Goal: Task Accomplishment & Management: Manage account settings

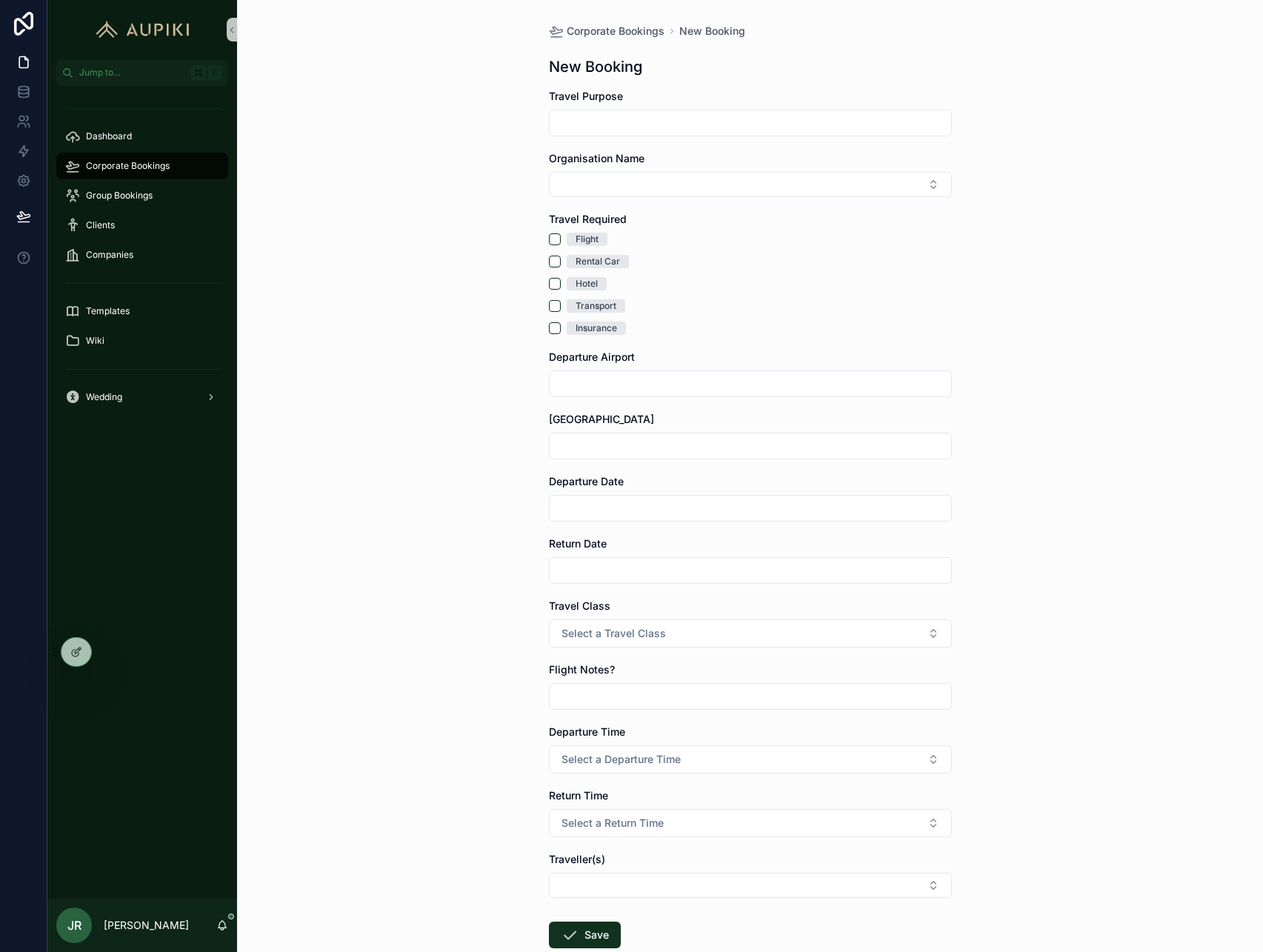
click at [1083, 305] on div "Corporate Bookings New Booking New Booking Travel Purpose Organisation Name Tra…" at bounding box center [750, 476] width 1026 height 952
click at [628, 26] on span "Corporate Bookings" at bounding box center [615, 31] width 98 height 15
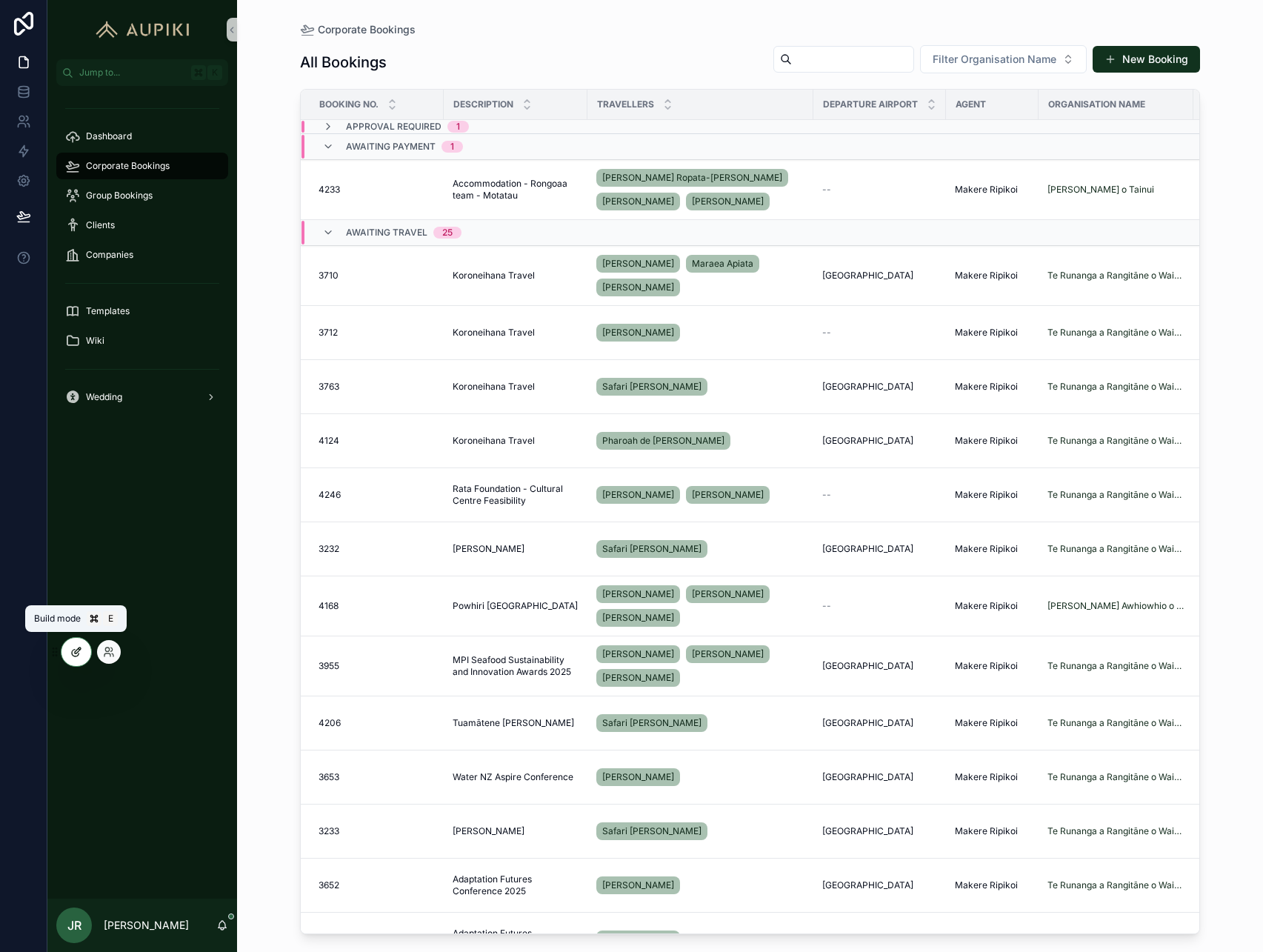
click at [78, 658] on div at bounding box center [76, 652] width 29 height 28
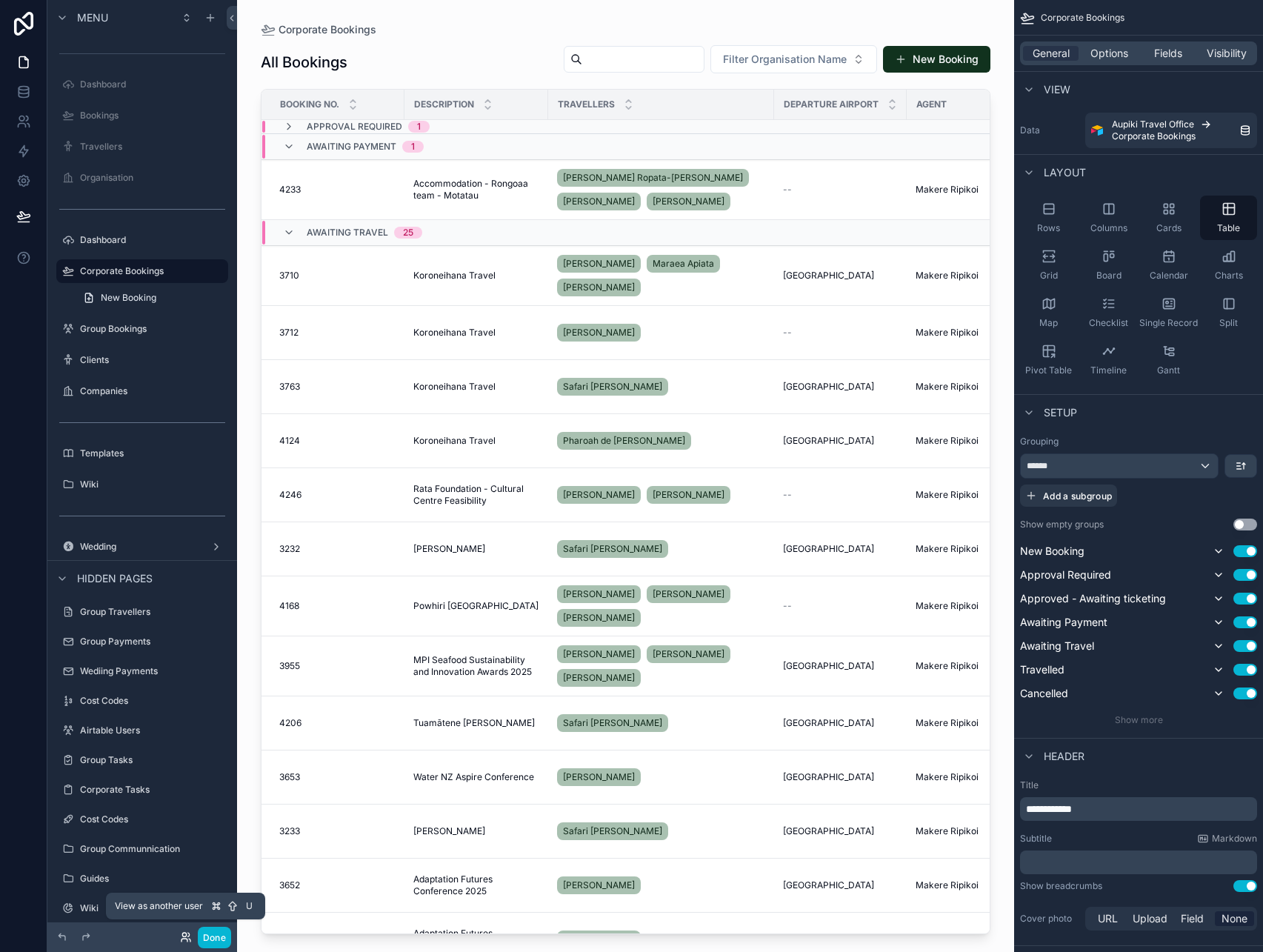
click at [183, 939] on icon at bounding box center [185, 940] width 6 height 3
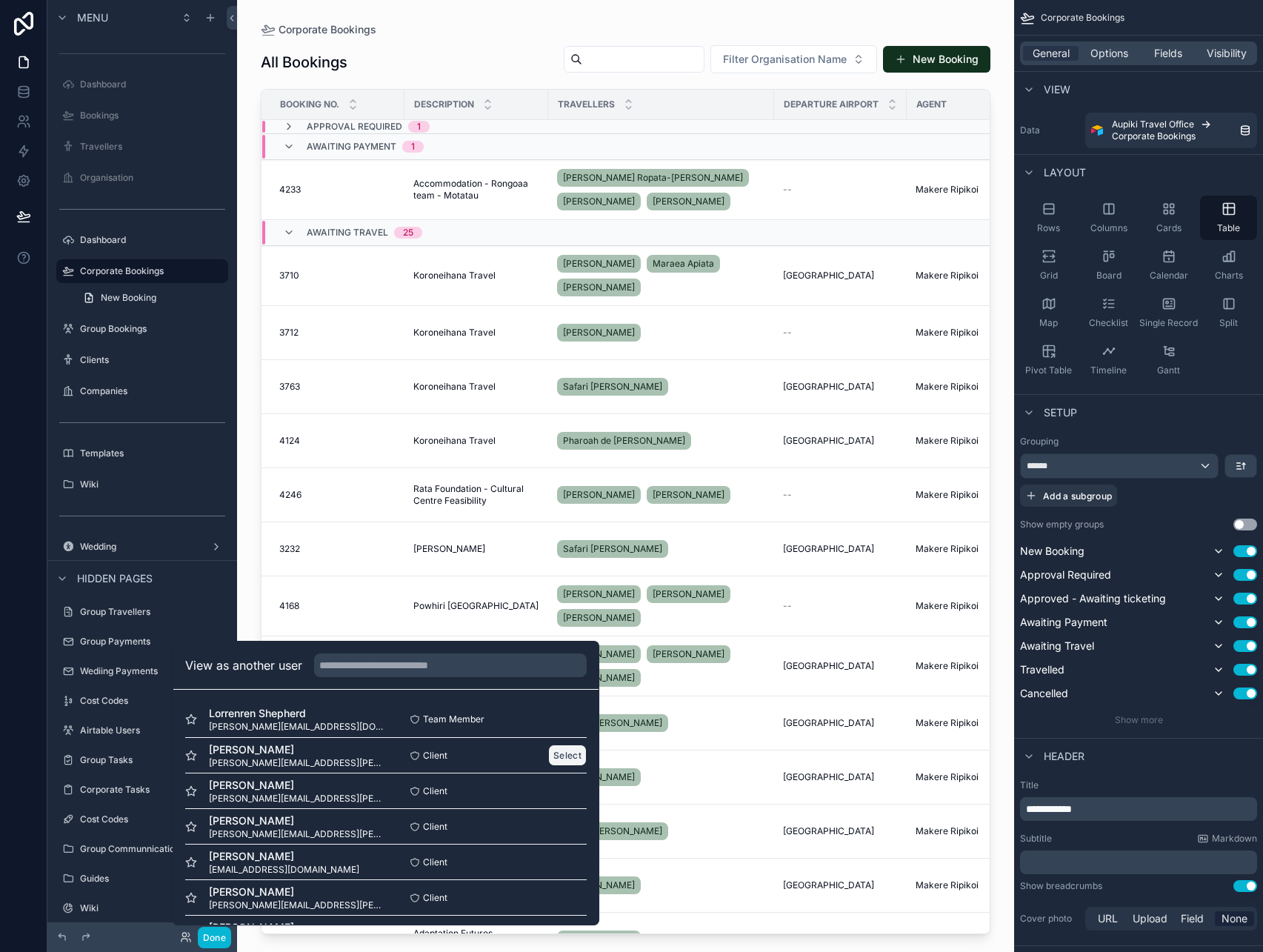
click at [558, 759] on button "Select" at bounding box center [567, 755] width 39 height 22
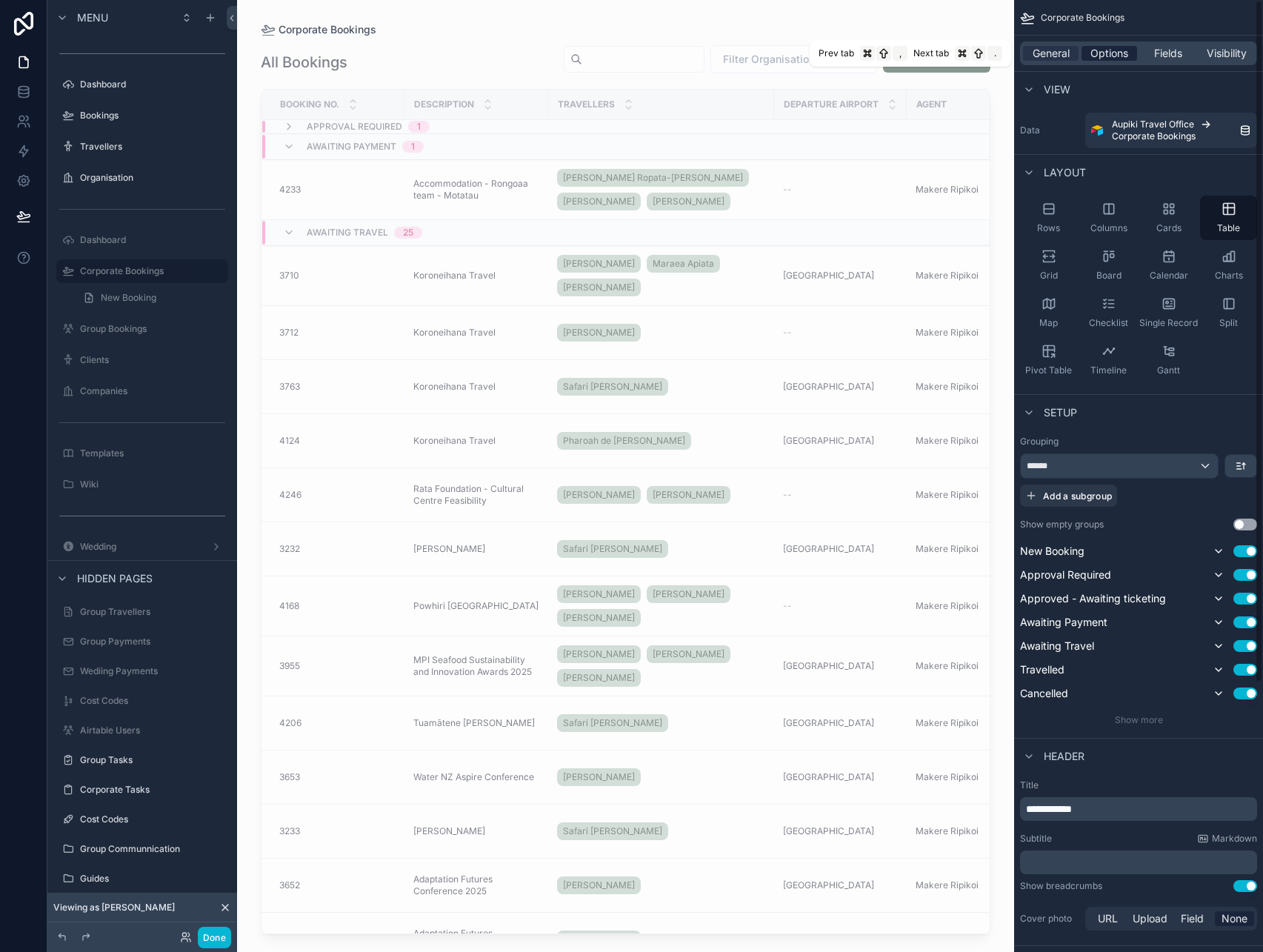
click at [1115, 53] on span "Options" at bounding box center [1109, 53] width 38 height 15
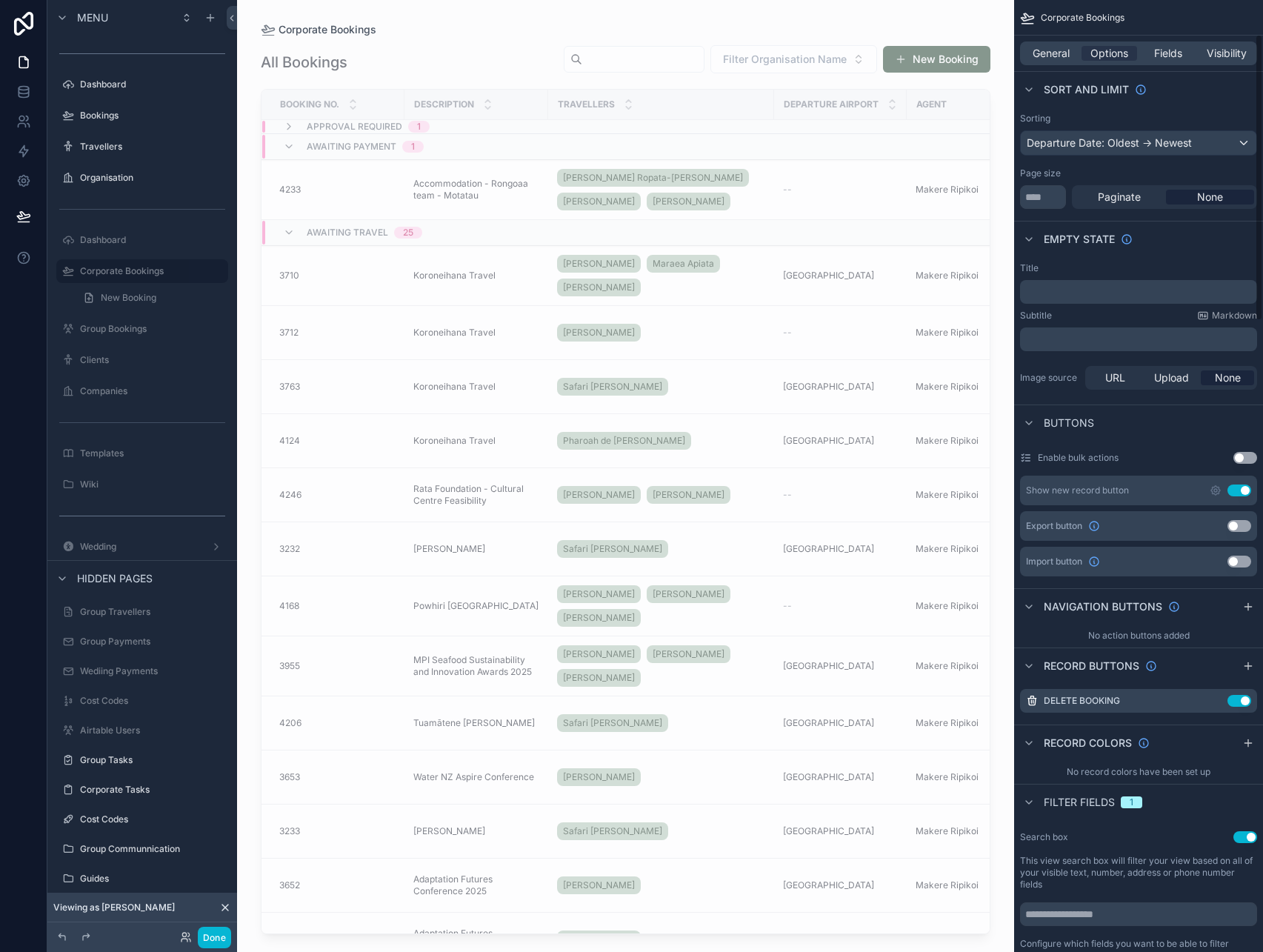
scroll to position [139, 0]
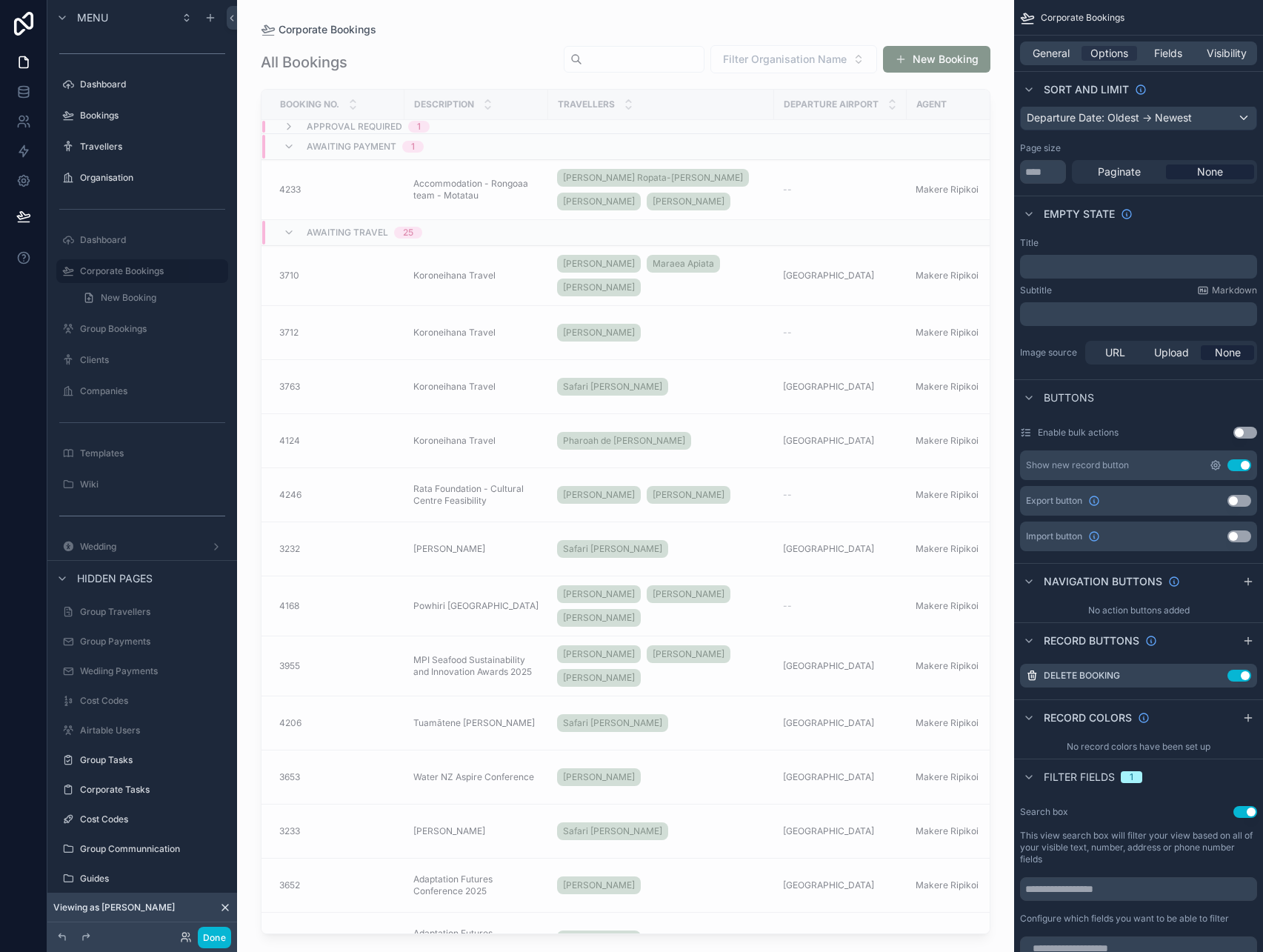
click at [1213, 464] on icon "scrollable content" at bounding box center [1215, 464] width 12 height 12
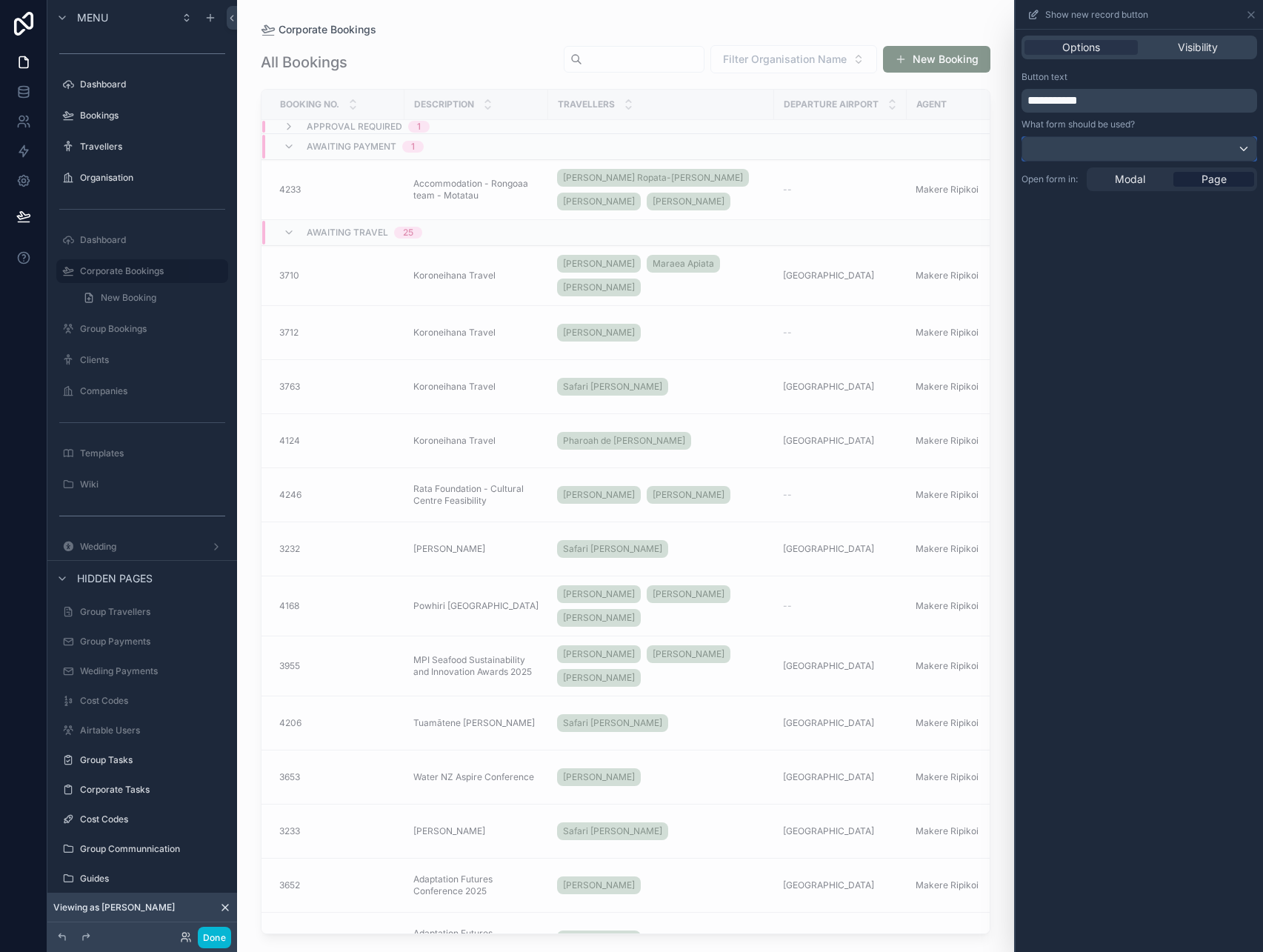
click at [1165, 147] on div at bounding box center [1139, 149] width 234 height 24
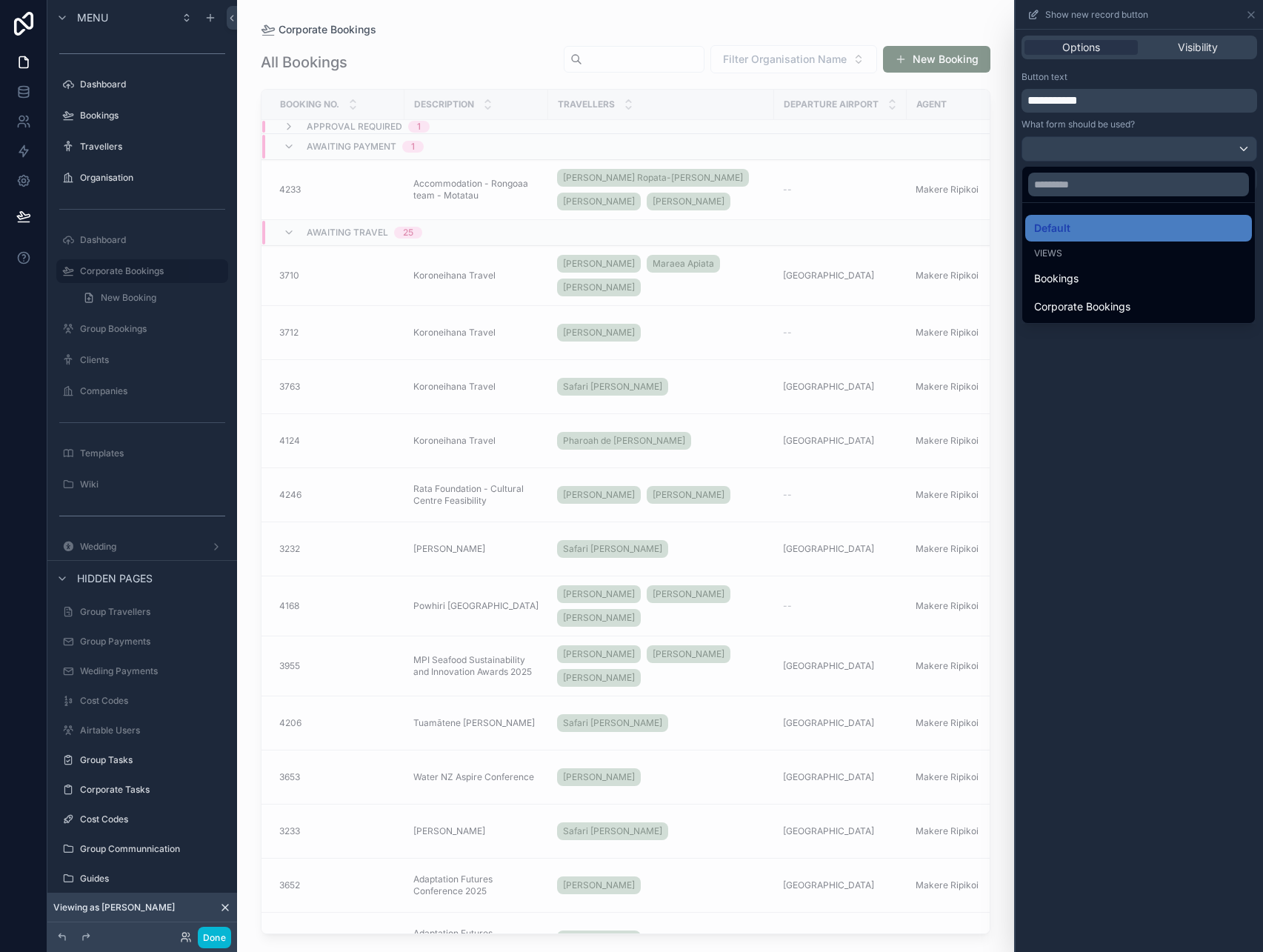
click at [1114, 375] on div at bounding box center [1139, 476] width 248 height 952
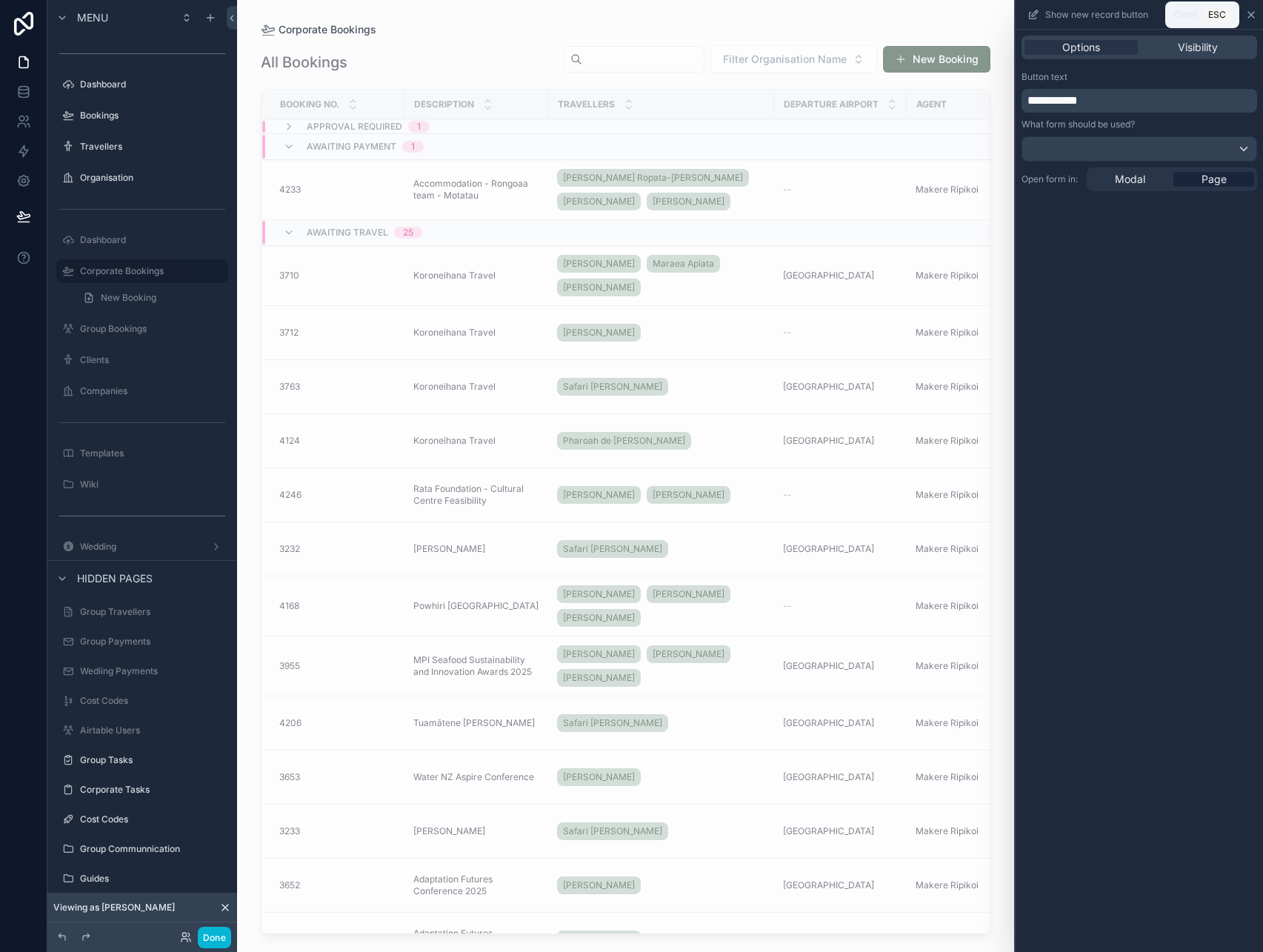
click at [1251, 12] on icon at bounding box center [1251, 14] width 12 height 12
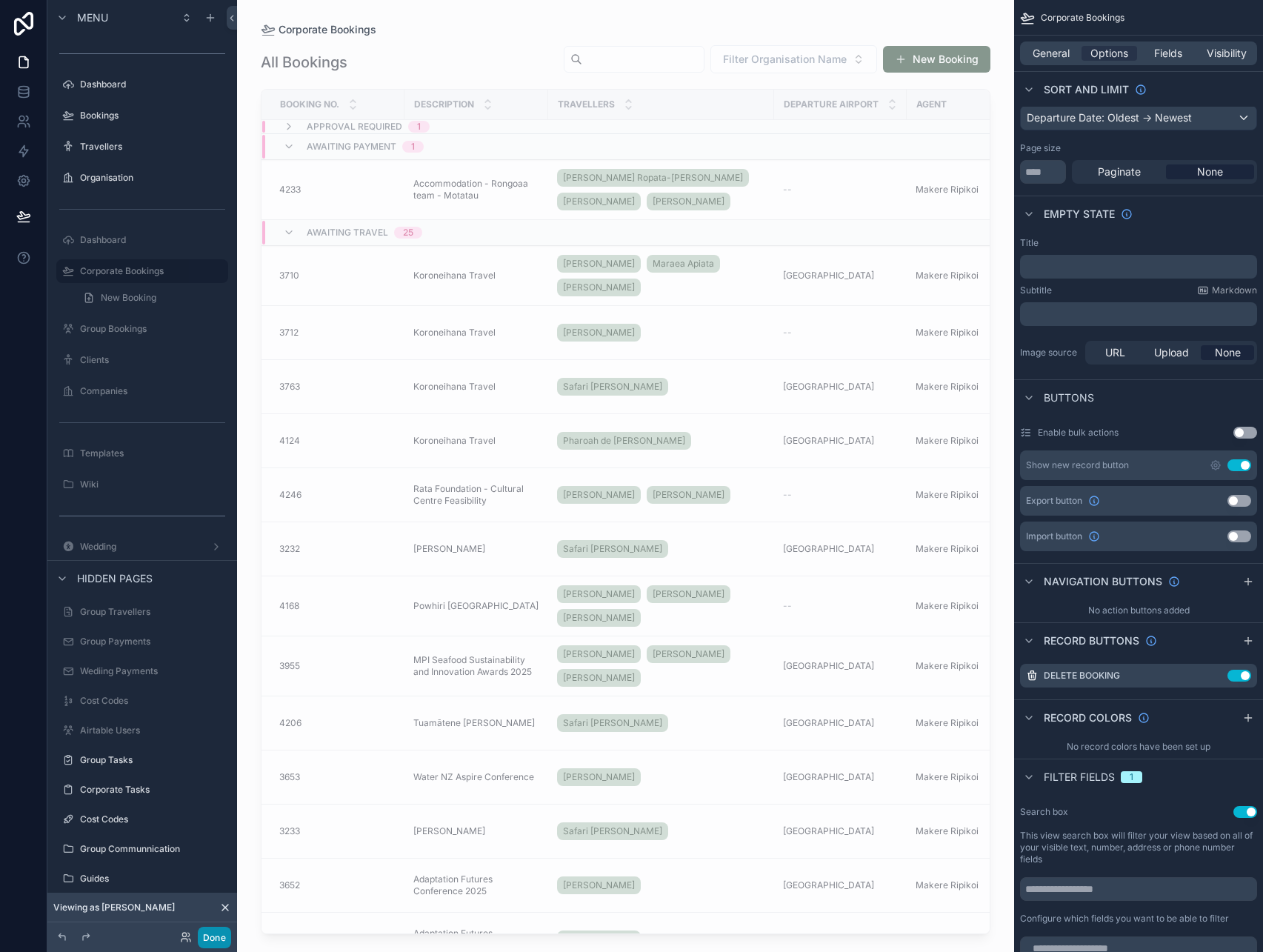
click at [224, 933] on button "Done" at bounding box center [214, 937] width 33 height 22
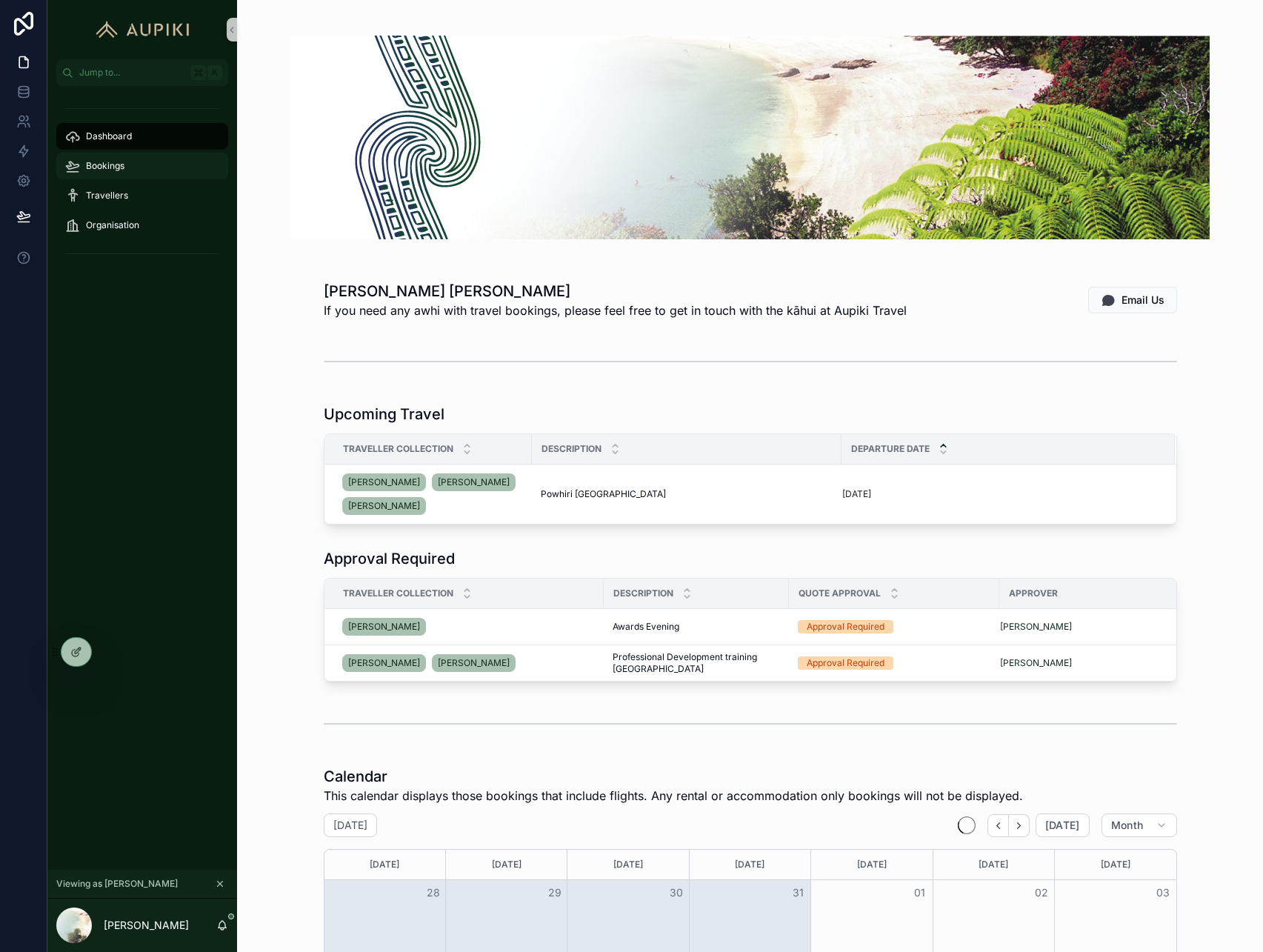
click at [128, 163] on div "Bookings" at bounding box center [142, 166] width 154 height 24
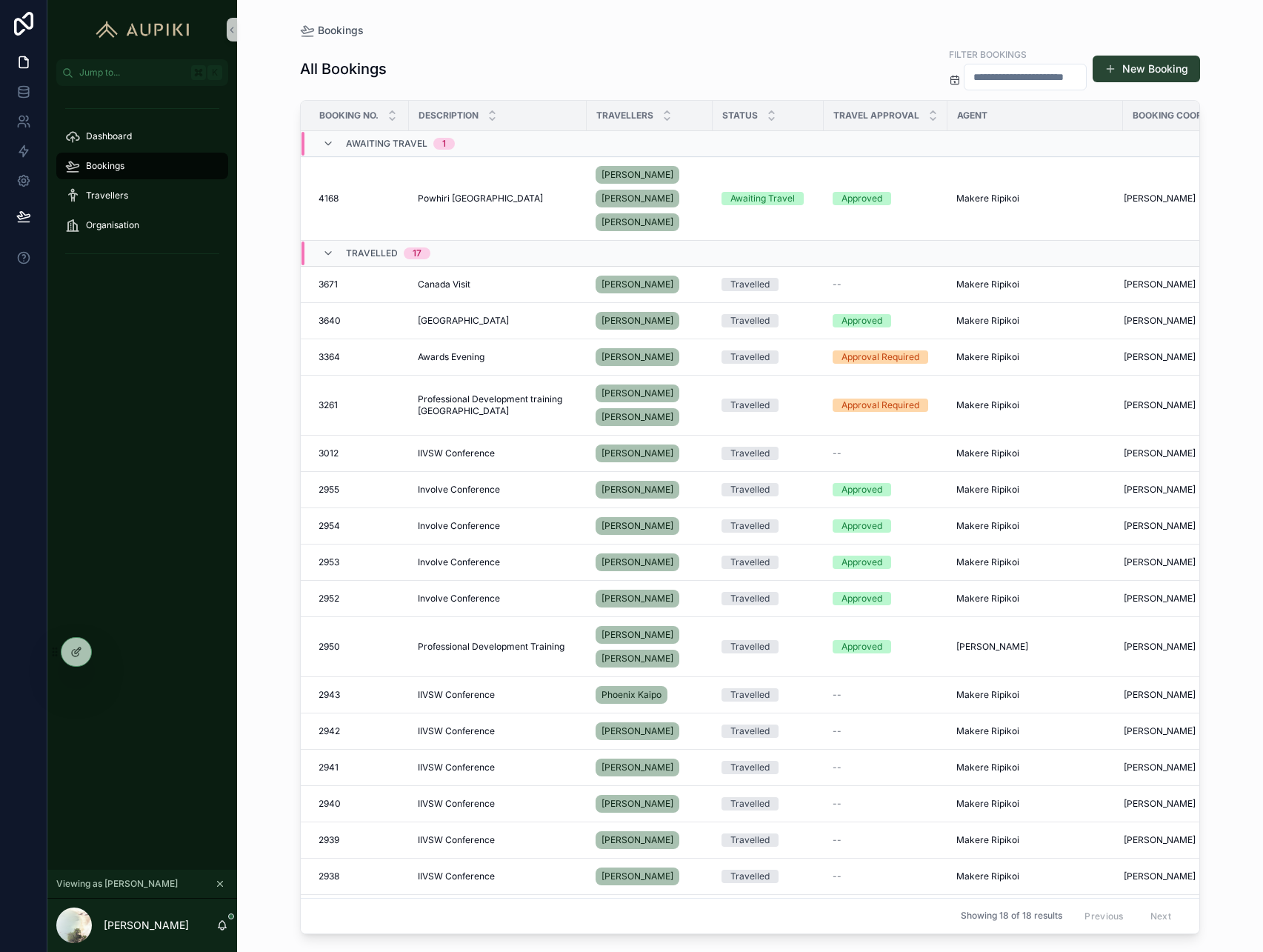
click at [1149, 60] on button "New Booking" at bounding box center [1146, 69] width 108 height 26
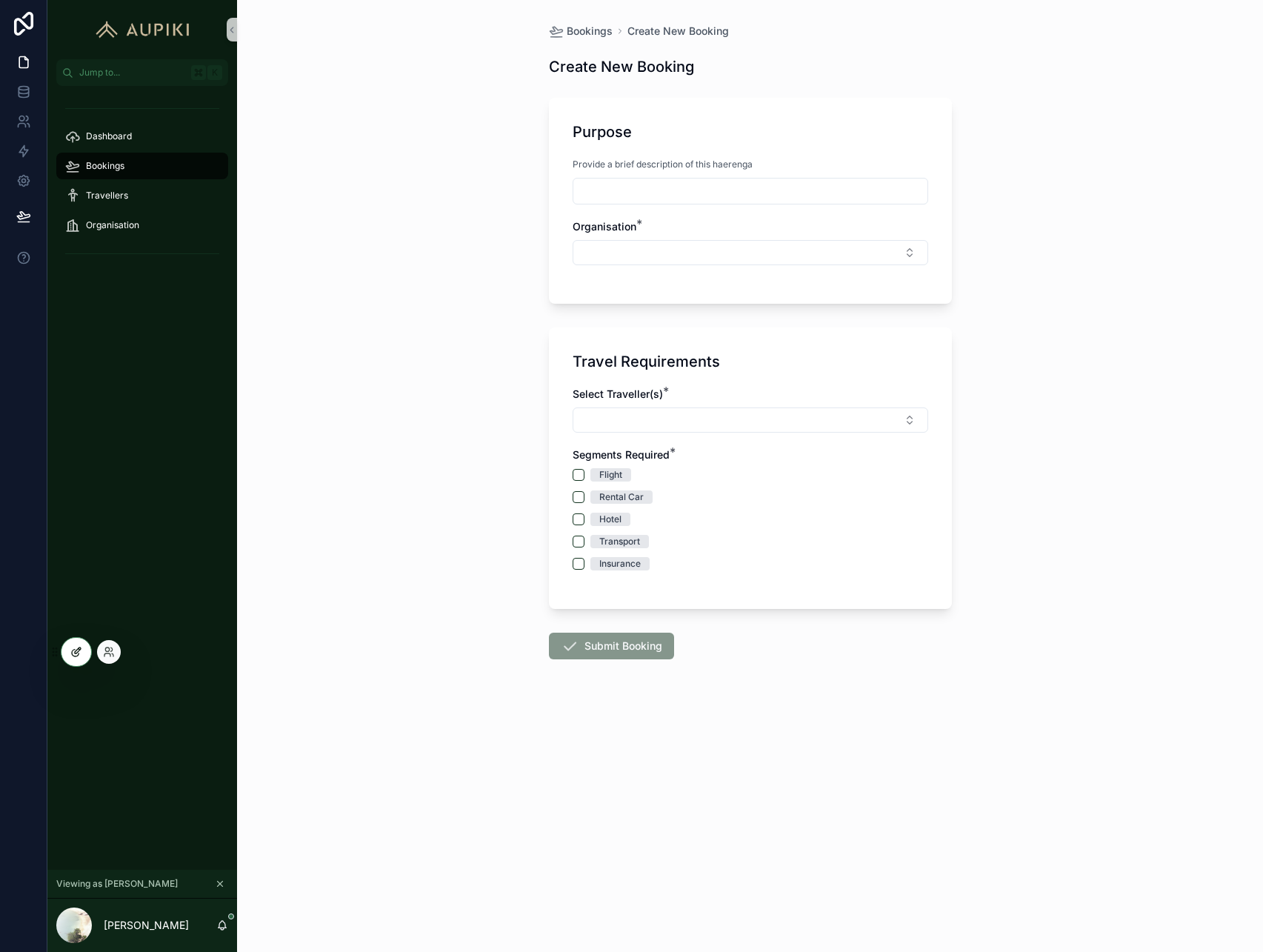
click at [72, 646] on icon at bounding box center [76, 652] width 12 height 12
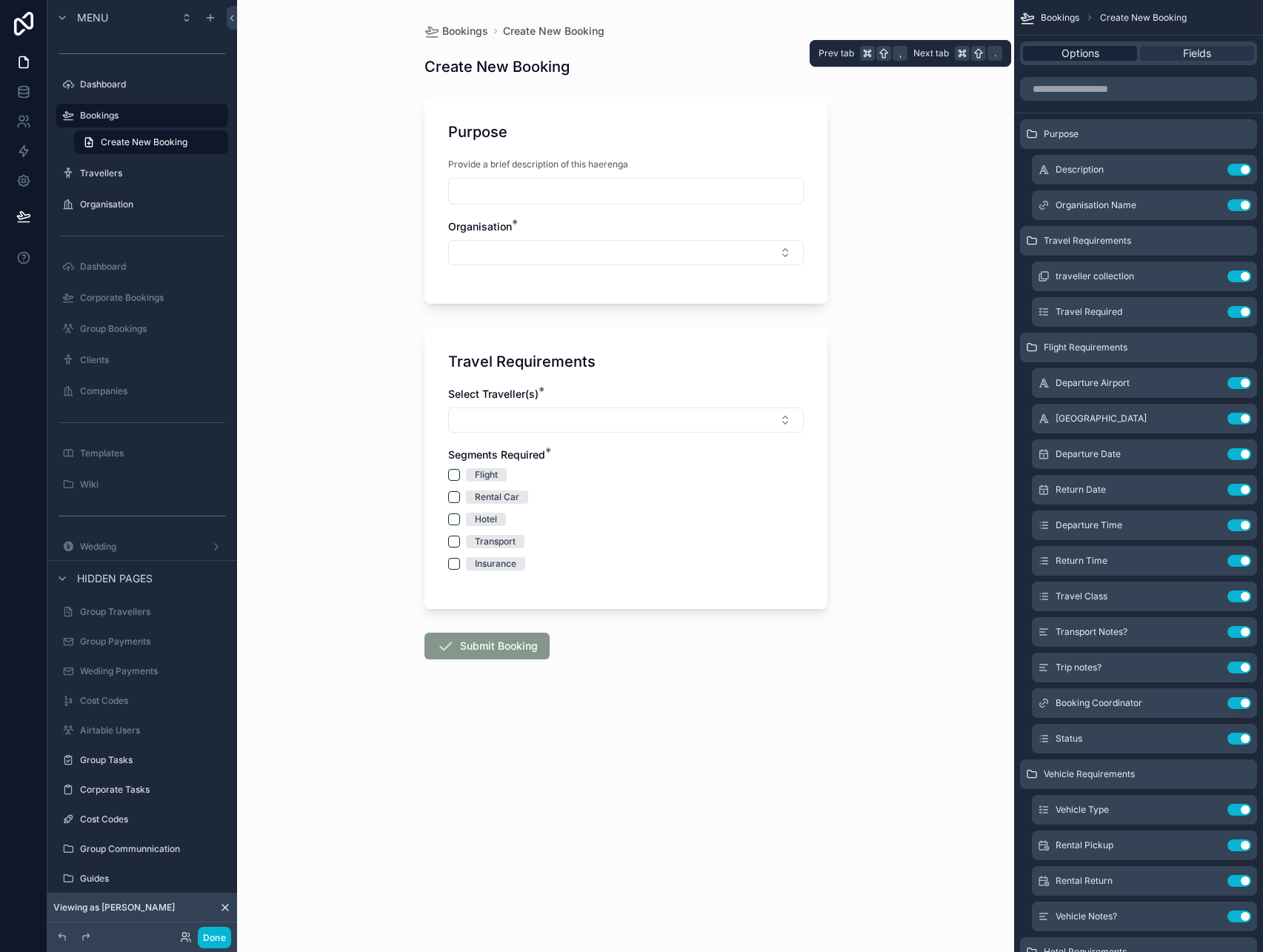
click at [1112, 60] on div "Options" at bounding box center [1080, 53] width 114 height 15
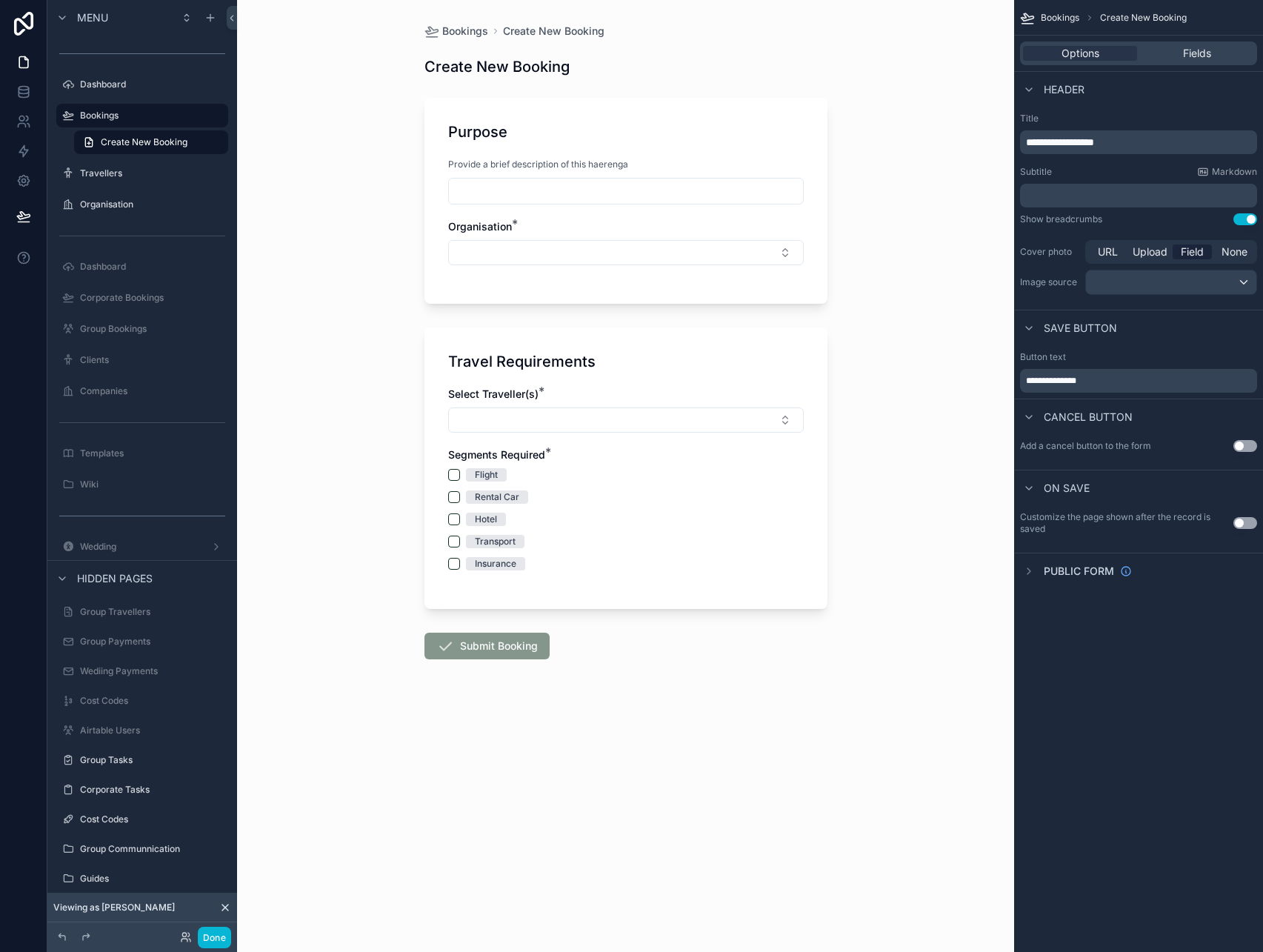
click at [881, 267] on div "Bookings Create New Booking Create New Booking Purpose Provide a brief descript…" at bounding box center [625, 476] width 777 height 952
click at [214, 12] on icon "scrollable content" at bounding box center [210, 17] width 12 height 12
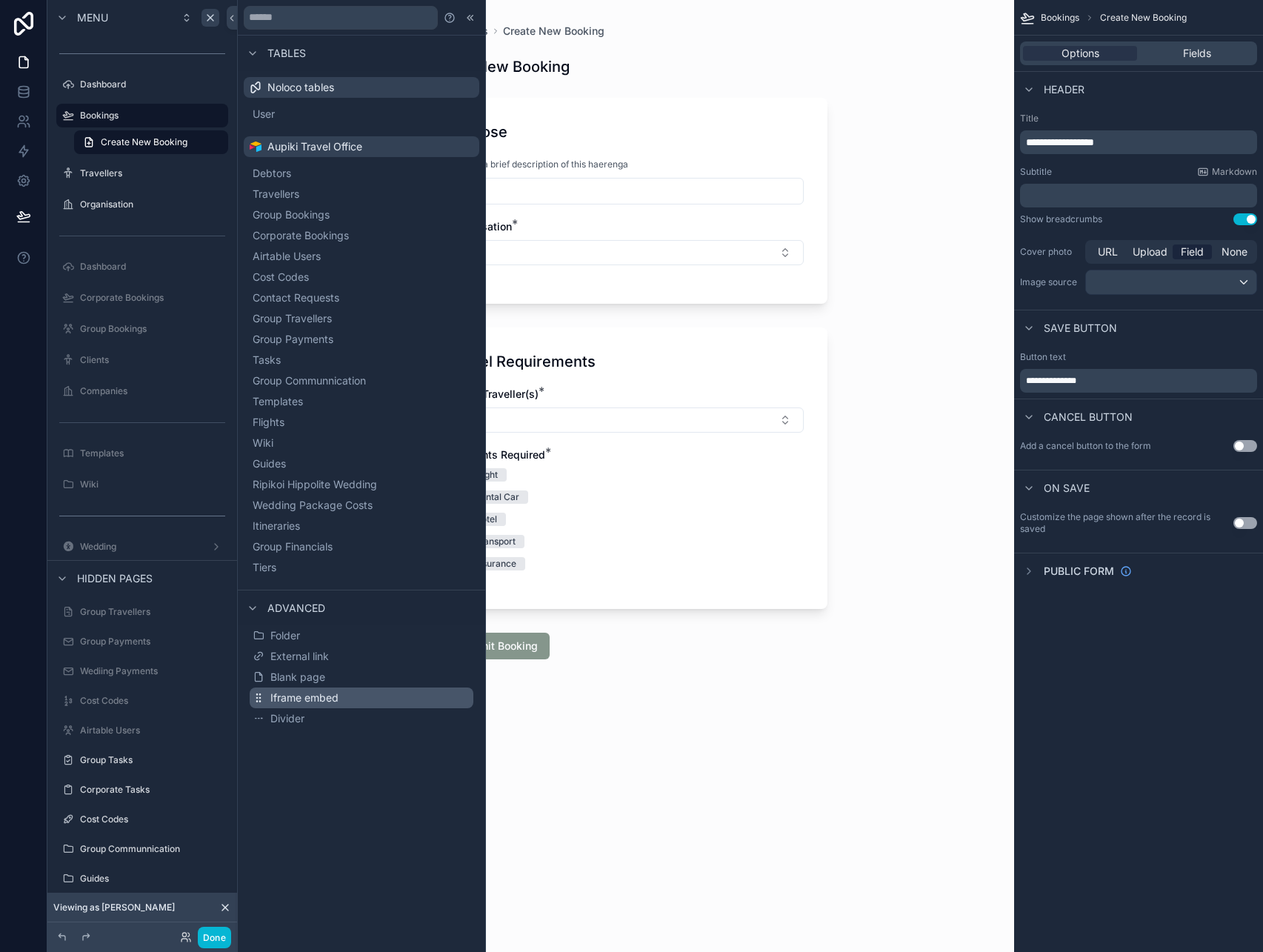
click at [314, 696] on span "Iframe embed" at bounding box center [304, 697] width 68 height 15
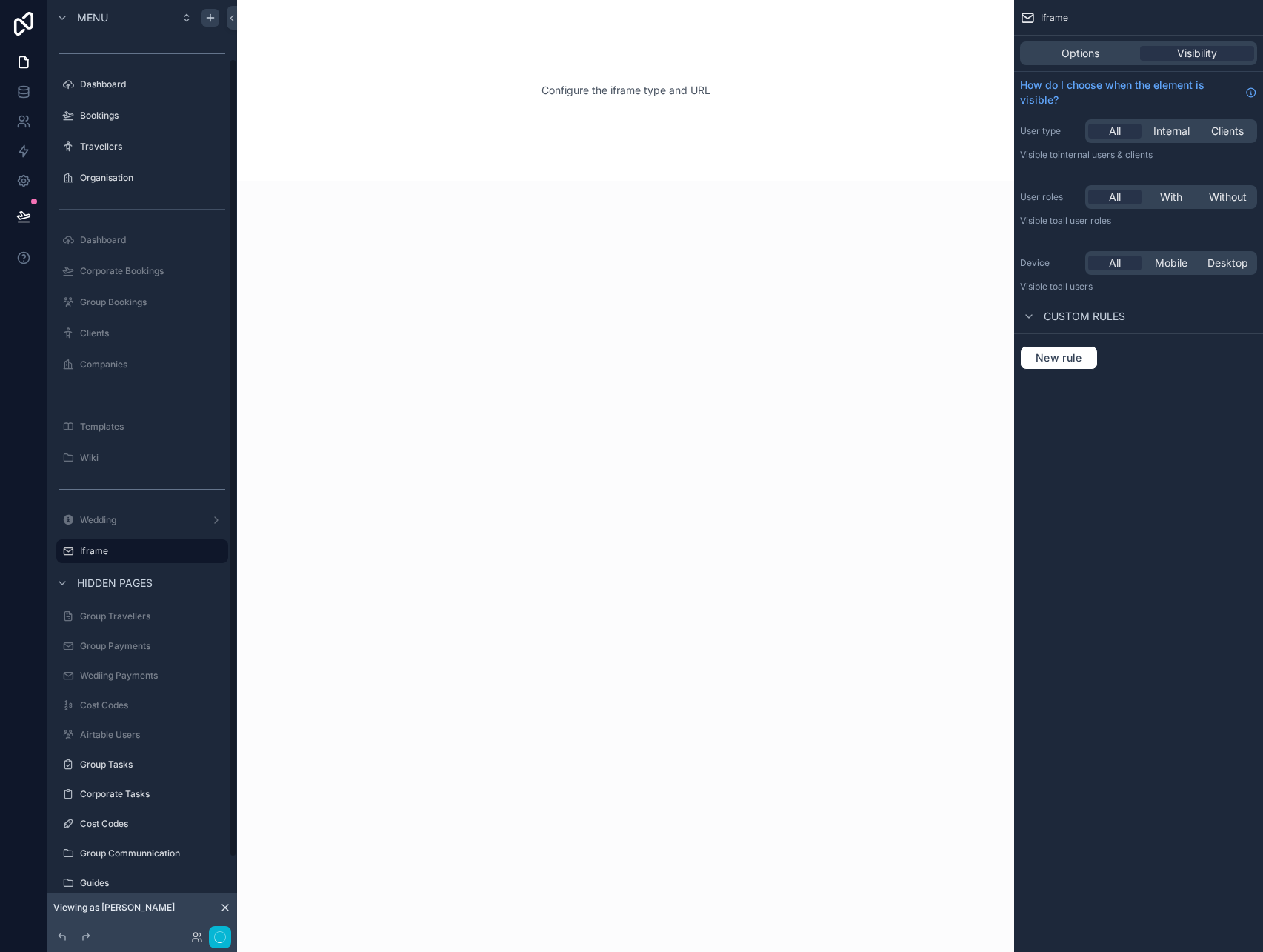
scroll to position [68, 0]
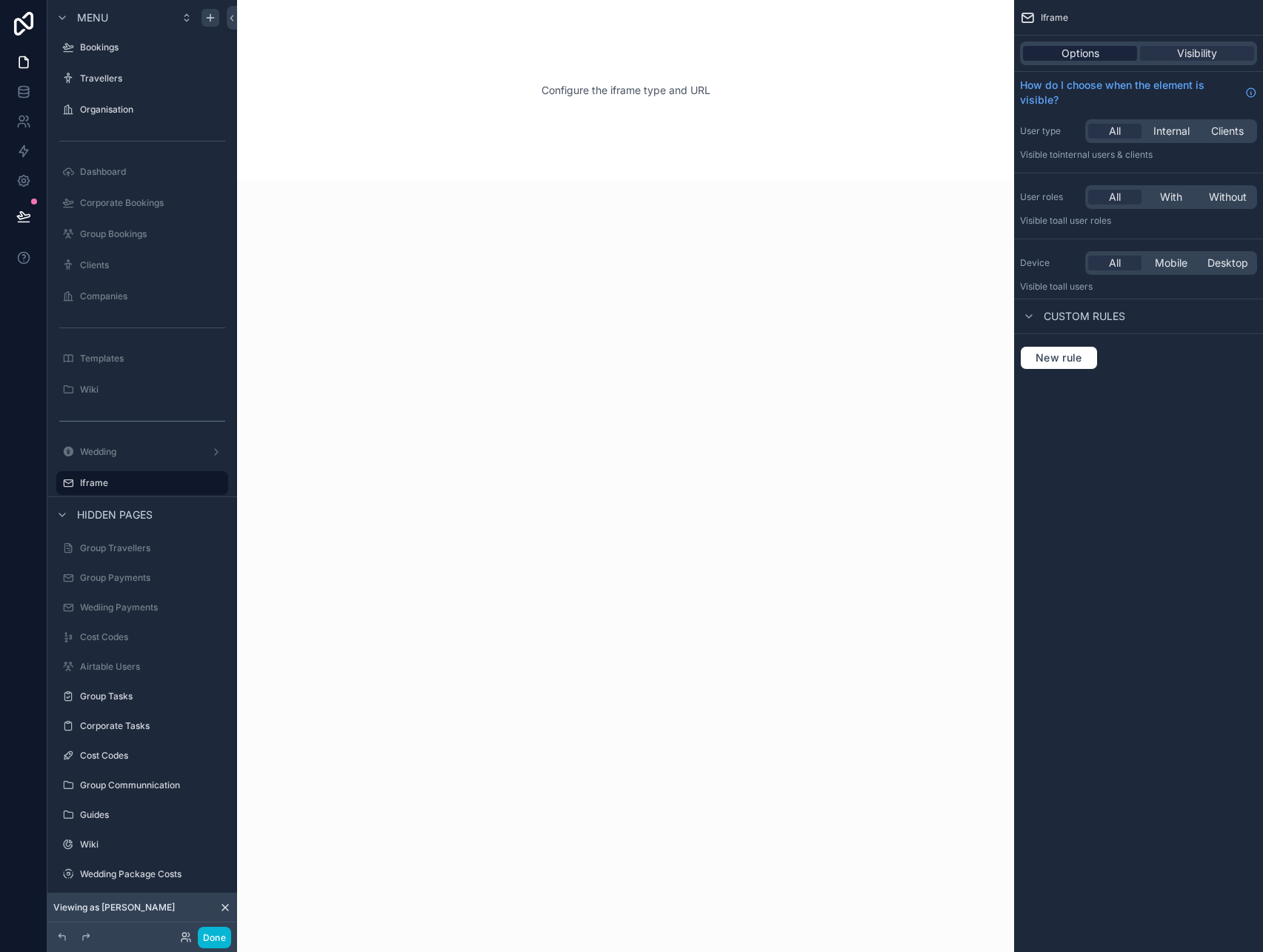
click at [1122, 53] on div "Options" at bounding box center [1080, 53] width 114 height 15
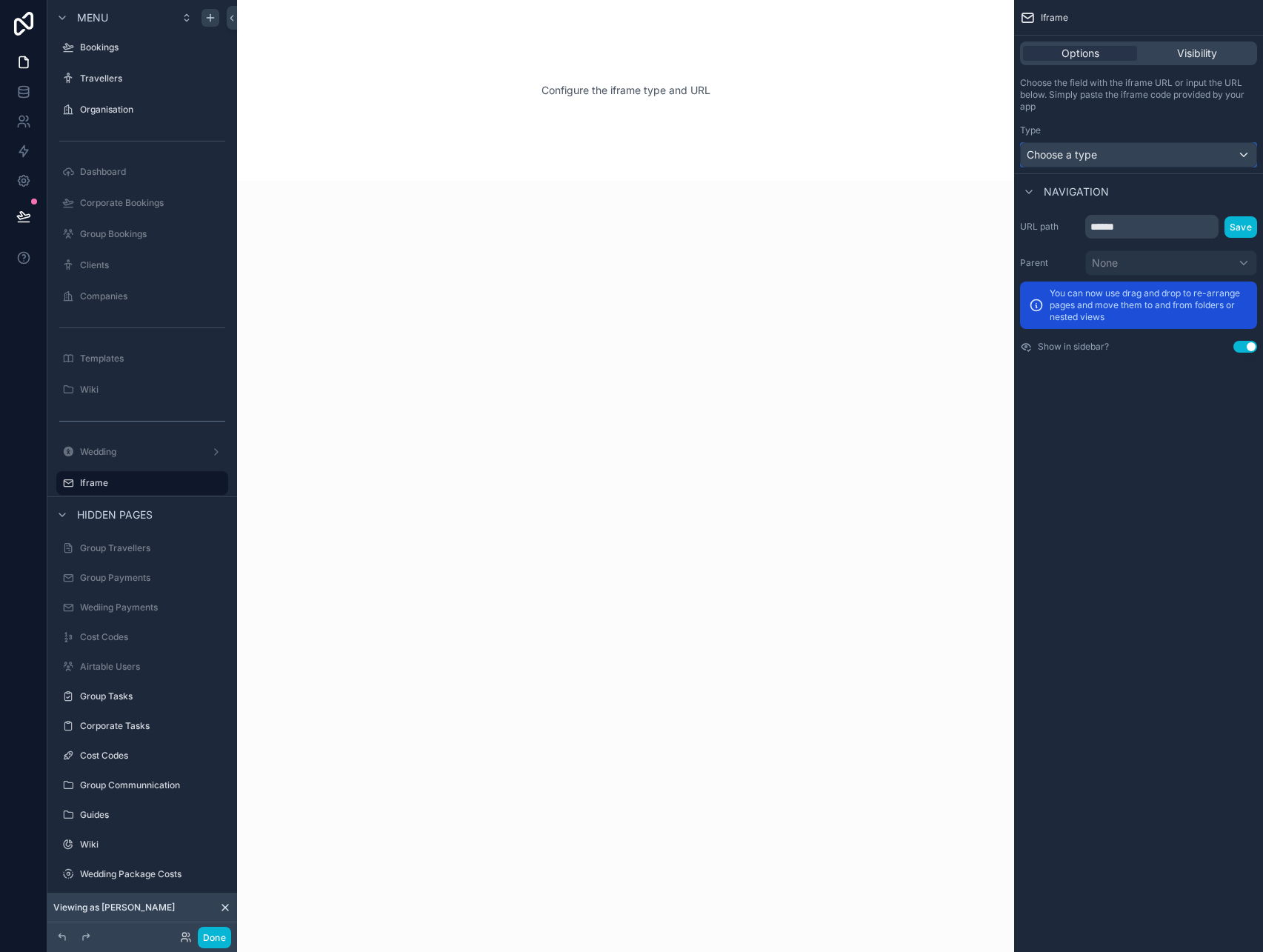
click at [1128, 150] on div "Choose a type" at bounding box center [1138, 155] width 235 height 24
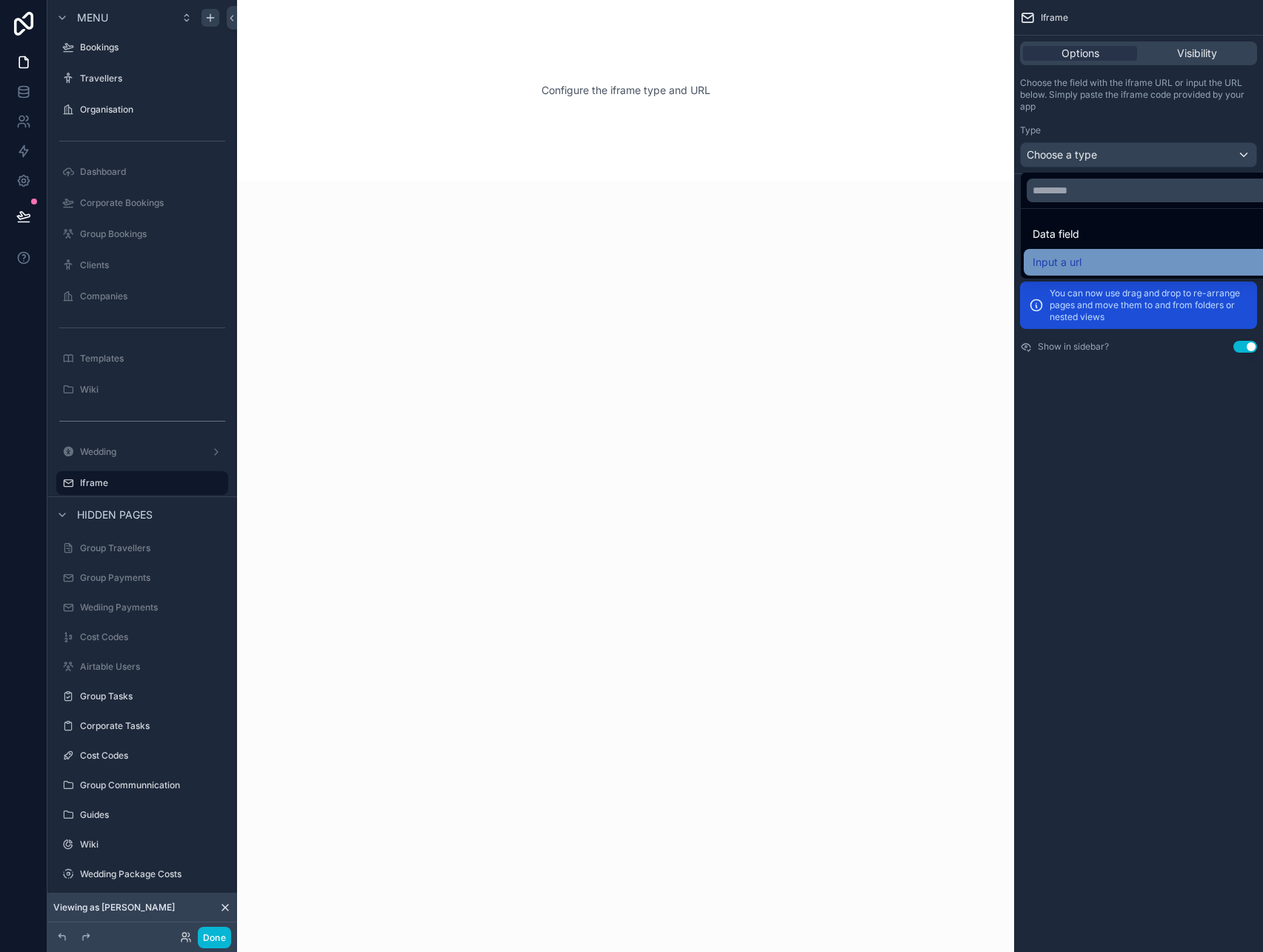
click at [1097, 254] on div "Input a url" at bounding box center [1155, 262] width 246 height 18
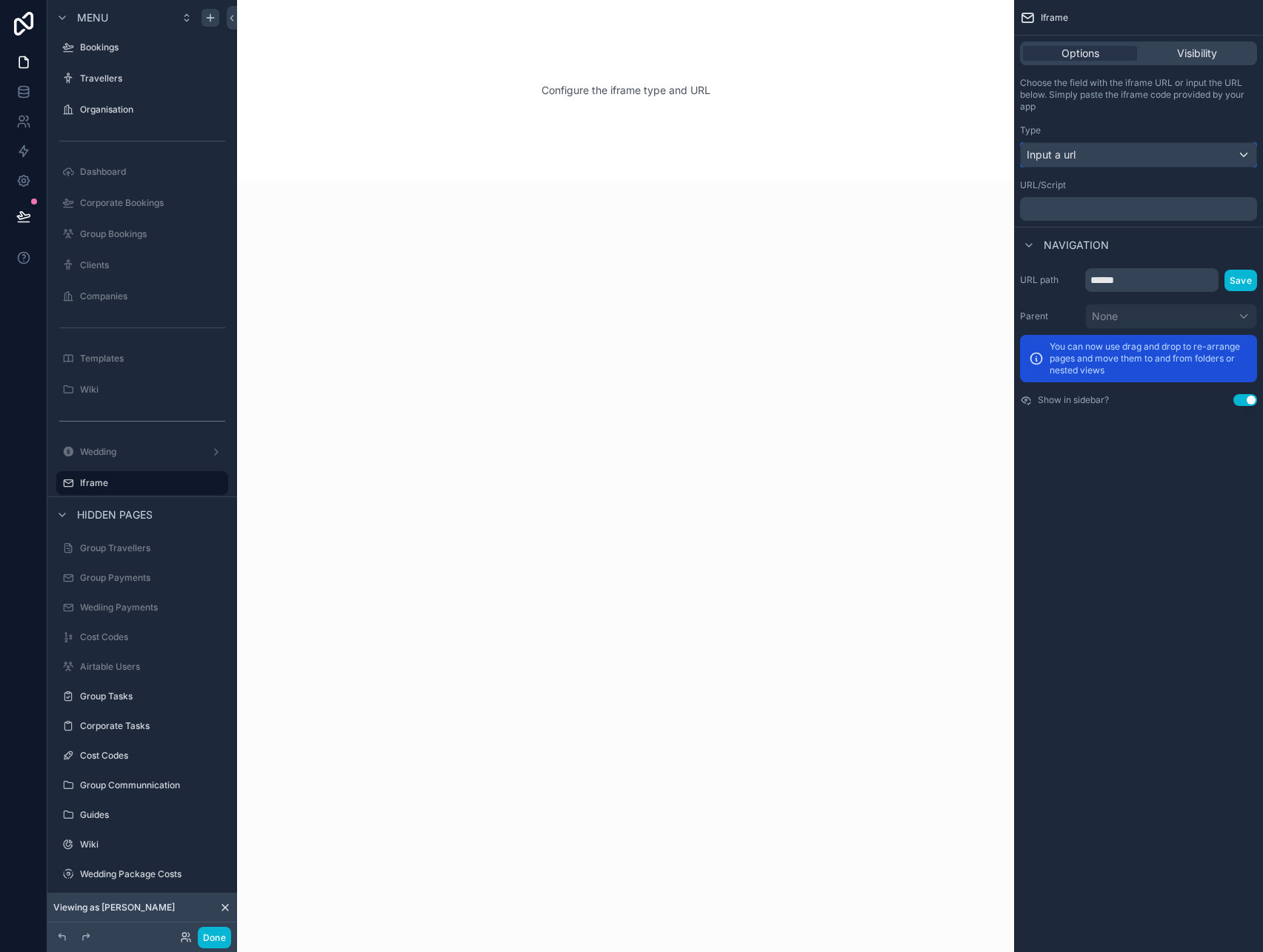
click at [1171, 153] on div "Input a url" at bounding box center [1138, 155] width 235 height 24
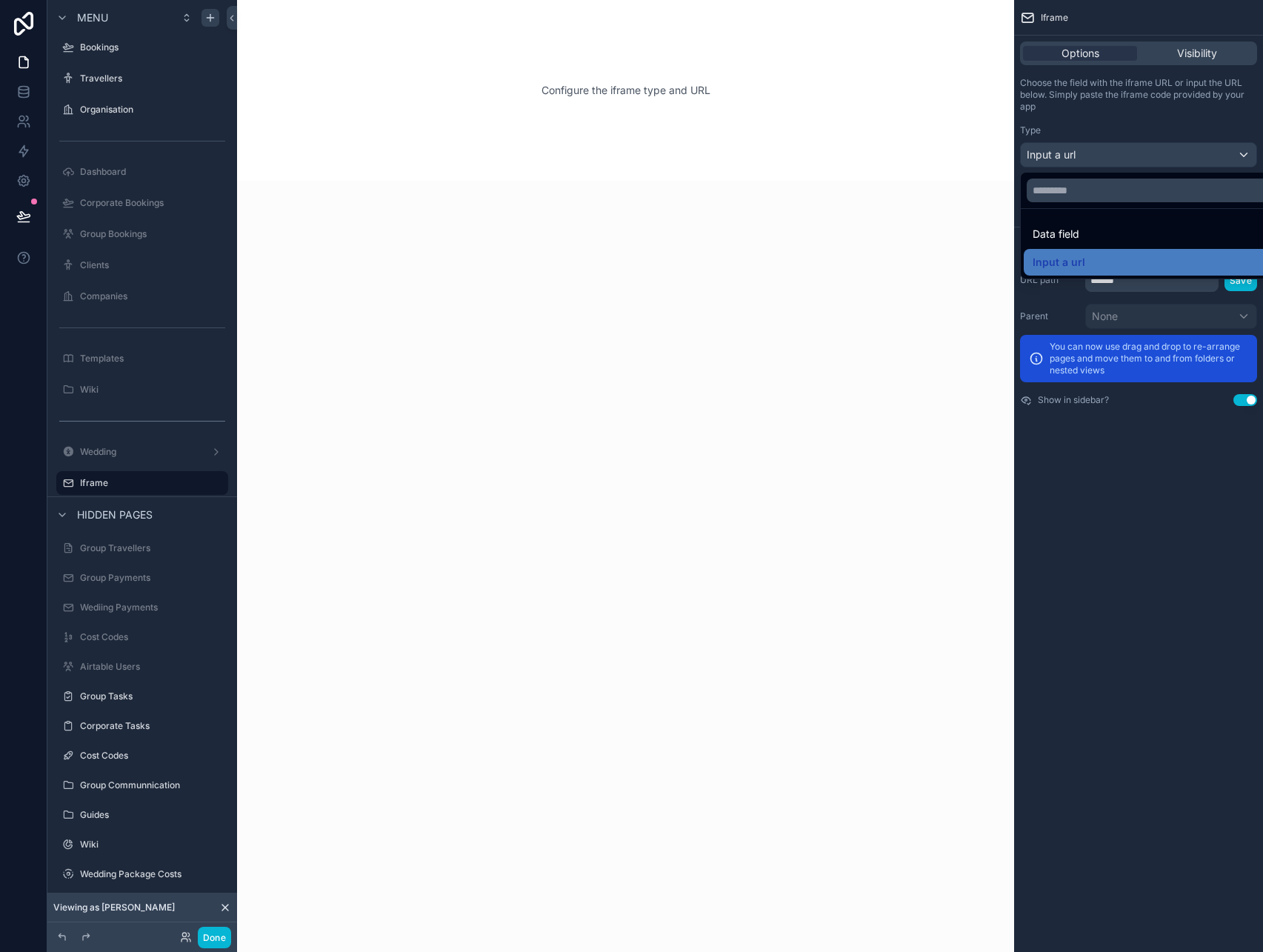
click at [1171, 153] on div "scrollable content" at bounding box center [632, 476] width 1263 height 952
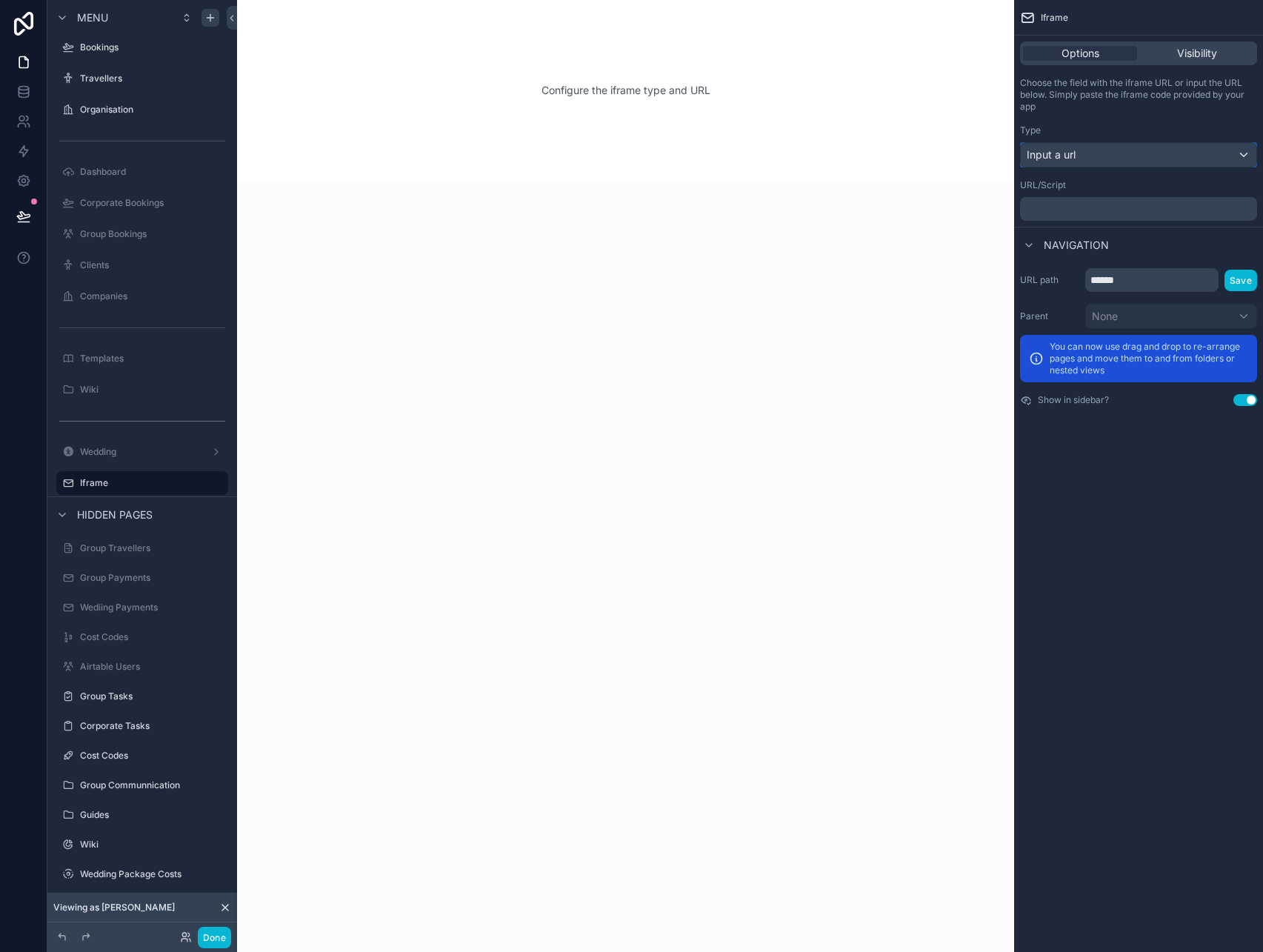
click at [1172, 153] on div "Input a url" at bounding box center [1138, 155] width 235 height 24
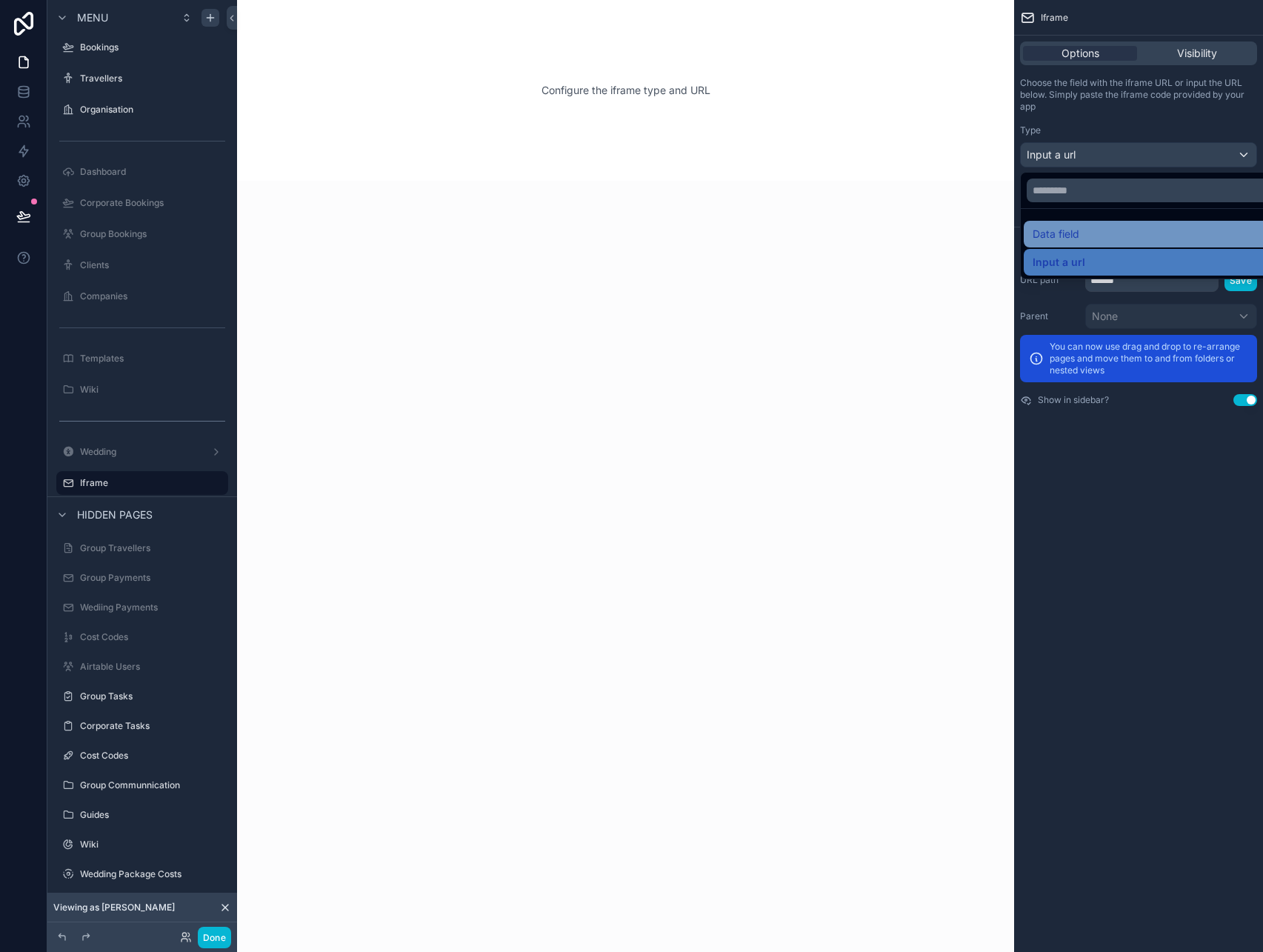
click at [1147, 228] on div "Data field" at bounding box center [1155, 234] width 246 height 18
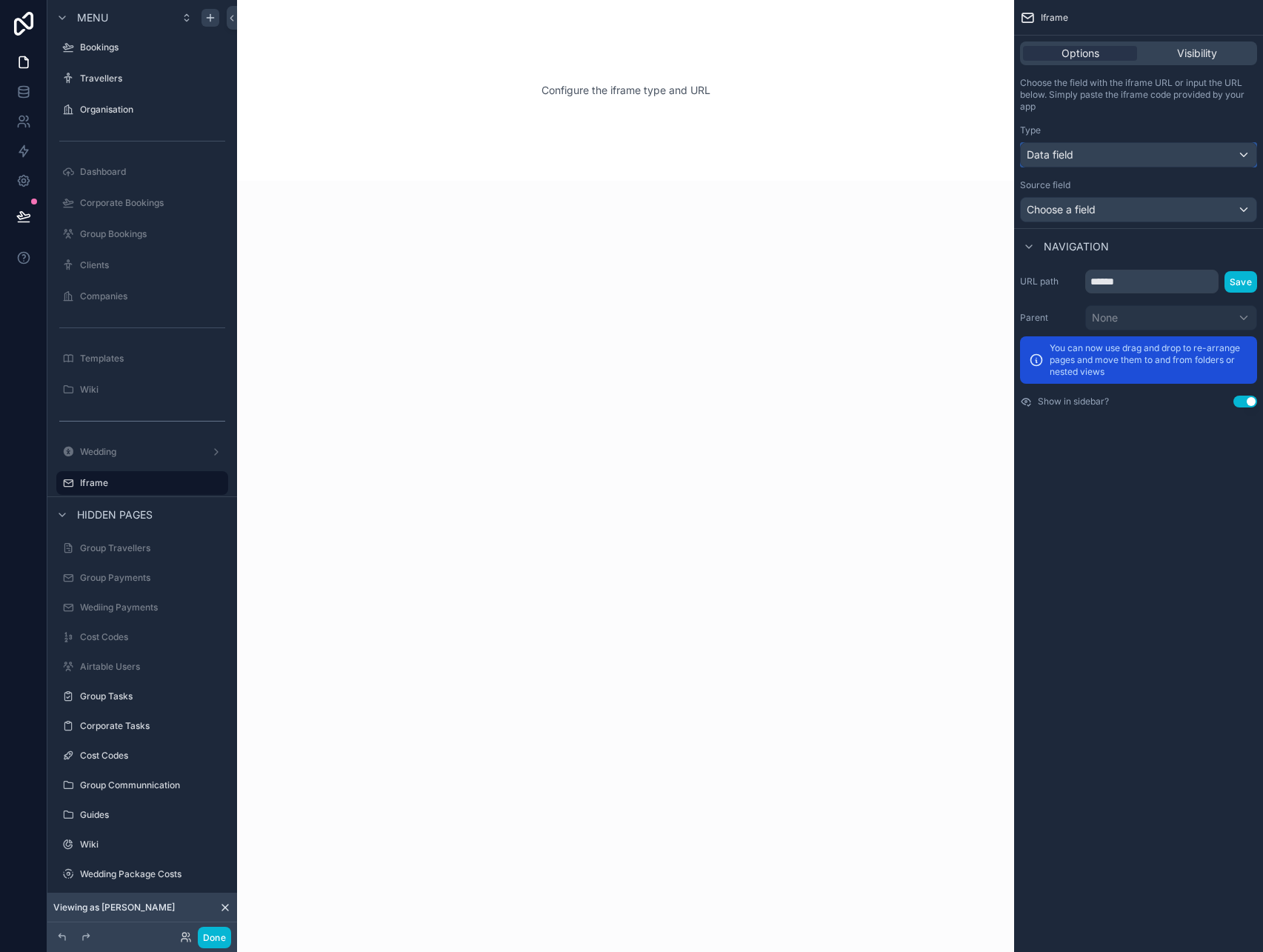
click at [1164, 156] on div "Data field" at bounding box center [1138, 155] width 235 height 24
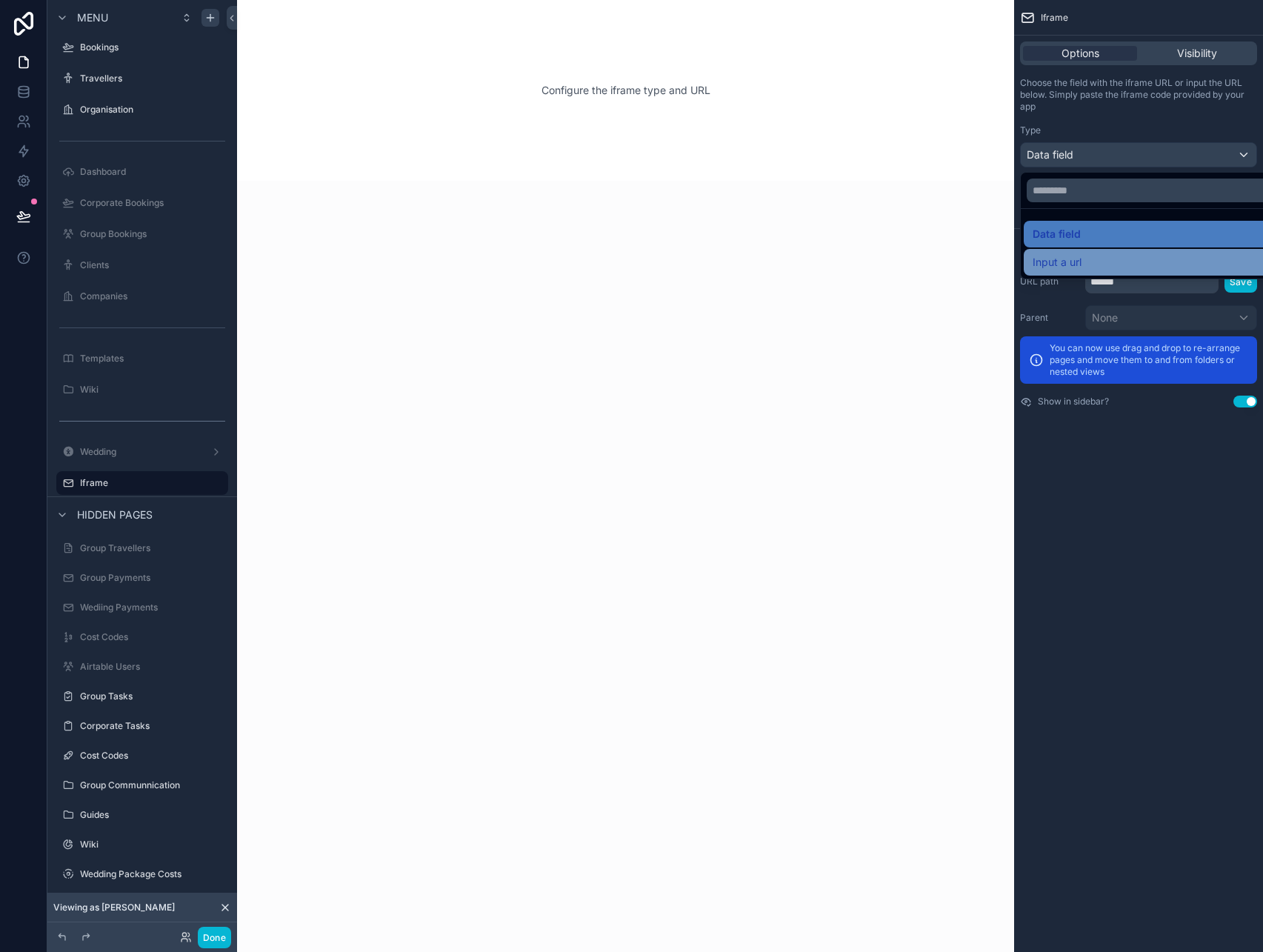
click at [1122, 255] on div "Input a url" at bounding box center [1155, 262] width 246 height 18
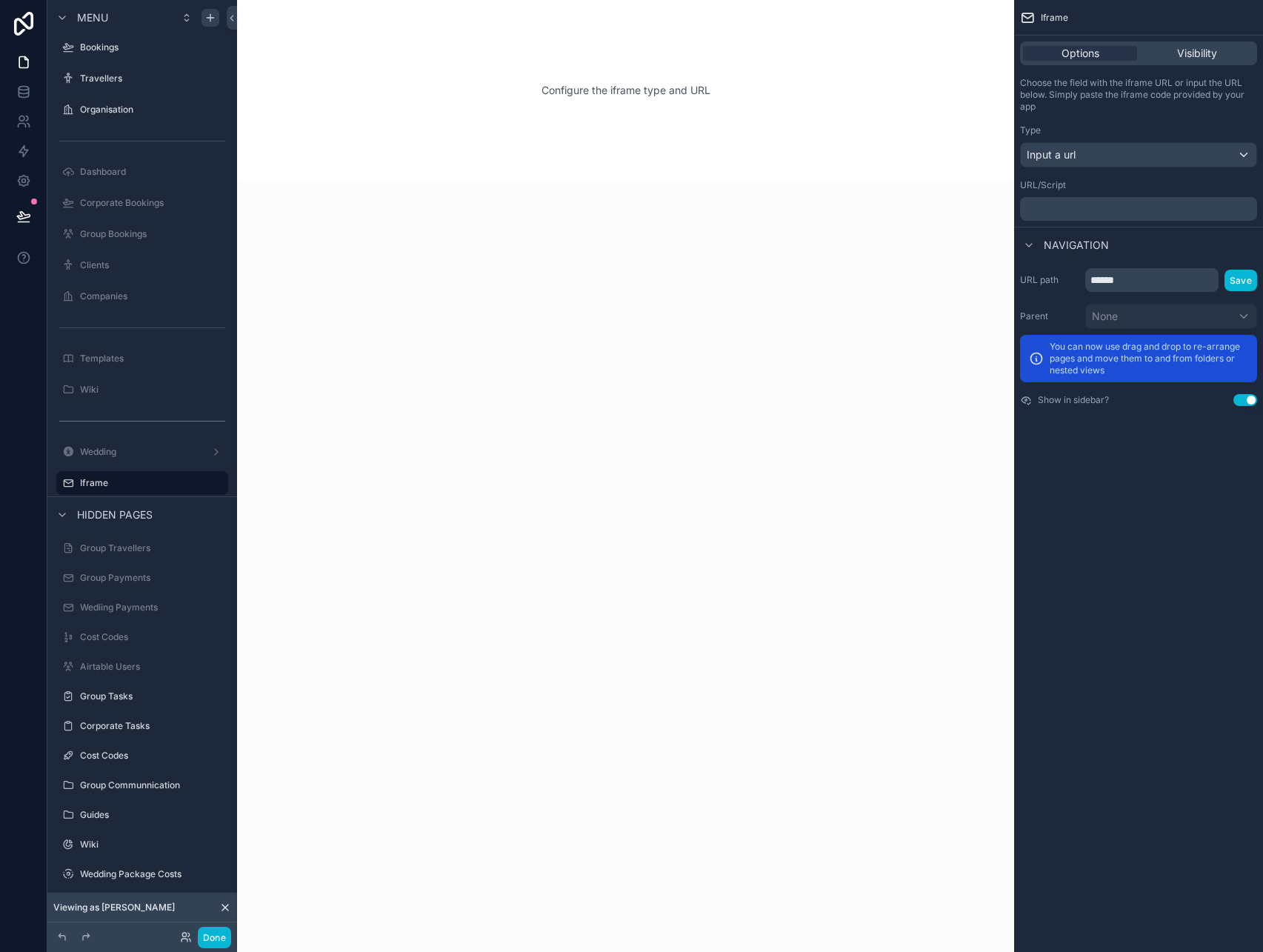
click at [1107, 199] on div "﻿" at bounding box center [1138, 209] width 237 height 24
click at [1111, 211] on p "﻿" at bounding box center [1140, 208] width 228 height 12
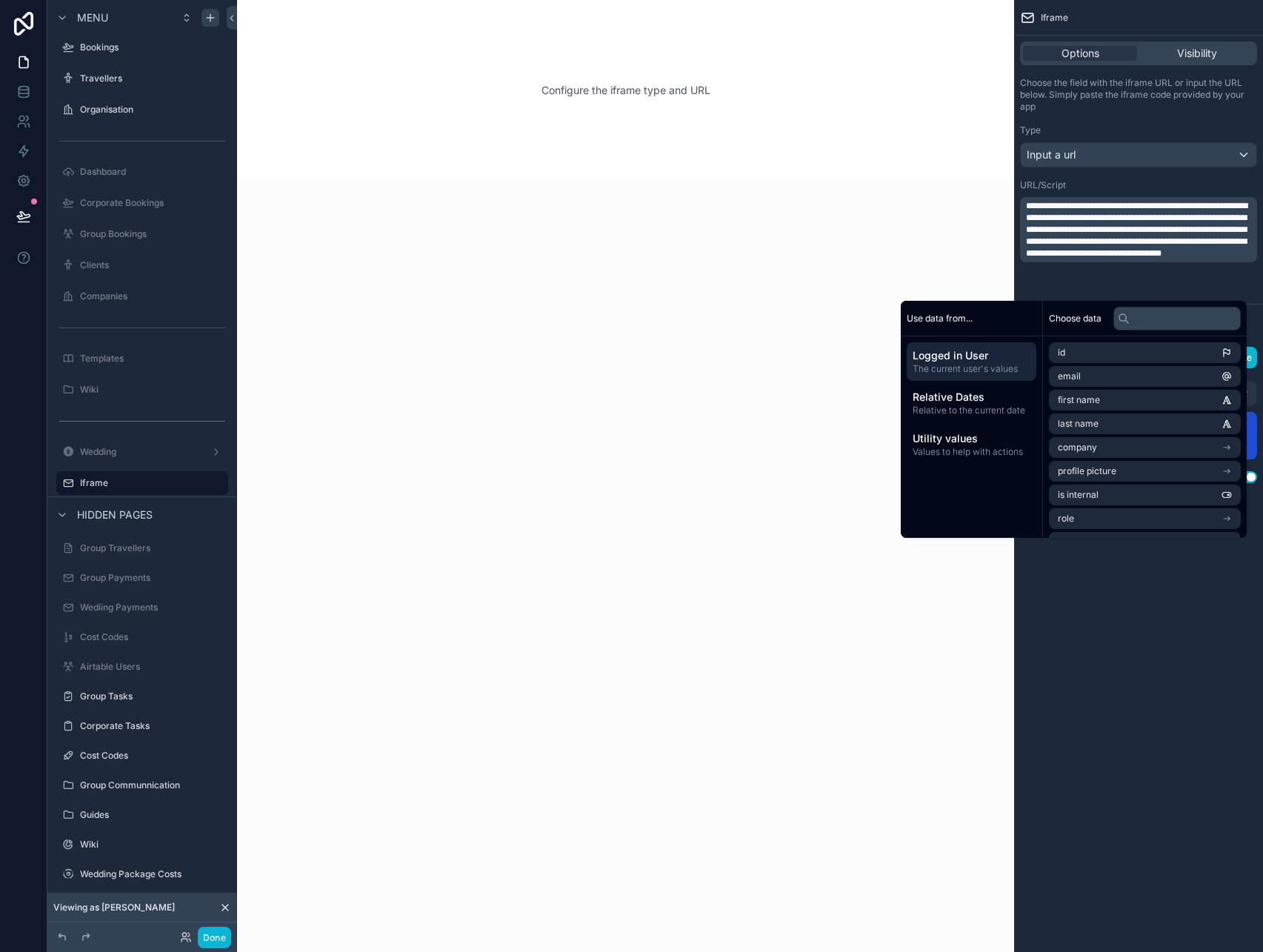
scroll to position [0, 0]
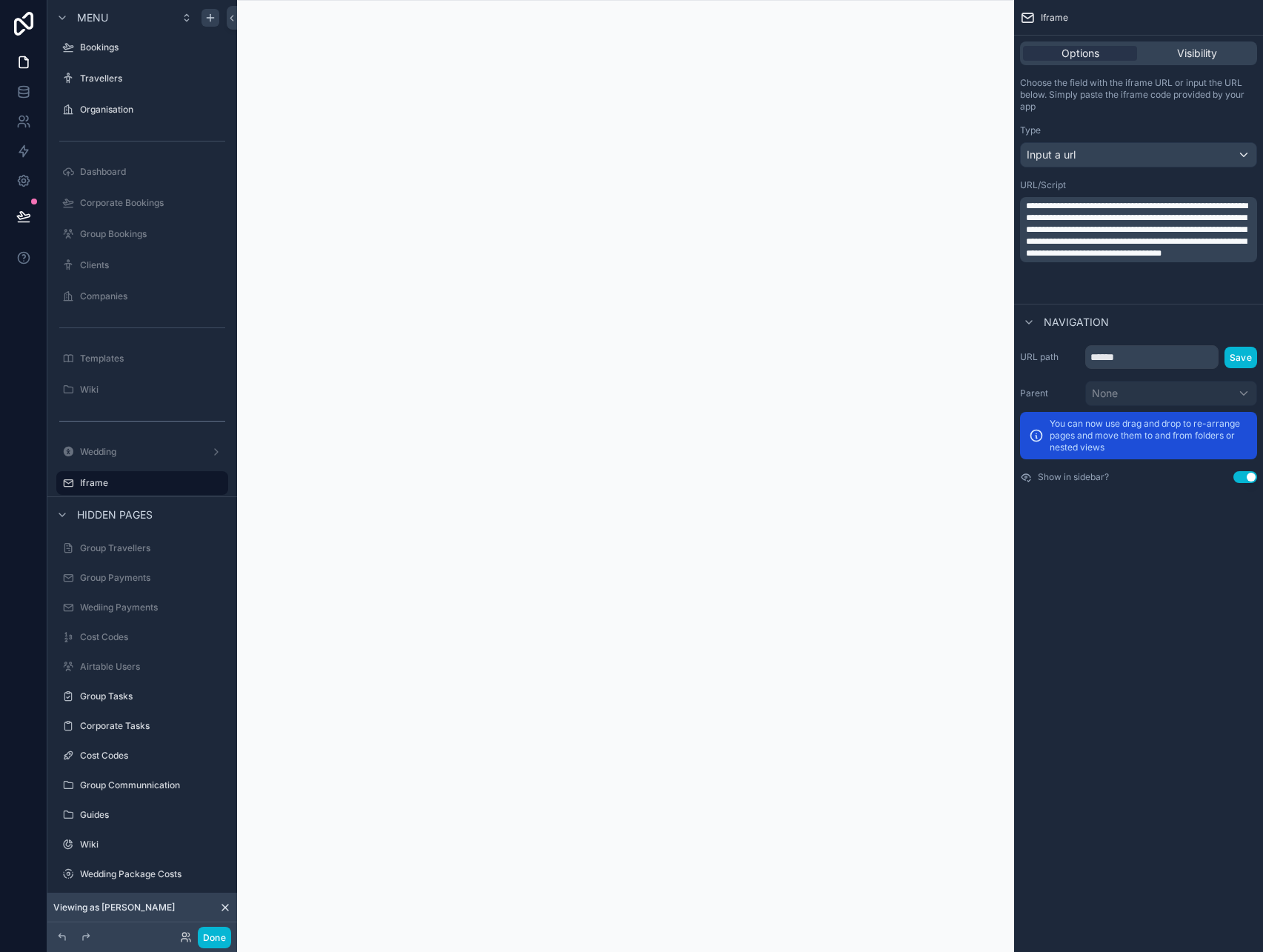
click at [1139, 599] on div "**********" at bounding box center [1138, 476] width 249 height 952
click at [1065, 254] on span "**********" at bounding box center [1137, 229] width 221 height 57
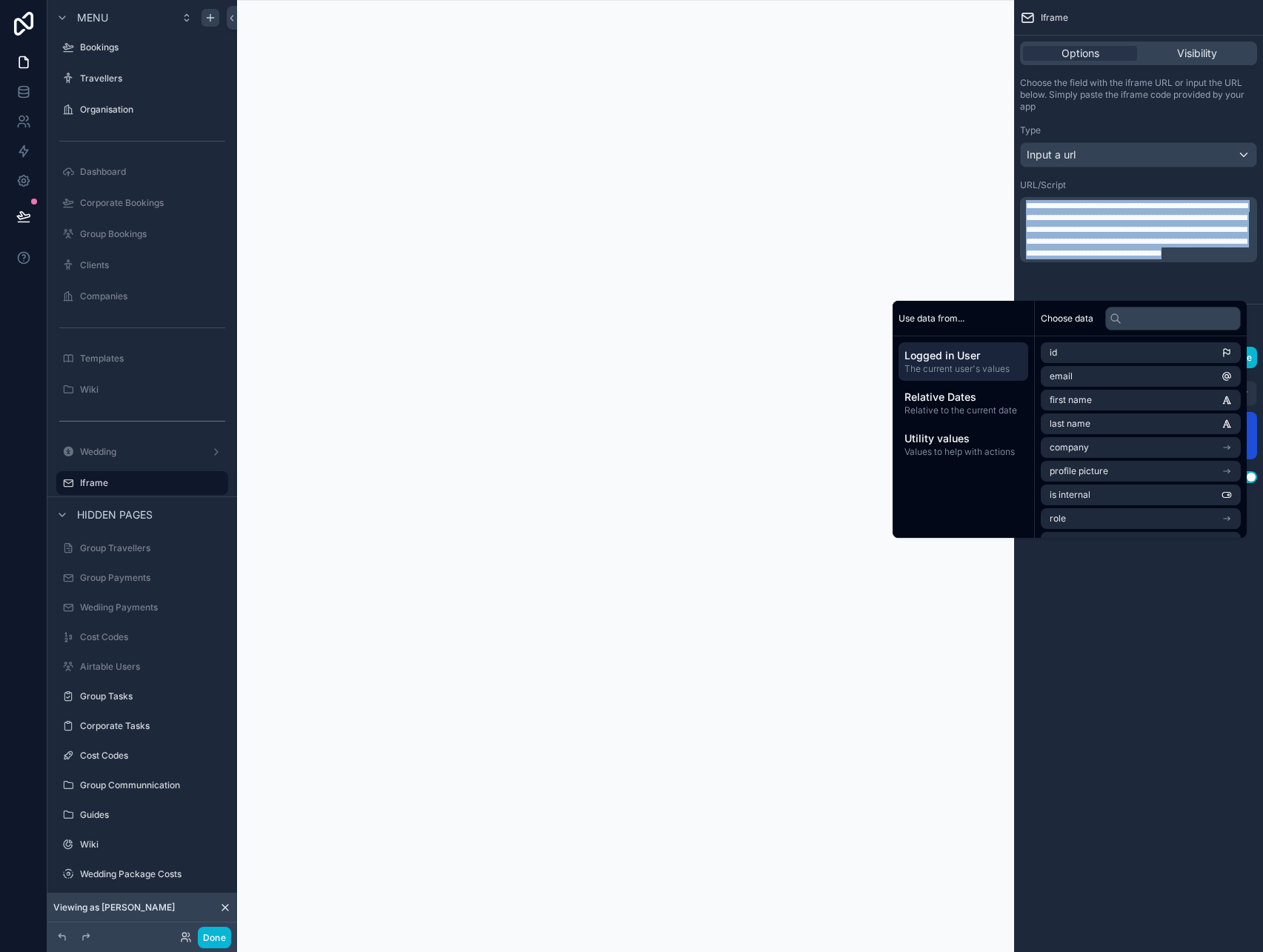
click at [1065, 254] on span "**********" at bounding box center [1137, 229] width 221 height 57
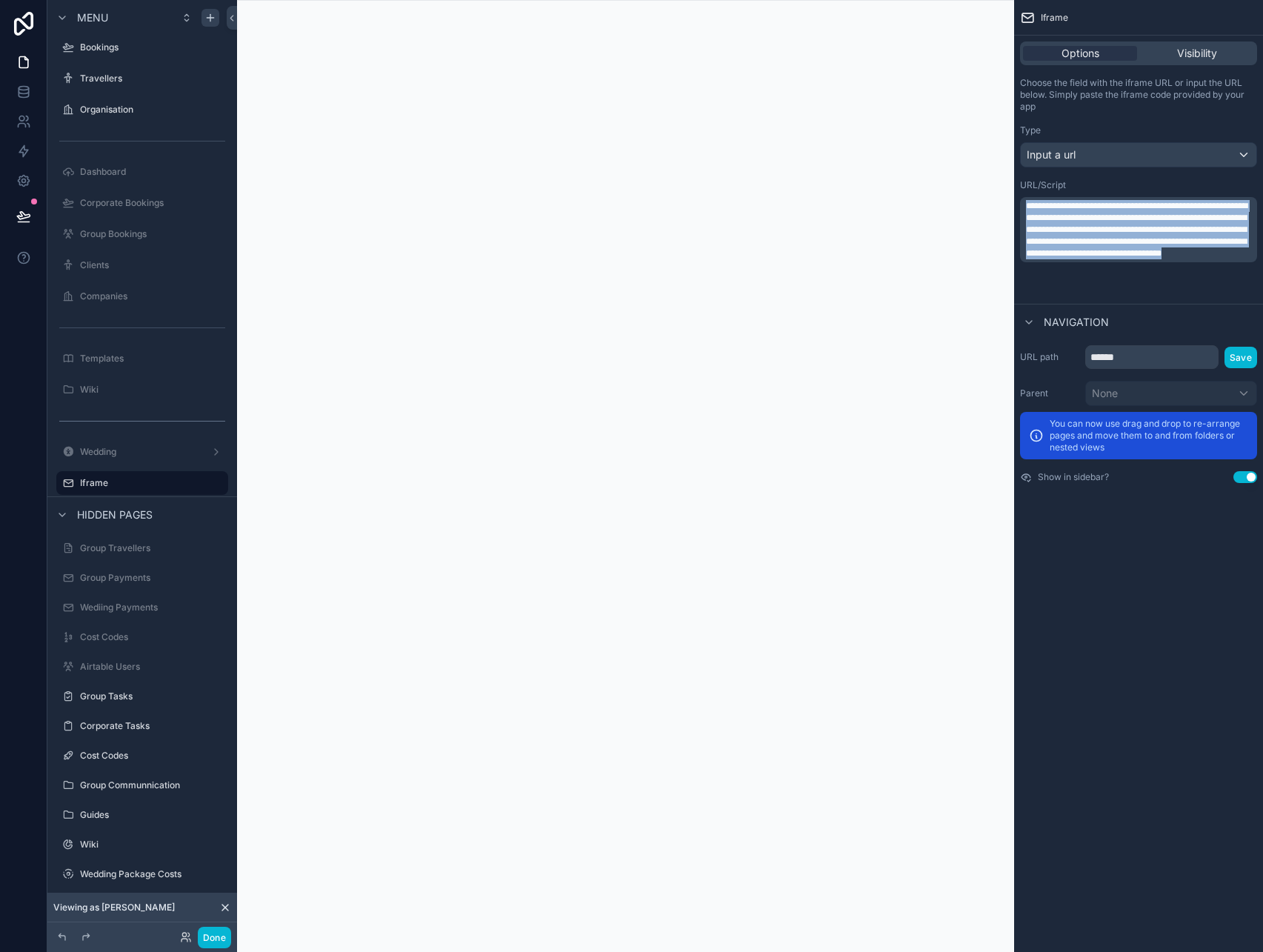
click at [1065, 254] on span "**********" at bounding box center [1137, 229] width 221 height 57
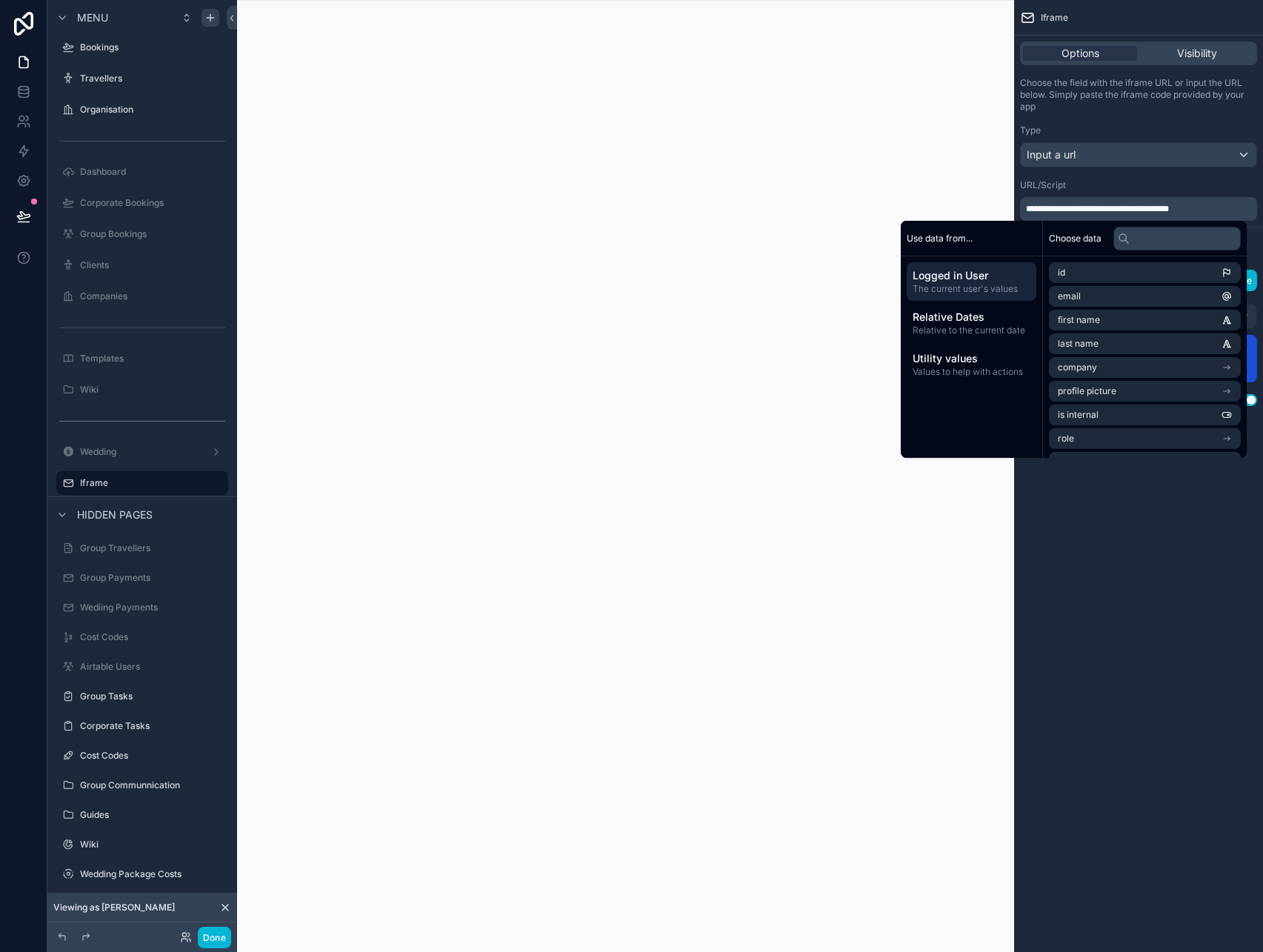
click at [1126, 561] on div "**********" at bounding box center [1138, 476] width 249 height 952
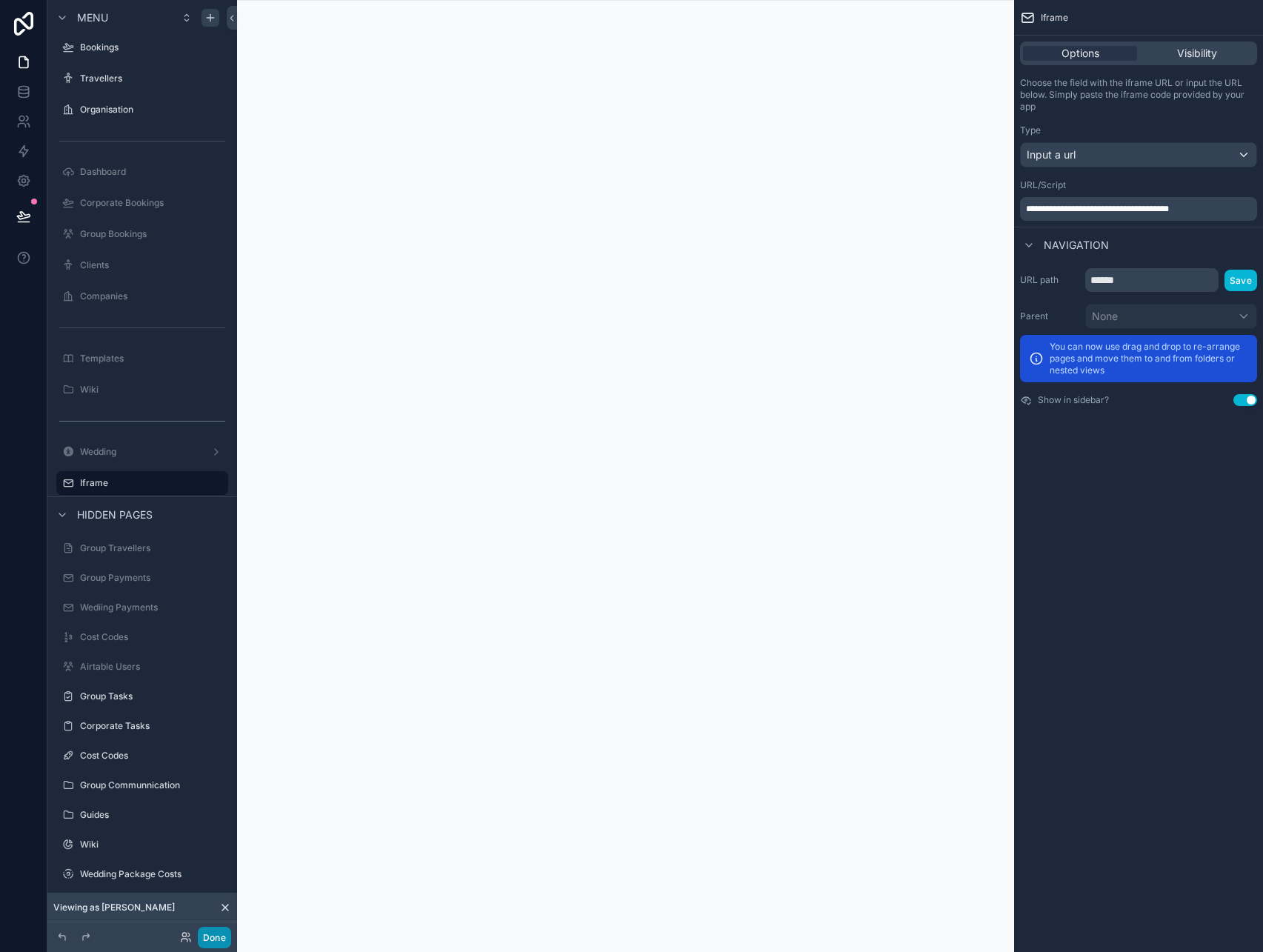
click at [220, 938] on button "Done" at bounding box center [214, 937] width 33 height 22
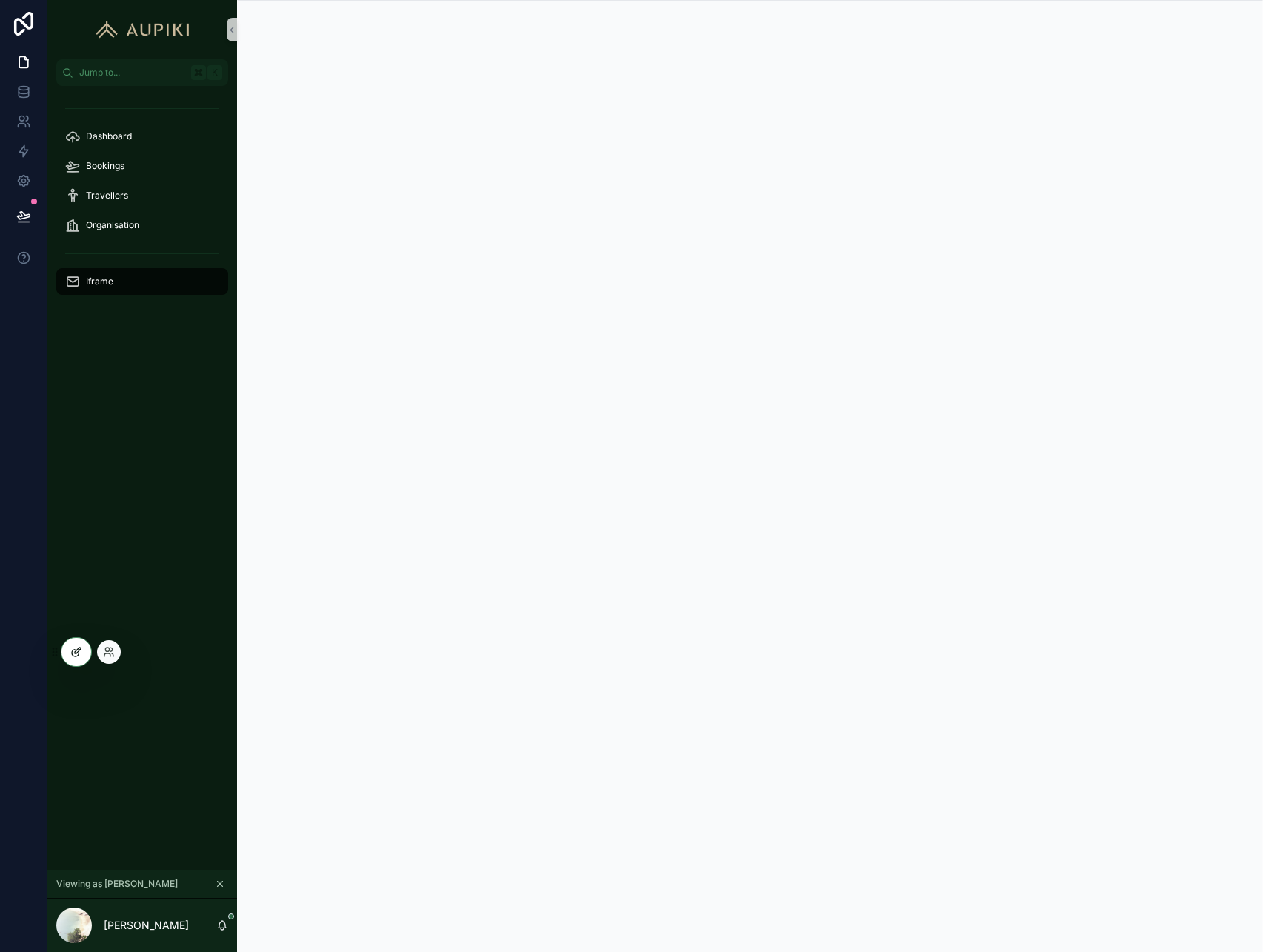
click at [83, 641] on div at bounding box center [76, 652] width 29 height 28
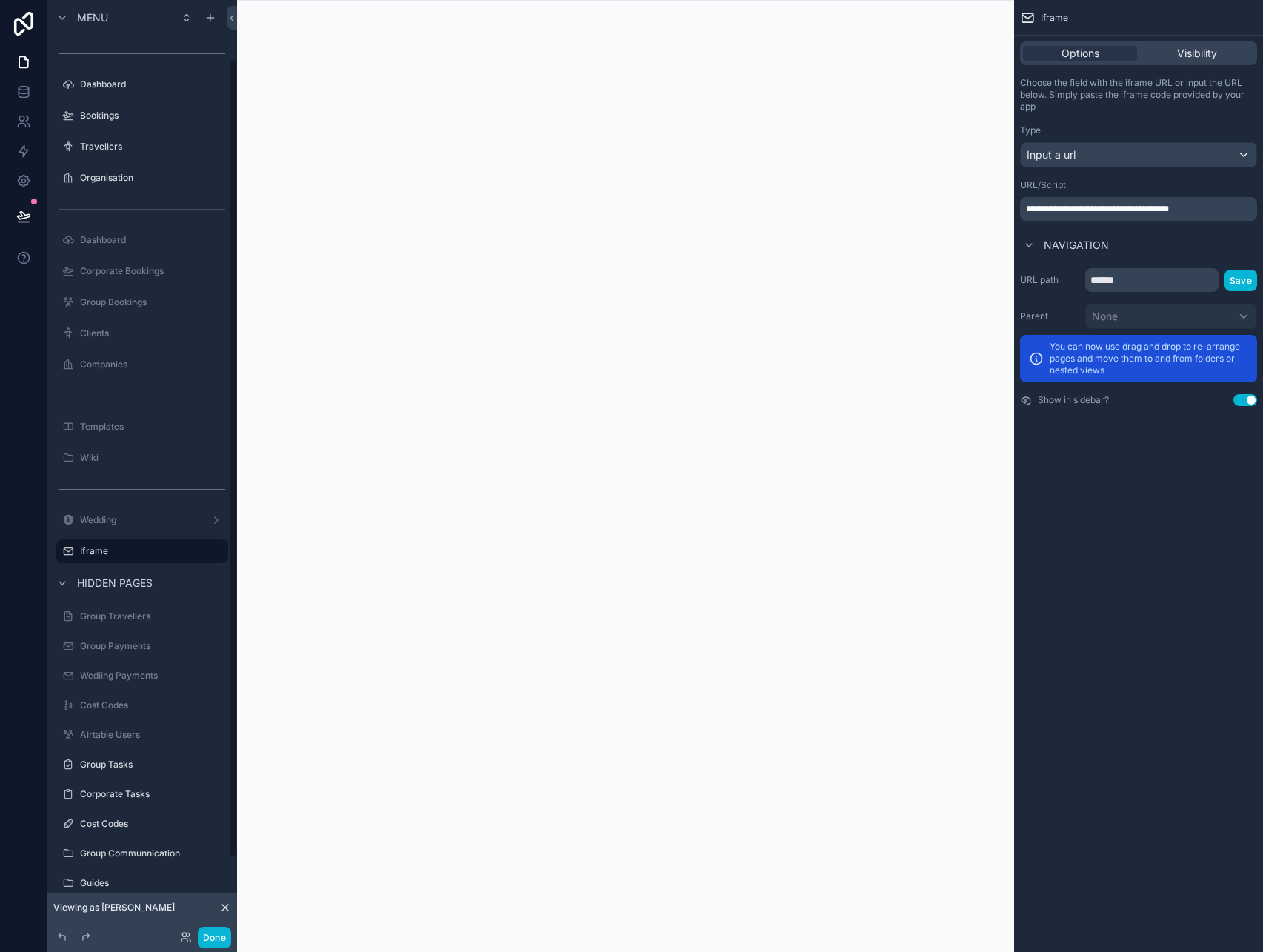
scroll to position [68, 0]
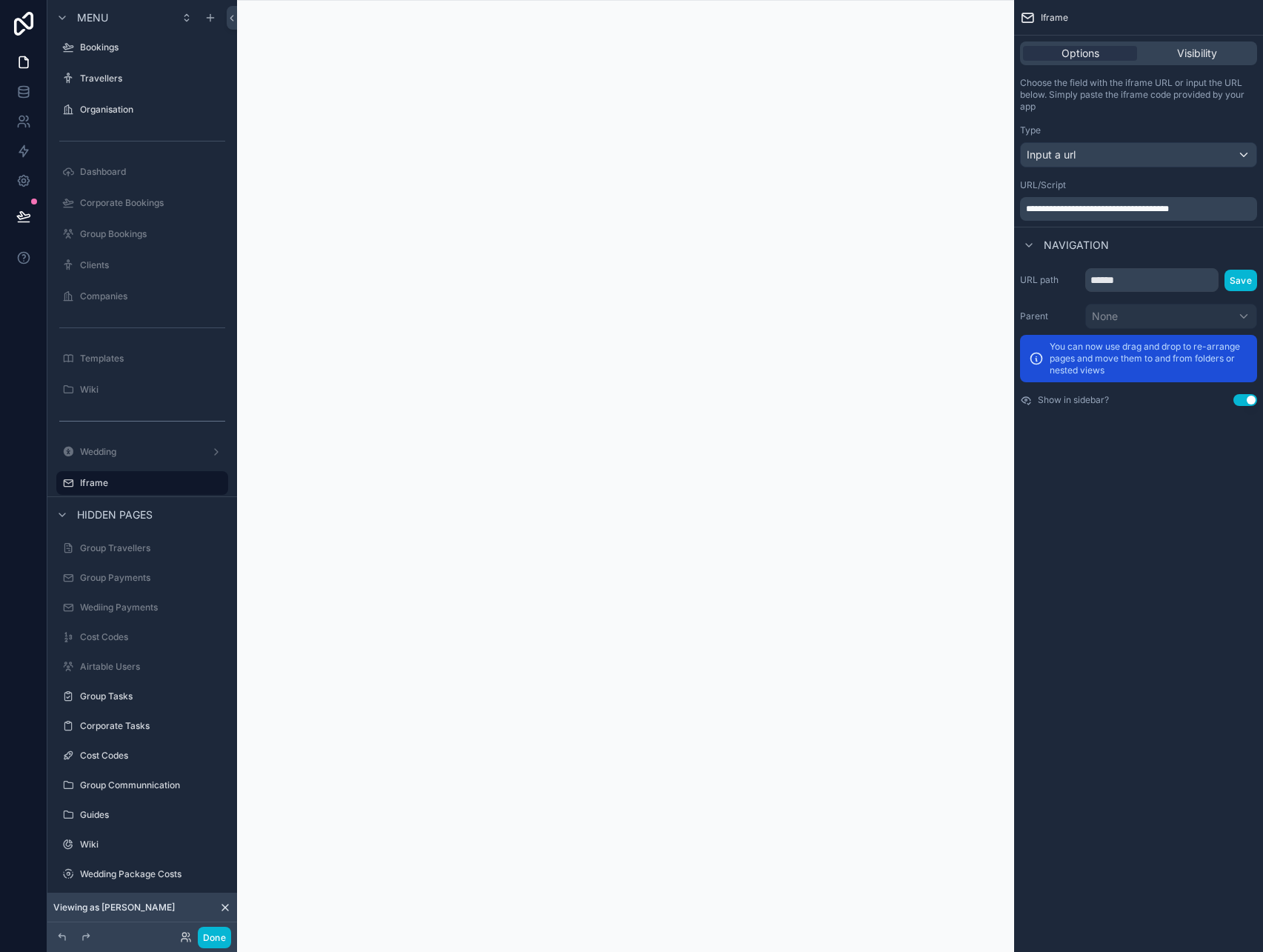
click at [690, 222] on div "scrollable content" at bounding box center [625, 476] width 777 height 952
click at [225, 935] on button "Done" at bounding box center [214, 937] width 33 height 22
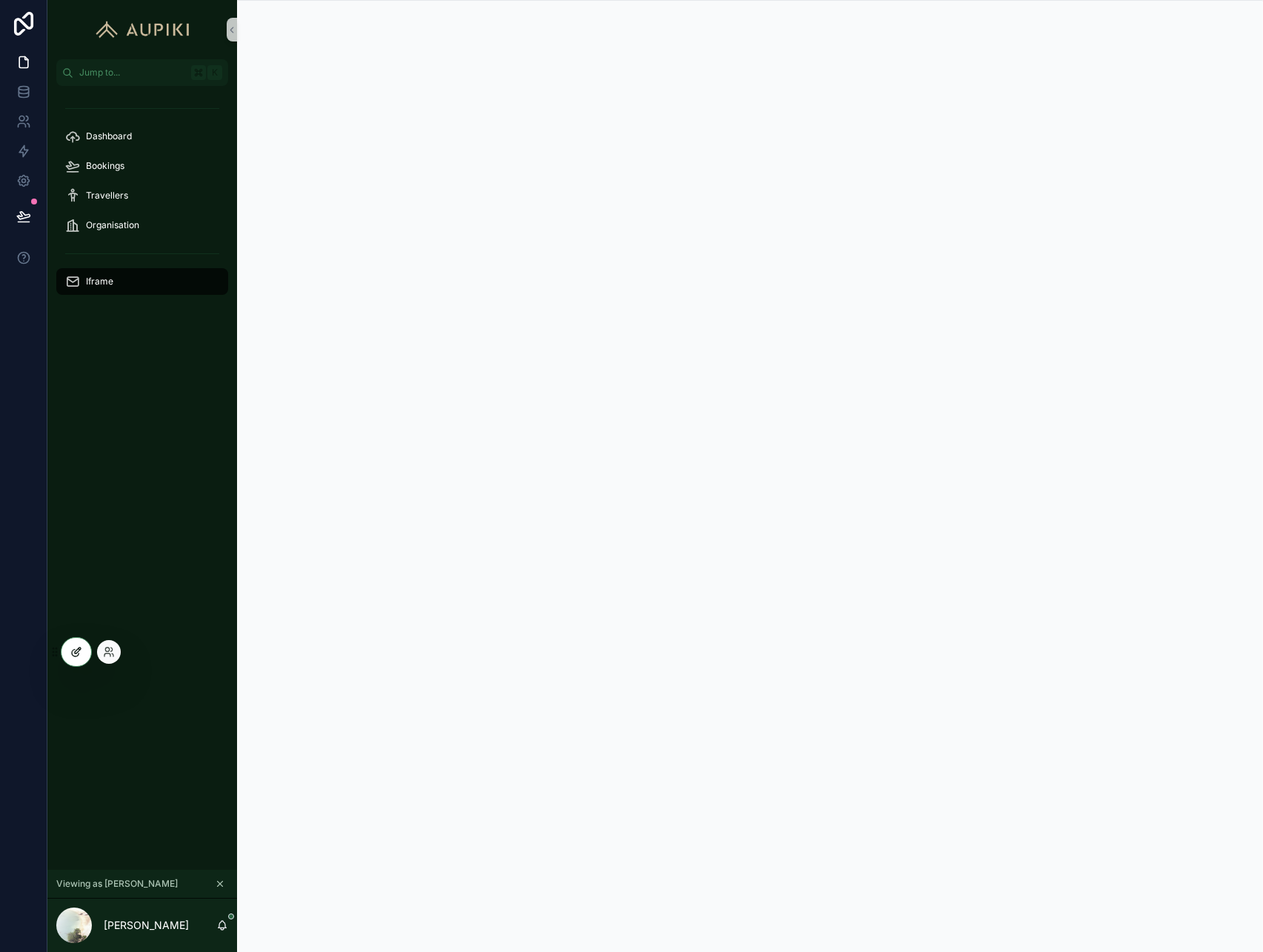
click at [75, 649] on icon at bounding box center [76, 652] width 12 height 12
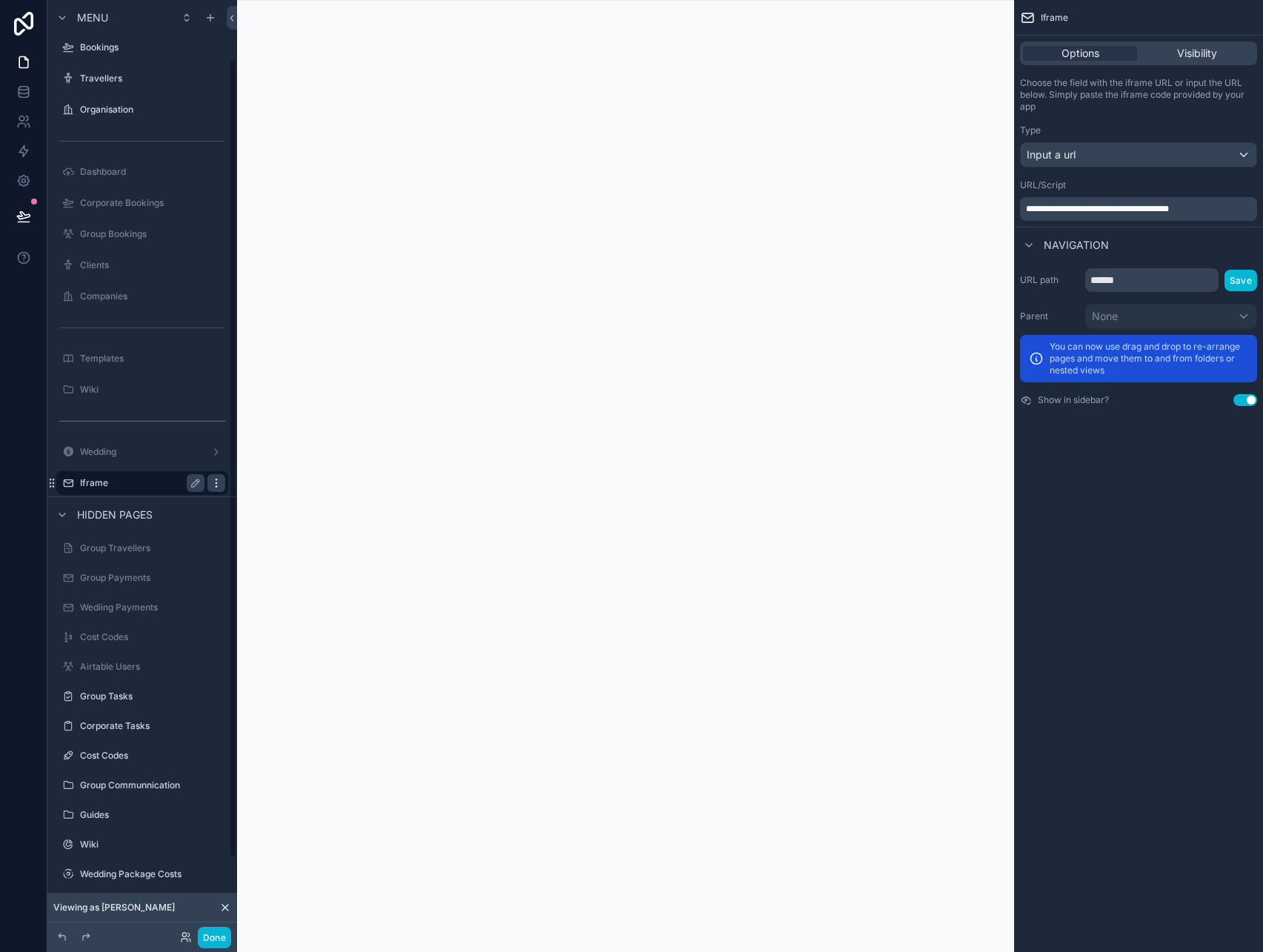
click at [207, 480] on div "scrollable content" at bounding box center [216, 483] width 18 height 18
click at [125, 199] on label "Corporate Bookings" at bounding box center [139, 203] width 118 height 12
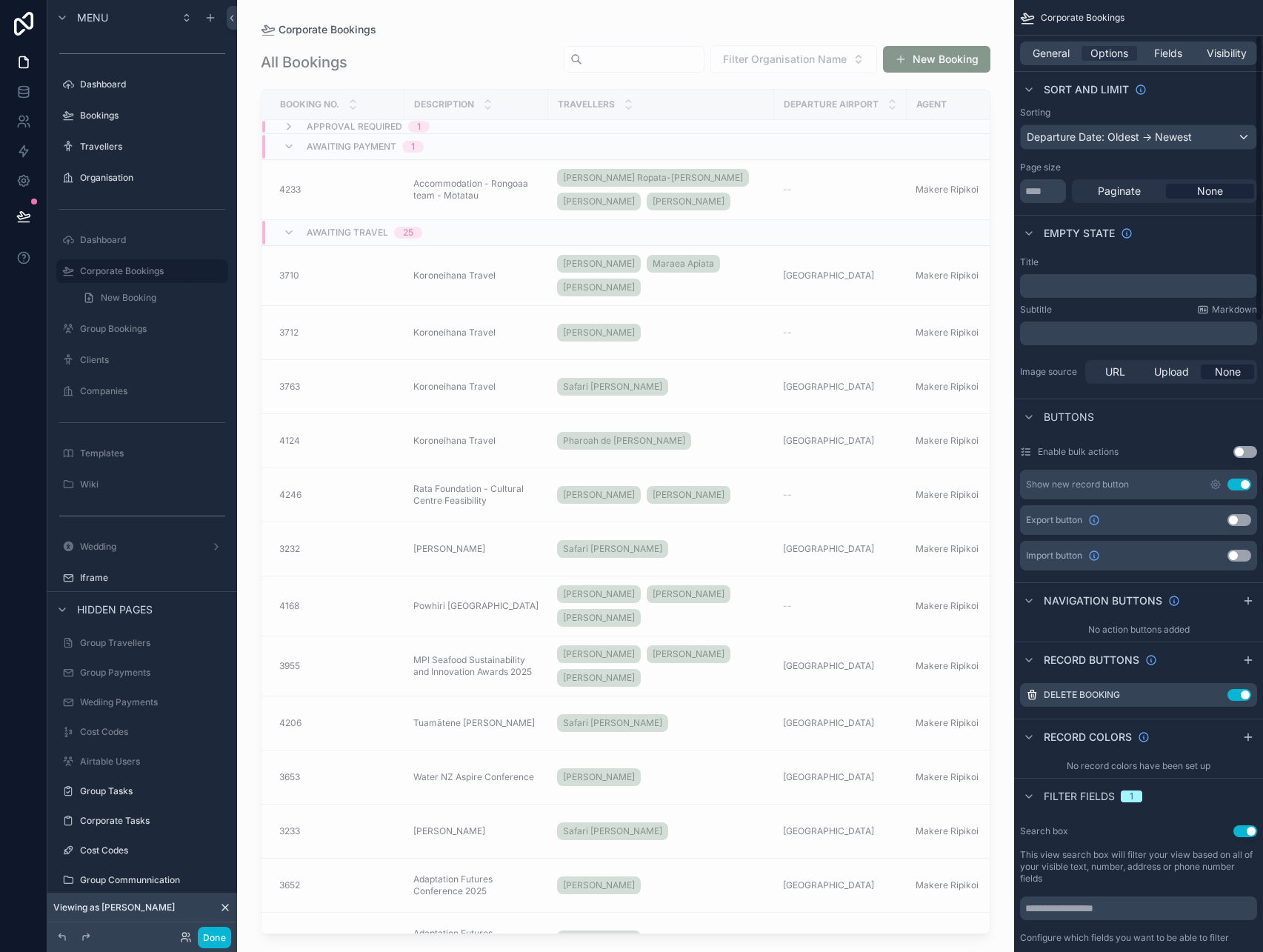
scroll to position [115, 0]
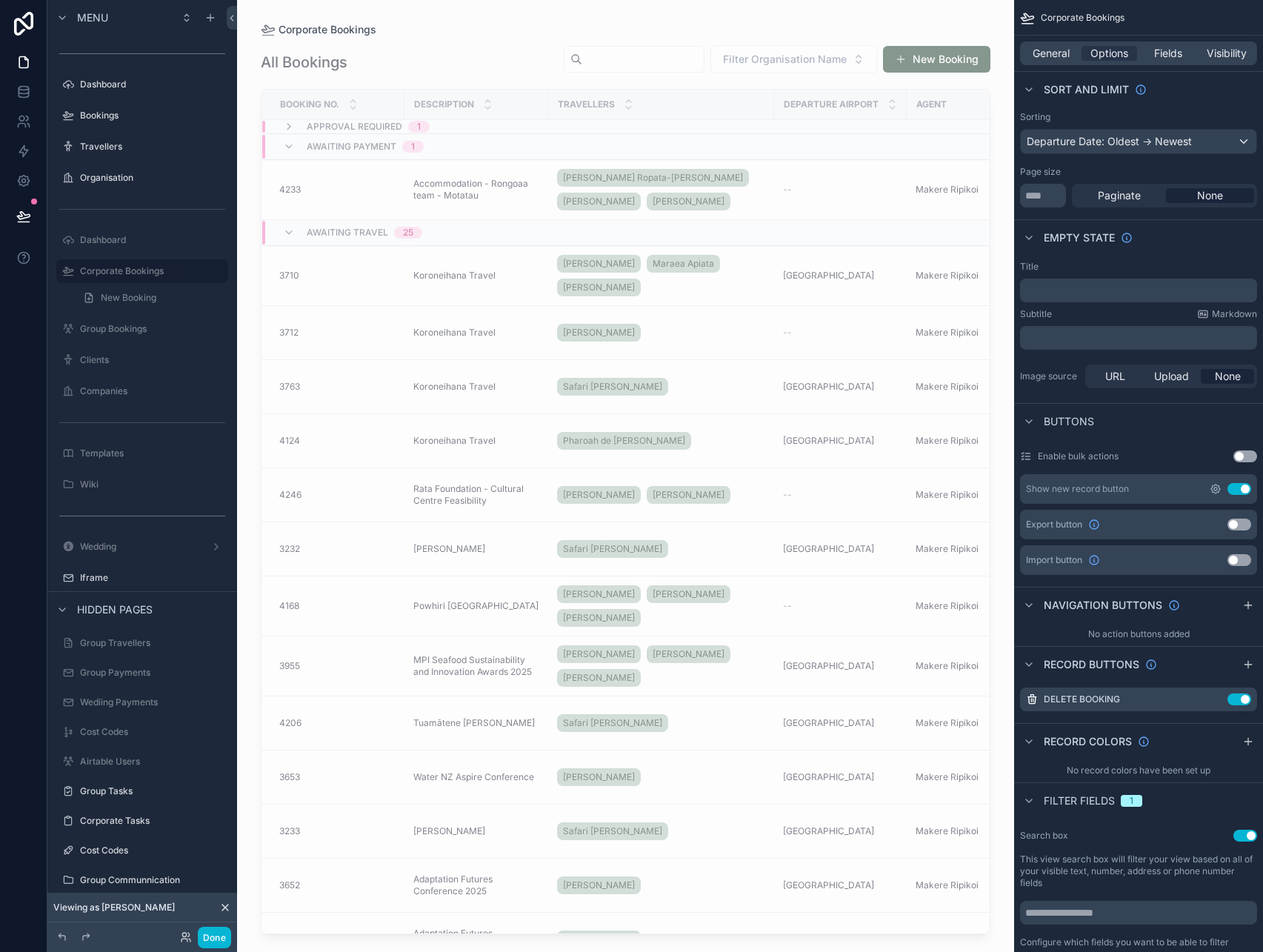
click at [1219, 490] on icon "scrollable content" at bounding box center [1215, 488] width 9 height 9
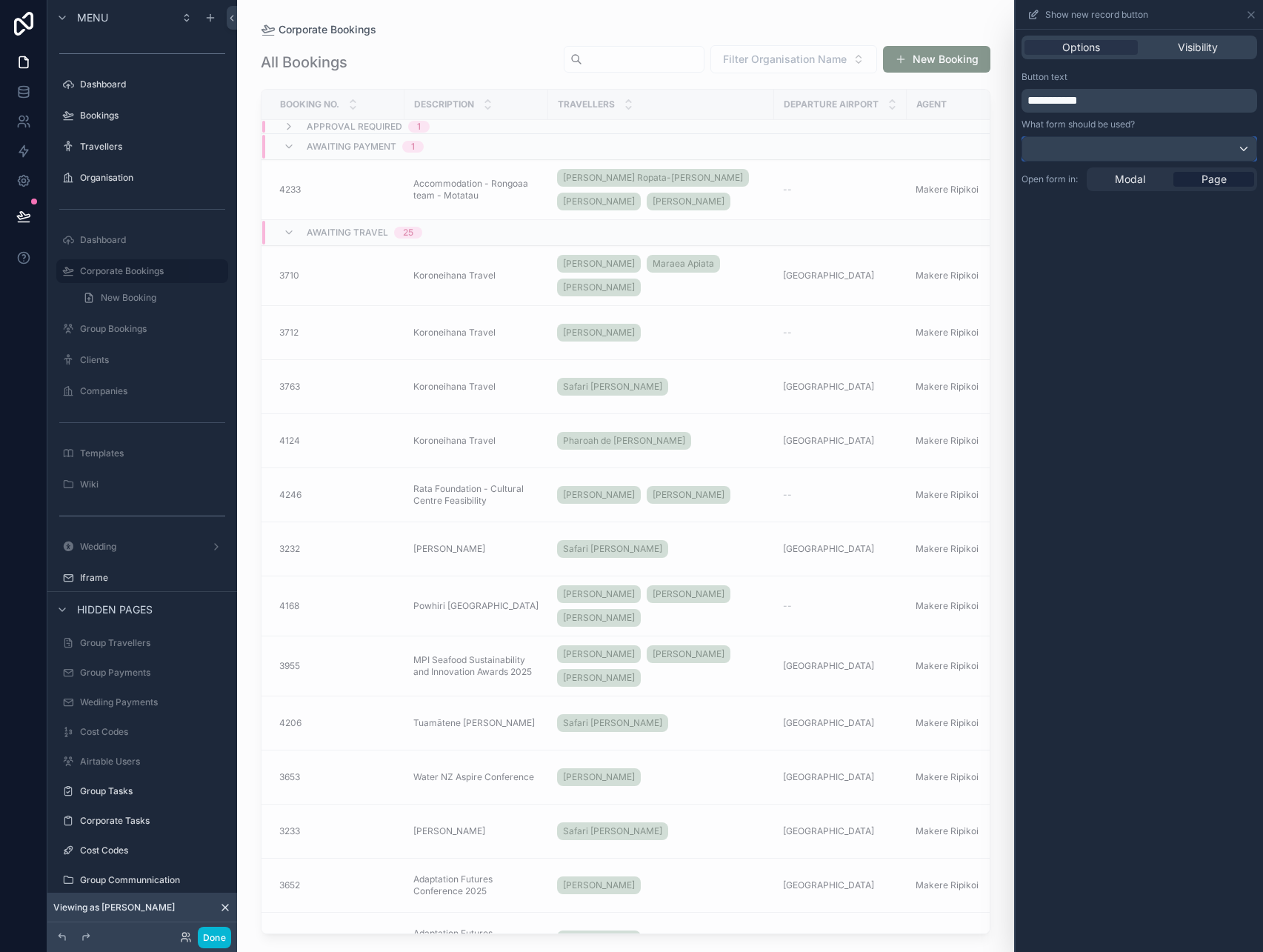
click at [1137, 149] on div at bounding box center [1139, 149] width 234 height 24
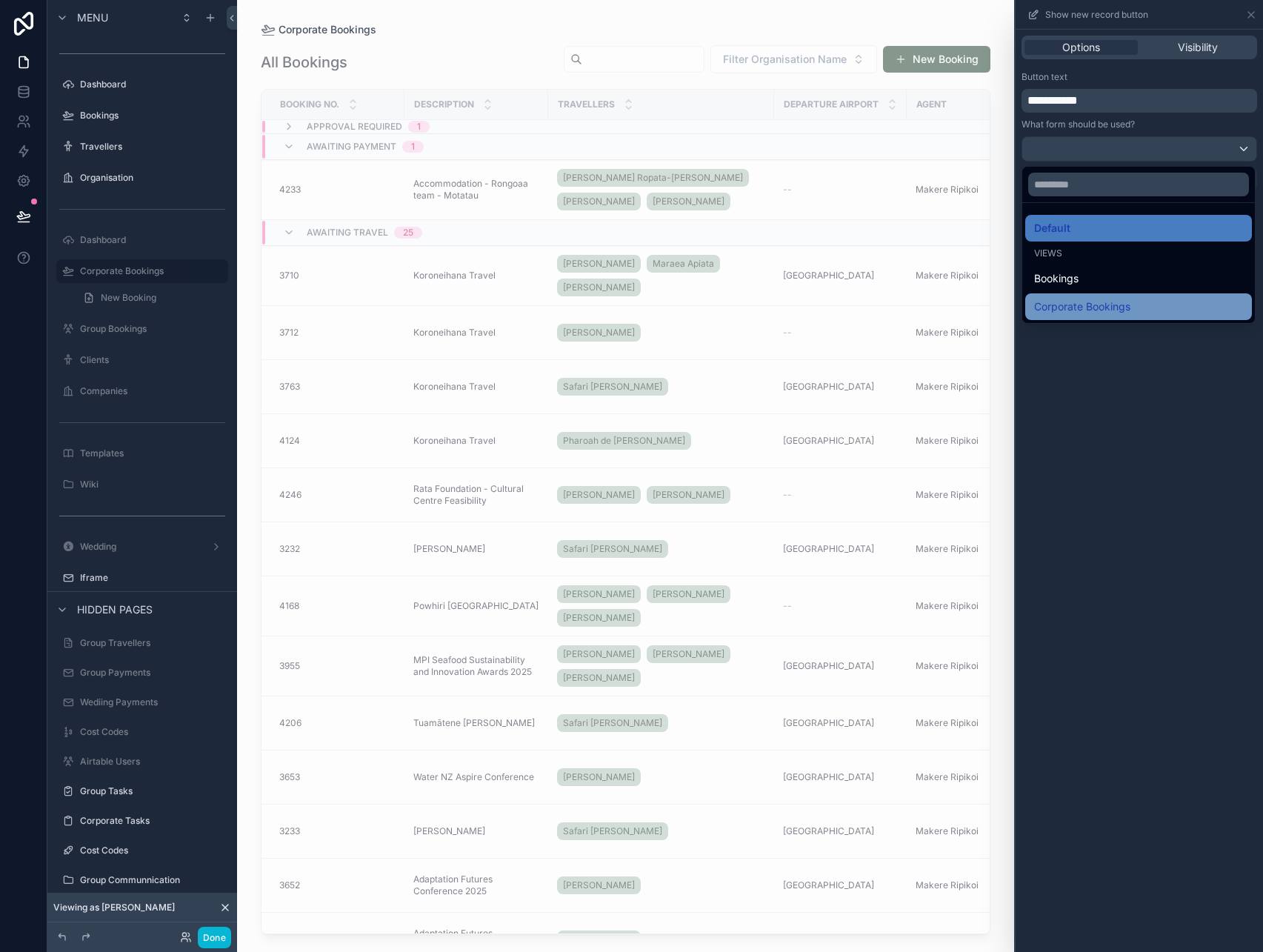
click at [1111, 313] on span "Corporate Bookings" at bounding box center [1082, 306] width 96 height 18
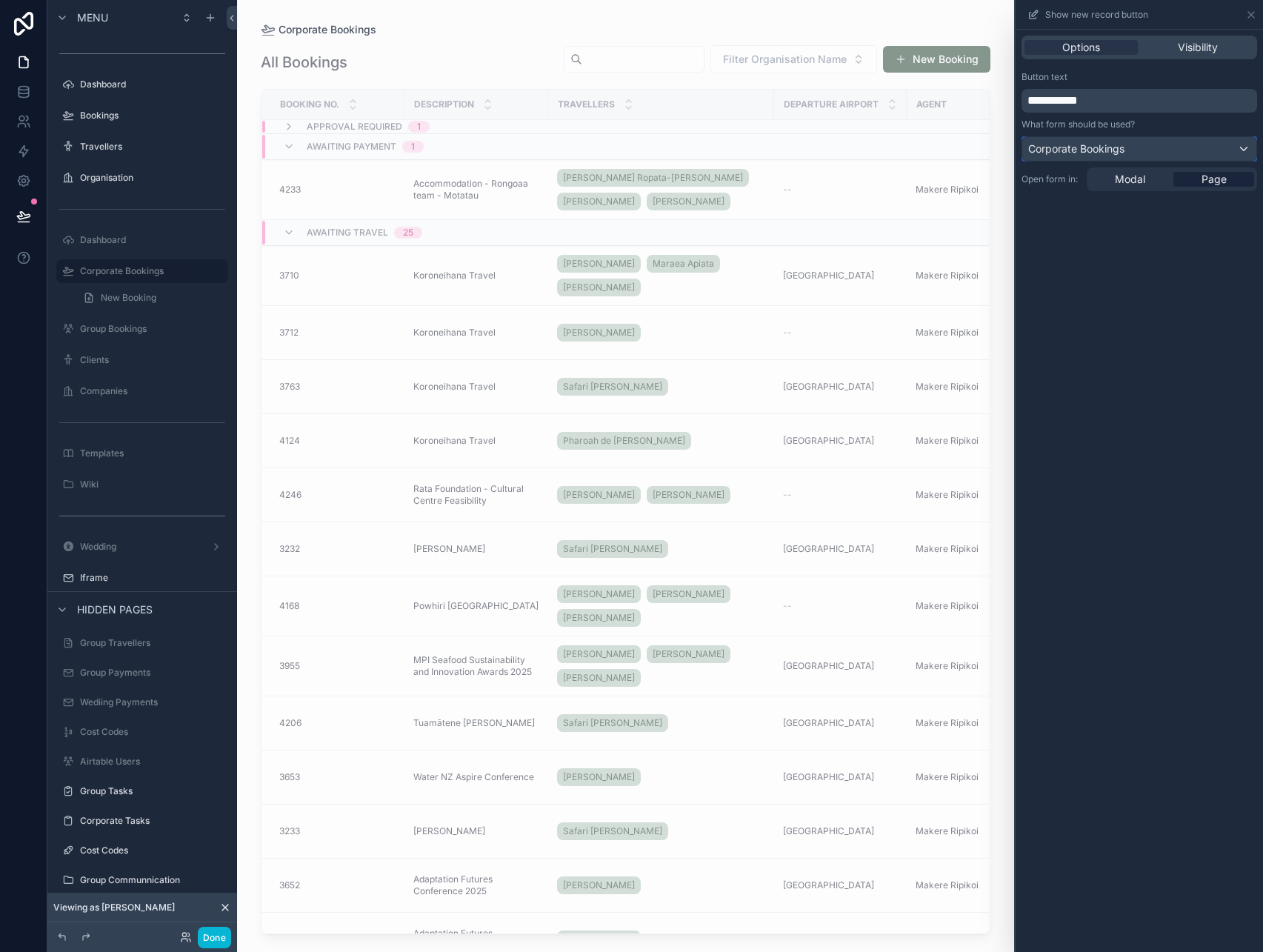
click at [1141, 149] on div "Corporate Bookings" at bounding box center [1139, 149] width 234 height 24
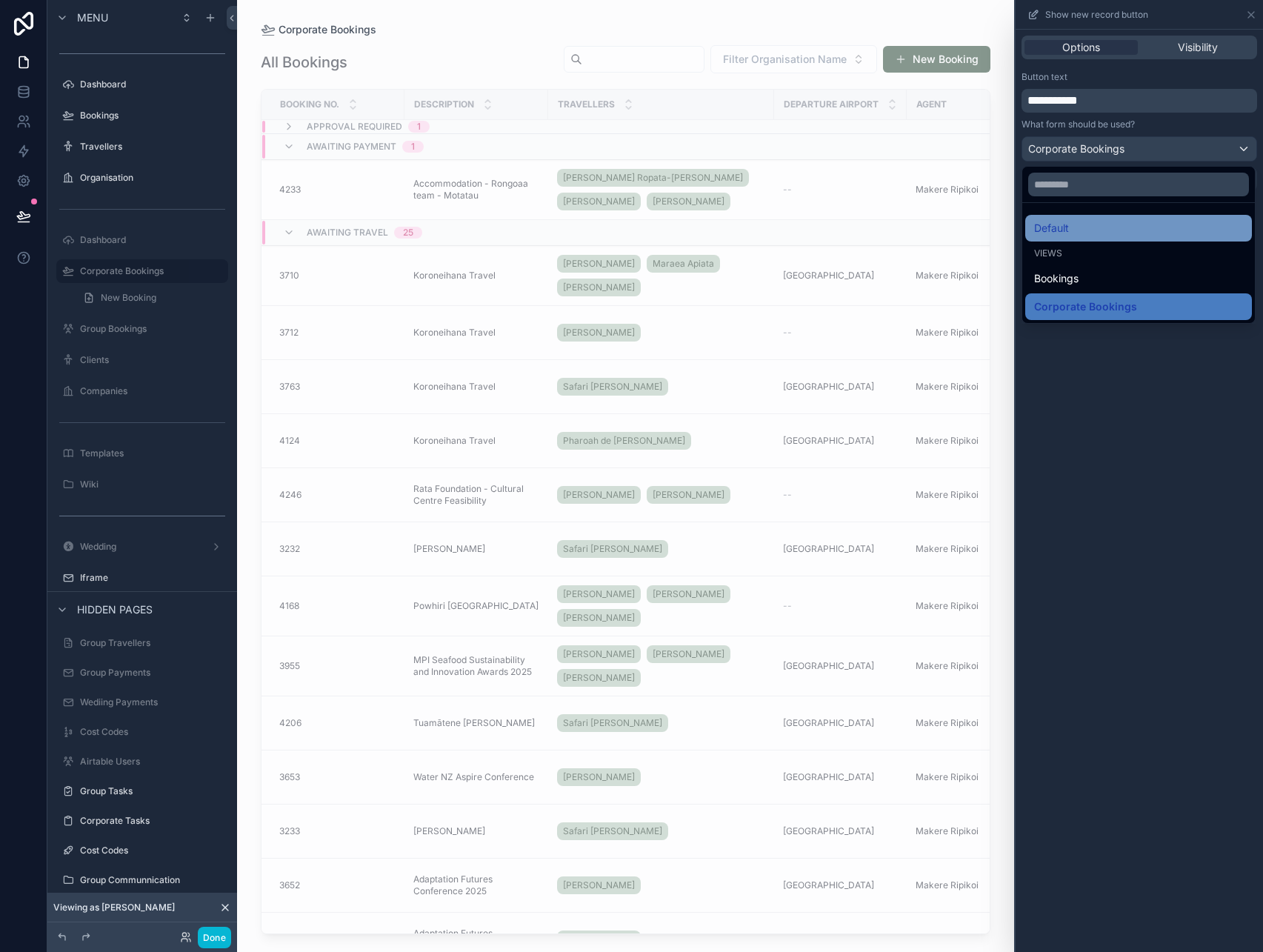
click at [1107, 222] on div "Default" at bounding box center [1138, 228] width 209 height 18
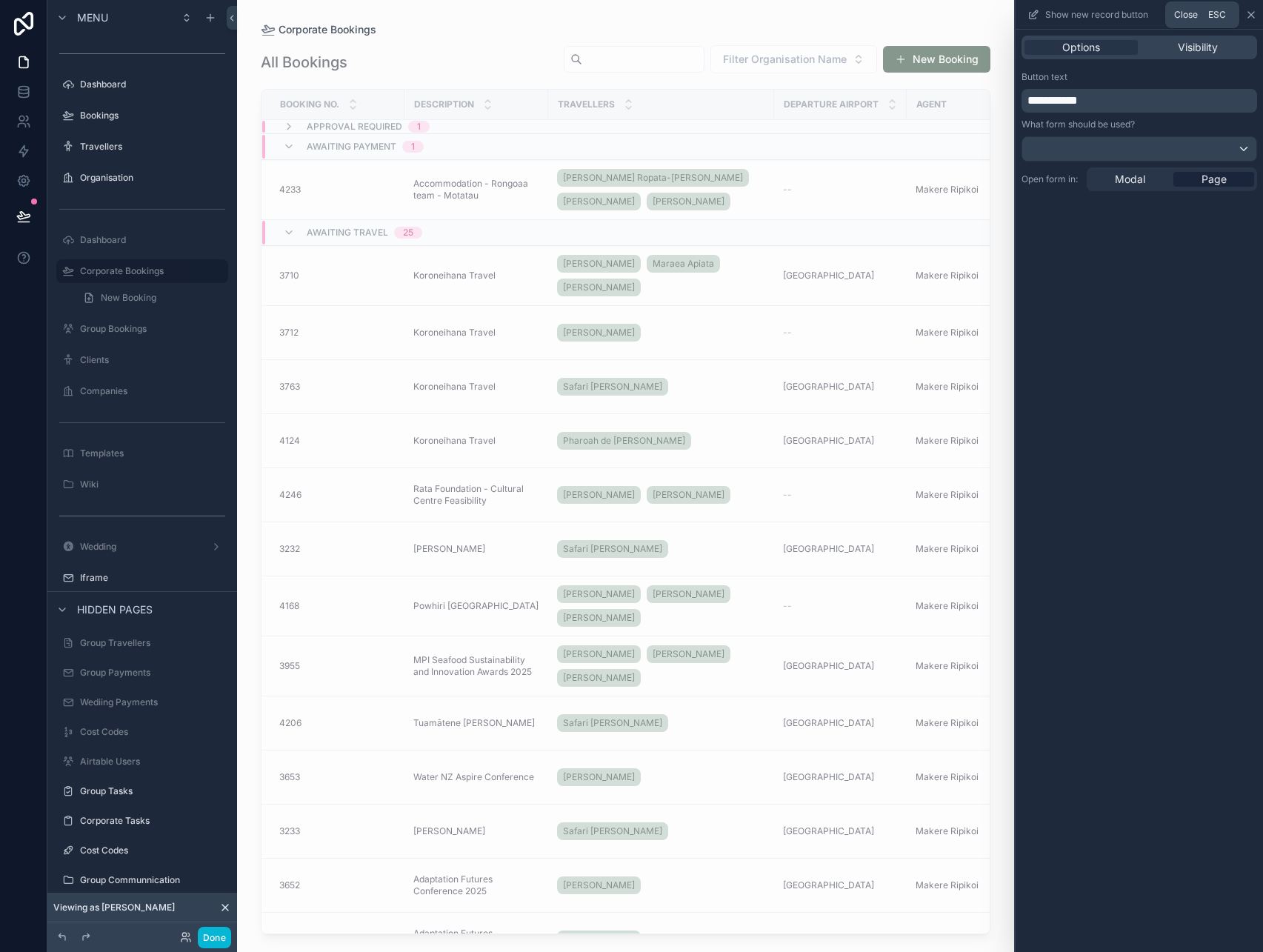
click at [1245, 19] on icon at bounding box center [1251, 14] width 12 height 12
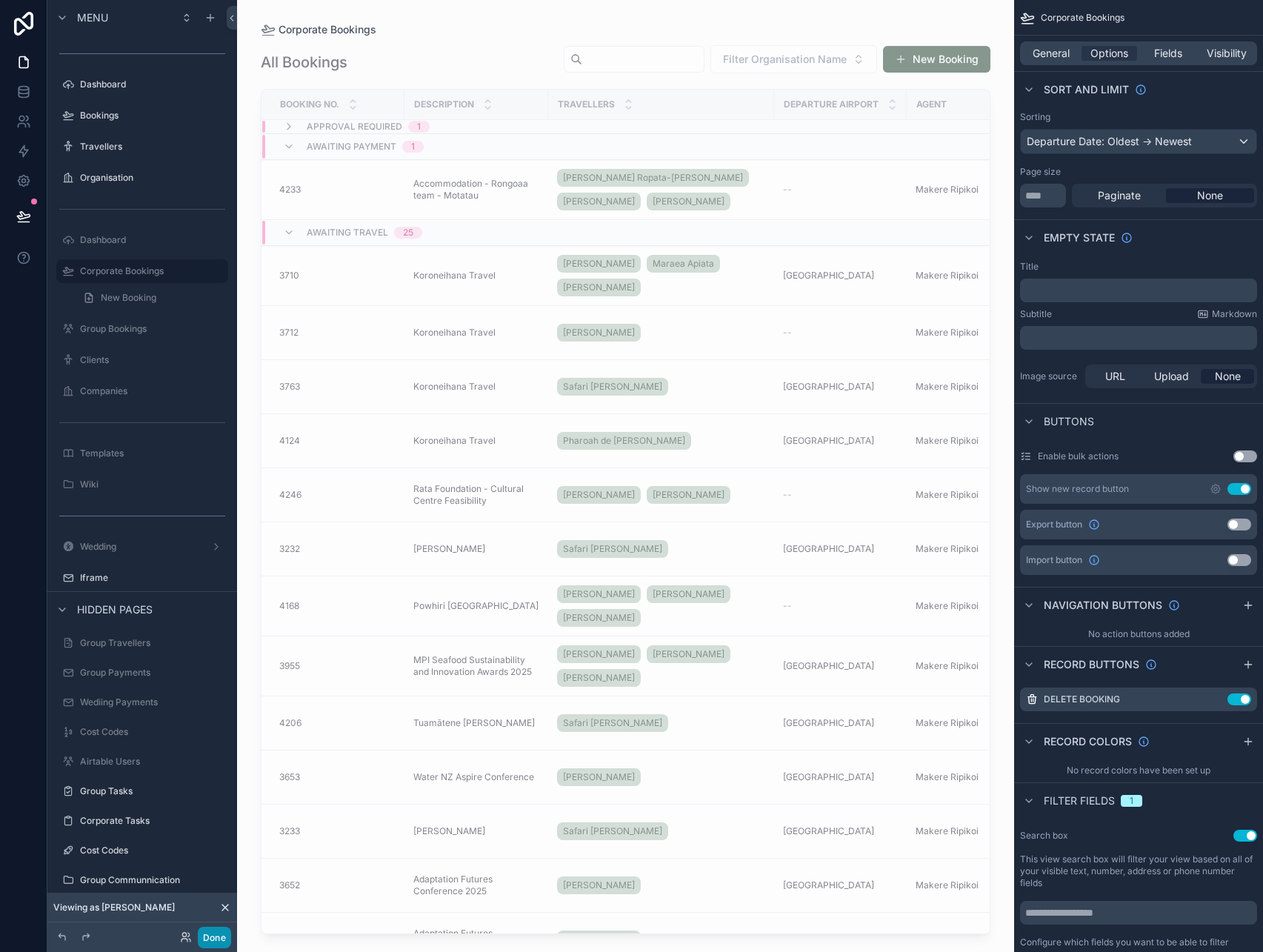
click at [217, 935] on button "Done" at bounding box center [214, 937] width 33 height 22
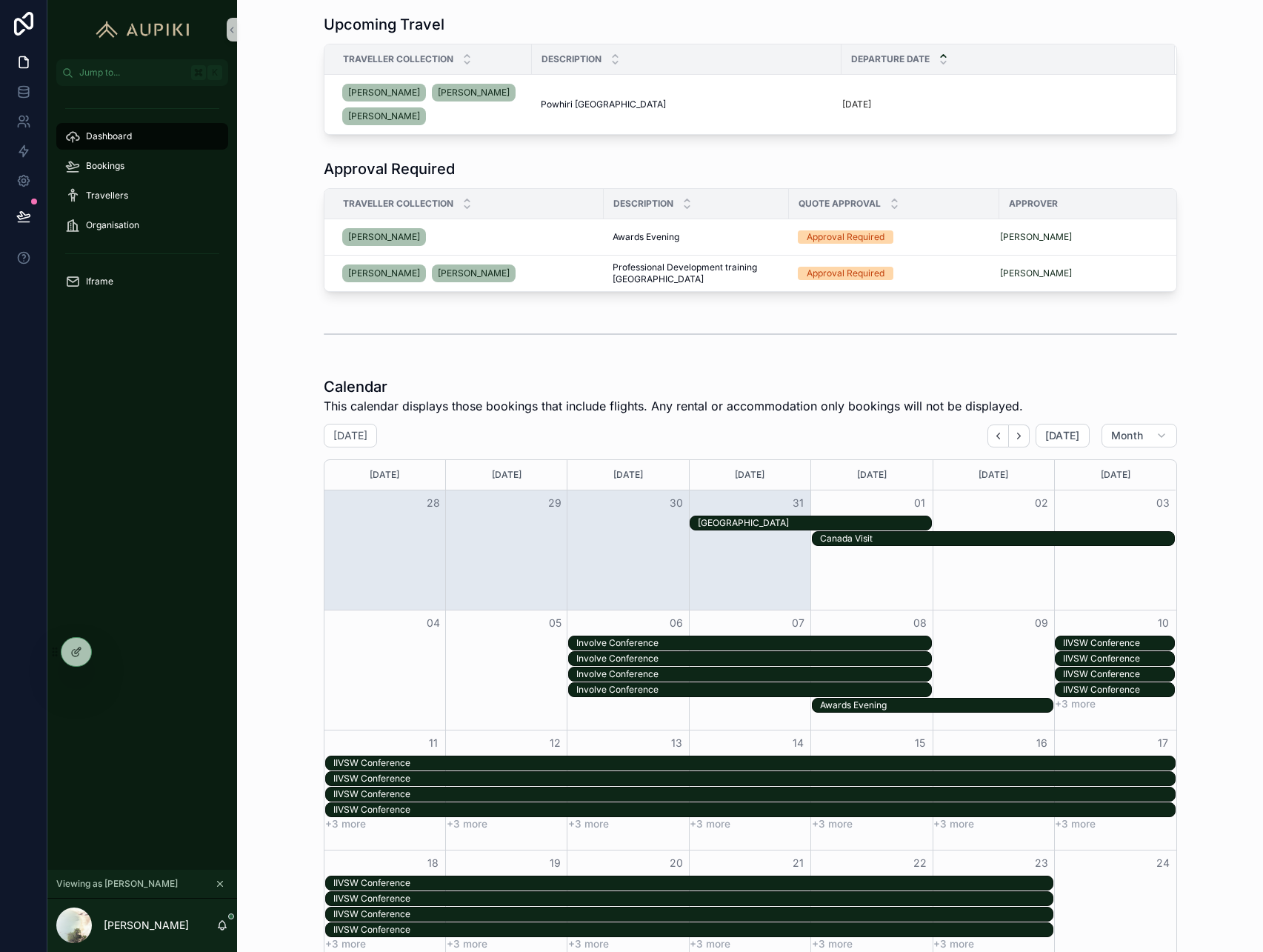
scroll to position [327, 0]
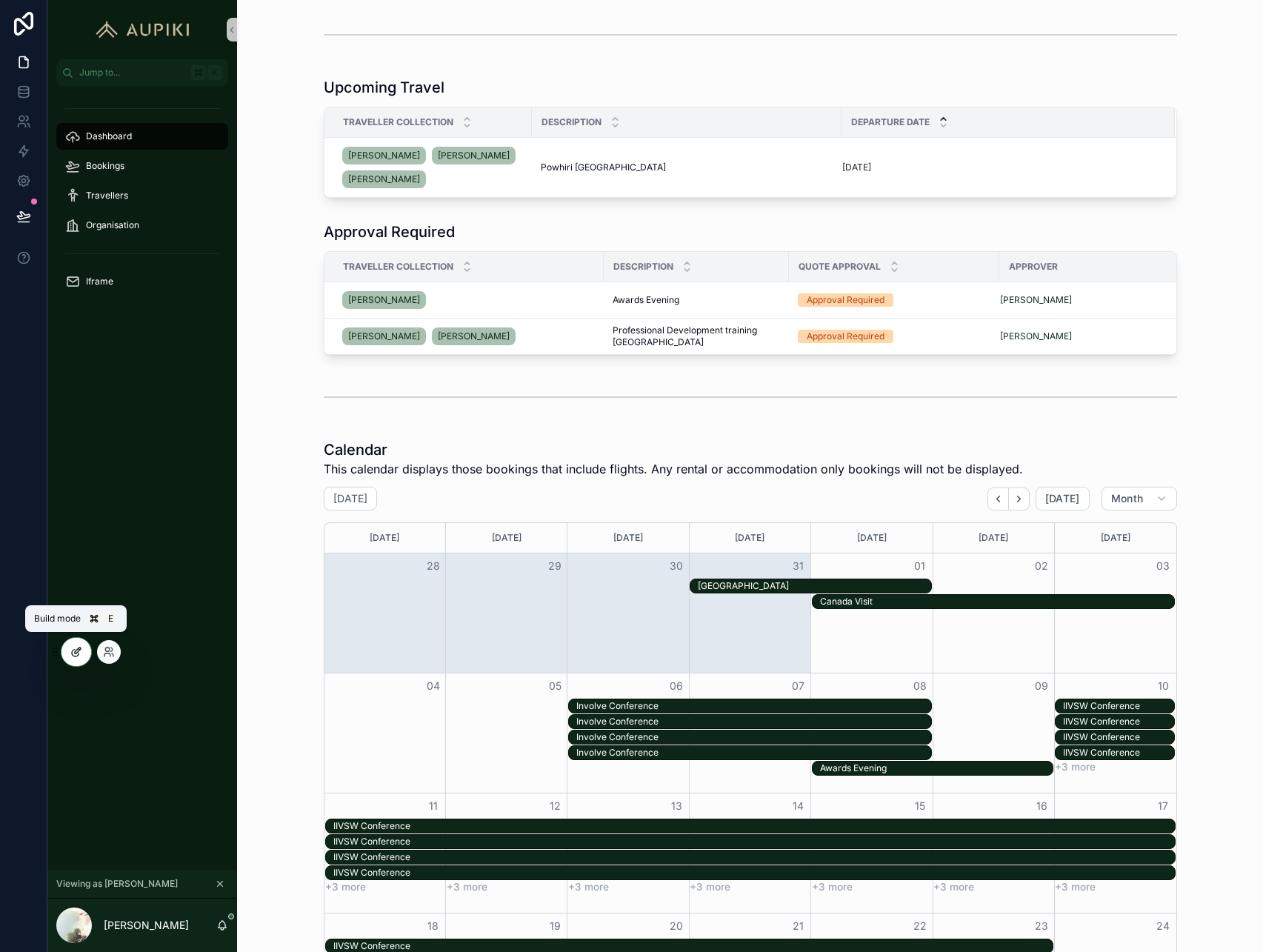
click at [77, 656] on icon at bounding box center [75, 652] width 7 height 7
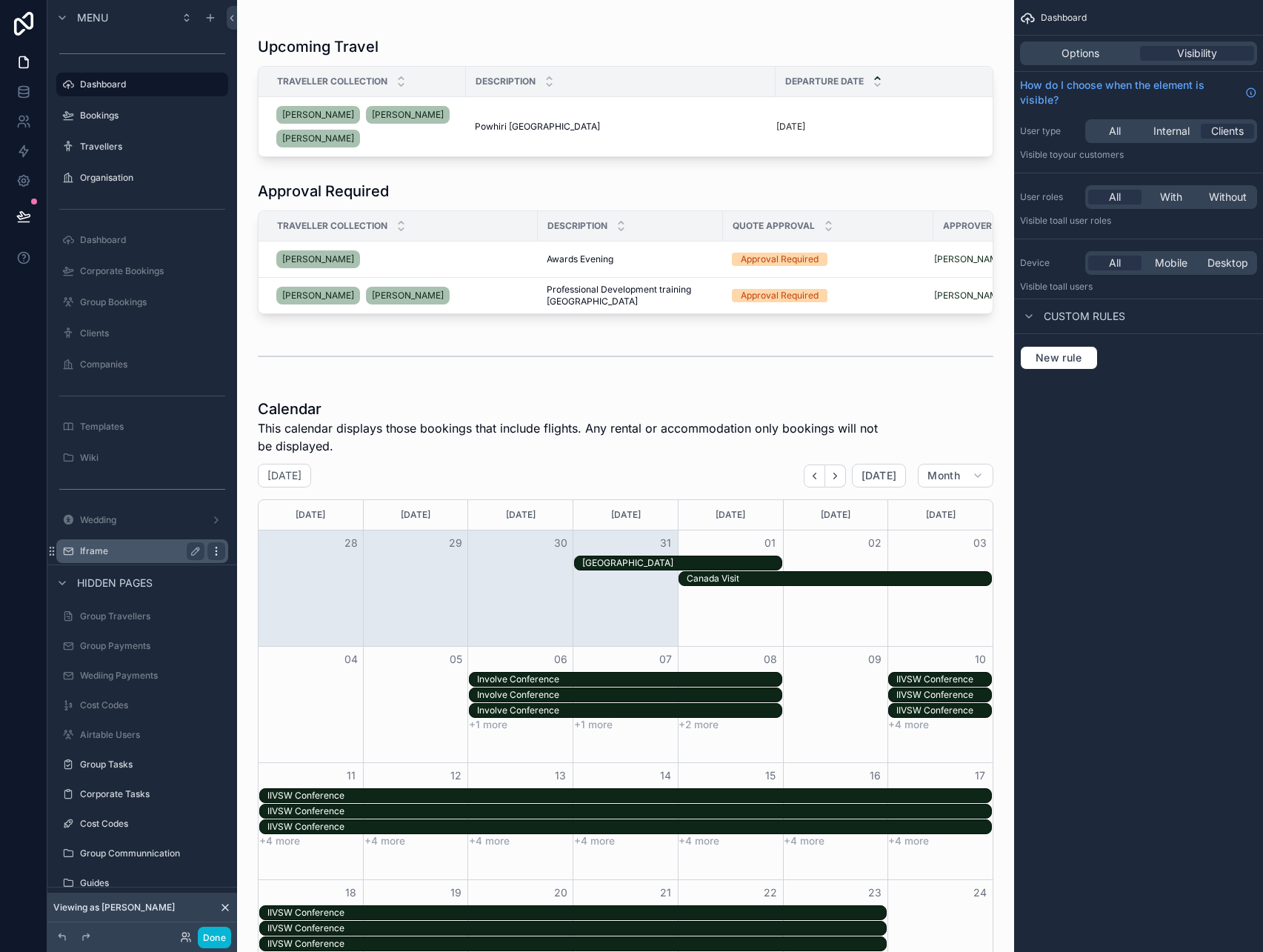
click at [216, 551] on icon "scrollable content" at bounding box center [216, 550] width 1 height 1
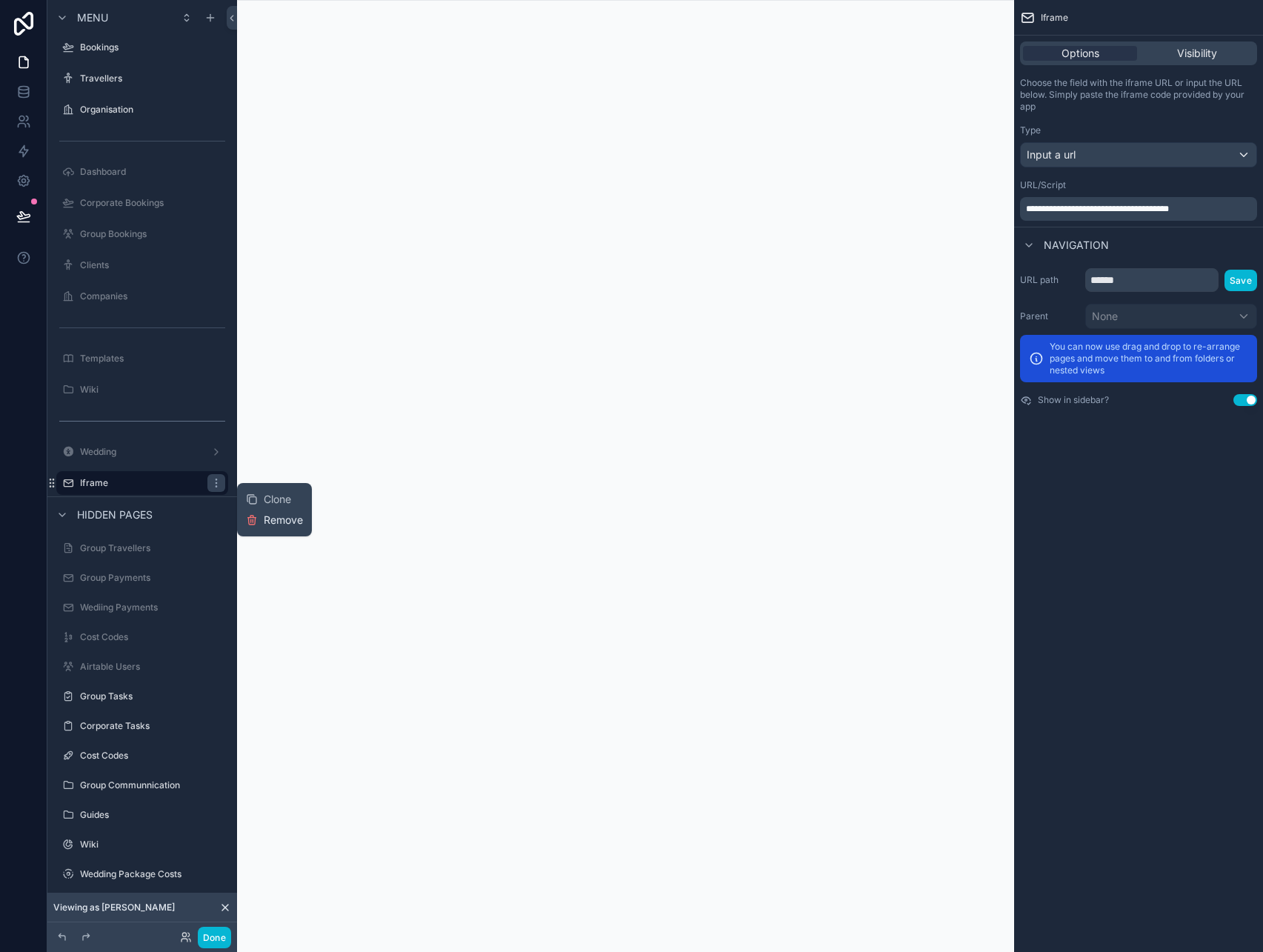
click at [255, 522] on icon at bounding box center [252, 519] width 12 height 12
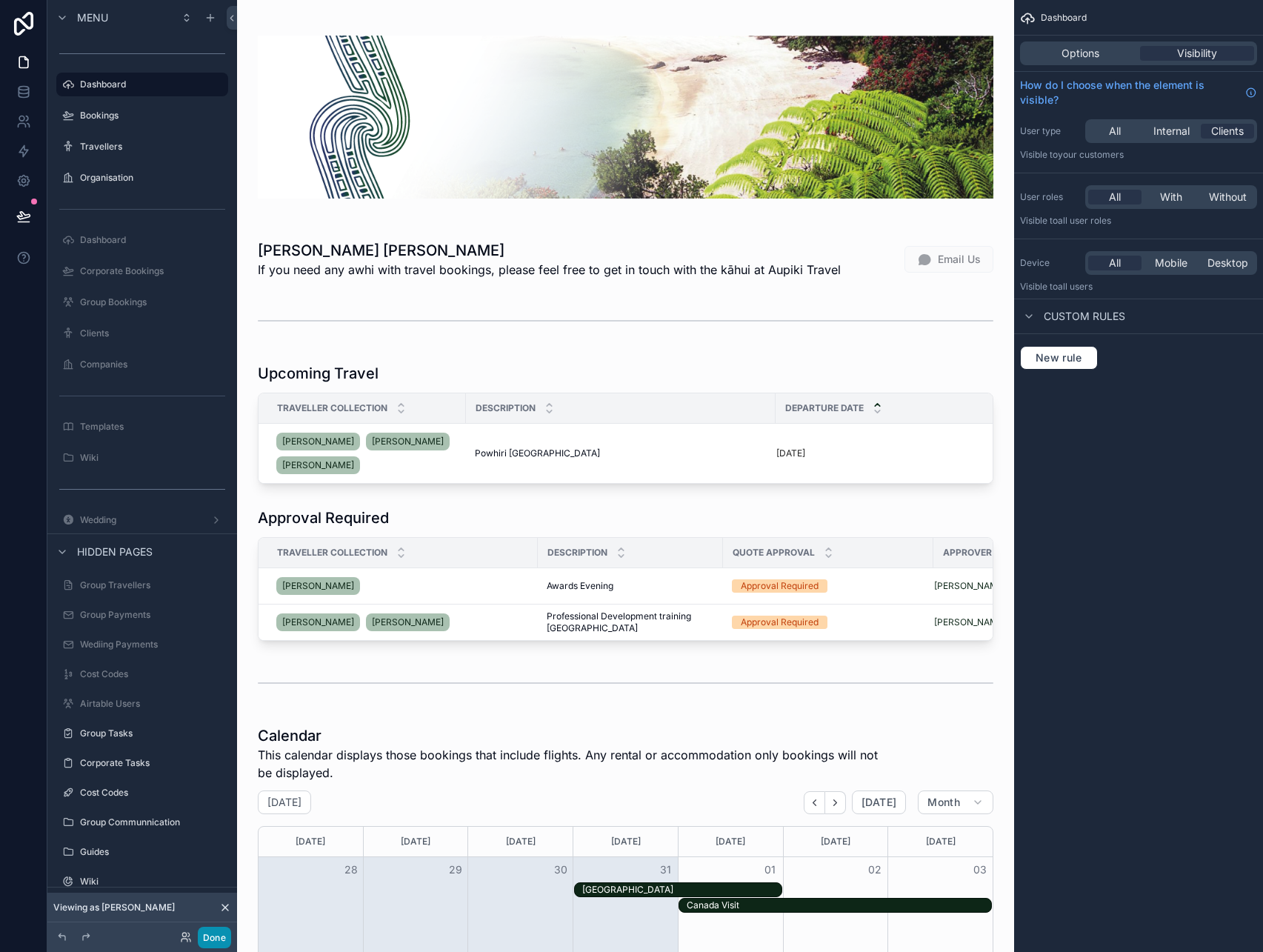
click at [211, 947] on button "Done" at bounding box center [214, 937] width 33 height 22
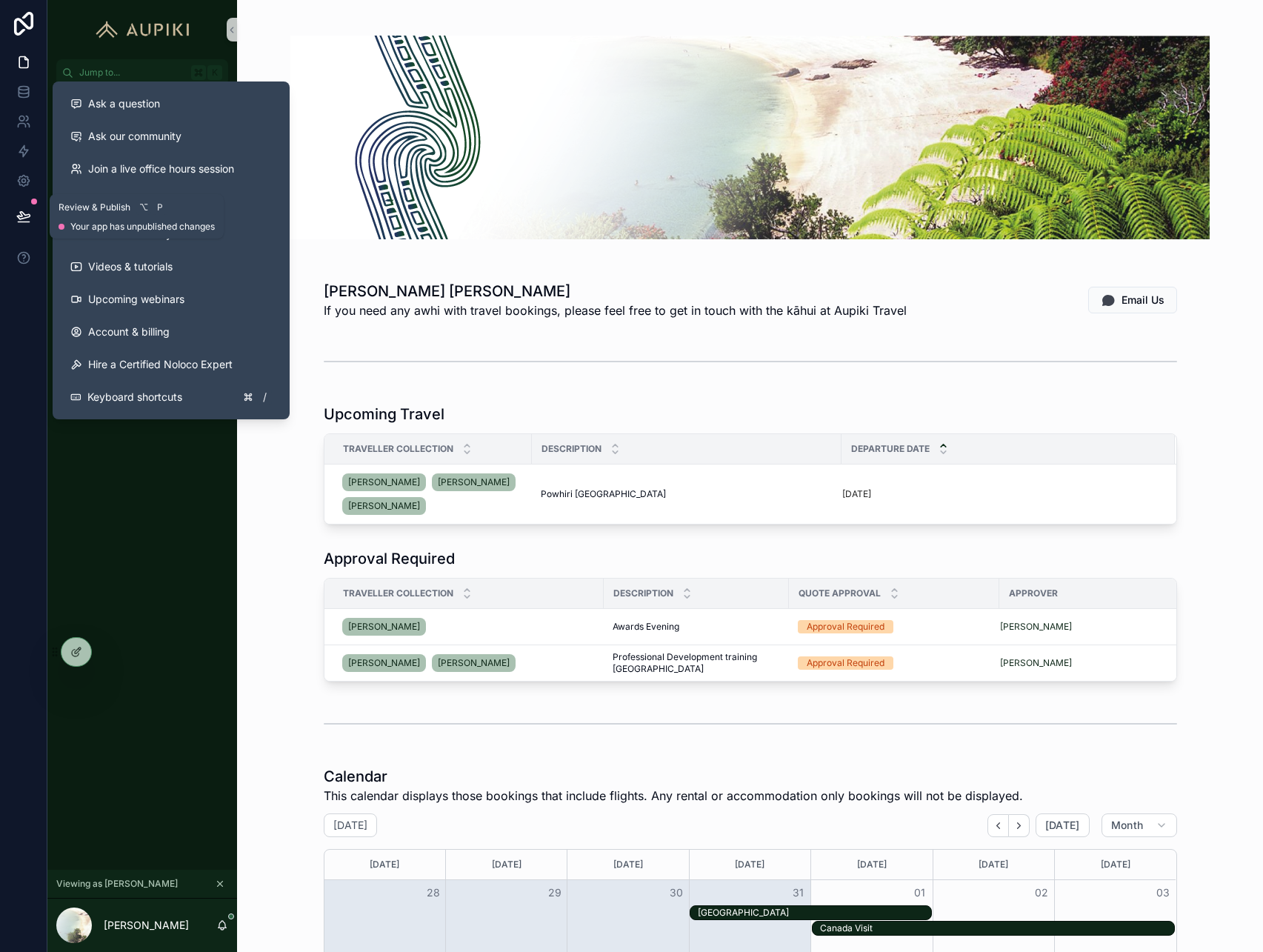
click at [35, 211] on button at bounding box center [24, 217] width 33 height 42
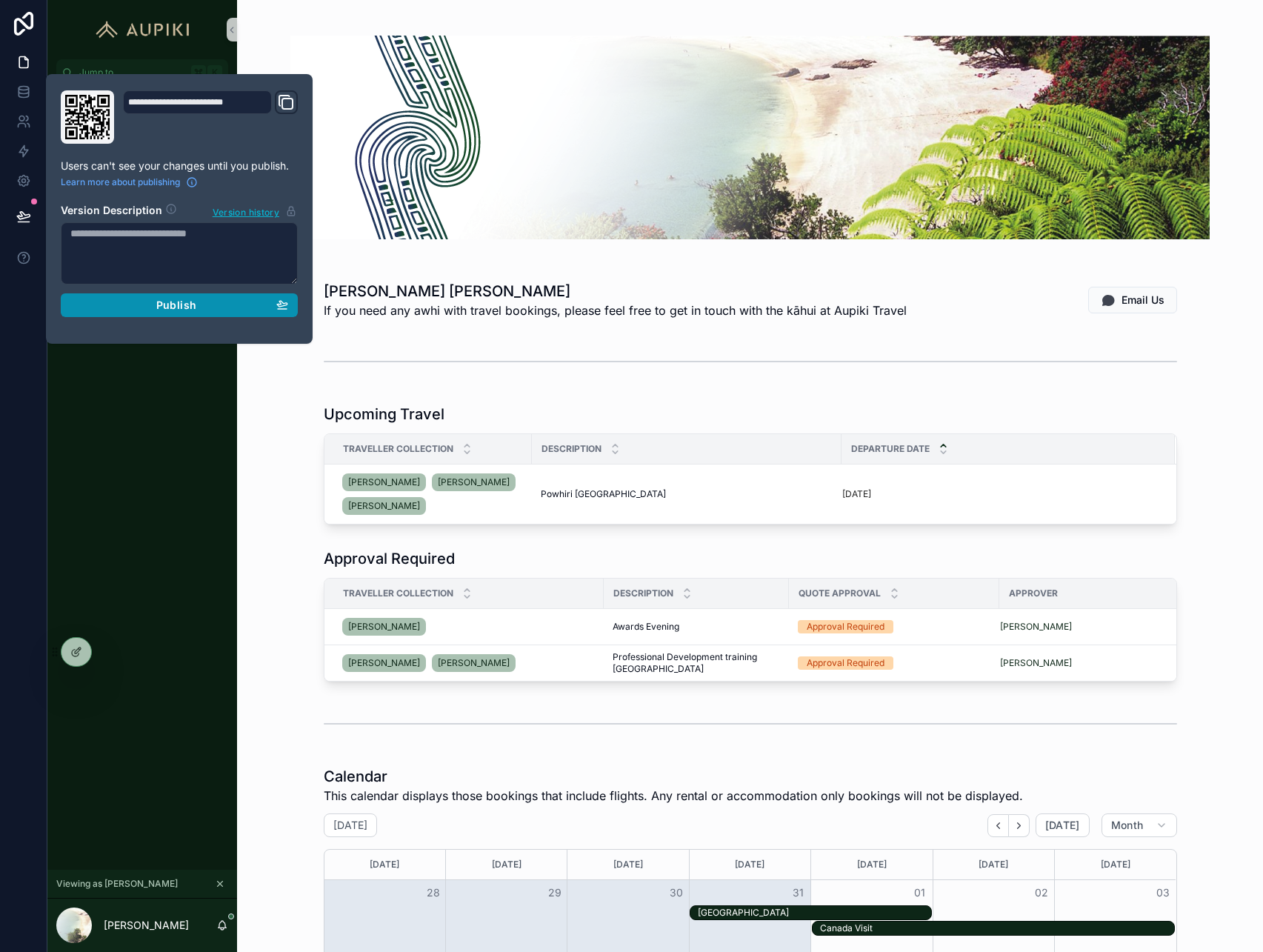
click at [192, 307] on span "Publish" at bounding box center [176, 305] width 40 height 13
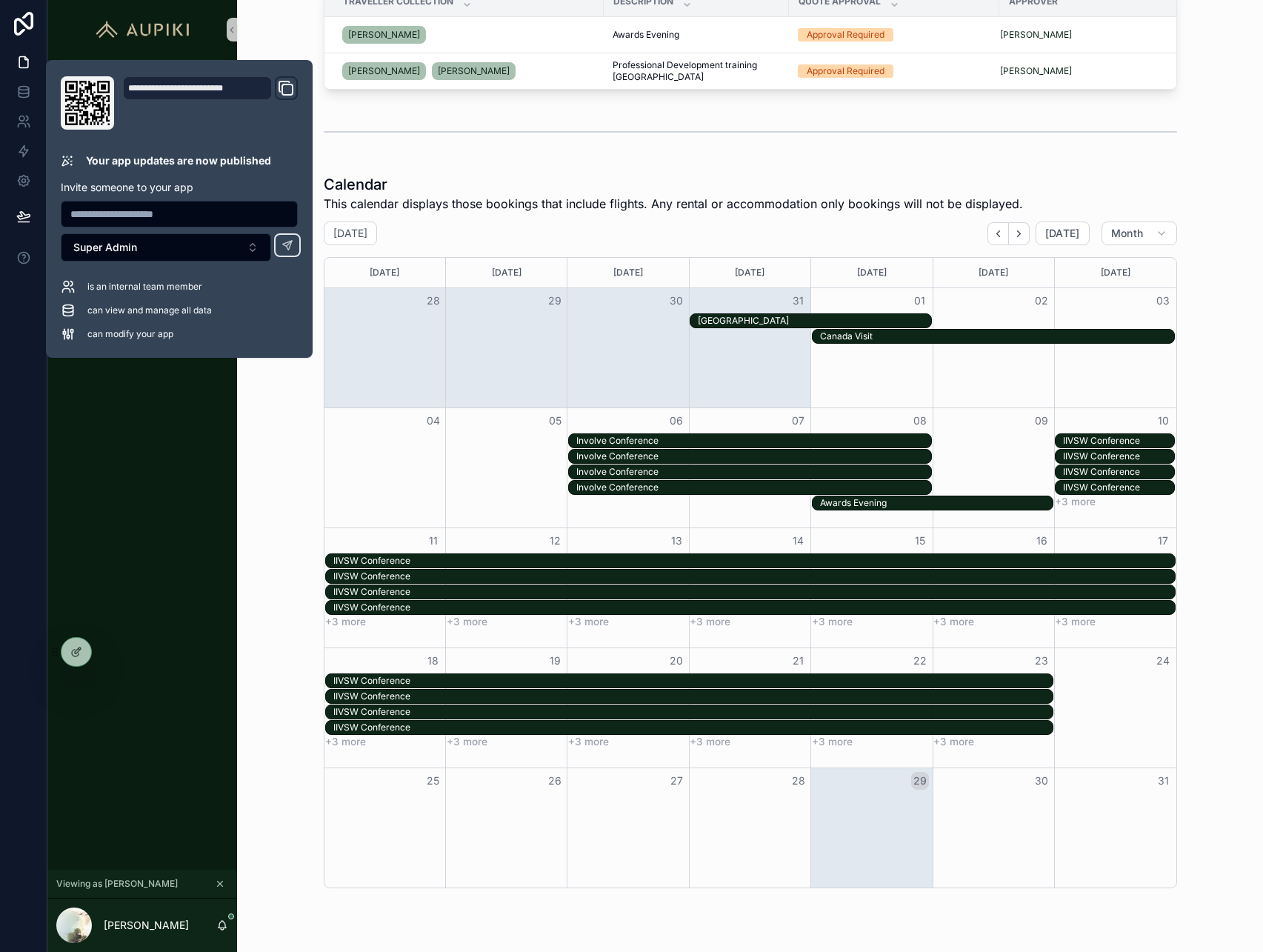
scroll to position [596, 0]
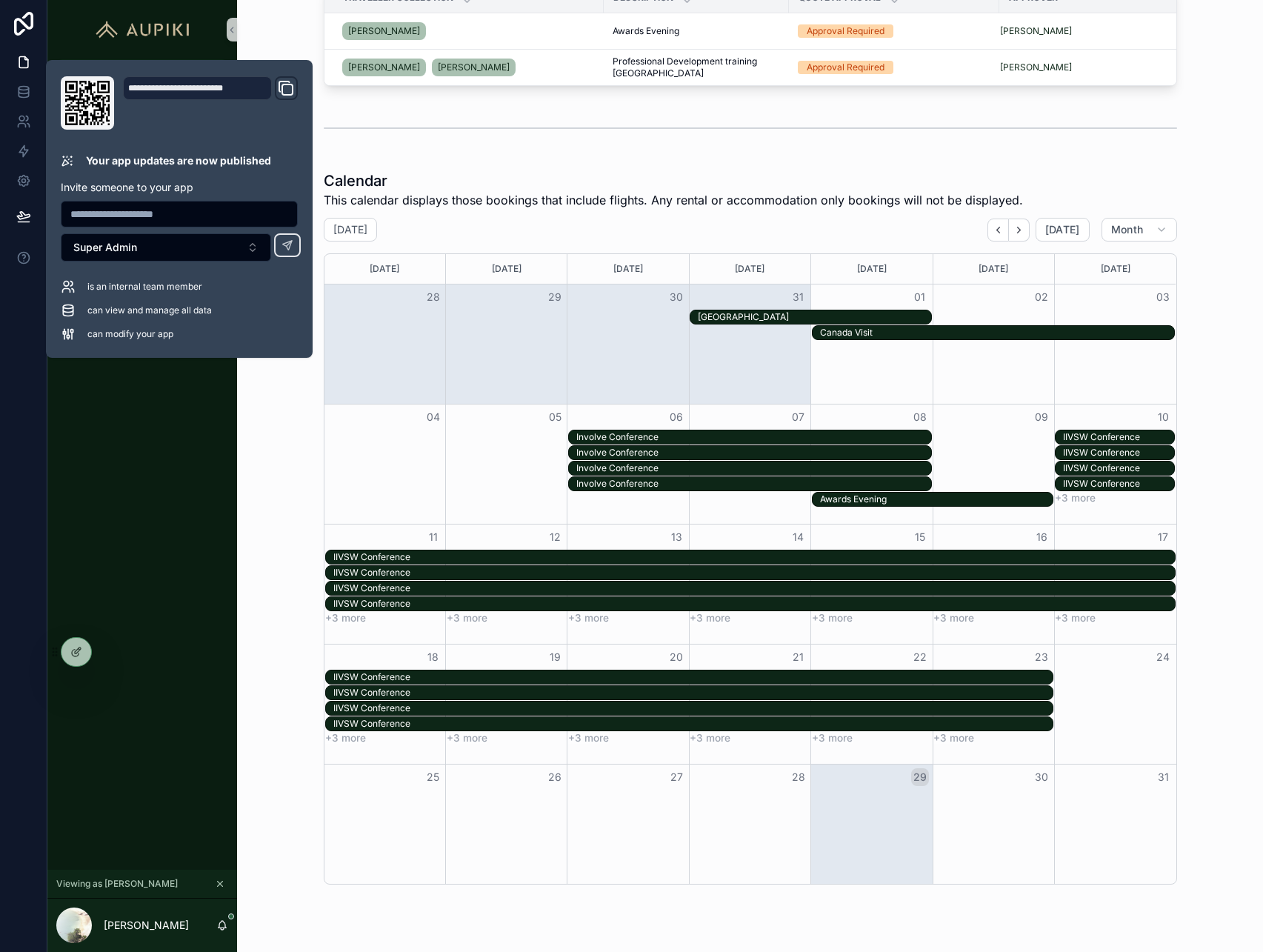
click at [237, 478] on div "[PERSON_NAME] [PERSON_NAME] If you need any awhi with travel bookings, please f…" at bounding box center [750, 194] width 1026 height 1581
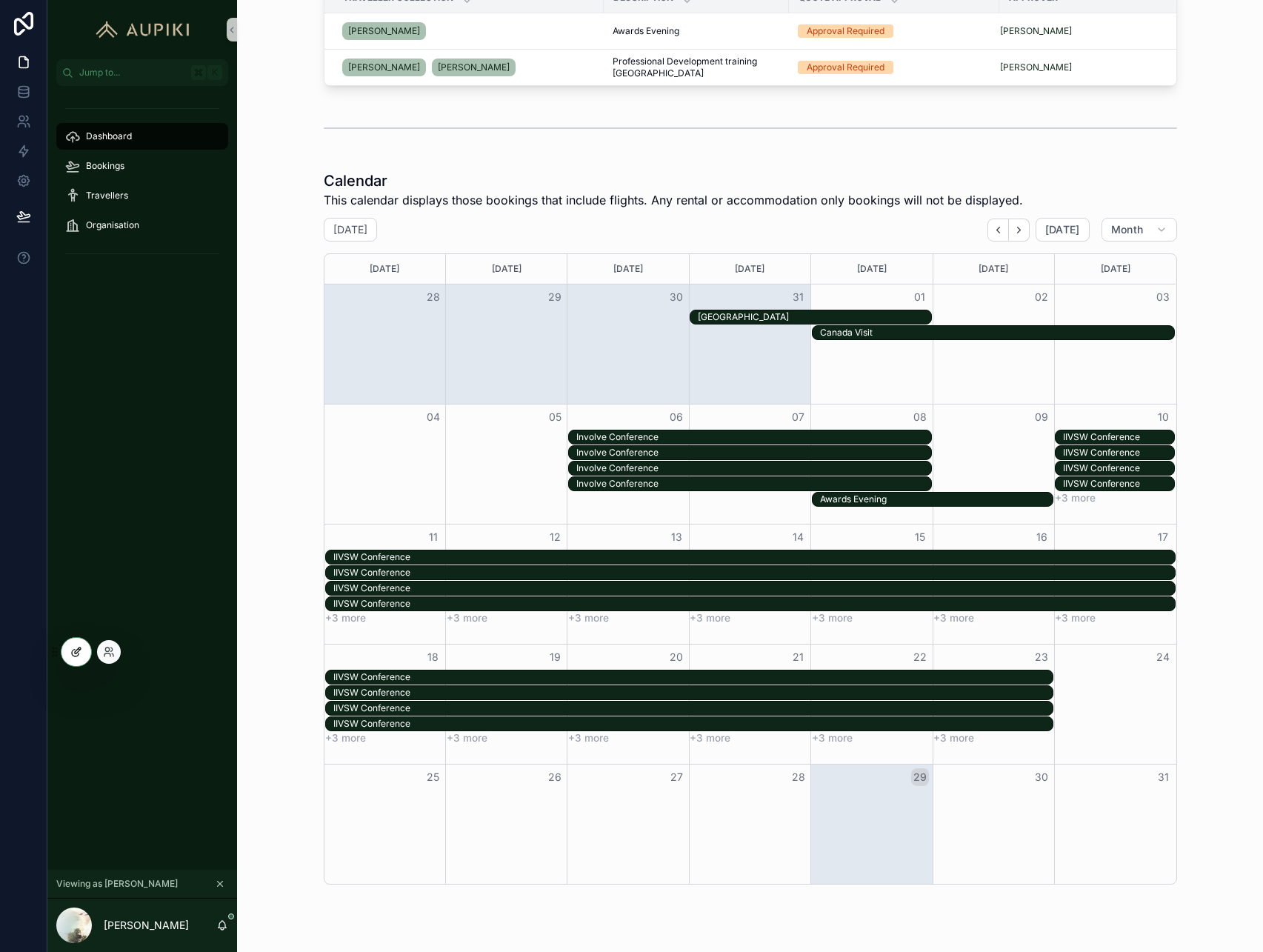
click at [76, 653] on icon at bounding box center [76, 652] width 12 height 12
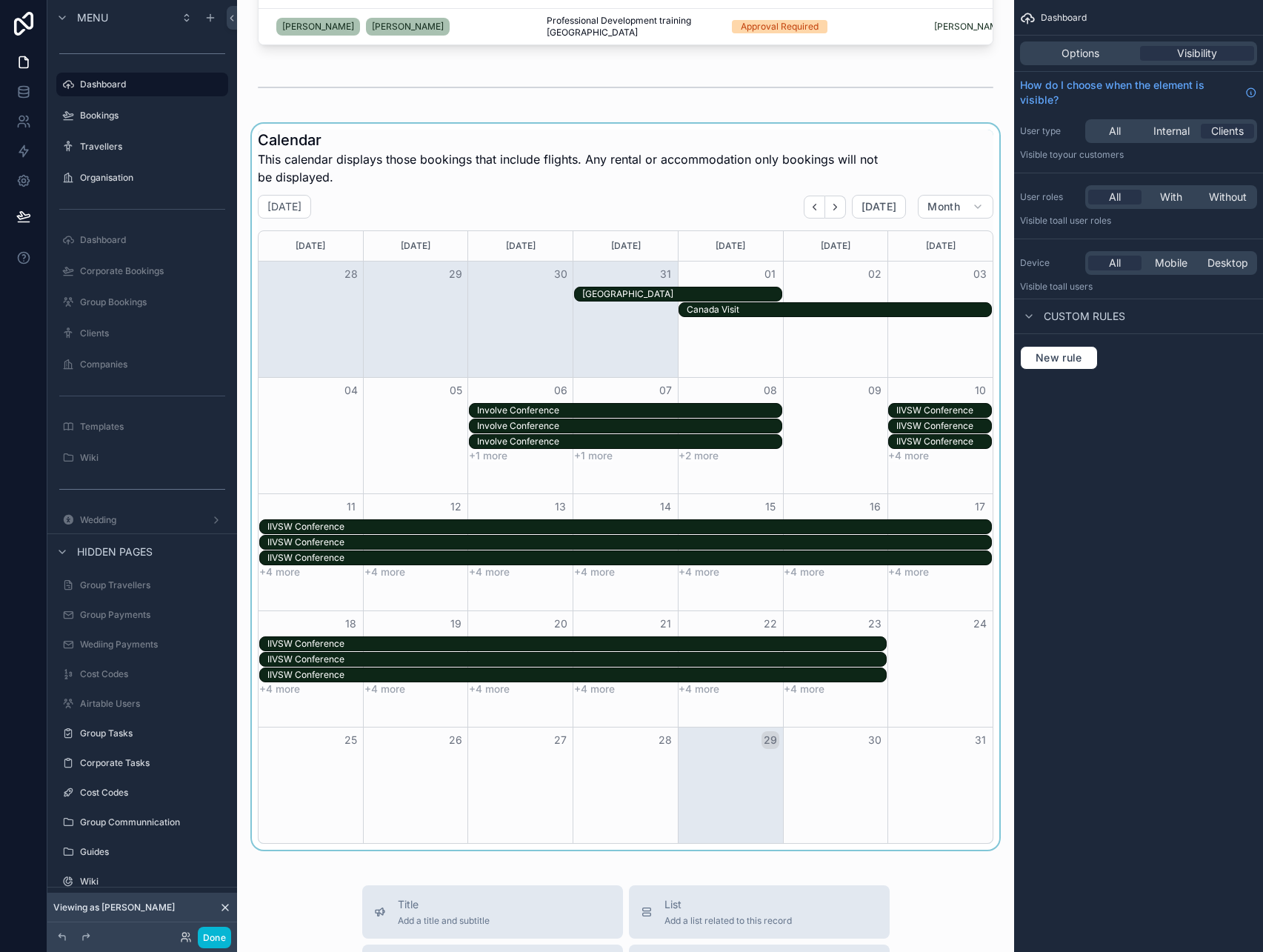
click at [463, 200] on div "scrollable content" at bounding box center [625, 487] width 753 height 726
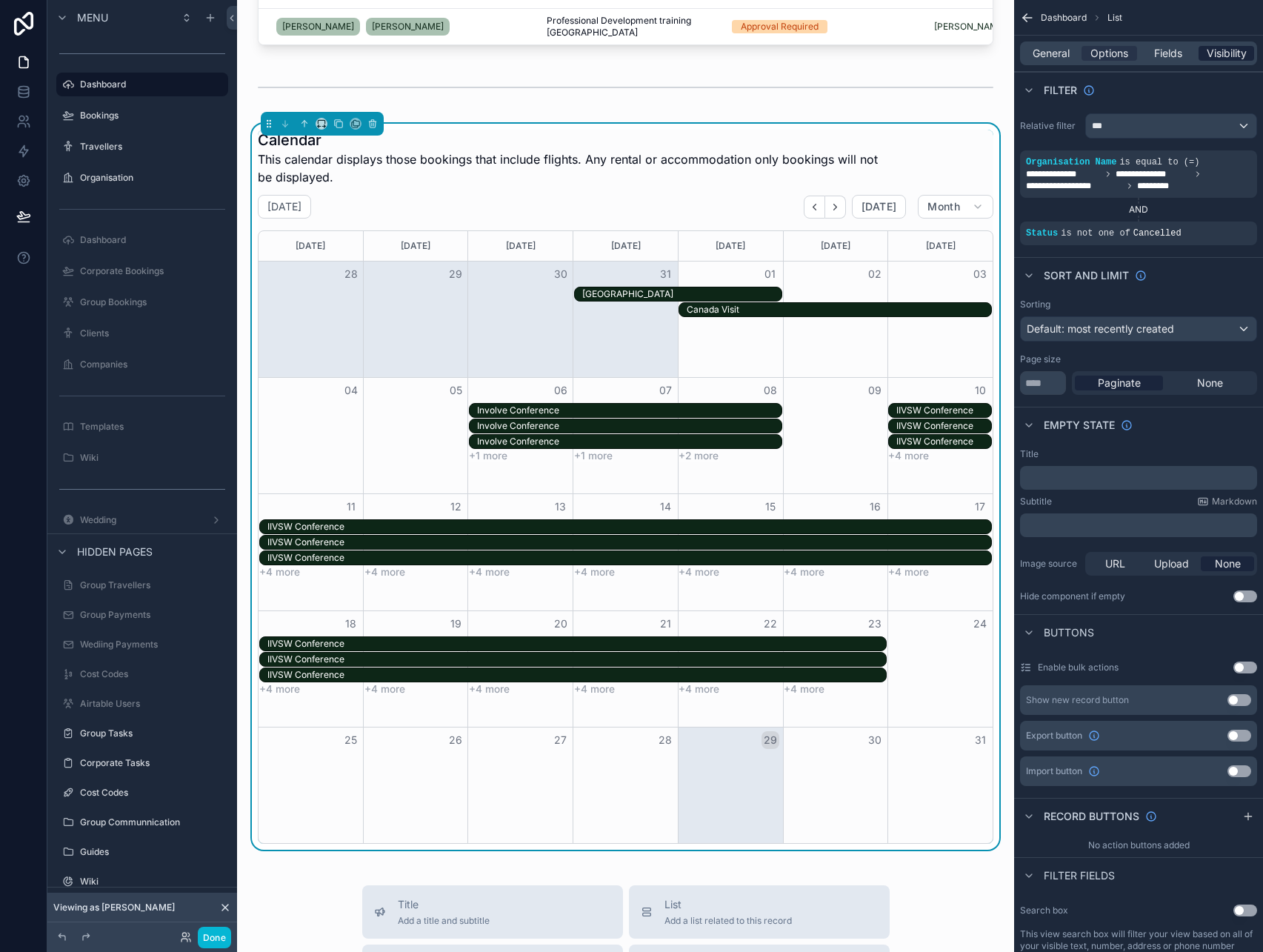
click at [1211, 58] on span "Visibility" at bounding box center [1227, 53] width 40 height 15
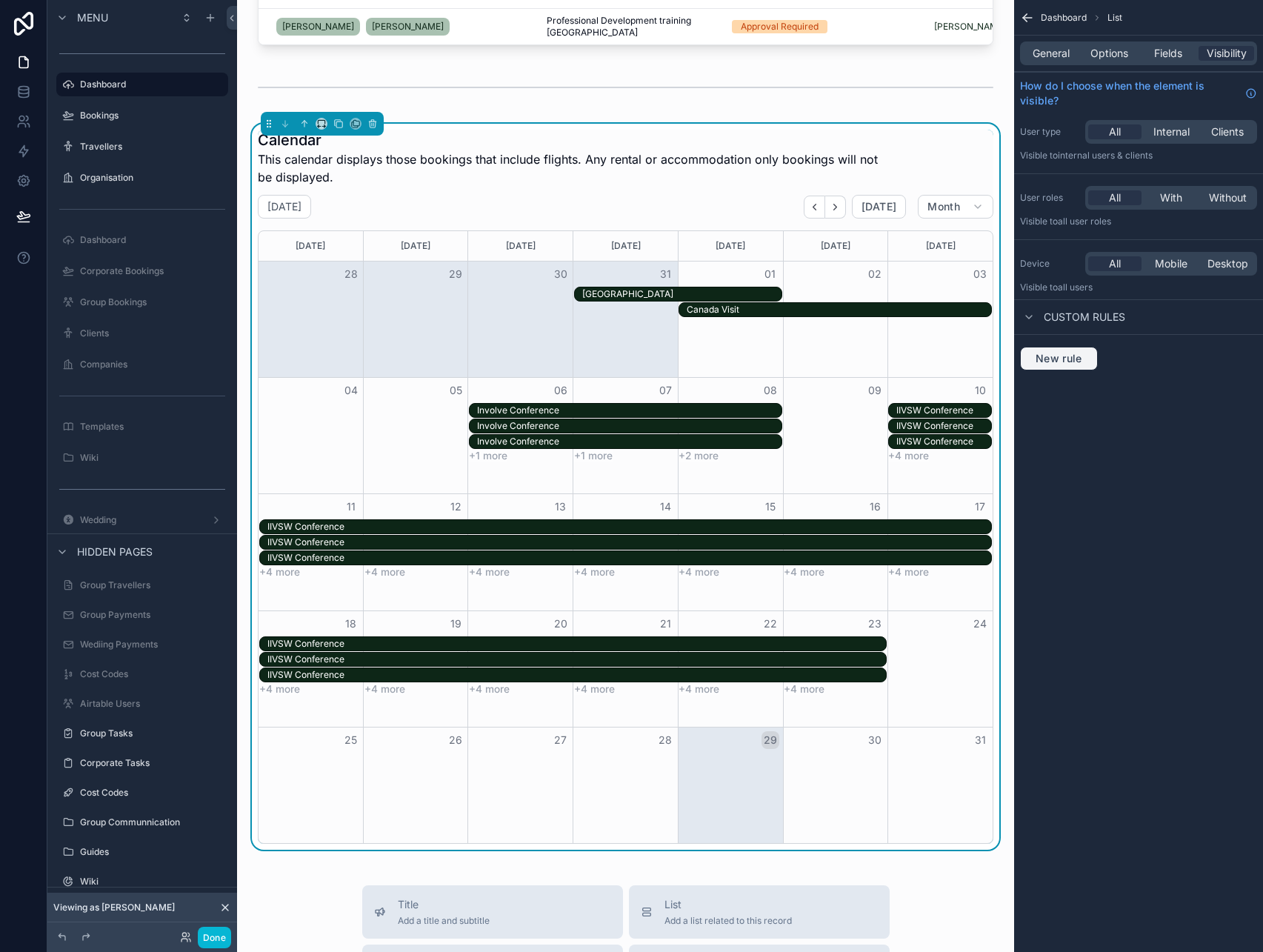
click at [1071, 349] on button "New rule" at bounding box center [1059, 358] width 78 height 24
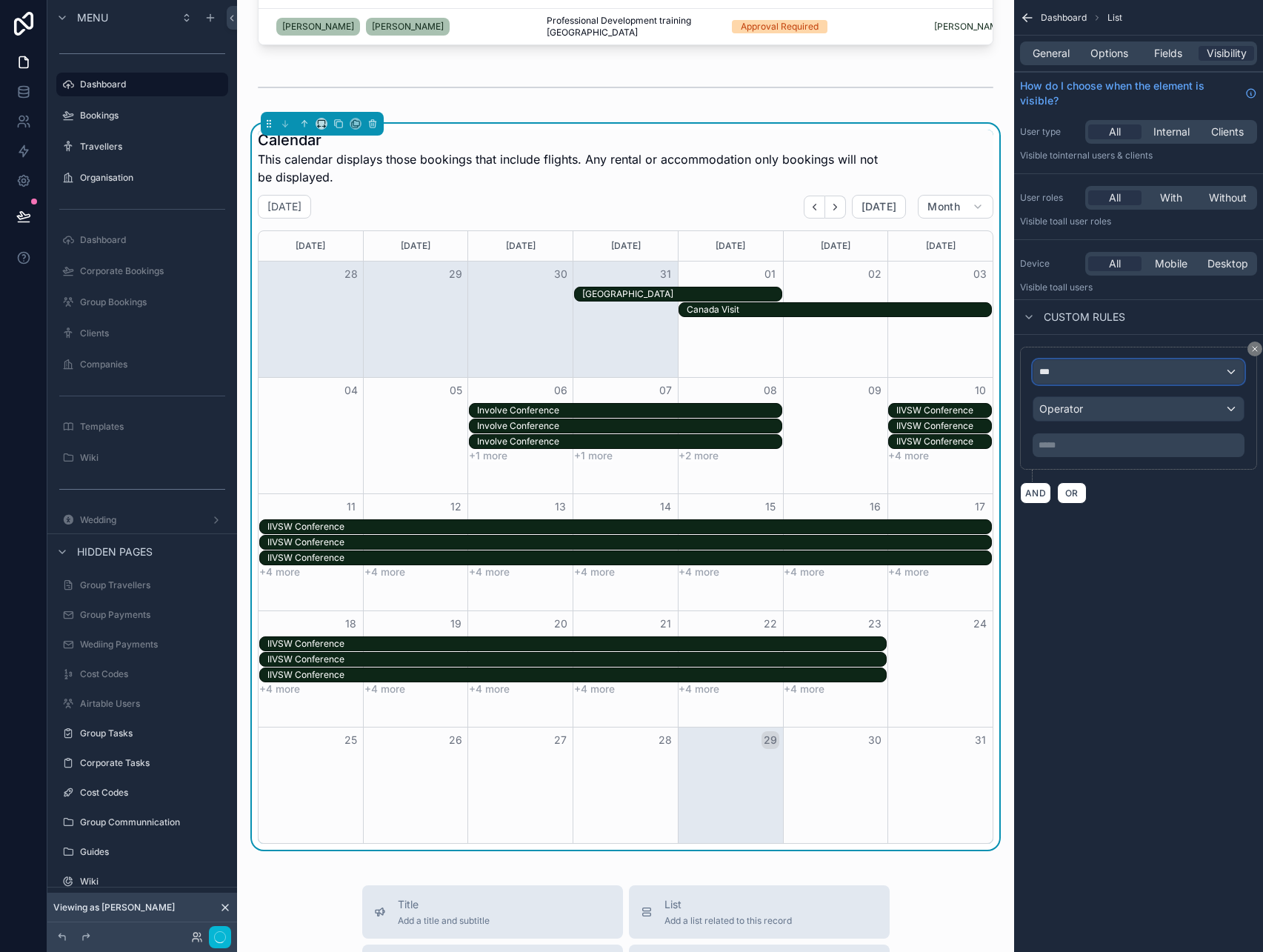
click at [1090, 378] on div "***" at bounding box center [1138, 372] width 210 height 24
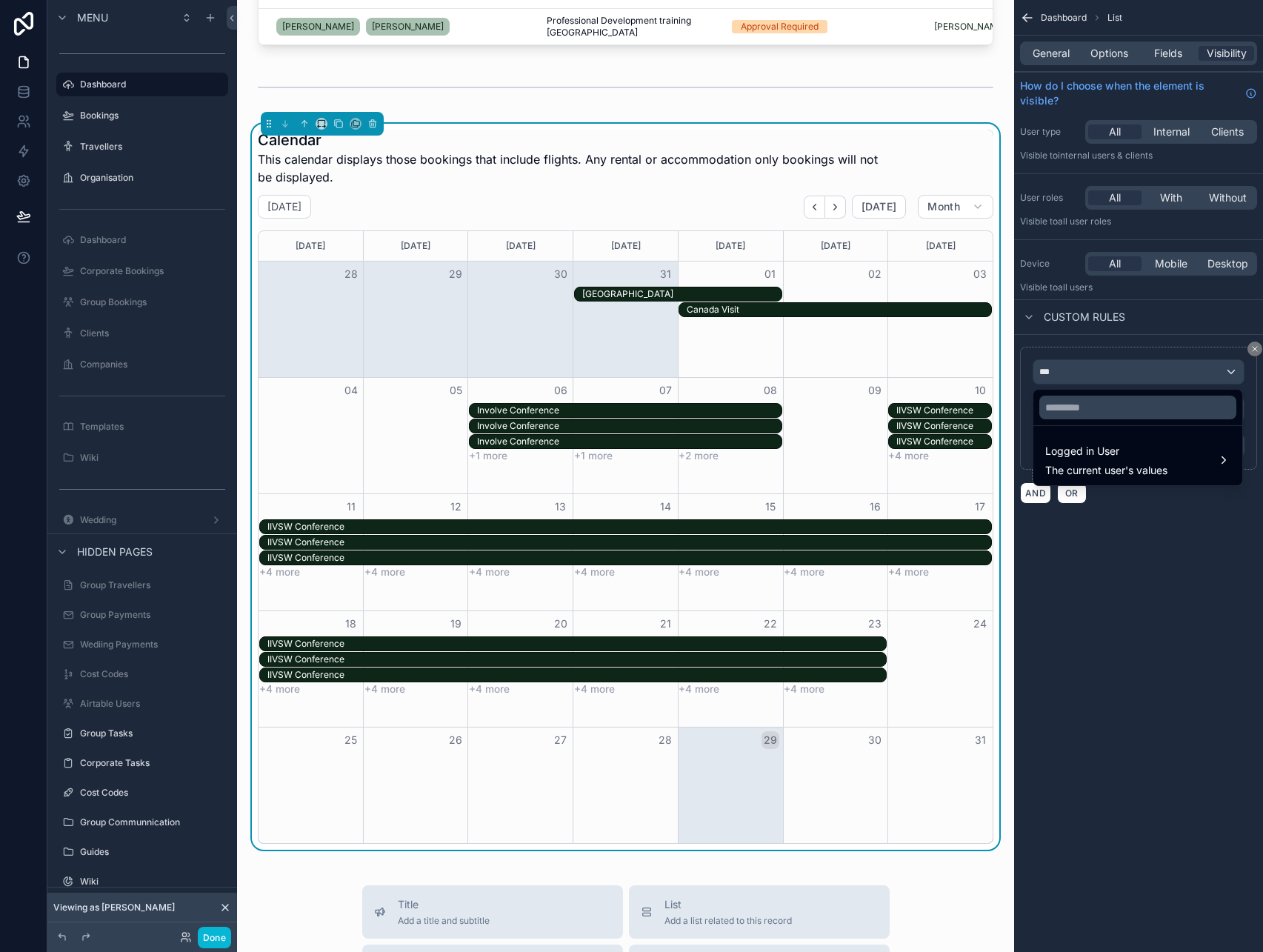
click at [1133, 577] on div "scrollable content" at bounding box center [632, 476] width 1263 height 952
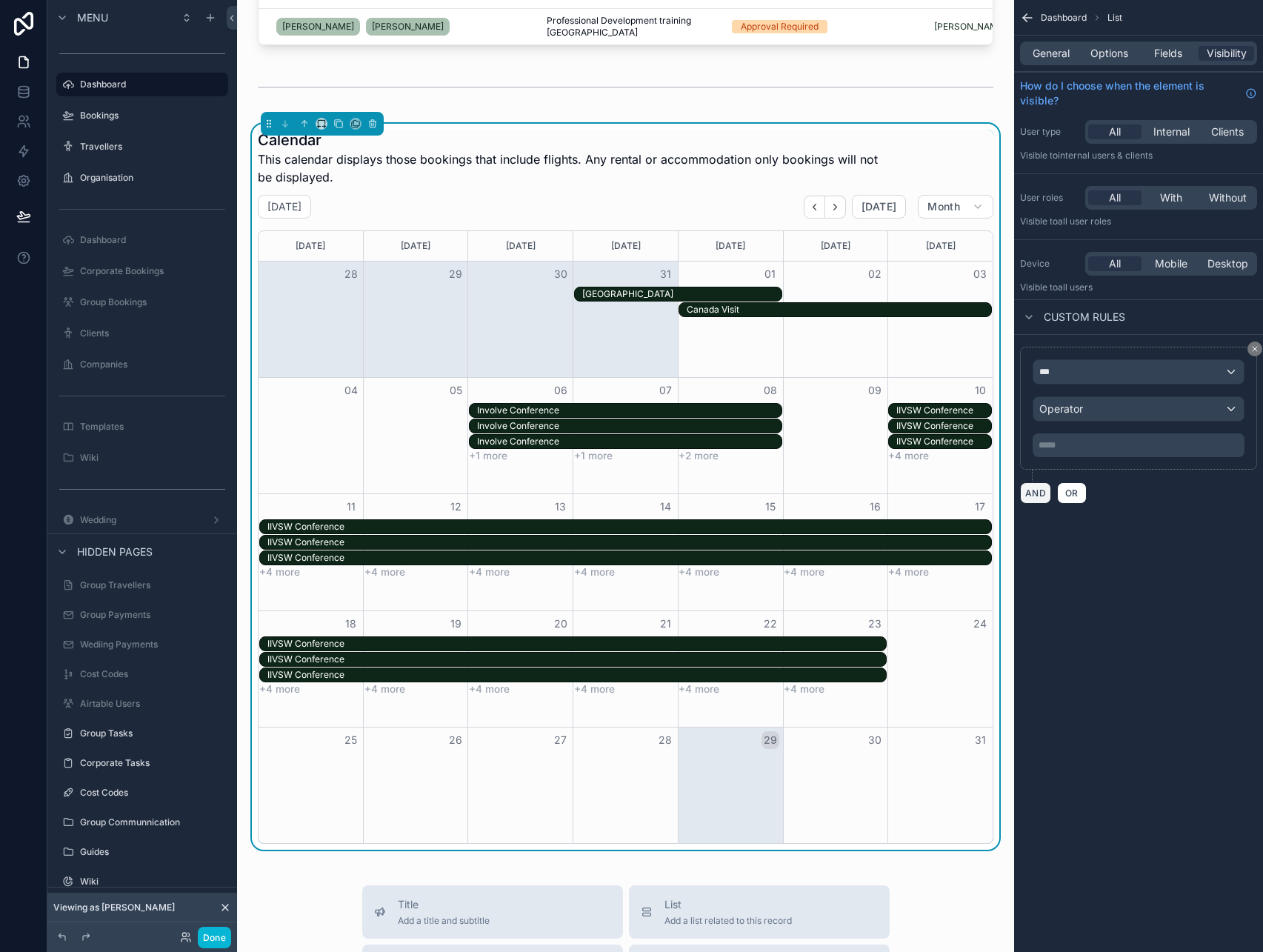
click at [1046, 491] on button "AND" at bounding box center [1035, 493] width 31 height 22
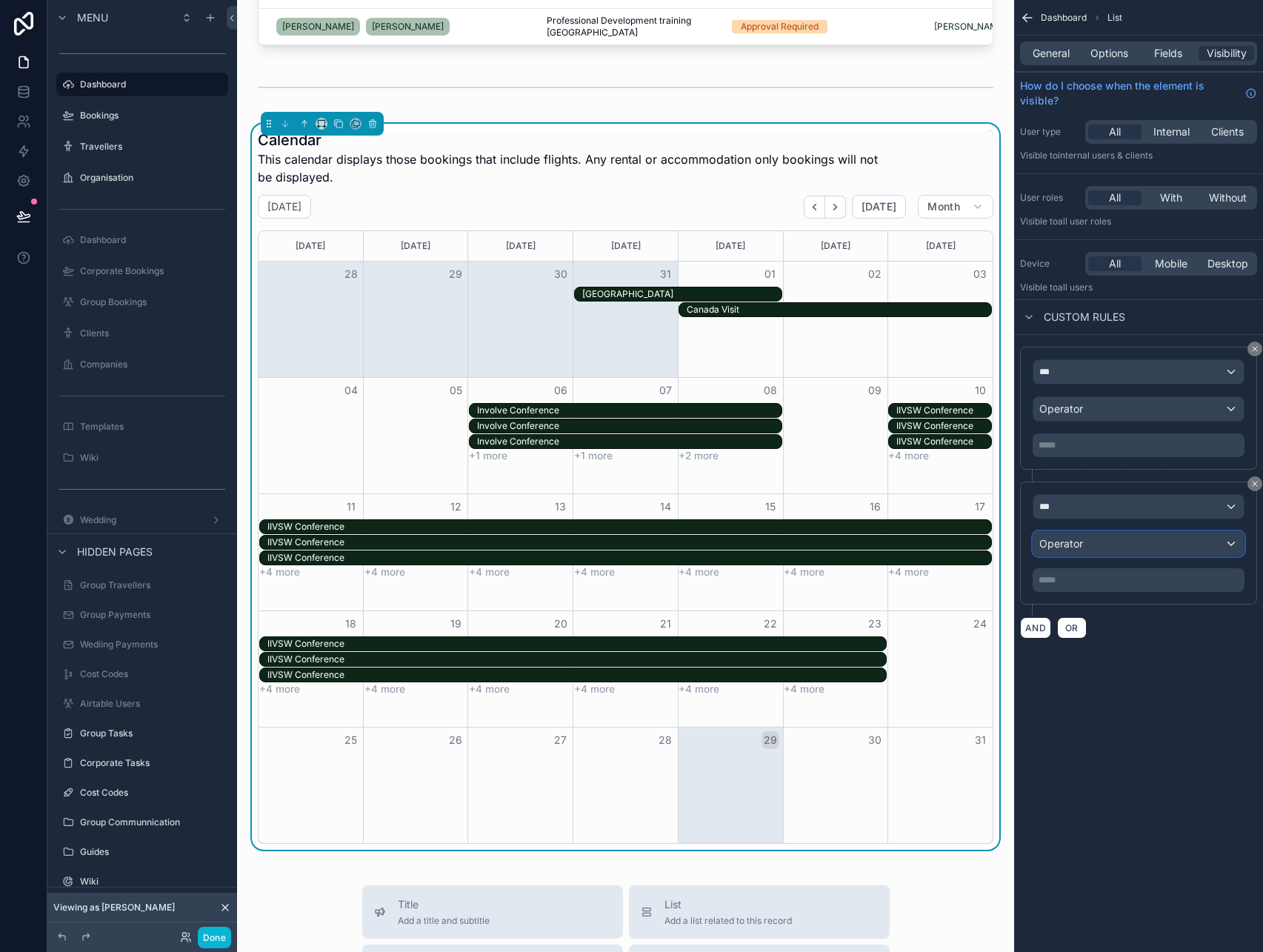
click at [1101, 550] on div "Operator" at bounding box center [1138, 543] width 210 height 24
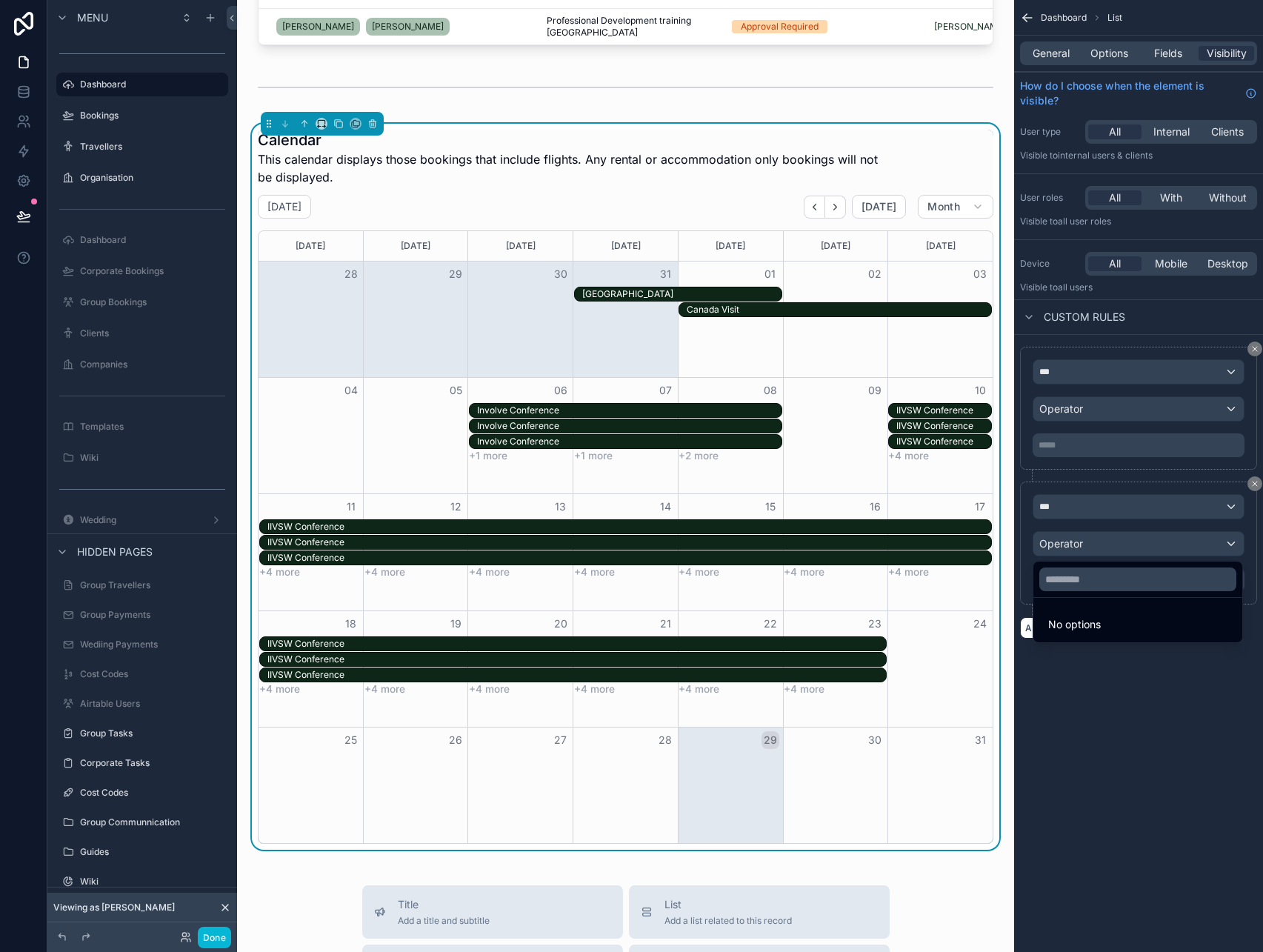
click at [1101, 550] on div "scrollable content" at bounding box center [632, 476] width 1263 height 952
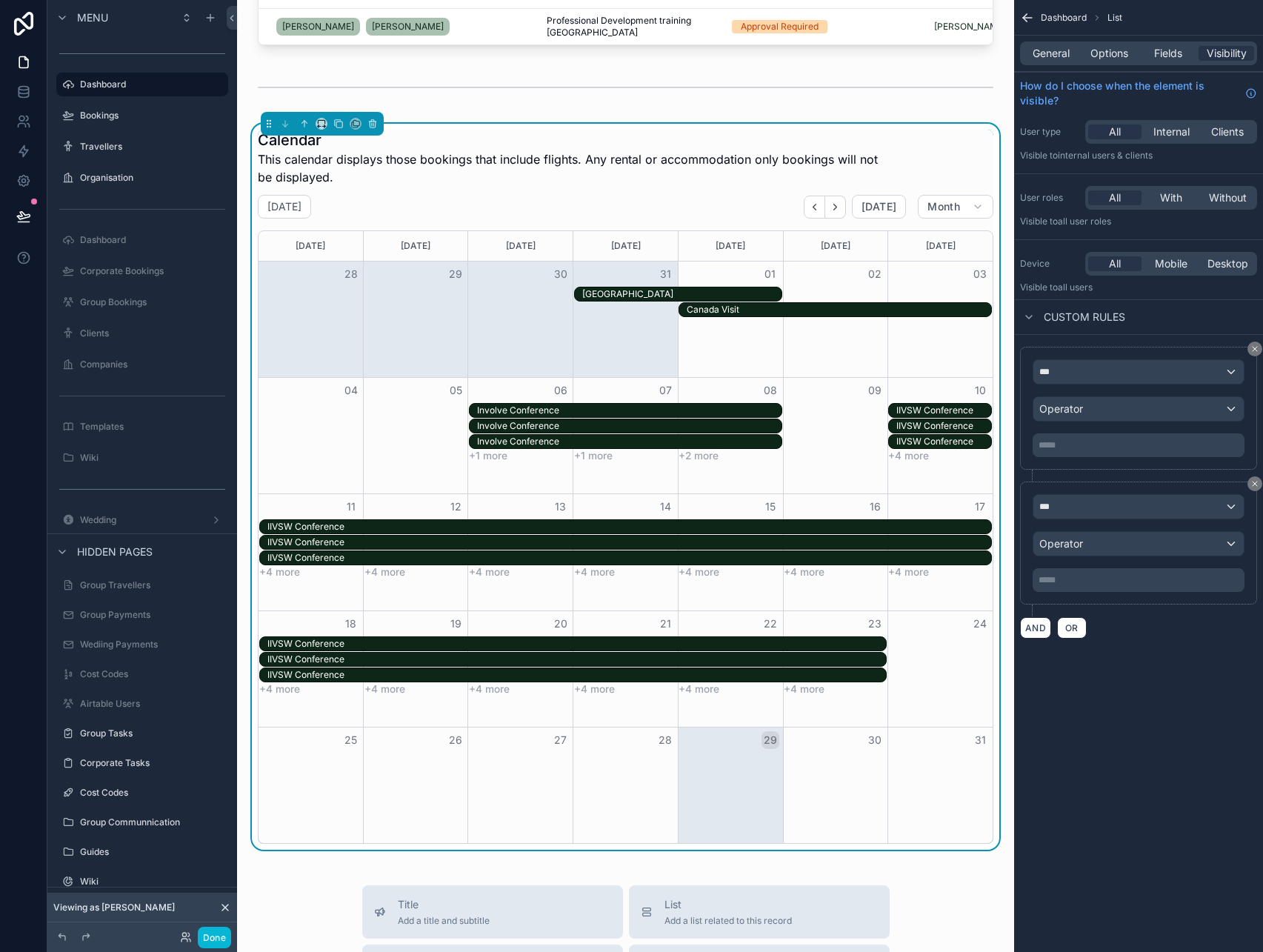
click at [1111, 454] on div "***** ﻿" at bounding box center [1138, 445] width 212 height 24
click at [1111, 447] on p "***** ﻿" at bounding box center [1140, 445] width 203 height 12
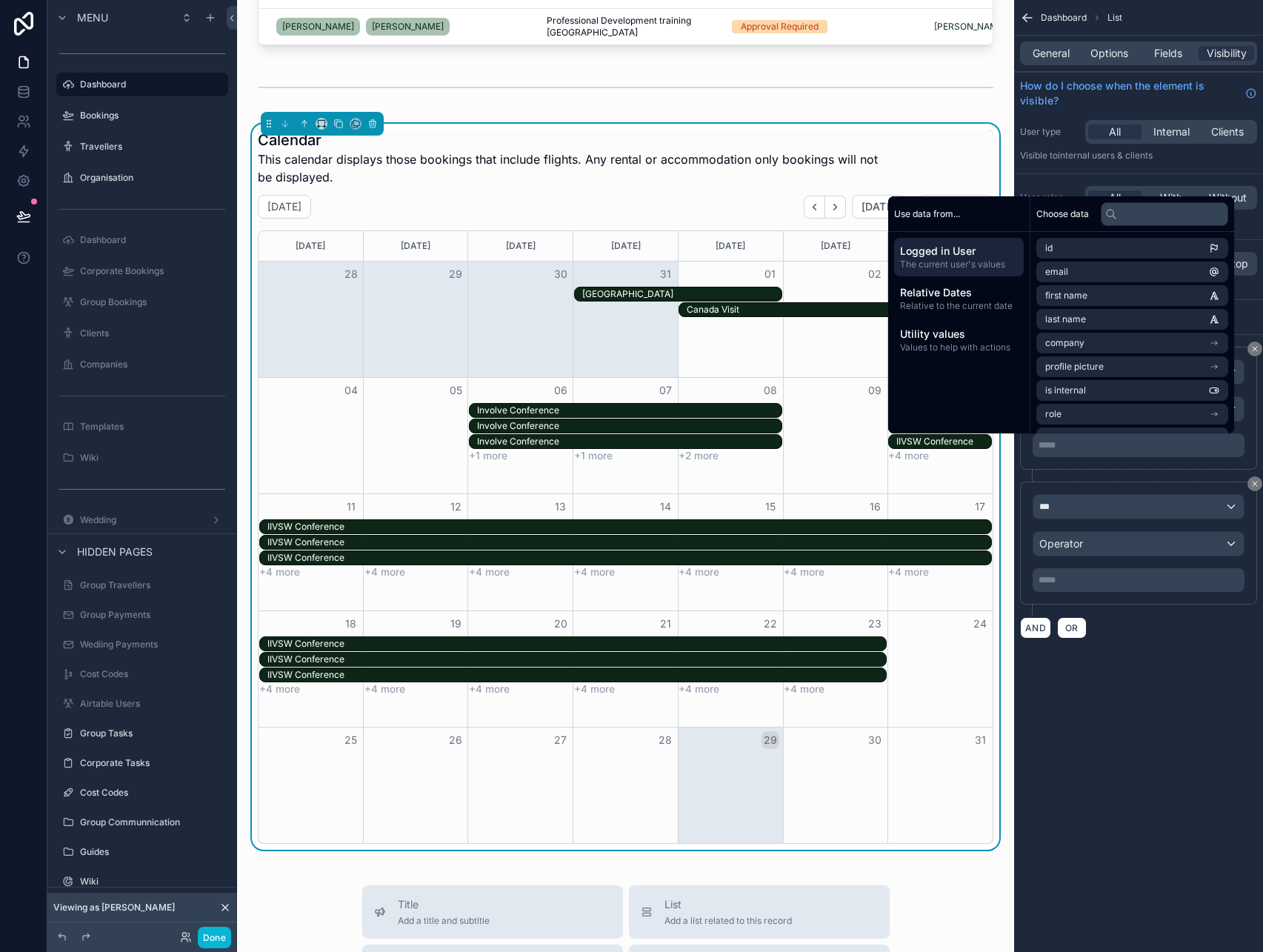
click at [1196, 756] on div "Dashboard List General Options Fields Visibility How do I choose when the eleme…" at bounding box center [1138, 476] width 249 height 952
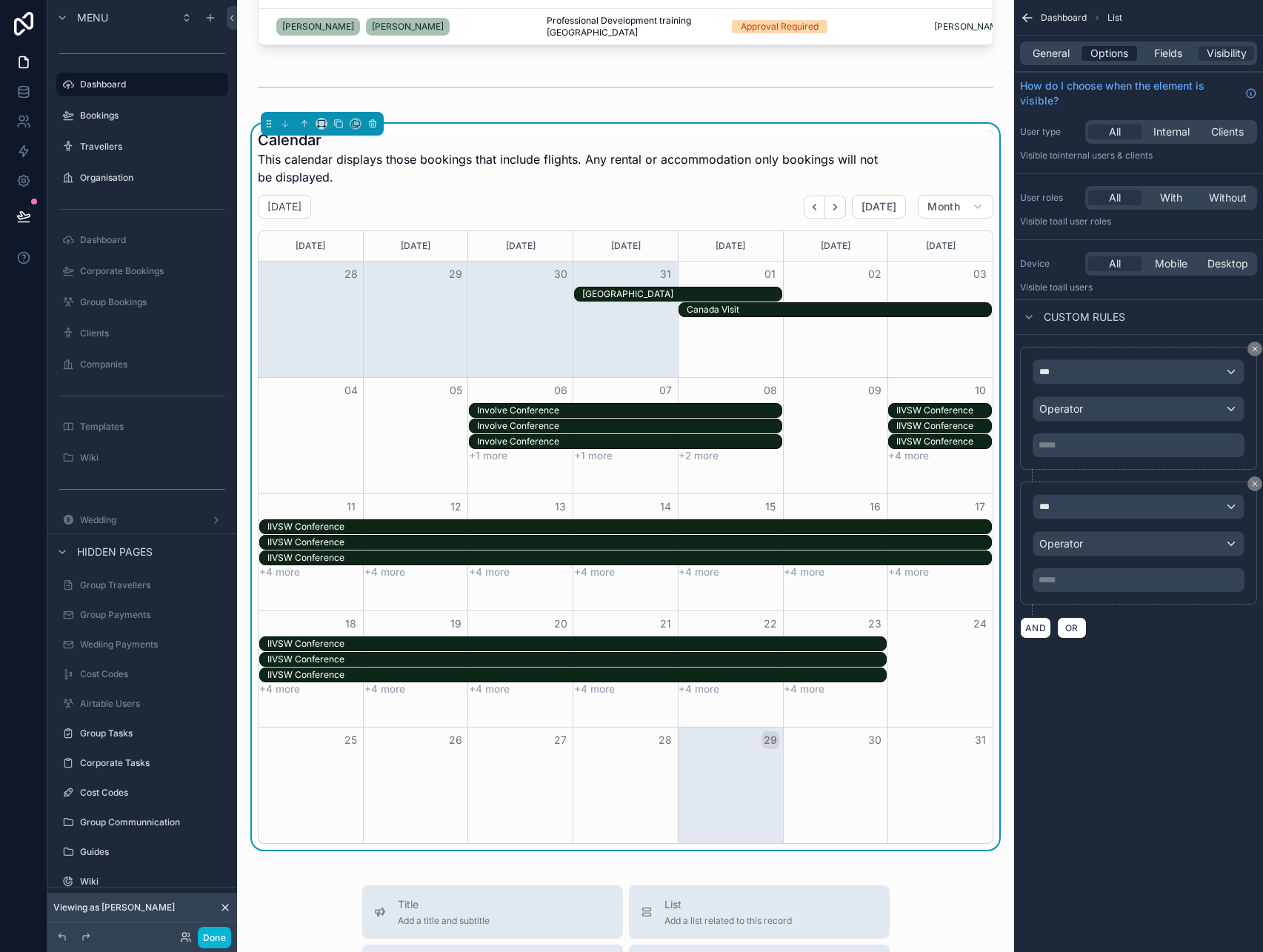
click at [1111, 46] on span "Options" at bounding box center [1109, 53] width 38 height 15
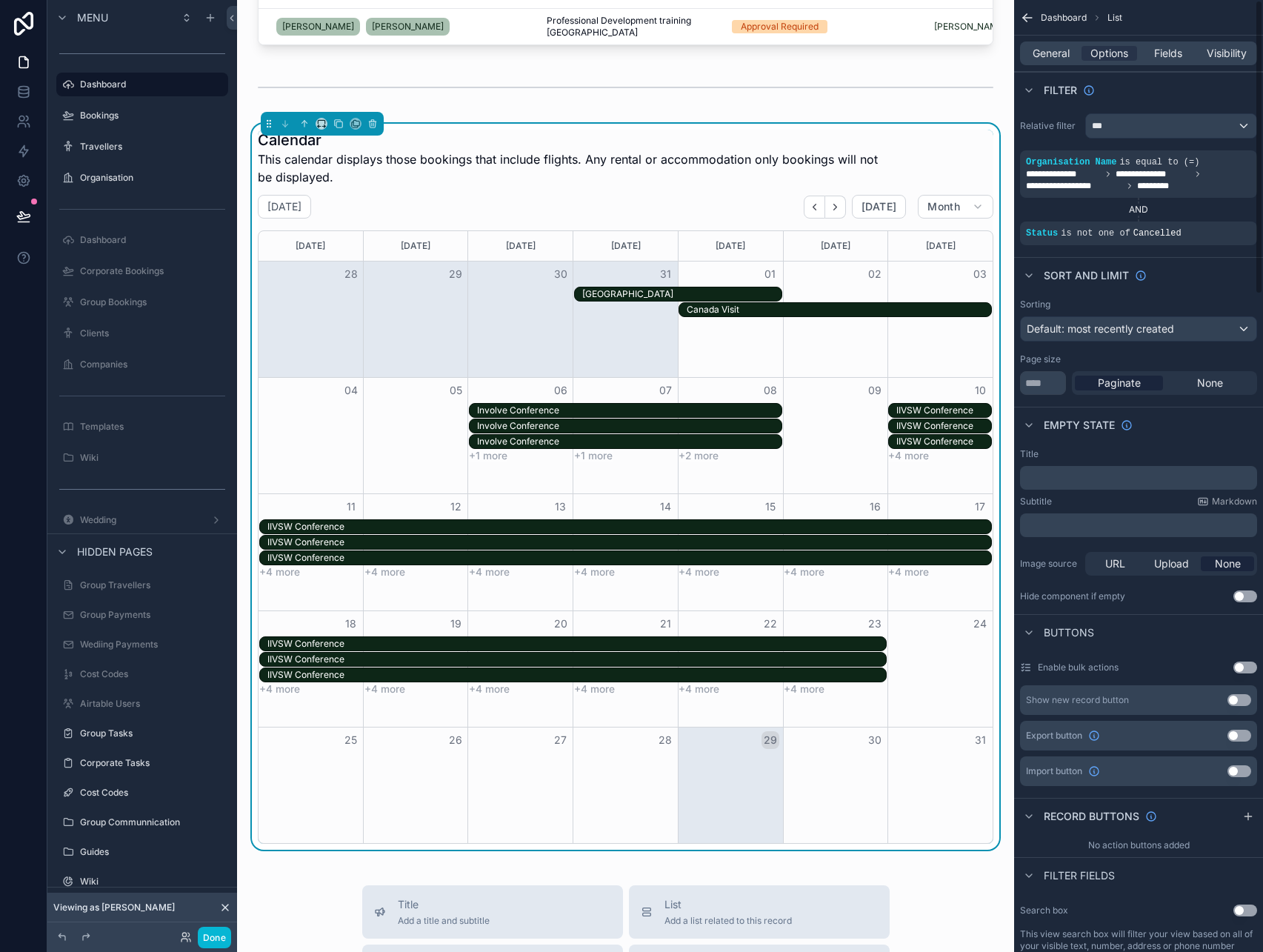
click at [1027, 22] on icon "scrollable content" at bounding box center [1027, 17] width 15 height 15
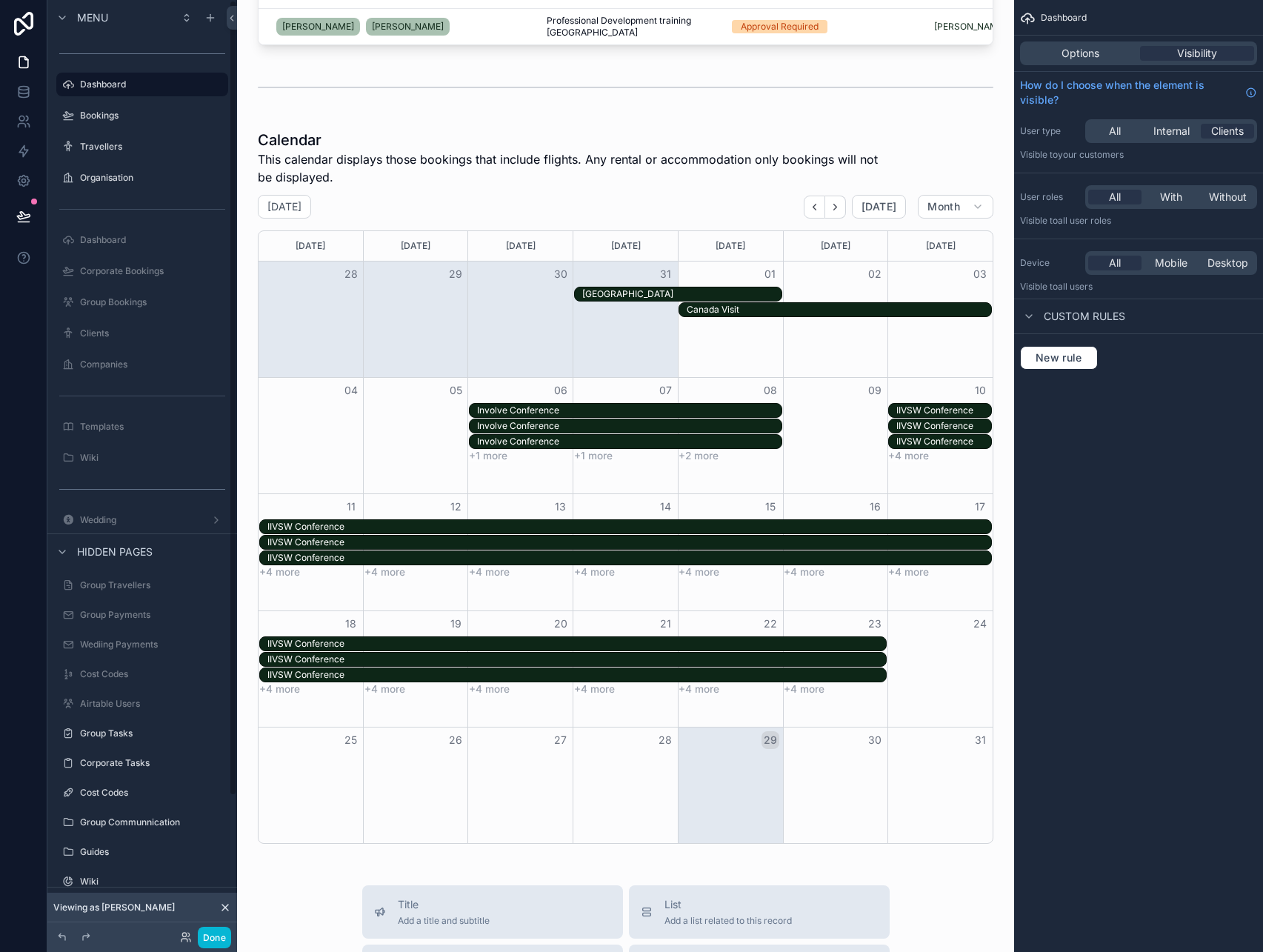
click at [194, 940] on div "Done" at bounding box center [201, 937] width 60 height 22
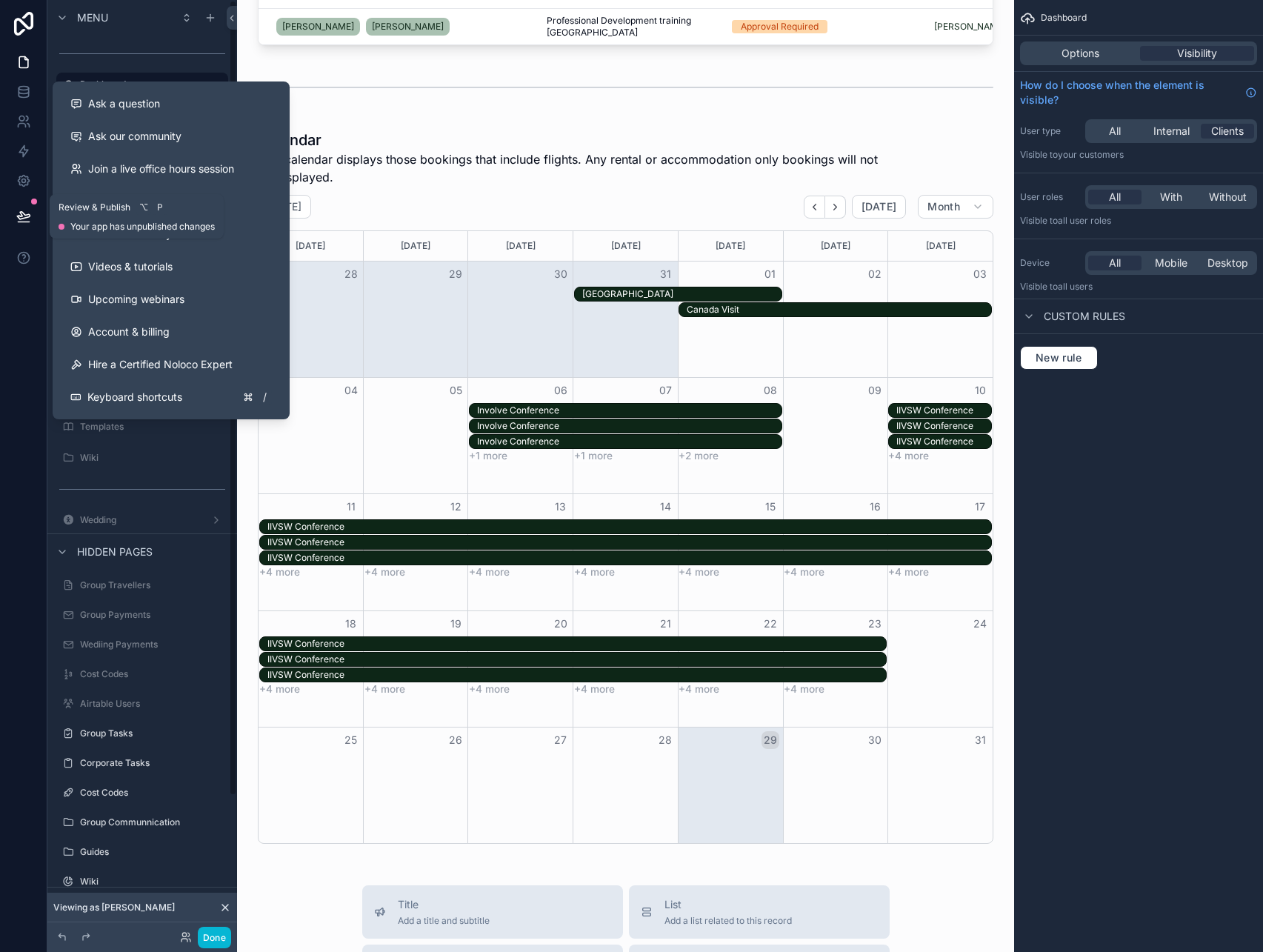
click at [25, 214] on icon at bounding box center [23, 216] width 15 height 15
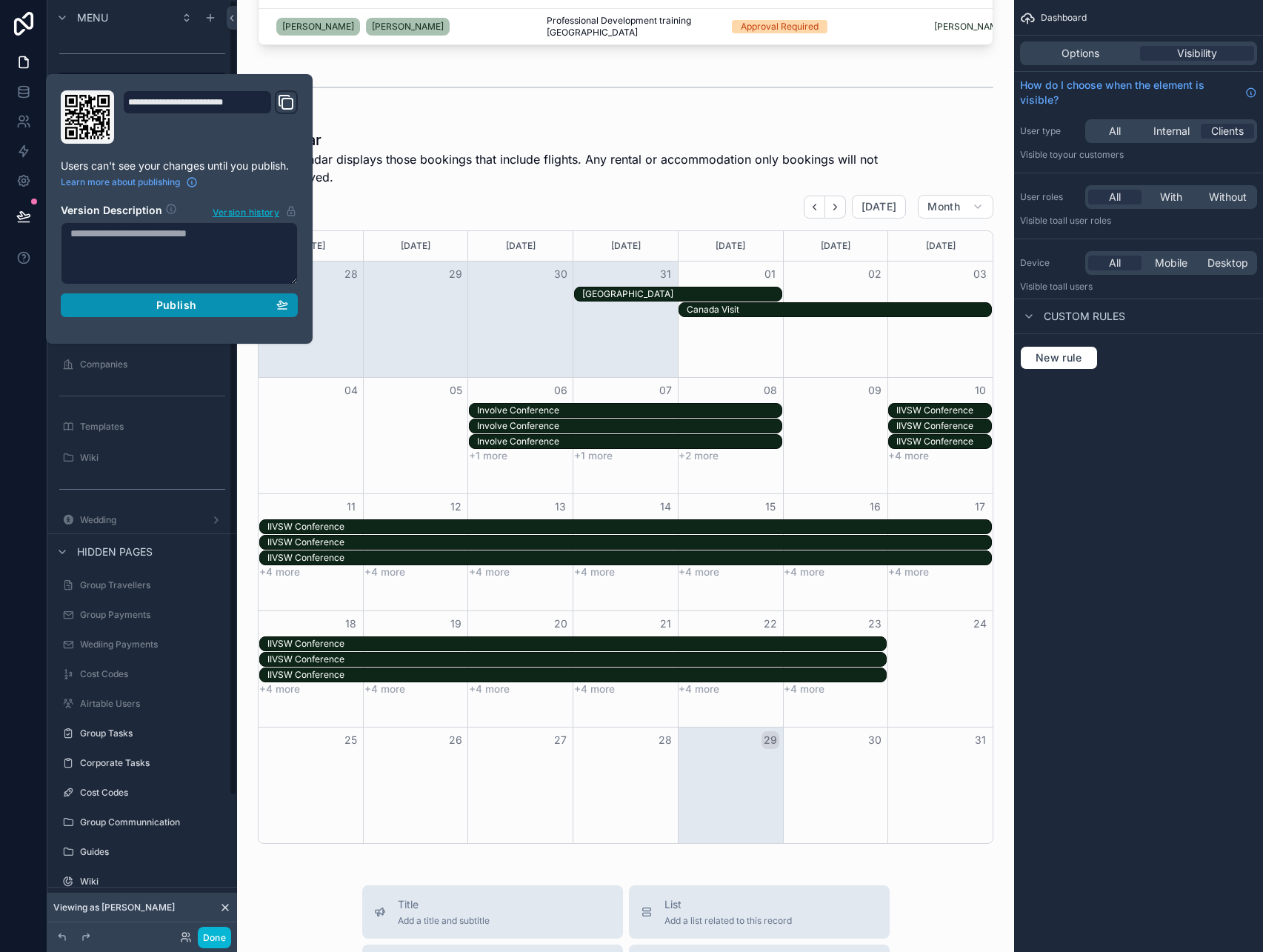
click at [171, 306] on span "Publish" at bounding box center [176, 305] width 40 height 13
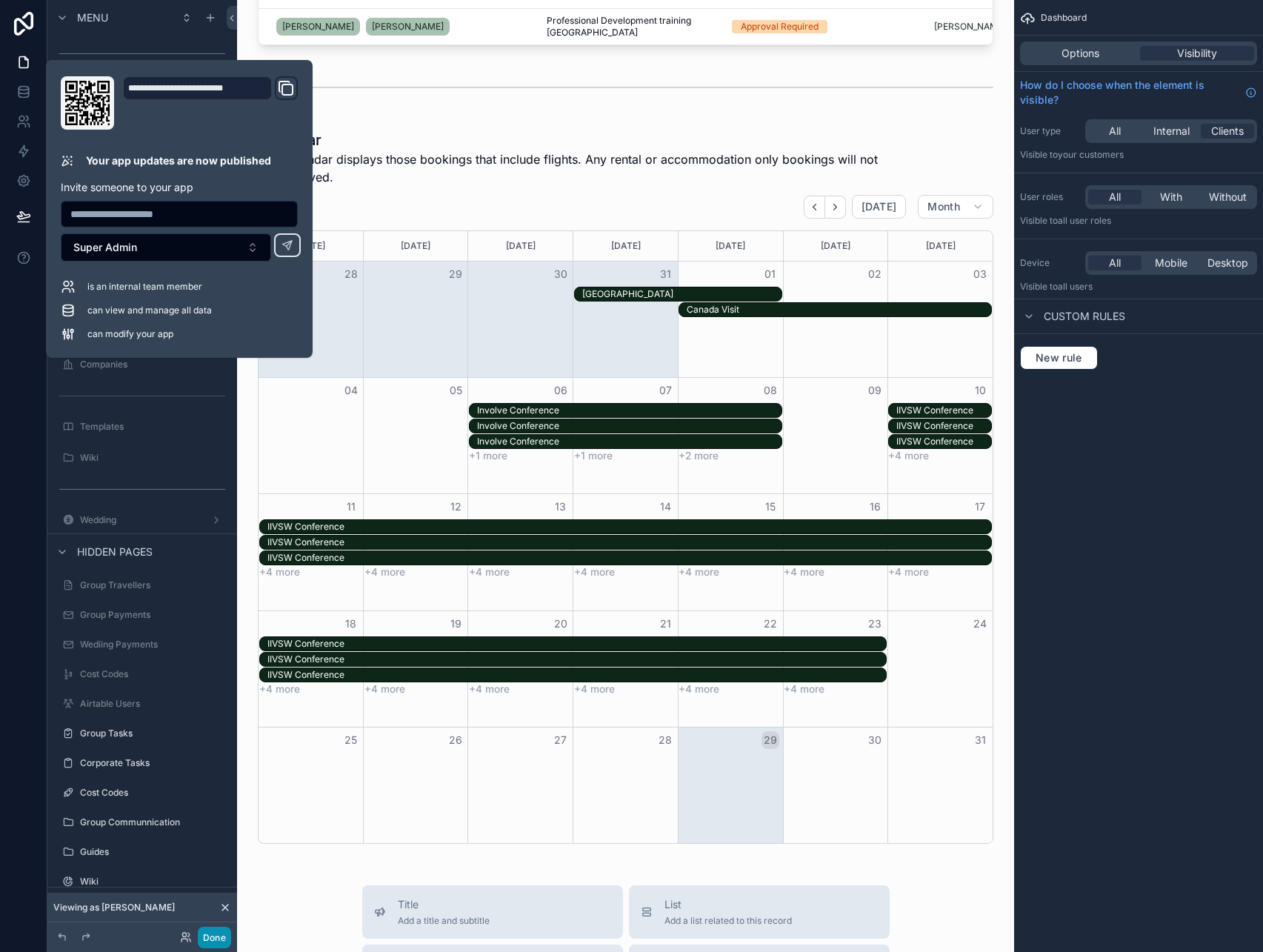
click at [207, 940] on button "Done" at bounding box center [214, 937] width 33 height 22
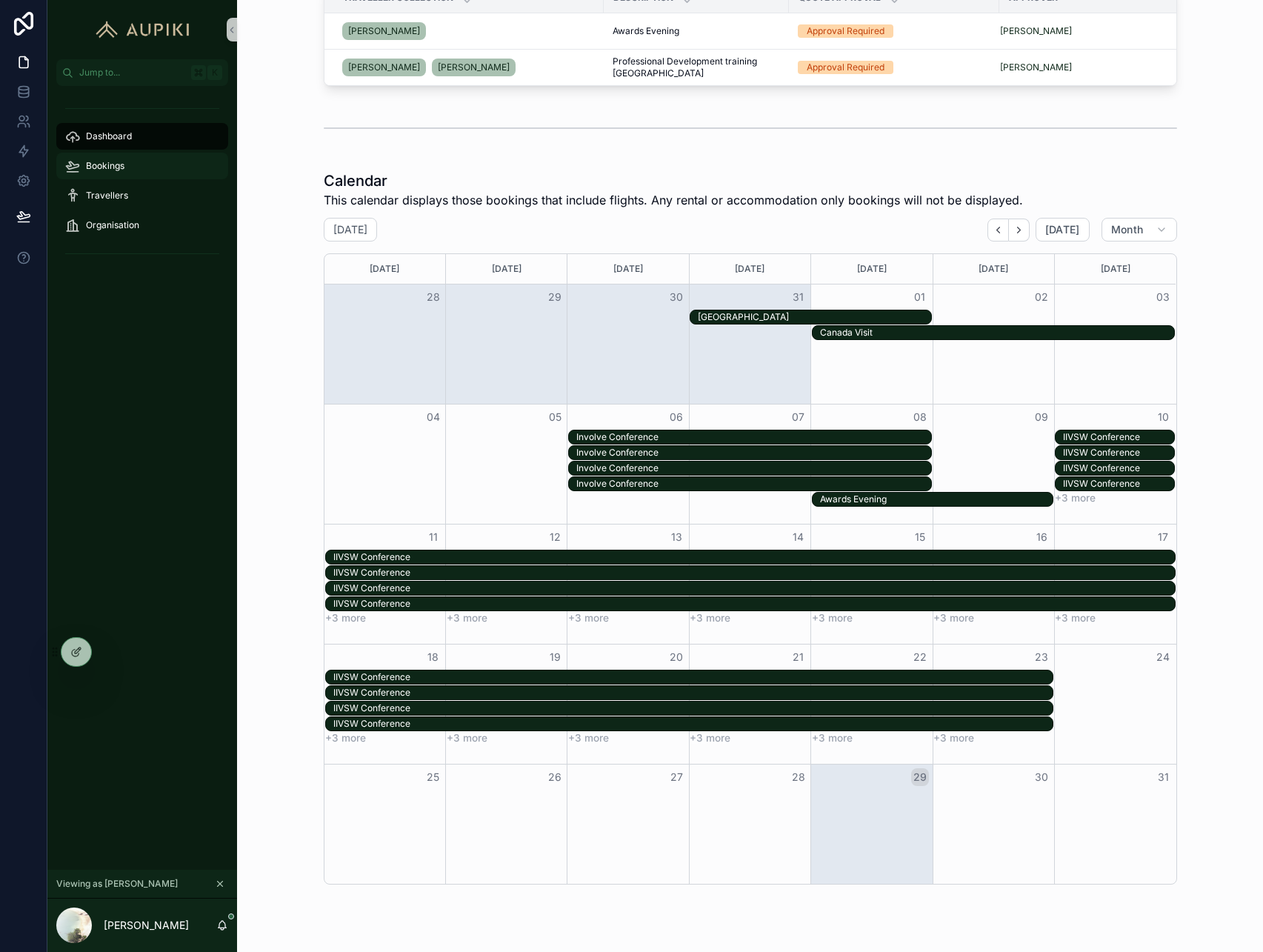
click at [96, 165] on span "Bookings" at bounding box center [105, 166] width 39 height 12
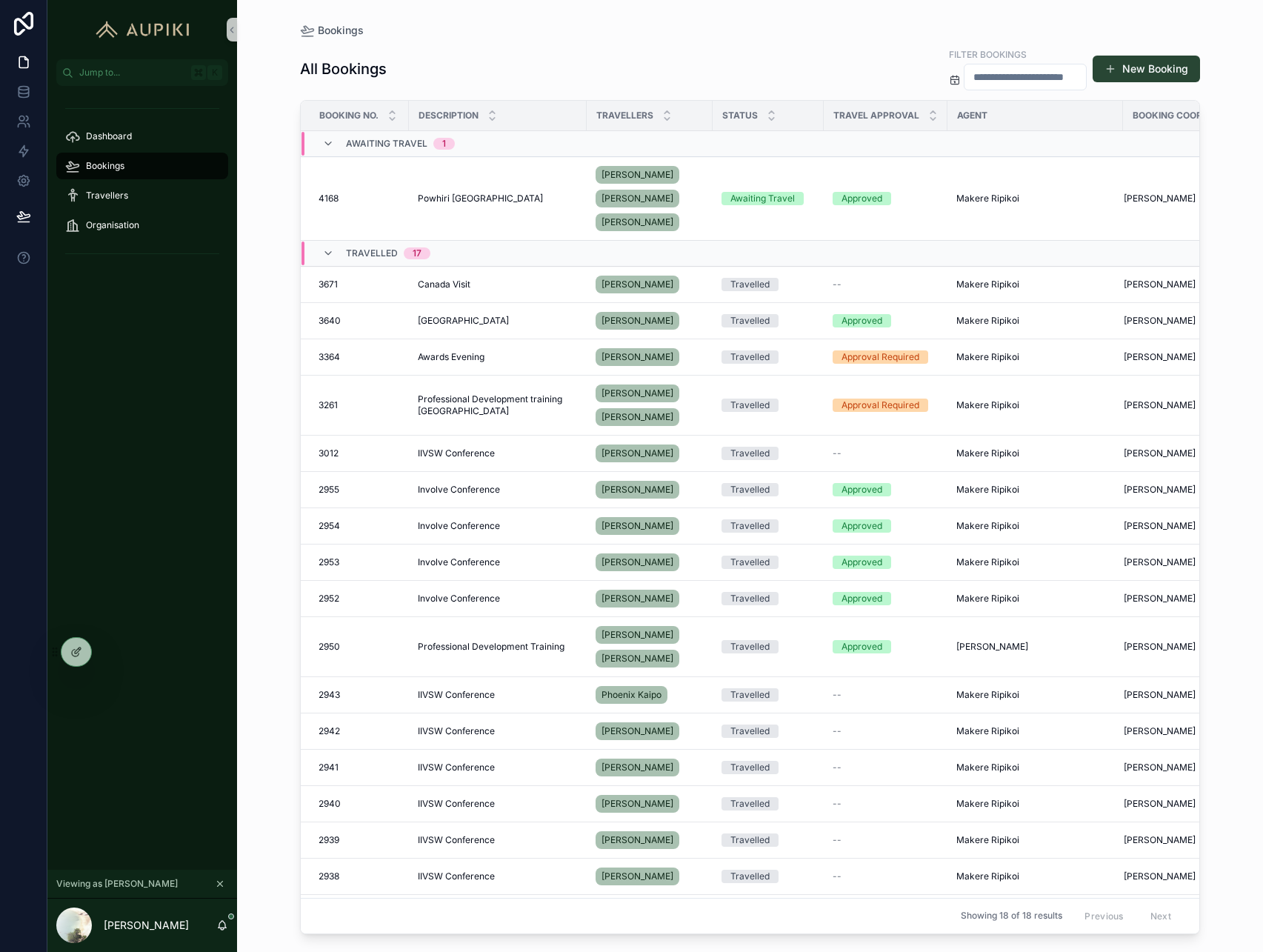
drag, startPoint x: 1235, startPoint y: 110, endPoint x: 1160, endPoint y: 63, distance: 88.5
click at [1160, 63] on button "New Booking" at bounding box center [1146, 69] width 108 height 26
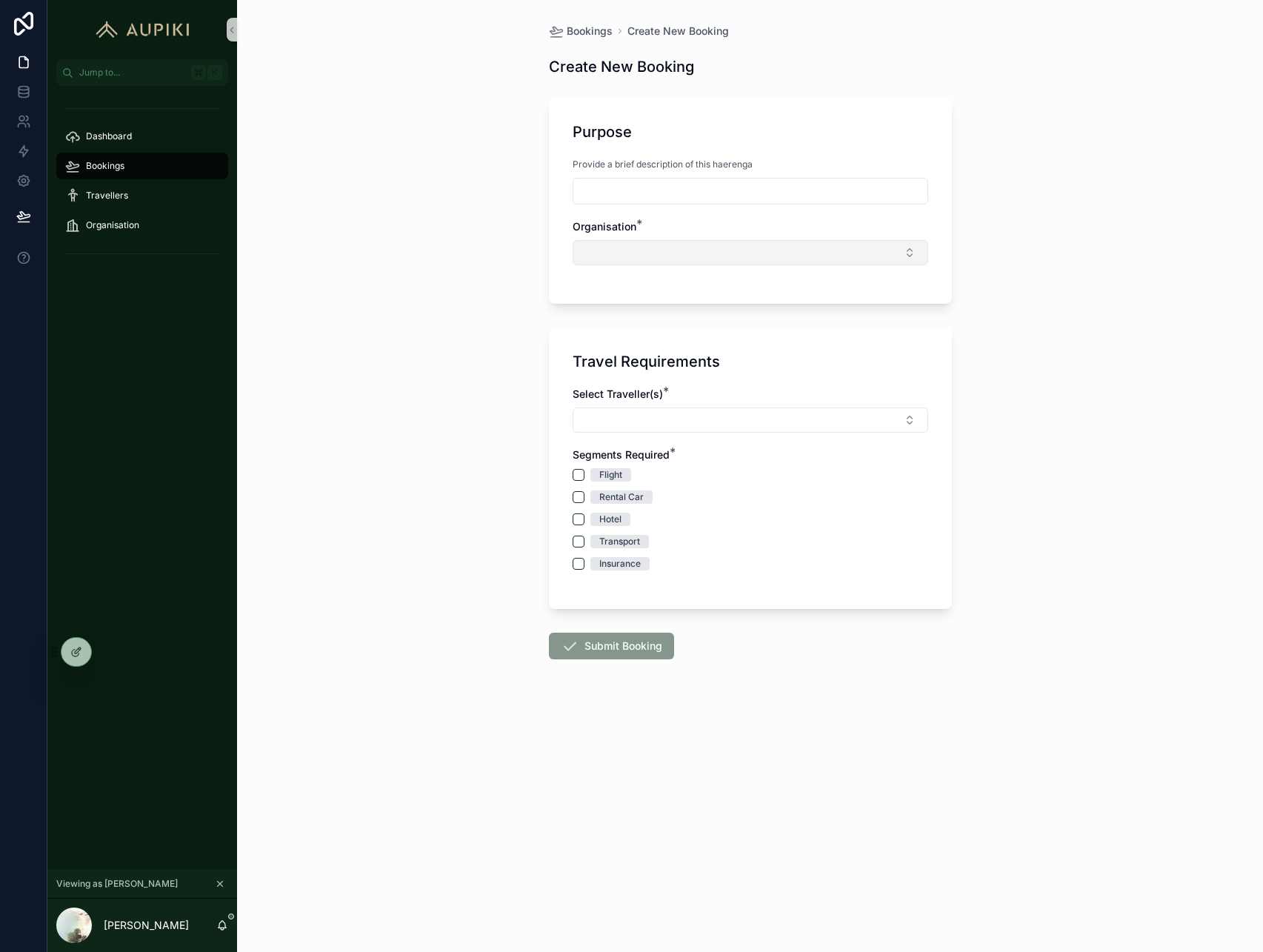
click at [791, 257] on button "Select Button" at bounding box center [750, 252] width 355 height 26
click at [377, 573] on div "Bookings Create New Booking Create New Booking Purpose Provide a brief descript…" at bounding box center [750, 476] width 1026 height 952
click at [71, 652] on icon at bounding box center [76, 652] width 12 height 12
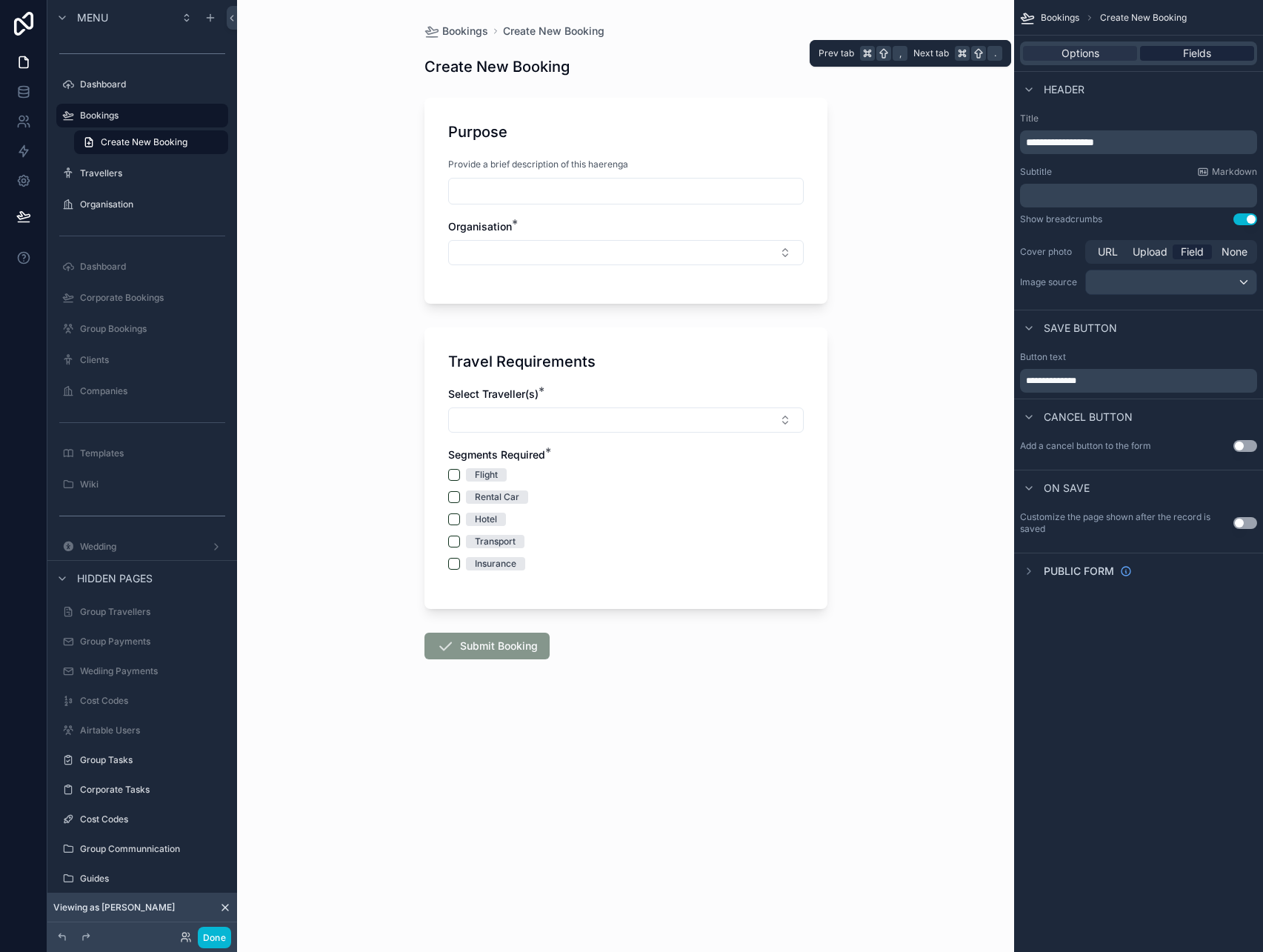
click at [1187, 52] on span "Fields" at bounding box center [1197, 53] width 28 height 15
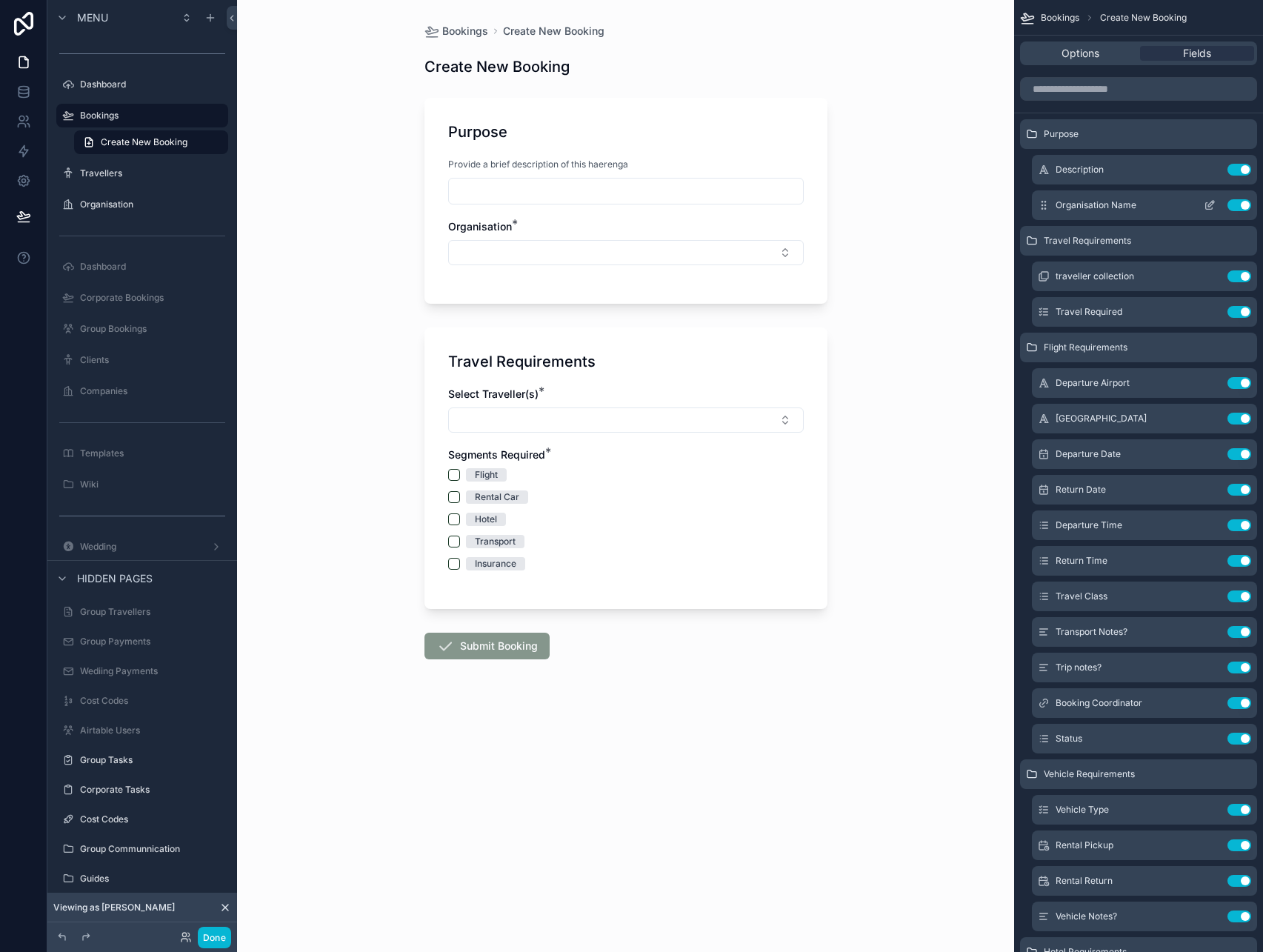
click at [1207, 204] on icon "scrollable content" at bounding box center [1209, 204] width 12 height 12
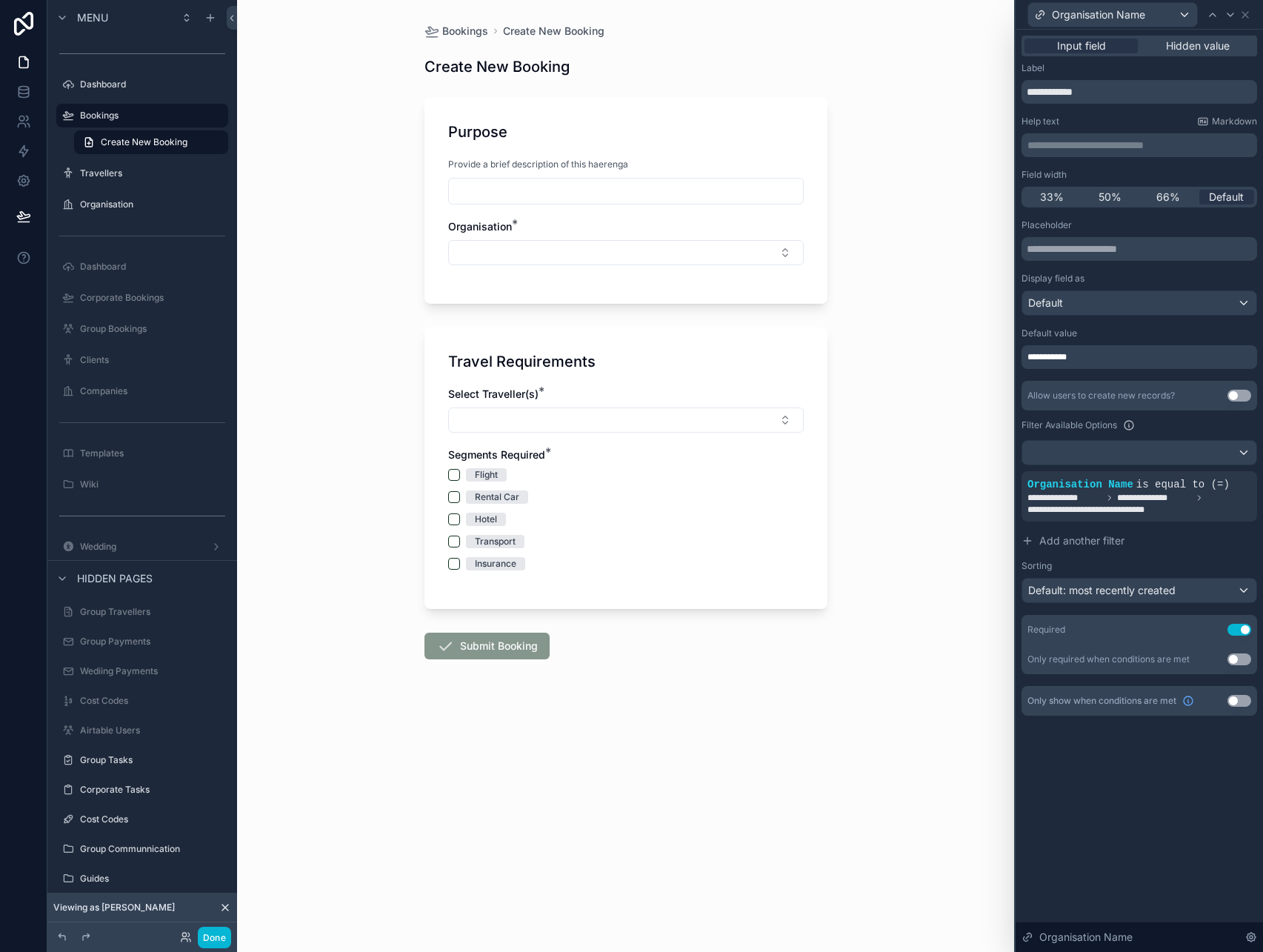
click at [1118, 362] on div "**********" at bounding box center [1139, 357] width 235 height 24
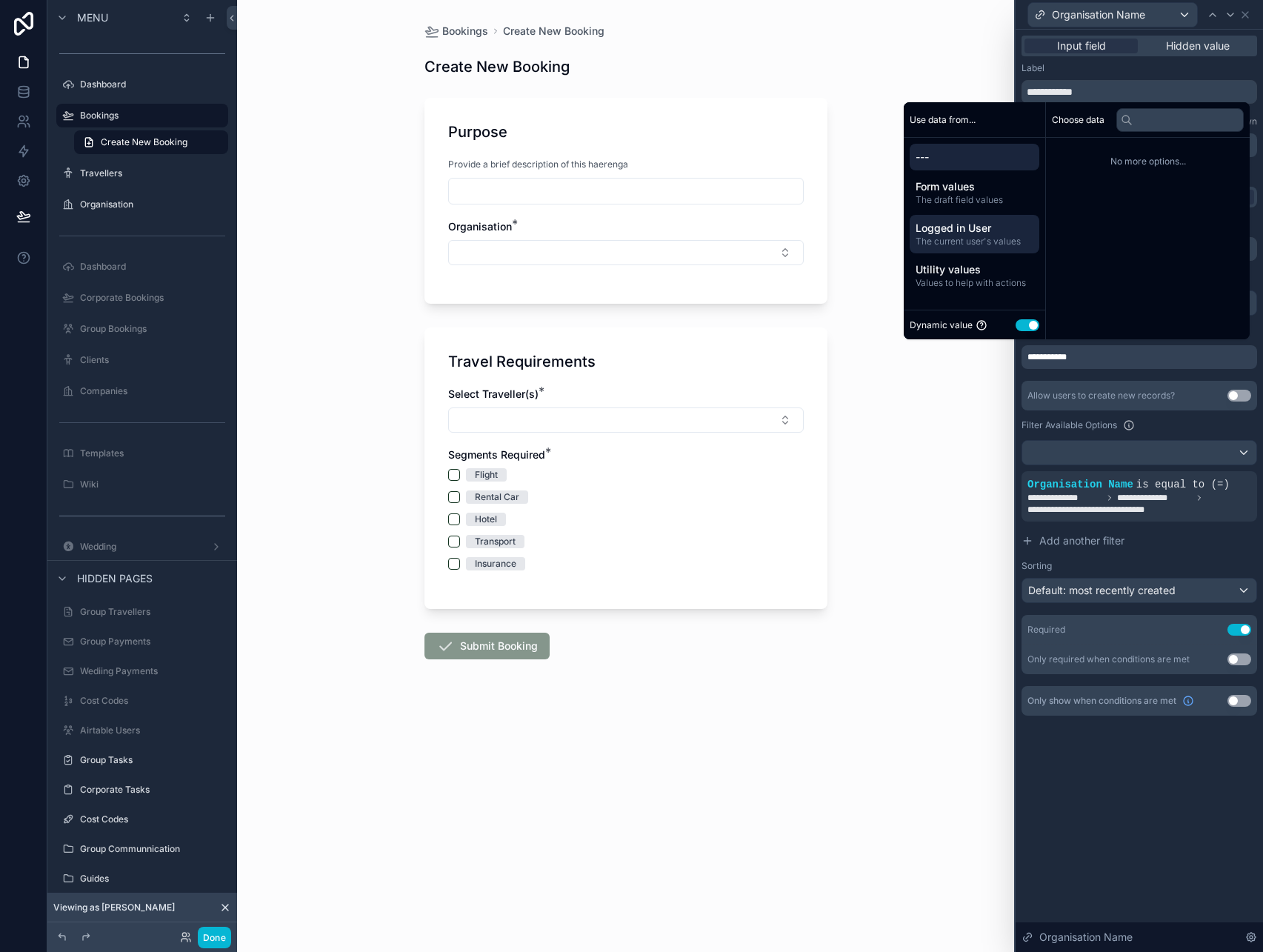
click at [975, 242] on span "The current user's values" at bounding box center [974, 241] width 118 height 12
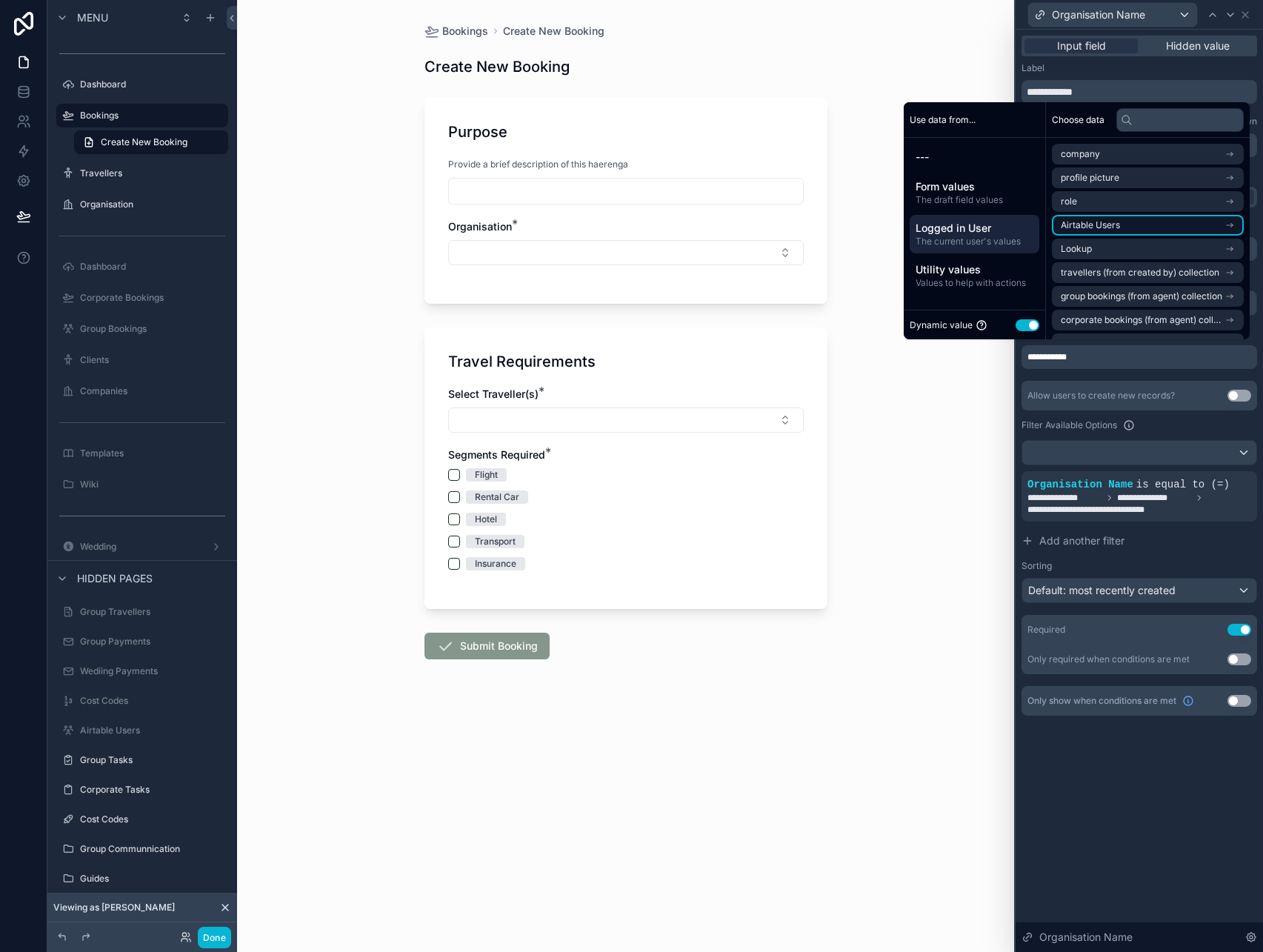
click at [1094, 233] on li "Airtable Users" at bounding box center [1148, 225] width 192 height 21
click at [1092, 148] on span "Airtable Users" at bounding box center [1107, 153] width 60 height 12
click at [1129, 153] on li "company" at bounding box center [1148, 154] width 192 height 21
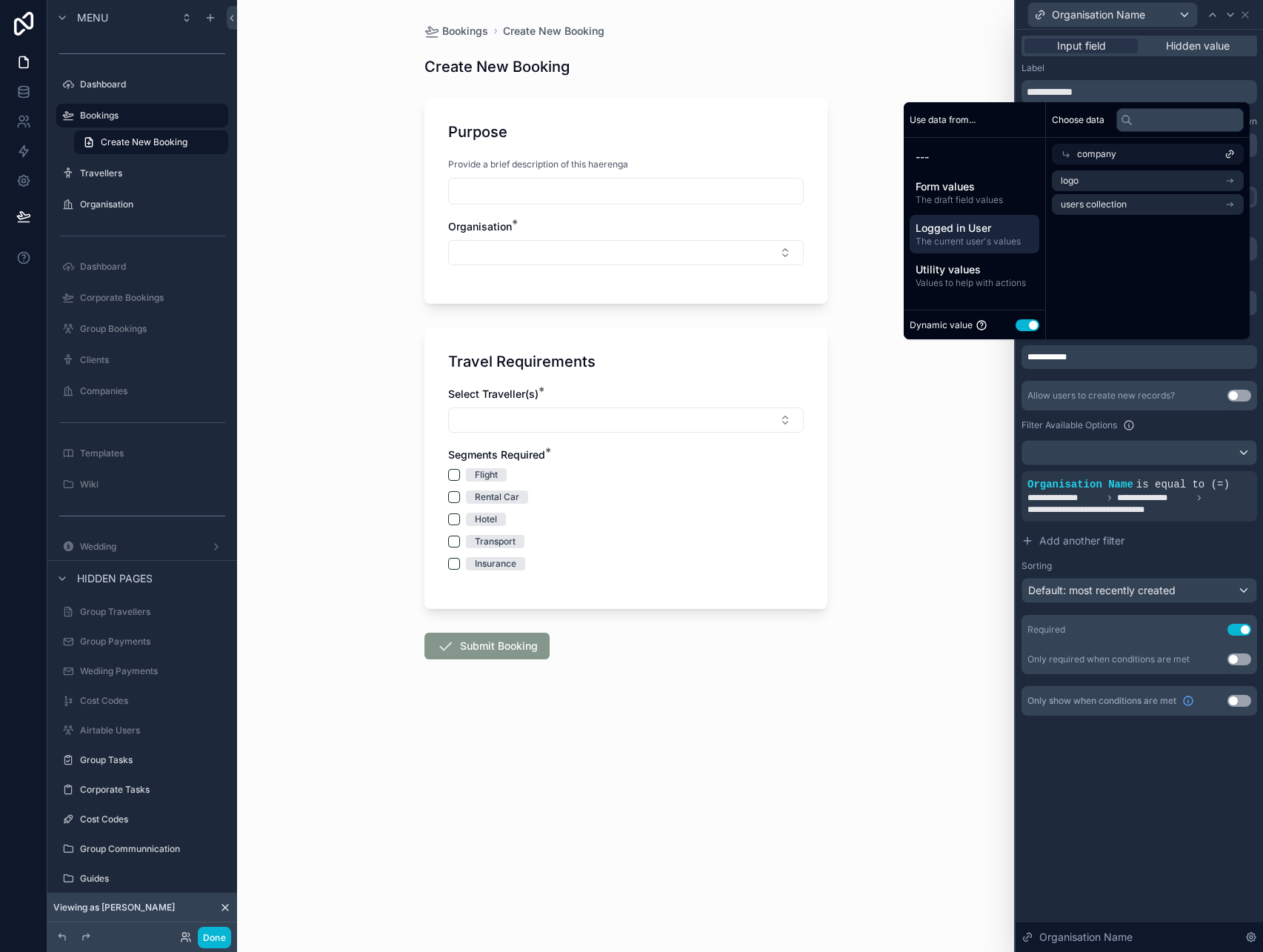
click at [1124, 150] on div "company" at bounding box center [1148, 154] width 192 height 21
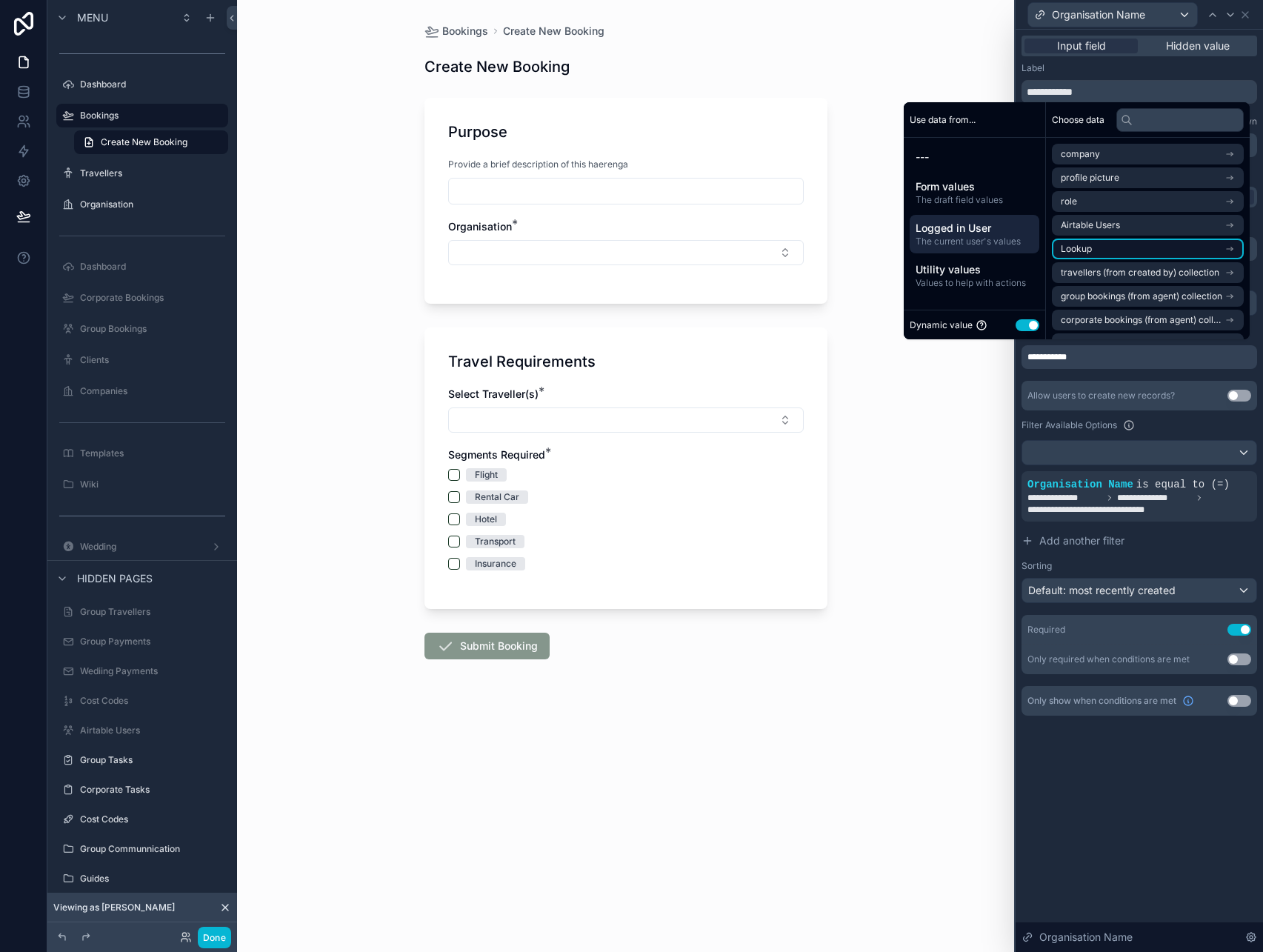
click at [1148, 247] on li "Lookup" at bounding box center [1148, 248] width 192 height 21
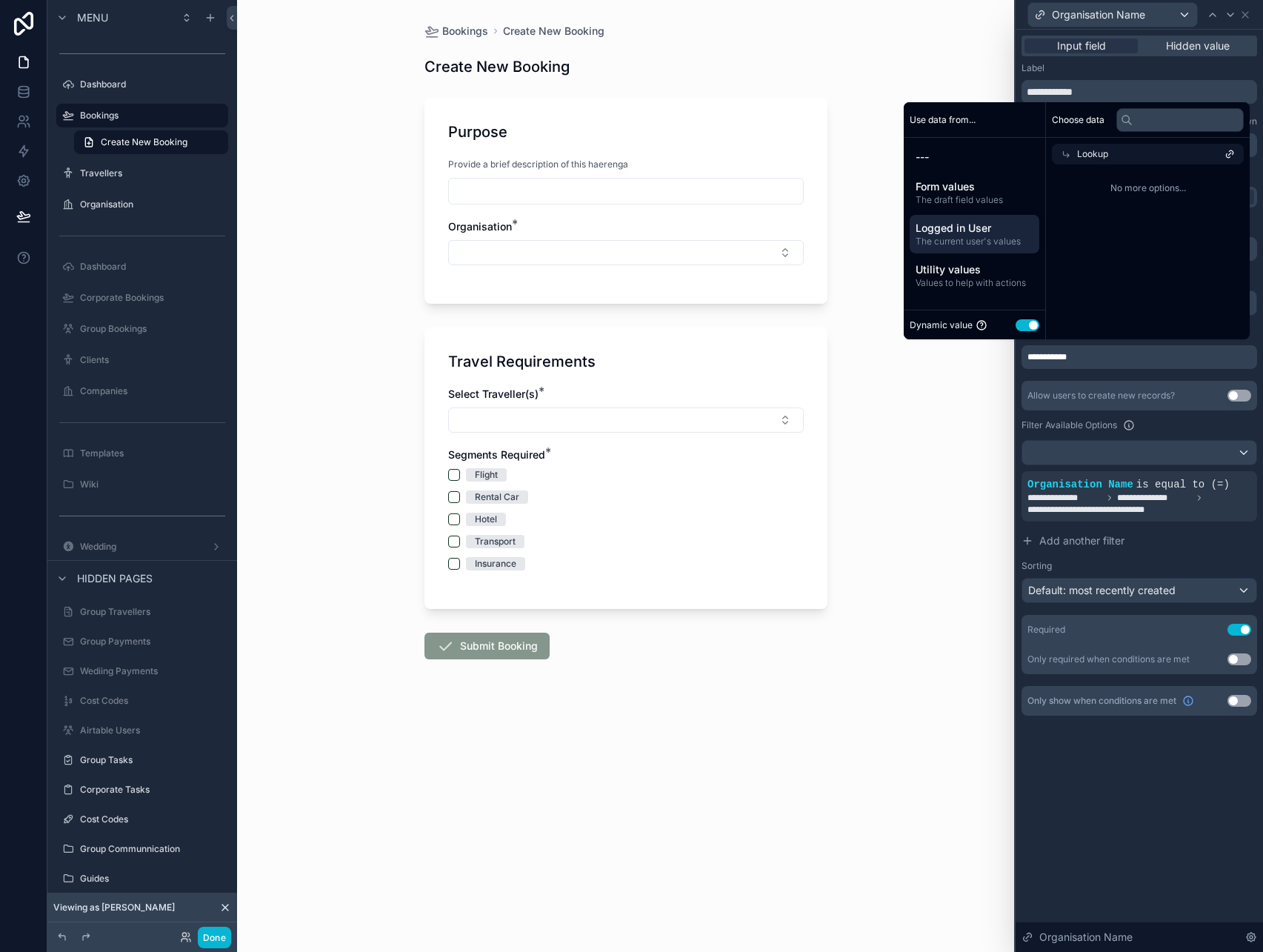
click at [1118, 149] on div "Lookup" at bounding box center [1148, 154] width 192 height 21
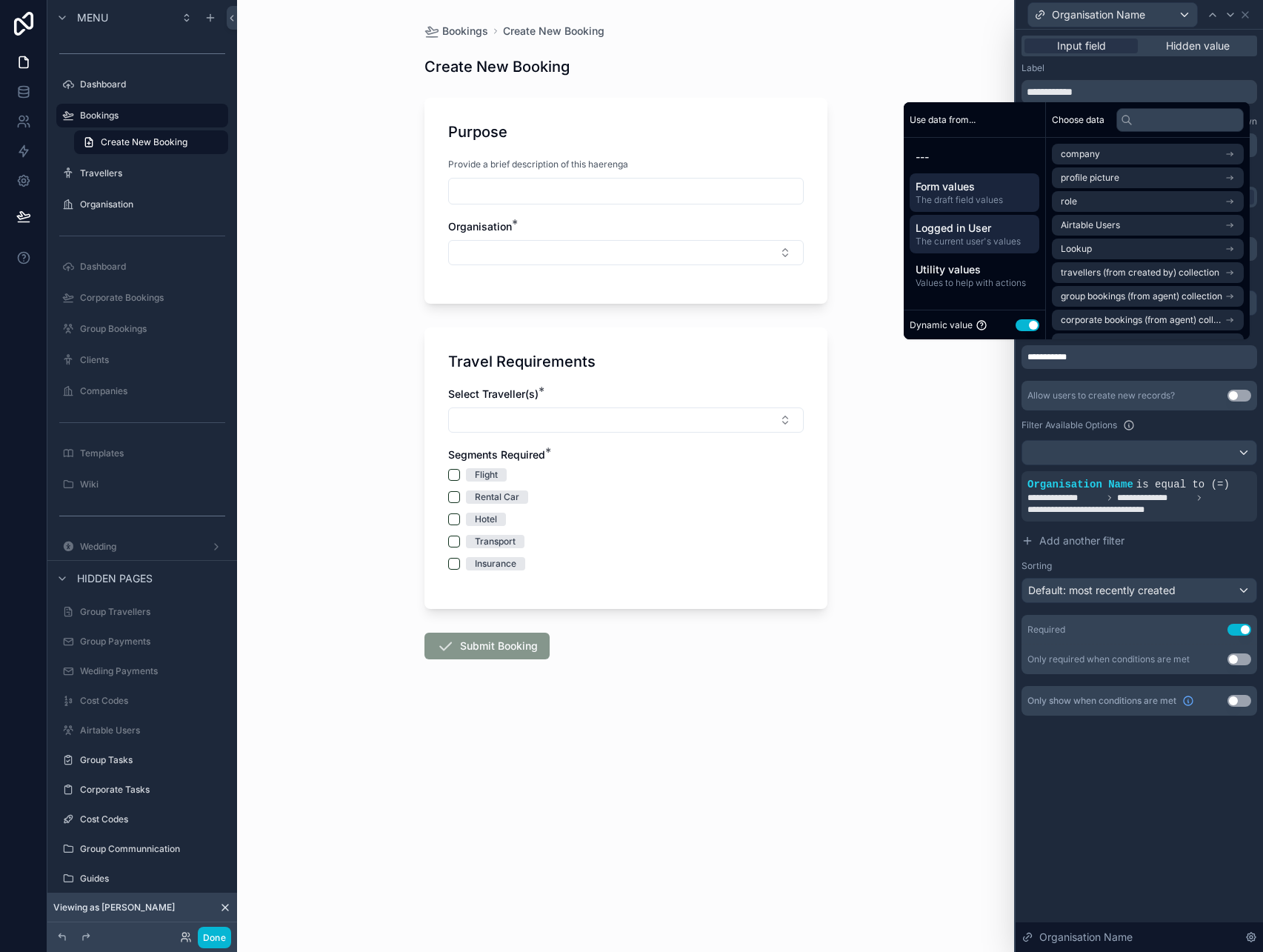
click at [987, 200] on span "The draft field values" at bounding box center [974, 200] width 118 height 12
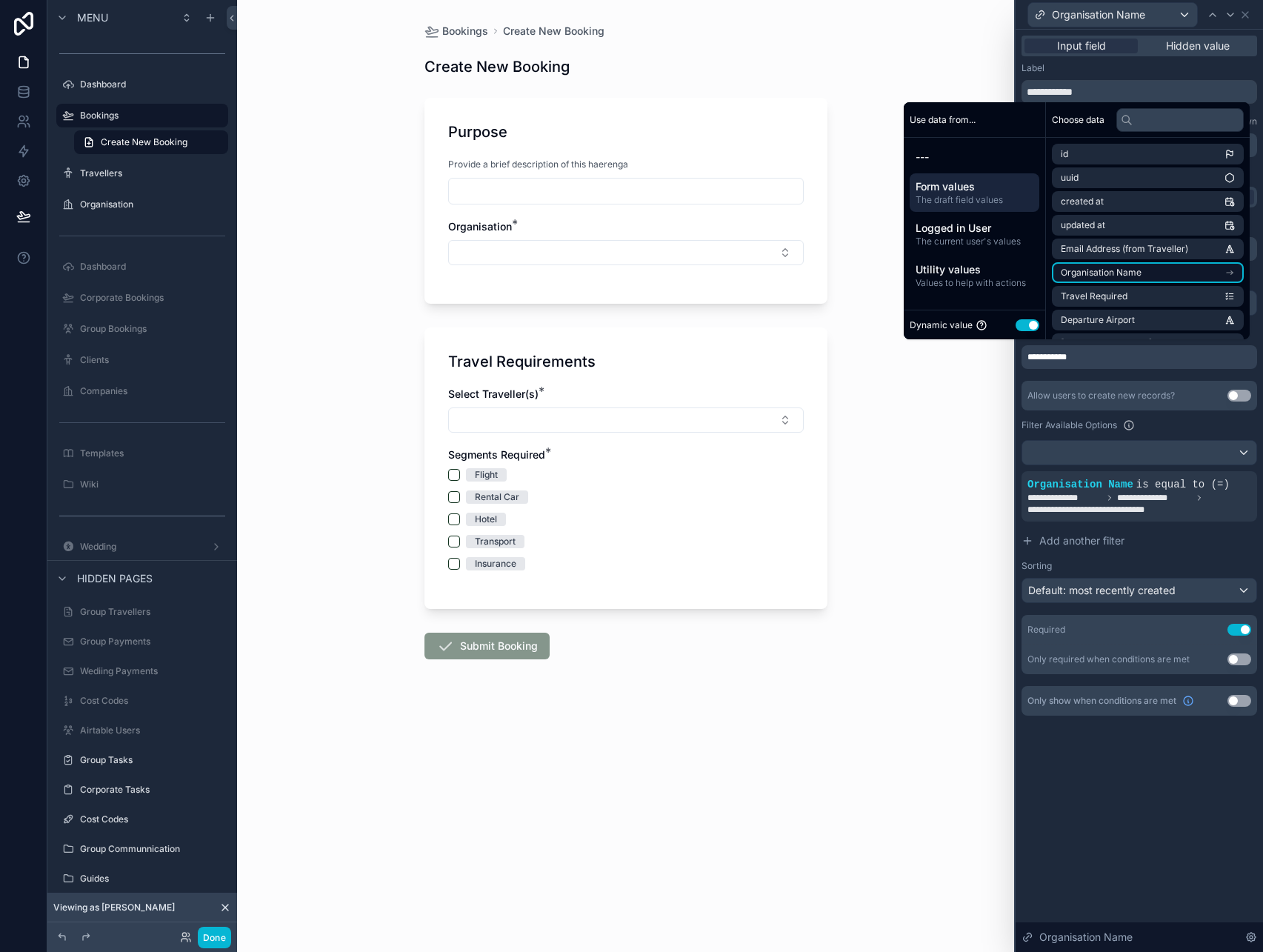
click at [1159, 267] on li "Organisation Name" at bounding box center [1148, 272] width 192 height 21
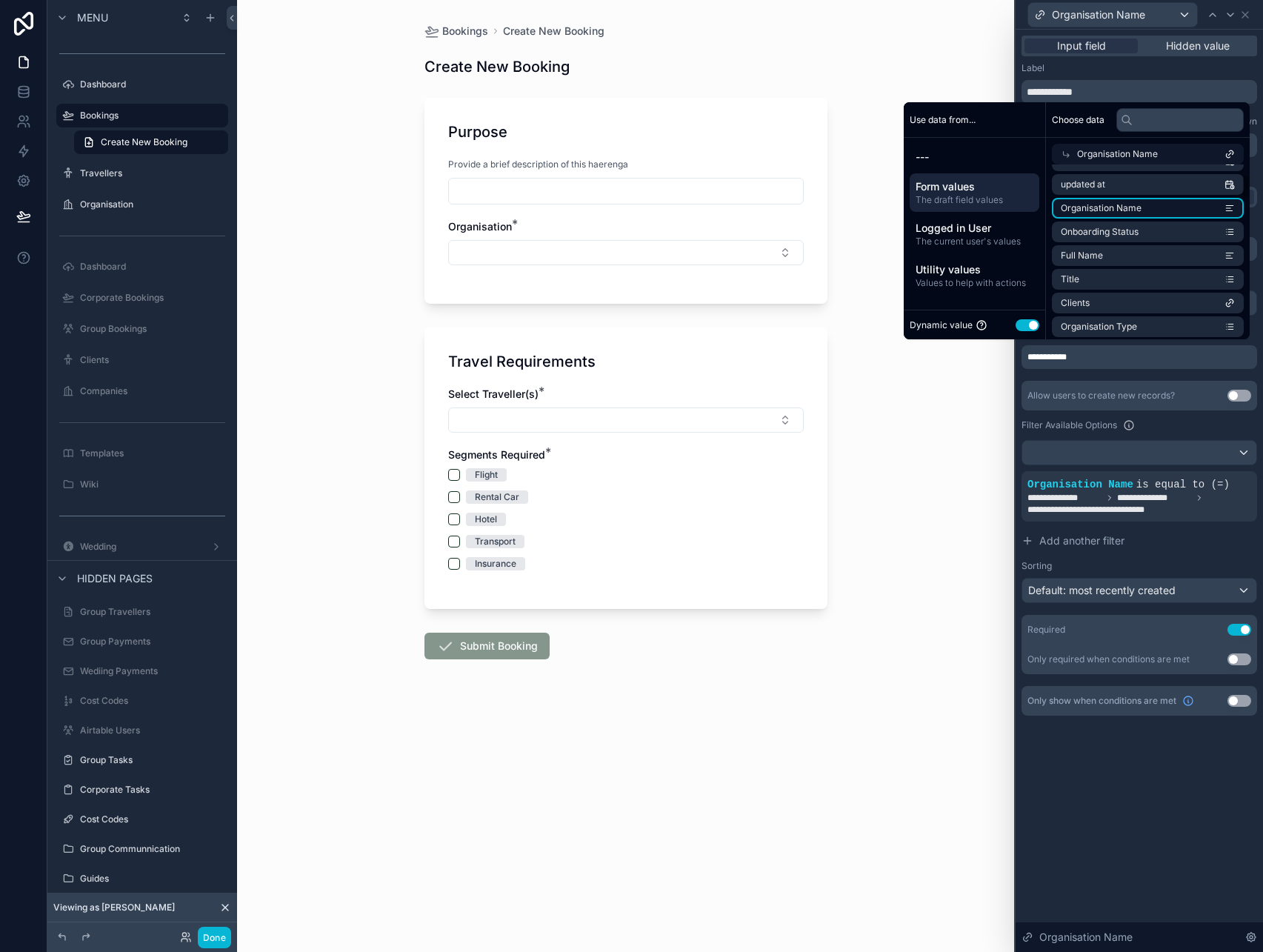
scroll to position [68, 0]
click at [1082, 382] on div "Allow users to create new records? Use setting" at bounding box center [1139, 396] width 235 height 29
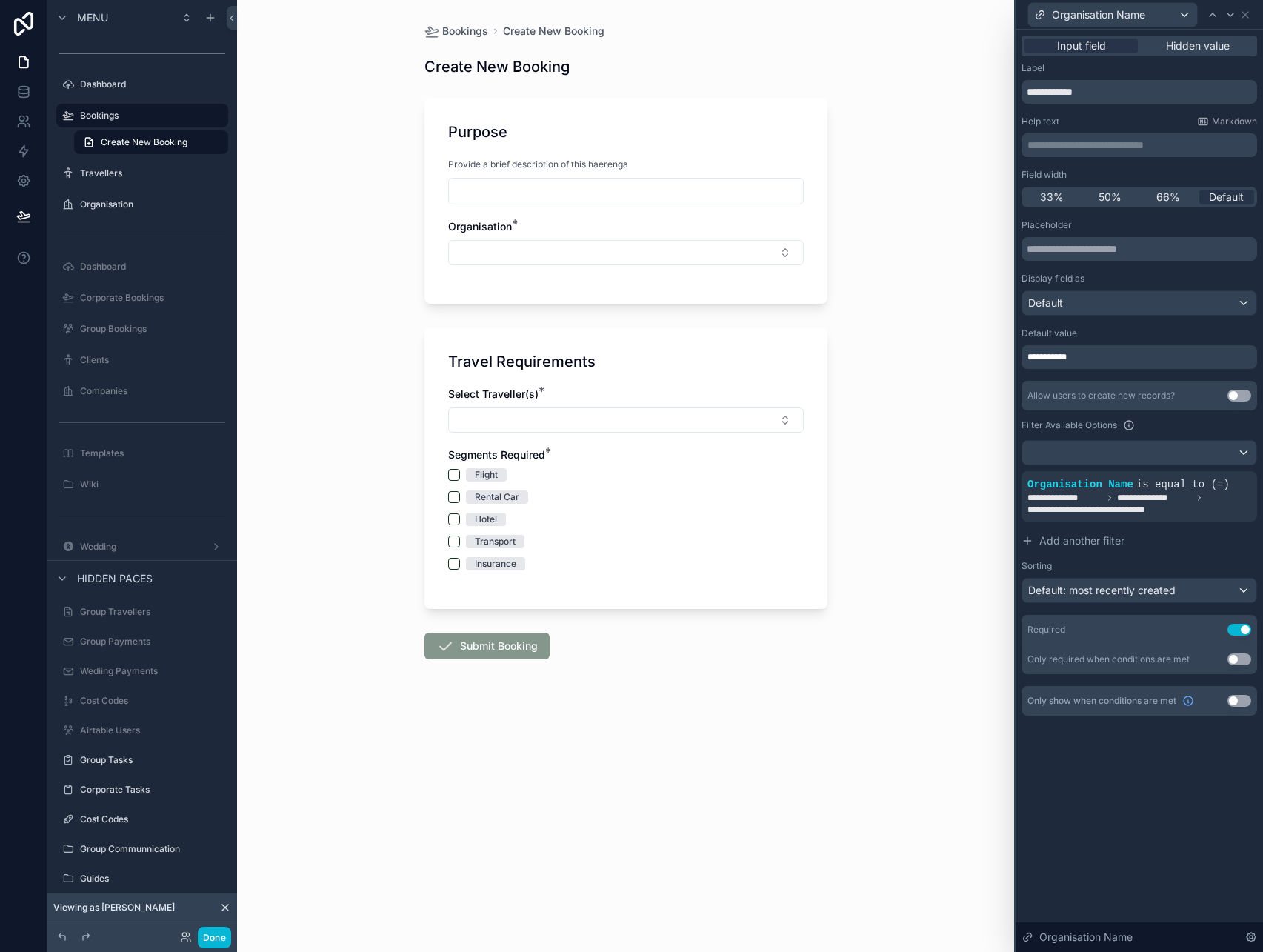
click at [1107, 344] on div "**********" at bounding box center [1139, 348] width 235 height 42
click at [1106, 358] on div "**********" at bounding box center [1139, 357] width 235 height 24
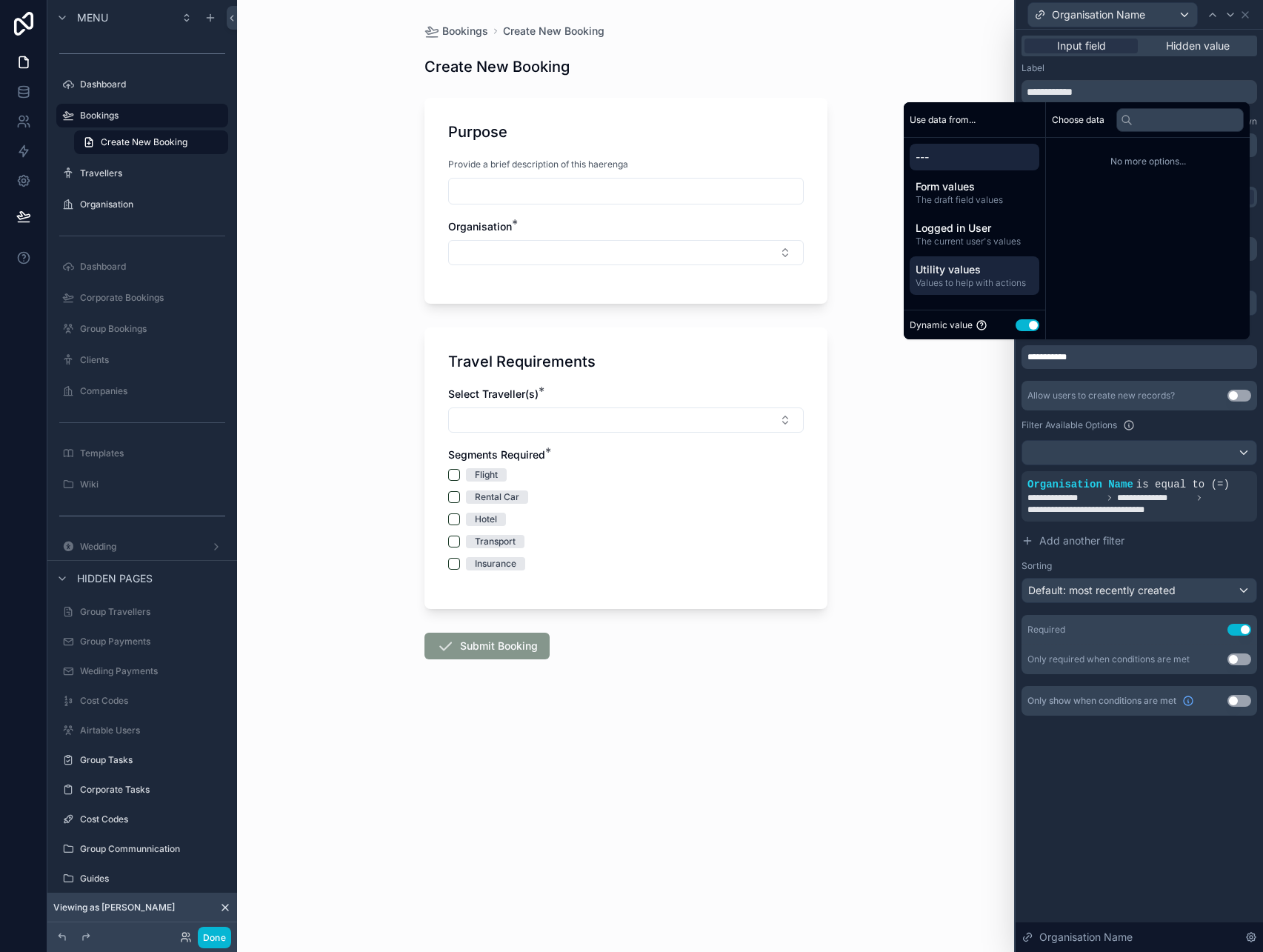
click at [989, 274] on span "Utility values" at bounding box center [974, 269] width 118 height 15
click at [991, 248] on div "Logged in User The current user's values" at bounding box center [974, 235] width 130 height 39
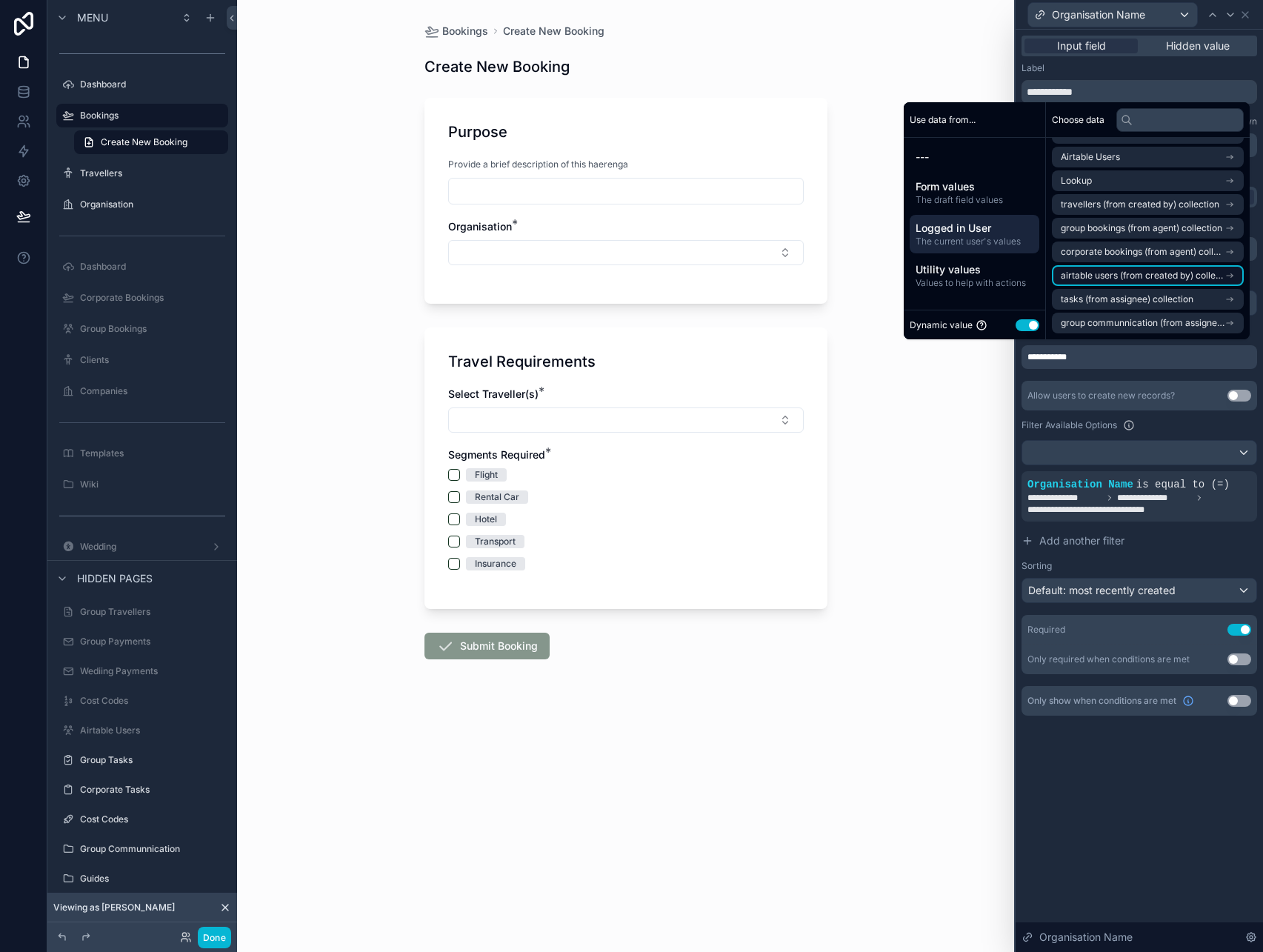
click at [1161, 272] on span "airtable users (from created by) collection" at bounding box center [1143, 275] width 164 height 12
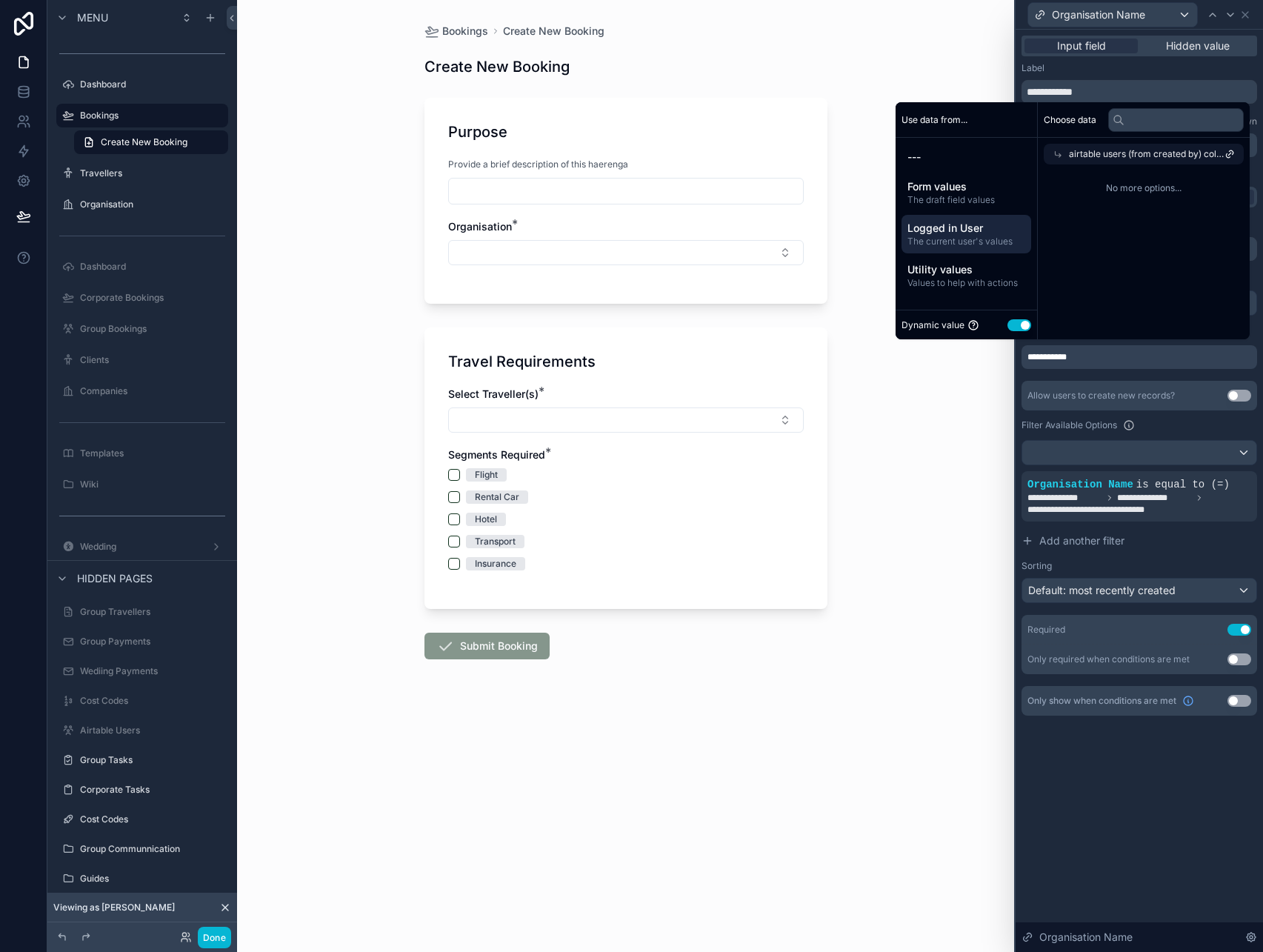
click at [1083, 159] on span "airtable users (from created by) collection" at bounding box center [1146, 153] width 156 height 12
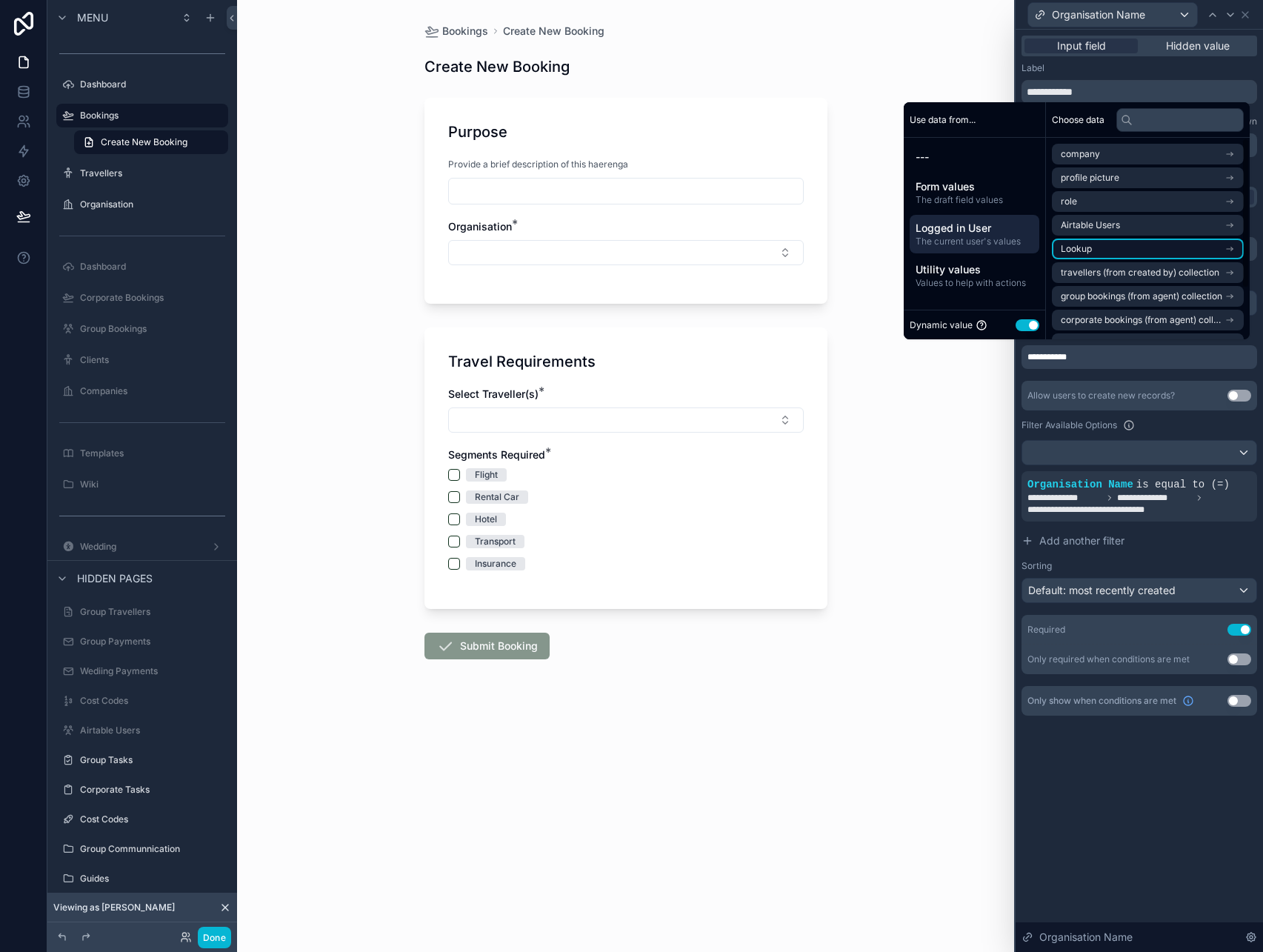
click at [1102, 254] on li "Lookup" at bounding box center [1148, 248] width 192 height 21
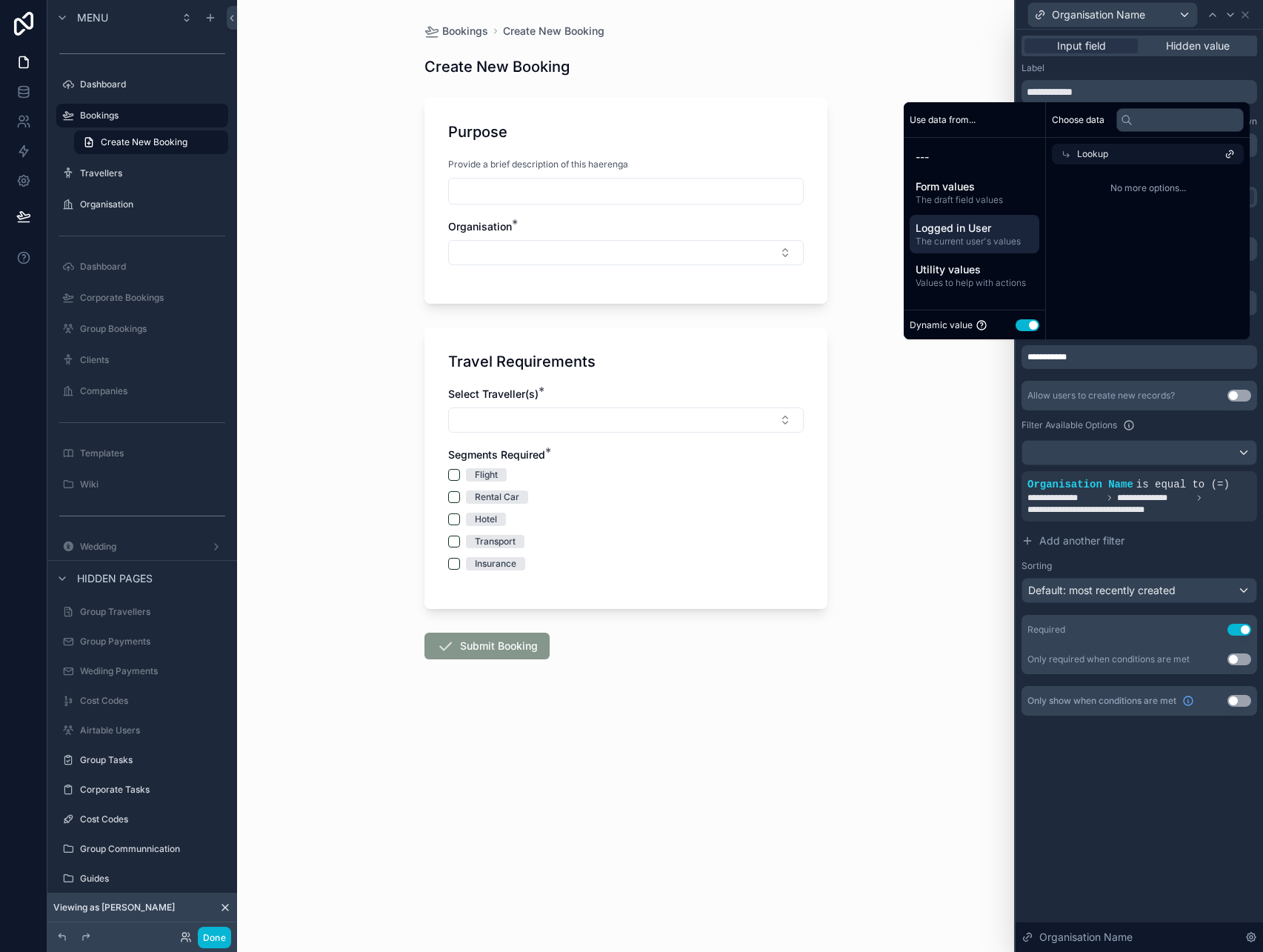
click at [1079, 157] on span "Lookup" at bounding box center [1093, 153] width 31 height 12
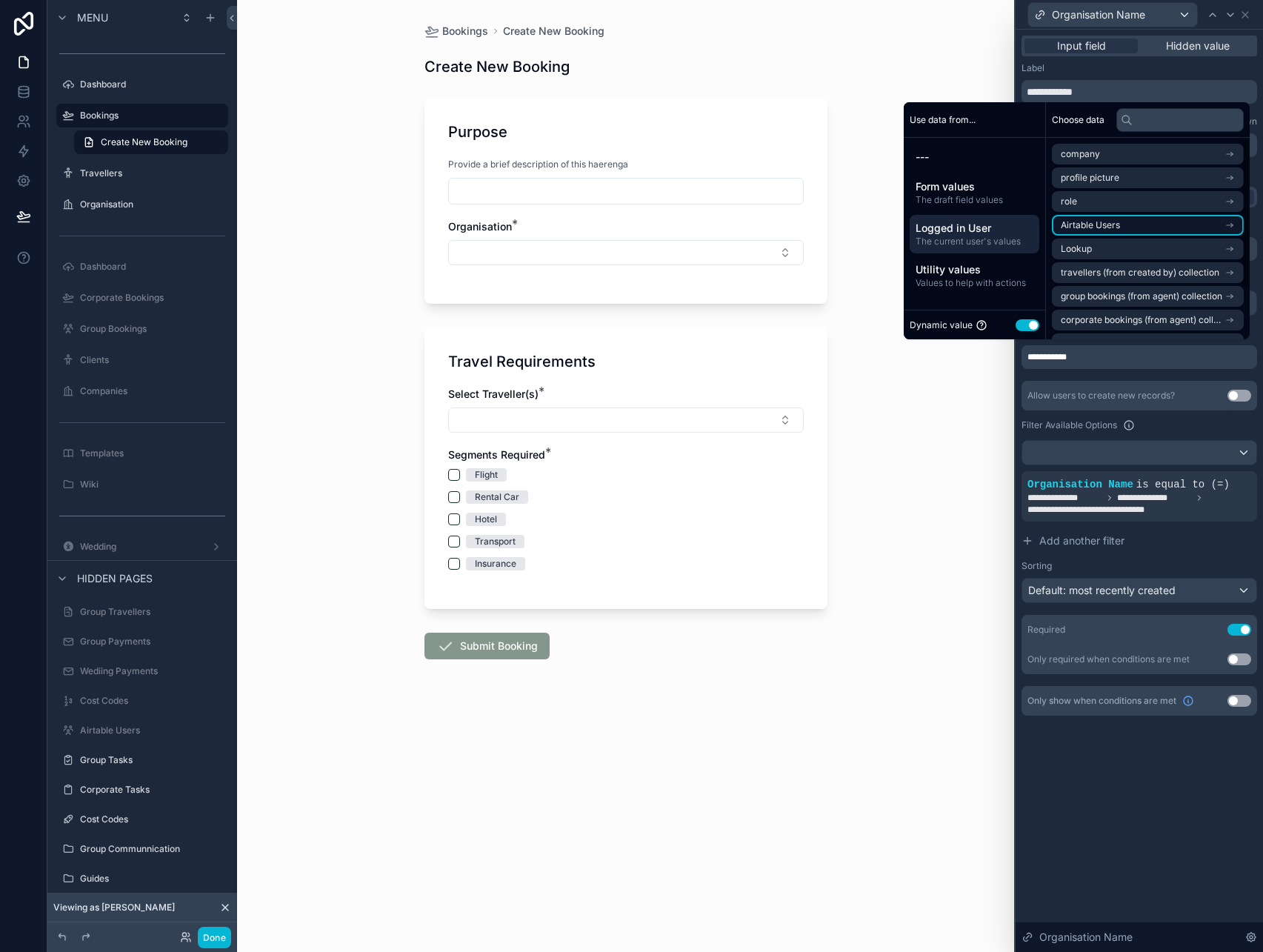
click at [1092, 216] on li "Airtable Users" at bounding box center [1148, 225] width 192 height 21
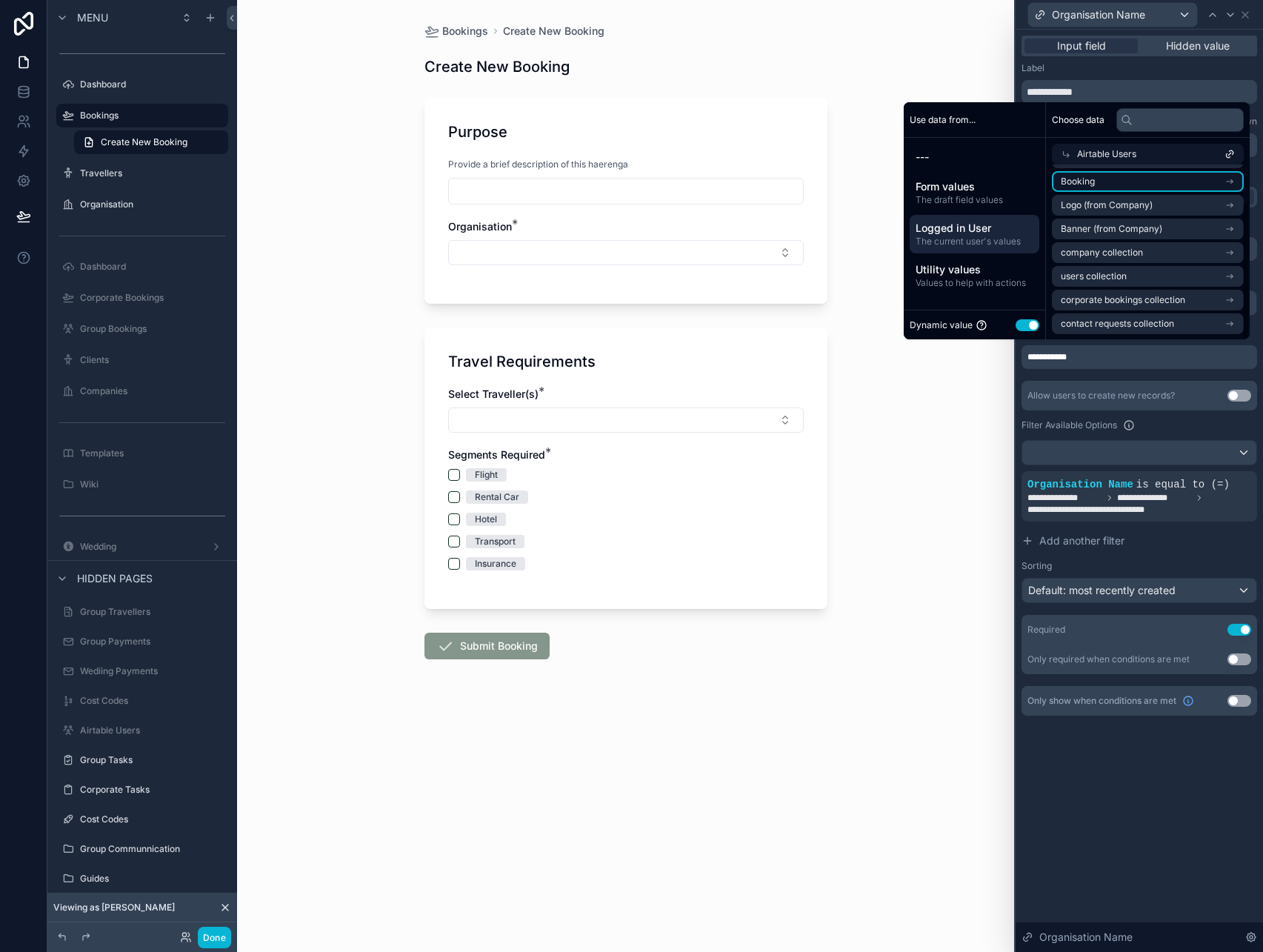
scroll to position [47, 0]
click at [1124, 251] on span "company collection" at bounding box center [1102, 252] width 82 height 12
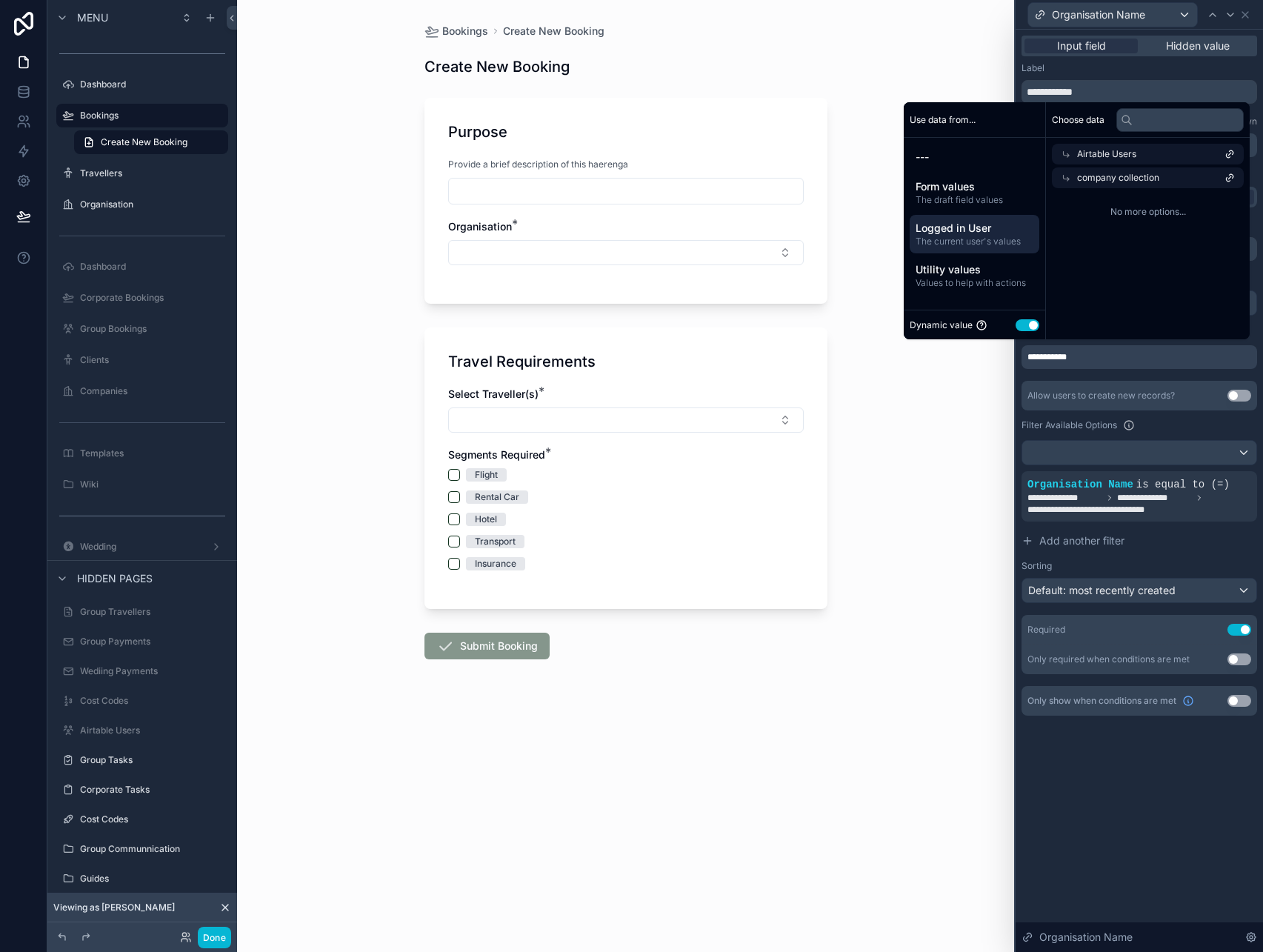
click at [1129, 175] on span "company collection" at bounding box center [1118, 177] width 82 height 12
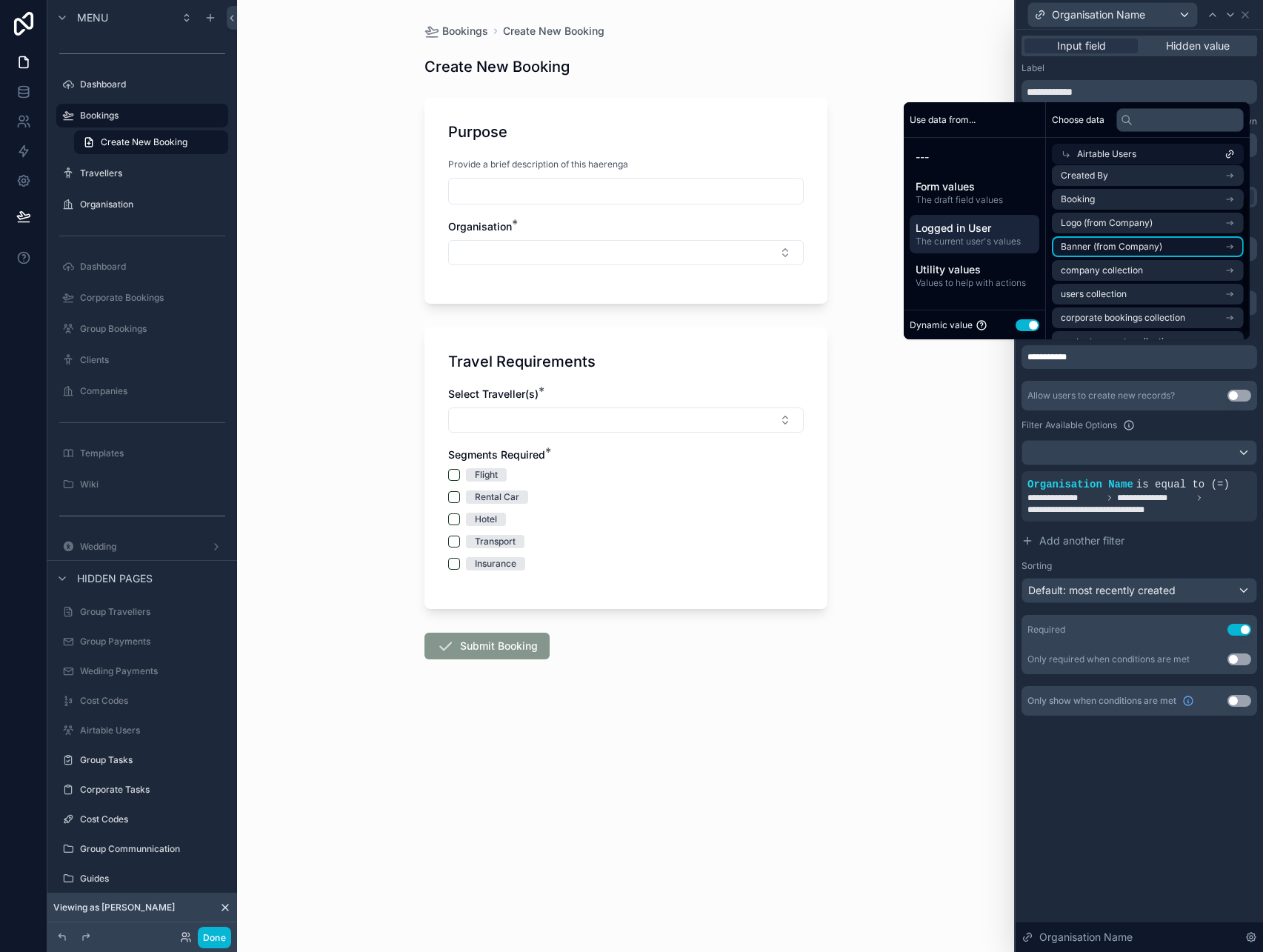
scroll to position [47, 0]
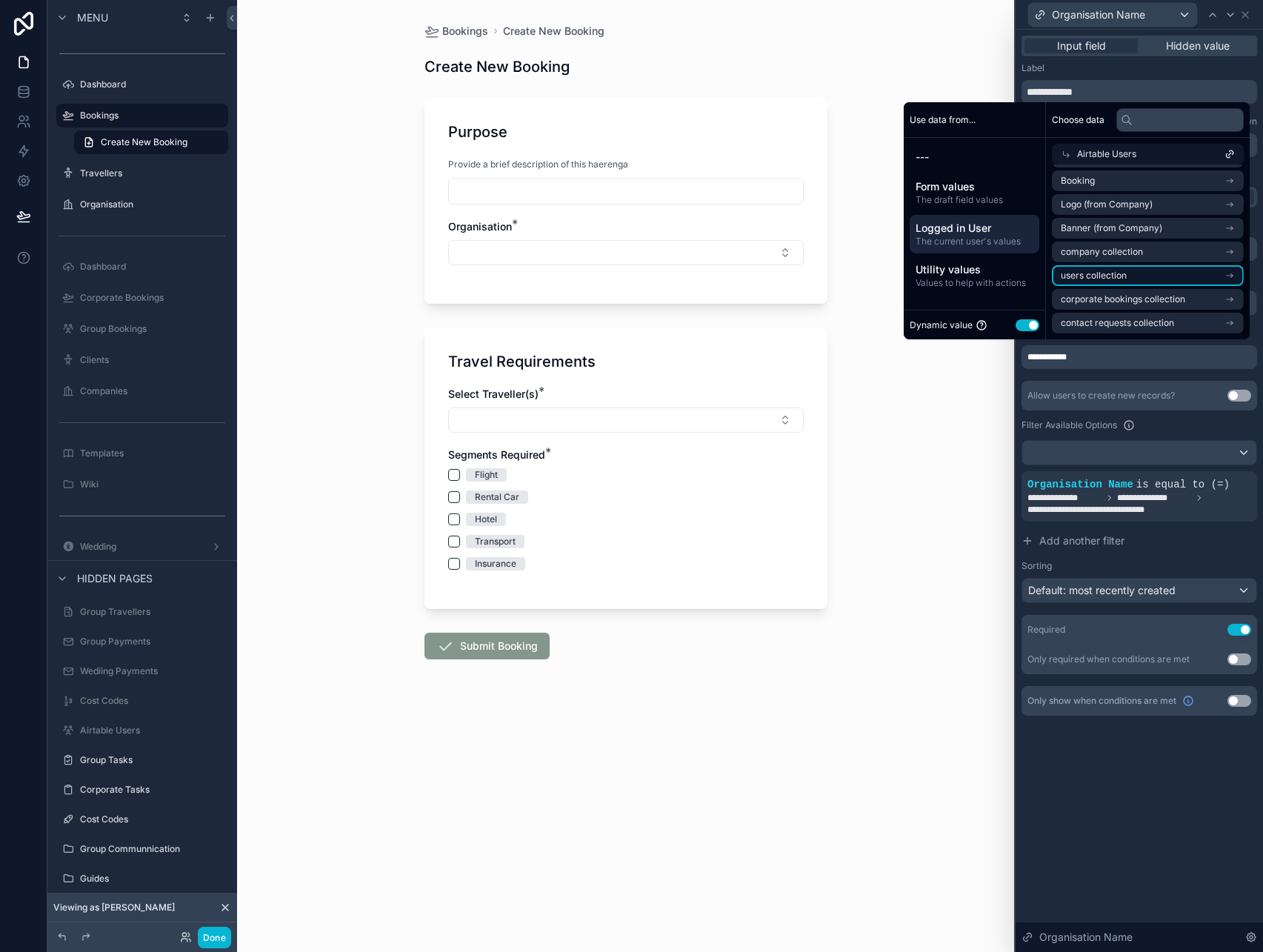
click at [1132, 277] on li "users collection" at bounding box center [1148, 276] width 192 height 21
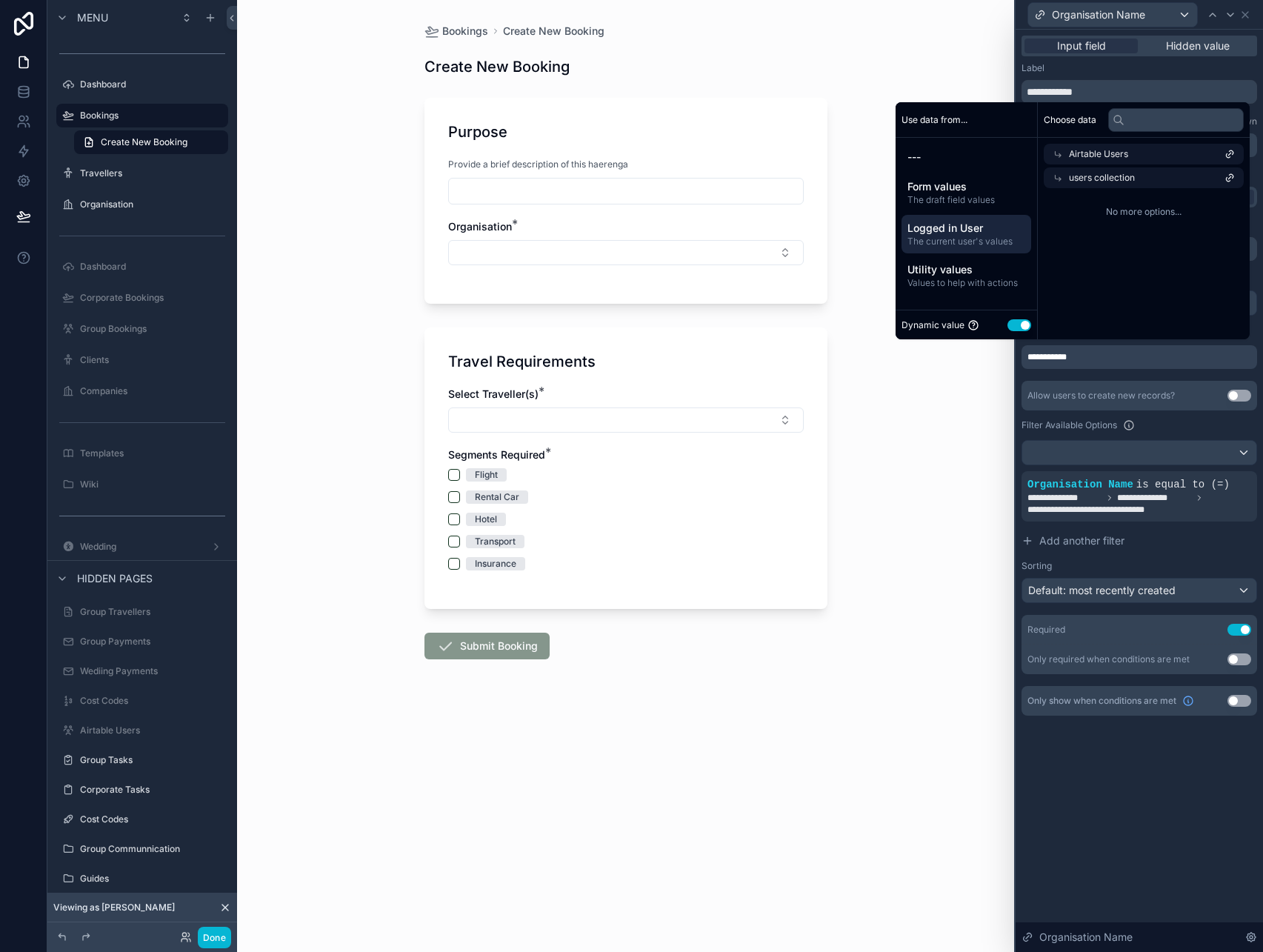
scroll to position [0, 0]
click at [1127, 173] on span "users collection" at bounding box center [1110, 177] width 66 height 12
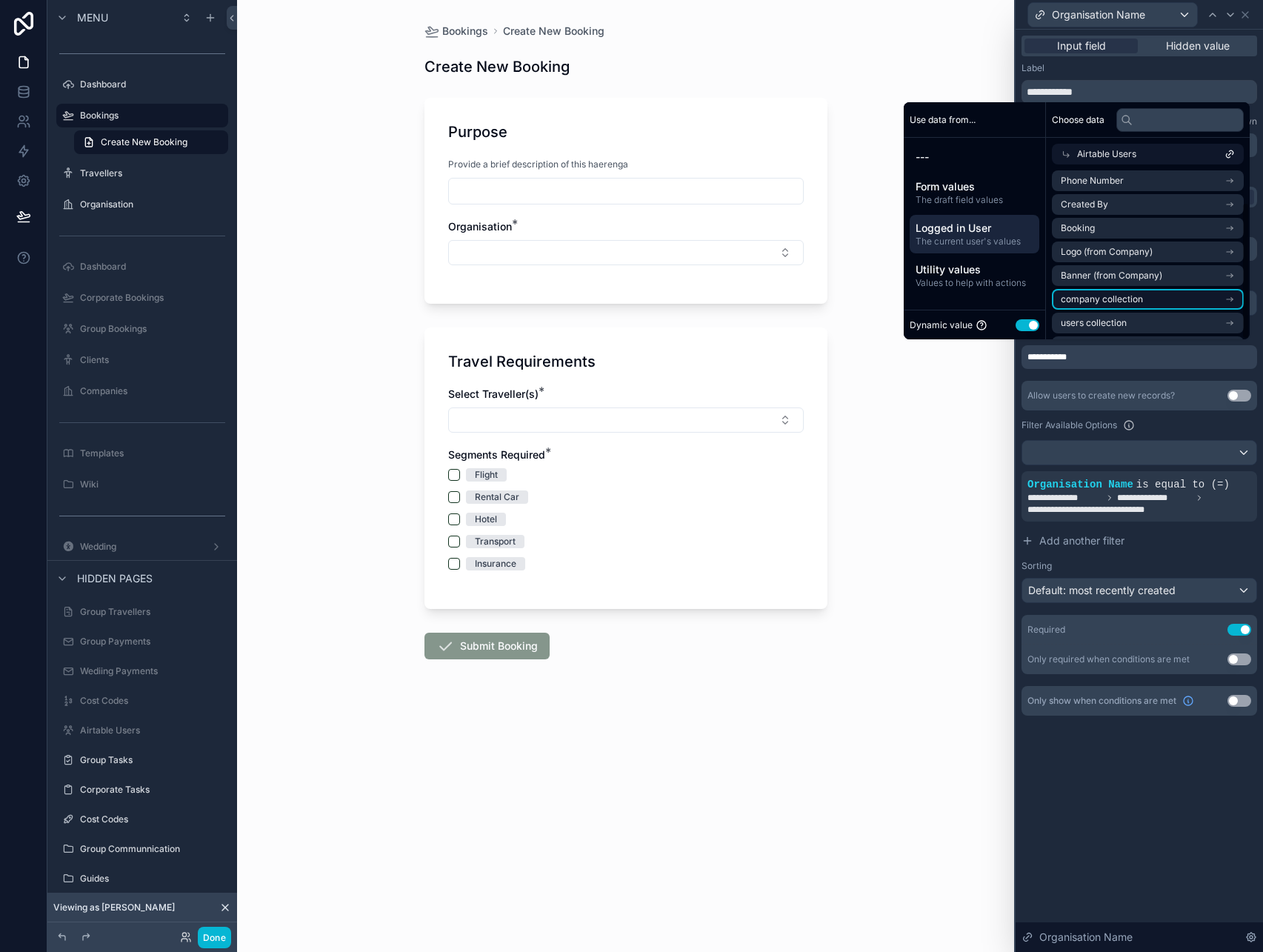
scroll to position [47, 0]
click at [1128, 304] on span "corporate bookings collection" at bounding box center [1123, 299] width 125 height 12
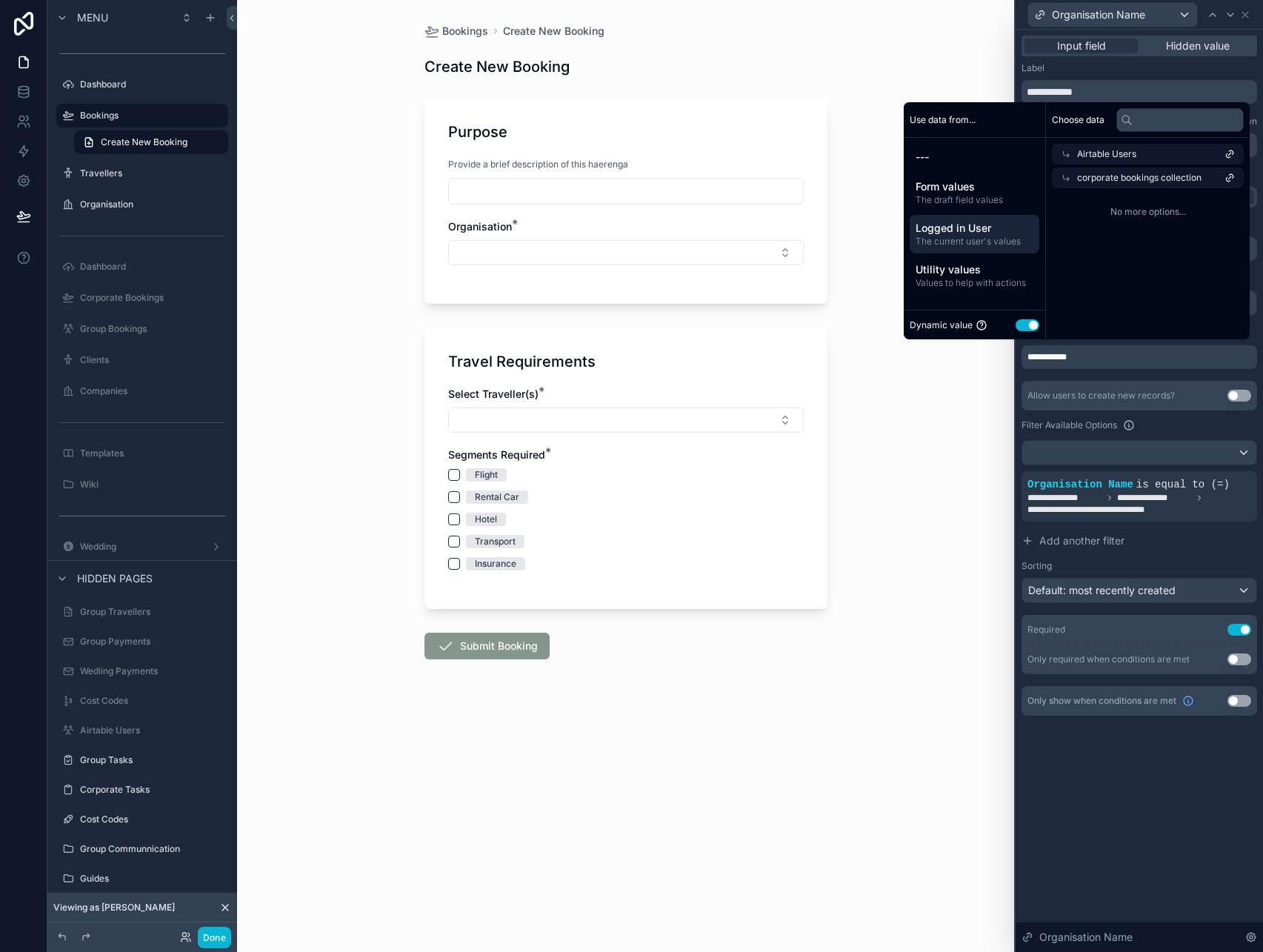
click at [1107, 180] on span "corporate bookings collection" at bounding box center [1139, 177] width 125 height 12
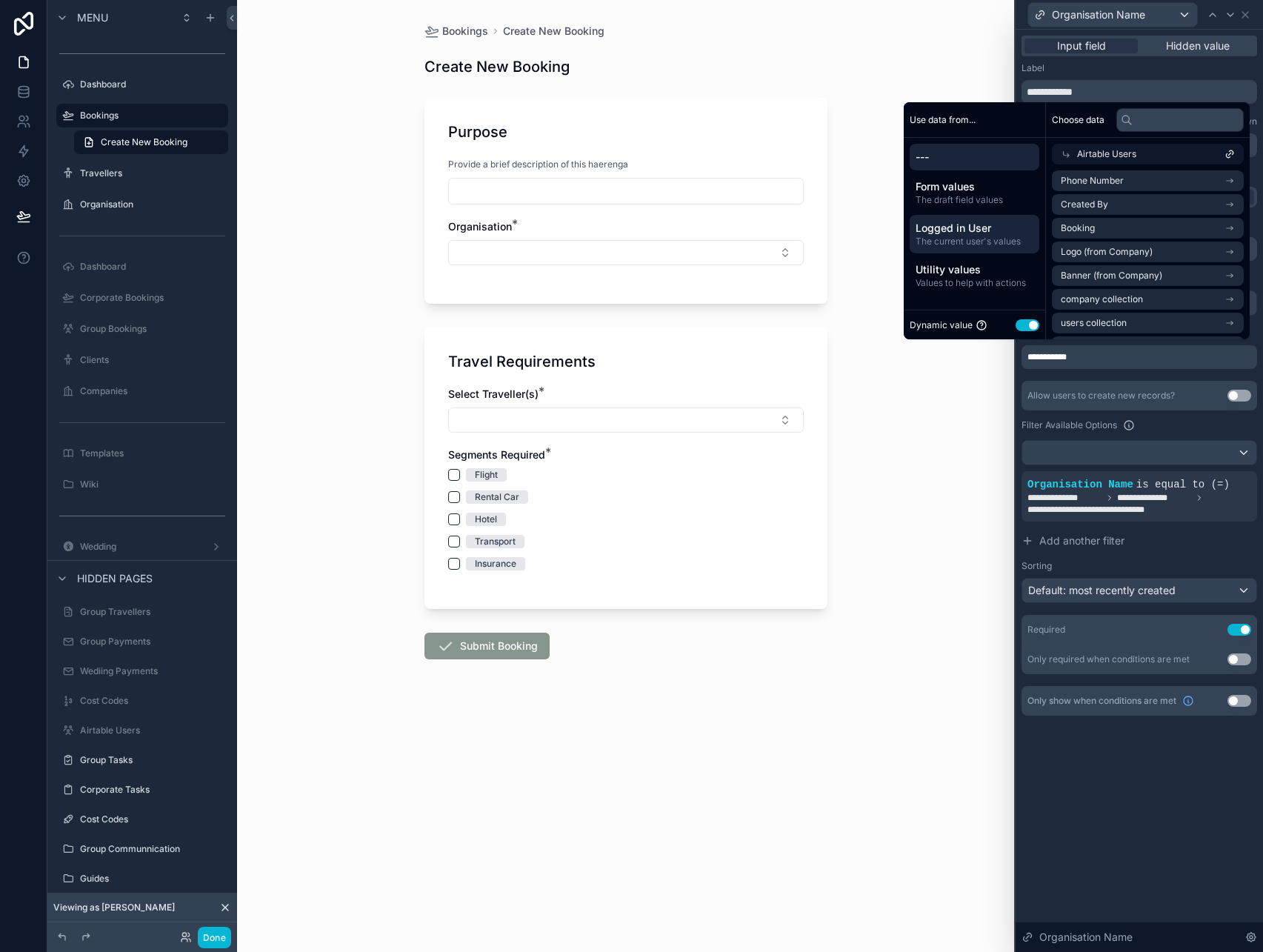
click at [990, 153] on span "---" at bounding box center [974, 156] width 118 height 15
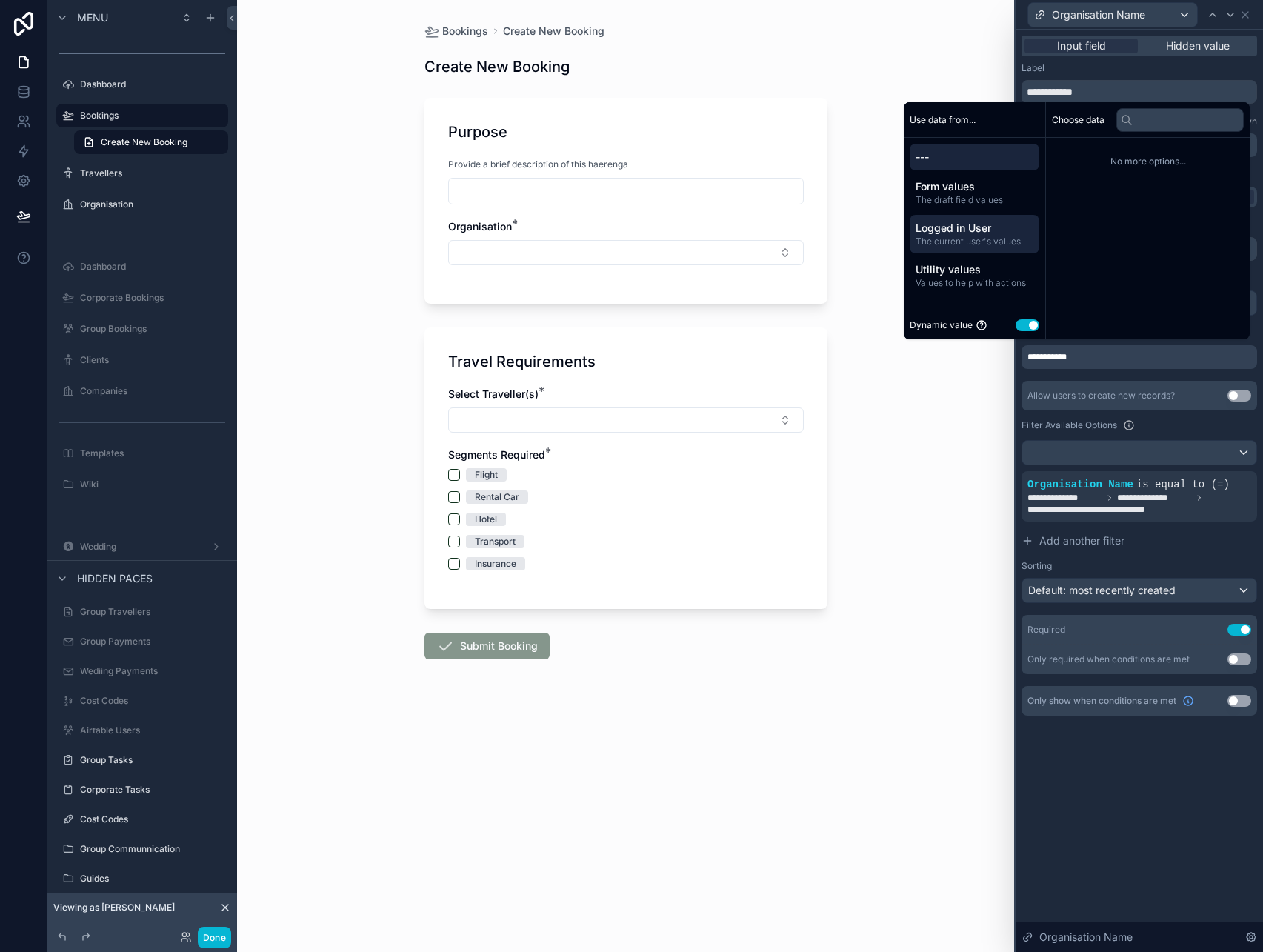
click at [971, 248] on div "Logged in User The current user's values" at bounding box center [974, 235] width 130 height 39
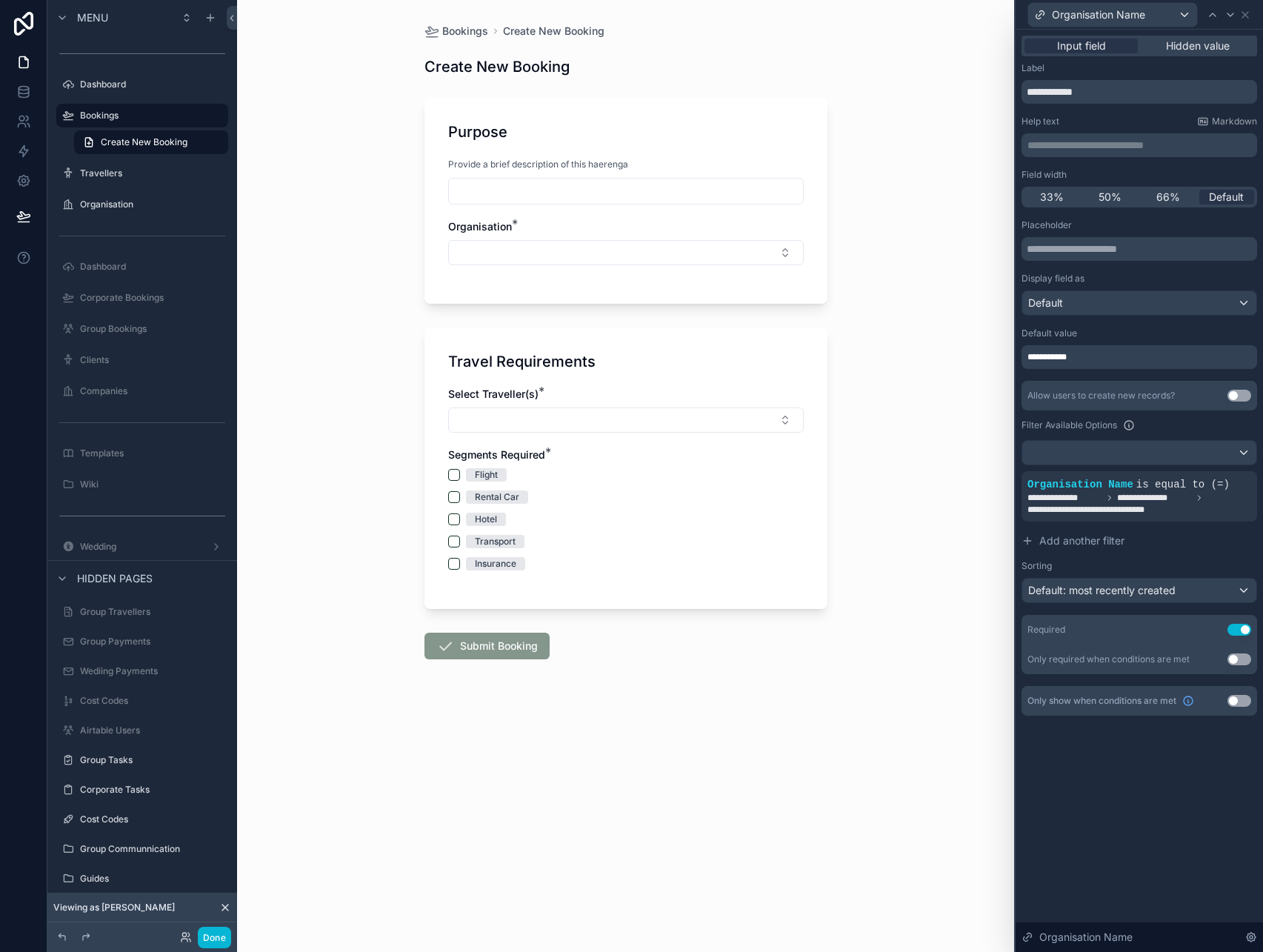
click at [949, 467] on div "Bookings Create New Booking Create New Booking Purpose Provide a brief descript…" at bounding box center [625, 476] width 777 height 952
click at [208, 933] on button "Done" at bounding box center [214, 937] width 33 height 22
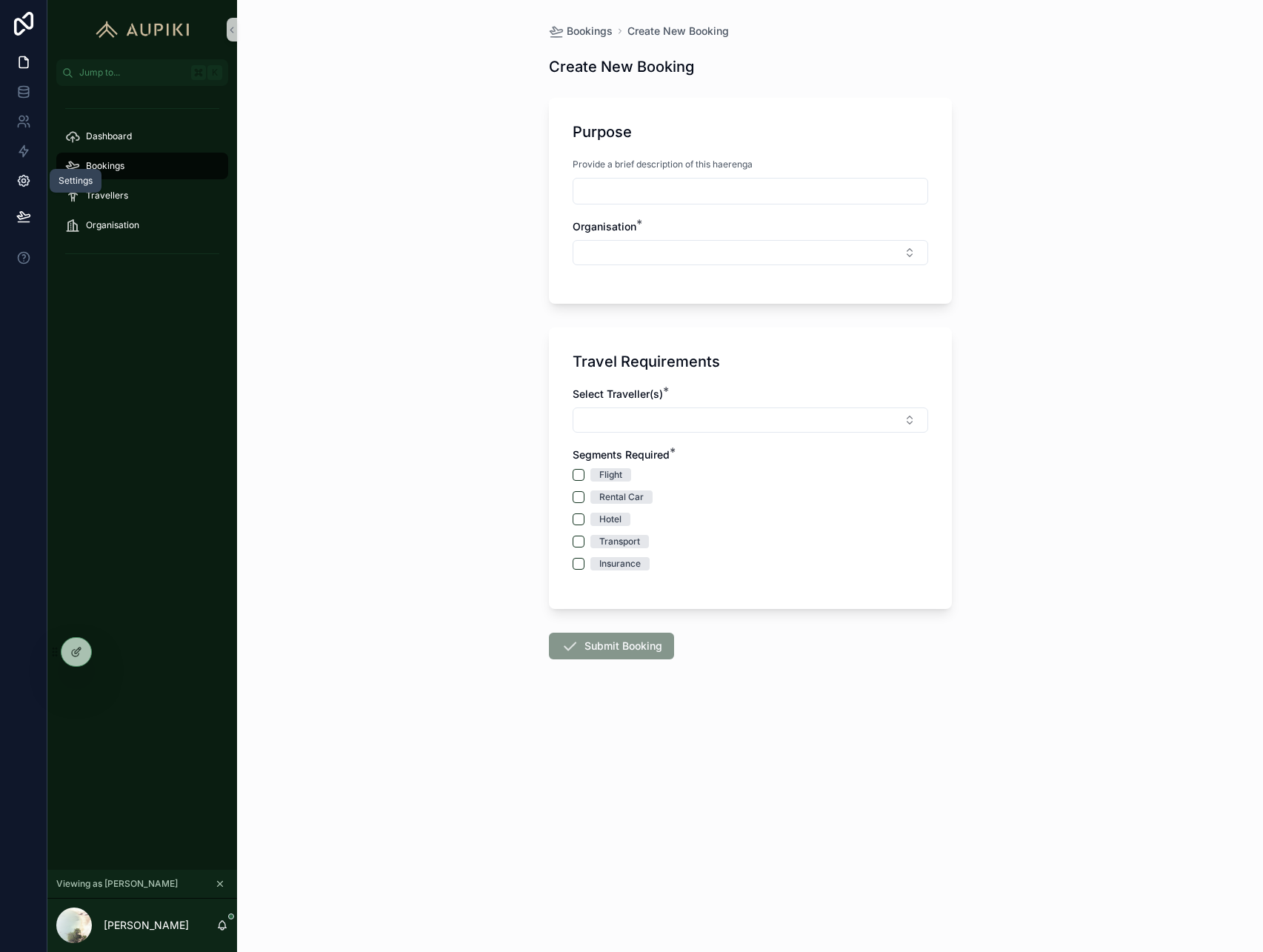
click at [18, 190] on link at bounding box center [23, 180] width 46 height 29
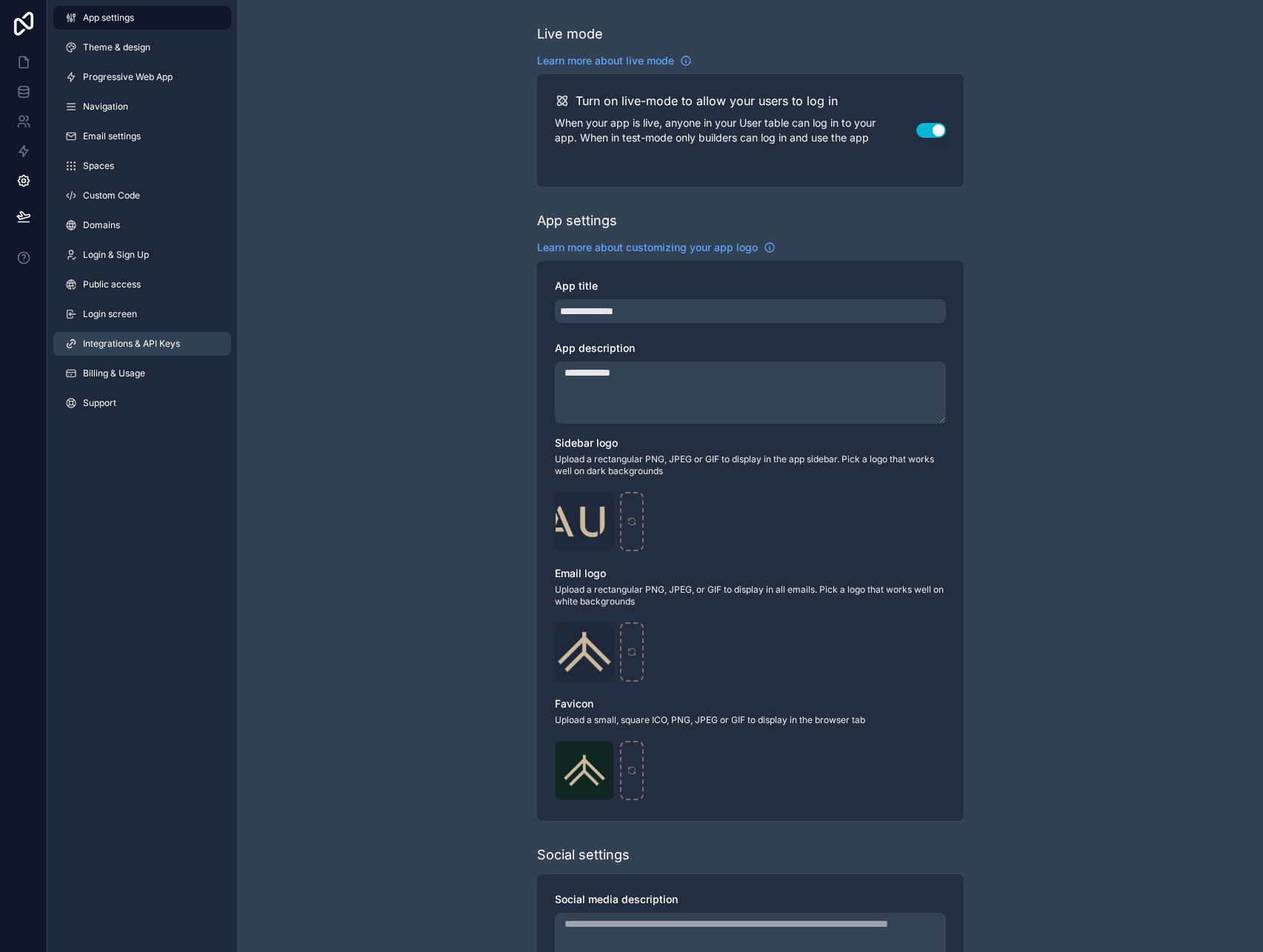
click at [175, 339] on span "Integrations & API Keys" at bounding box center [131, 343] width 97 height 12
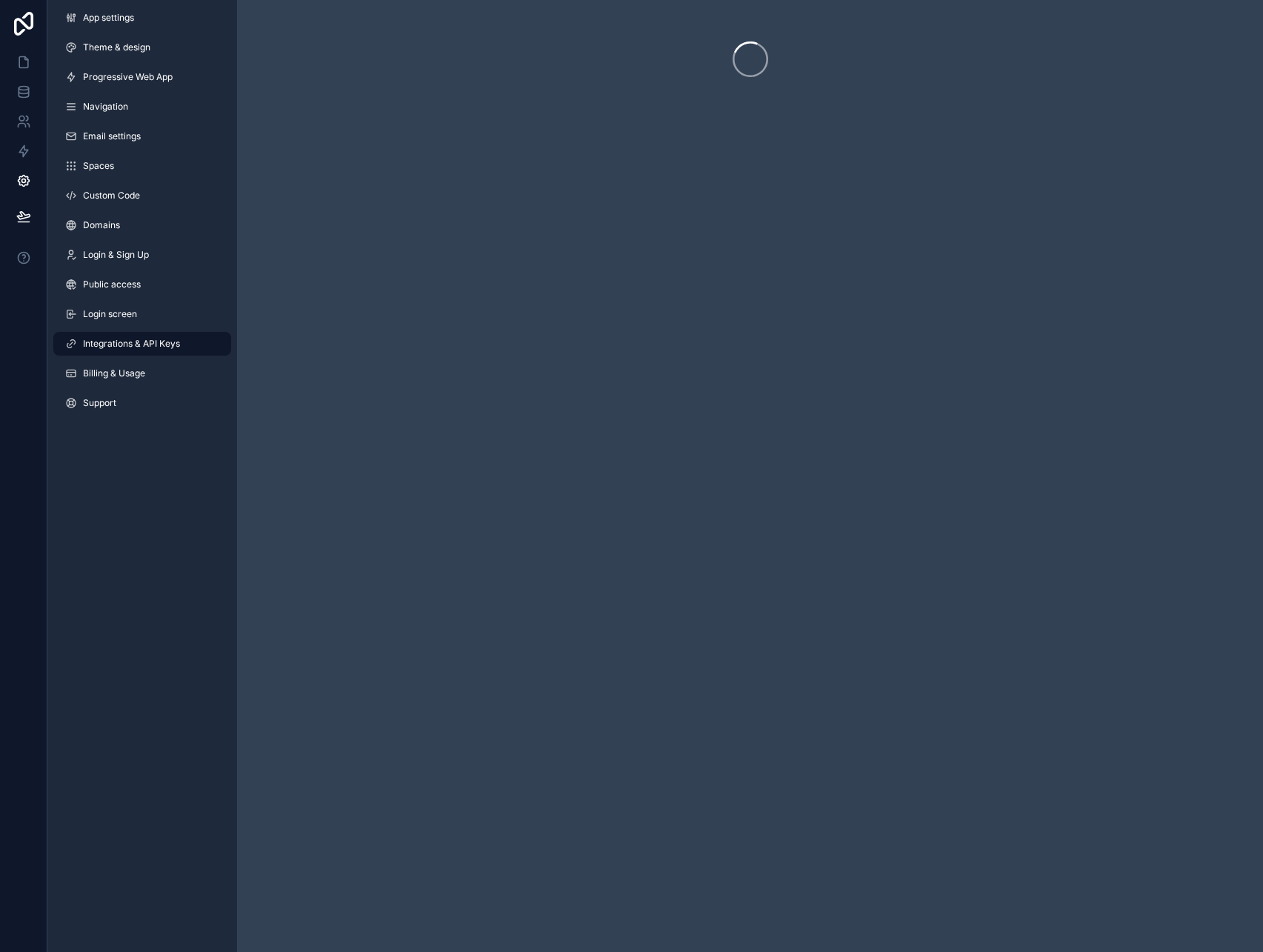
click at [696, 220] on div "**********" at bounding box center [750, 476] width 1026 height 952
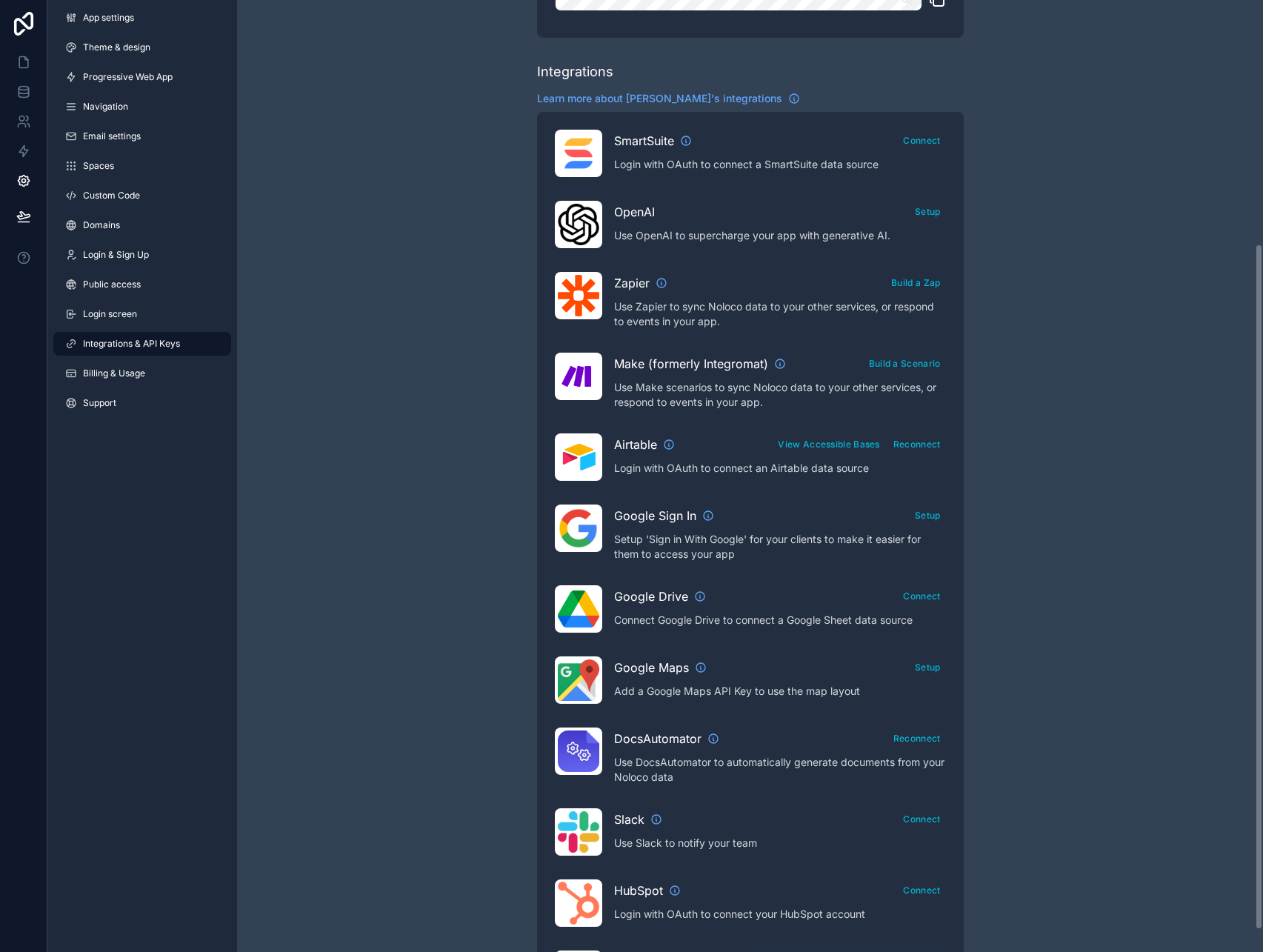
scroll to position [368, 0]
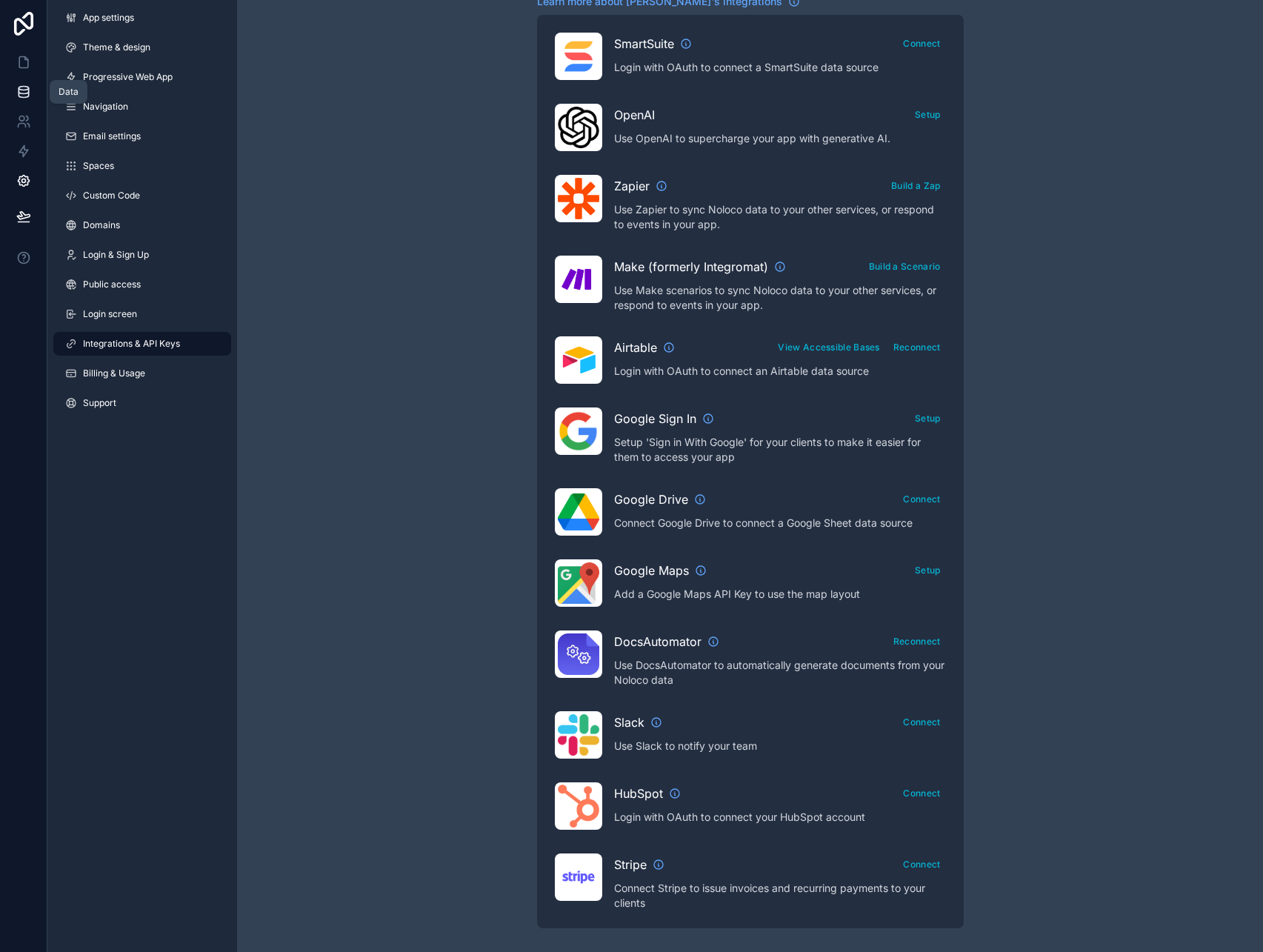
click at [30, 92] on icon at bounding box center [23, 91] width 15 height 15
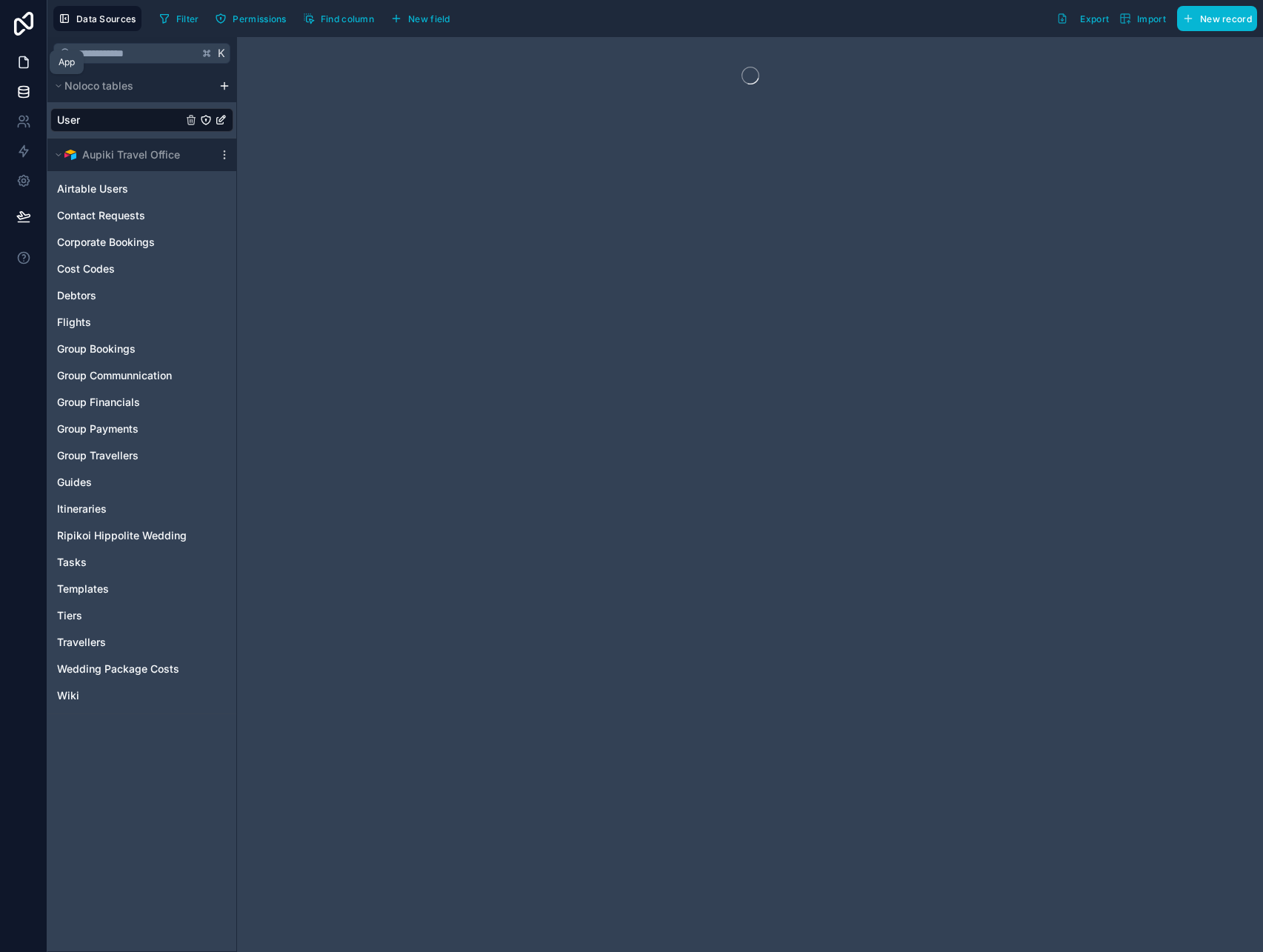
click at [34, 59] on link at bounding box center [23, 62] width 46 height 29
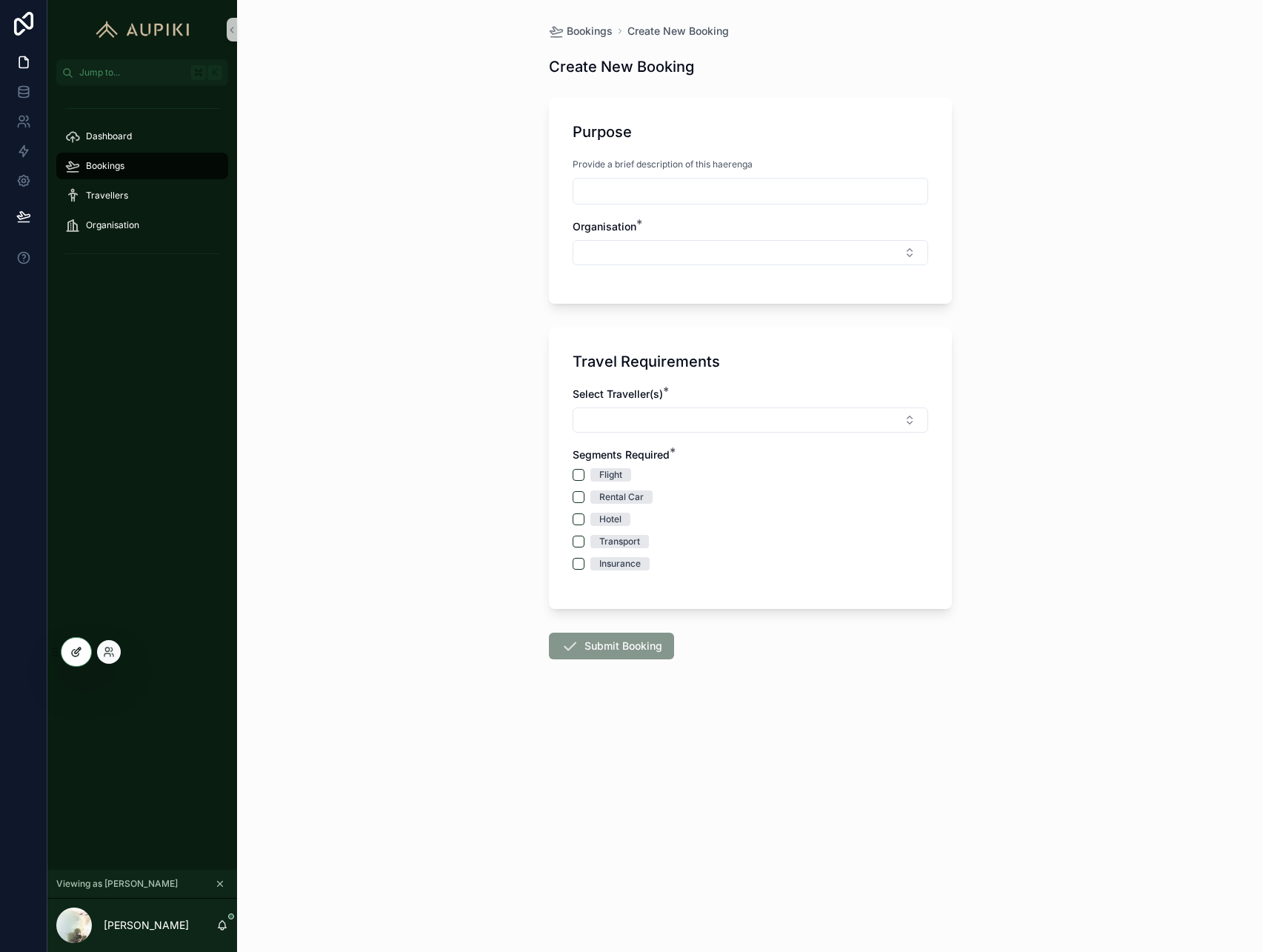
click at [73, 651] on icon at bounding box center [76, 652] width 12 height 12
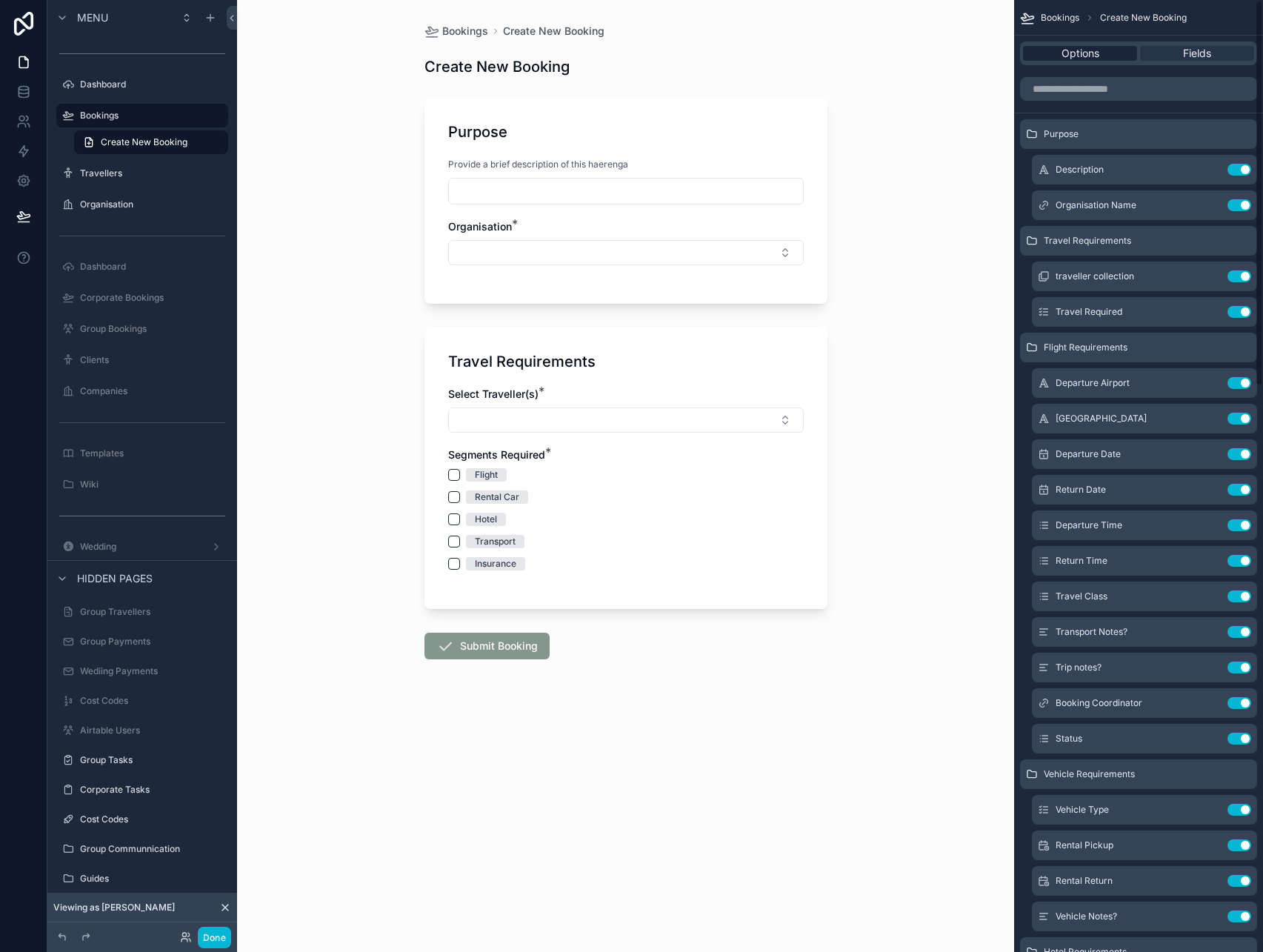
click at [1081, 58] on span "Options" at bounding box center [1080, 53] width 38 height 15
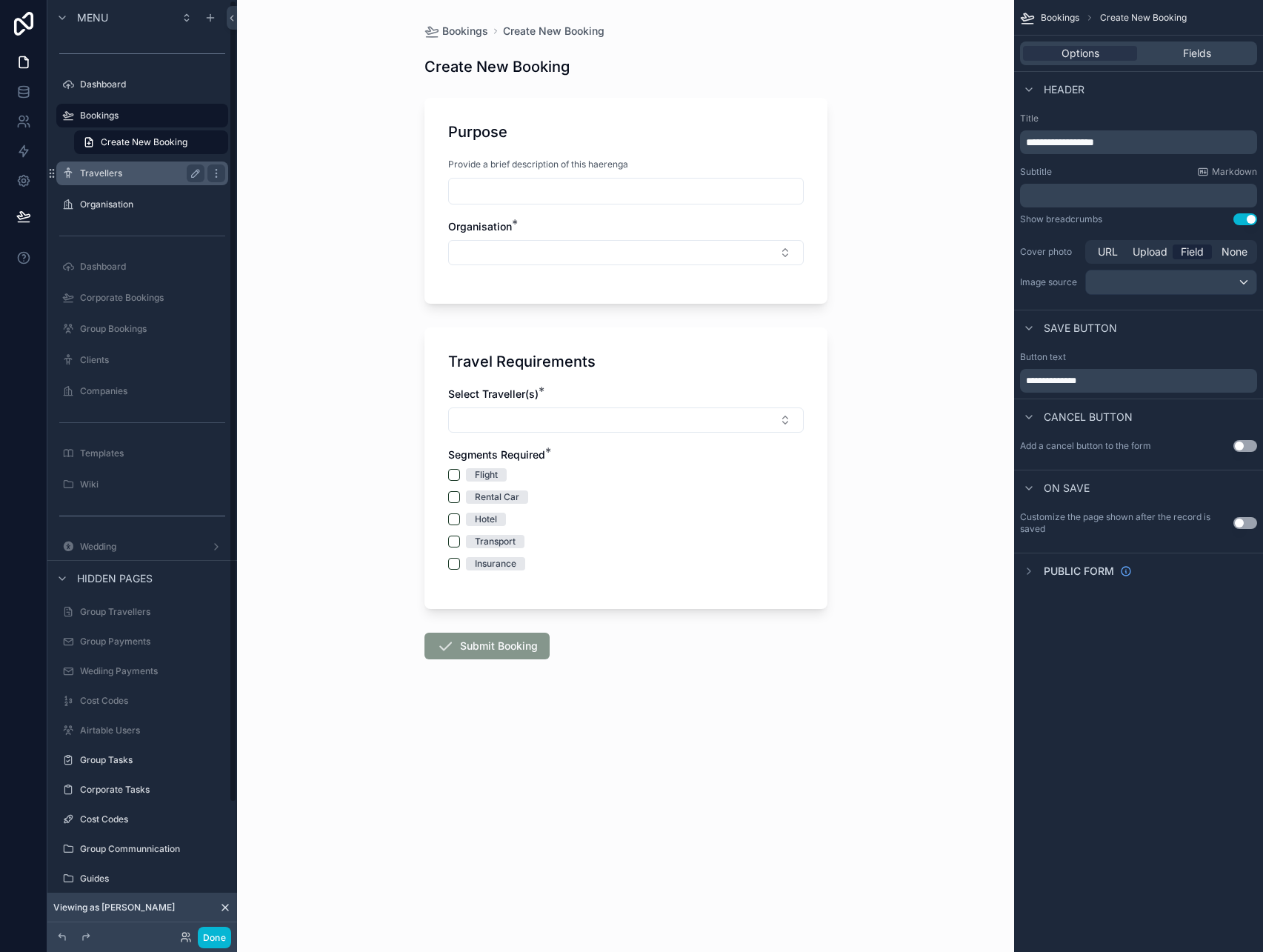
click at [116, 82] on label "Dashboard" at bounding box center [152, 84] width 145 height 12
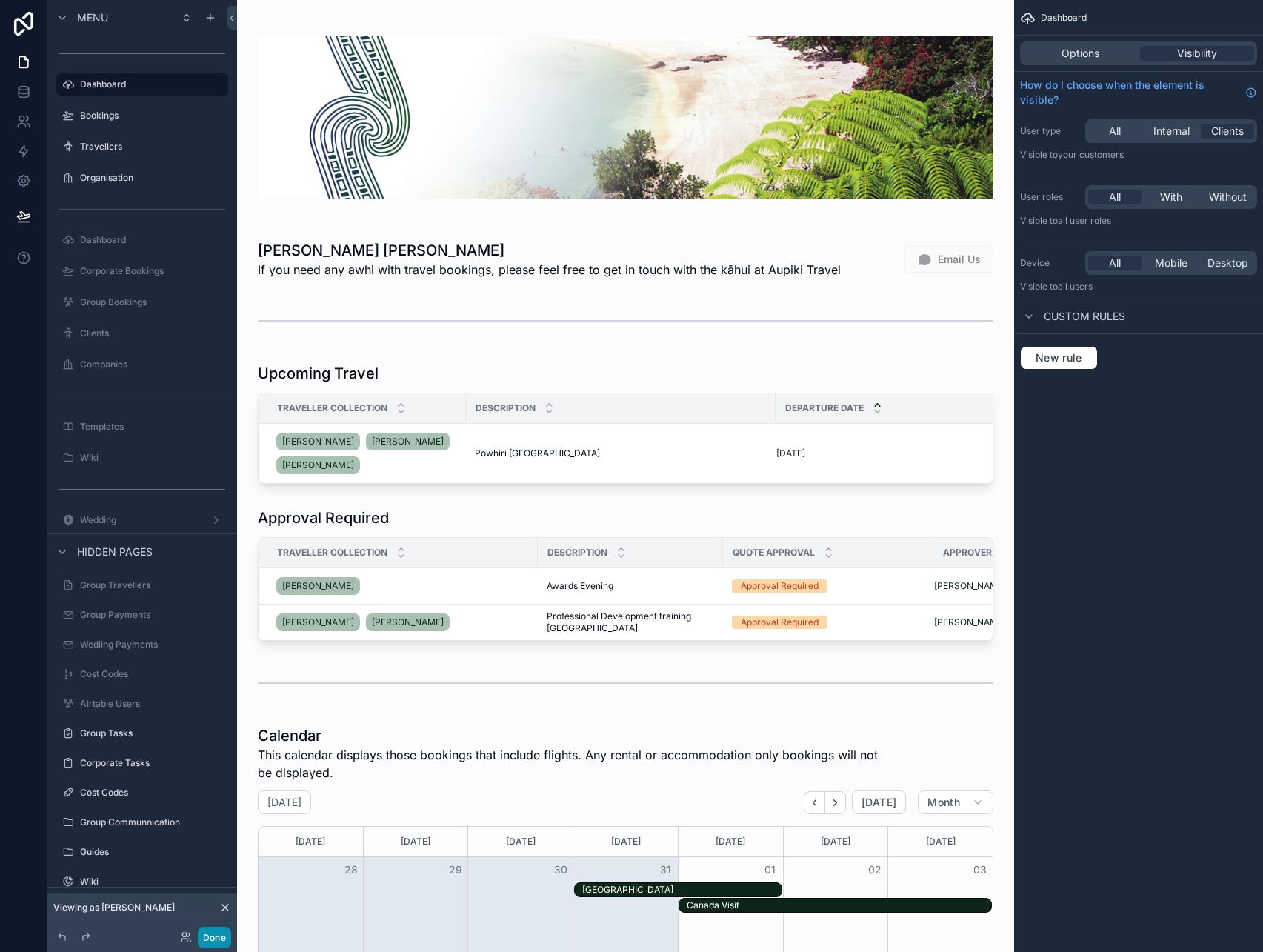
click at [217, 937] on button "Done" at bounding box center [214, 937] width 33 height 22
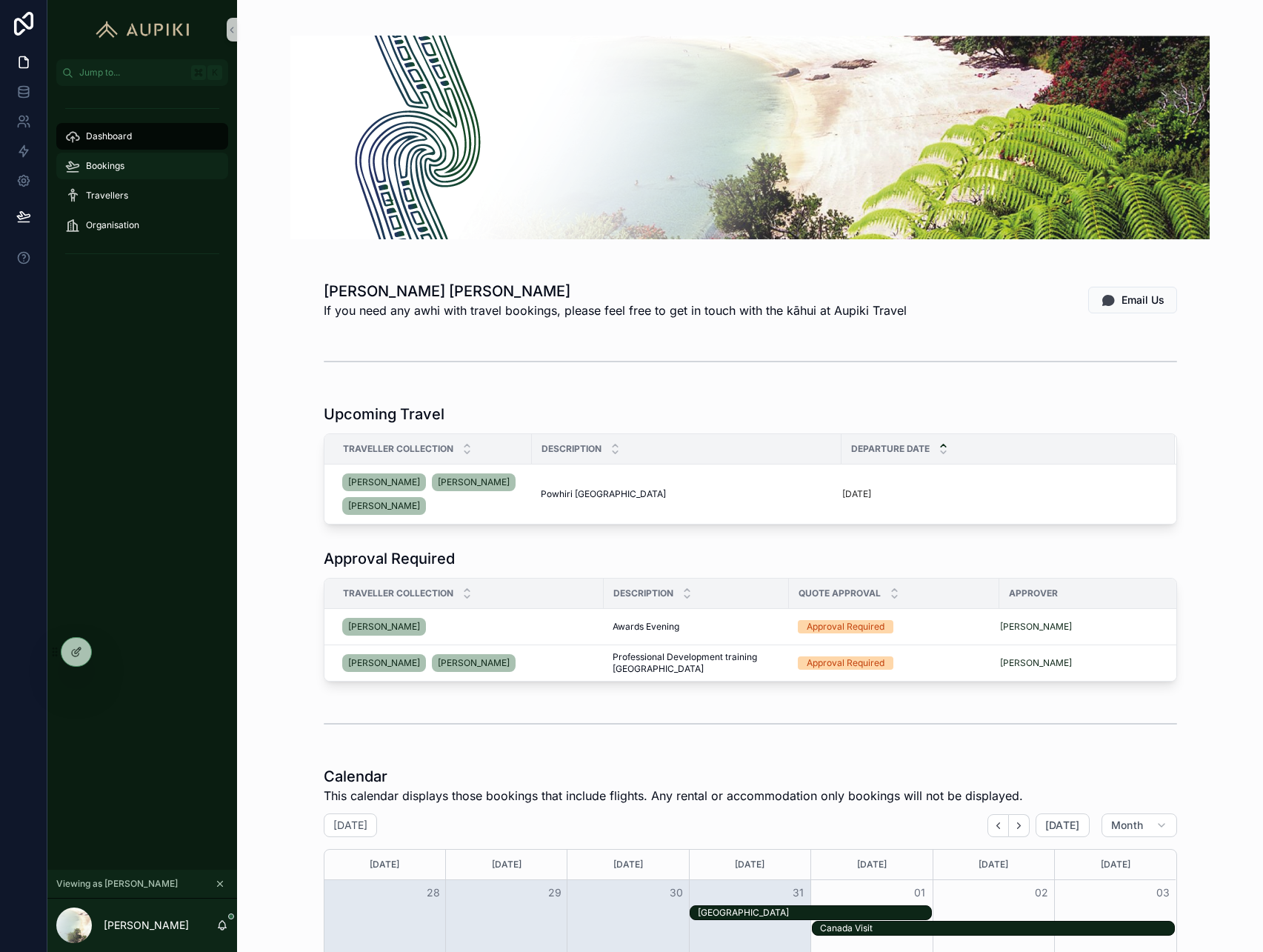
click at [84, 162] on div "Bookings" at bounding box center [142, 166] width 154 height 24
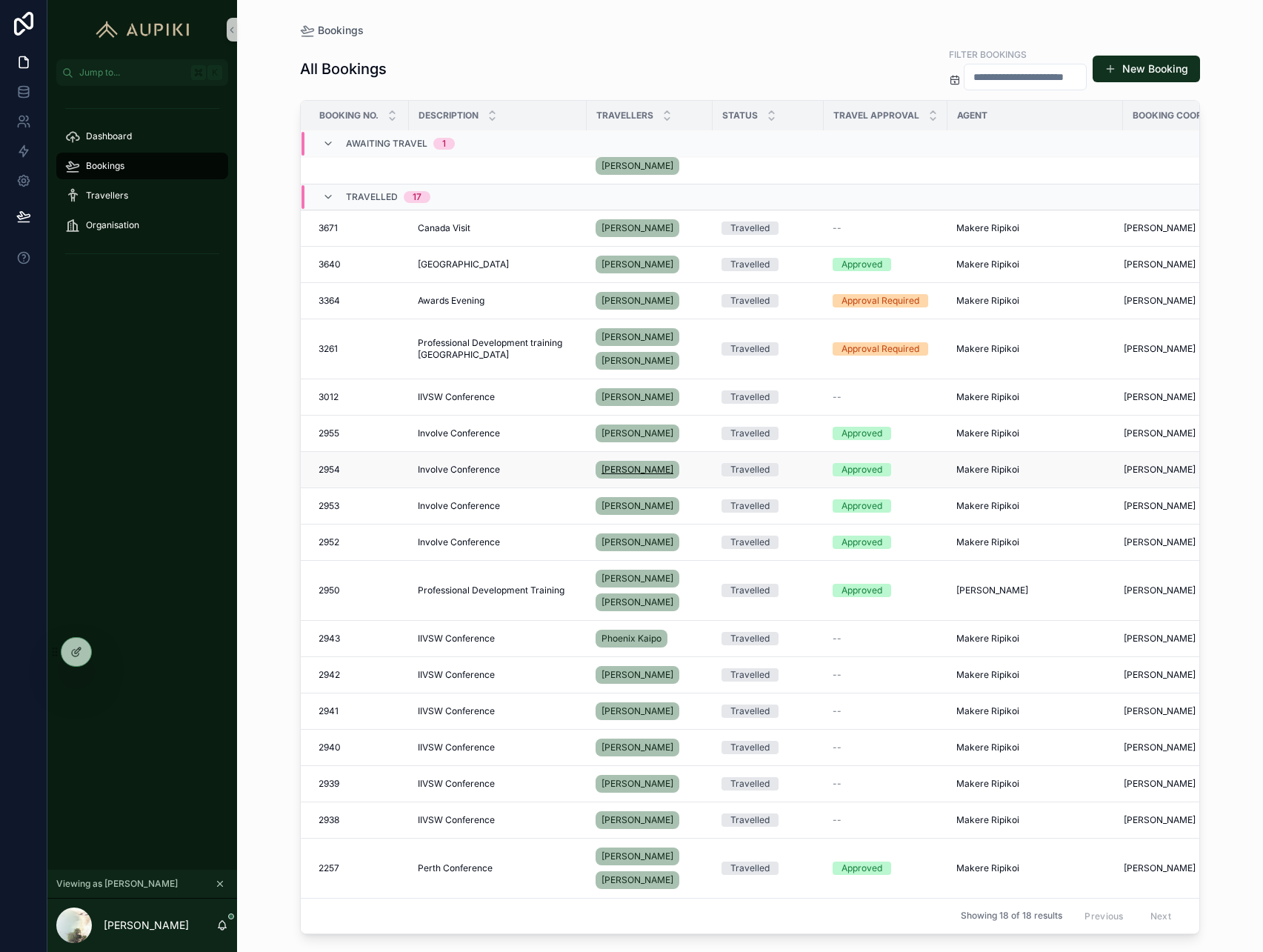
scroll to position [0, 1]
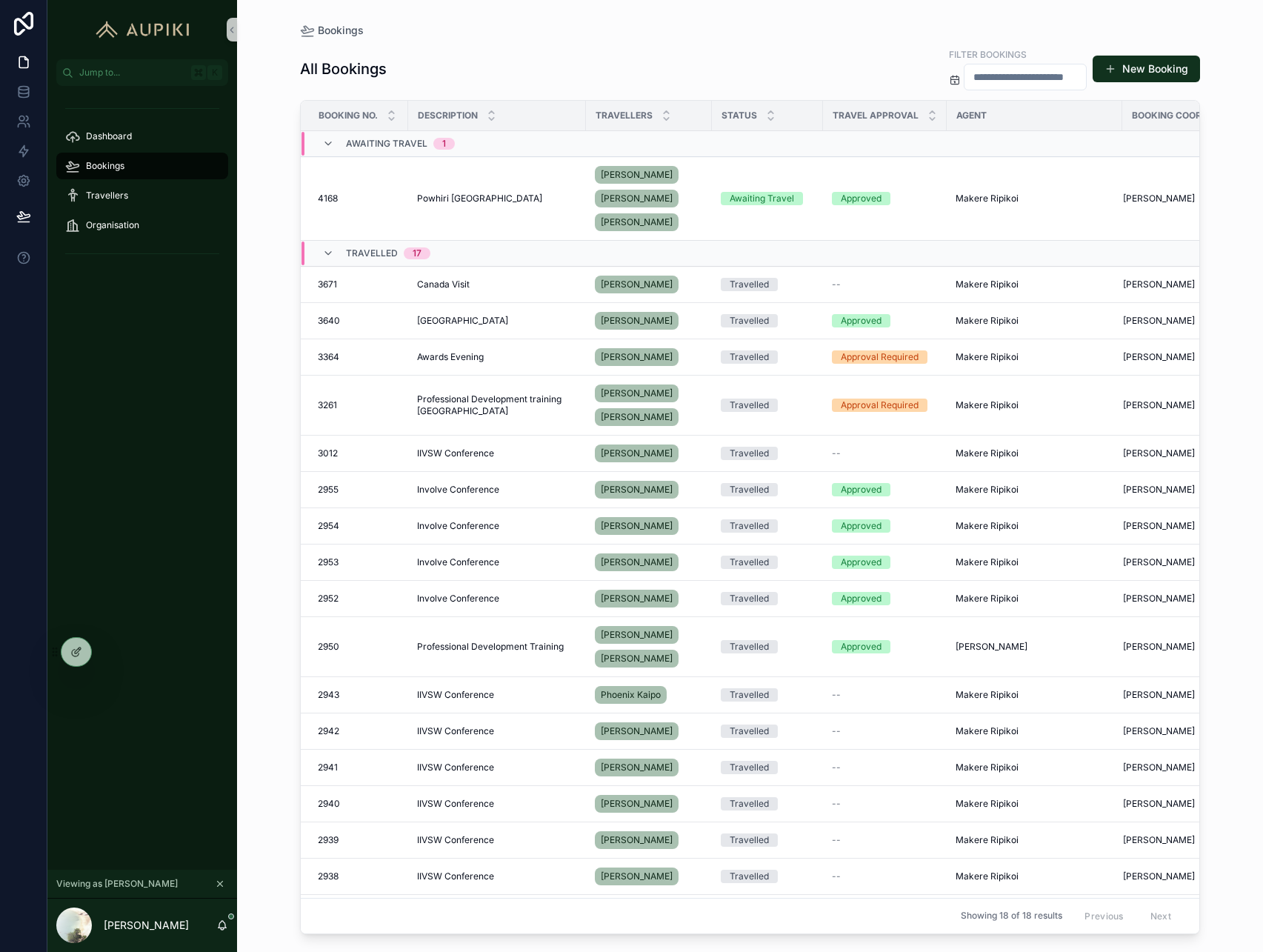
click at [217, 884] on icon "scrollable content" at bounding box center [220, 883] width 10 height 10
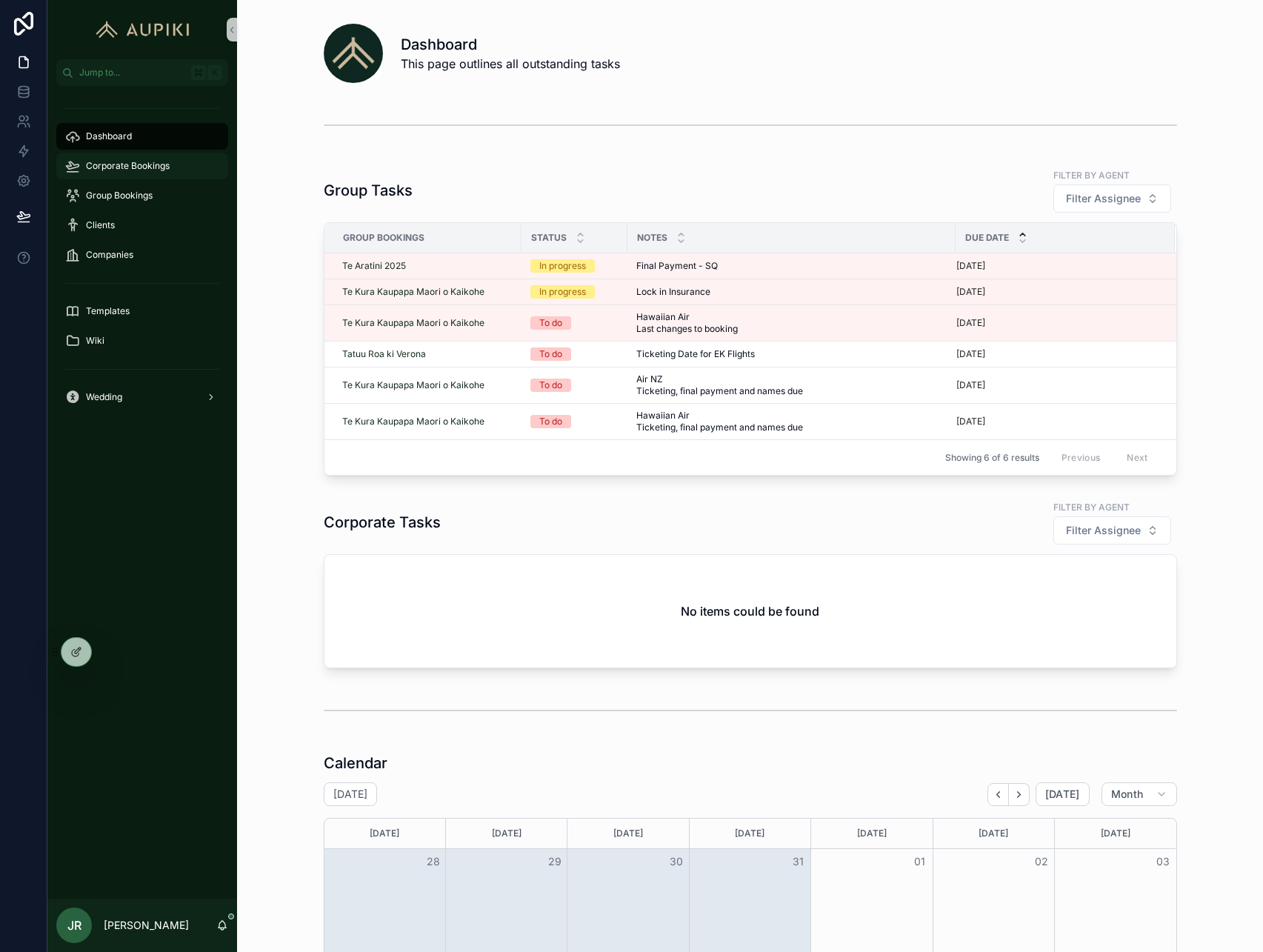
click at [157, 173] on div "Corporate Bookings" at bounding box center [142, 166] width 154 height 24
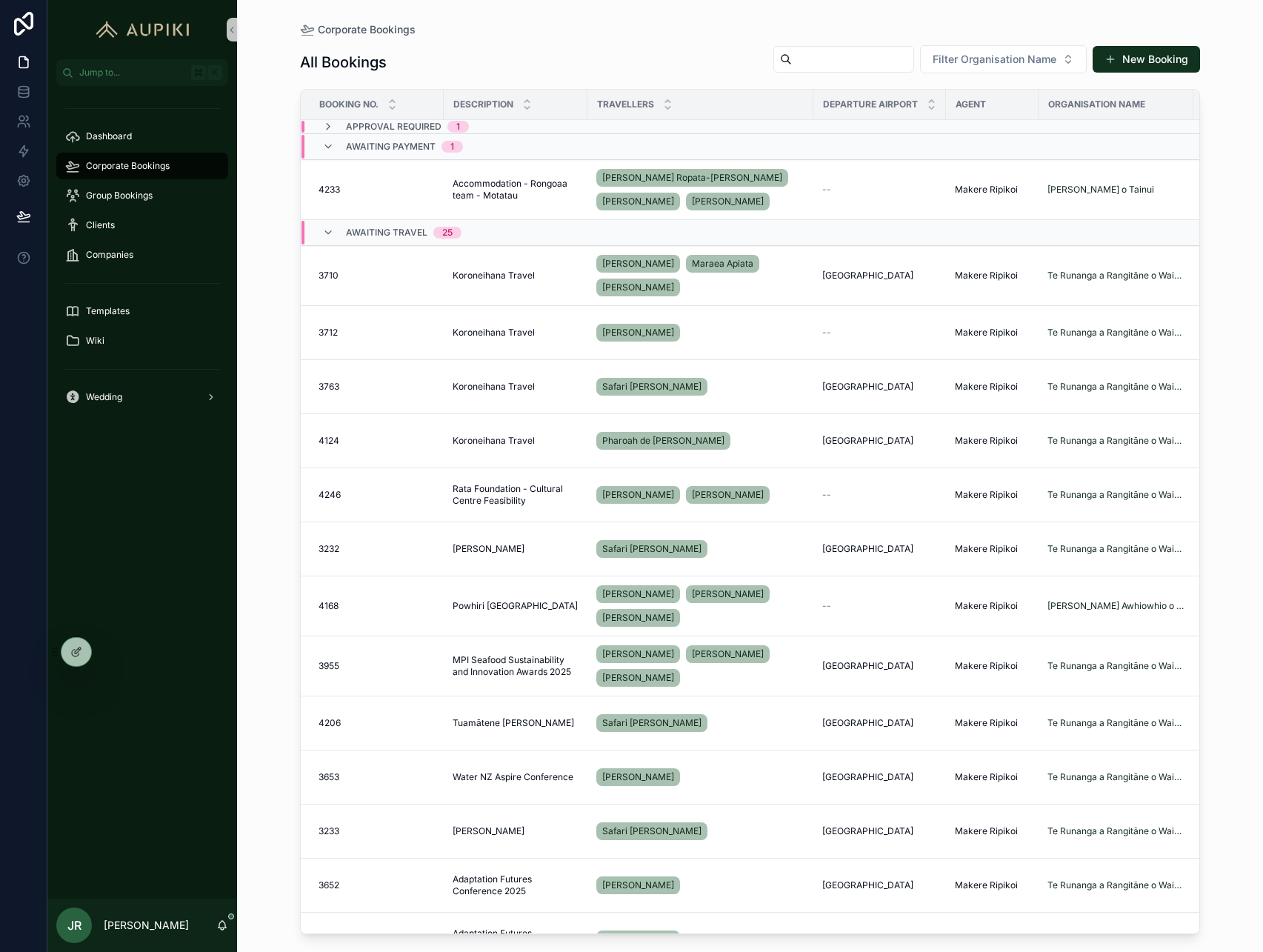
click at [440, 128] on div "Approval Required 1" at bounding box center [407, 126] width 123 height 12
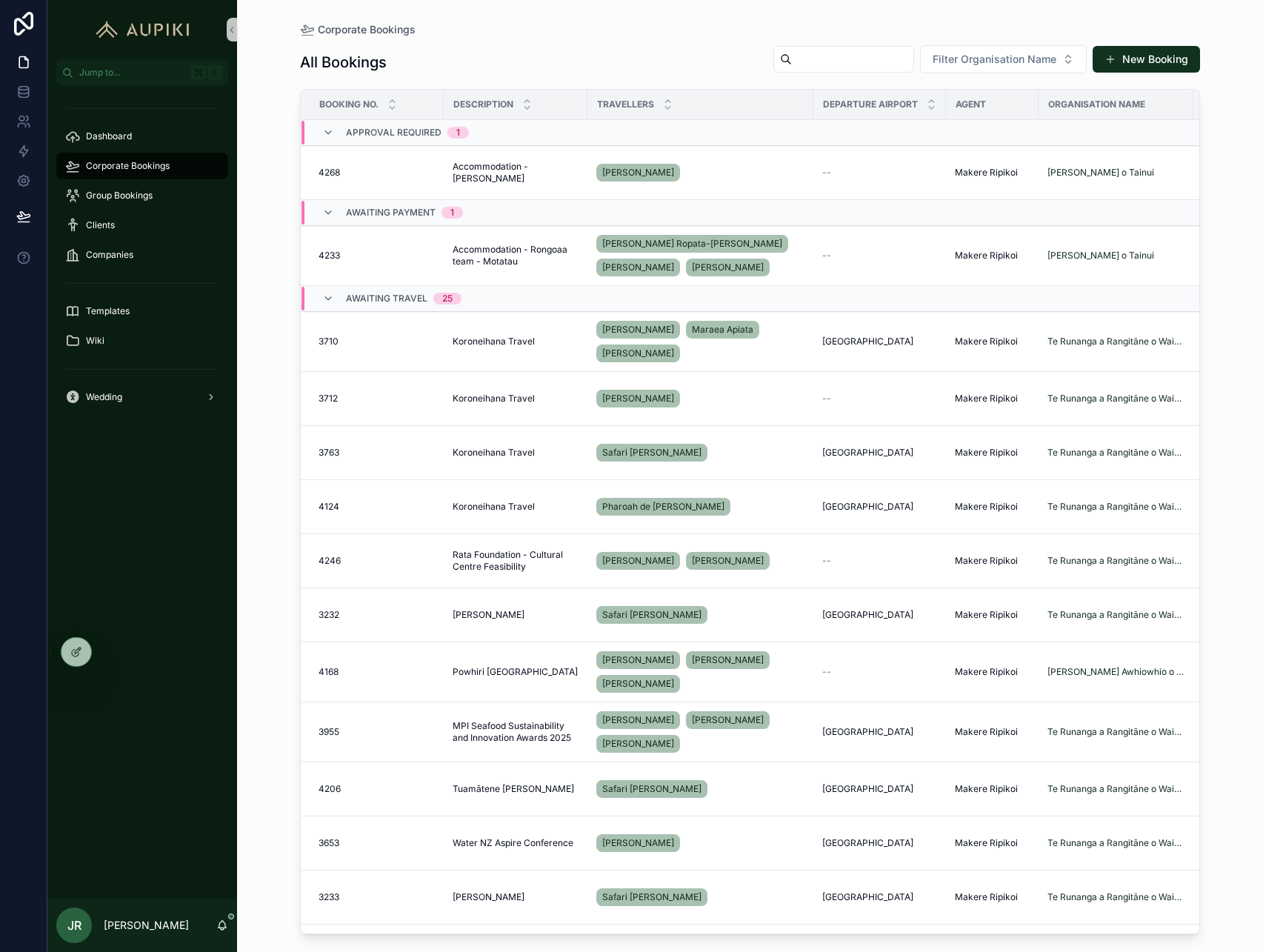
click at [438, 129] on span "Approval Required" at bounding box center [393, 132] width 95 height 12
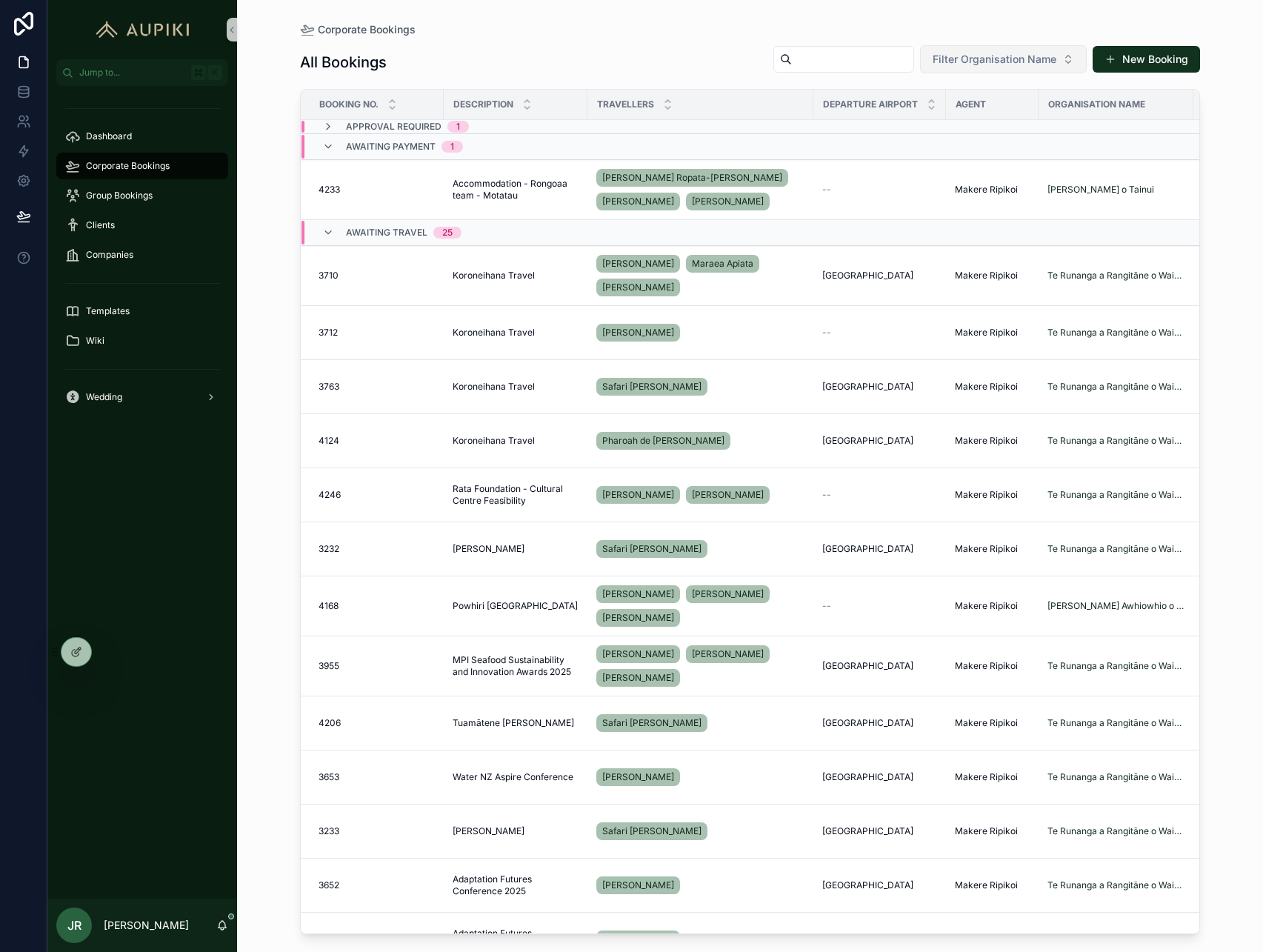
click at [1015, 56] on span "Filter Organisation Name" at bounding box center [994, 59] width 124 height 15
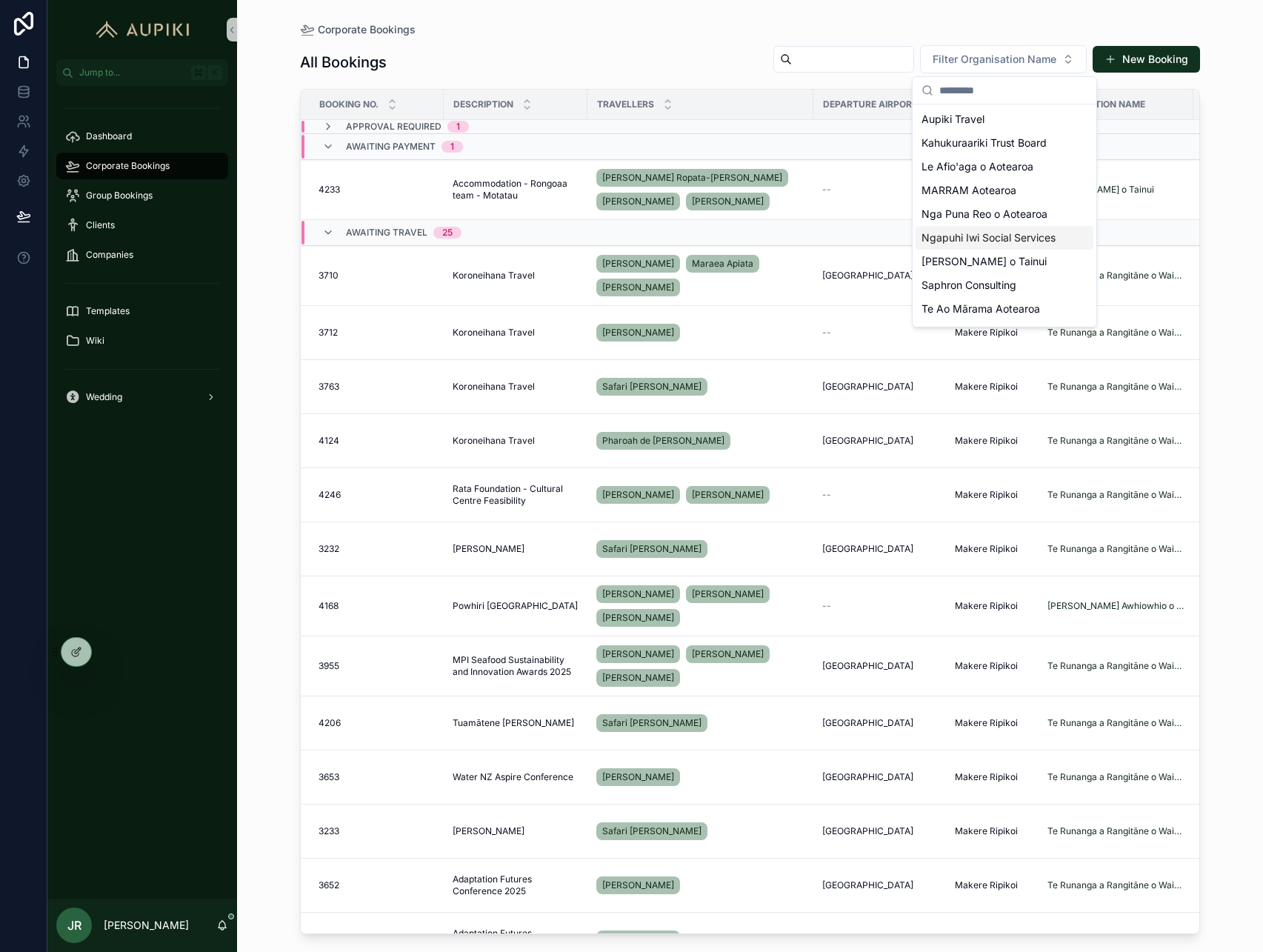
scroll to position [115, 0]
click at [1013, 222] on span "[PERSON_NAME] Awhiowhio o Otangarei Trust" at bounding box center [995, 217] width 148 height 15
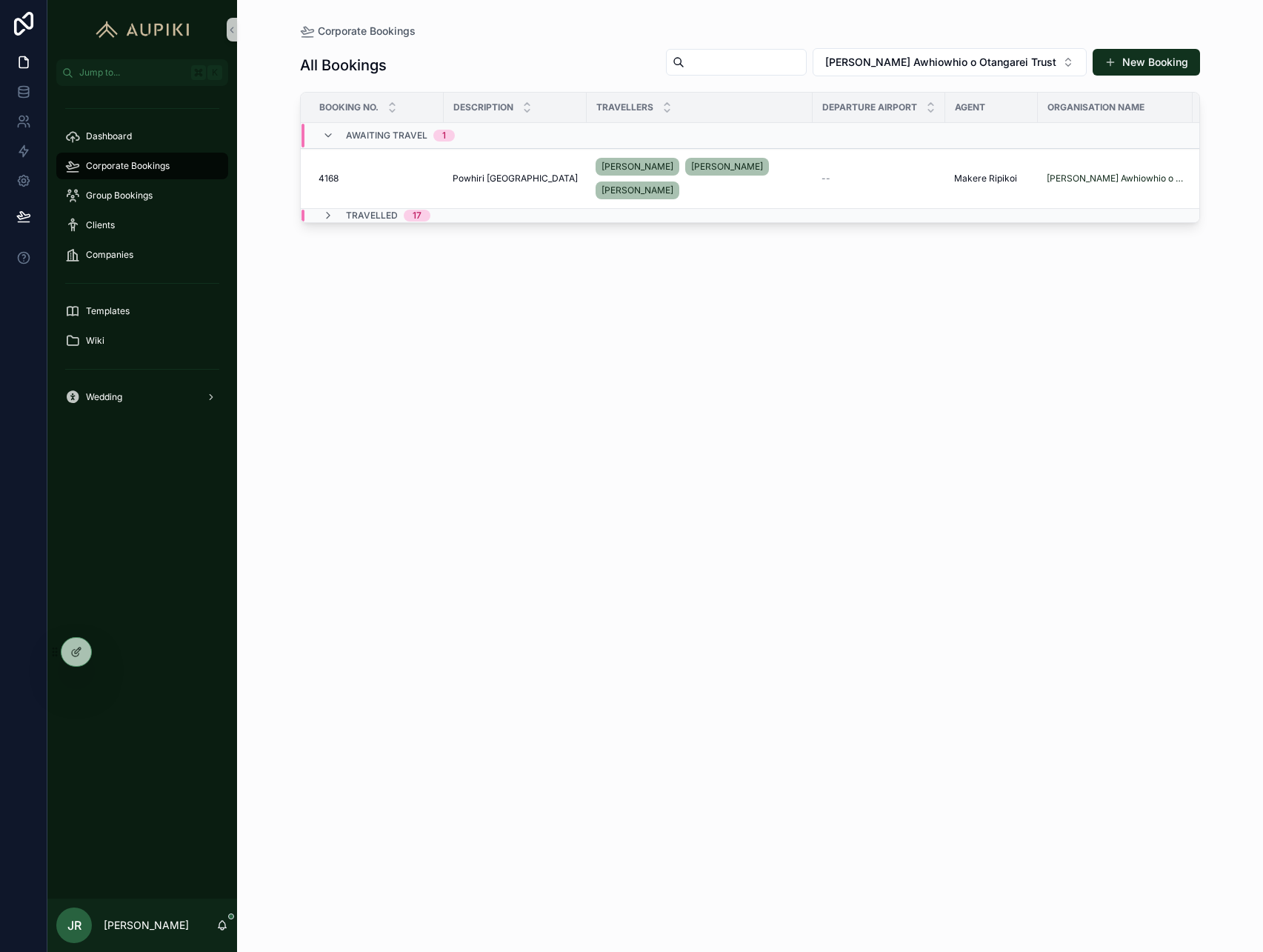
click at [430, 211] on div "Travelled 17" at bounding box center [376, 215] width 144 height 12
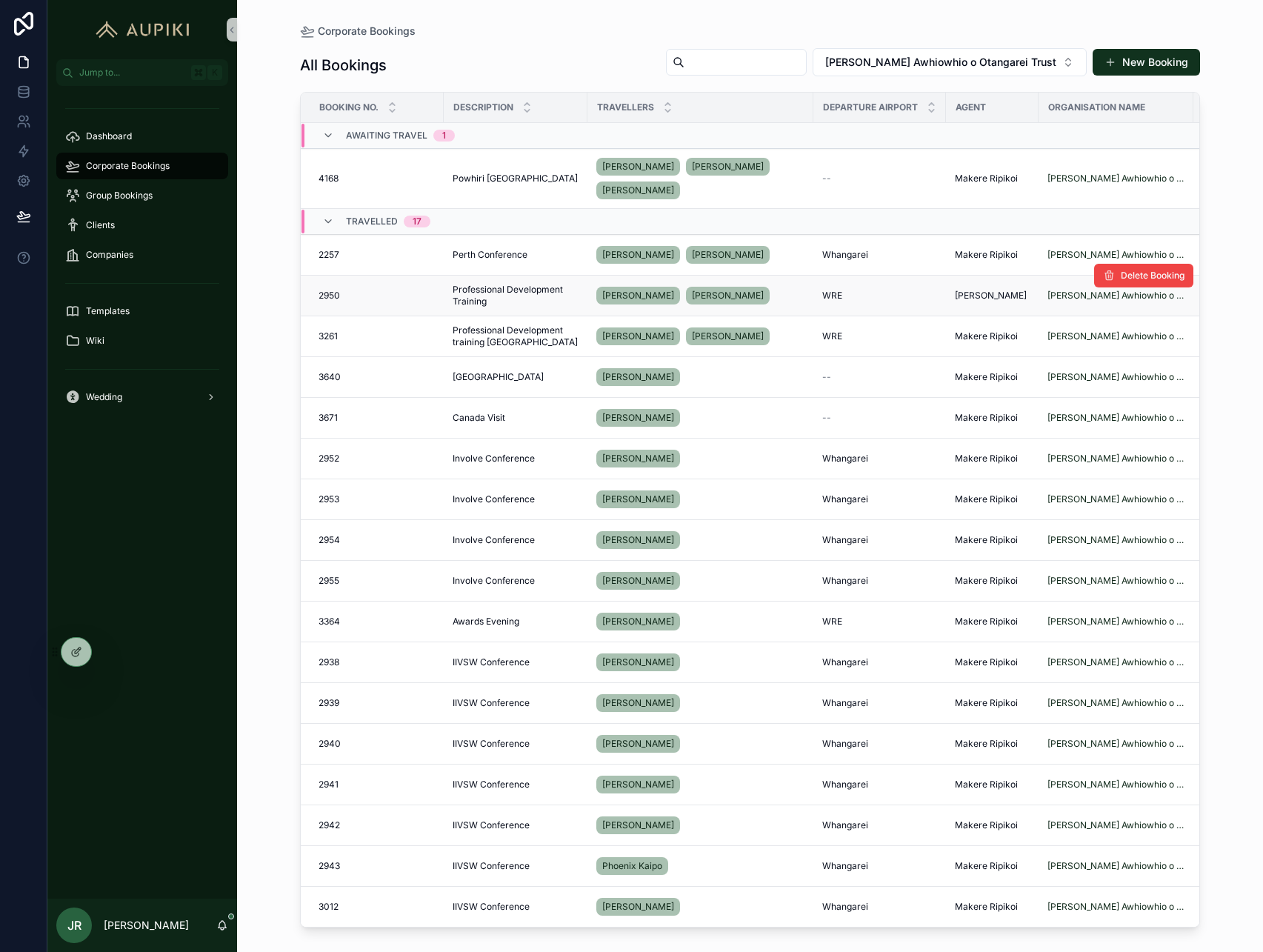
click at [534, 293] on span "Professional Development Training" at bounding box center [515, 296] width 126 height 24
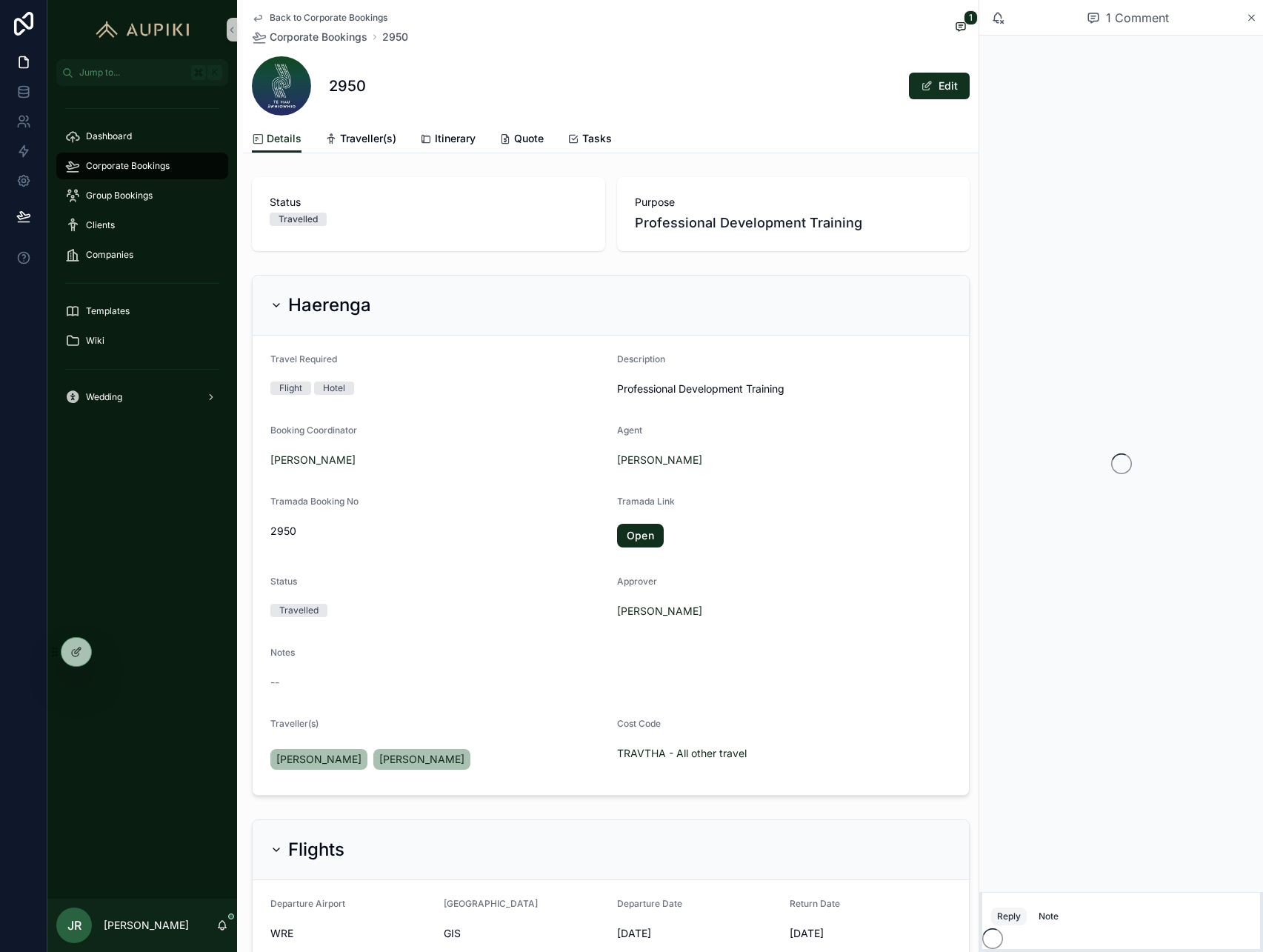
click at [500, 105] on div "2950 Edit" at bounding box center [610, 86] width 717 height 60
click at [522, 132] on span "Quote" at bounding box center [529, 138] width 29 height 15
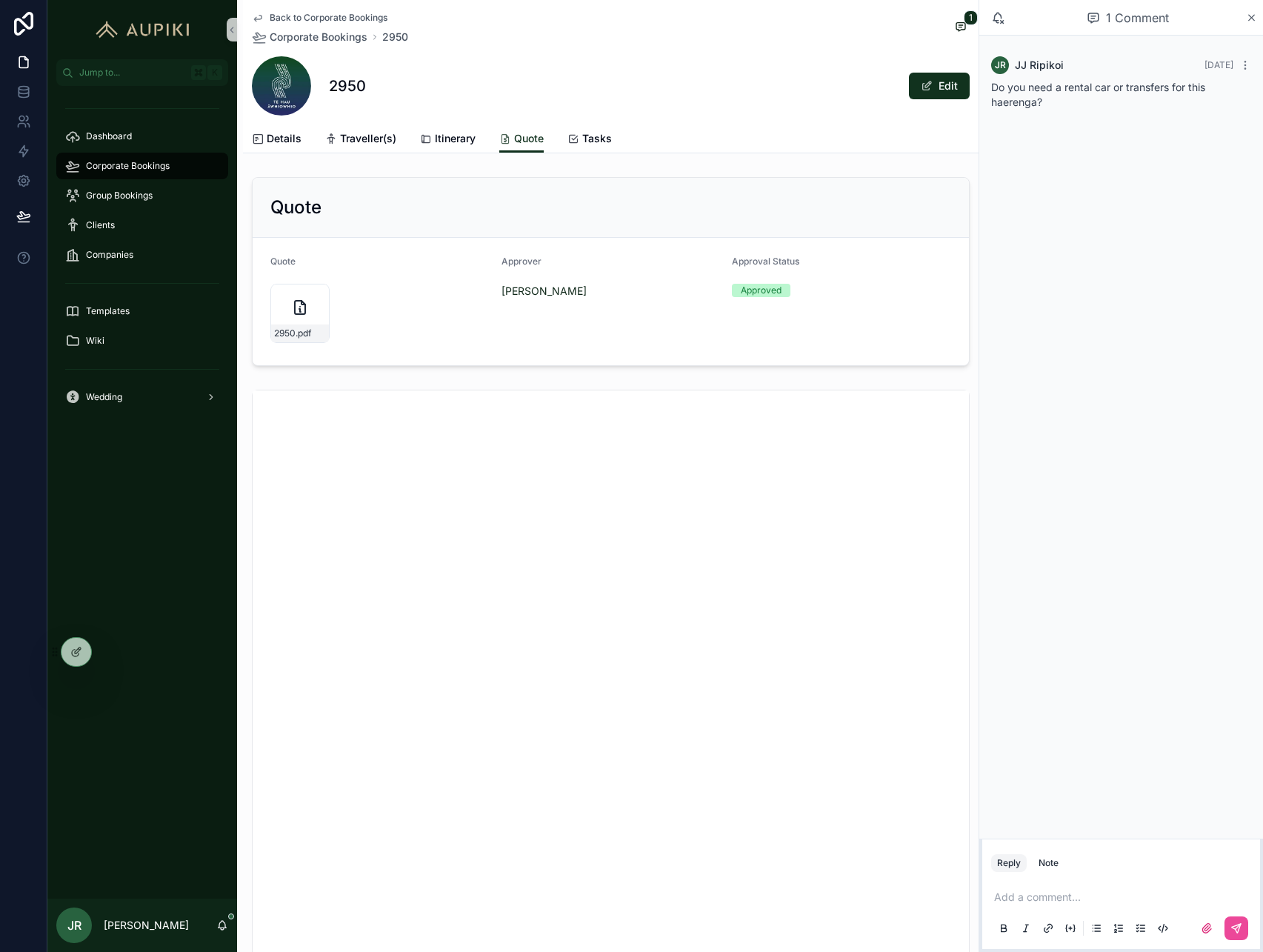
click at [331, 12] on span "Back to Corporate Bookings" at bounding box center [328, 17] width 118 height 12
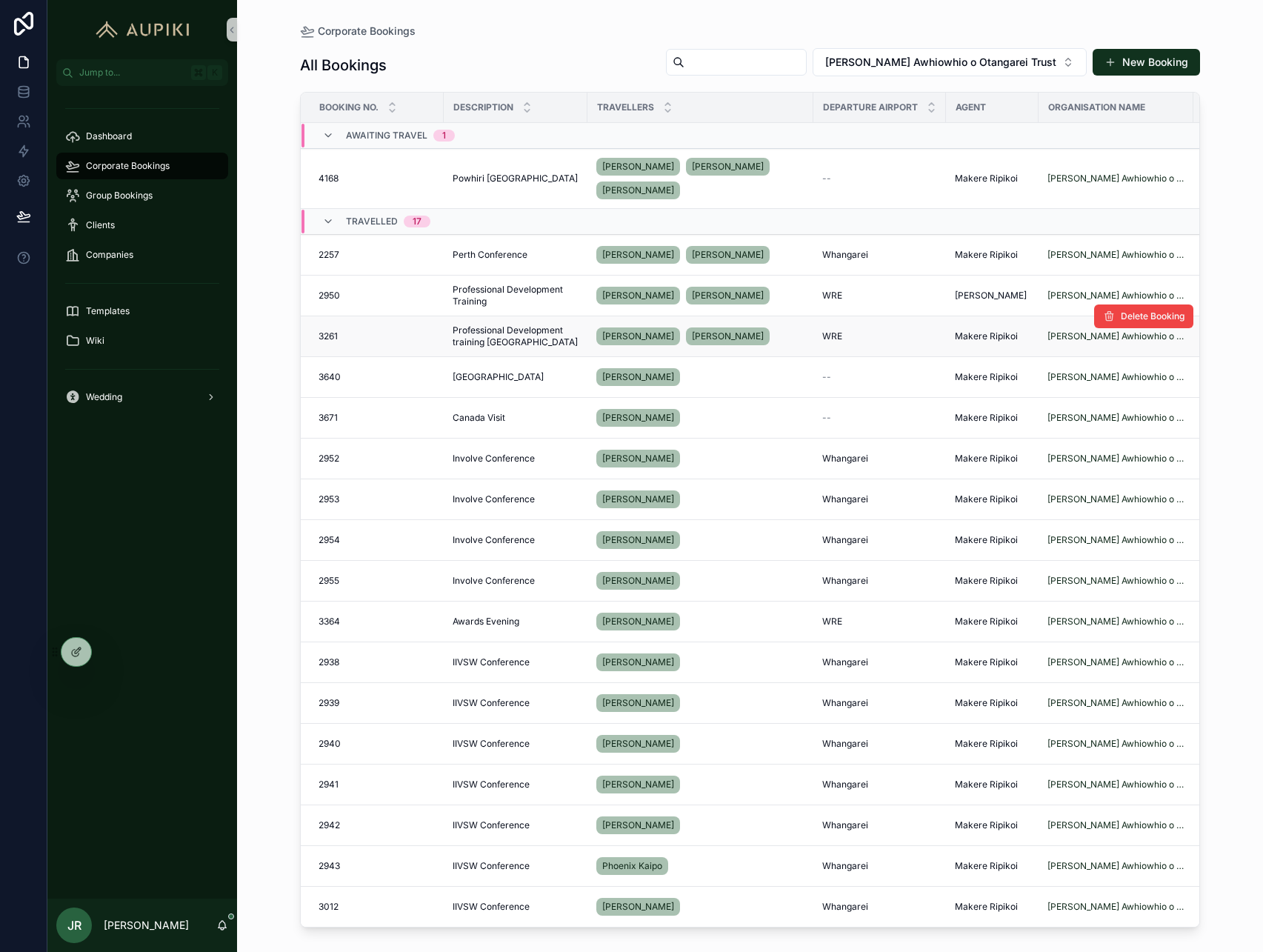
click at [501, 329] on span "Professional Development training [GEOGRAPHIC_DATA]" at bounding box center [515, 336] width 126 height 24
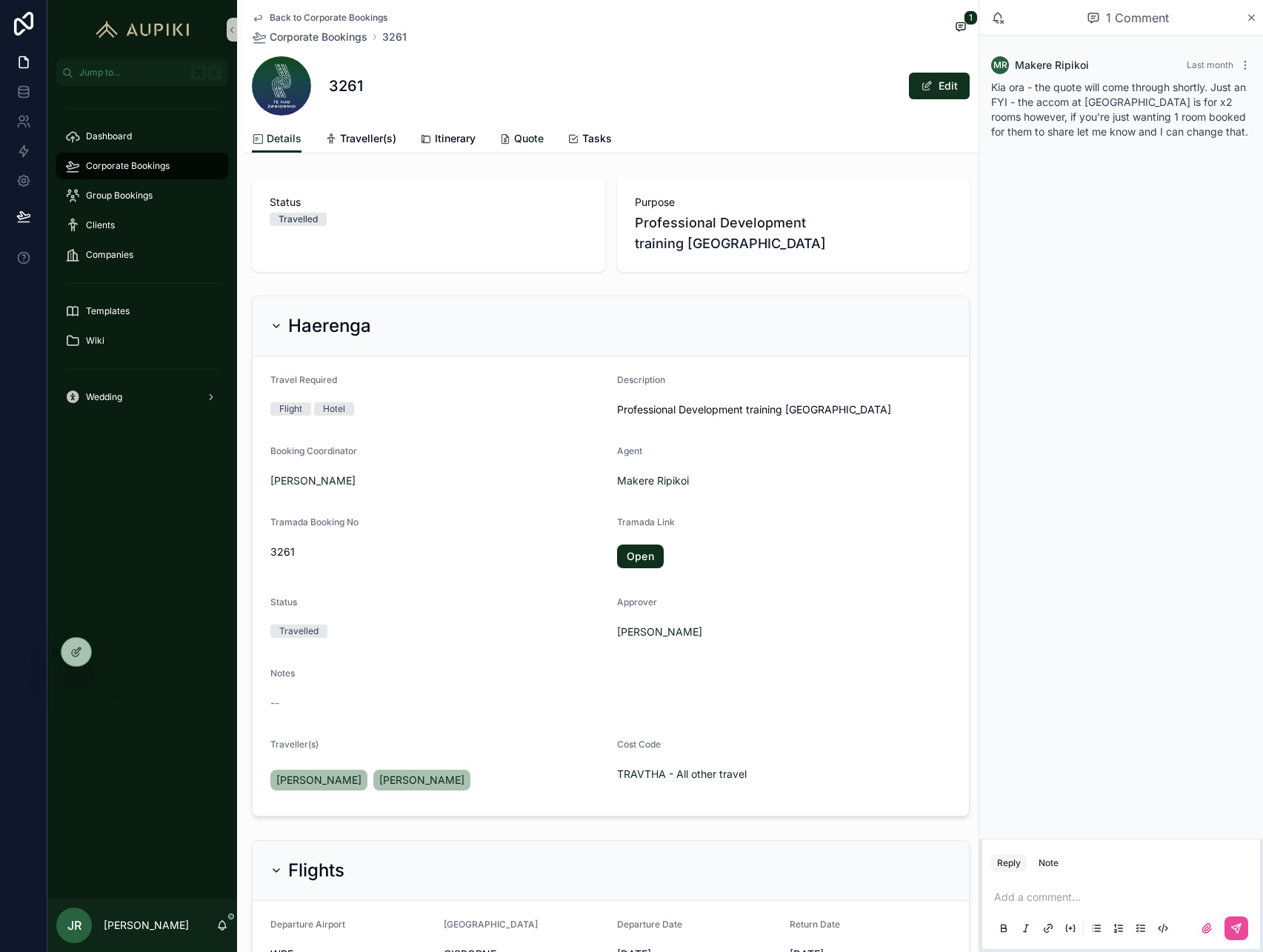
click at [527, 137] on span "Quote" at bounding box center [529, 138] width 29 height 15
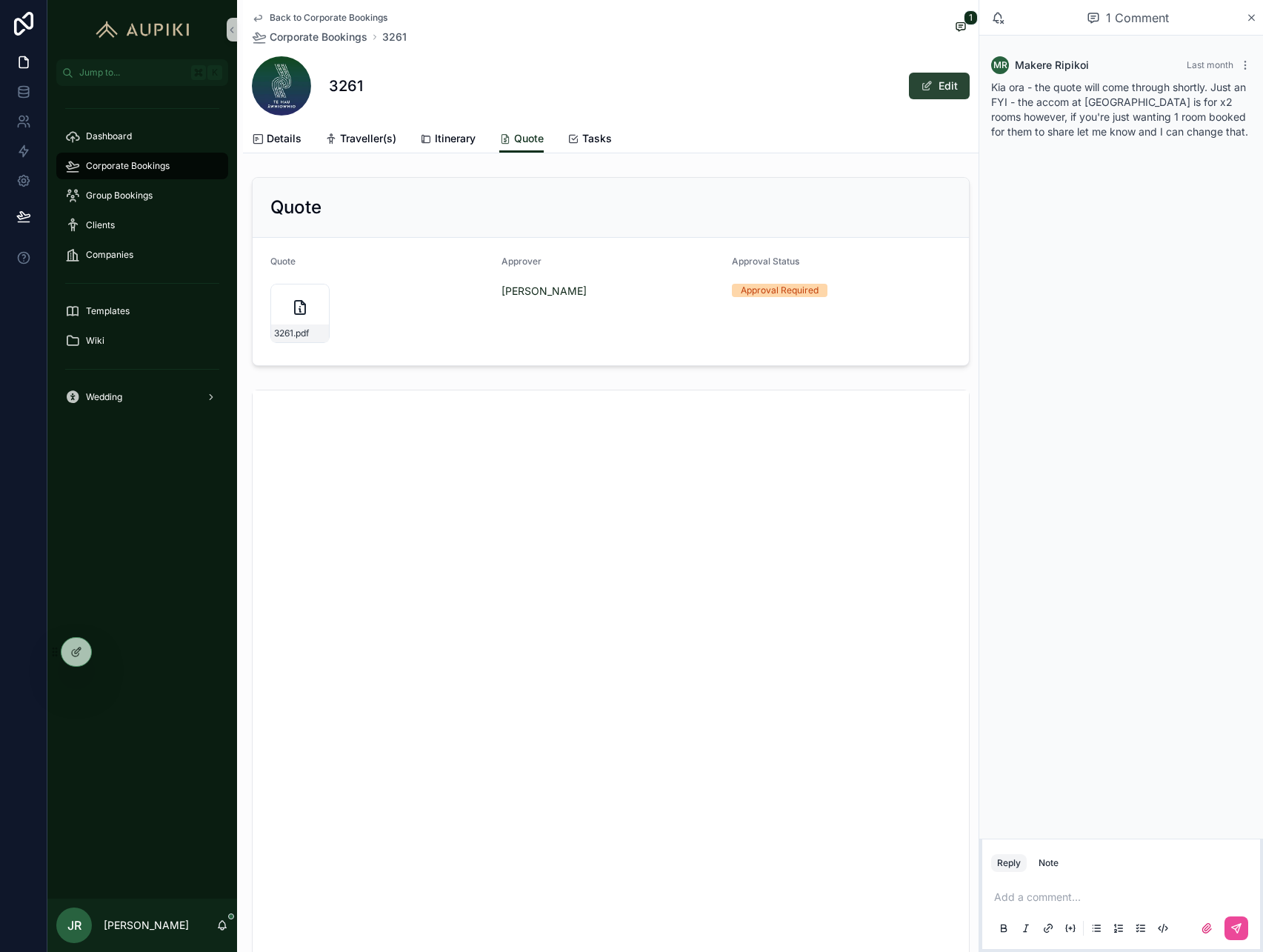
click at [927, 80] on span "scrollable content" at bounding box center [926, 85] width 12 height 12
click at [836, 290] on span "Approval Required" at bounding box center [792, 293] width 96 height 13
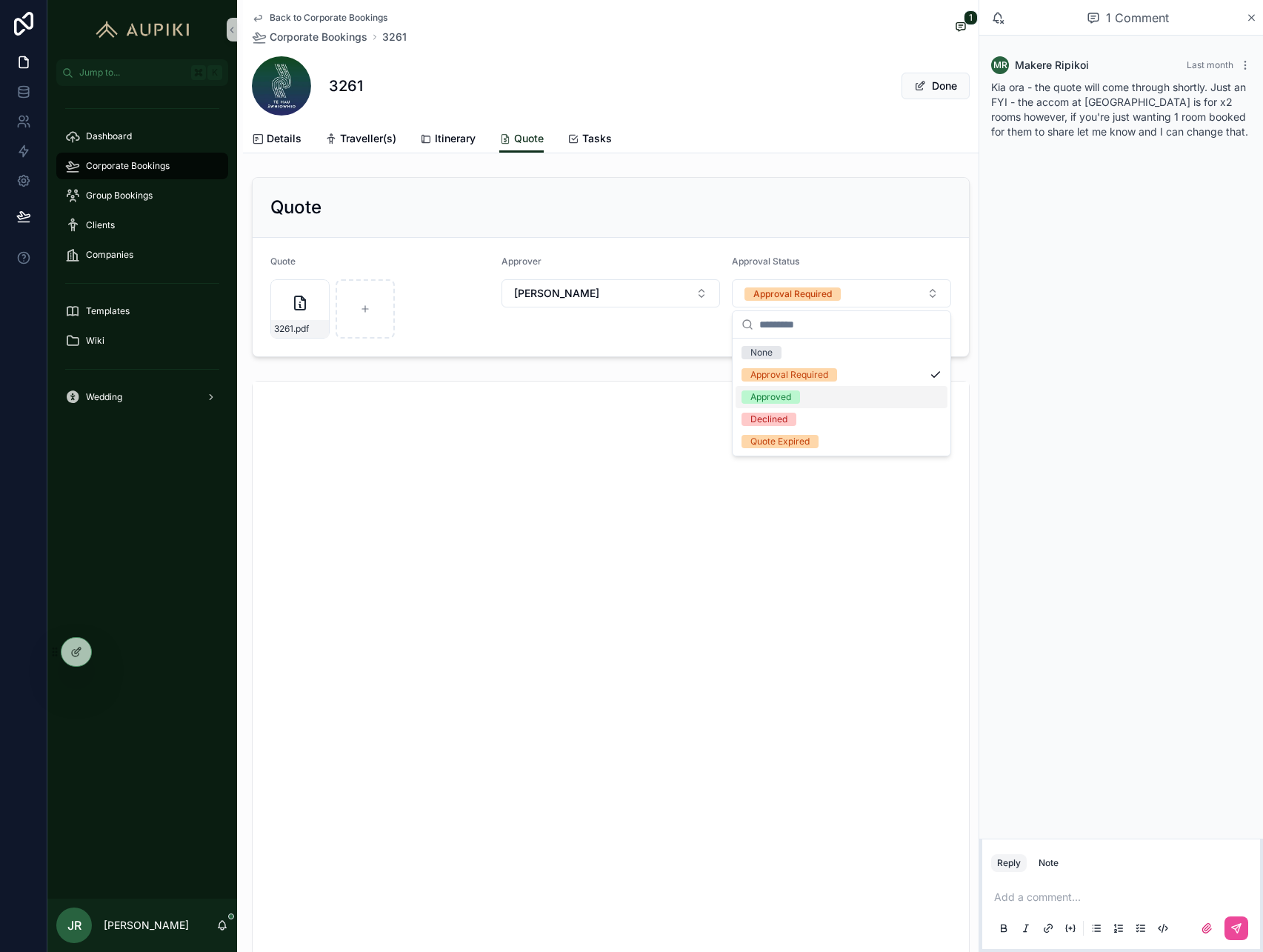
click at [818, 398] on div "Approved" at bounding box center [841, 397] width 212 height 22
click at [952, 91] on button "Done" at bounding box center [936, 86] width 68 height 26
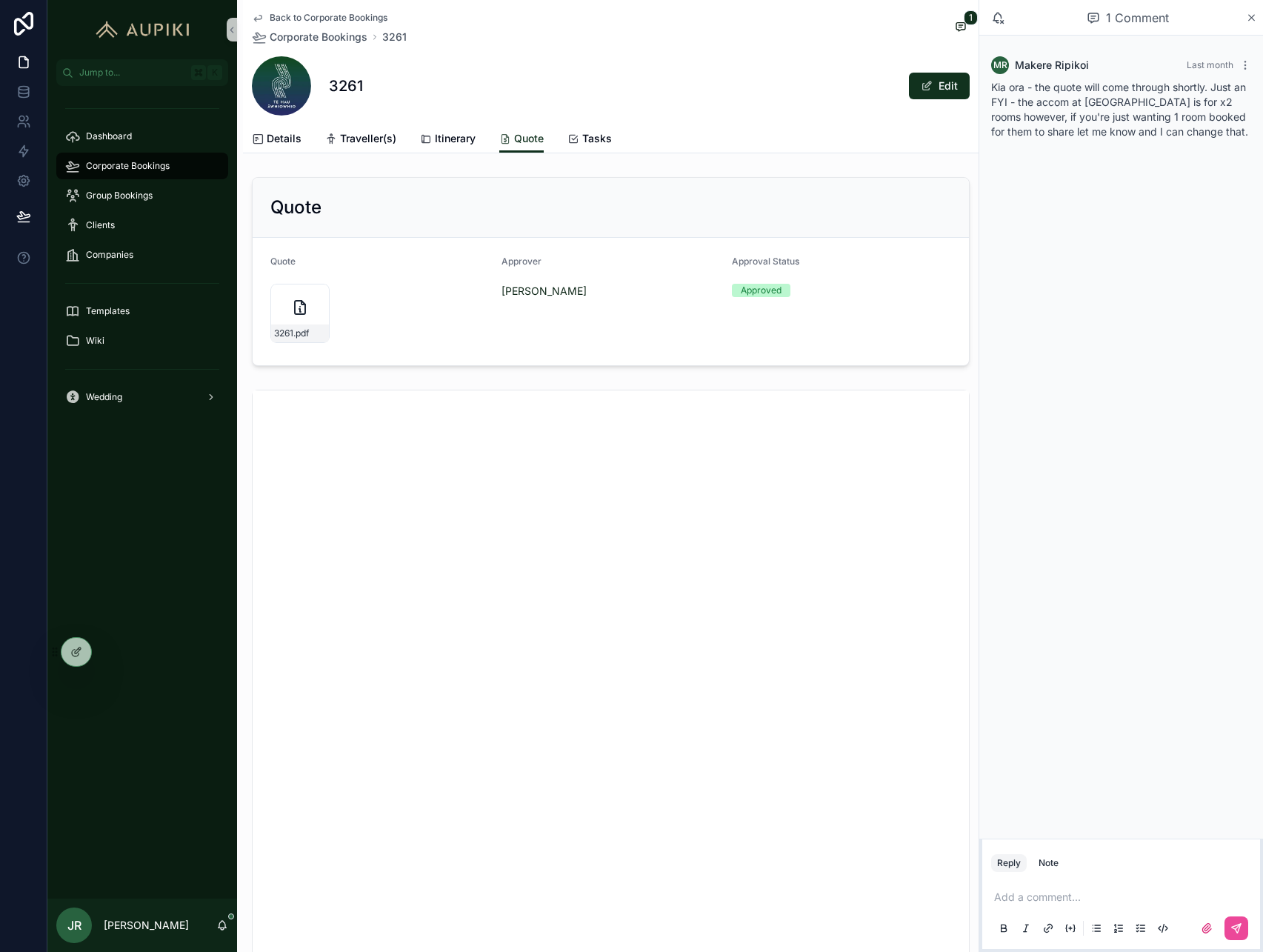
click at [334, 22] on span "Back to Corporate Bookings" at bounding box center [328, 17] width 118 height 12
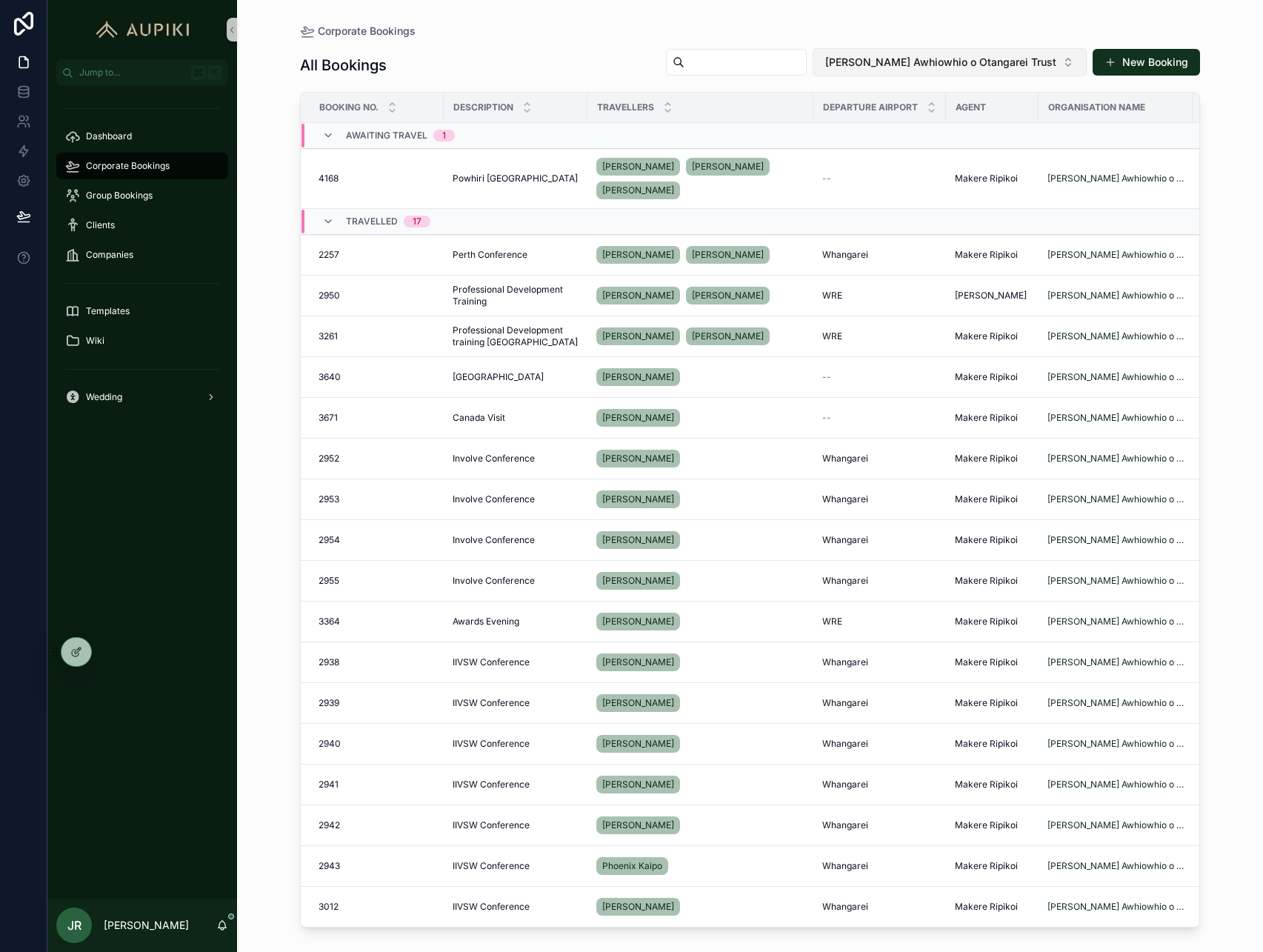
click at [1025, 59] on span "[PERSON_NAME] Awhiowhio o Otangarei Trust" at bounding box center [940, 62] width 231 height 15
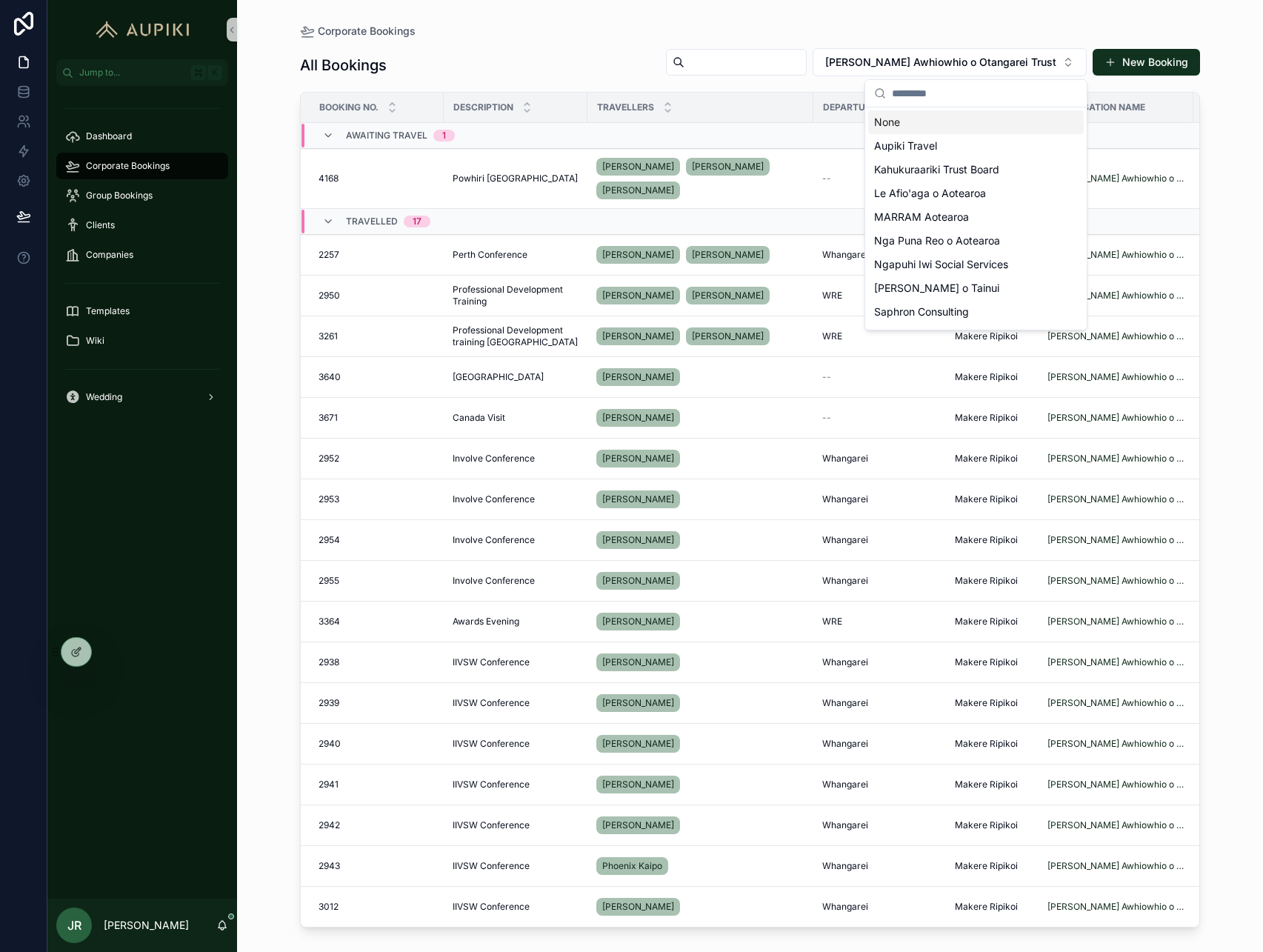
click at [995, 118] on div "None" at bounding box center [976, 122] width 216 height 24
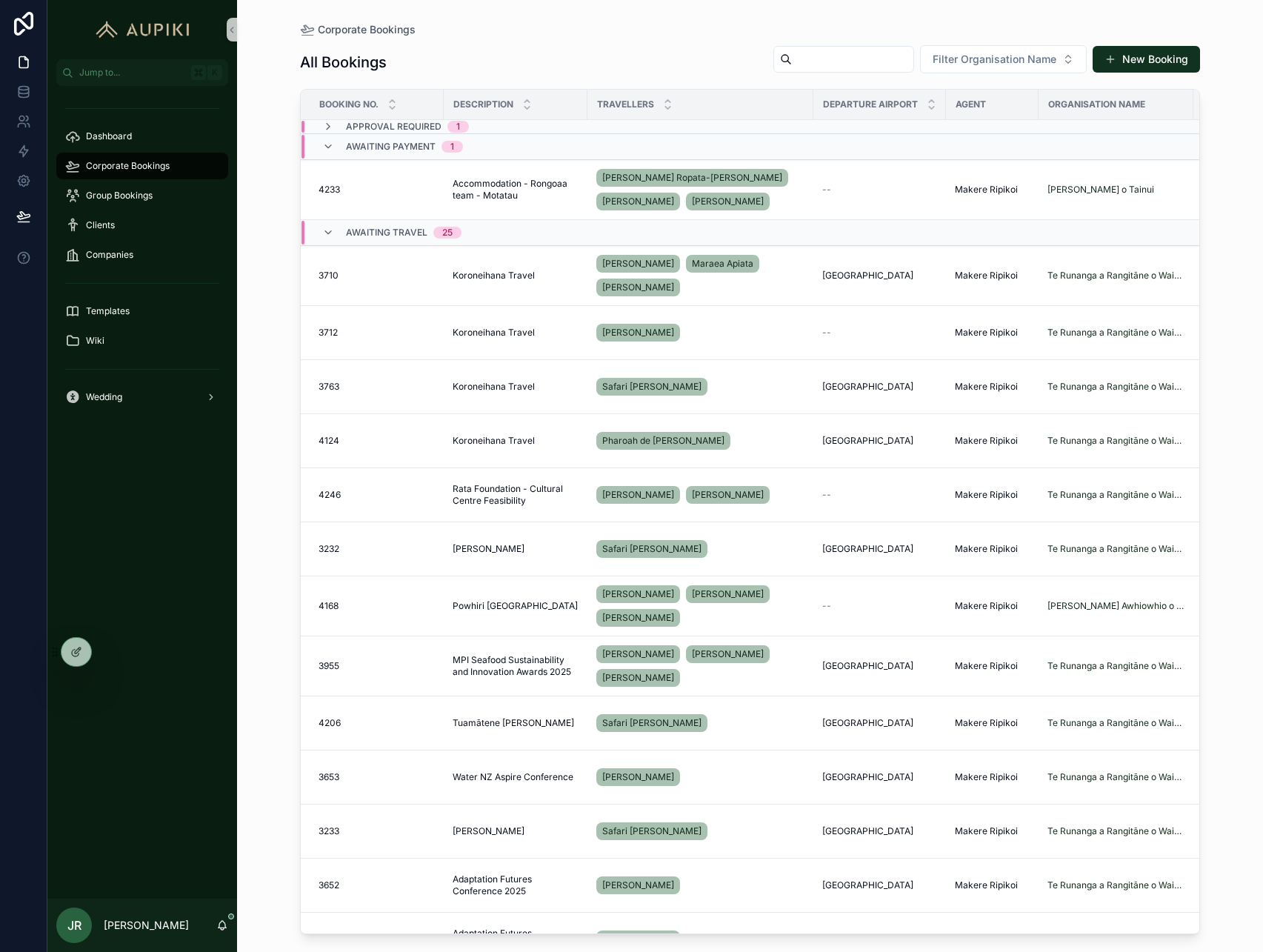
click at [512, 127] on div "Approval Required 1" at bounding box center [557, 126] width 511 height 12
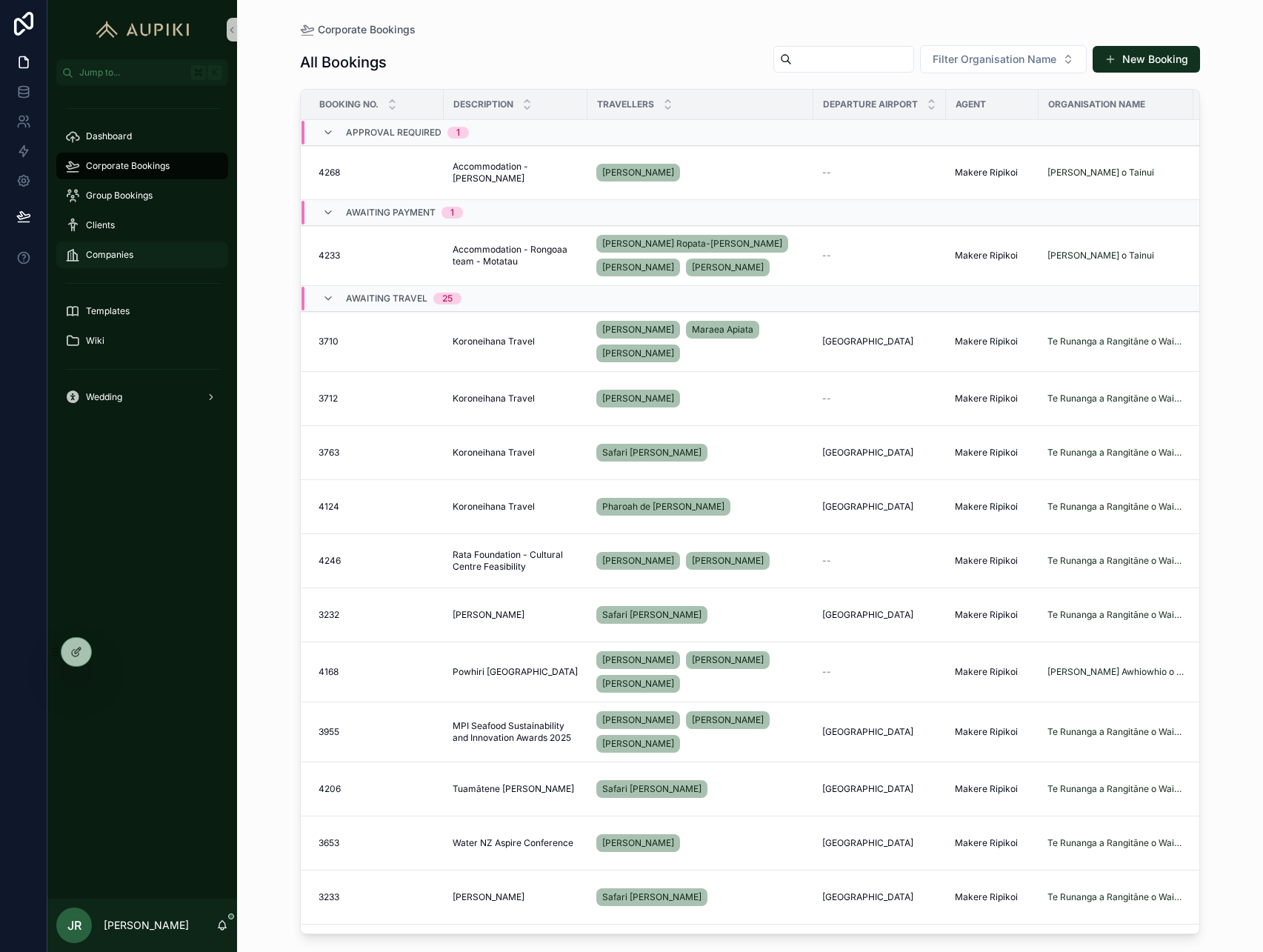
click at [132, 257] on span "Companies" at bounding box center [109, 255] width 47 height 12
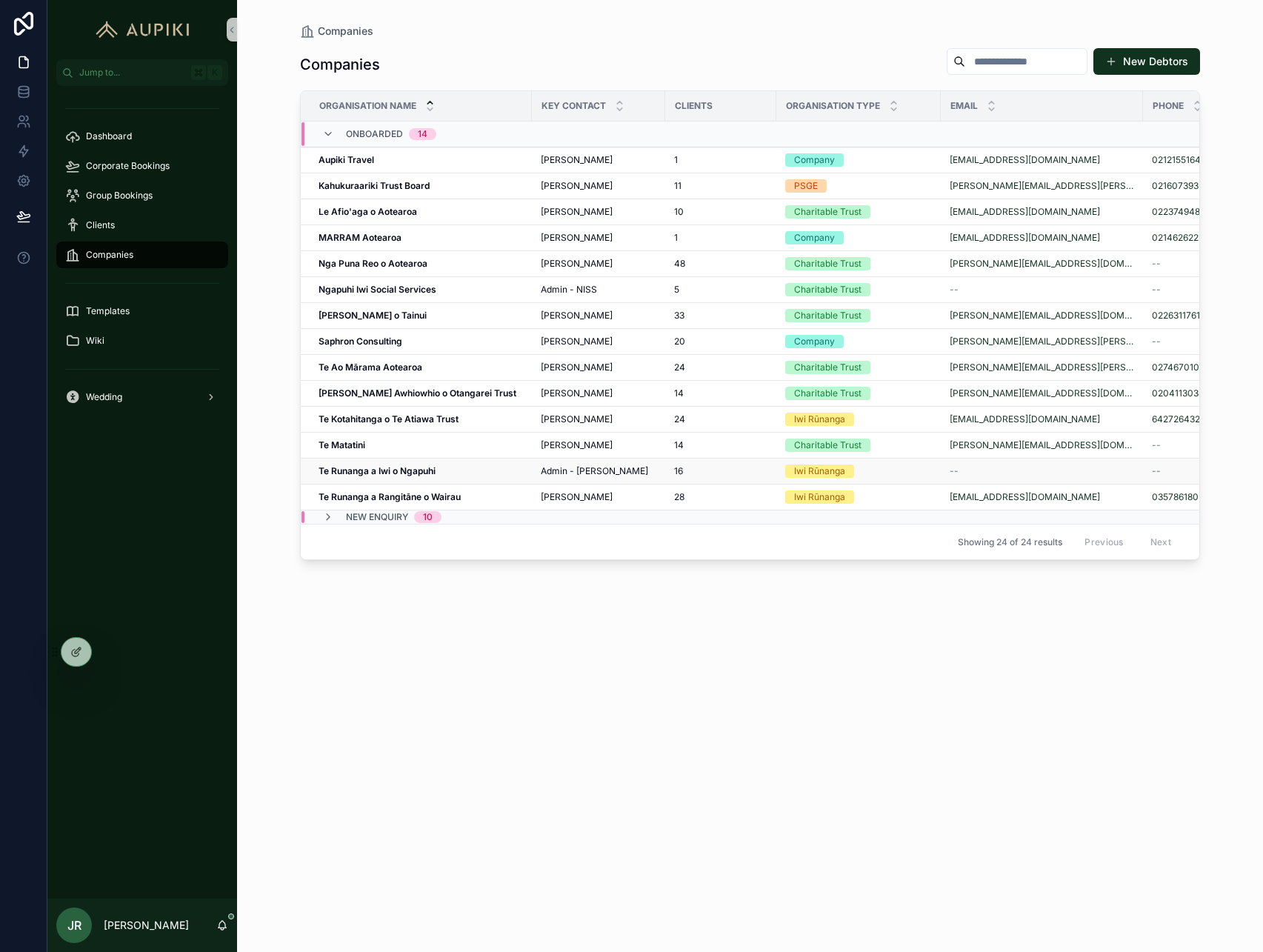
click at [389, 475] on strong "Te Runanga a Iwi o Ngapuhi" at bounding box center [377, 471] width 117 height 11
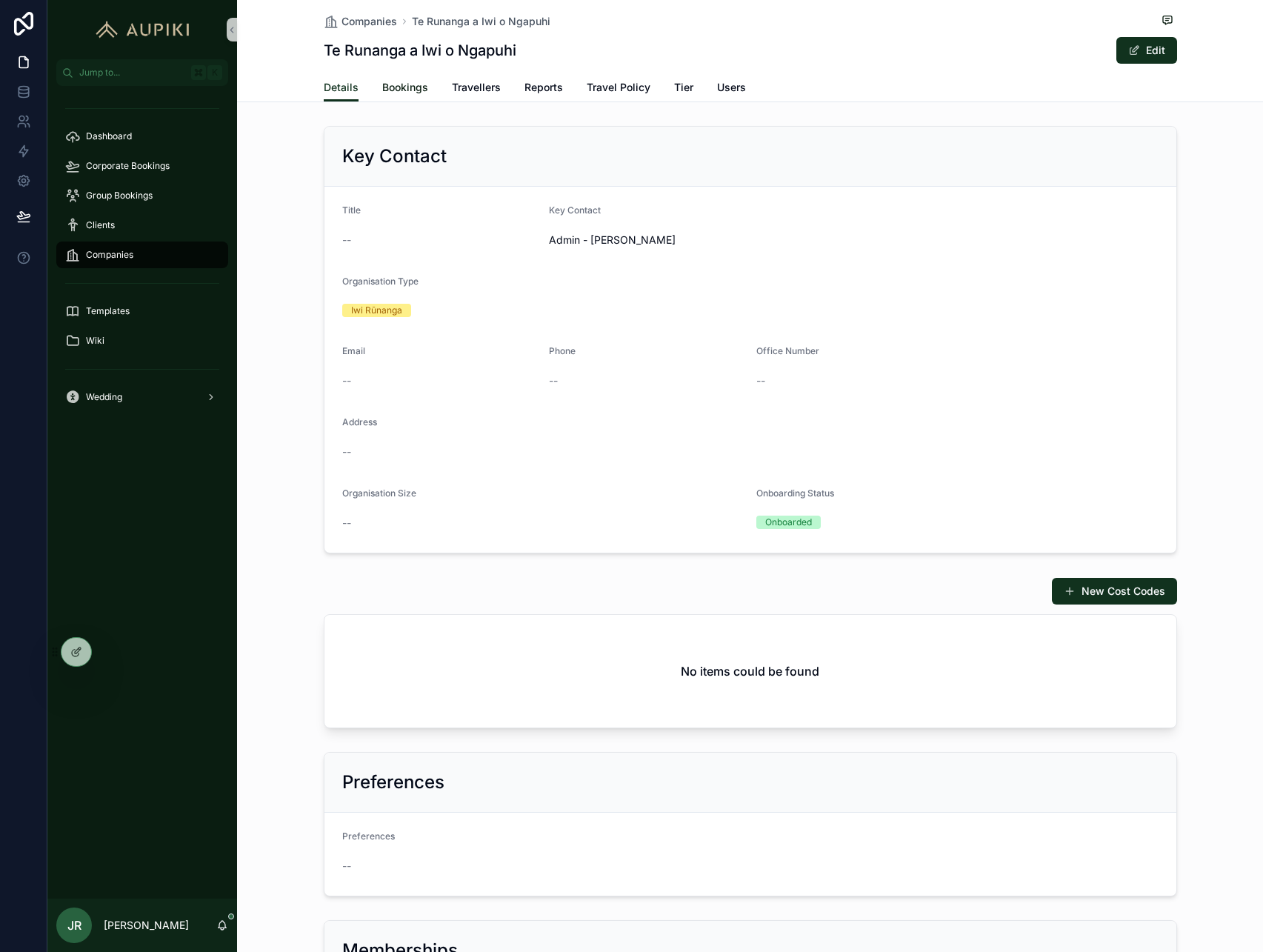
click at [406, 80] on span "Bookings" at bounding box center [405, 87] width 46 height 15
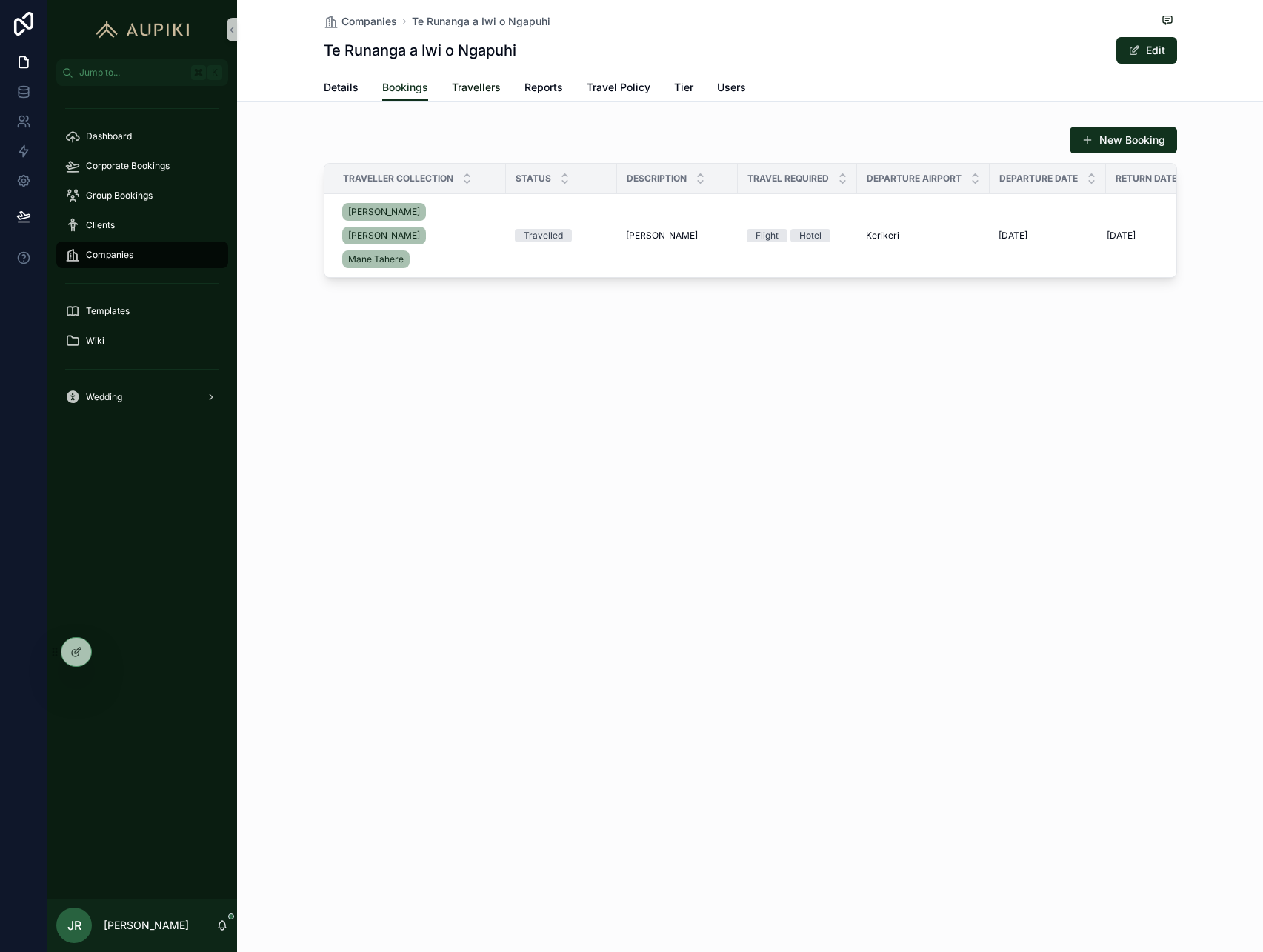
click at [452, 86] on span "Travellers" at bounding box center [476, 87] width 49 height 15
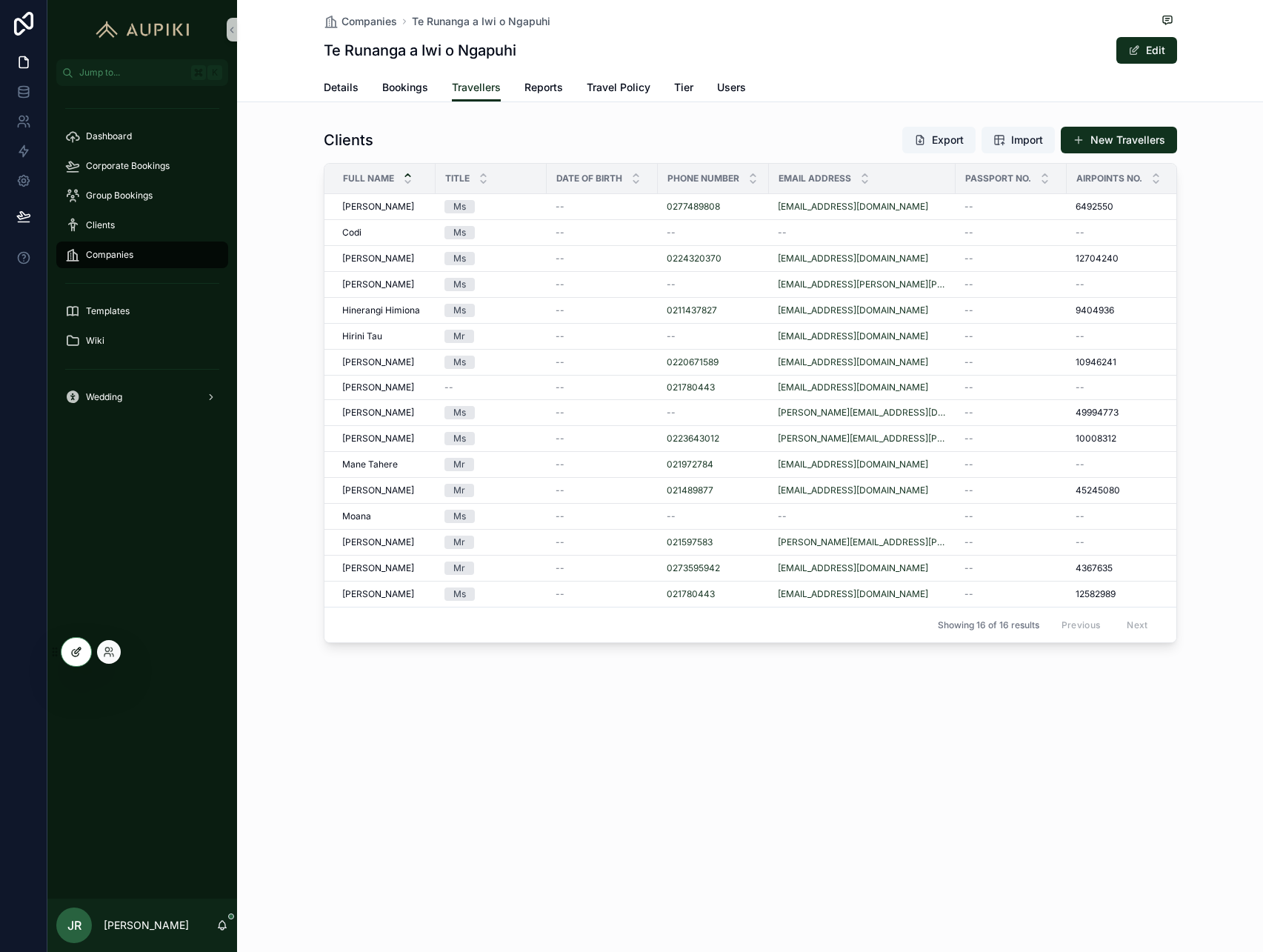
click at [79, 650] on icon at bounding box center [76, 652] width 12 height 12
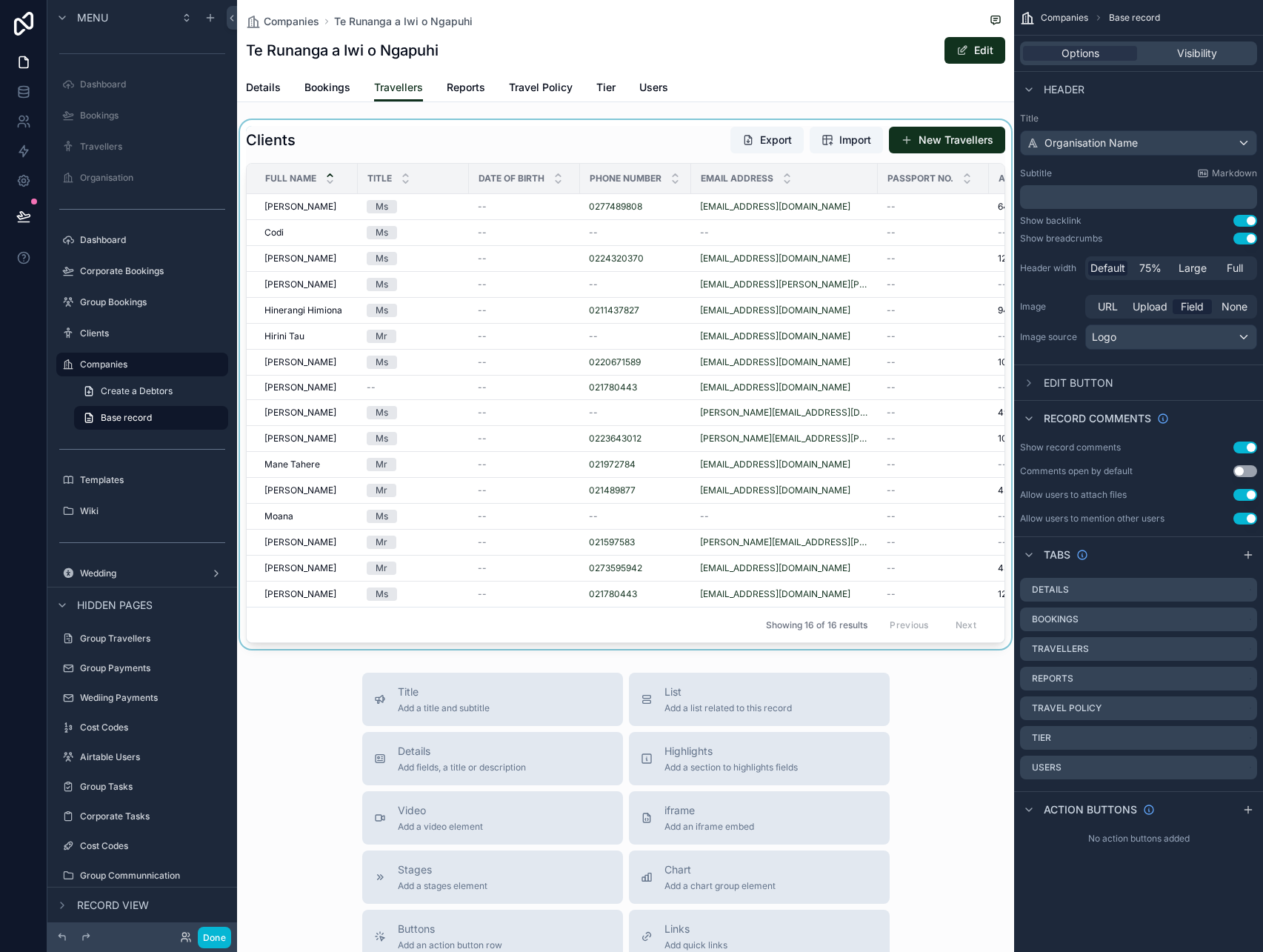
click at [642, 147] on div "scrollable content" at bounding box center [625, 384] width 777 height 529
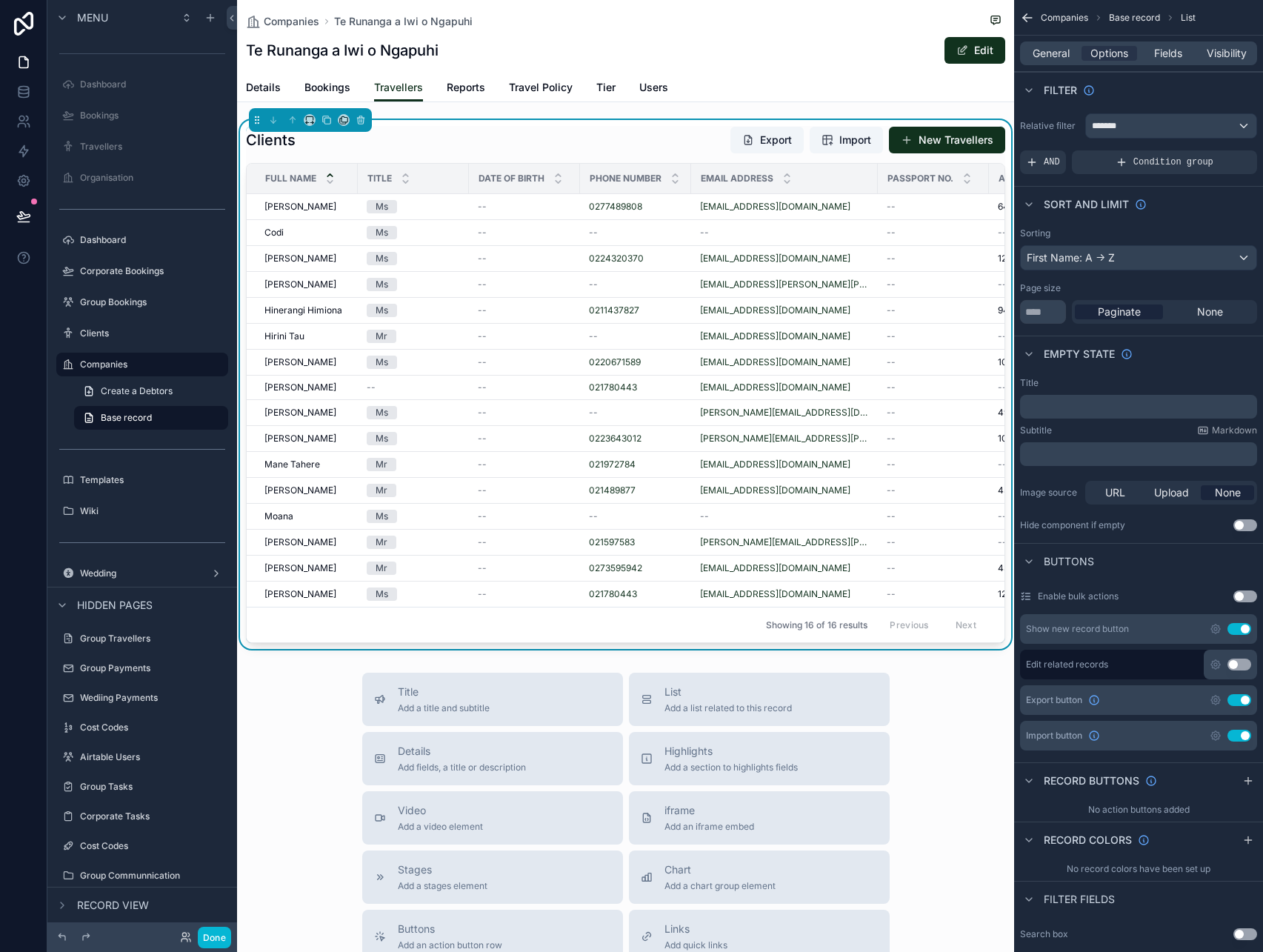
click at [1248, 592] on button "Use setting" at bounding box center [1245, 596] width 24 height 12
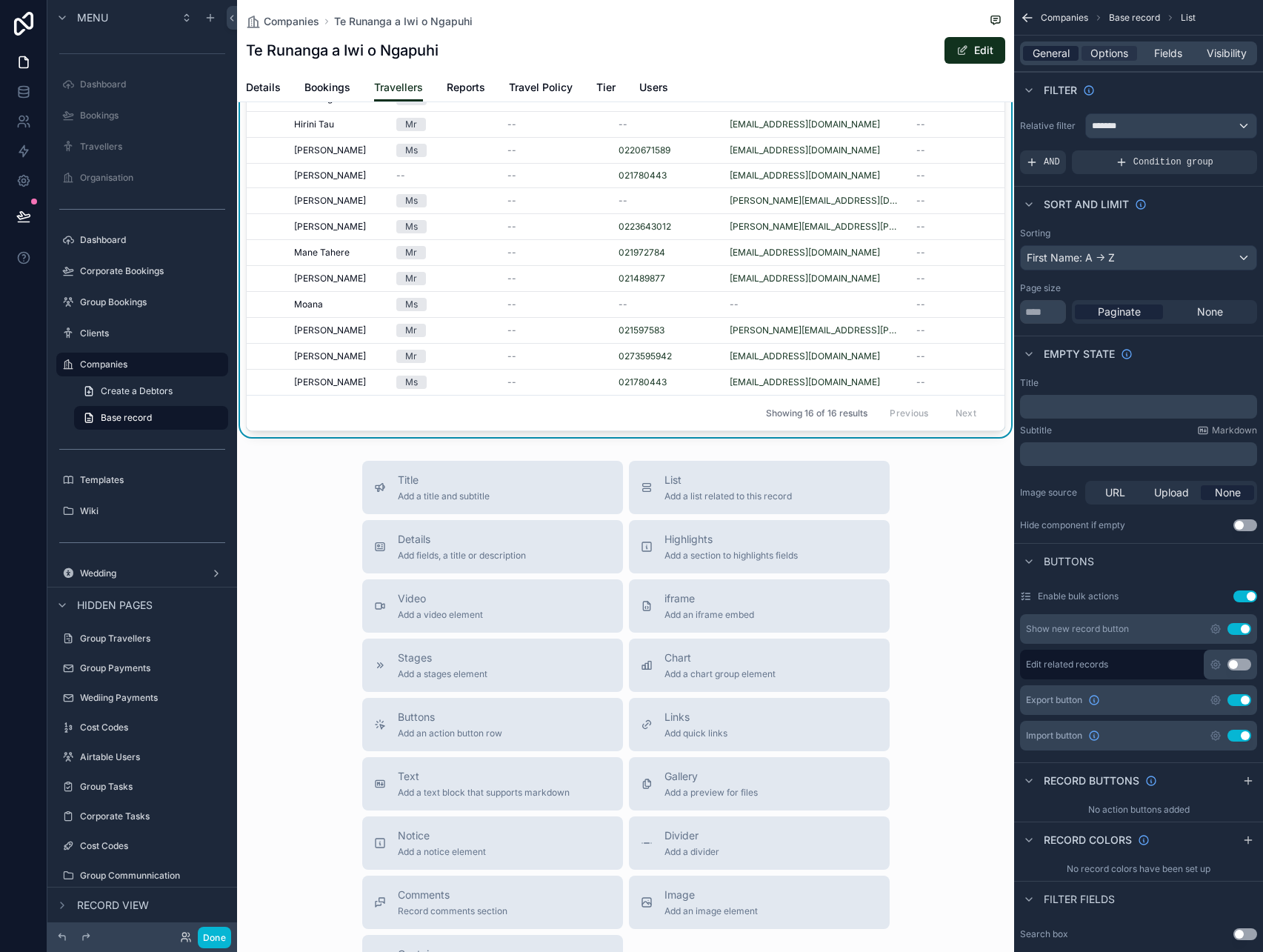
click at [1050, 50] on span "General" at bounding box center [1051, 53] width 37 height 15
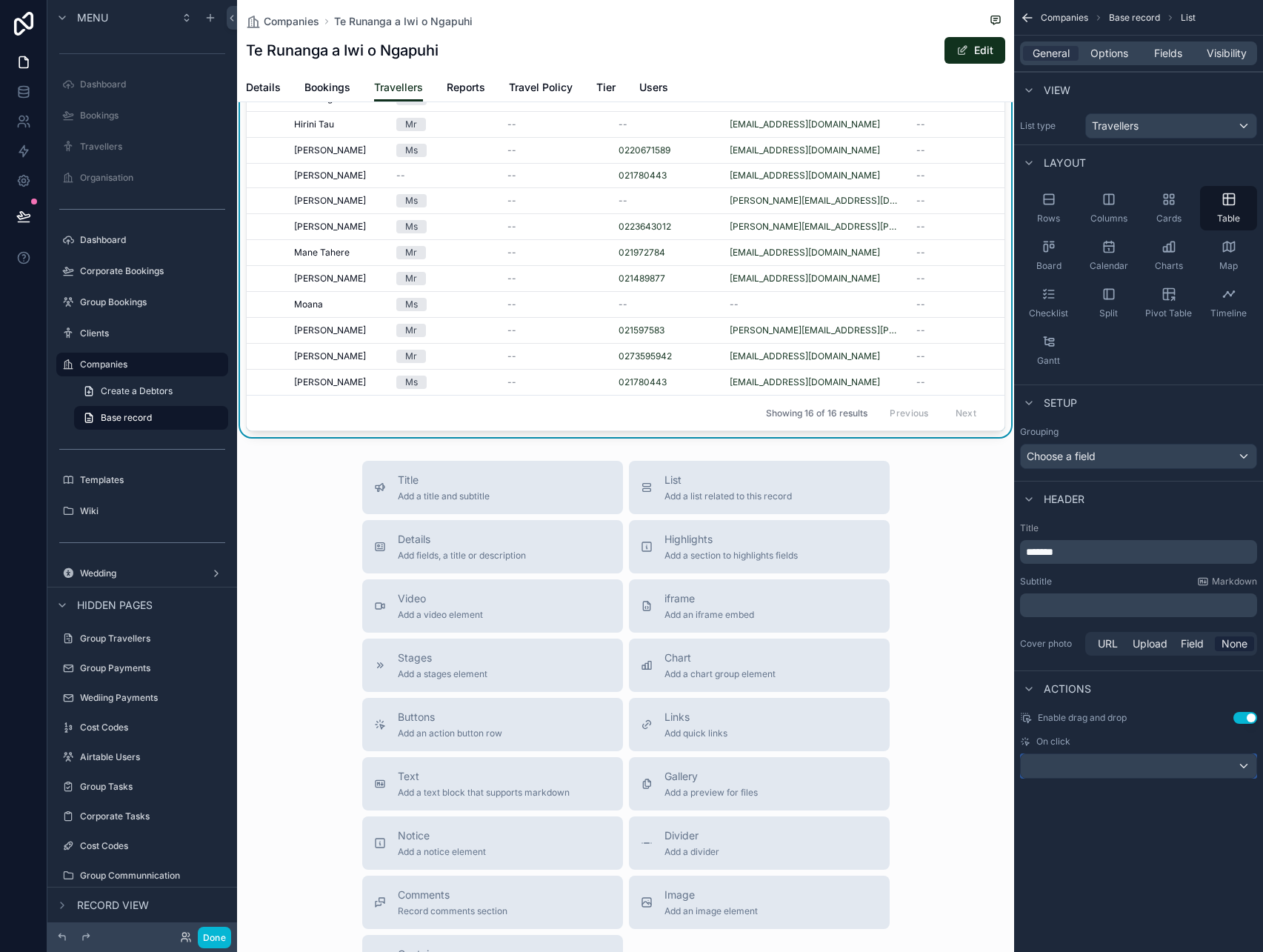
click at [1151, 770] on div "scrollable content" at bounding box center [1138, 765] width 235 height 24
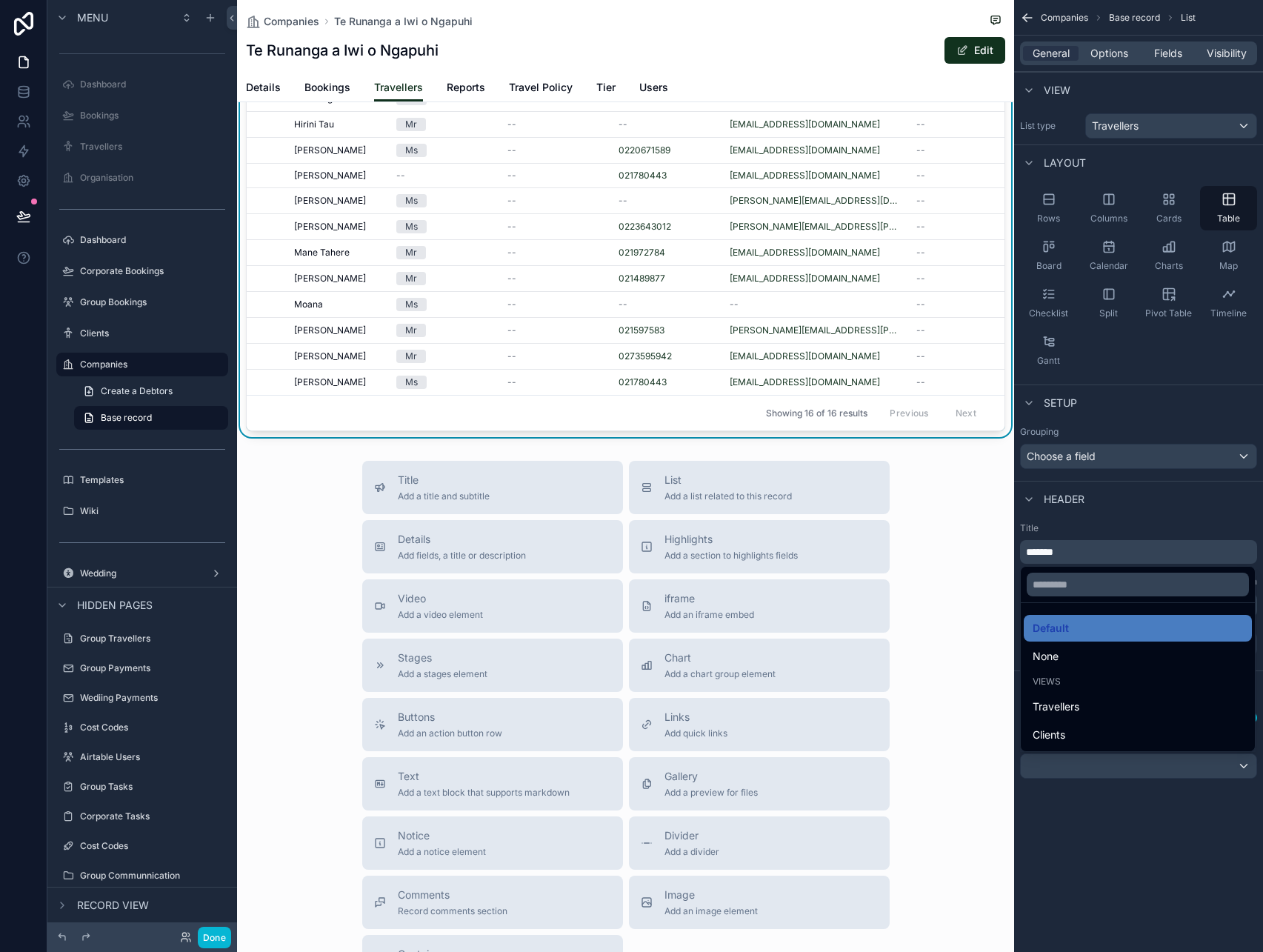
click at [1152, 772] on div "scrollable content" at bounding box center [632, 476] width 1263 height 952
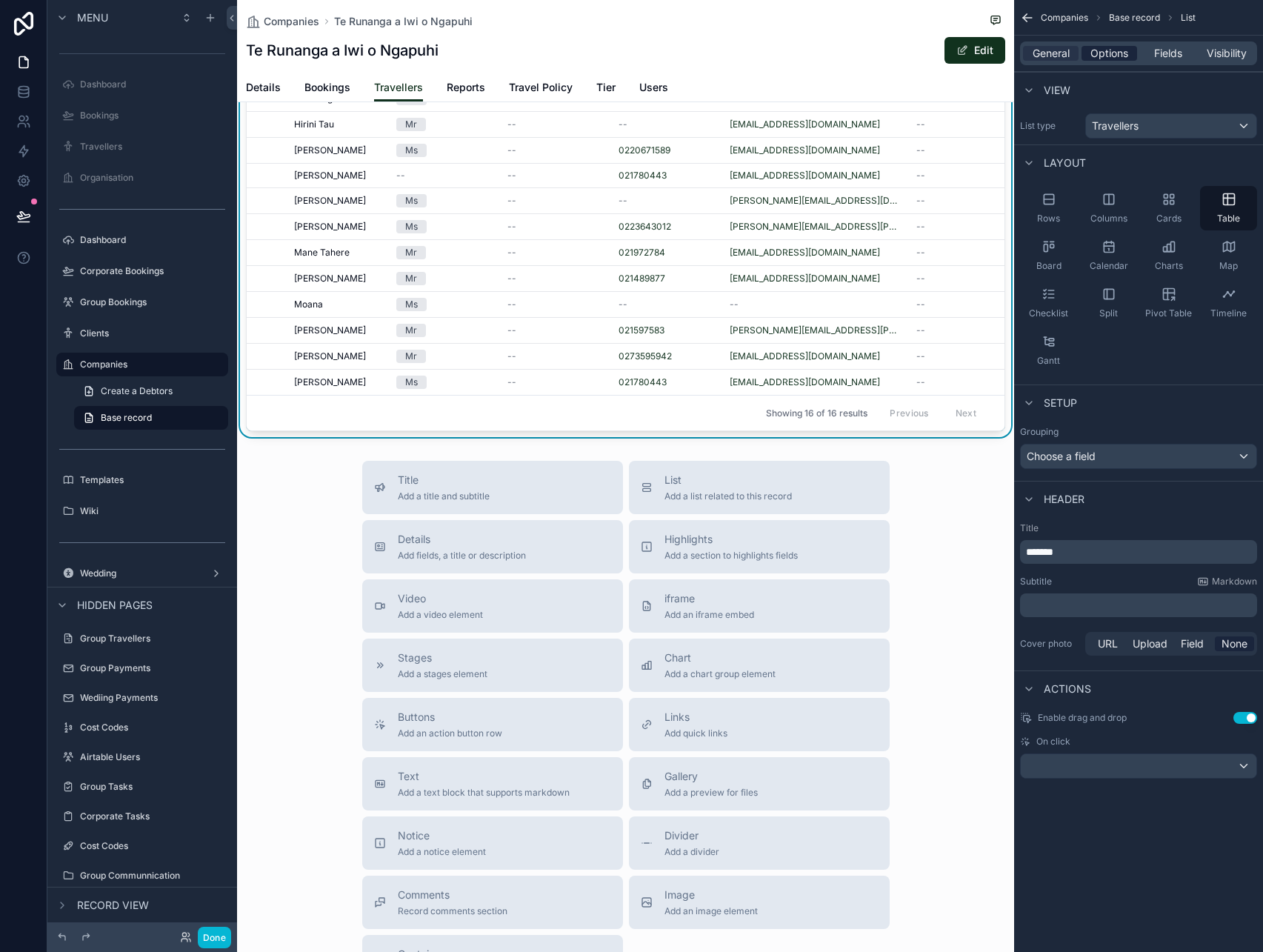
click at [1114, 55] on span "Options" at bounding box center [1109, 53] width 38 height 15
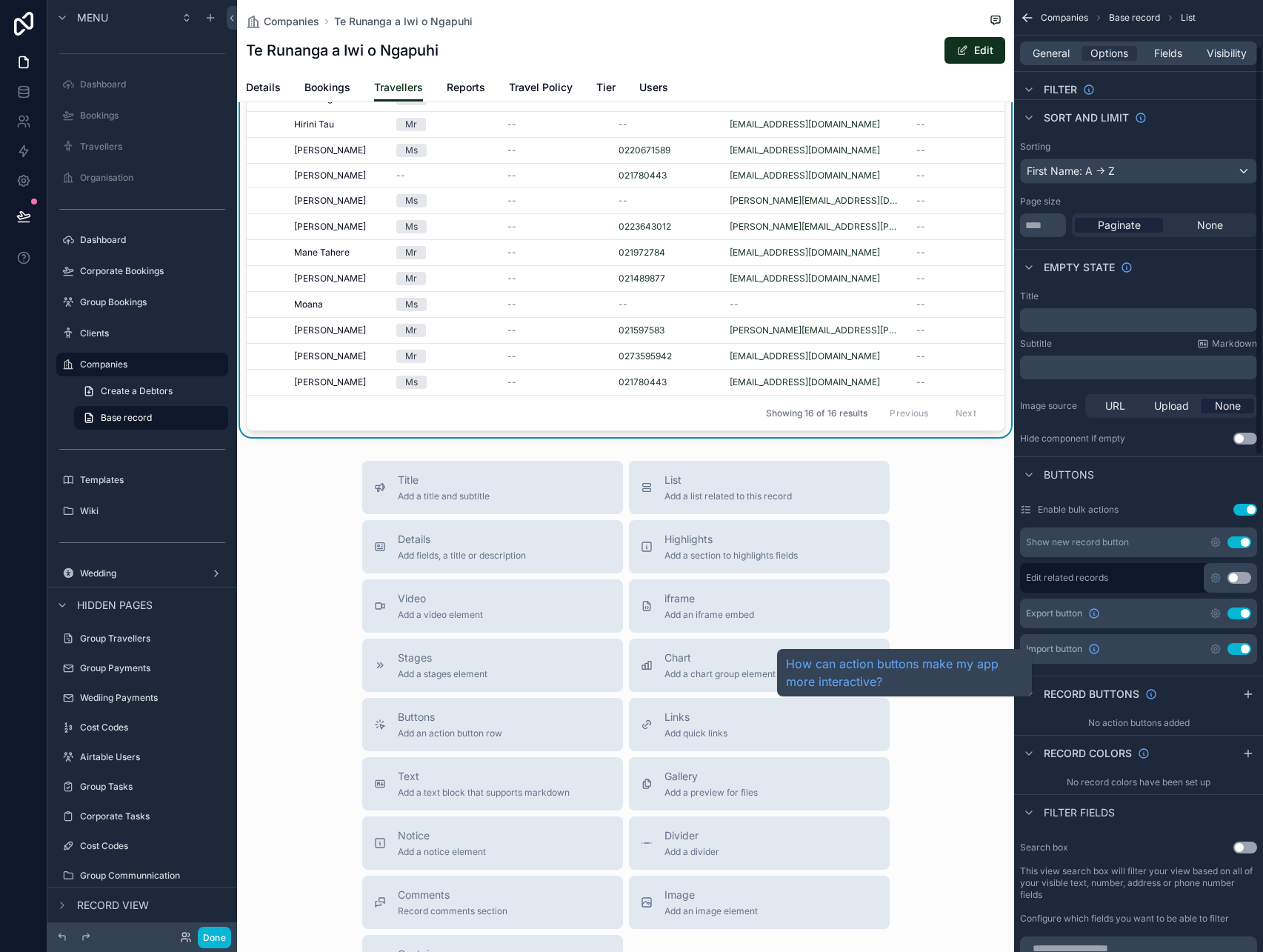
scroll to position [156, 0]
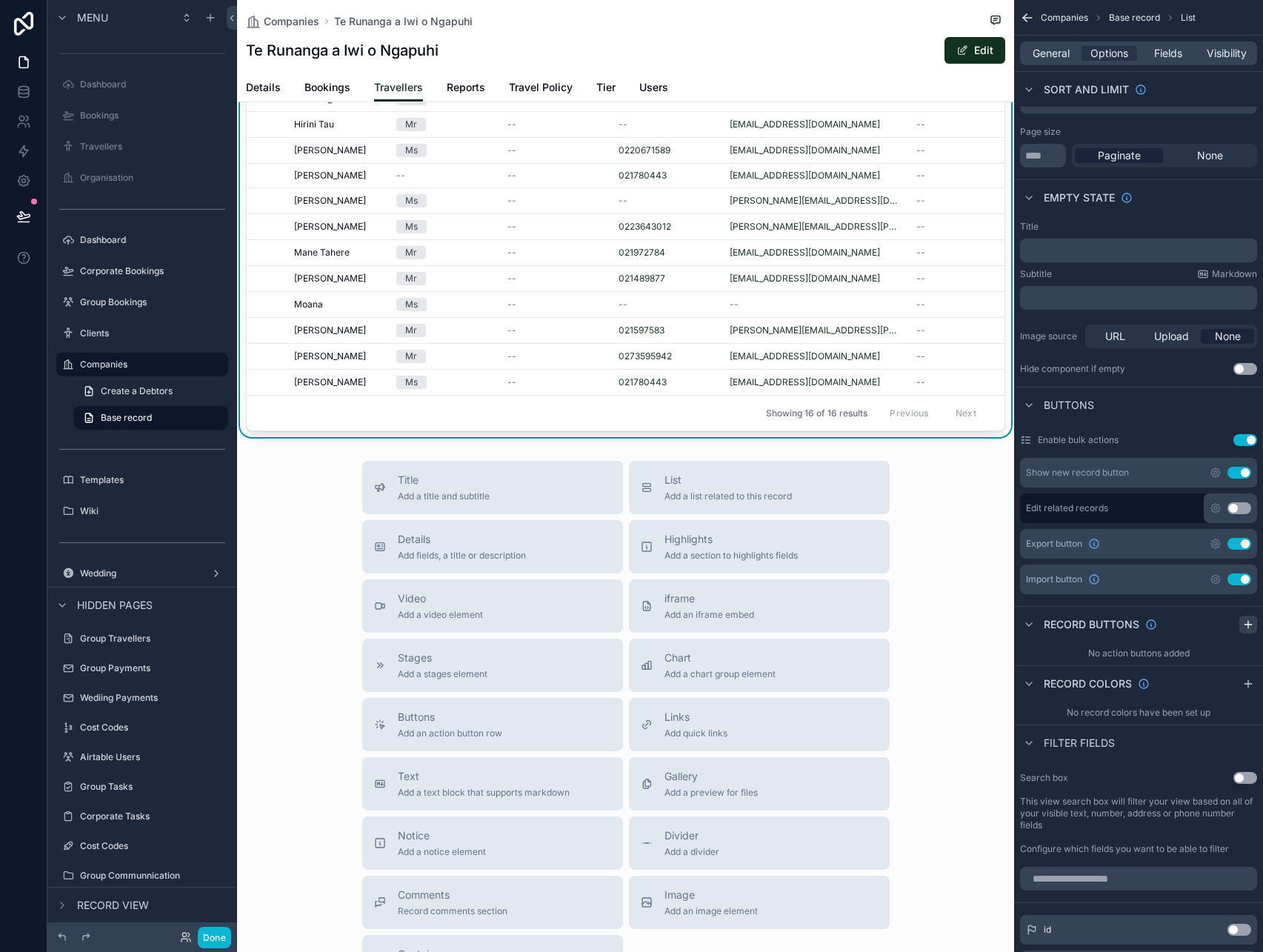
click at [1242, 626] on icon "scrollable content" at bounding box center [1248, 624] width 12 height 12
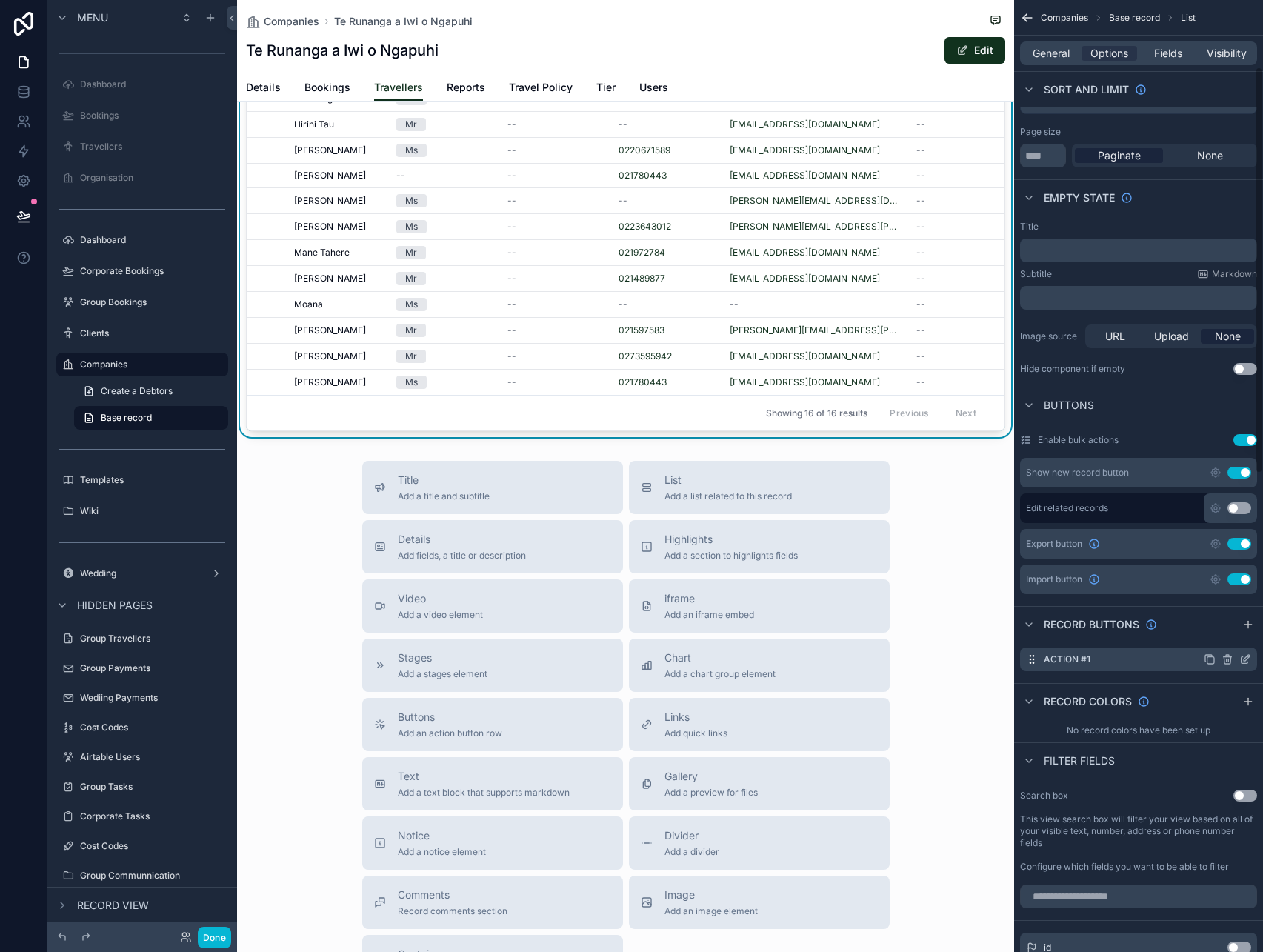
click at [1244, 663] on icon "scrollable content" at bounding box center [1244, 660] width 7 height 7
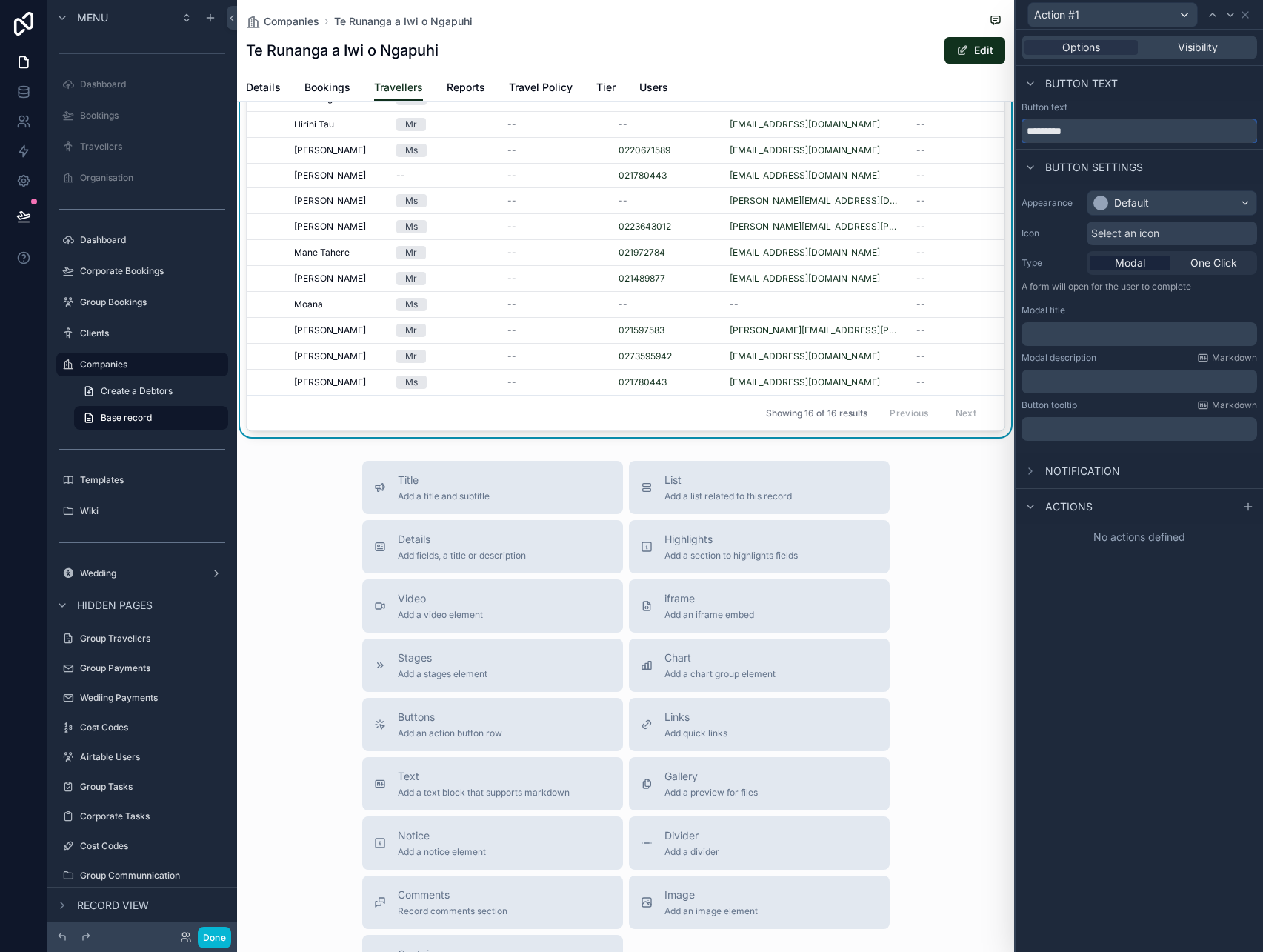
click at [1072, 122] on input "*********" at bounding box center [1139, 131] width 235 height 24
type input "******"
click at [1173, 206] on div "Default" at bounding box center [1172, 203] width 169 height 24
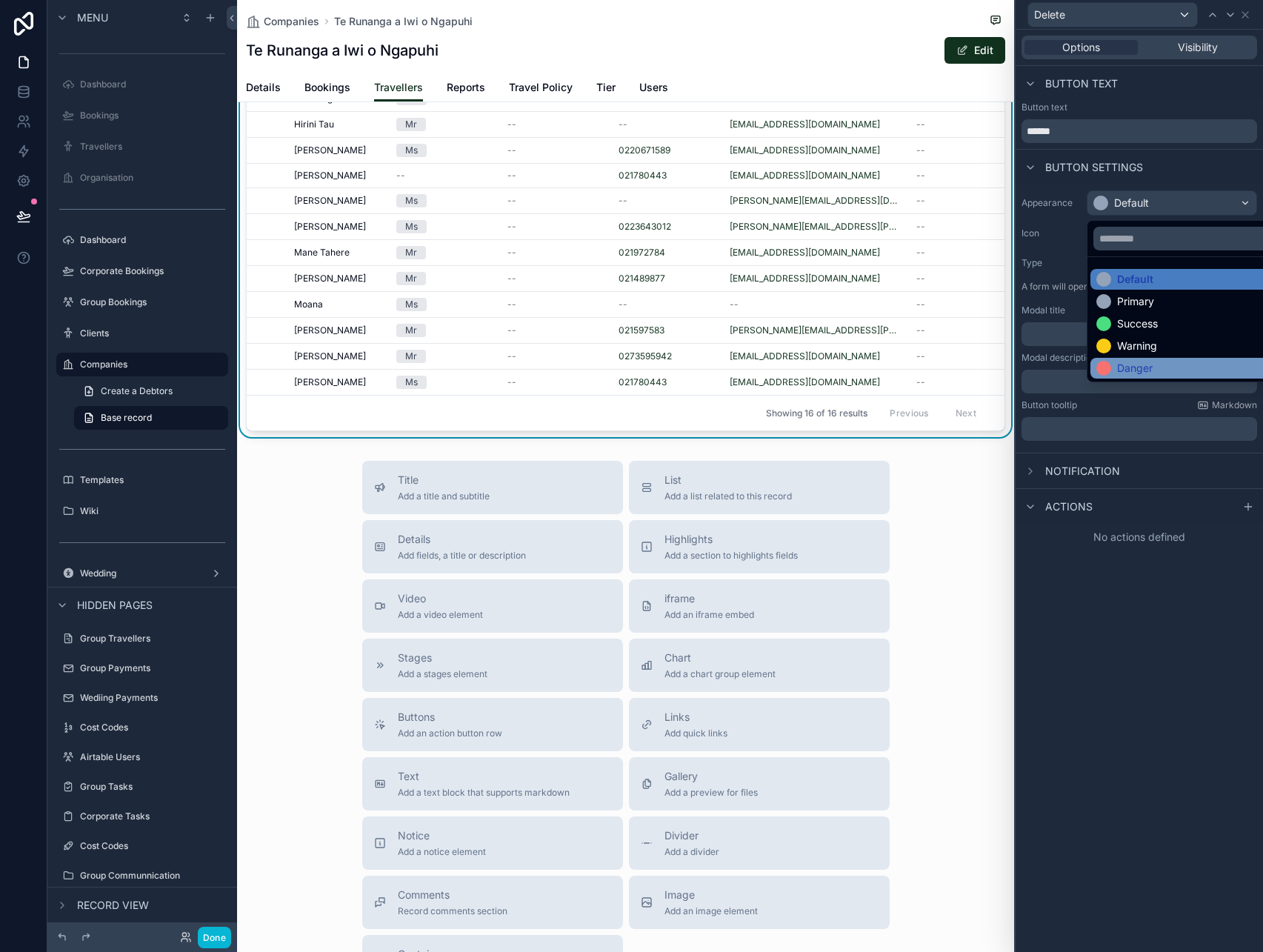
click at [1136, 365] on div "Danger" at bounding box center [1135, 368] width 36 height 15
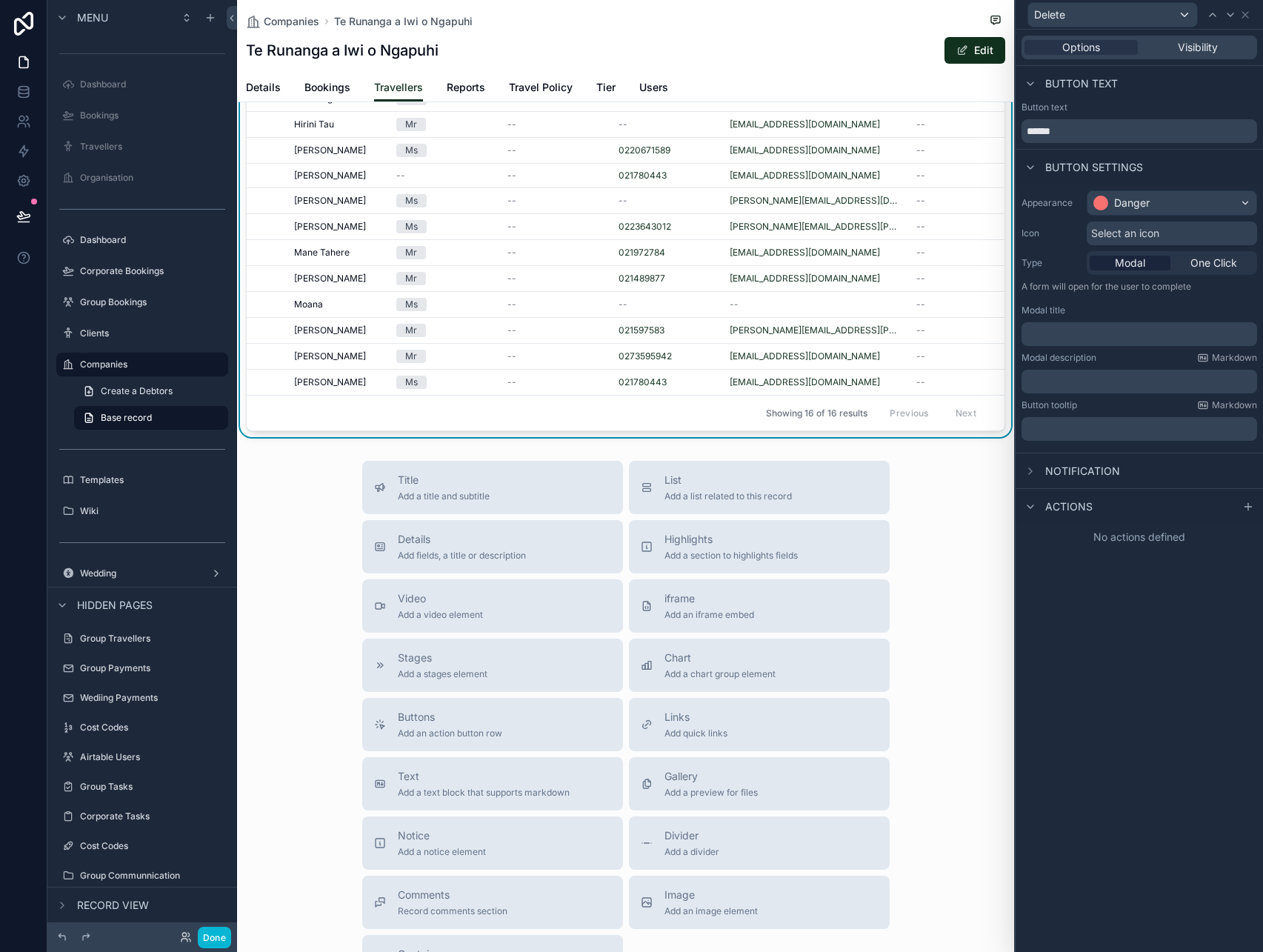
click at [1148, 233] on span "Select an icon" at bounding box center [1125, 233] width 68 height 15
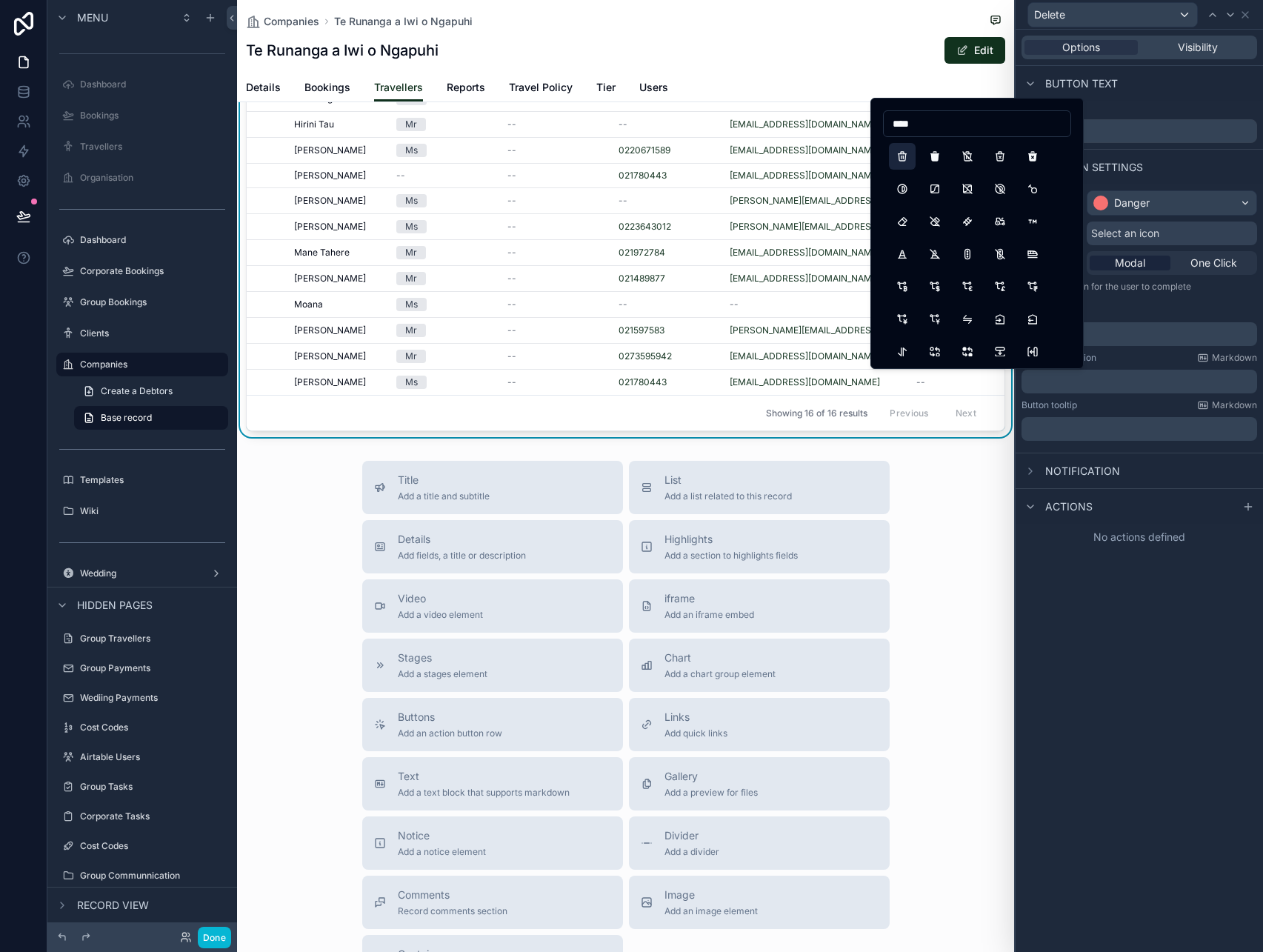
type input "****"
click at [899, 152] on button "Trash" at bounding box center [902, 156] width 26 height 26
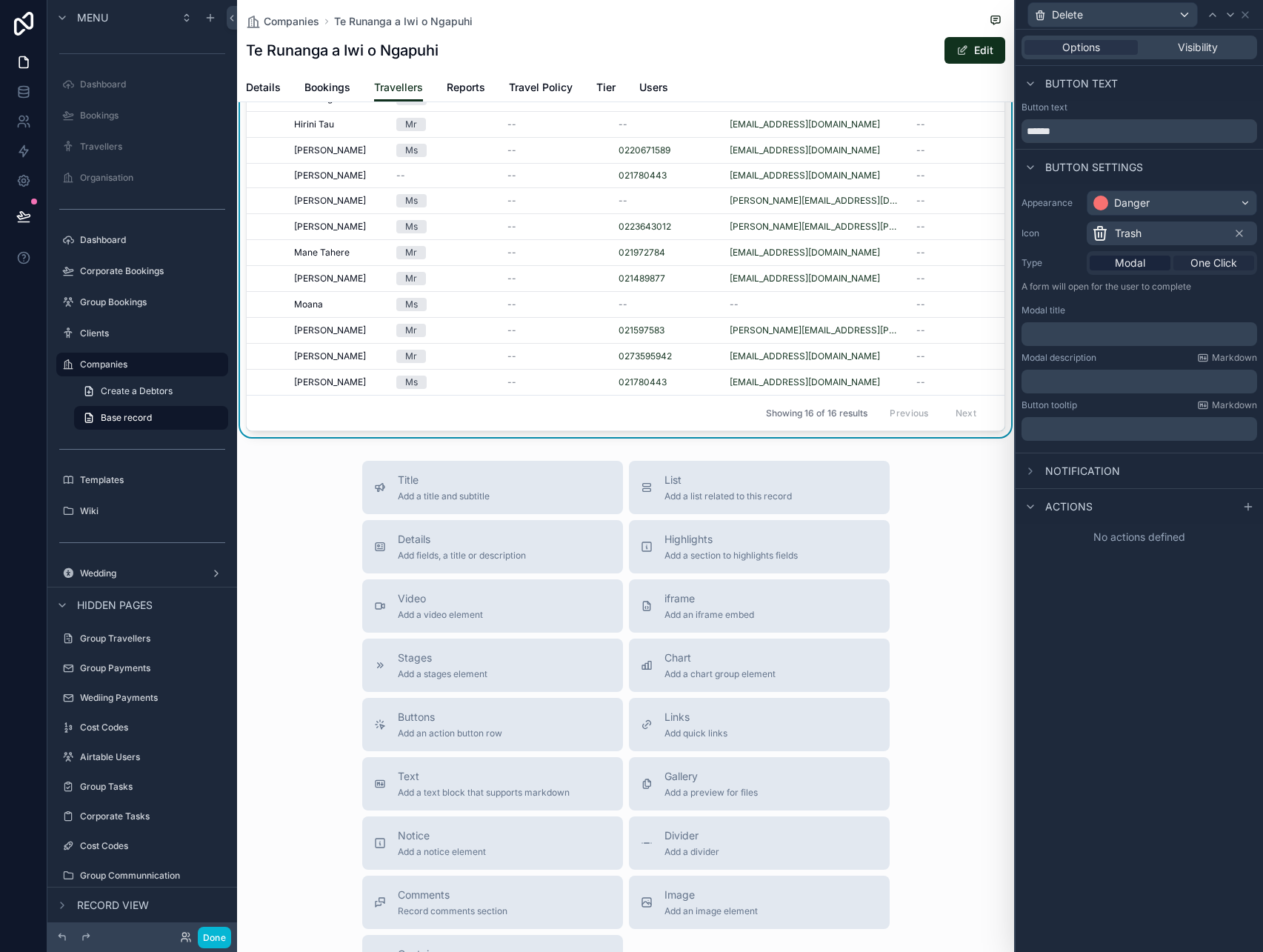
click at [1196, 266] on span "One Click" at bounding box center [1213, 262] width 46 height 15
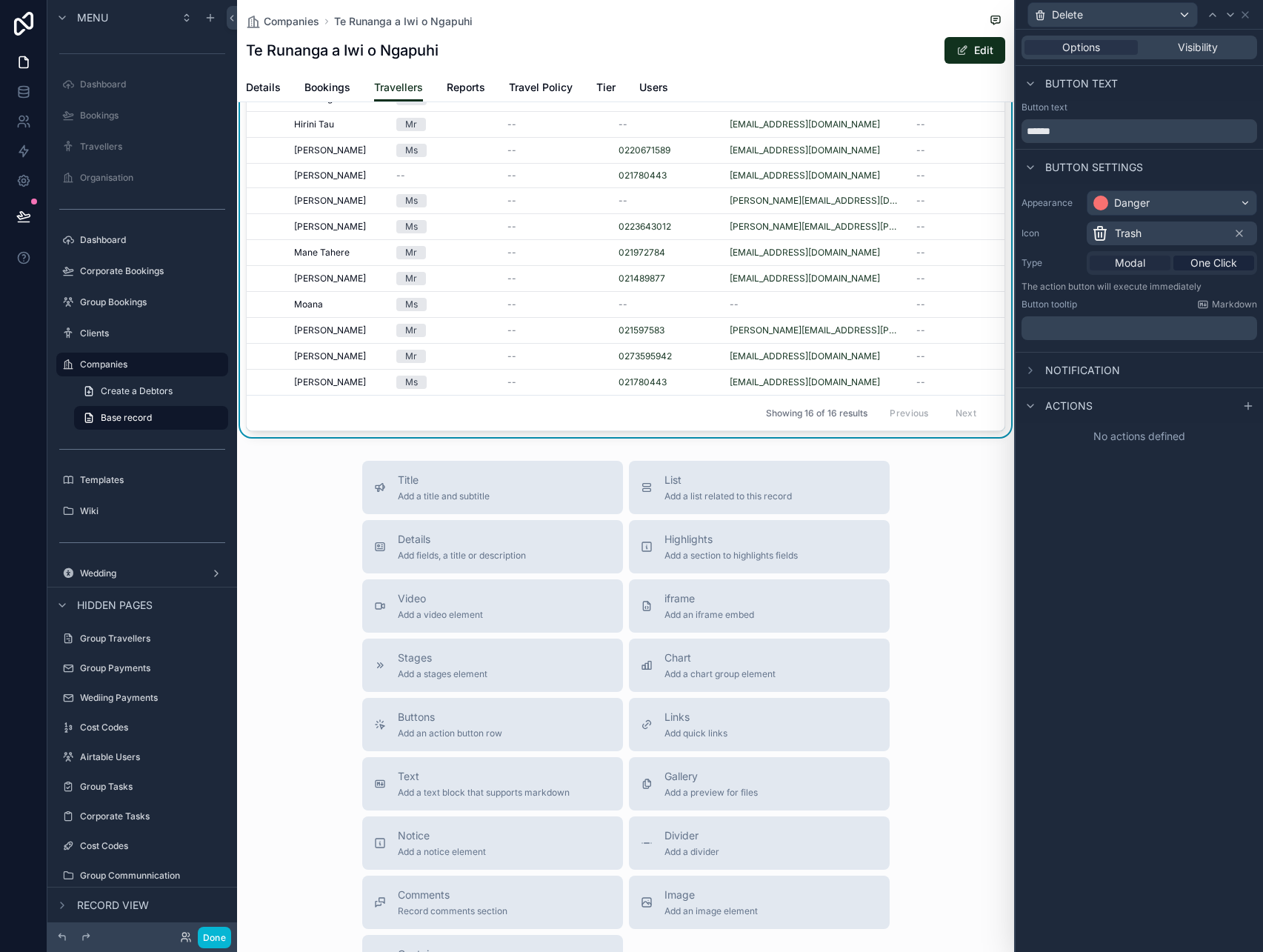
click at [1148, 267] on div "Modal" at bounding box center [1130, 262] width 80 height 15
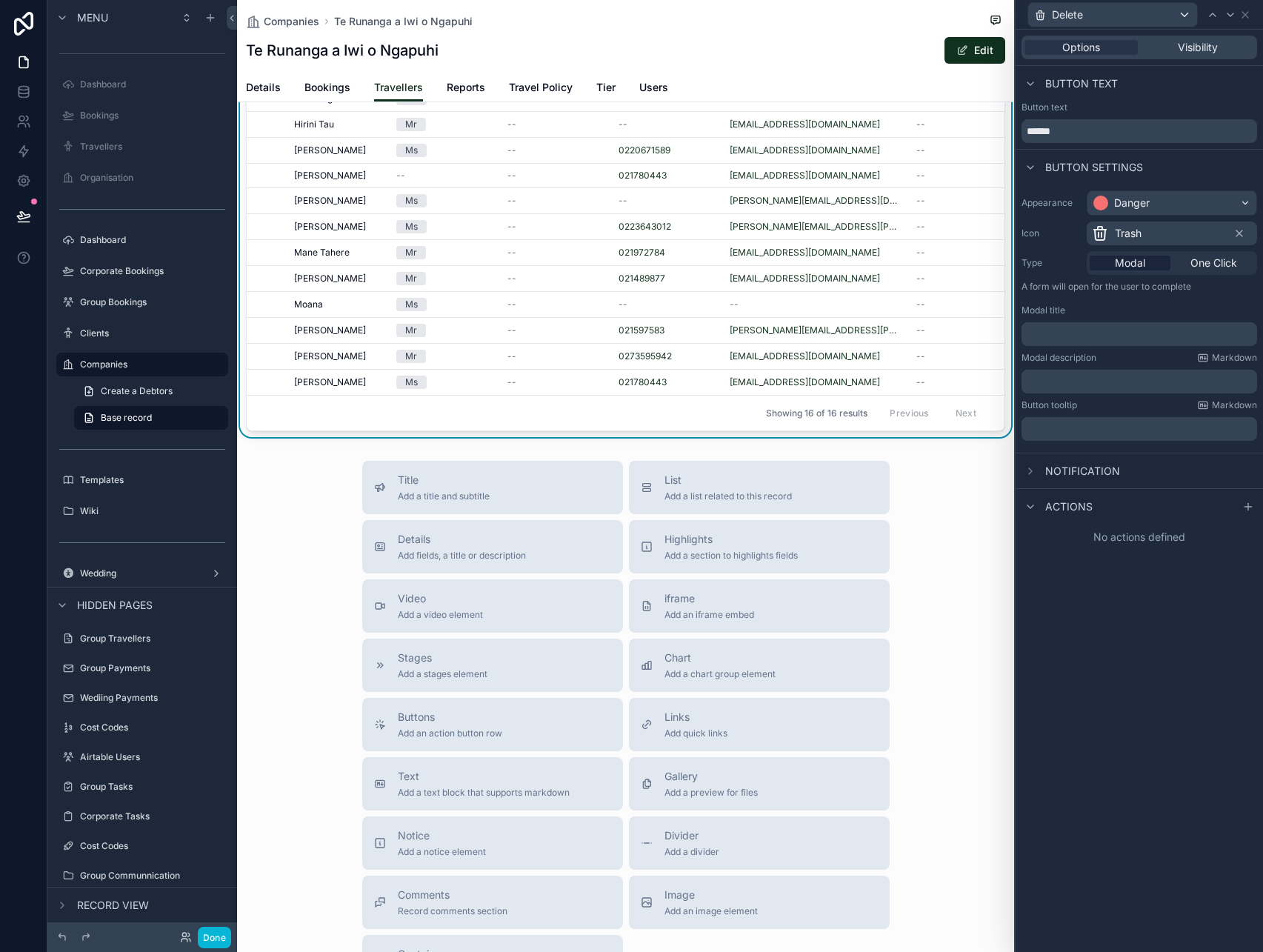
click at [1098, 335] on p "﻿" at bounding box center [1141, 334] width 227 height 15
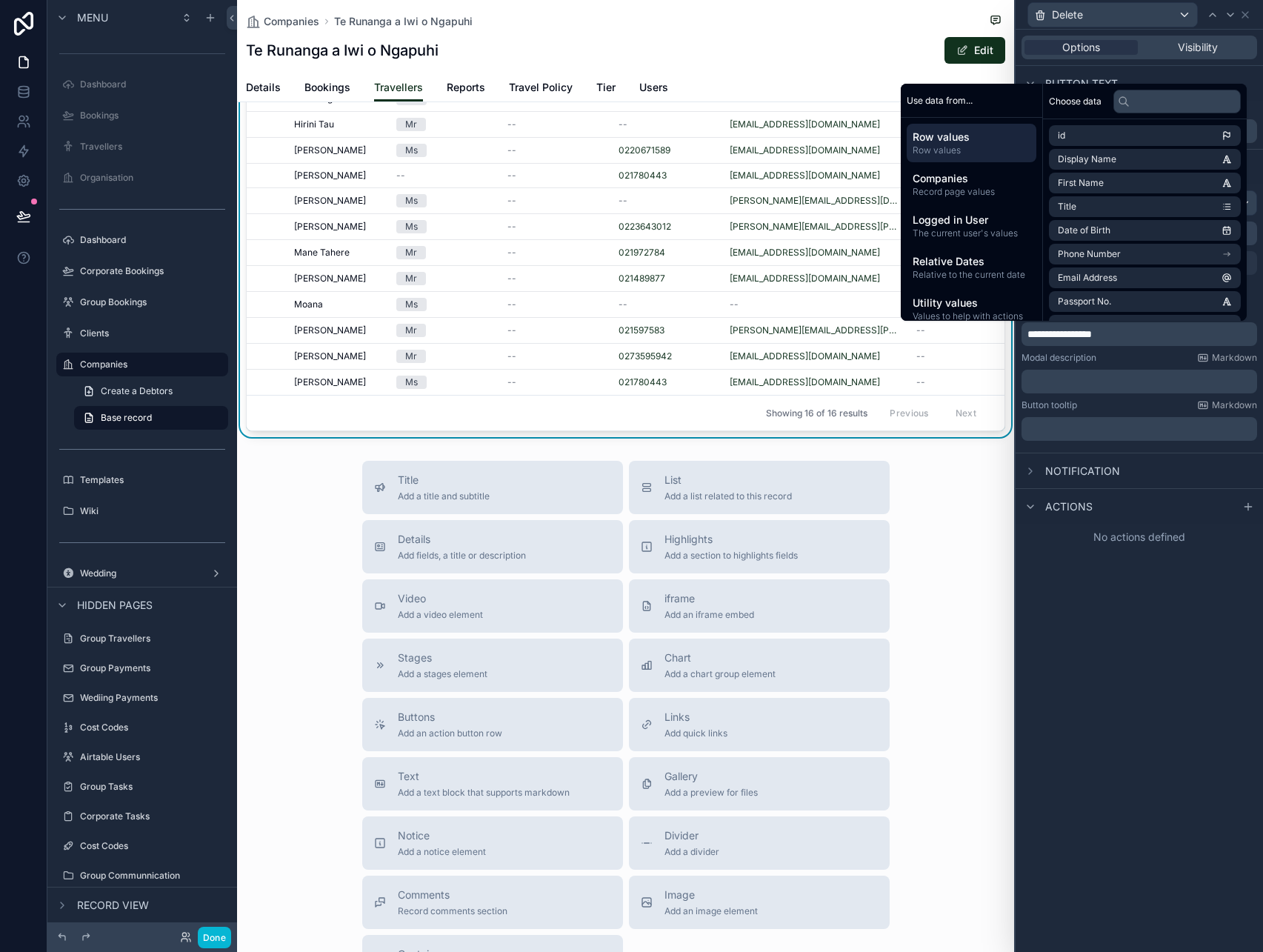
click at [1121, 384] on p "﻿" at bounding box center [1141, 381] width 227 height 15
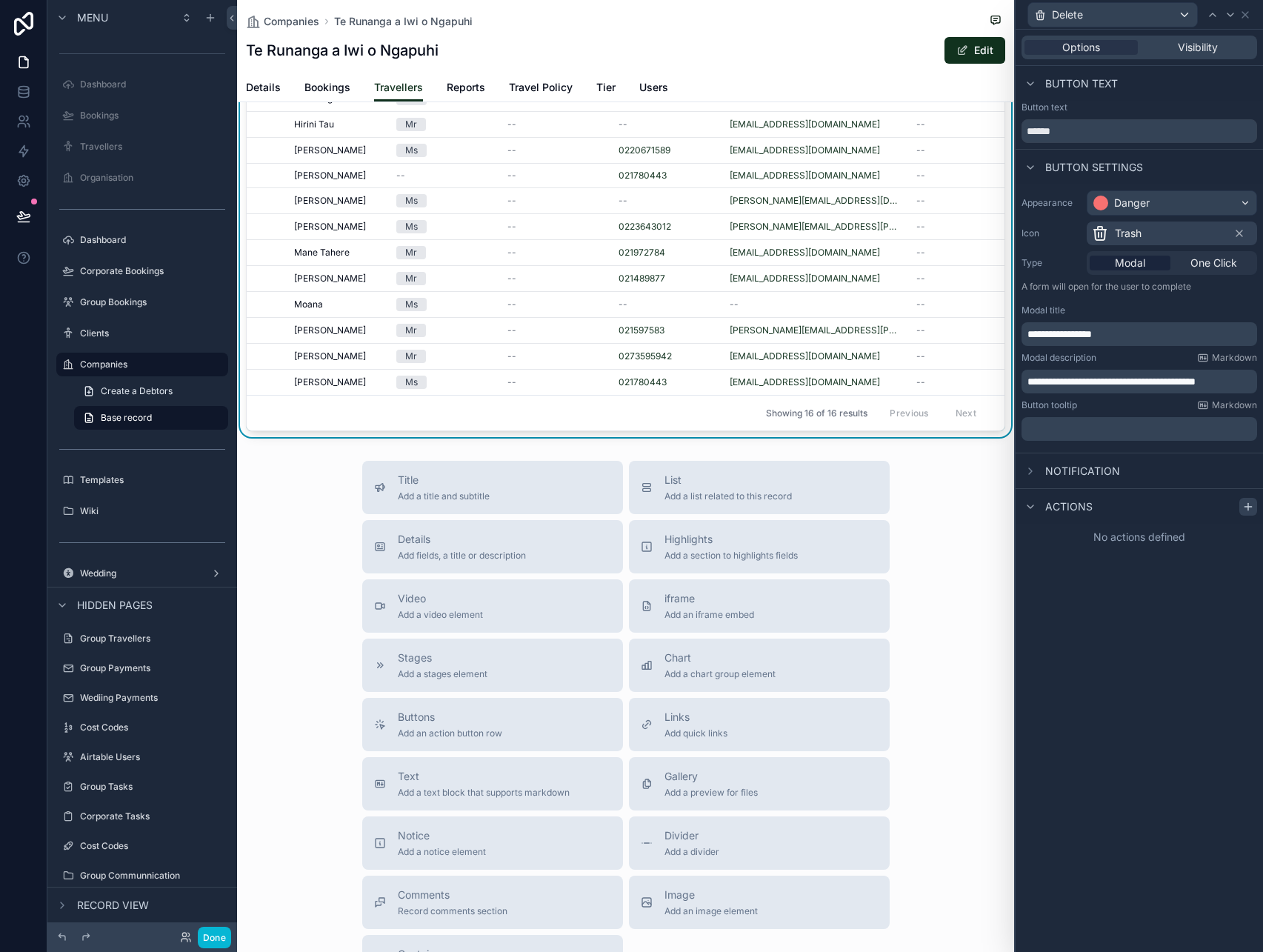
click at [1241, 505] on div at bounding box center [1248, 506] width 18 height 18
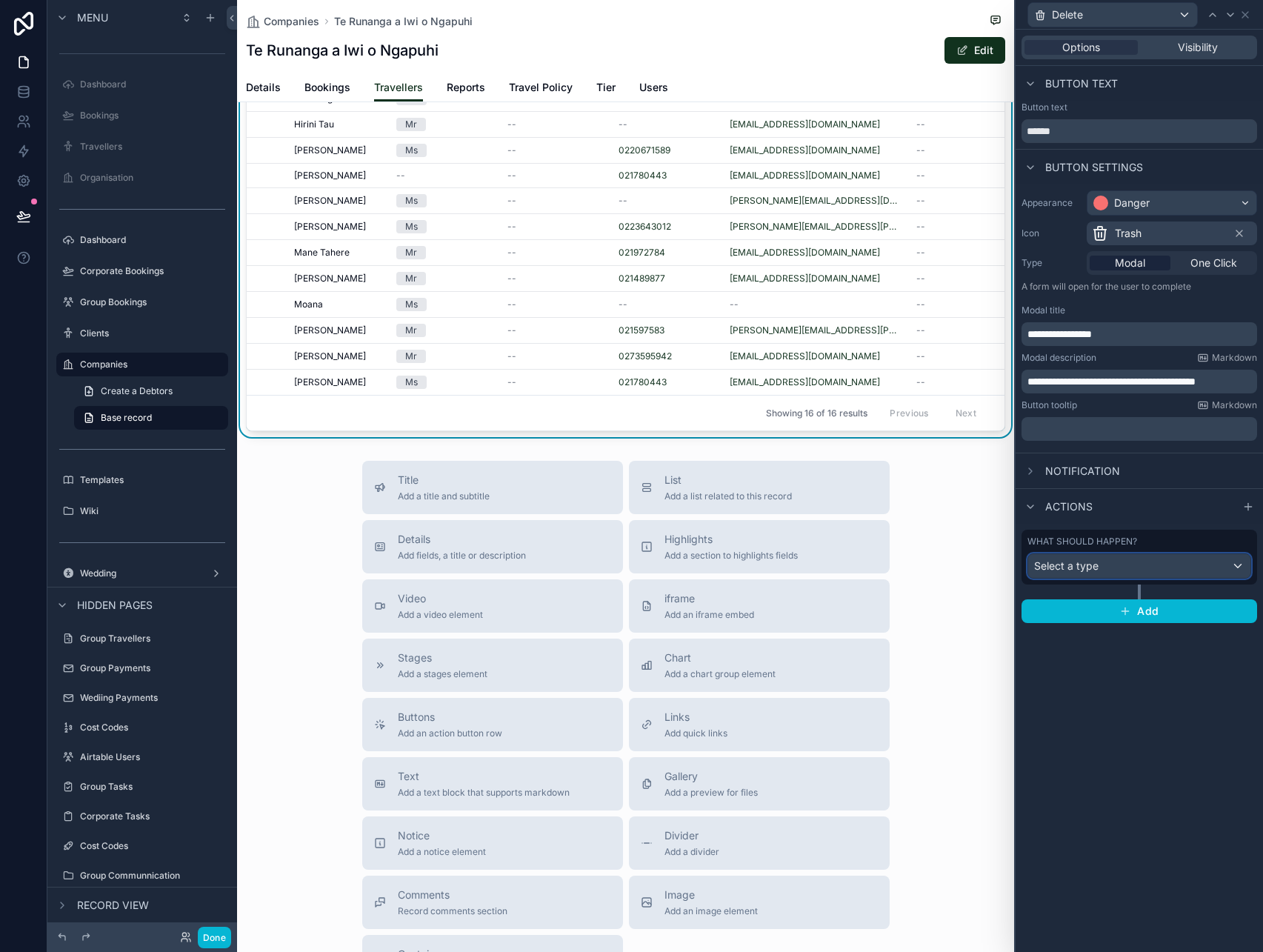
click at [1098, 576] on div "Select a type" at bounding box center [1139, 566] width 222 height 24
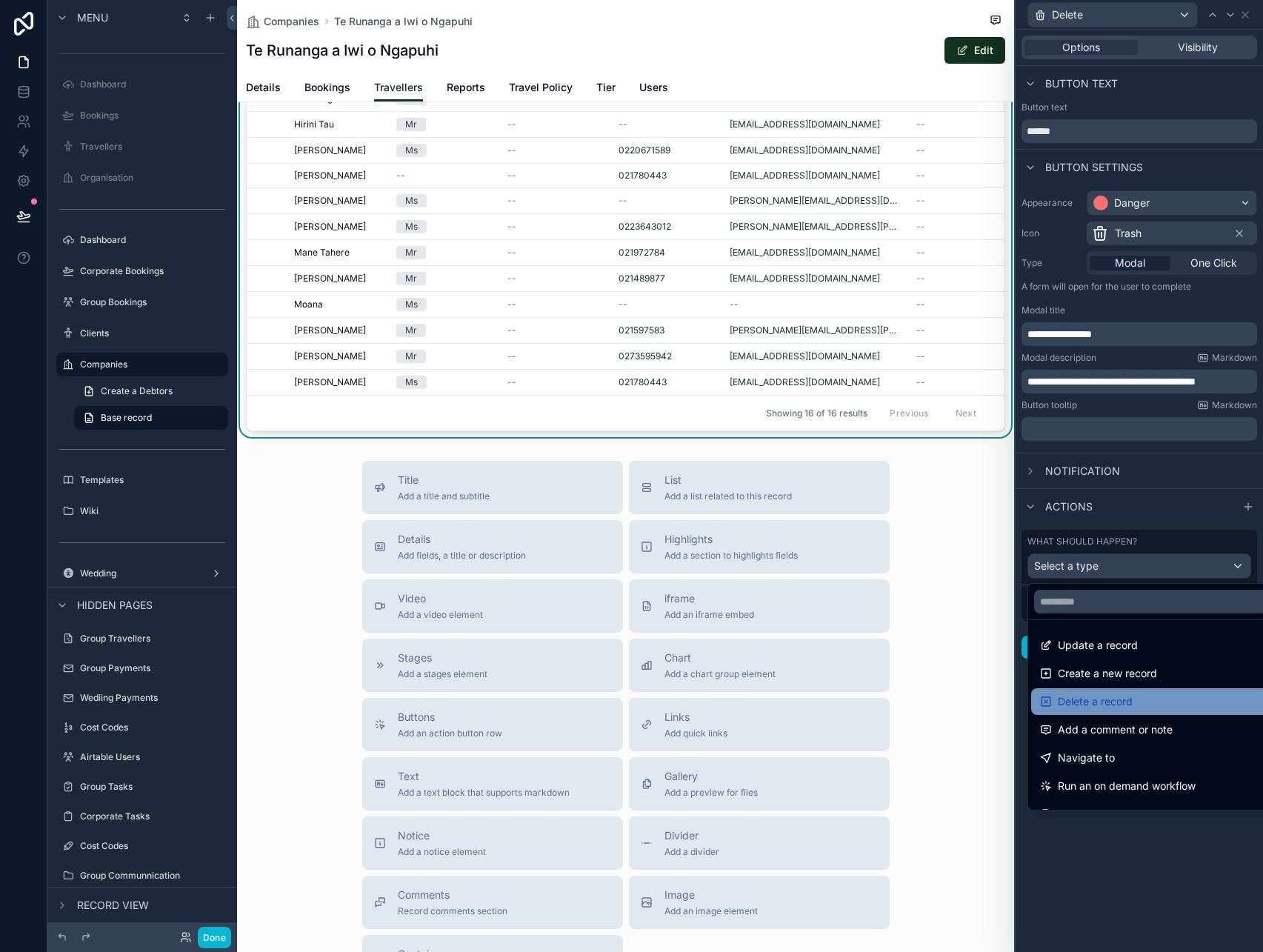
click at [1134, 704] on div "Delete a record" at bounding box center [1156, 701] width 233 height 18
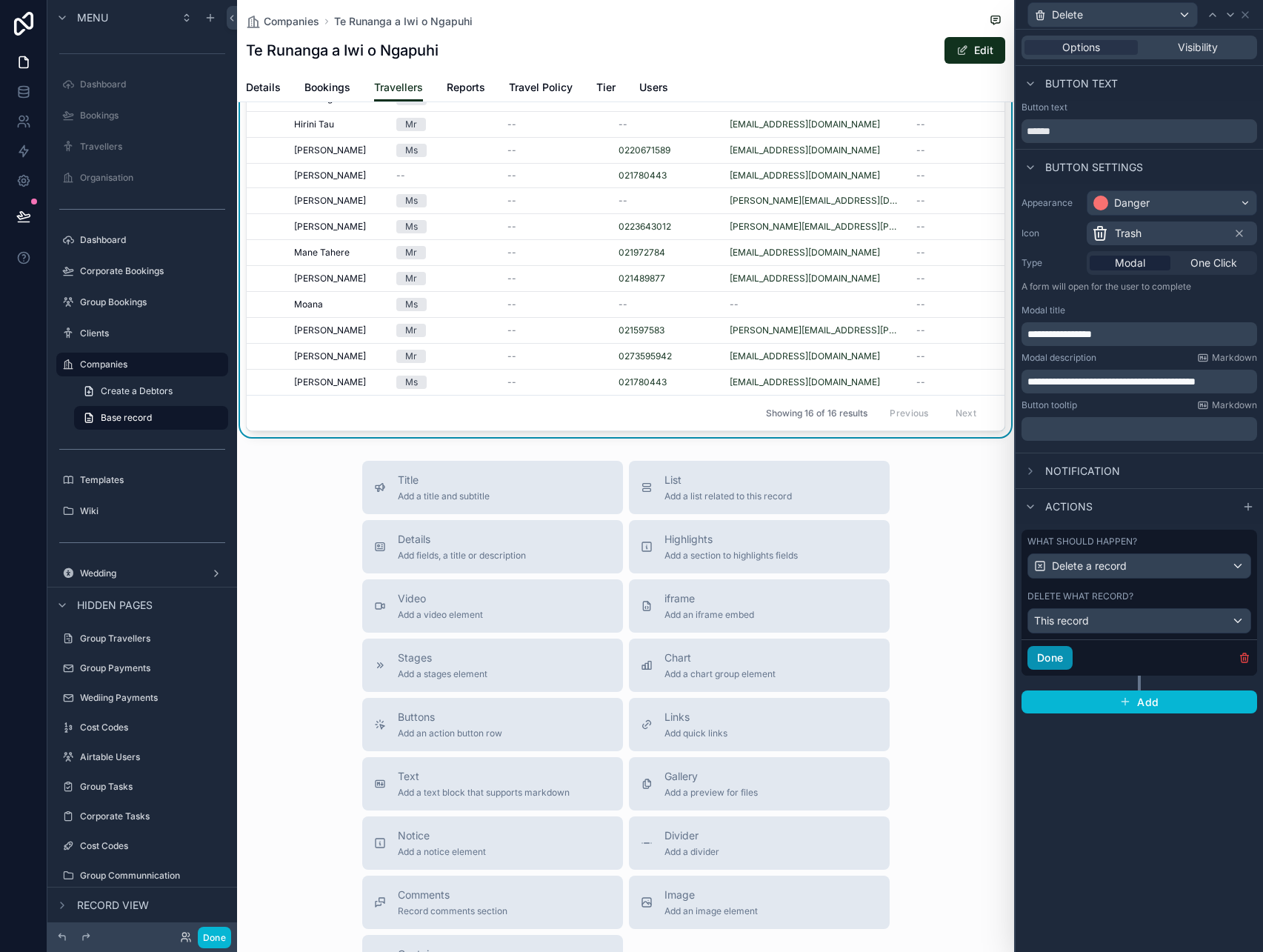
click at [1059, 658] on button "Done" at bounding box center [1050, 658] width 45 height 24
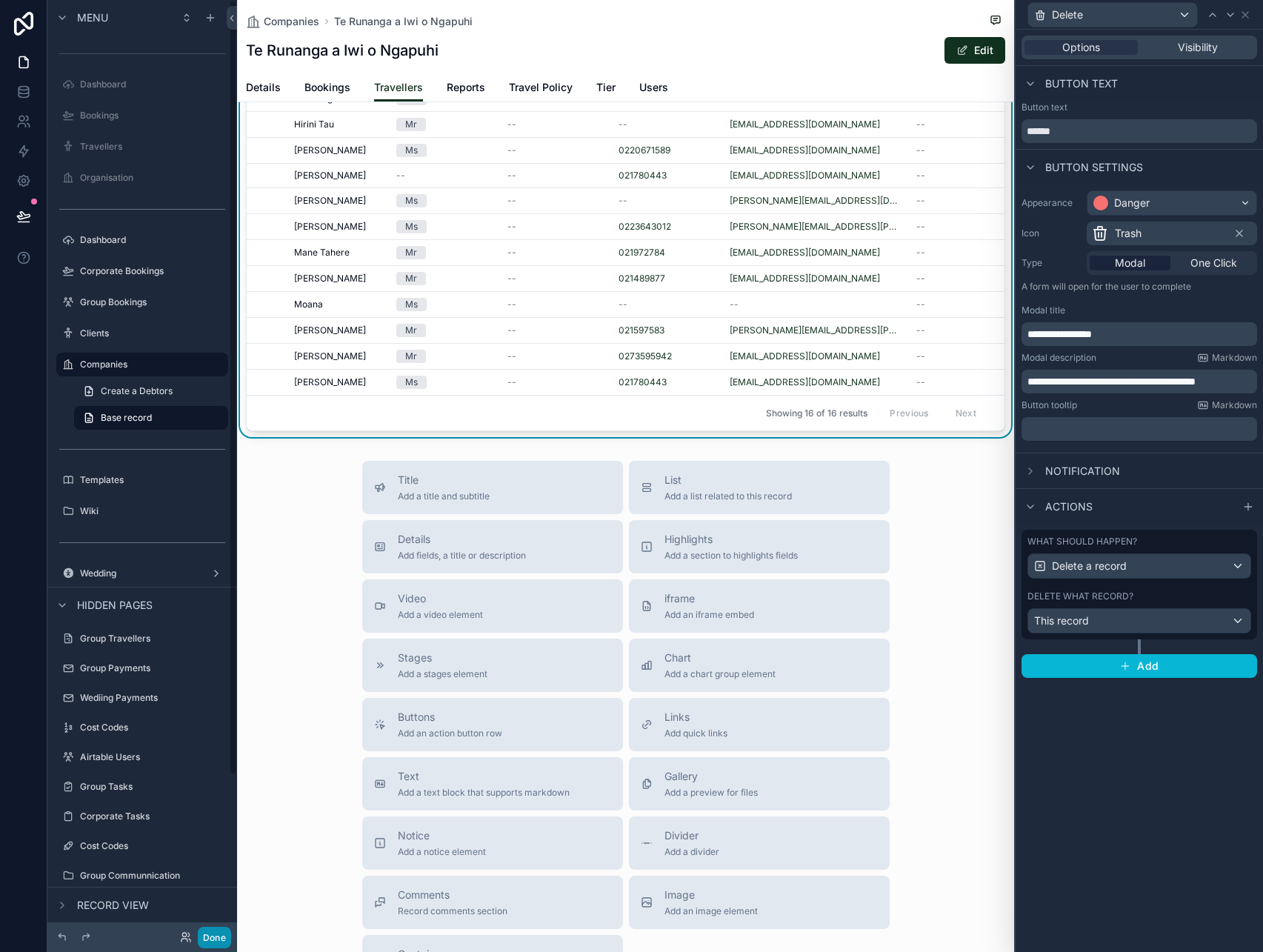
click at [214, 941] on button "Done" at bounding box center [214, 937] width 33 height 22
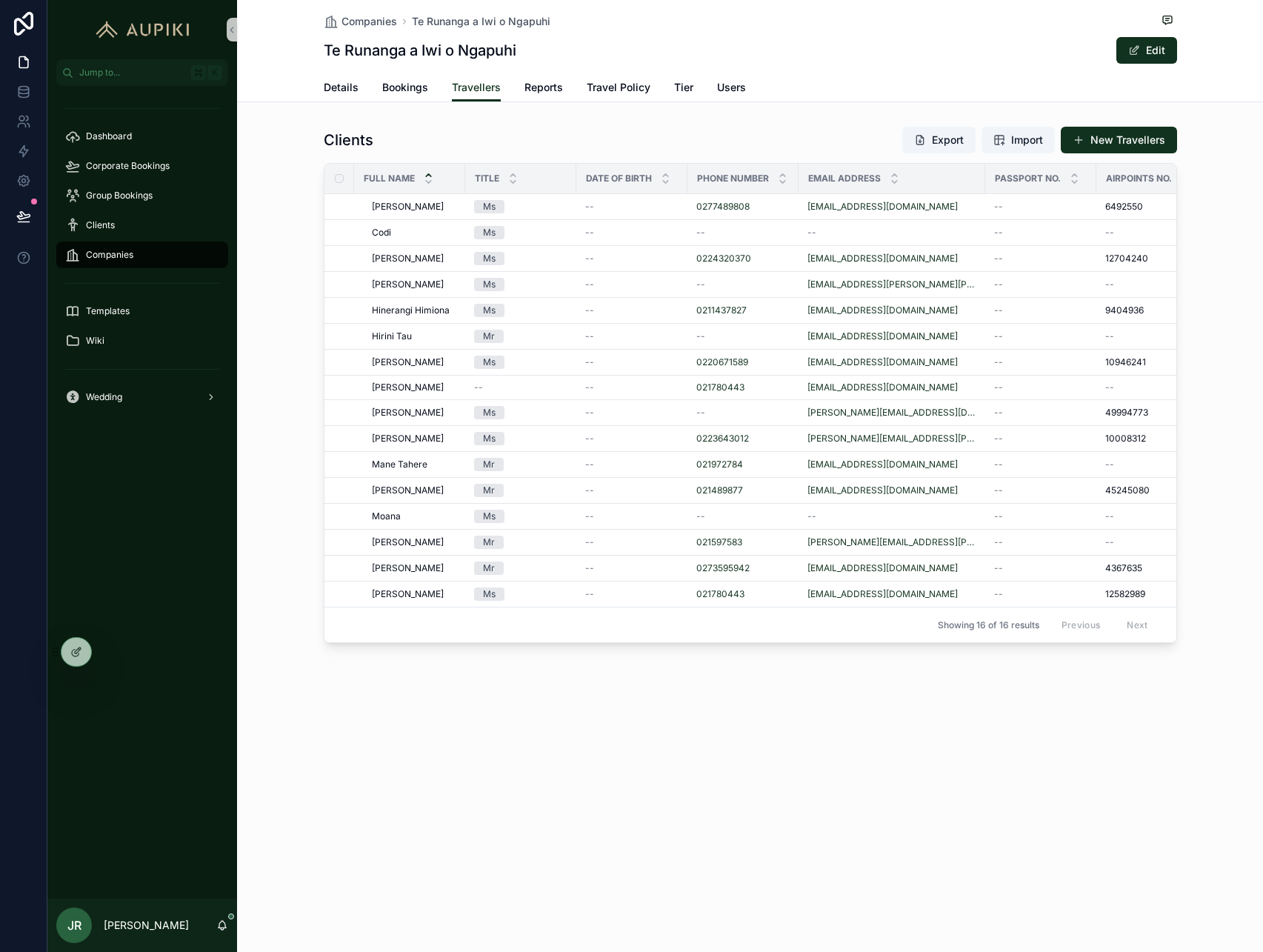
scroll to position [0, 0]
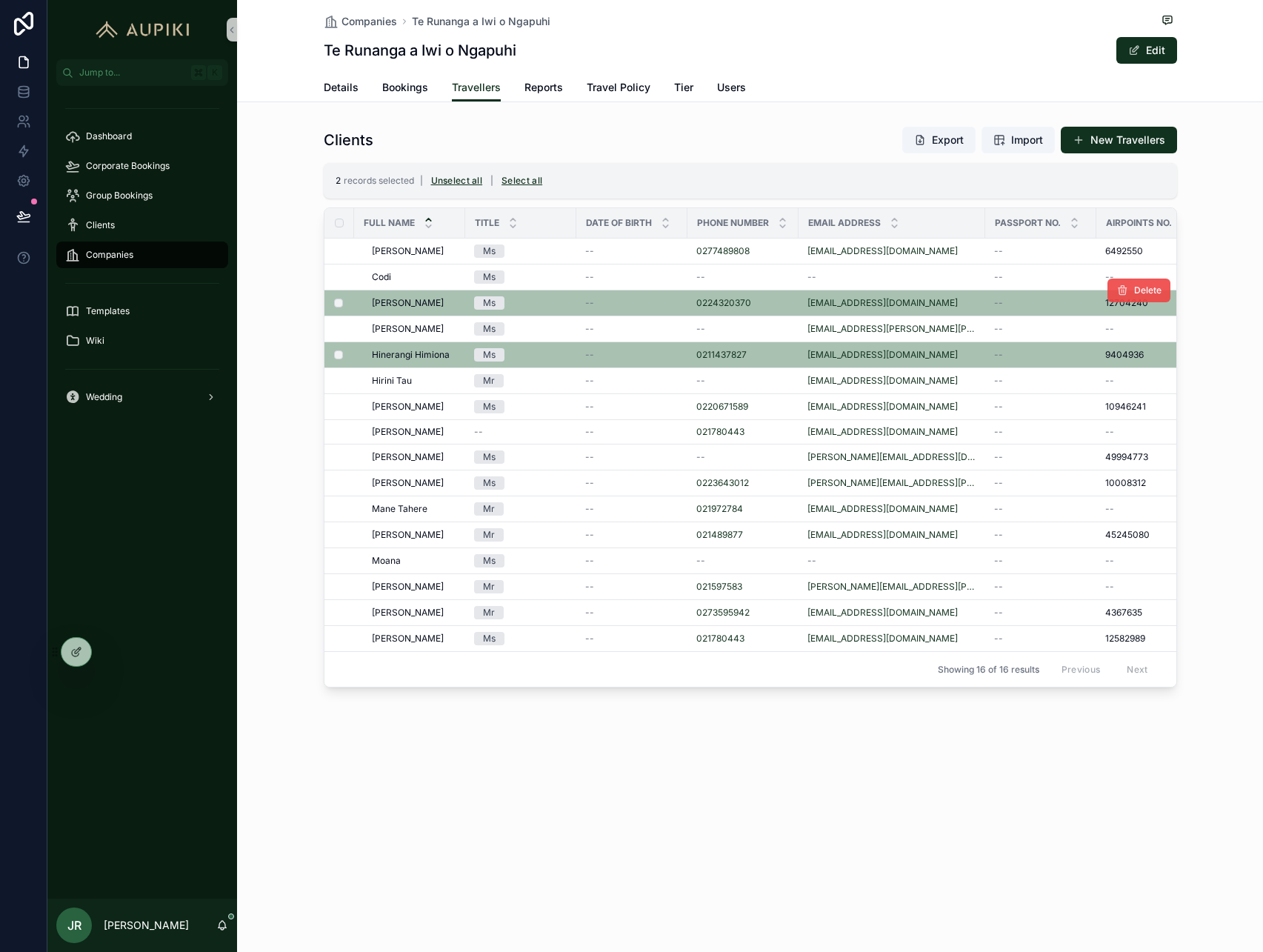
click at [1145, 296] on span "Delete" at bounding box center [1147, 290] width 27 height 12
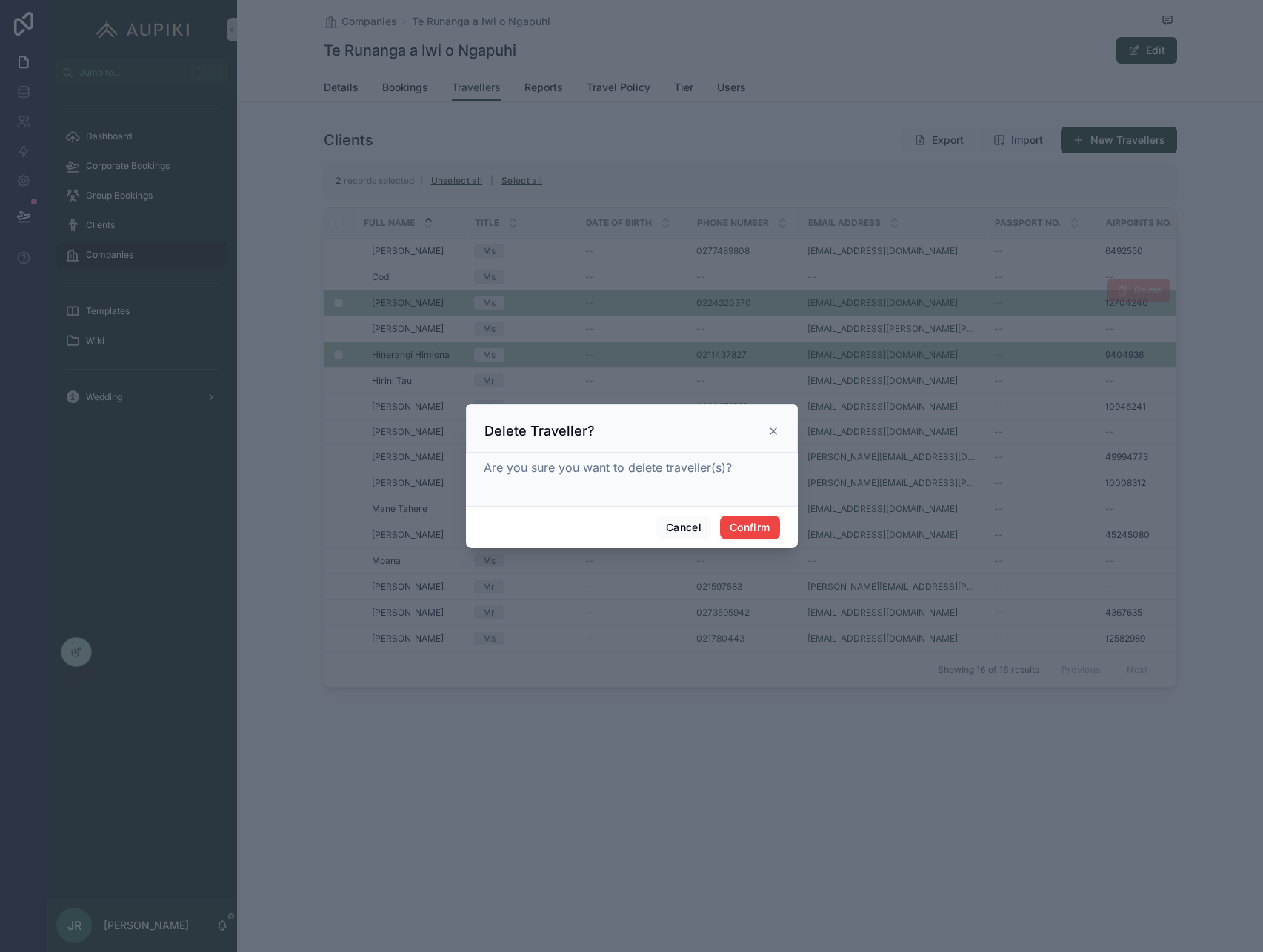
click at [773, 426] on icon at bounding box center [773, 430] width 12 height 12
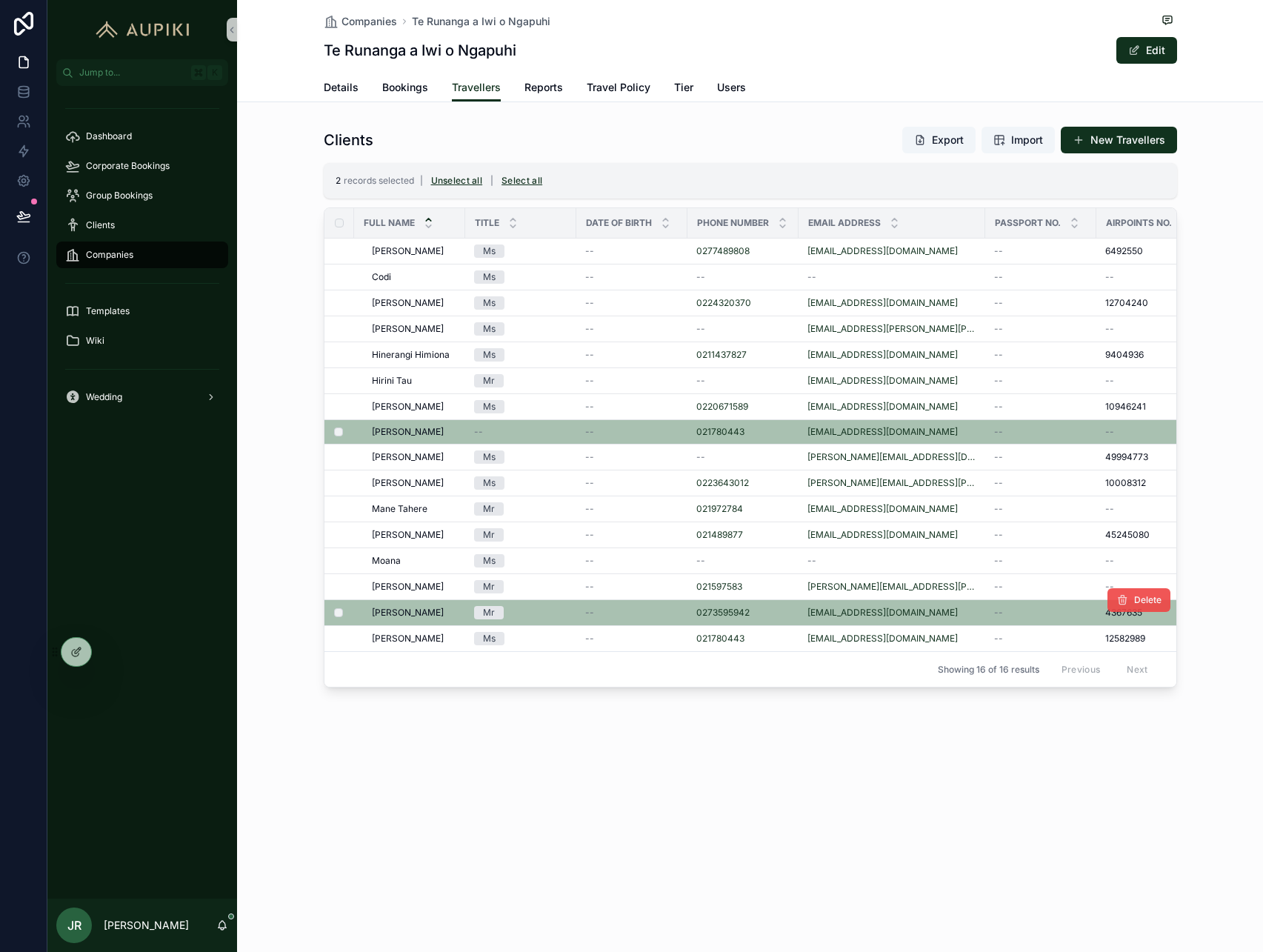
click at [1127, 604] on icon "scrollable content" at bounding box center [1121, 600] width 12 height 12
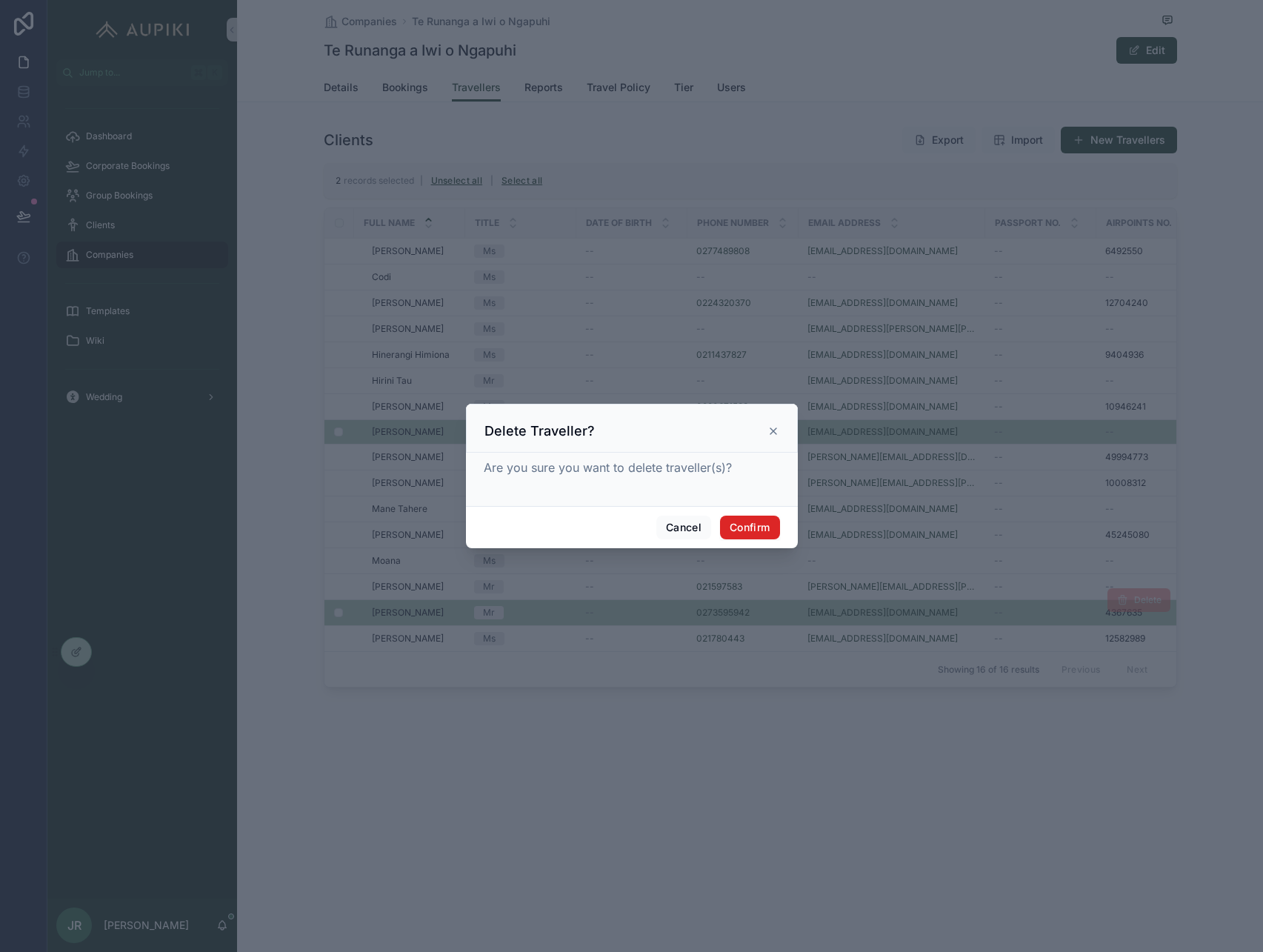
click at [762, 525] on button "Confirm" at bounding box center [749, 527] width 60 height 24
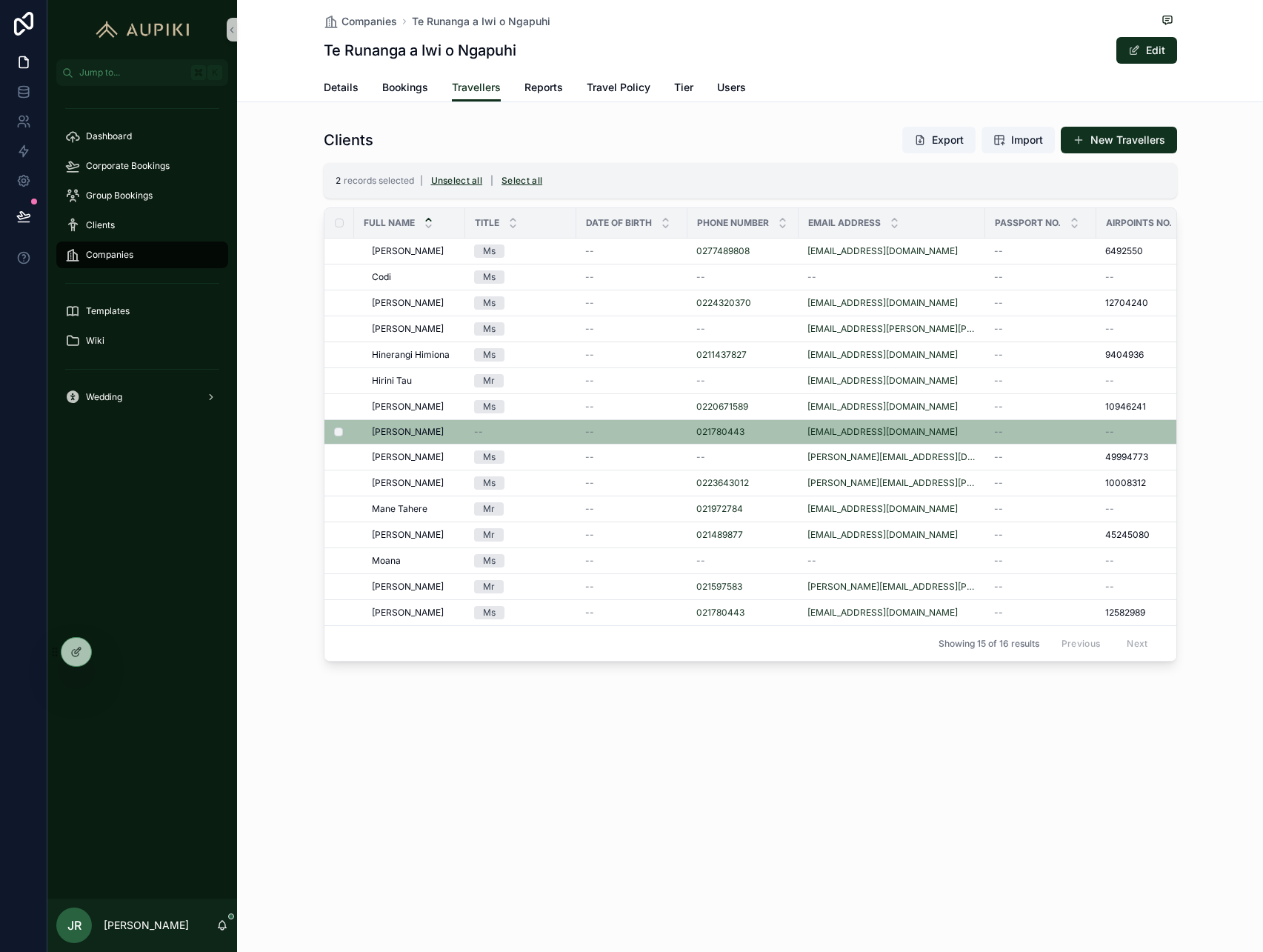
click at [704, 804] on div "Companies Te Runanga a Iwi o Ngapuhi Te Runanga a Iwi o Ngapuhi Edit Travellers…" at bounding box center [750, 476] width 1026 height 952
click at [280, 219] on div "Clients Export Import New Travellers 2 records selected | Unselect all | Select…" at bounding box center [750, 393] width 1026 height 547
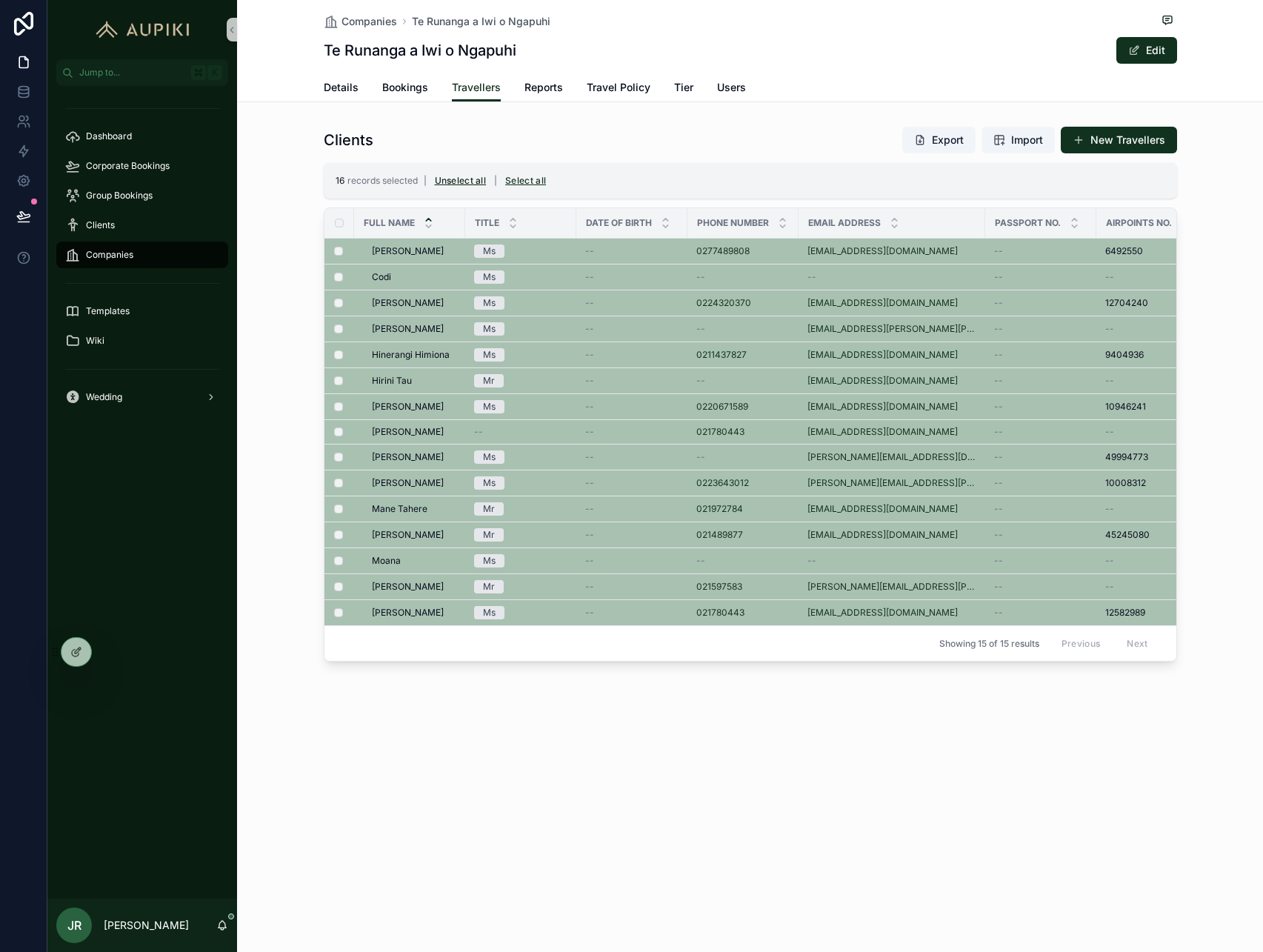
click at [461, 180] on button "Unselect all" at bounding box center [460, 180] width 62 height 24
click at [78, 652] on icon at bounding box center [76, 652] width 12 height 12
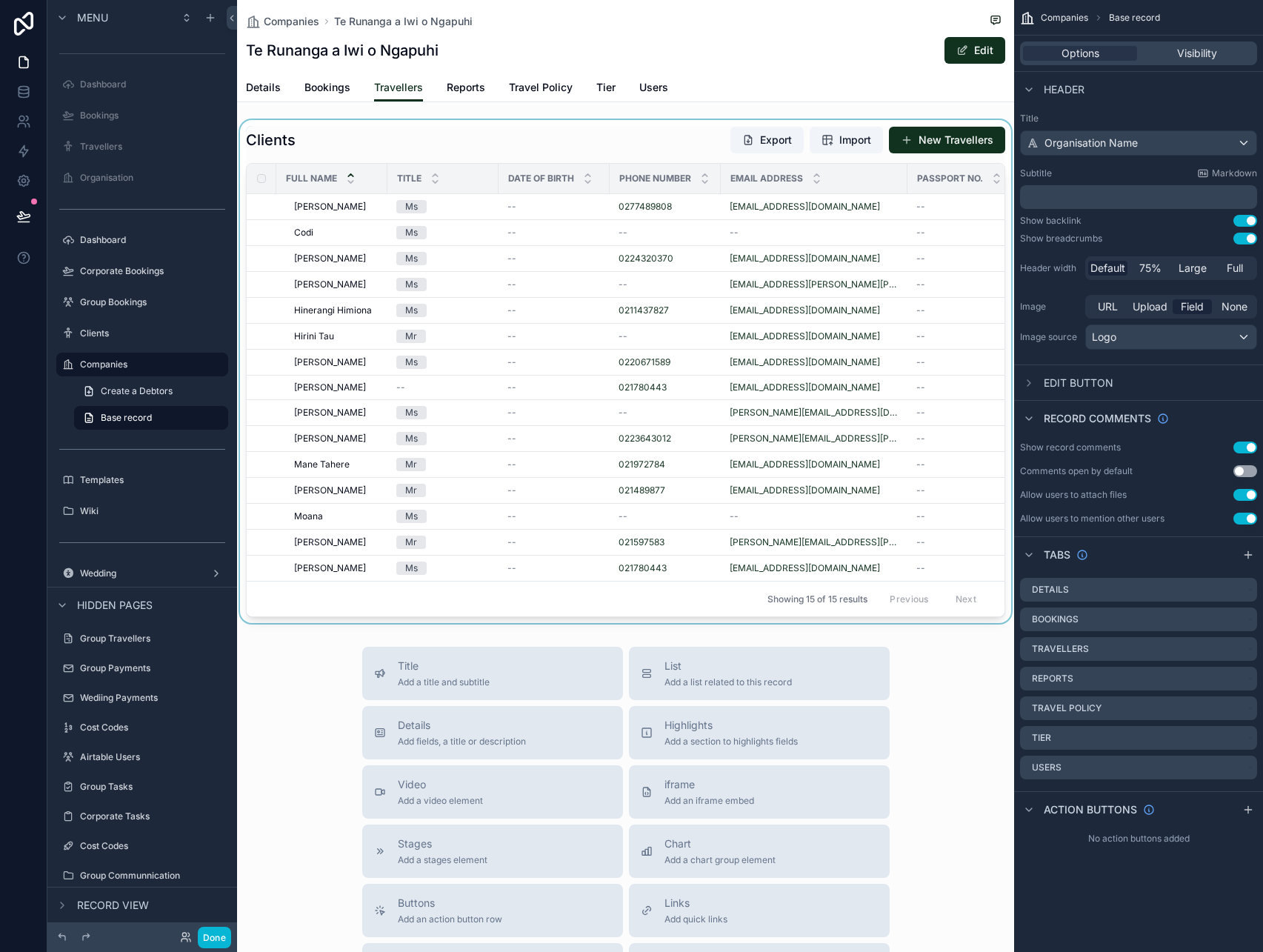
click at [825, 334] on div "scrollable content" at bounding box center [625, 372] width 777 height 503
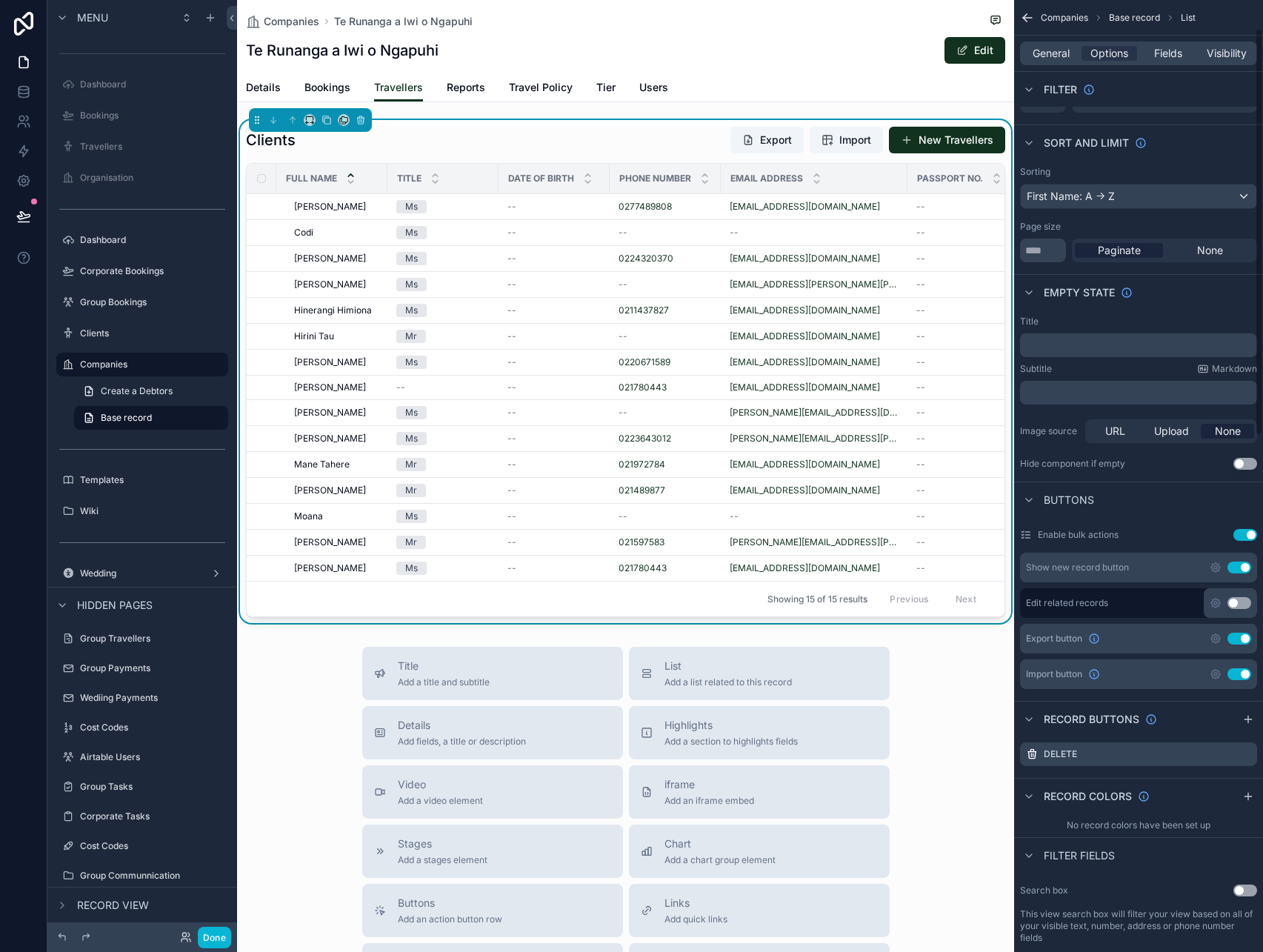
scroll to position [78, 0]
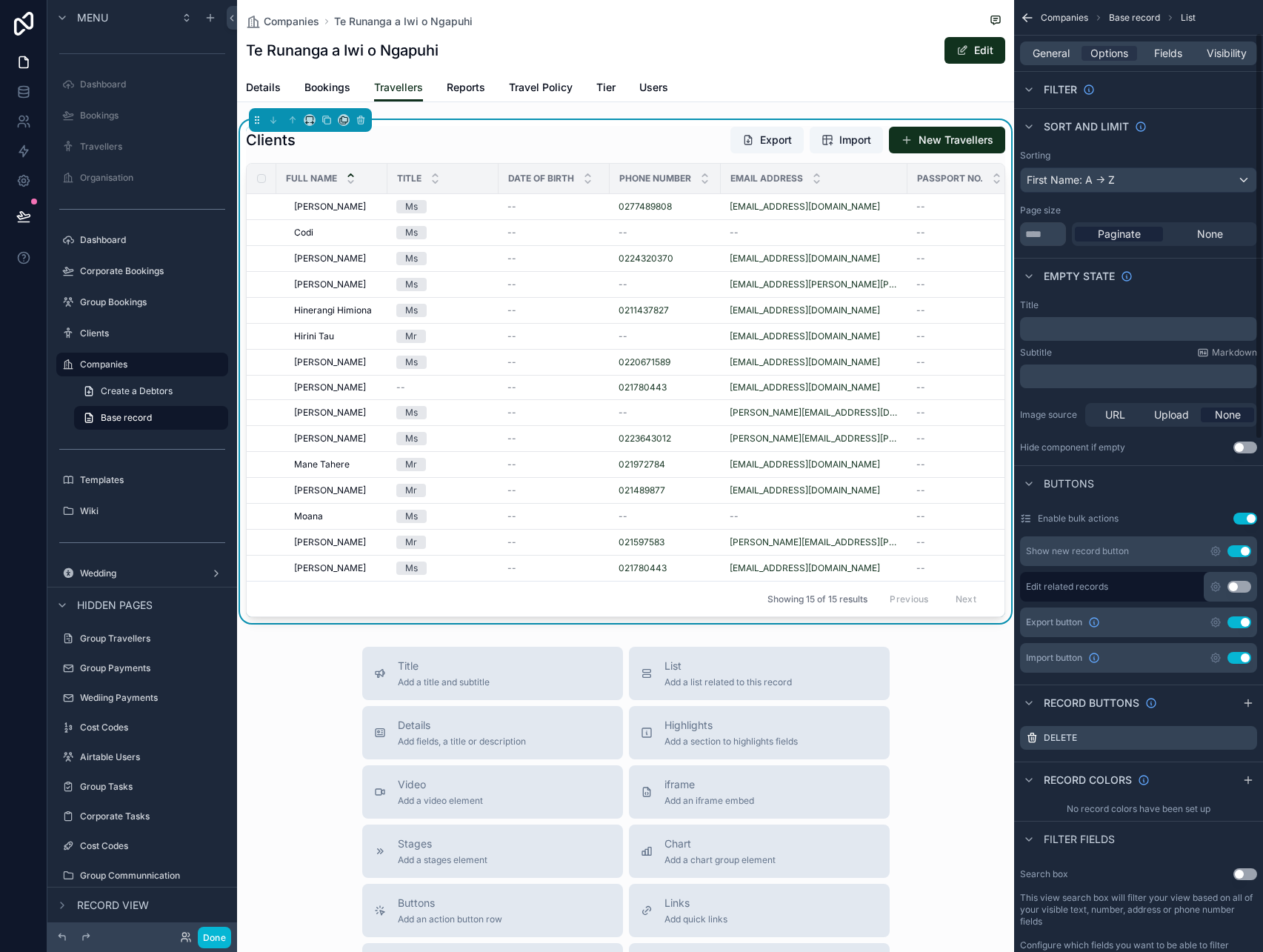
click at [1078, 513] on label "Enable bulk actions" at bounding box center [1078, 518] width 80 height 12
drag, startPoint x: 1131, startPoint y: 515, endPoint x: 1011, endPoint y: 515, distance: 120.0
click at [1011, 515] on div "Jump to... K Dashboard Bookings Travellers Organisation Dashboard Corporate Boo…" at bounding box center [750, 476] width 1026 height 952
click at [1231, 587] on button "Use setting" at bounding box center [1239, 586] width 24 height 12
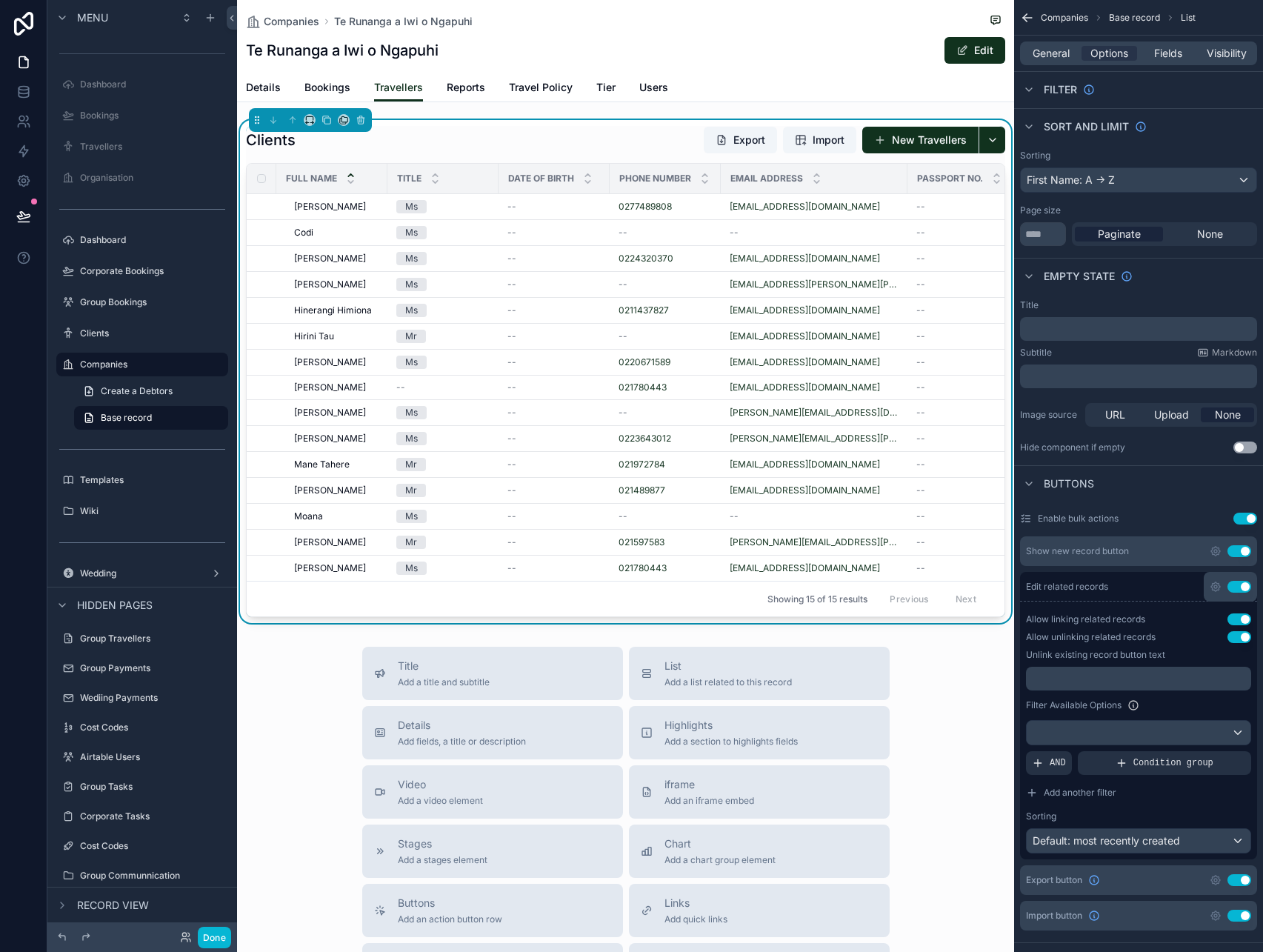
click at [1244, 586] on button "Use setting" at bounding box center [1239, 586] width 24 height 12
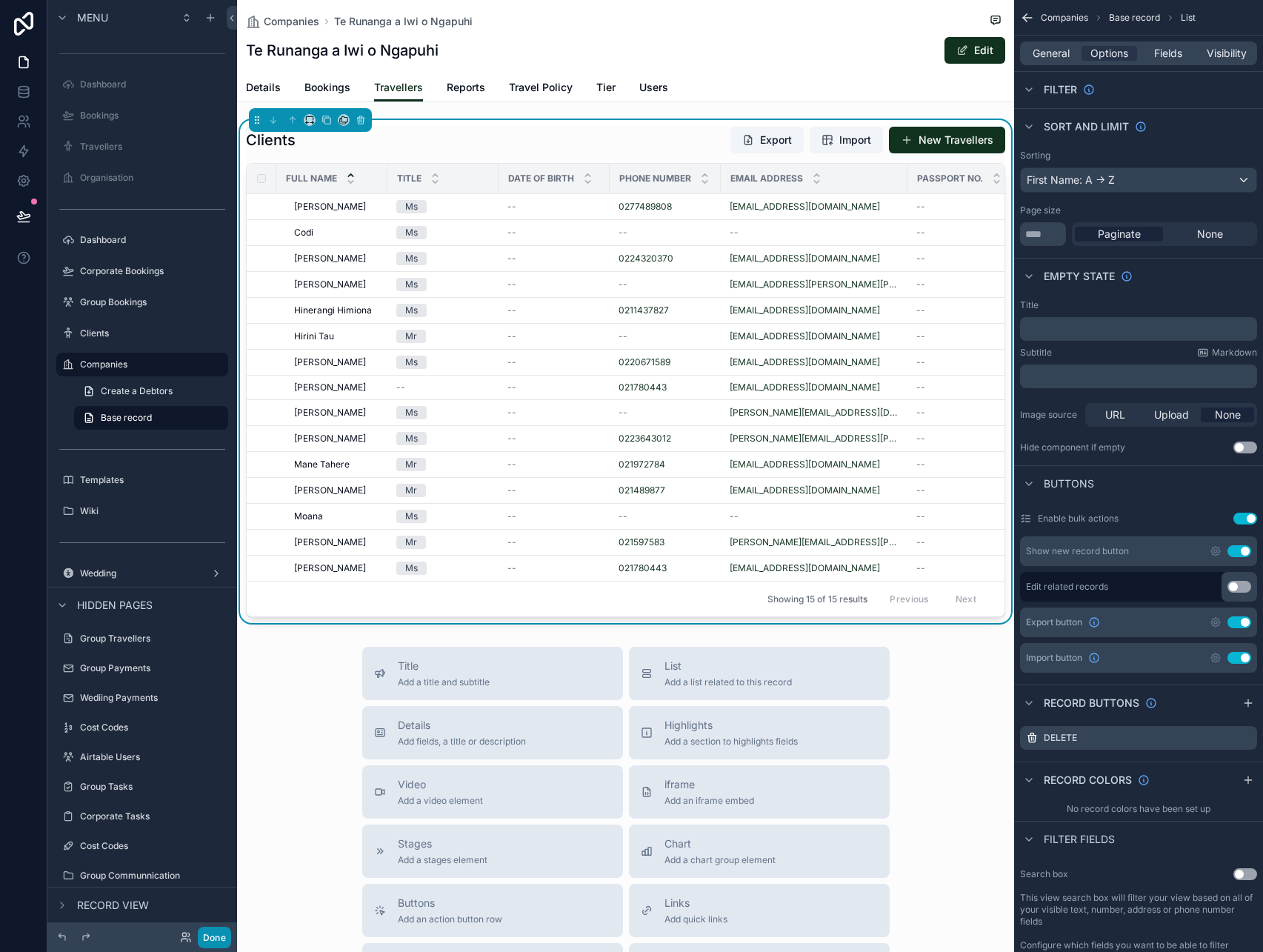
click at [218, 940] on button "Done" at bounding box center [214, 937] width 33 height 22
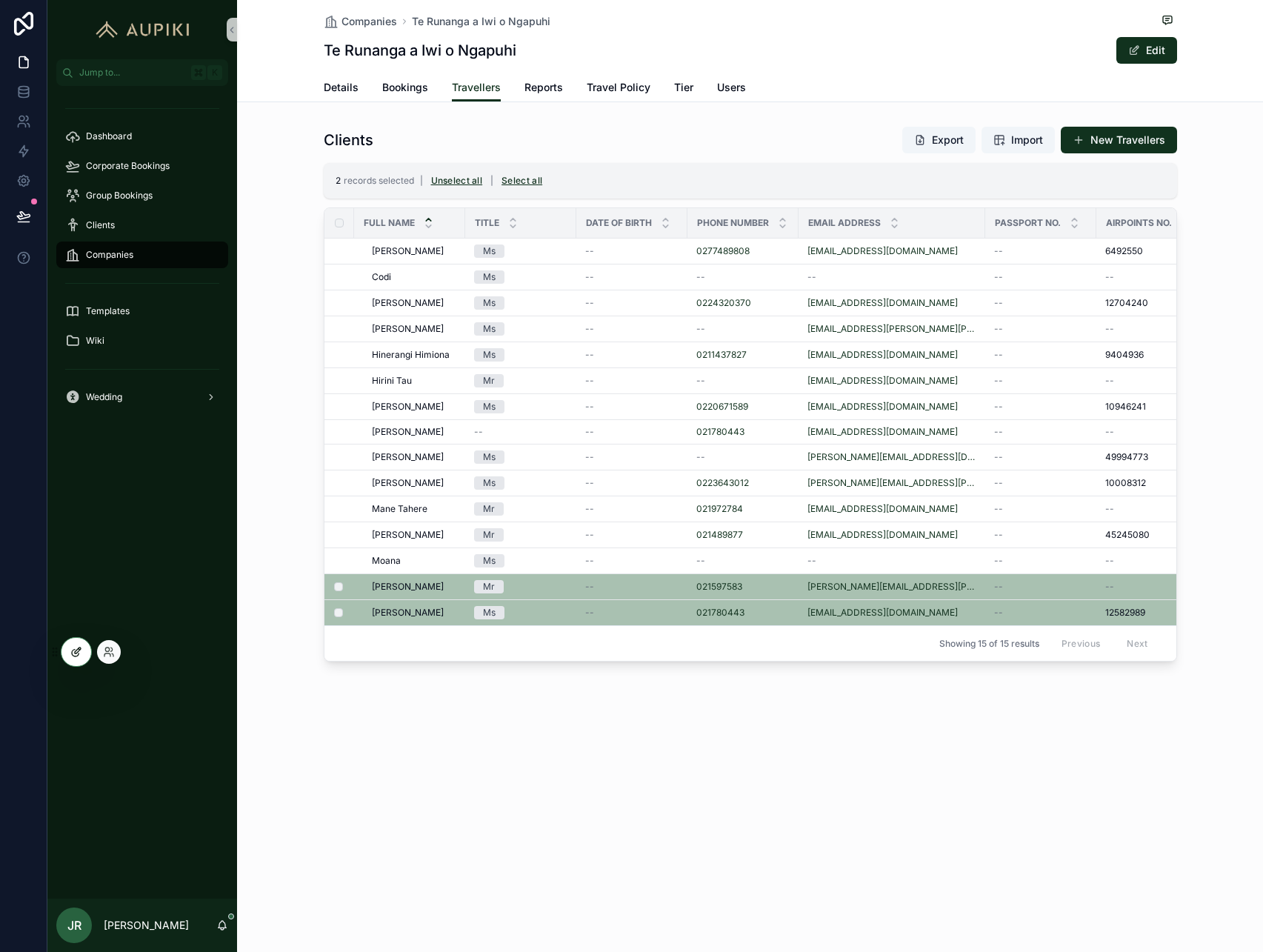
click at [78, 654] on icon at bounding box center [75, 652] width 7 height 7
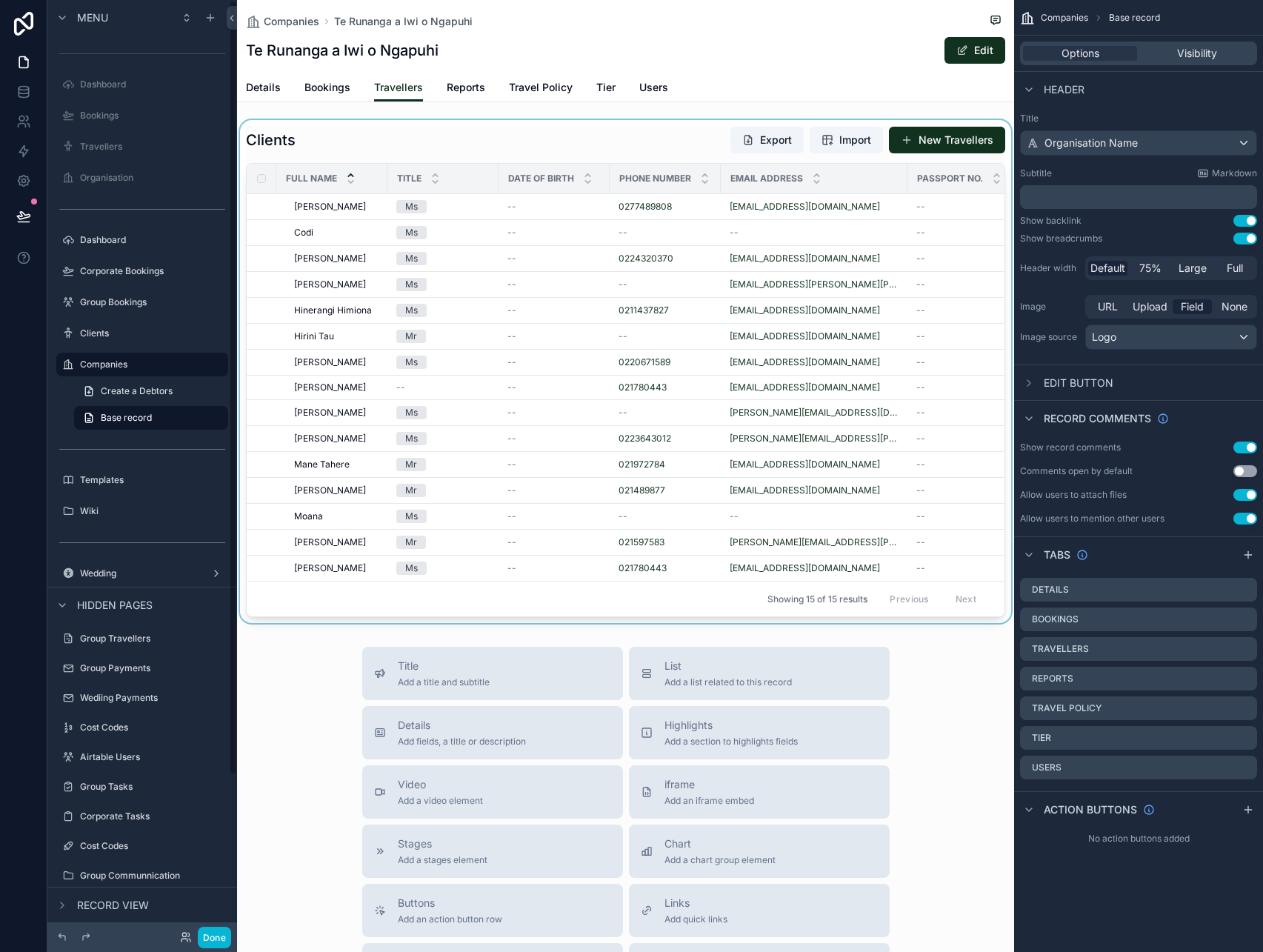
click at [262, 542] on div "scrollable content" at bounding box center [625, 372] width 777 height 503
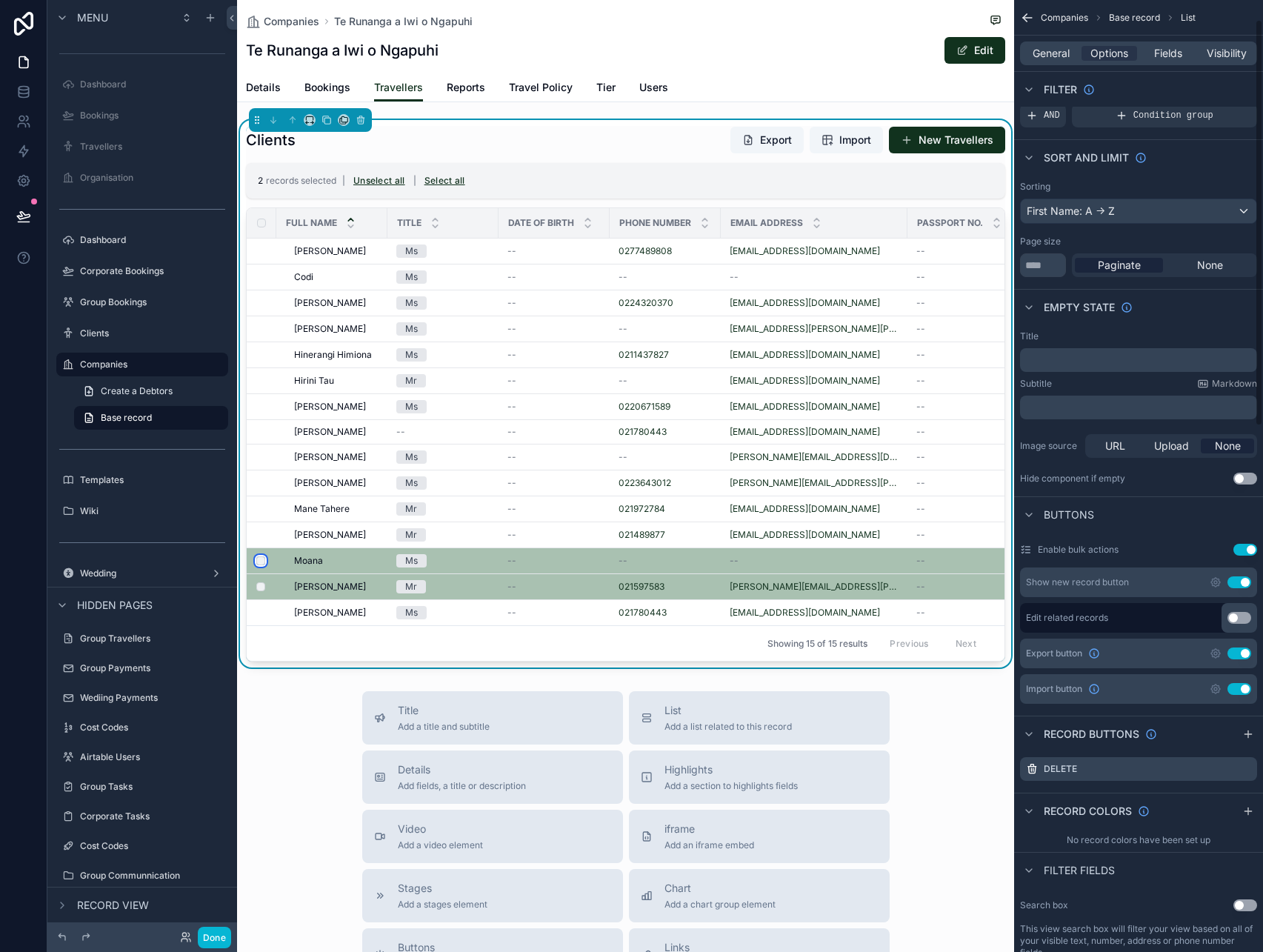
scroll to position [44, 0]
click at [1244, 769] on icon "scrollable content" at bounding box center [1244, 771] width 12 height 12
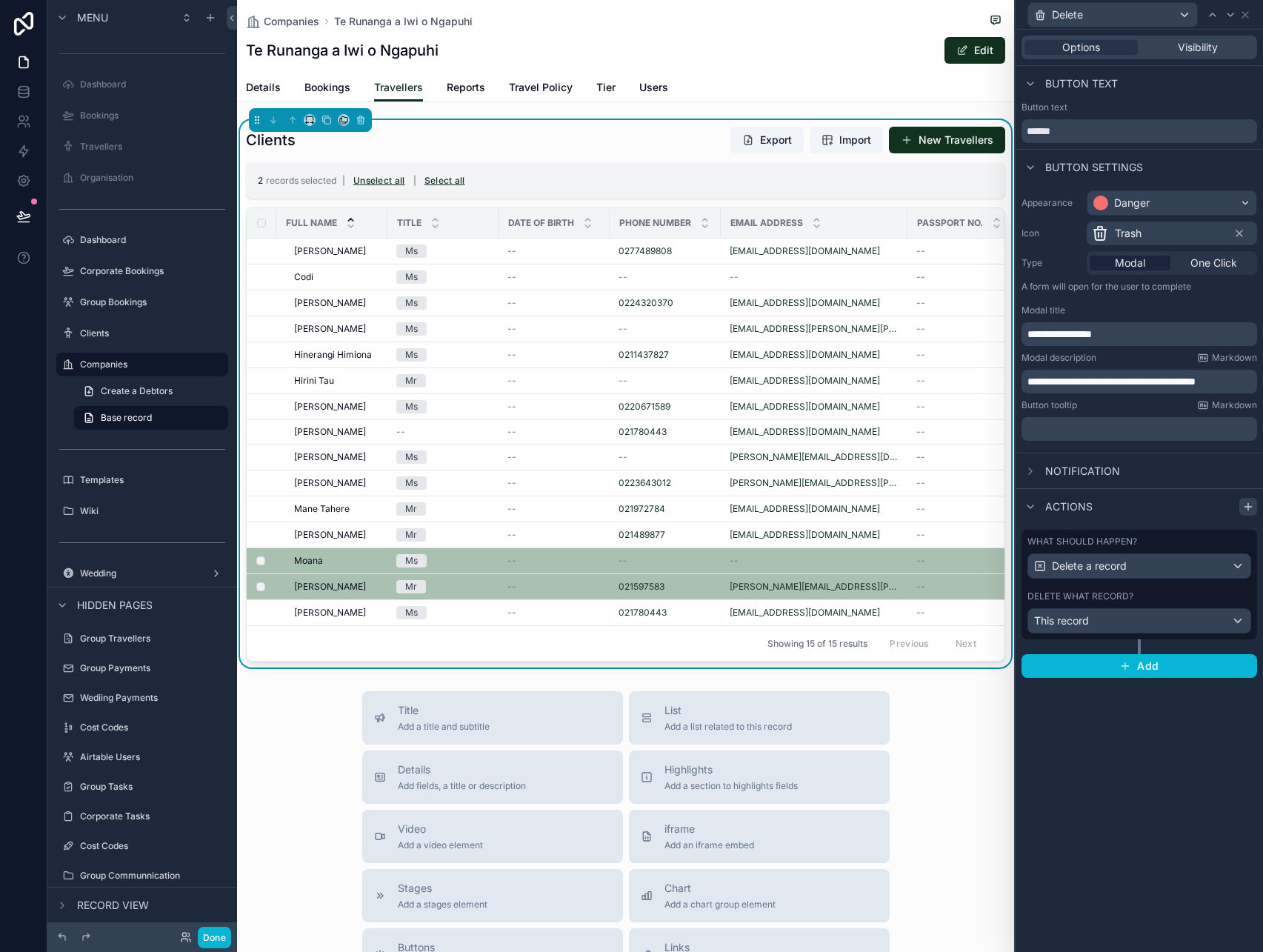
click at [1251, 510] on icon at bounding box center [1248, 506] width 12 height 12
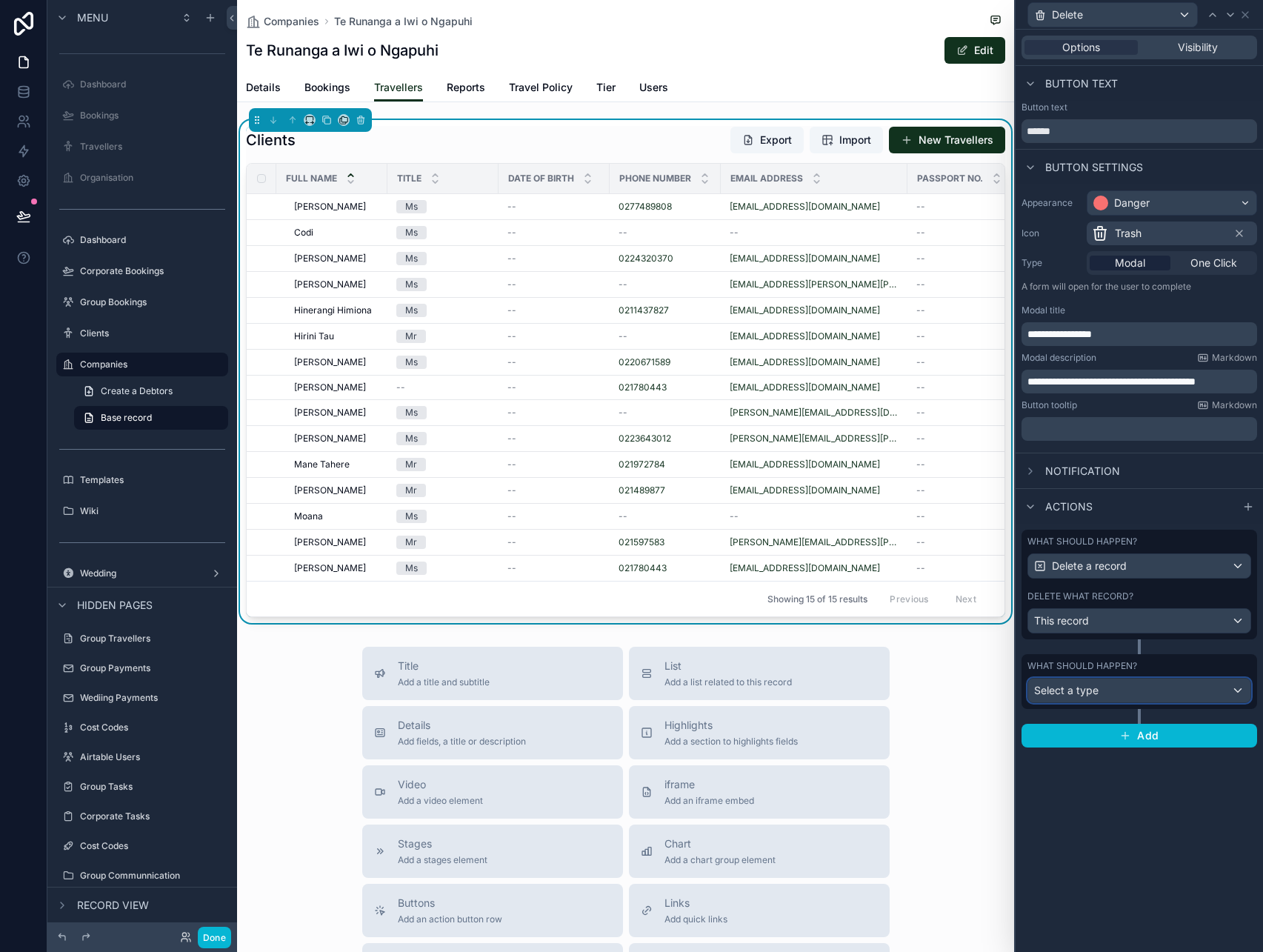
click at [1105, 690] on div "Select a type" at bounding box center [1139, 690] width 222 height 24
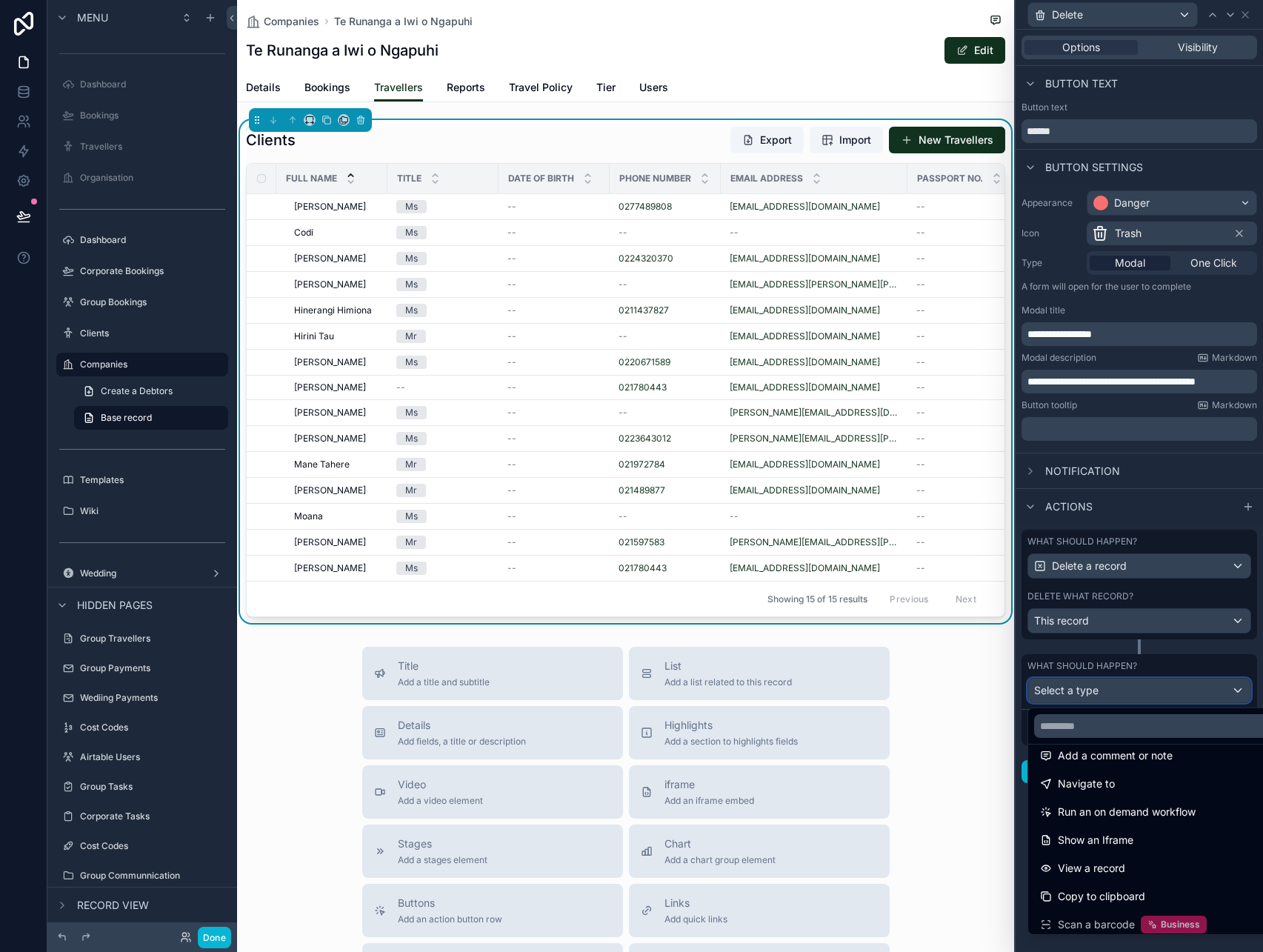
scroll to position [105, 0]
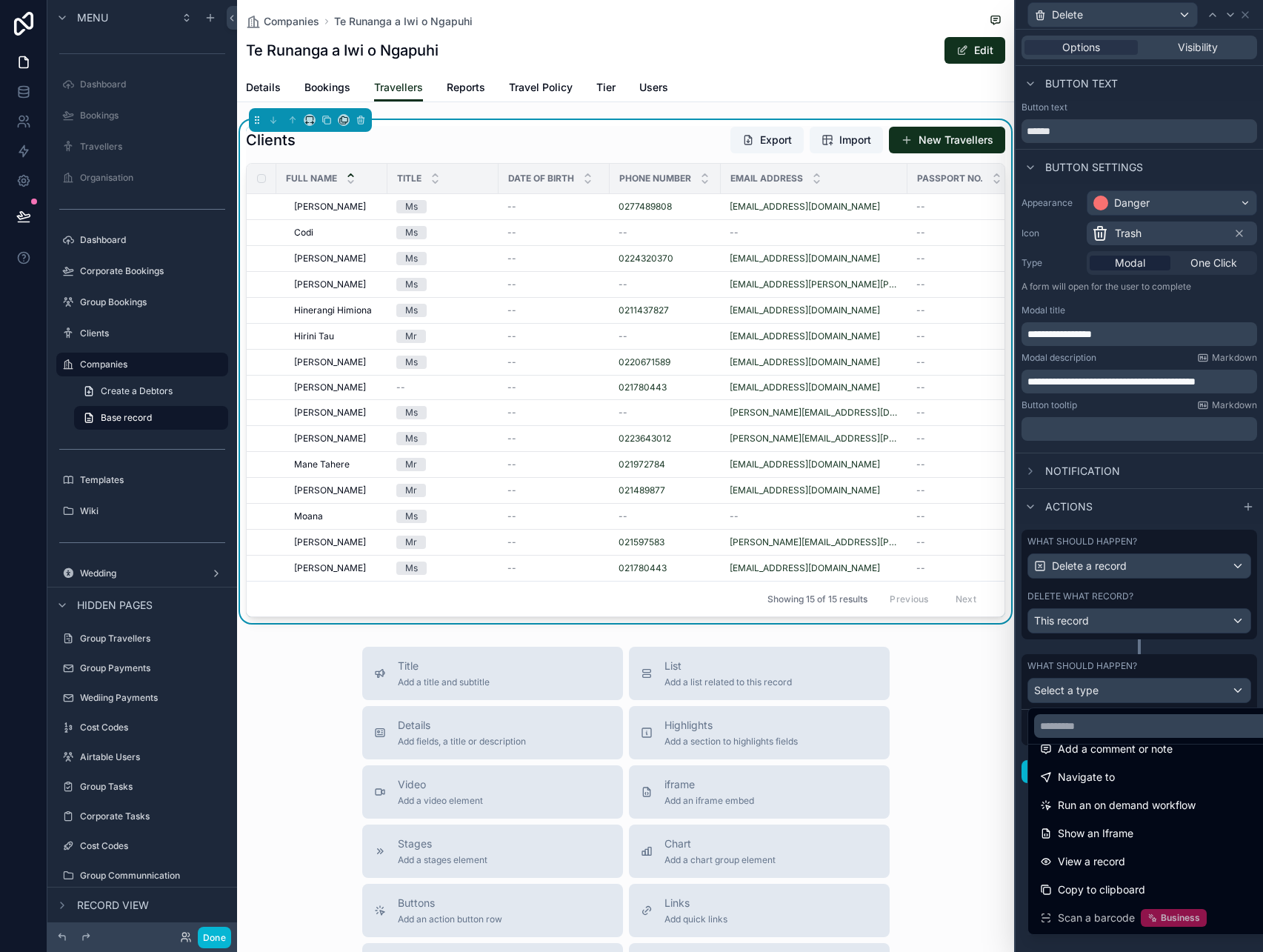
click at [1163, 698] on div at bounding box center [1139, 476] width 248 height 952
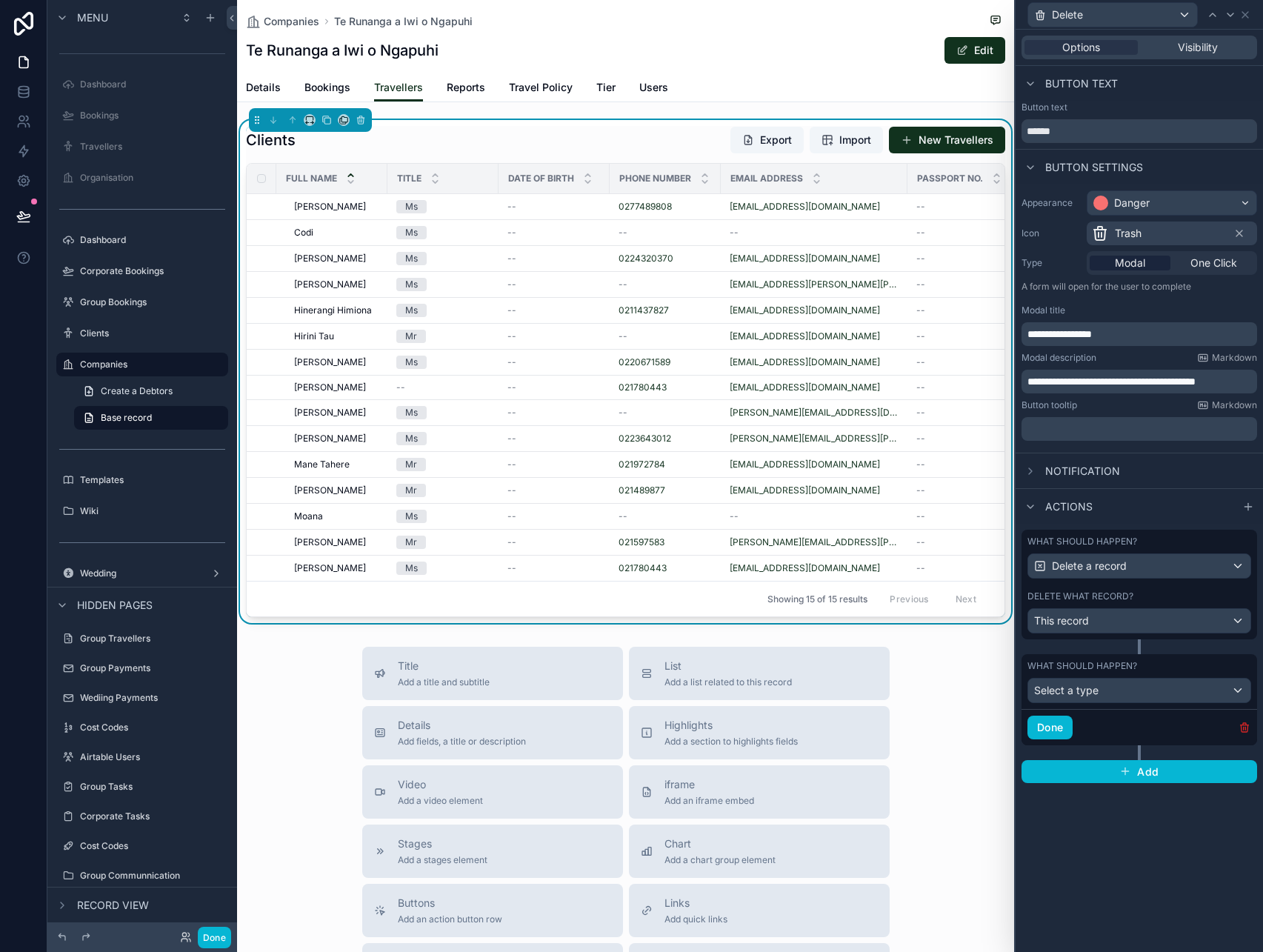
click at [1238, 725] on icon "button" at bounding box center [1244, 727] width 12 height 12
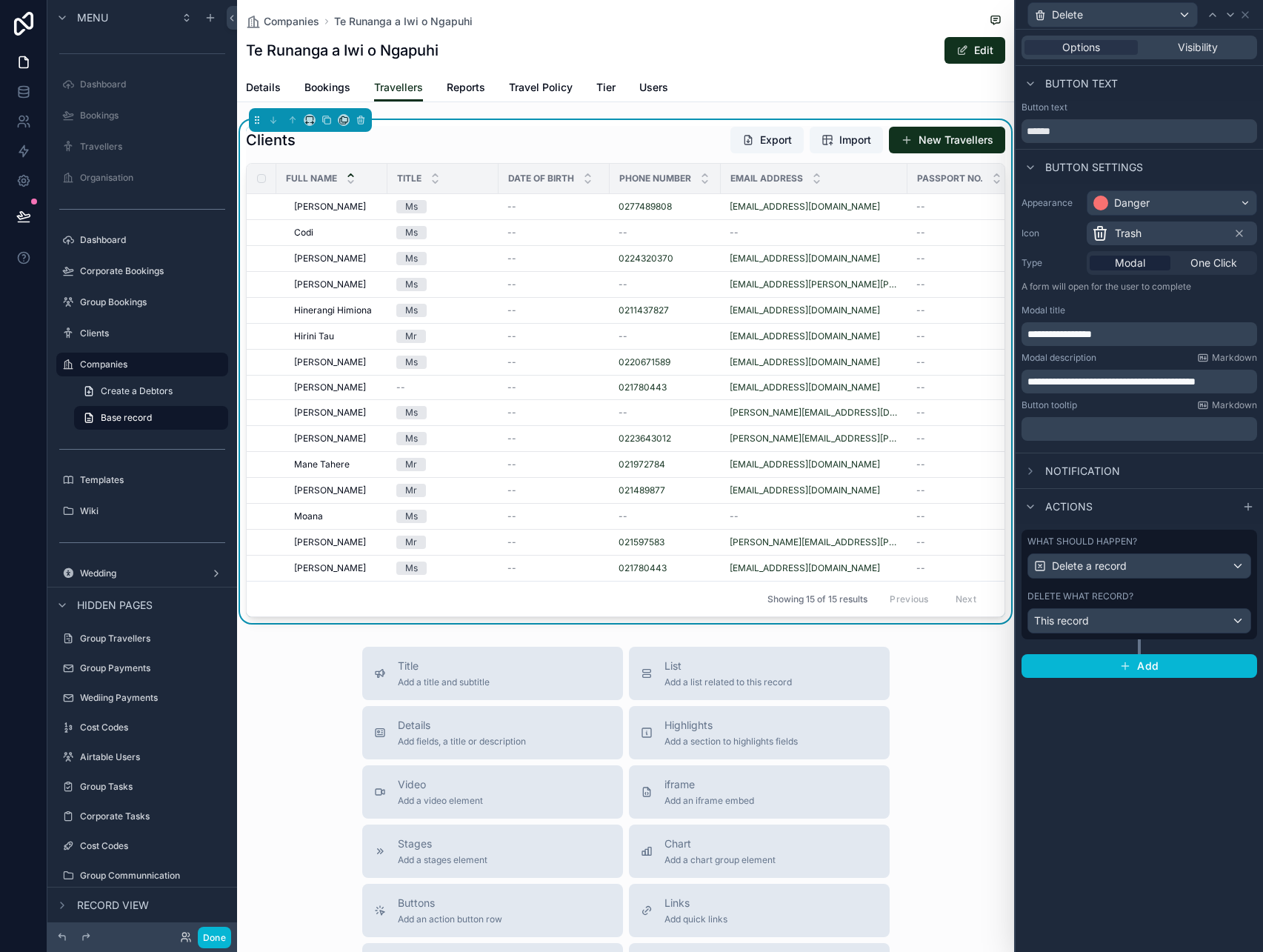
click at [1052, 466] on span "Notification" at bounding box center [1083, 471] width 75 height 15
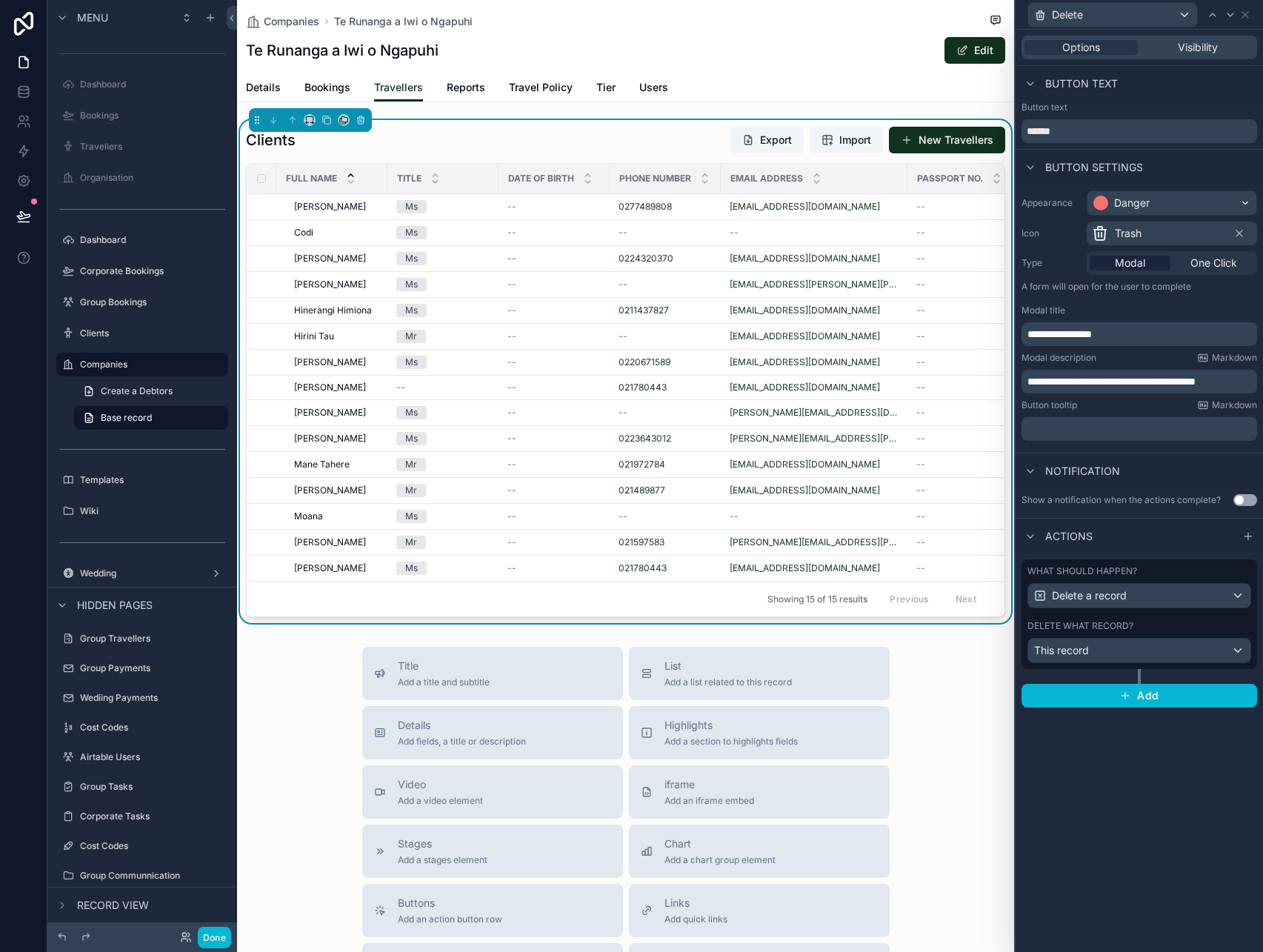
click at [1056, 465] on span "Notification" at bounding box center [1083, 471] width 75 height 15
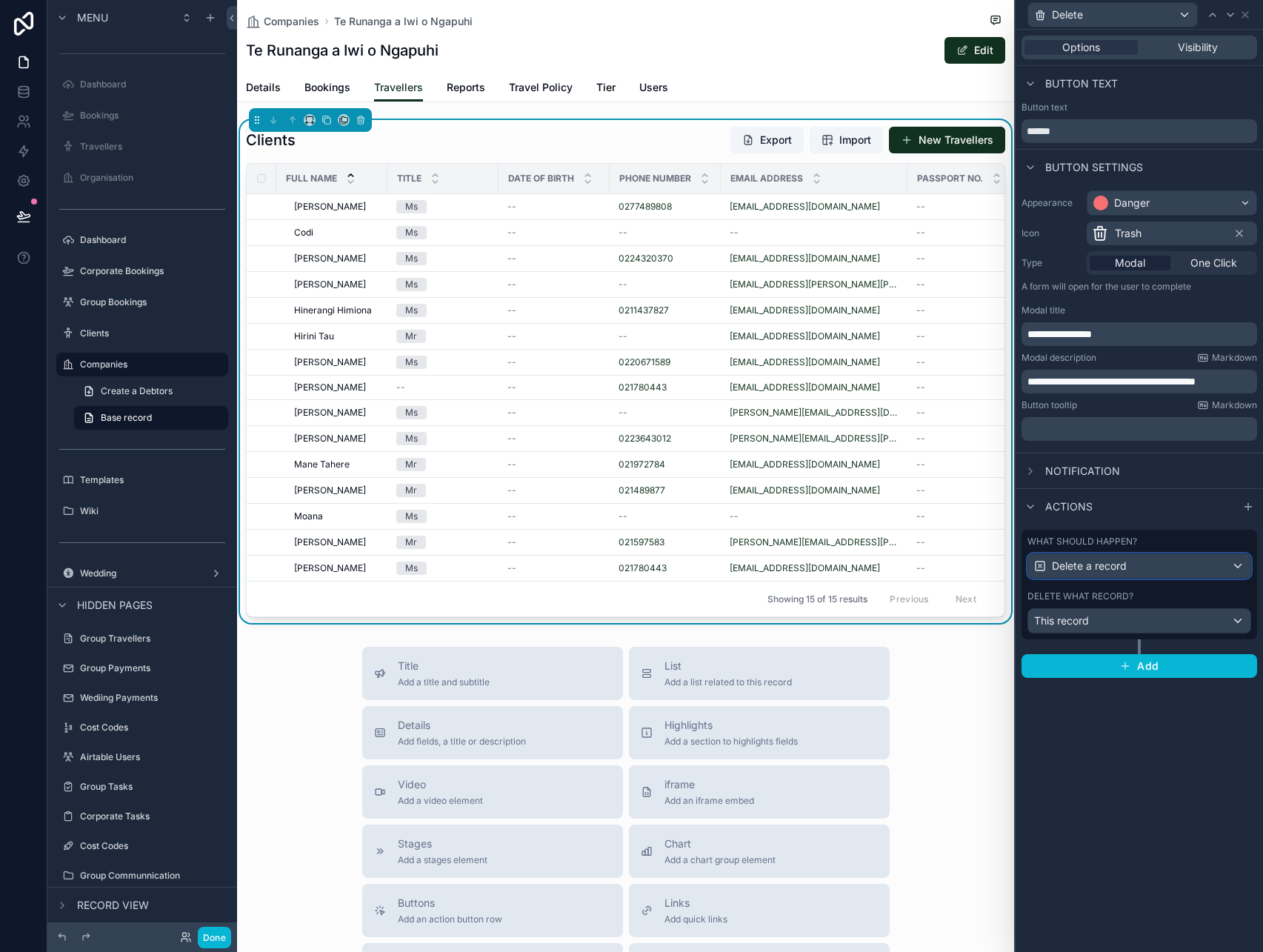
click at [1092, 568] on span "Delete a record" at bounding box center [1089, 566] width 75 height 15
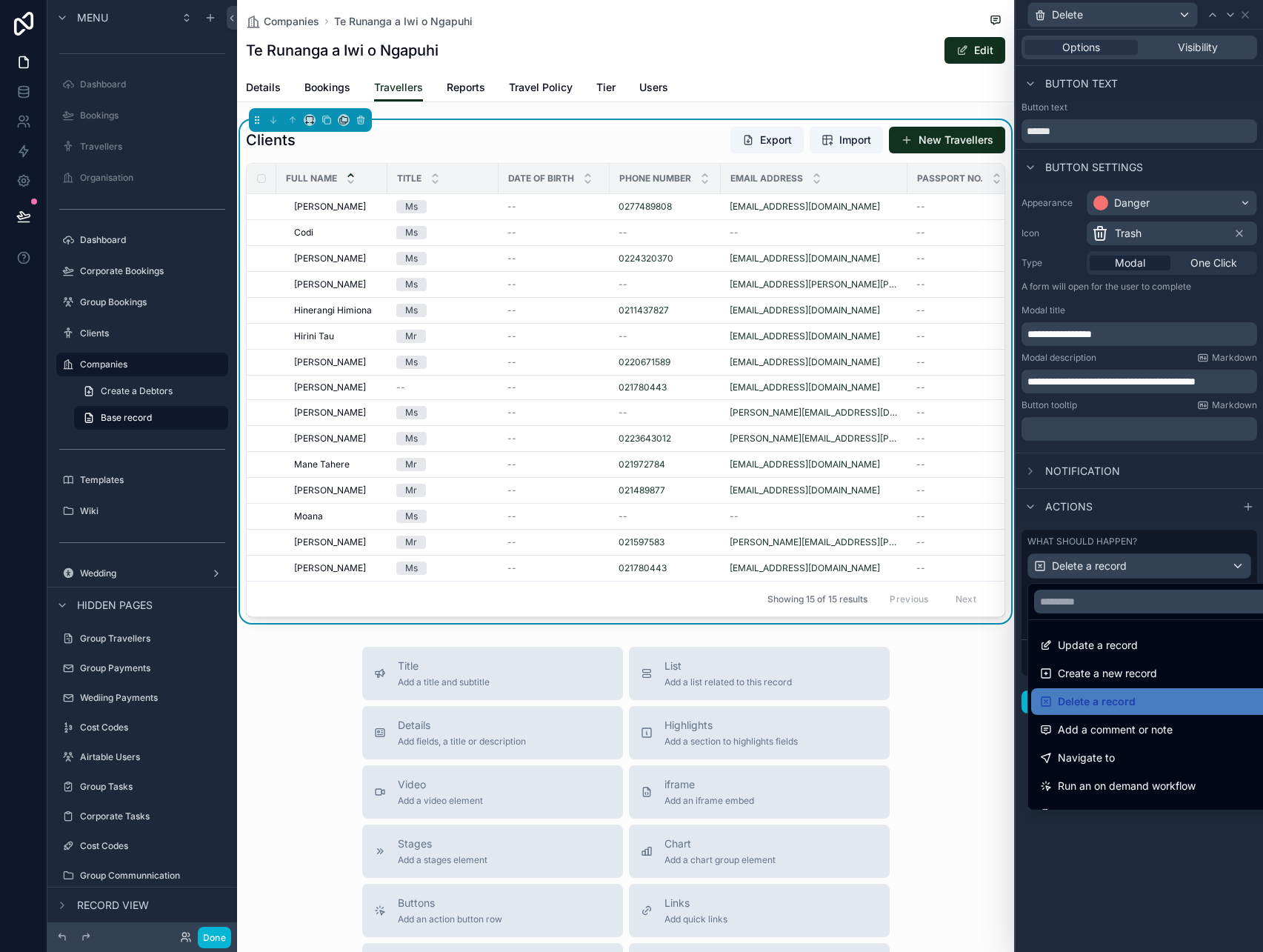
click at [1101, 569] on div at bounding box center [1139, 476] width 248 height 952
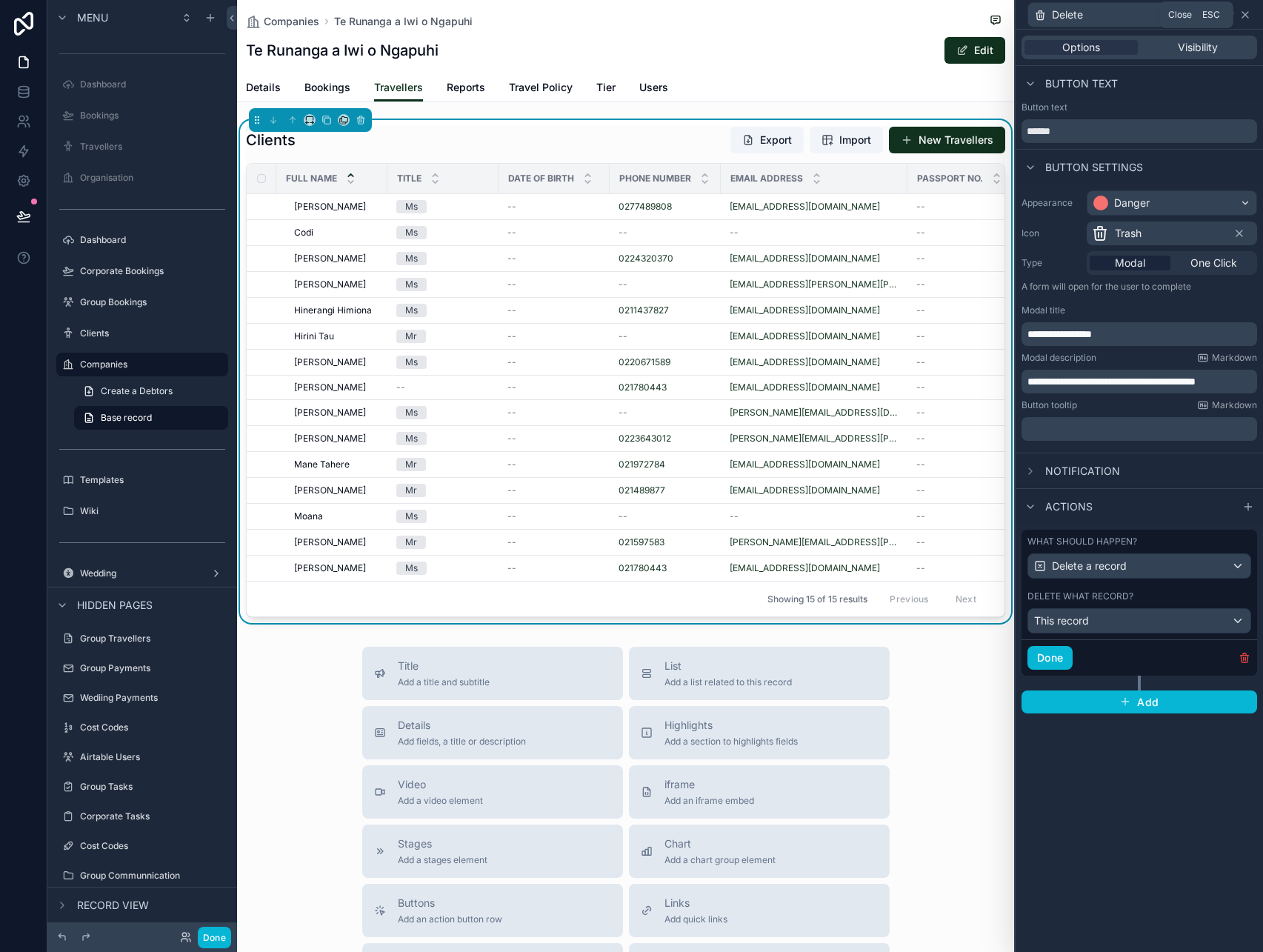
click at [1243, 14] on icon at bounding box center [1244, 14] width 12 height 12
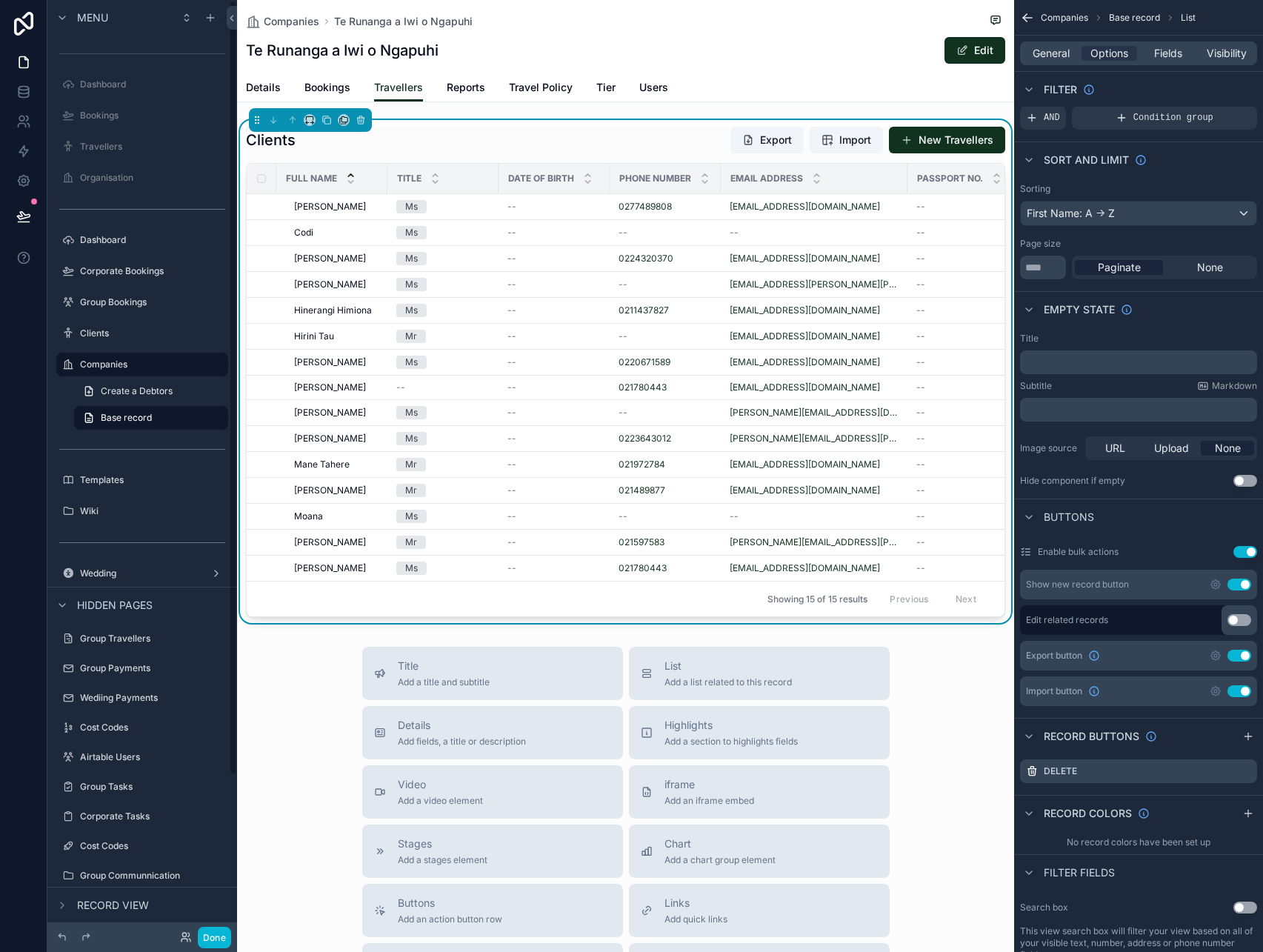
click at [231, 924] on div "Done" at bounding box center [142, 937] width 190 height 29
click at [217, 935] on button "Done" at bounding box center [214, 937] width 33 height 22
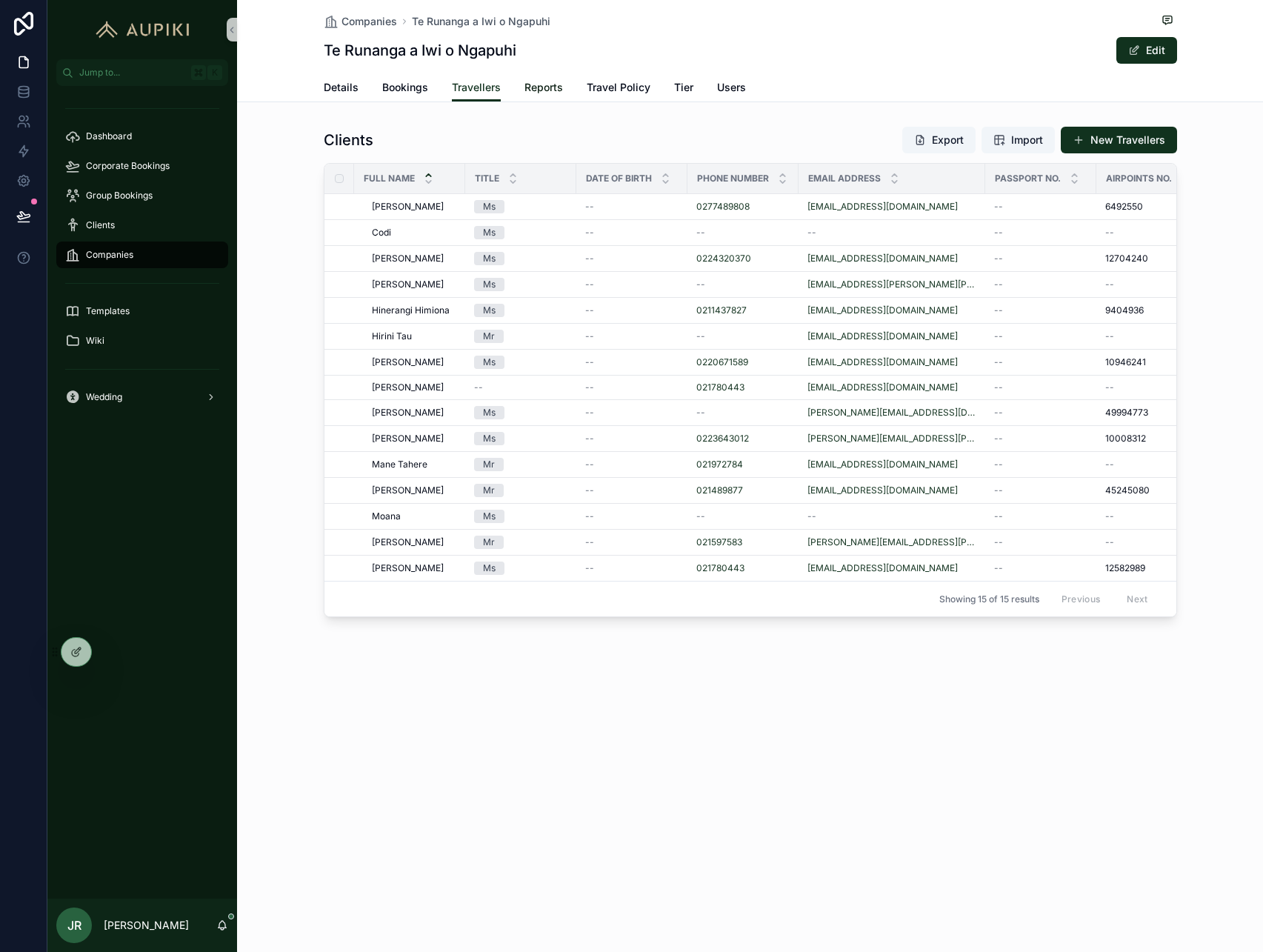
click at [532, 92] on span "Reports" at bounding box center [544, 87] width 39 height 15
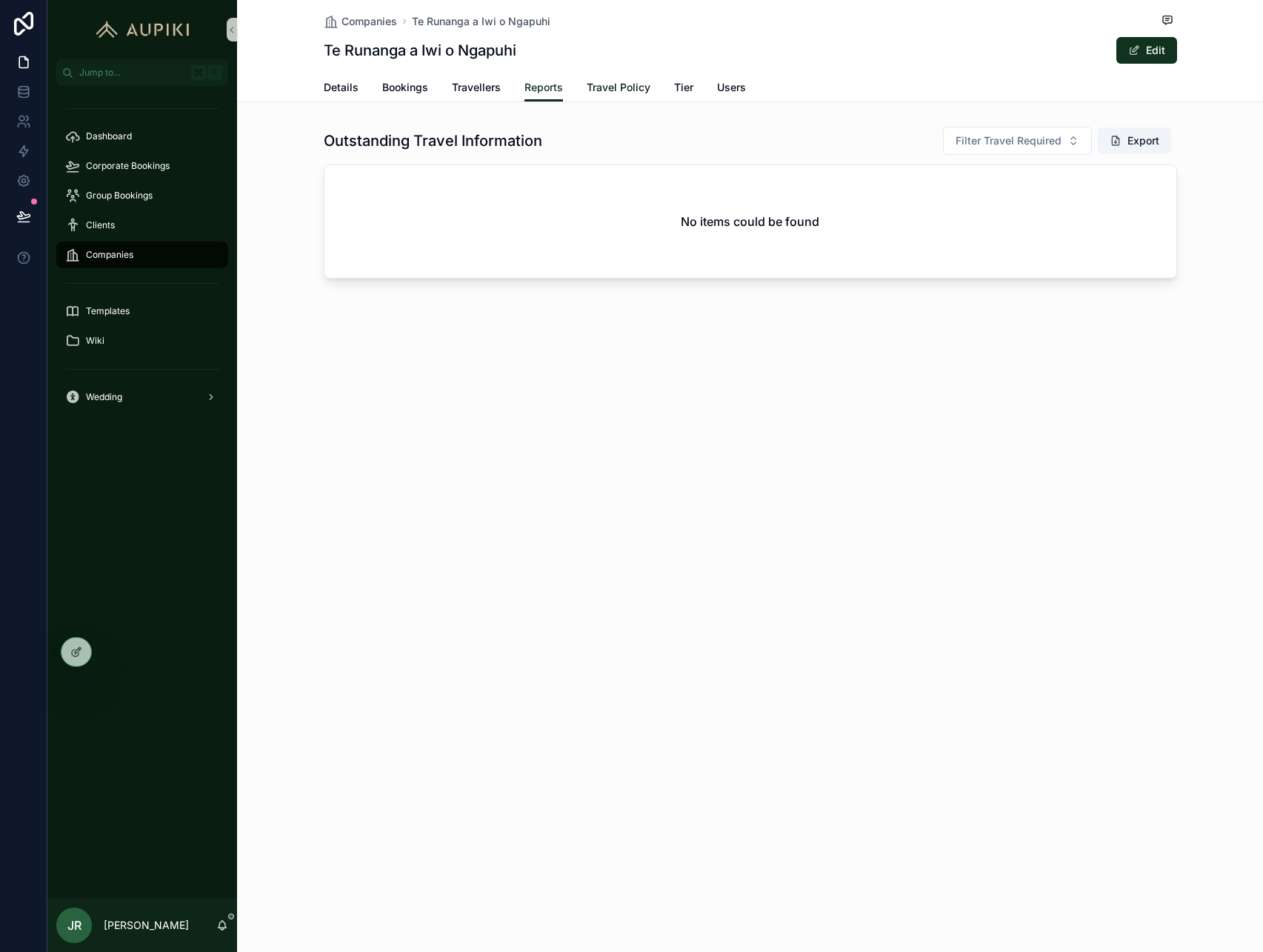
click at [608, 88] on span "Travel Policy" at bounding box center [618, 87] width 63 height 15
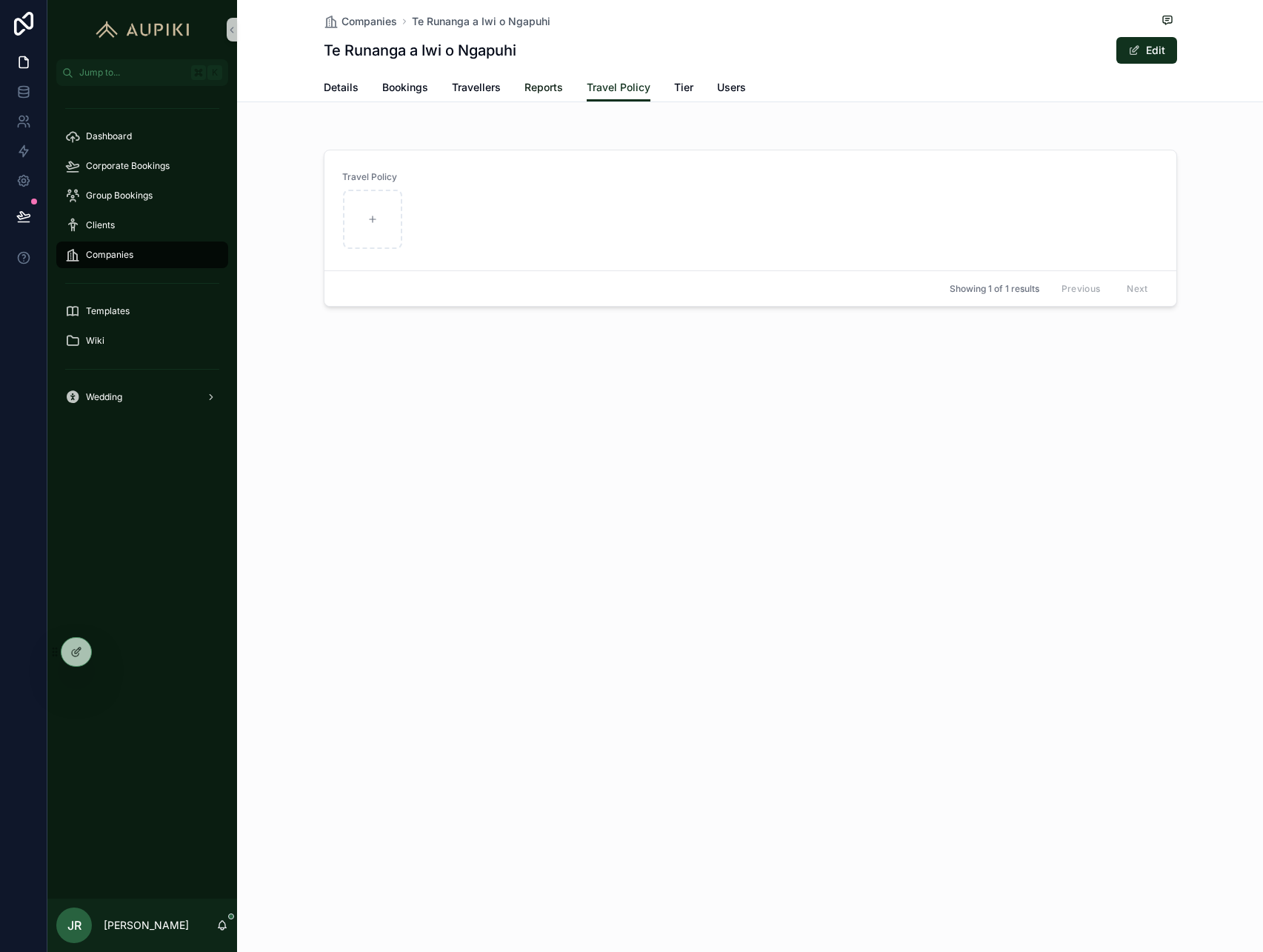
click at [551, 91] on span "Reports" at bounding box center [544, 87] width 39 height 15
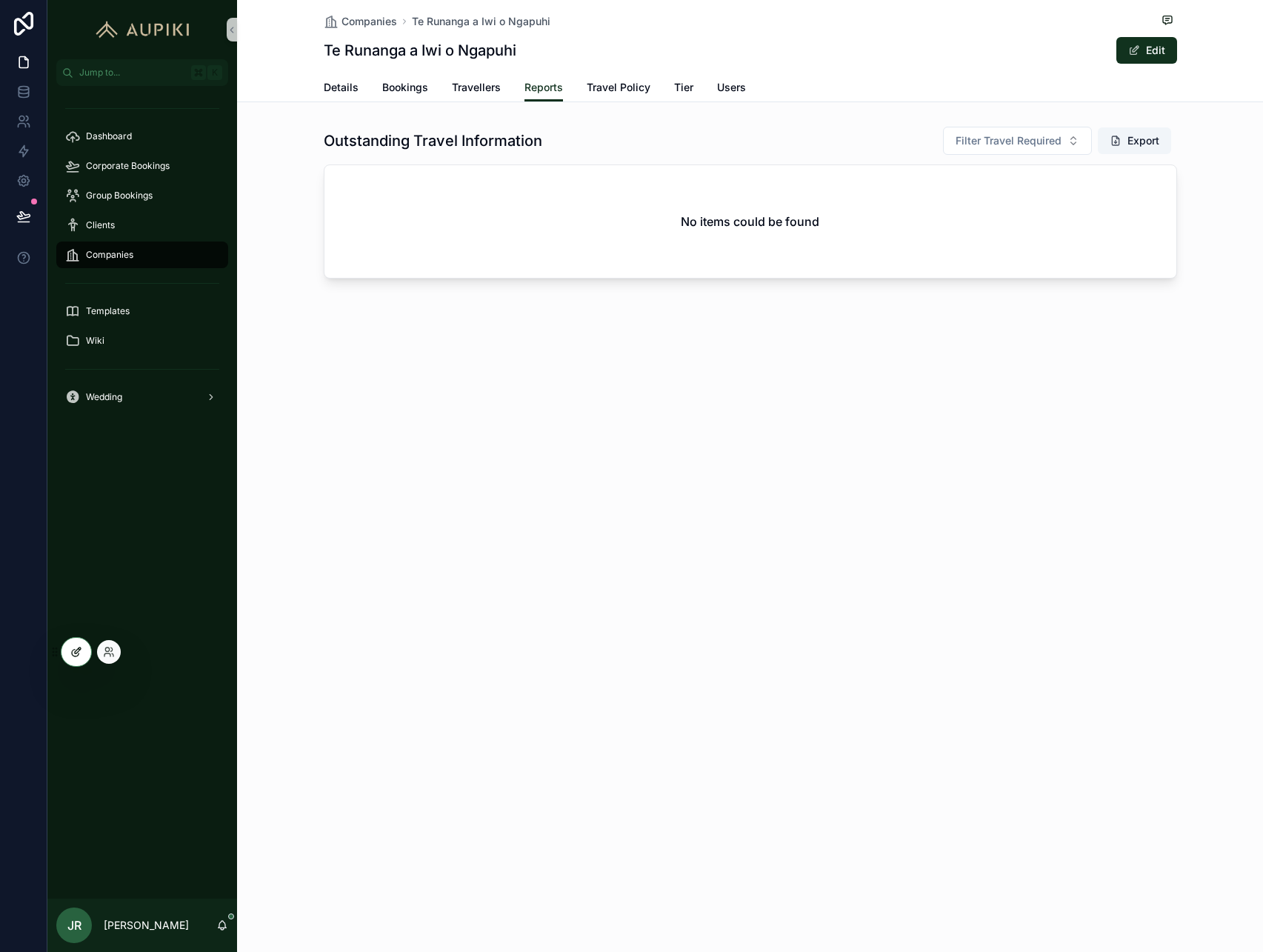
click at [71, 660] on div at bounding box center [76, 652] width 29 height 28
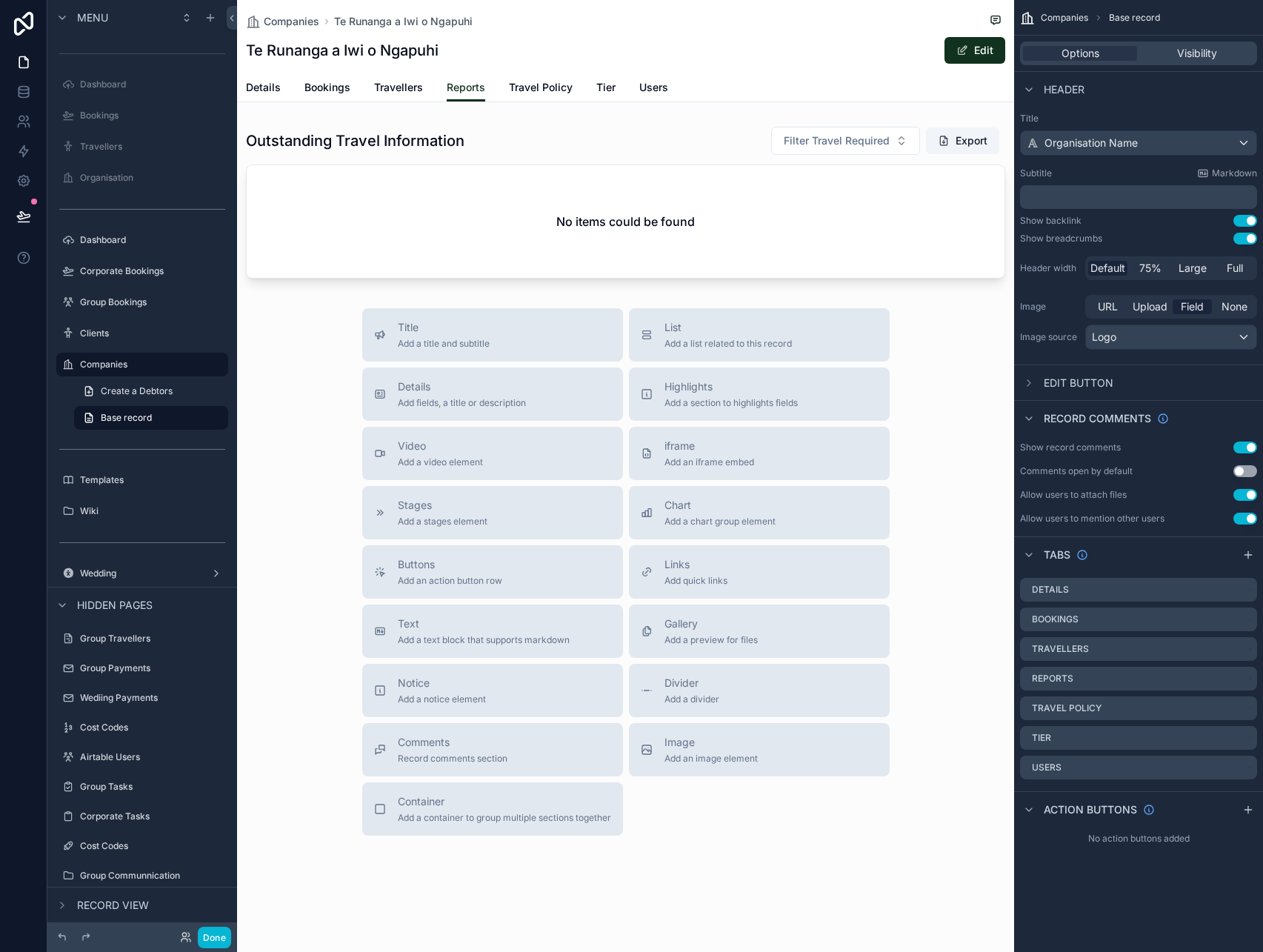
click at [486, 112] on div "Companies Te Runanga a Iwi o Ngapuhi Te Runanga a Iwi o Ngapuhi Edit Reports De…" at bounding box center [625, 477] width 777 height 954
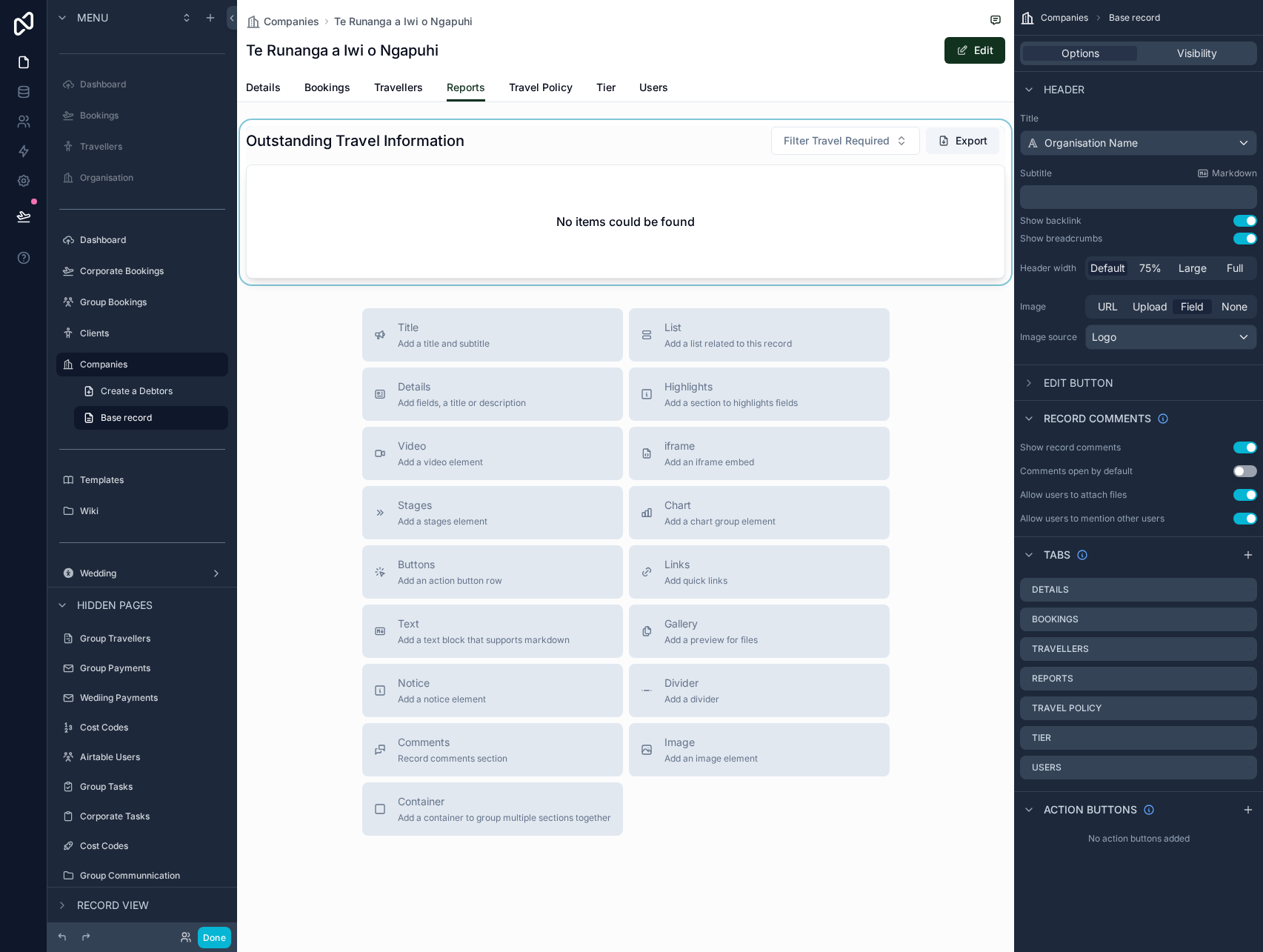
click at [545, 174] on div "scrollable content" at bounding box center [625, 202] width 777 height 164
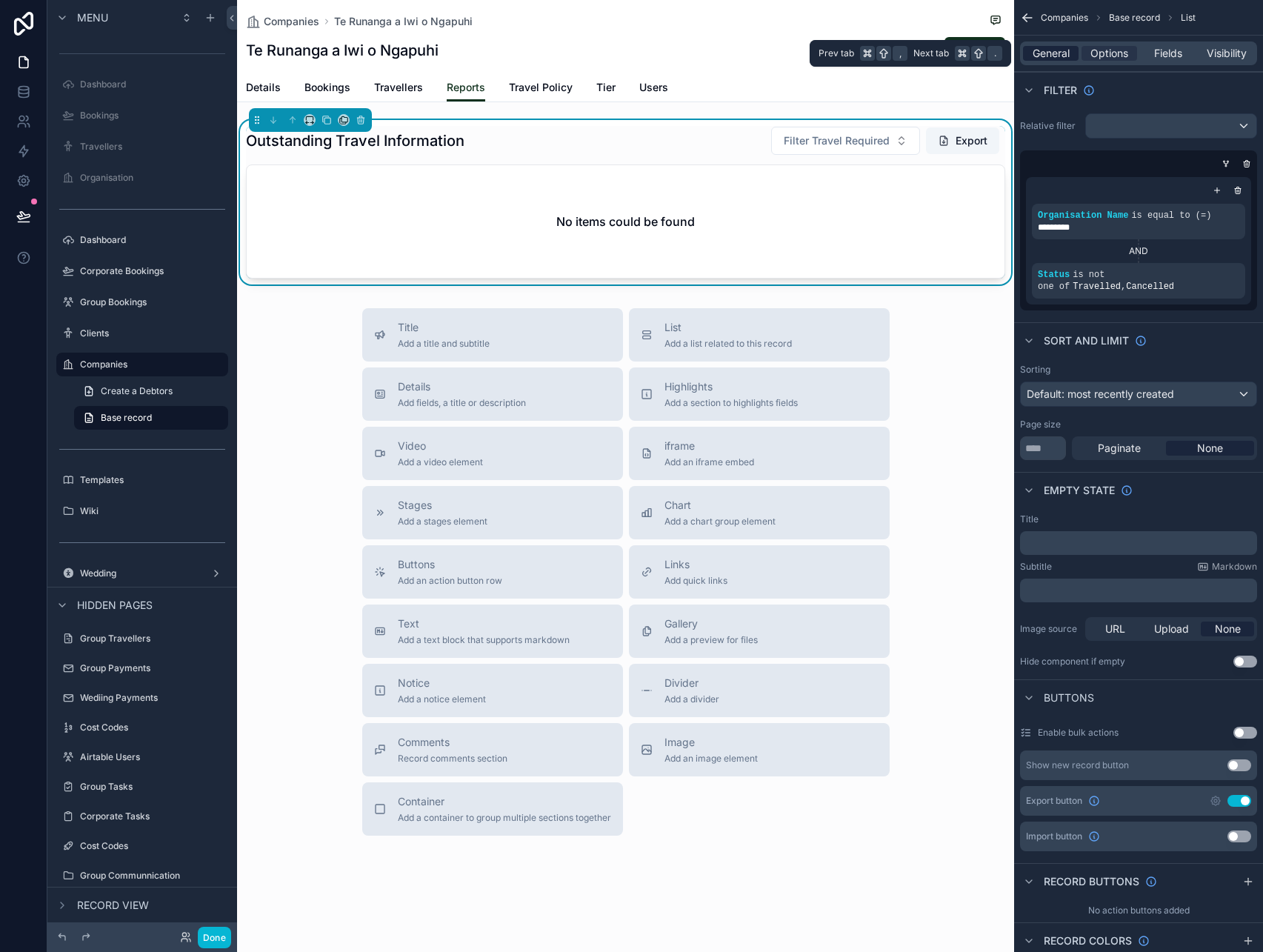
click at [1068, 52] on span "General" at bounding box center [1051, 53] width 37 height 15
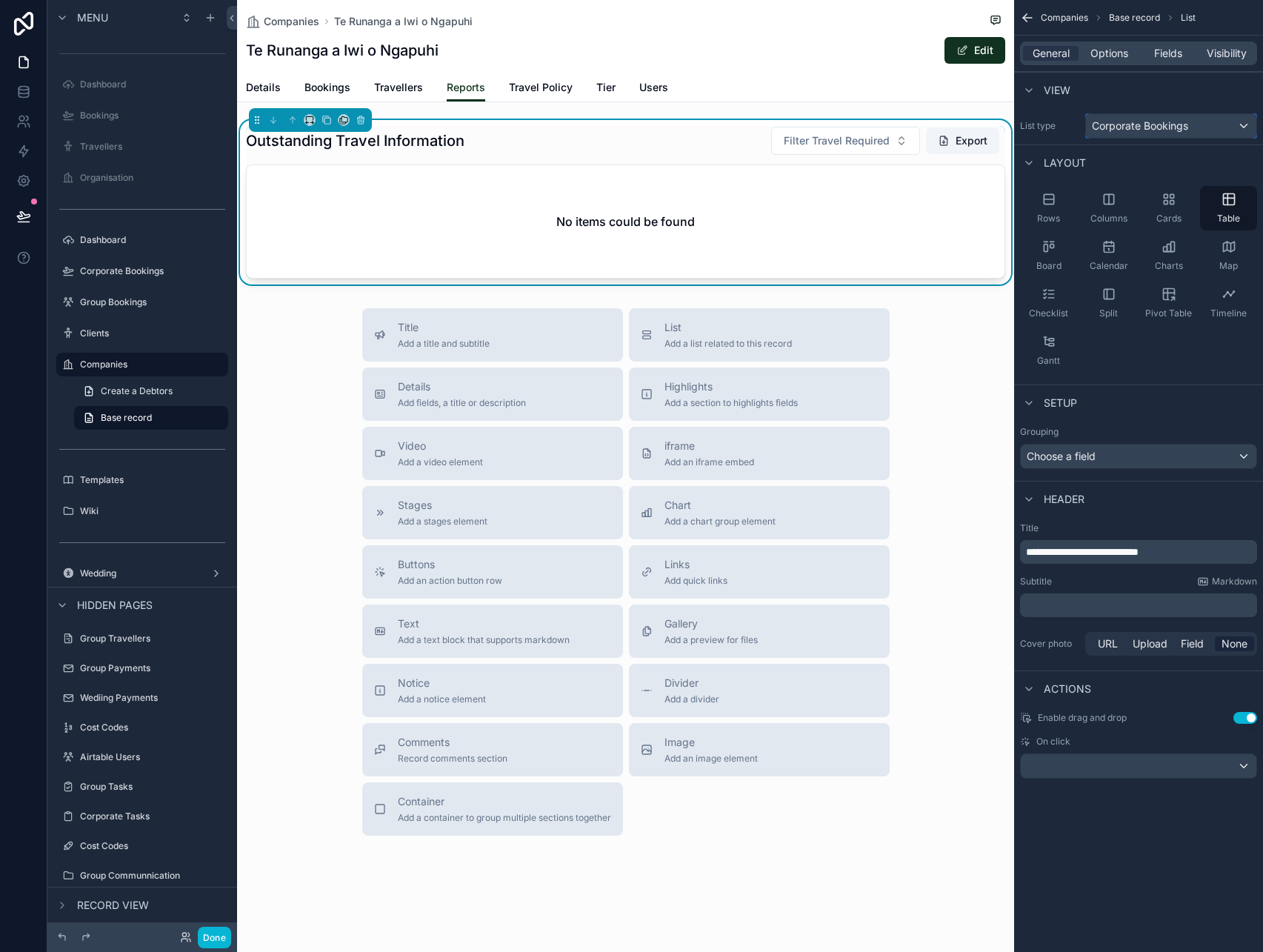
click at [1195, 125] on div "Corporate Bookings" at bounding box center [1171, 125] width 170 height 24
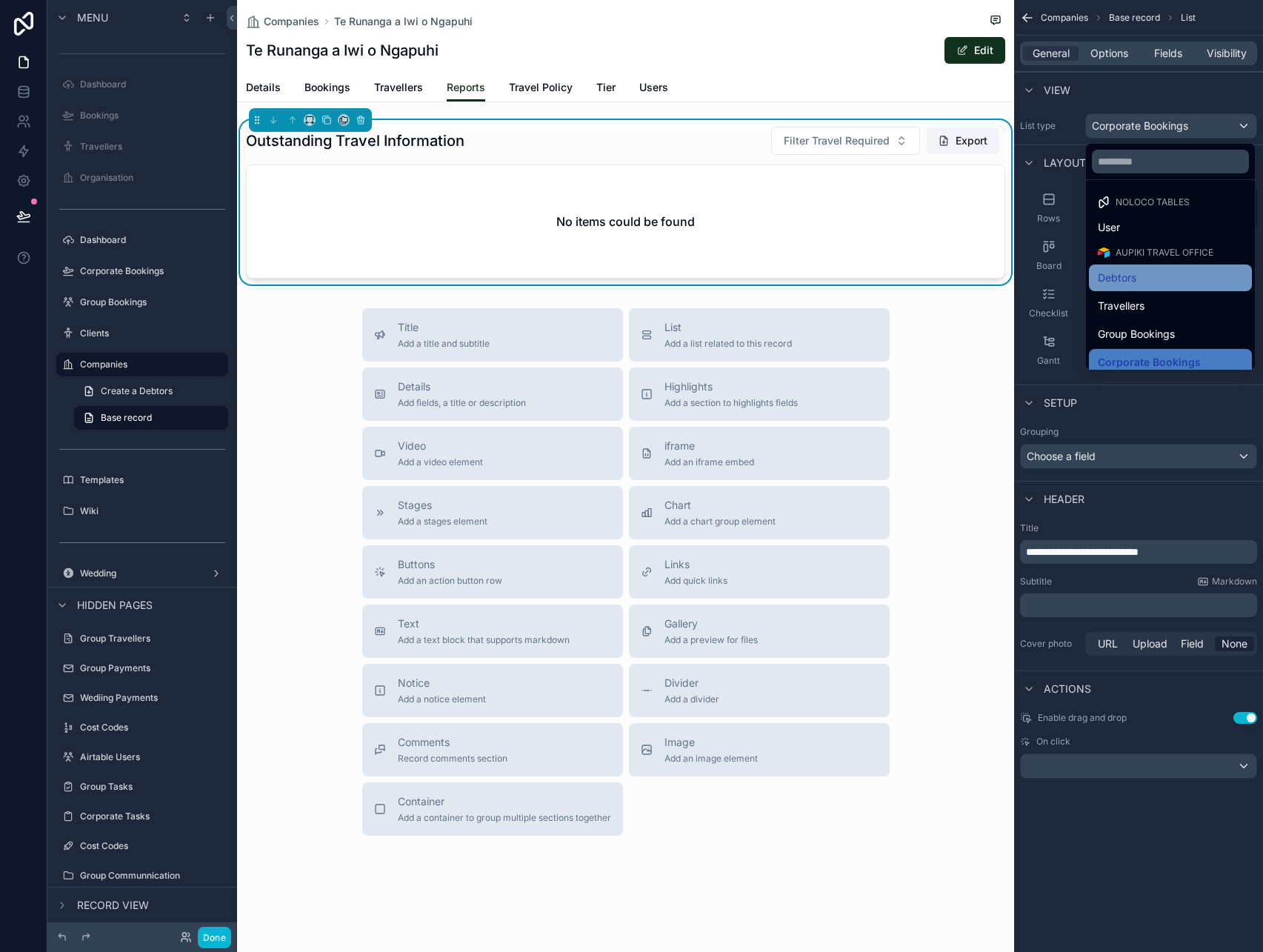
click at [1156, 279] on div "Debtors" at bounding box center [1171, 277] width 145 height 18
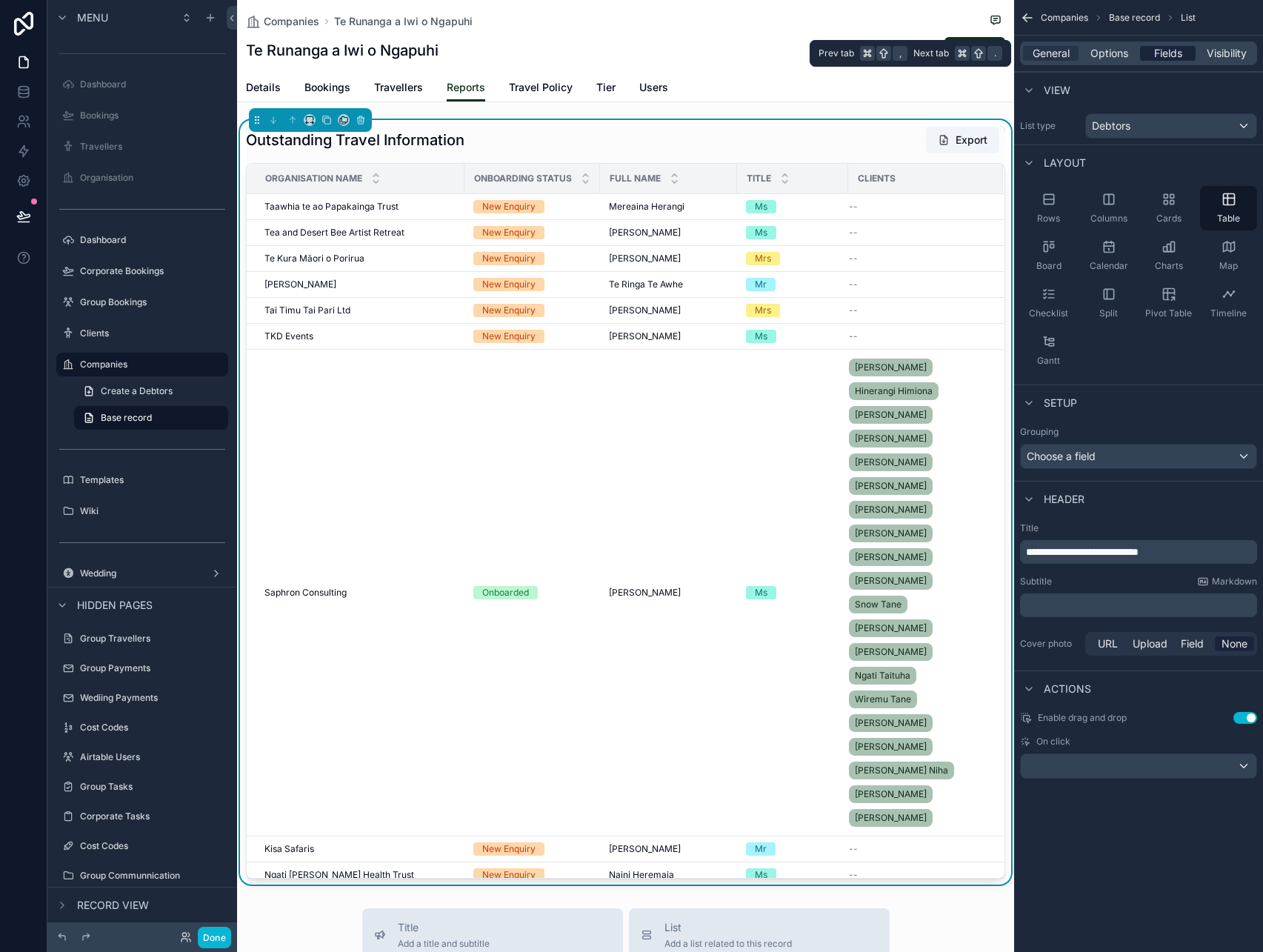
click at [1148, 55] on div "Fields" at bounding box center [1168, 53] width 56 height 15
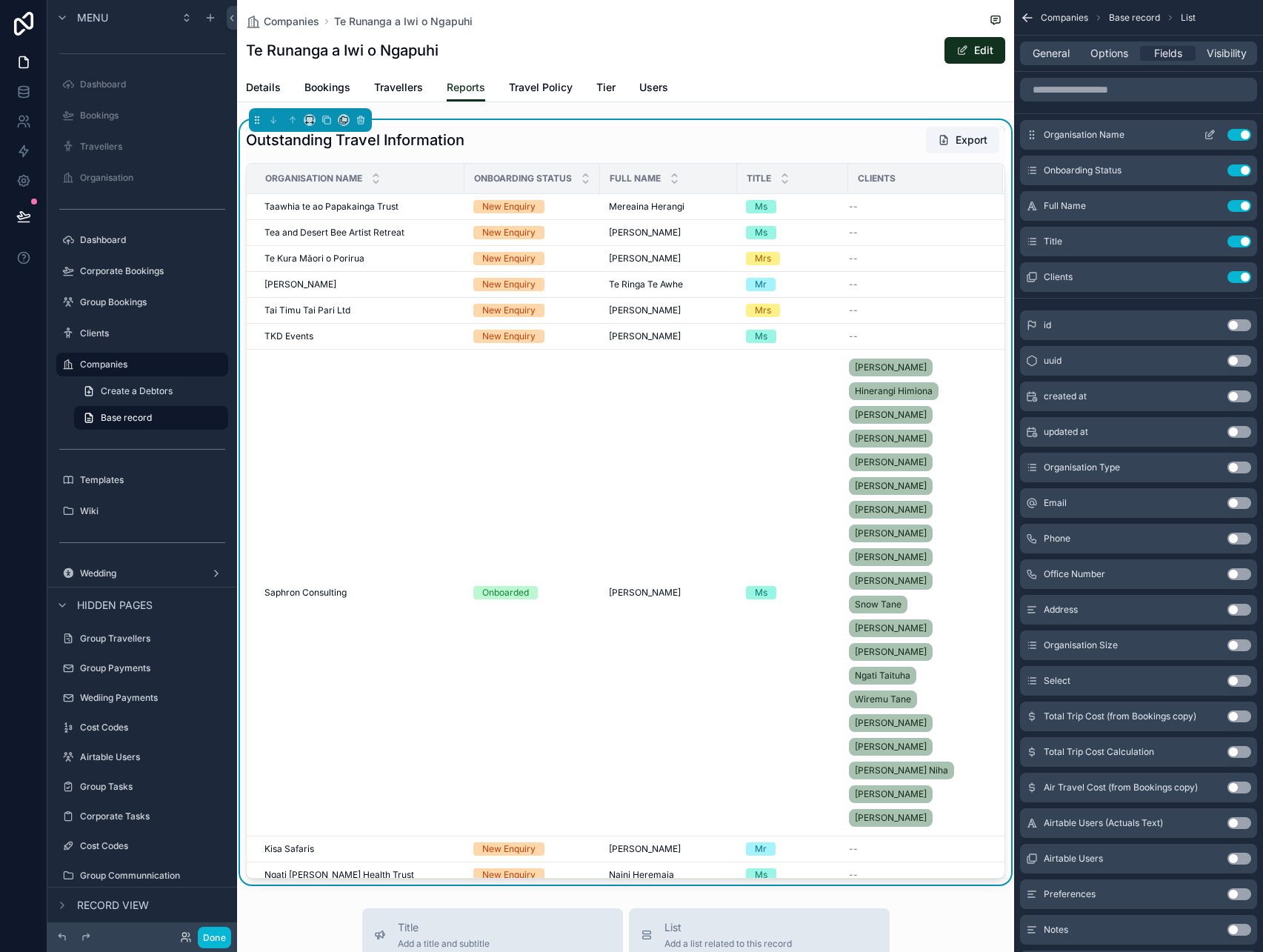
click at [1232, 132] on button "Use setting" at bounding box center [1239, 135] width 24 height 12
click at [1232, 164] on button "Use setting" at bounding box center [1239, 170] width 24 height 12
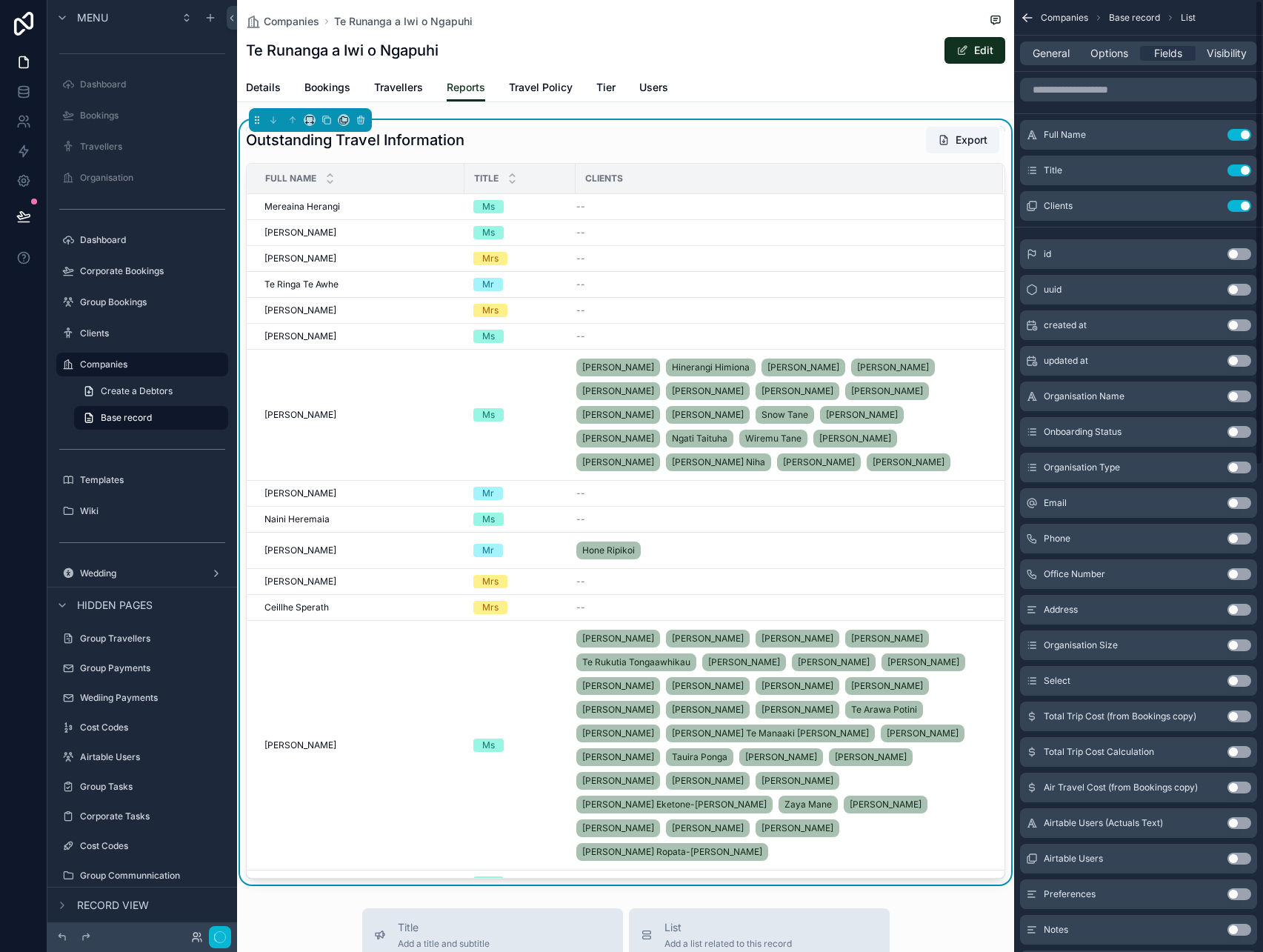
click at [1232, 132] on button "Use setting" at bounding box center [1239, 135] width 24 height 12
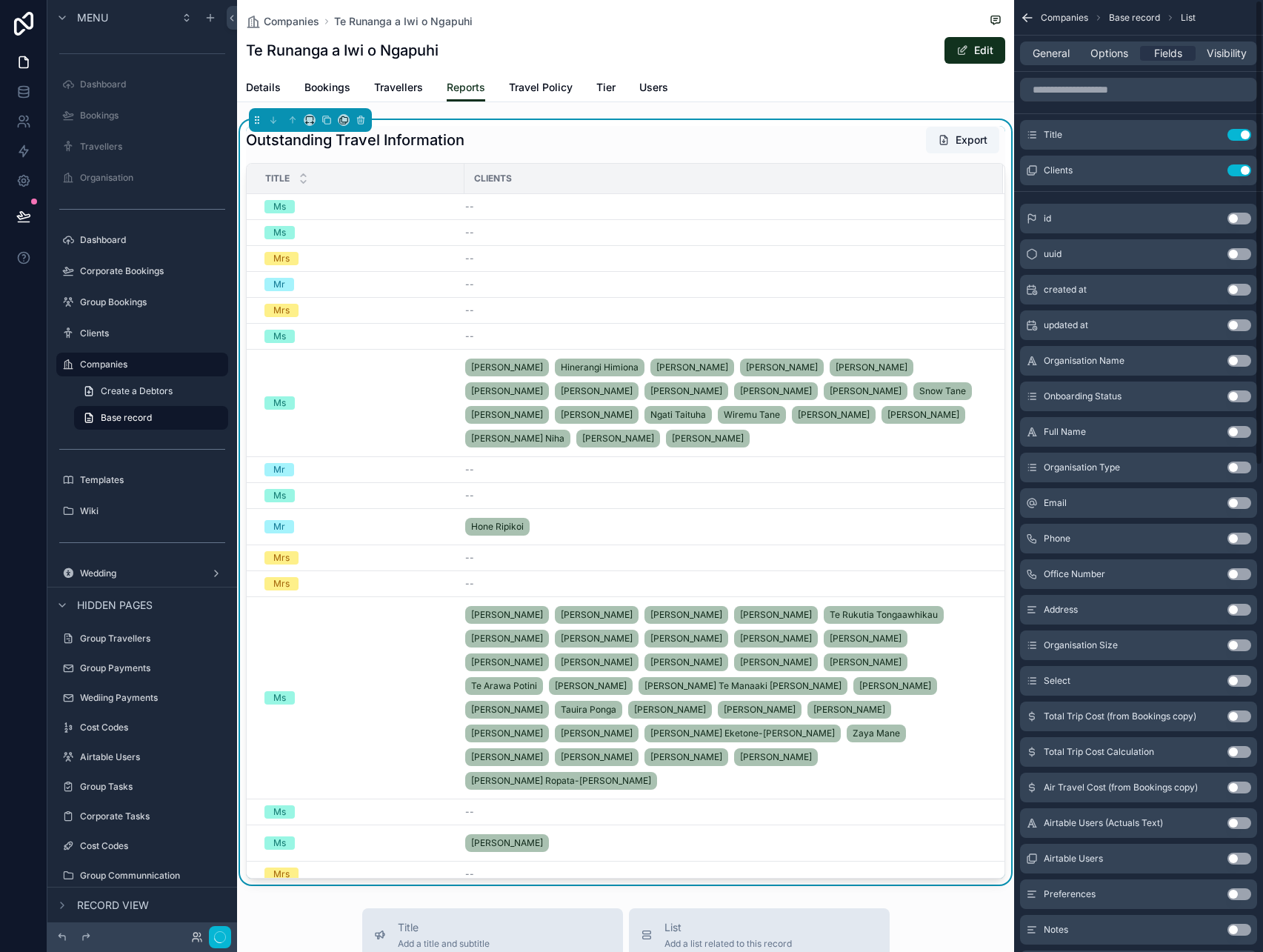
click at [1232, 132] on button "Use setting" at bounding box center [1239, 135] width 24 height 12
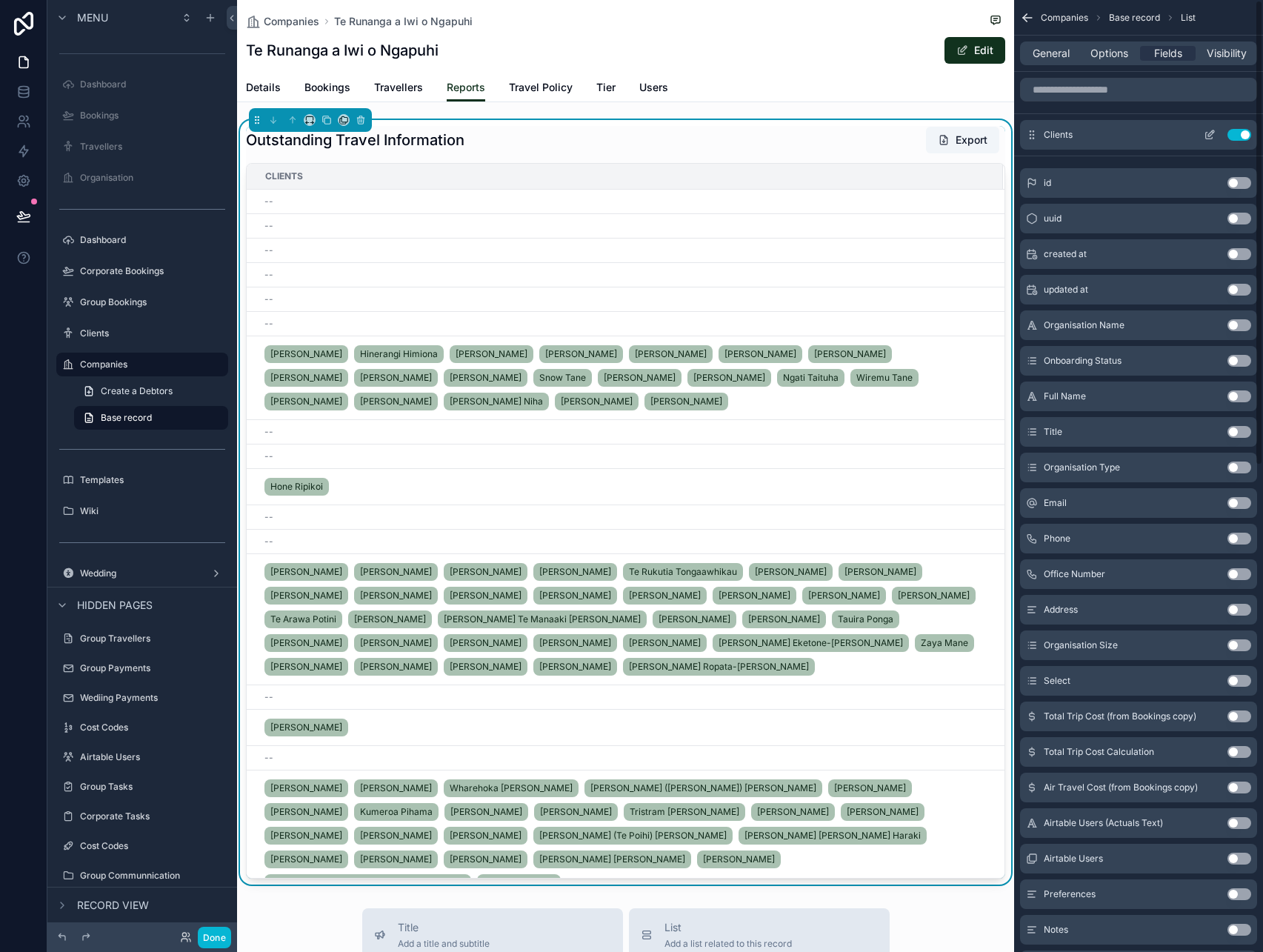
click at [1233, 131] on button "Use setting" at bounding box center [1239, 135] width 24 height 12
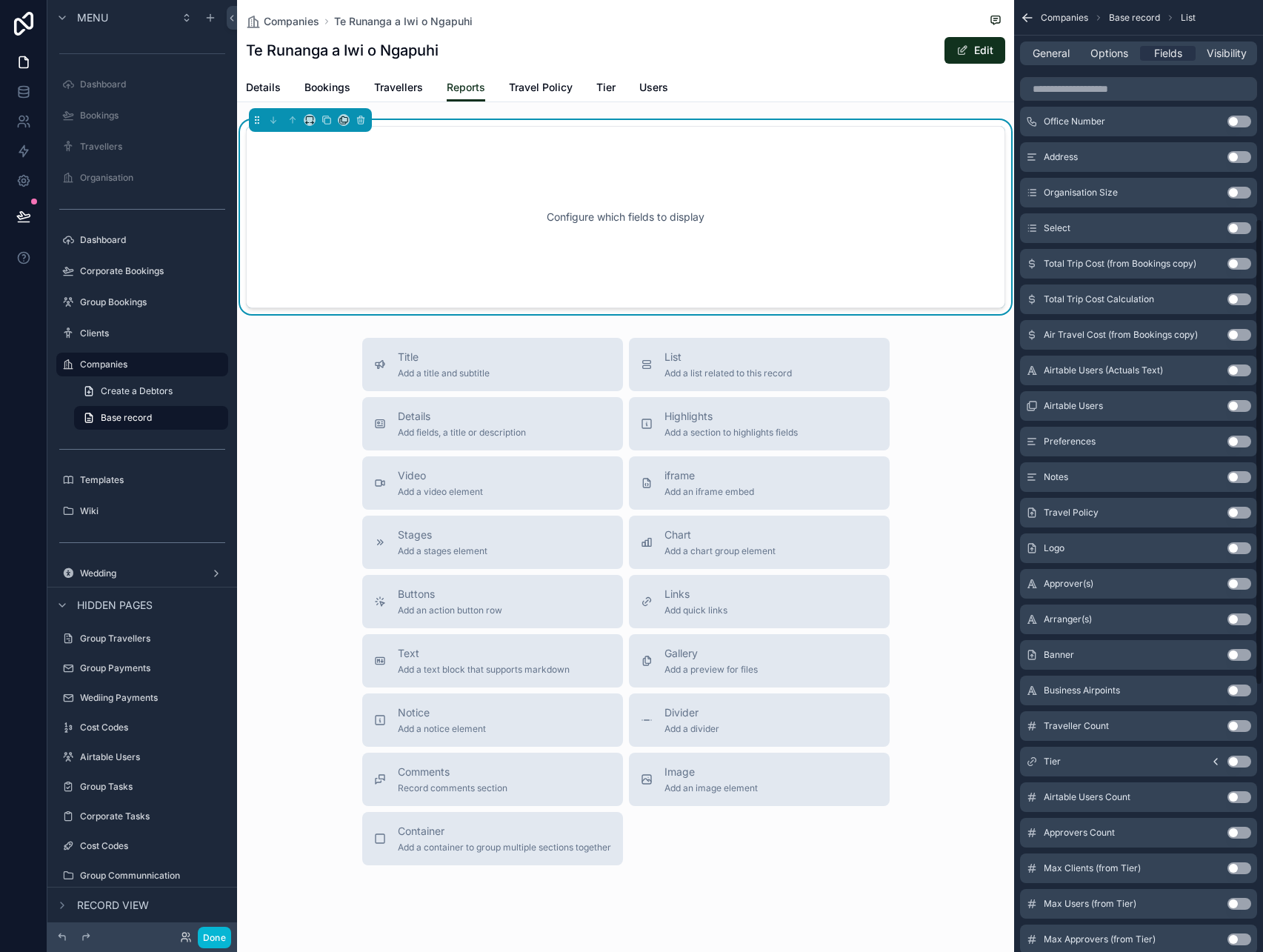
scroll to position [988, 0]
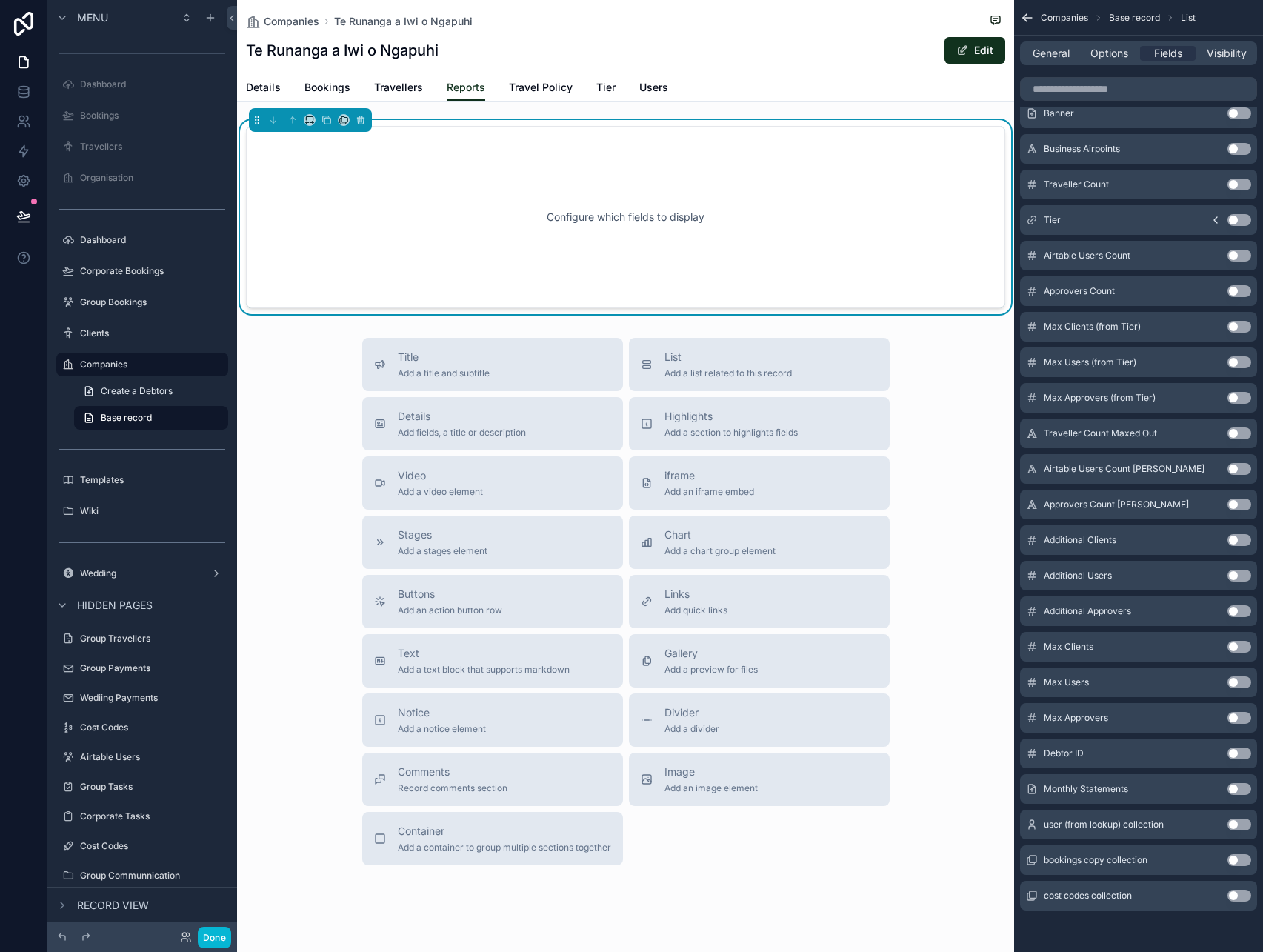
click at [1241, 789] on button "Use setting" at bounding box center [1239, 789] width 24 height 12
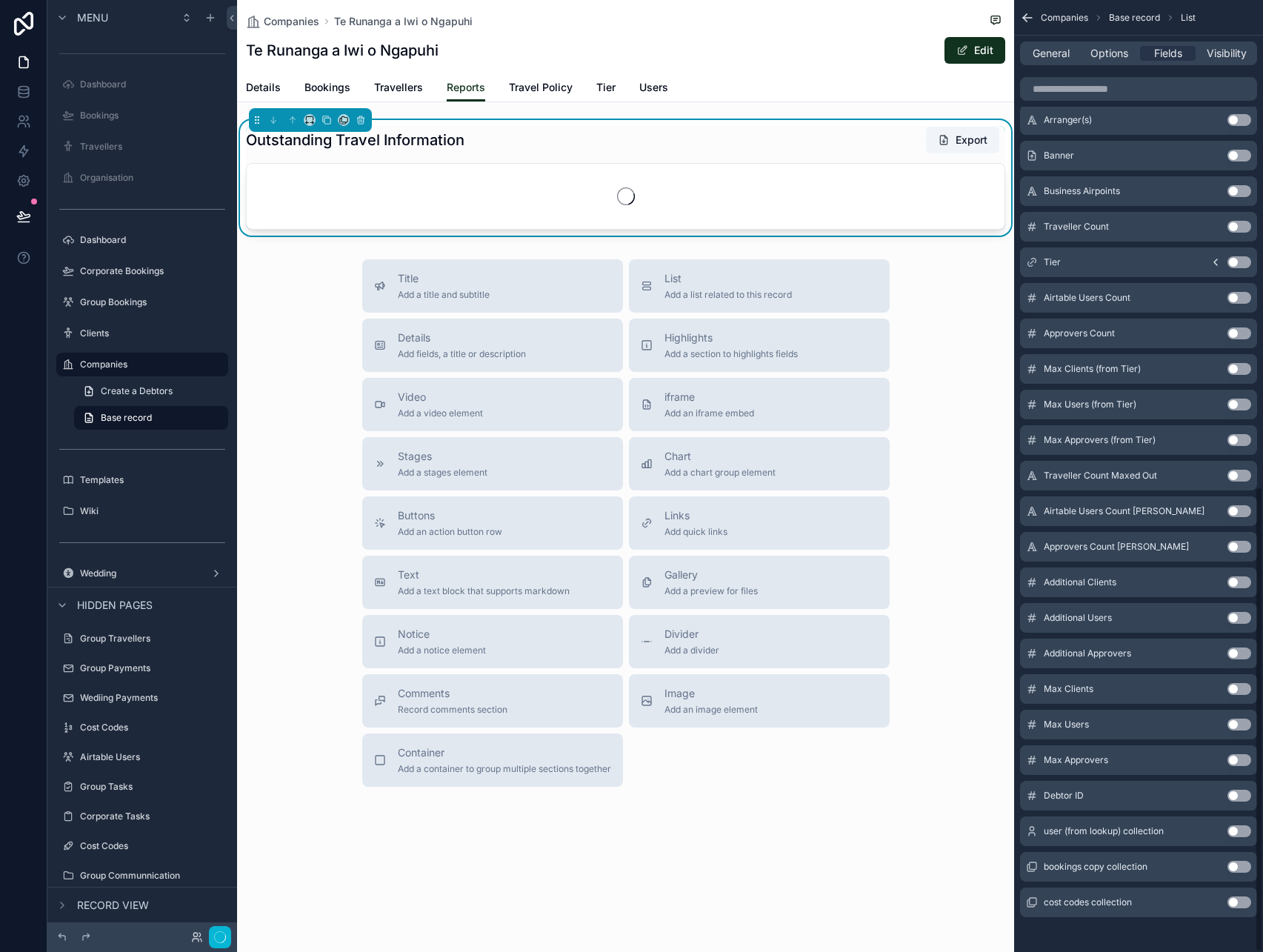
scroll to position [995, 0]
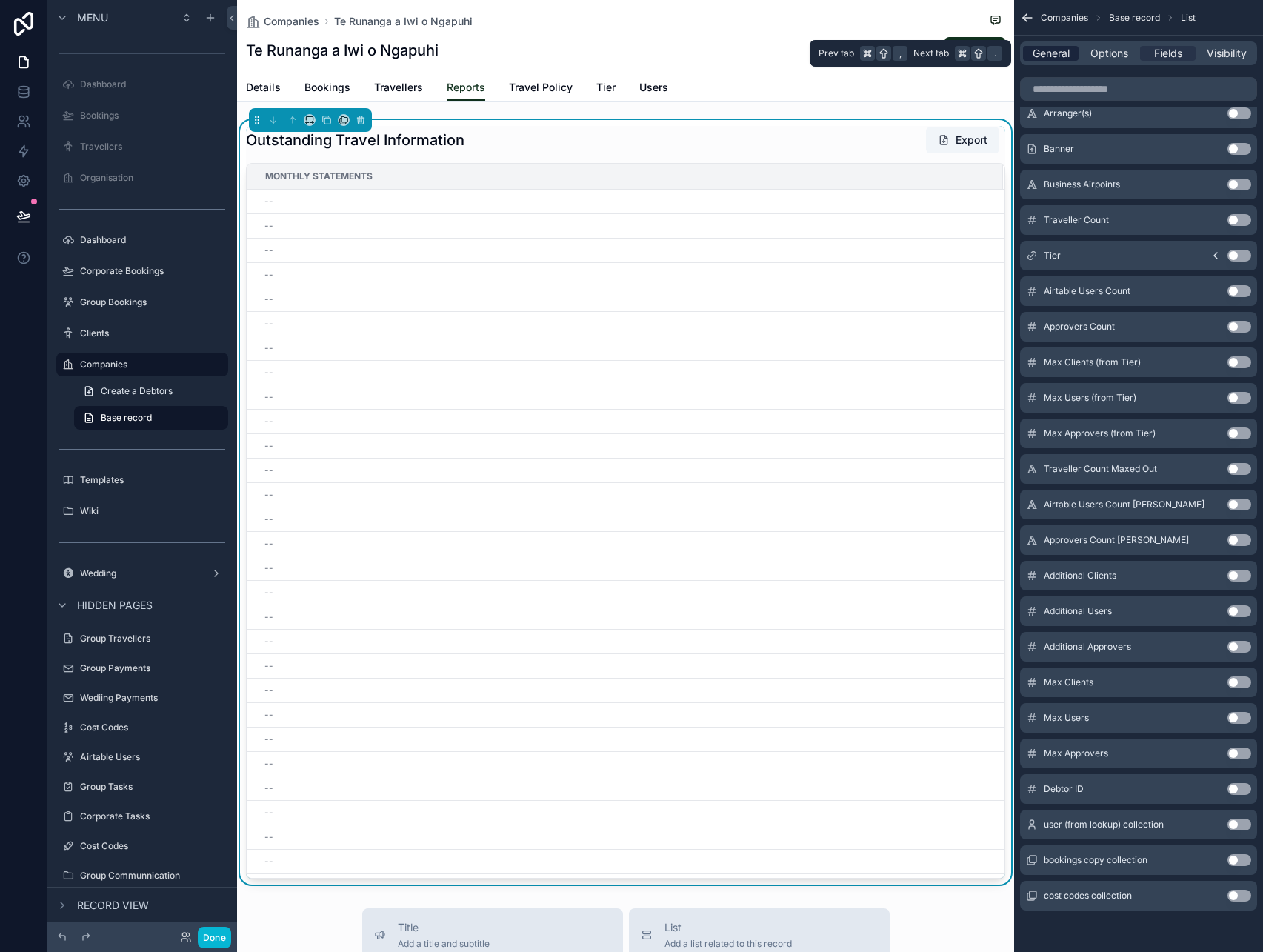
click at [1050, 50] on span "General" at bounding box center [1051, 53] width 37 height 15
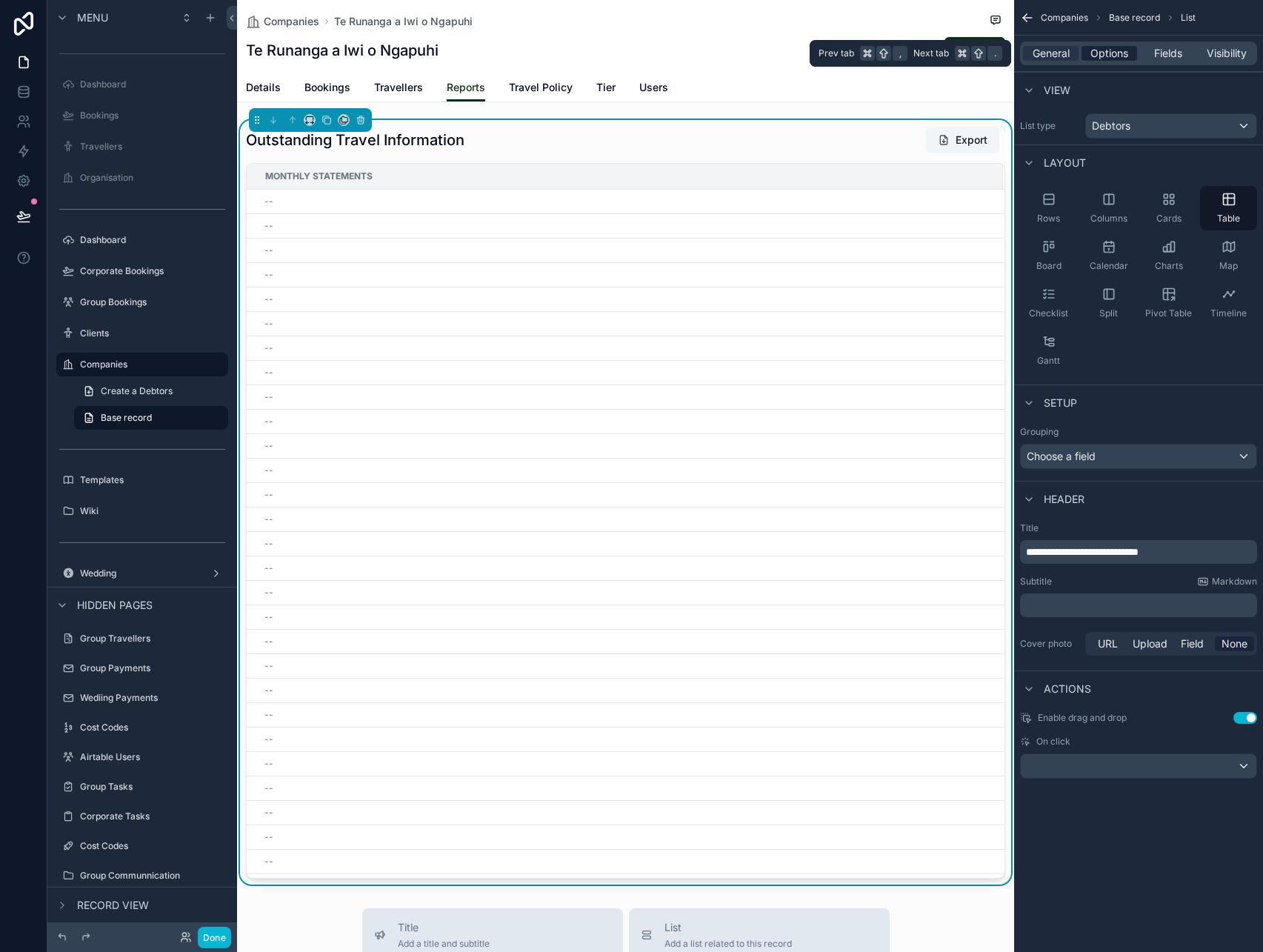
click at [1115, 48] on span "Options" at bounding box center [1109, 53] width 38 height 15
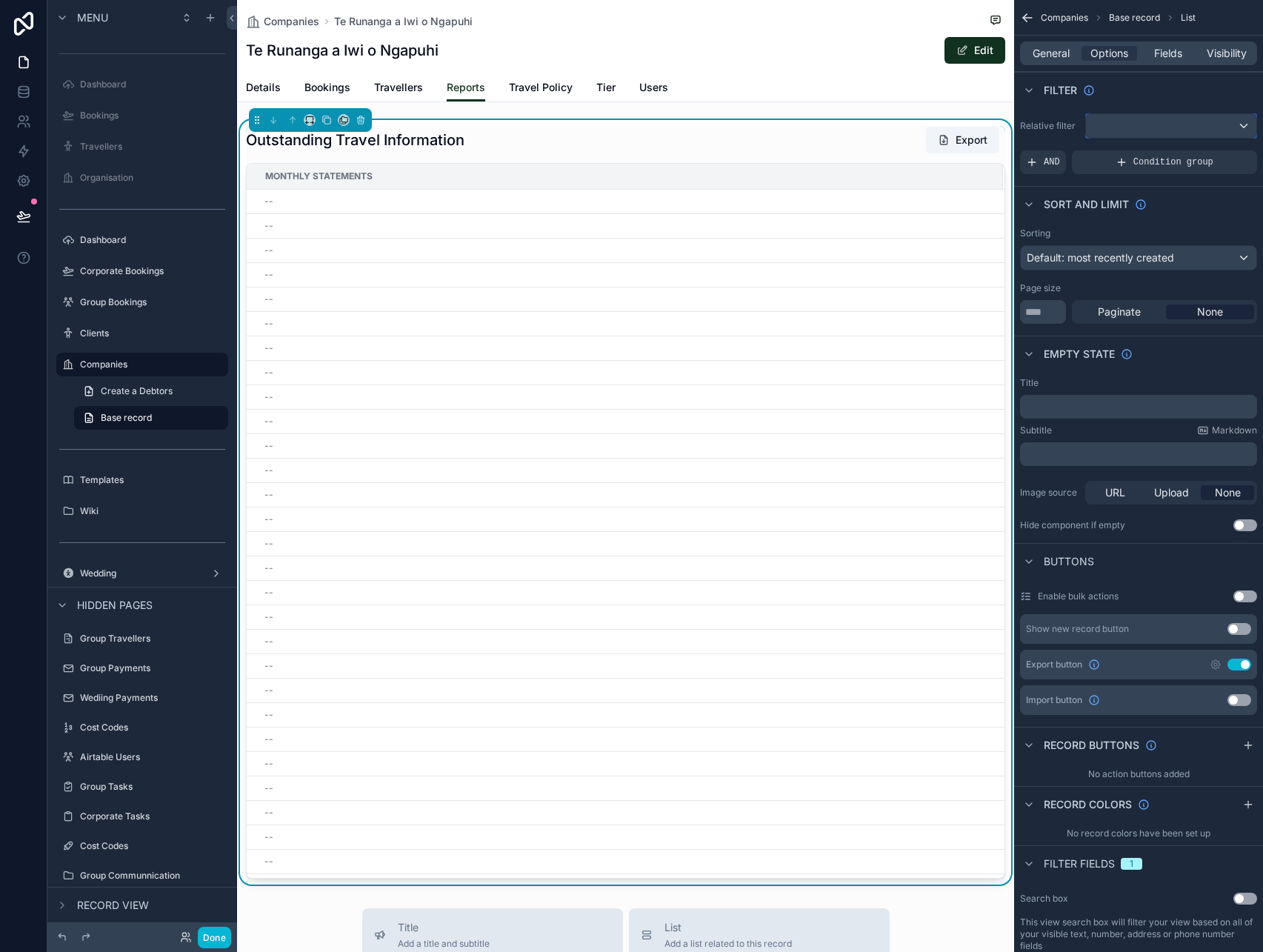
click at [1201, 130] on div "scrollable content" at bounding box center [1171, 125] width 170 height 24
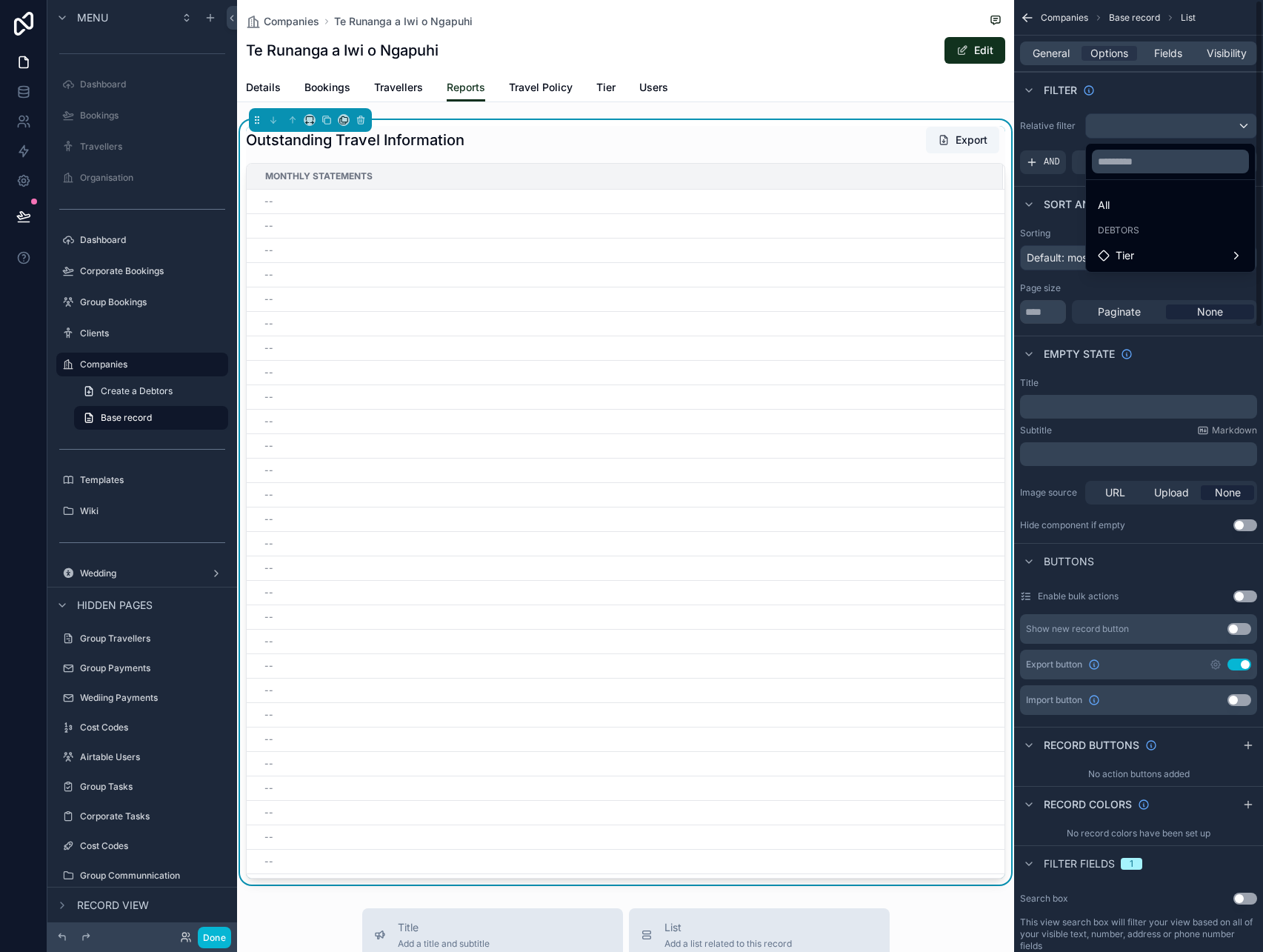
click at [1059, 161] on div "scrollable content" at bounding box center [632, 476] width 1263 height 952
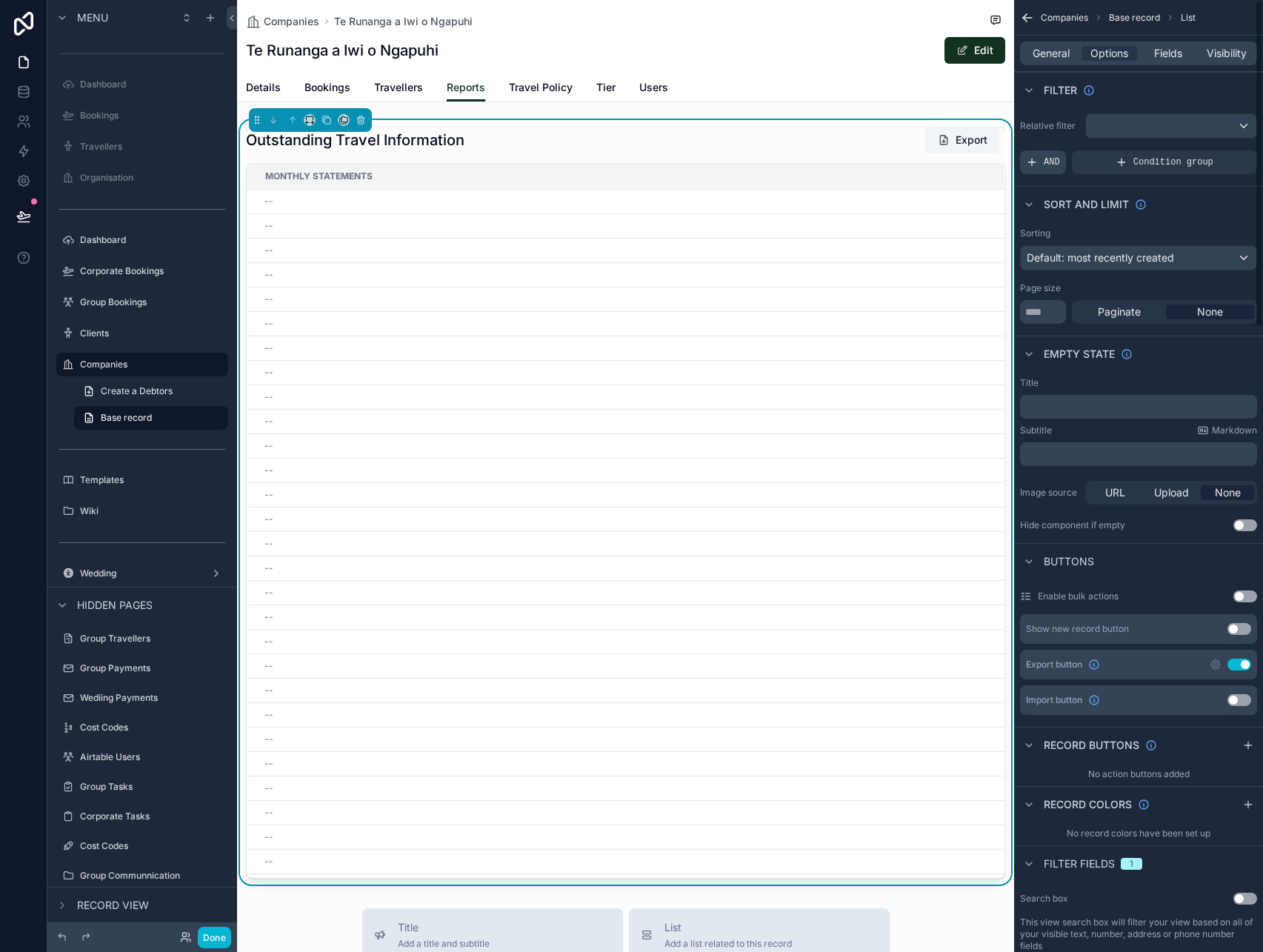
click at [1051, 163] on span "AND" at bounding box center [1052, 162] width 16 height 12
click at [1080, 170] on div "Add a filter" at bounding box center [1138, 162] width 237 height 24
click at [1220, 154] on icon "scrollable content" at bounding box center [1220, 152] width 5 height 5
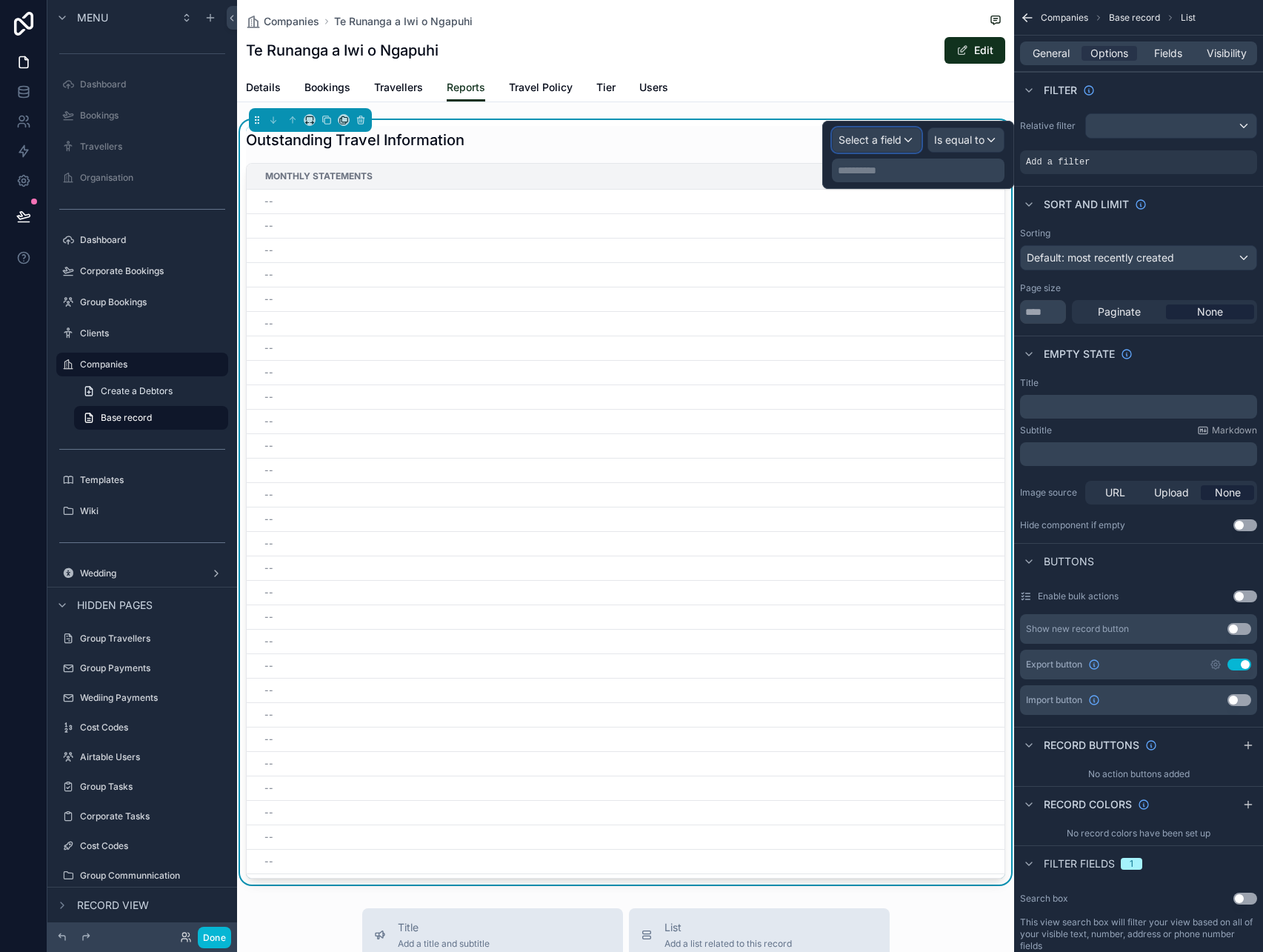
click at [872, 147] on span "Select a field" at bounding box center [870, 139] width 63 height 15
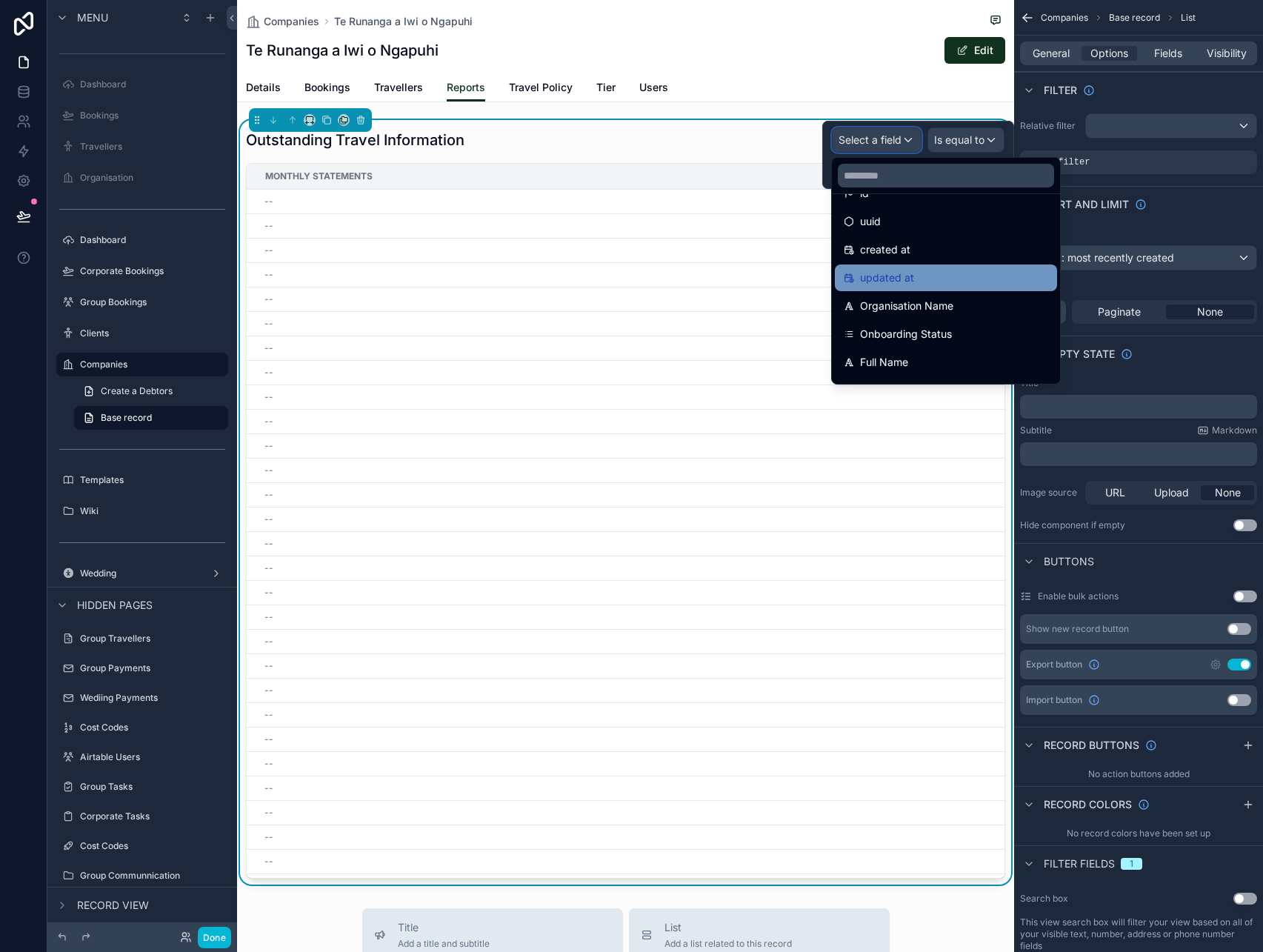
scroll to position [29, 0]
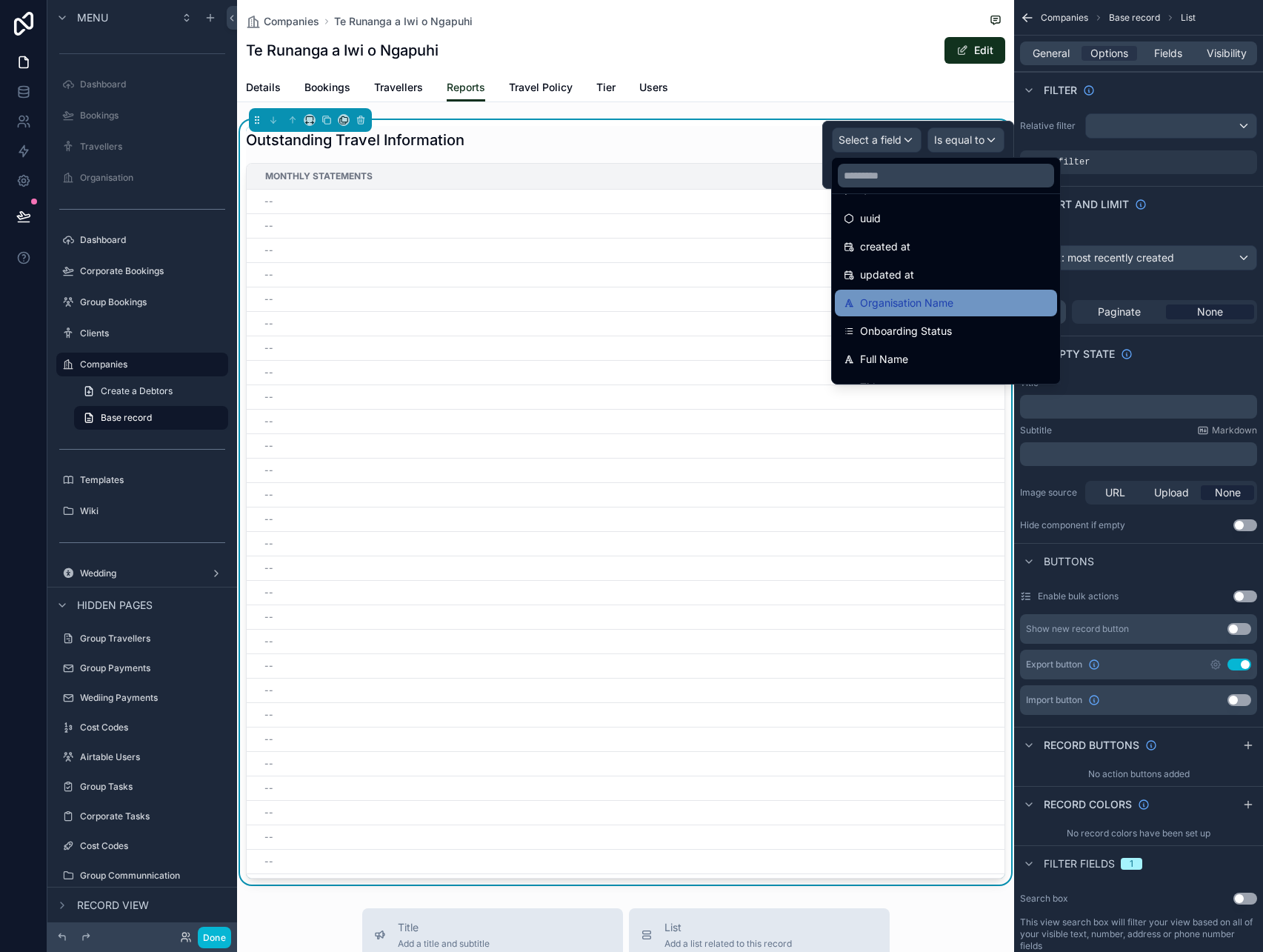
click at [902, 296] on span "Organisation Name" at bounding box center [906, 303] width 94 height 18
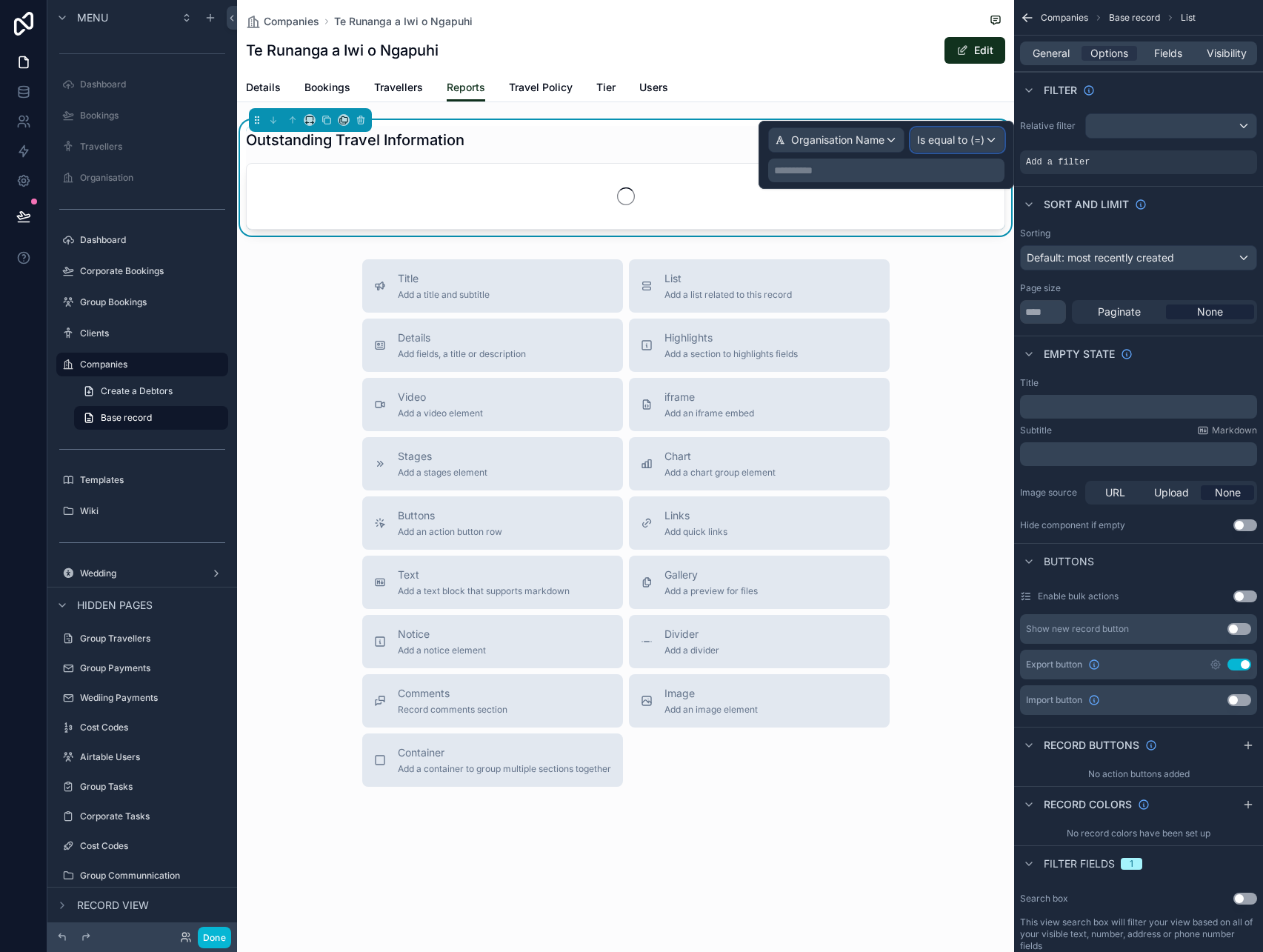
click at [964, 142] on span "Is equal to (=)" at bounding box center [950, 139] width 67 height 15
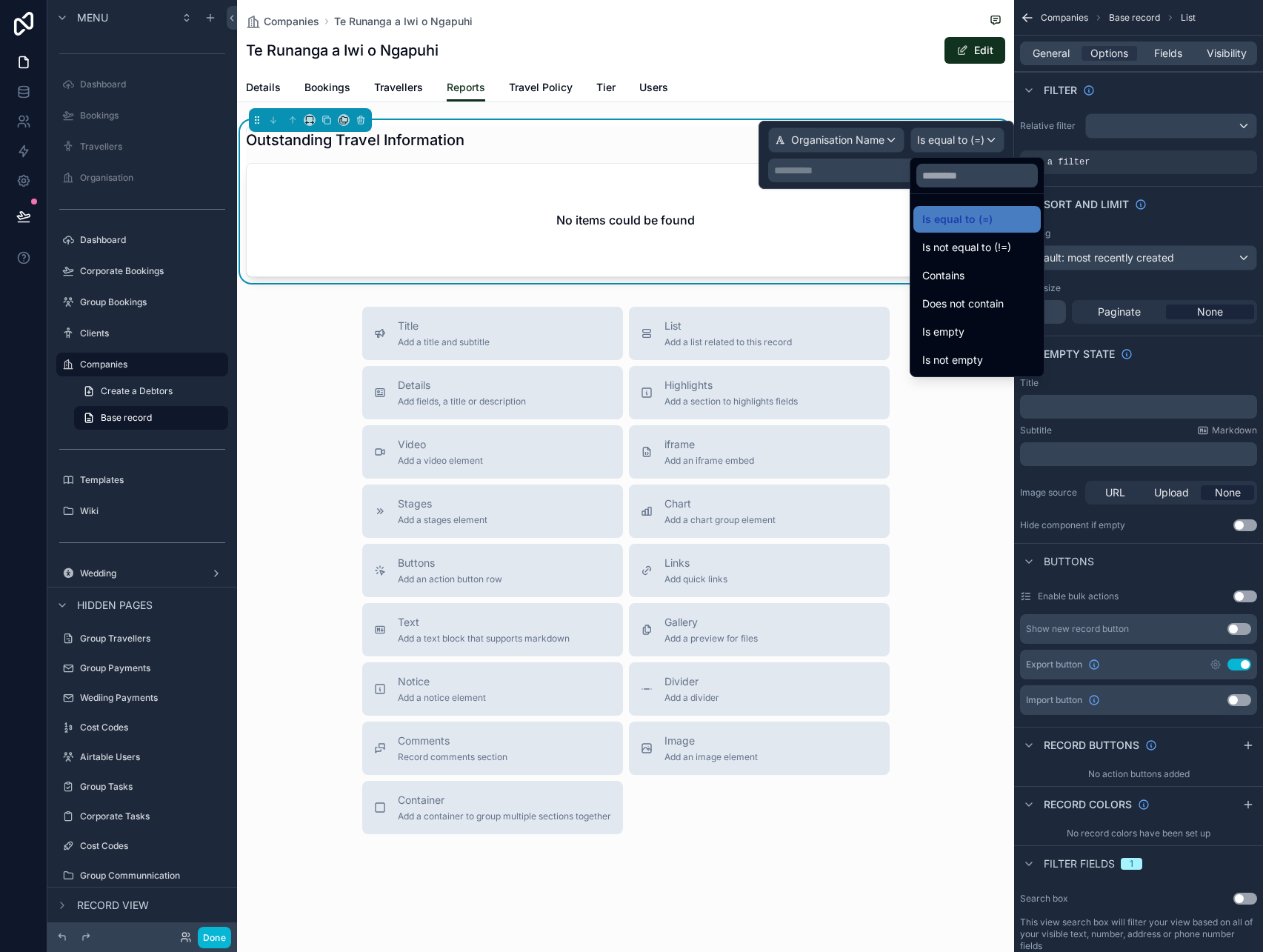
click at [827, 176] on div at bounding box center [886, 155] width 255 height 68
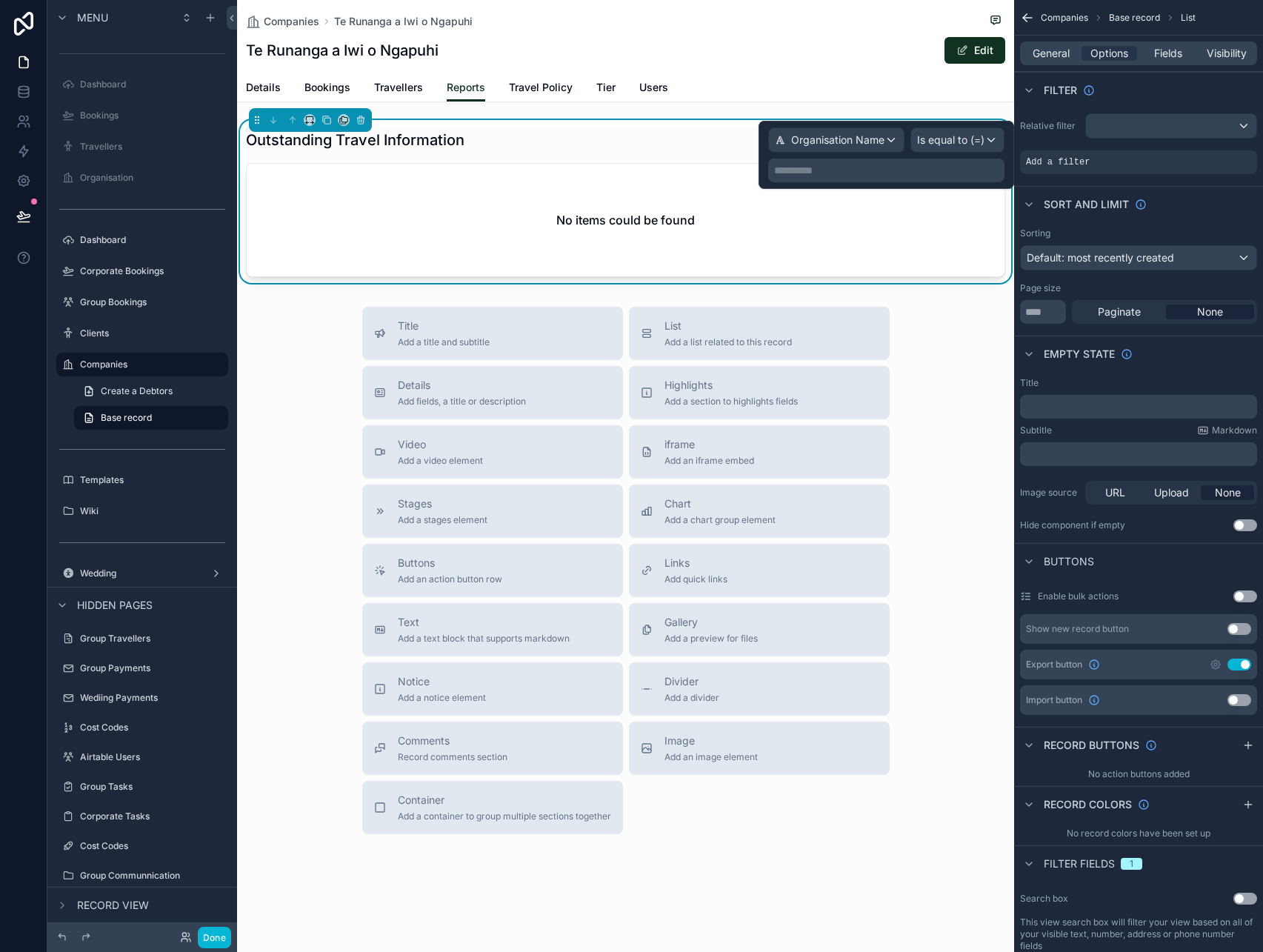
click at [852, 176] on p "**********" at bounding box center [888, 170] width 228 height 15
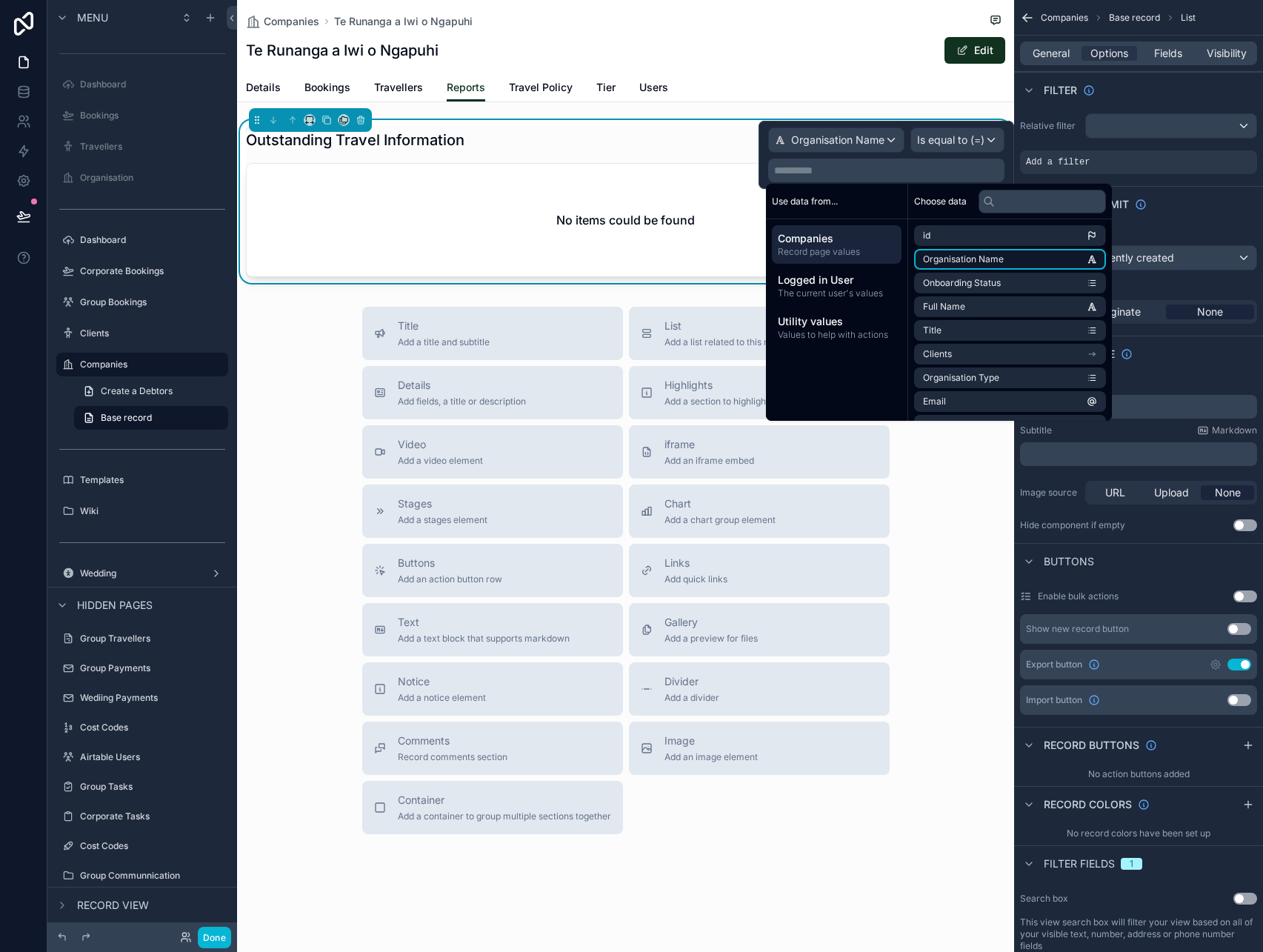
click at [1013, 262] on li "Organisation Name" at bounding box center [1010, 259] width 192 height 21
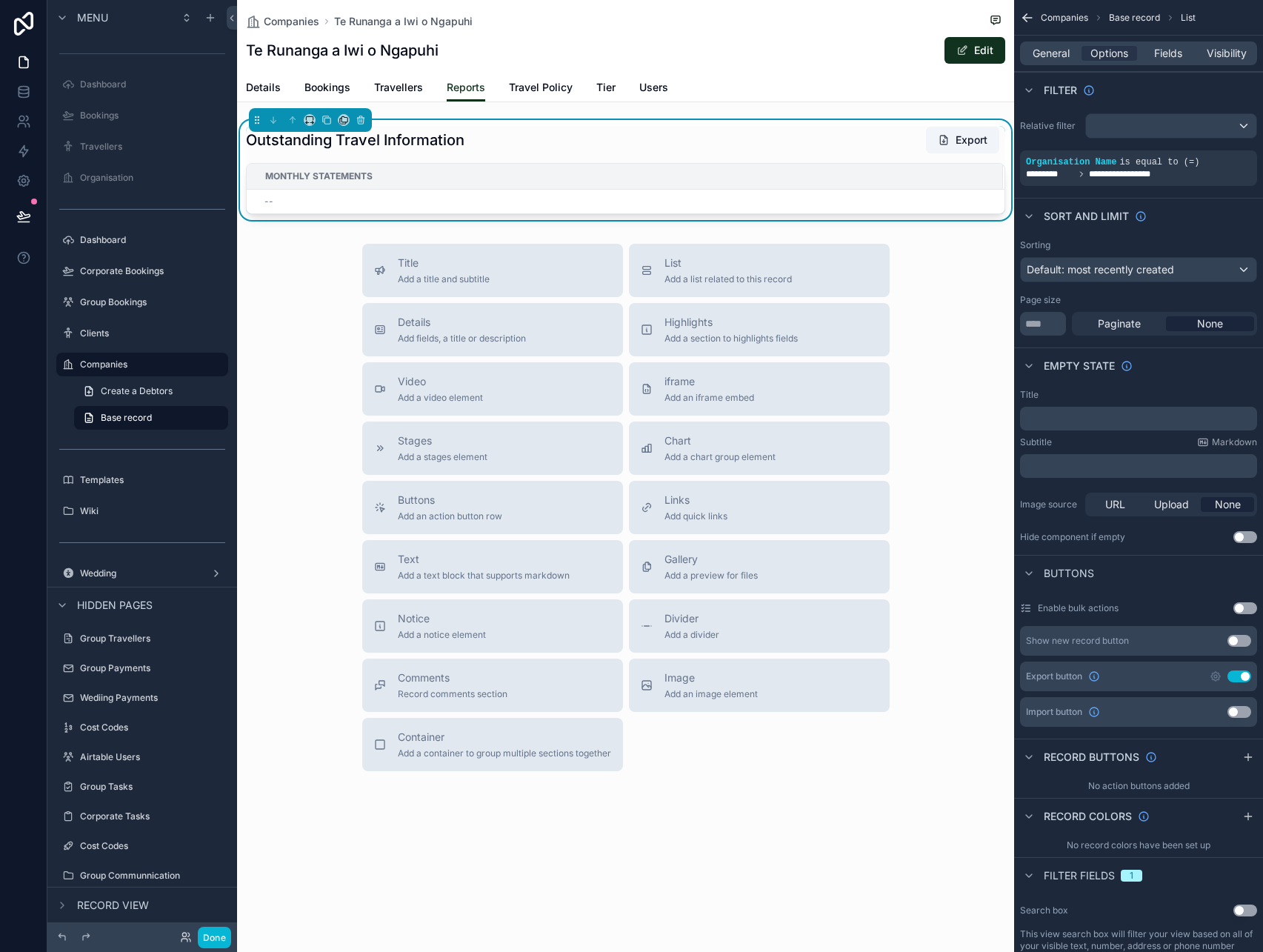
click at [1215, 225] on div "Sort And Limit" at bounding box center [1138, 216] width 249 height 36
click at [1060, 51] on span "General" at bounding box center [1051, 53] width 37 height 15
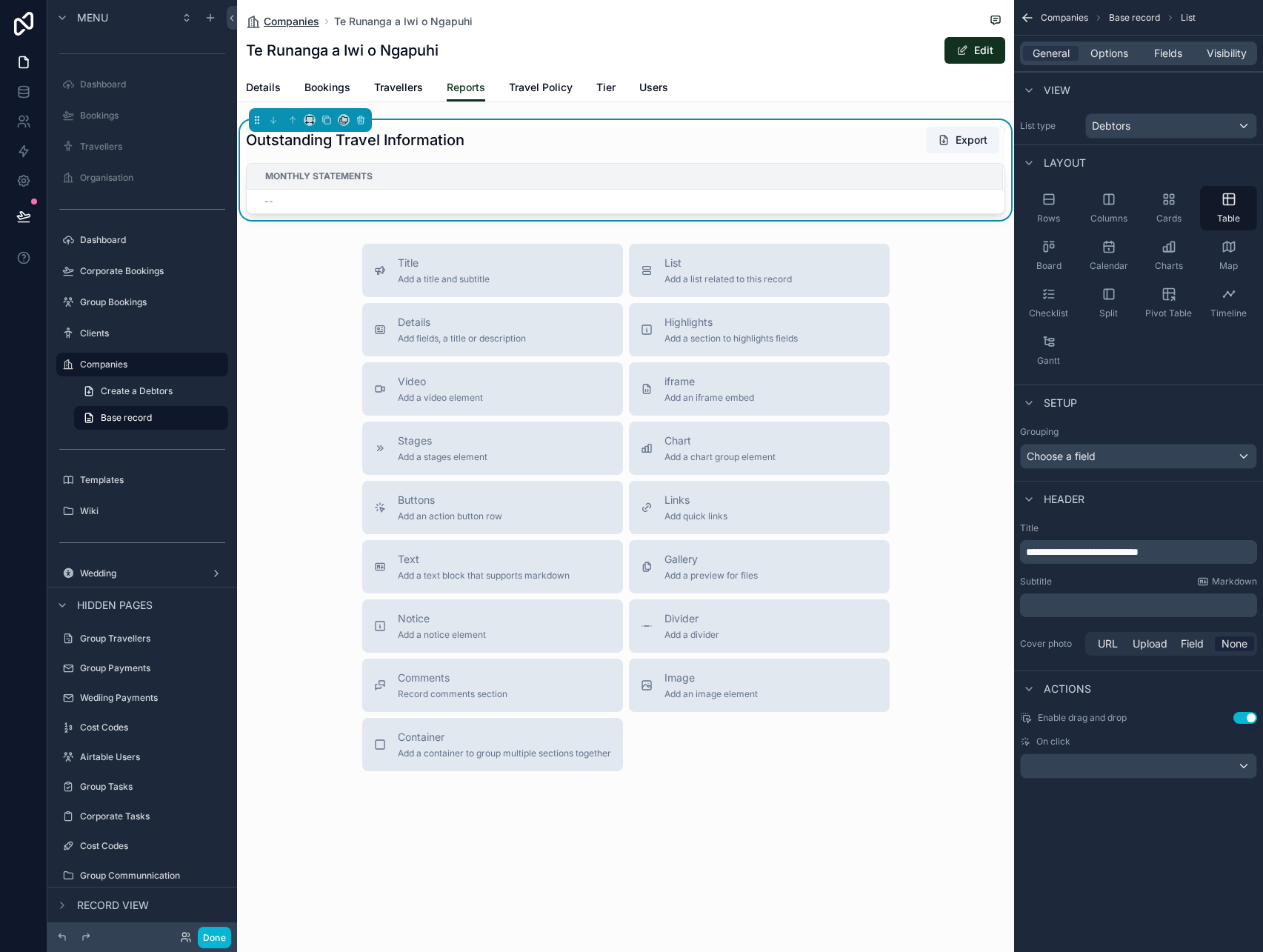
click at [294, 19] on span "Companies" at bounding box center [292, 21] width 56 height 15
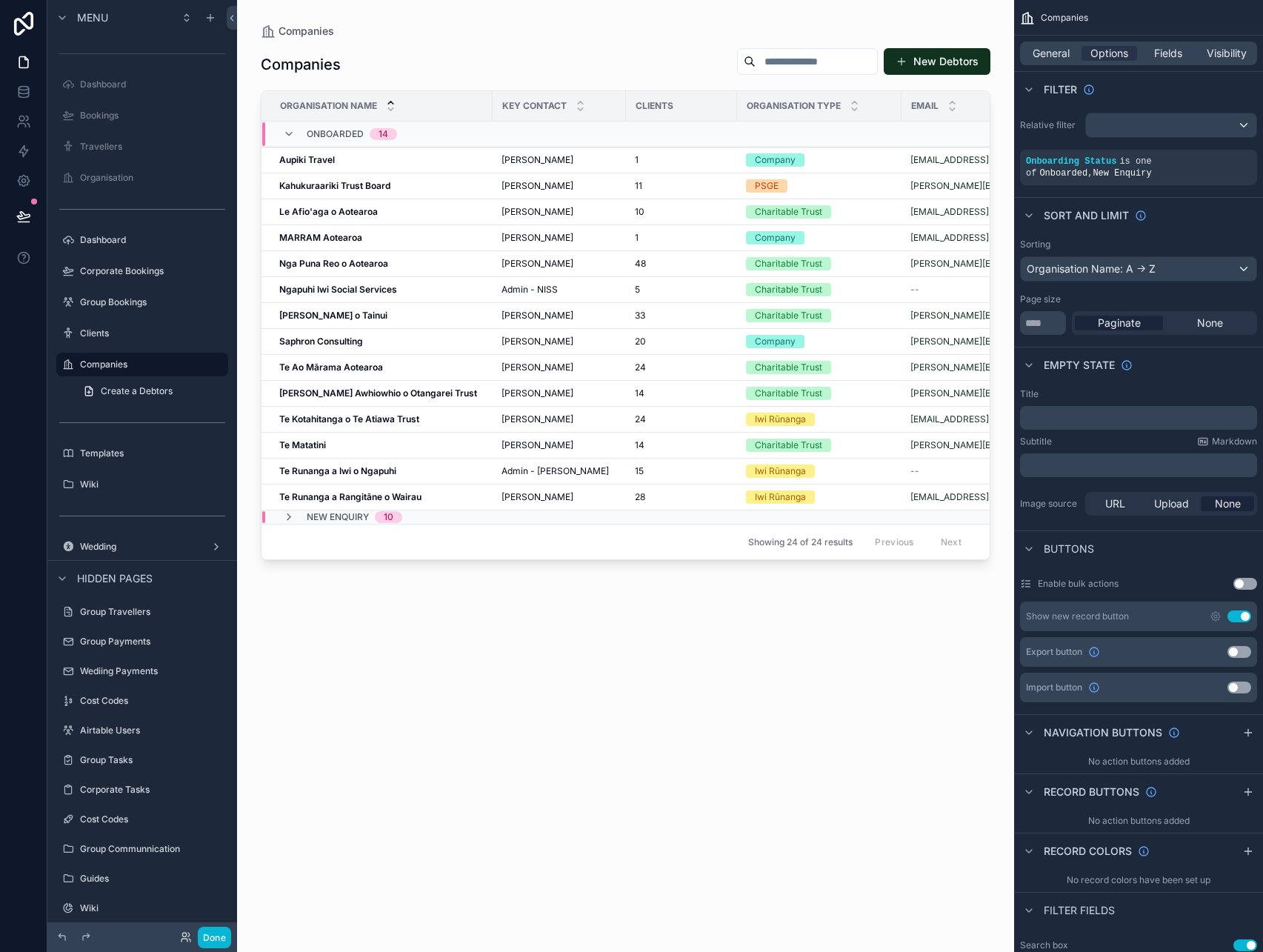
click at [305, 513] on div "New Enquiry 10" at bounding box center [343, 516] width 119 height 12
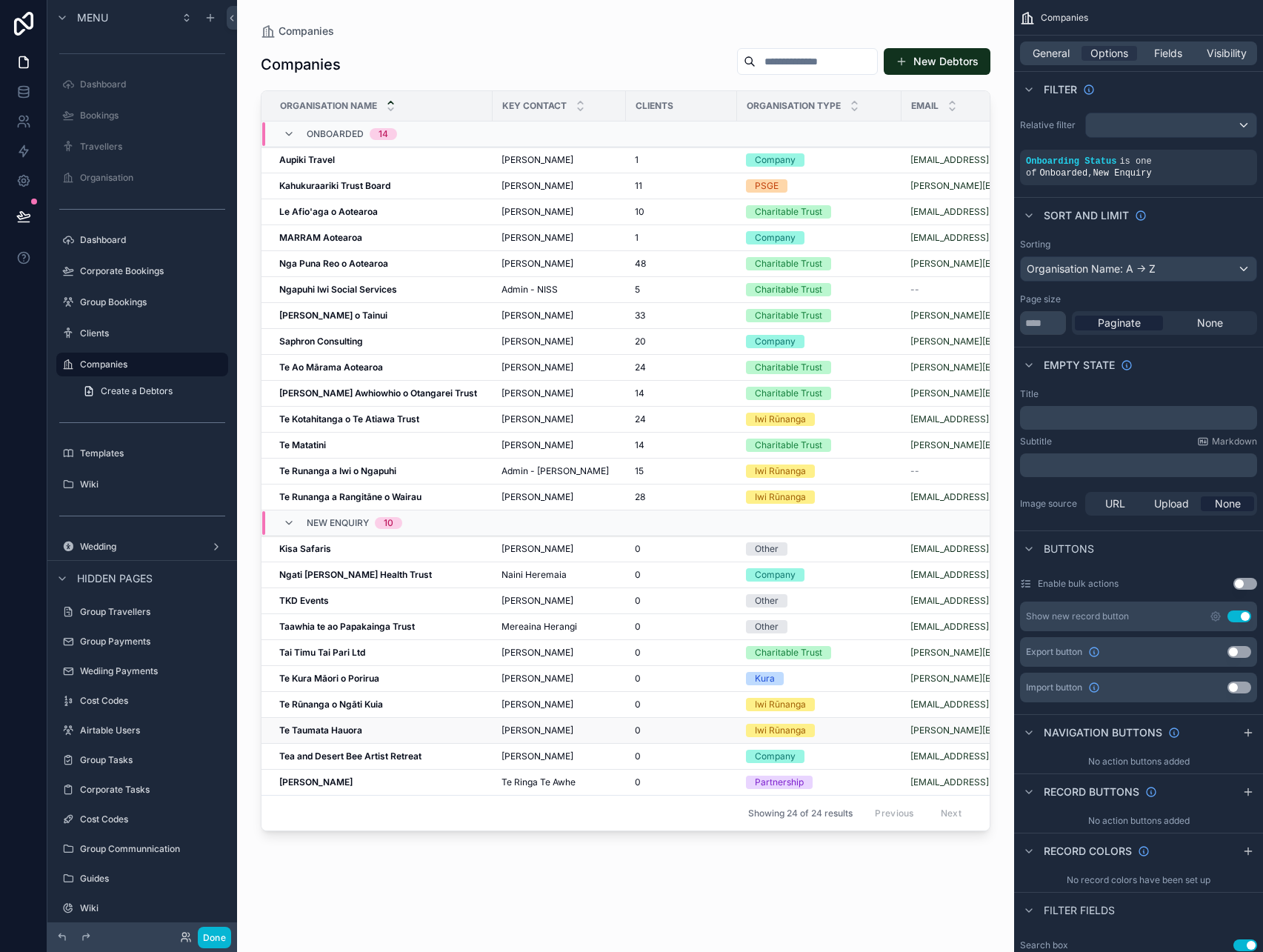
click at [363, 724] on div "Te Taumata Hauora Te Taumata Hauora" at bounding box center [382, 730] width 204 height 12
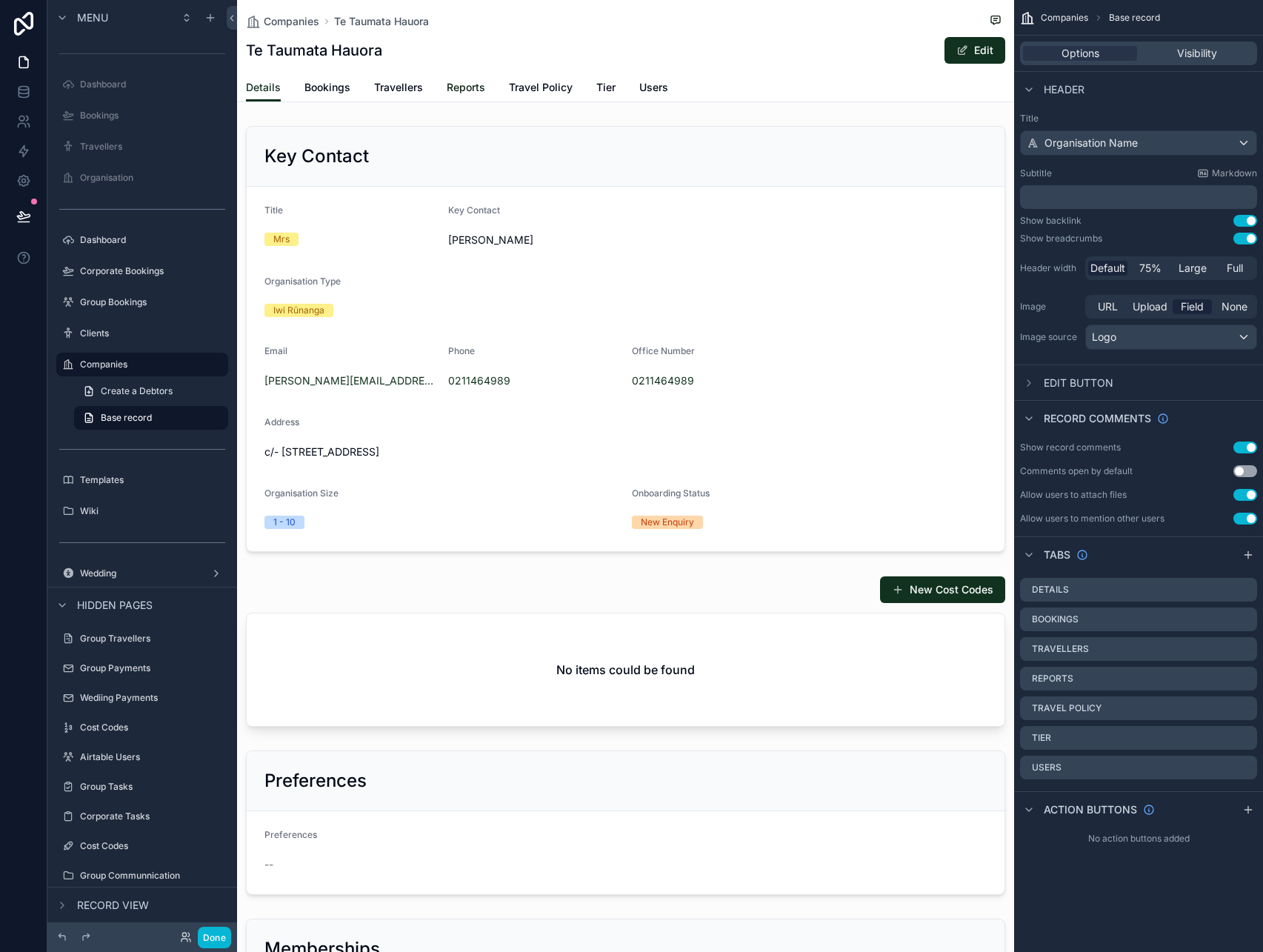
click at [466, 81] on span "Reports" at bounding box center [466, 87] width 39 height 15
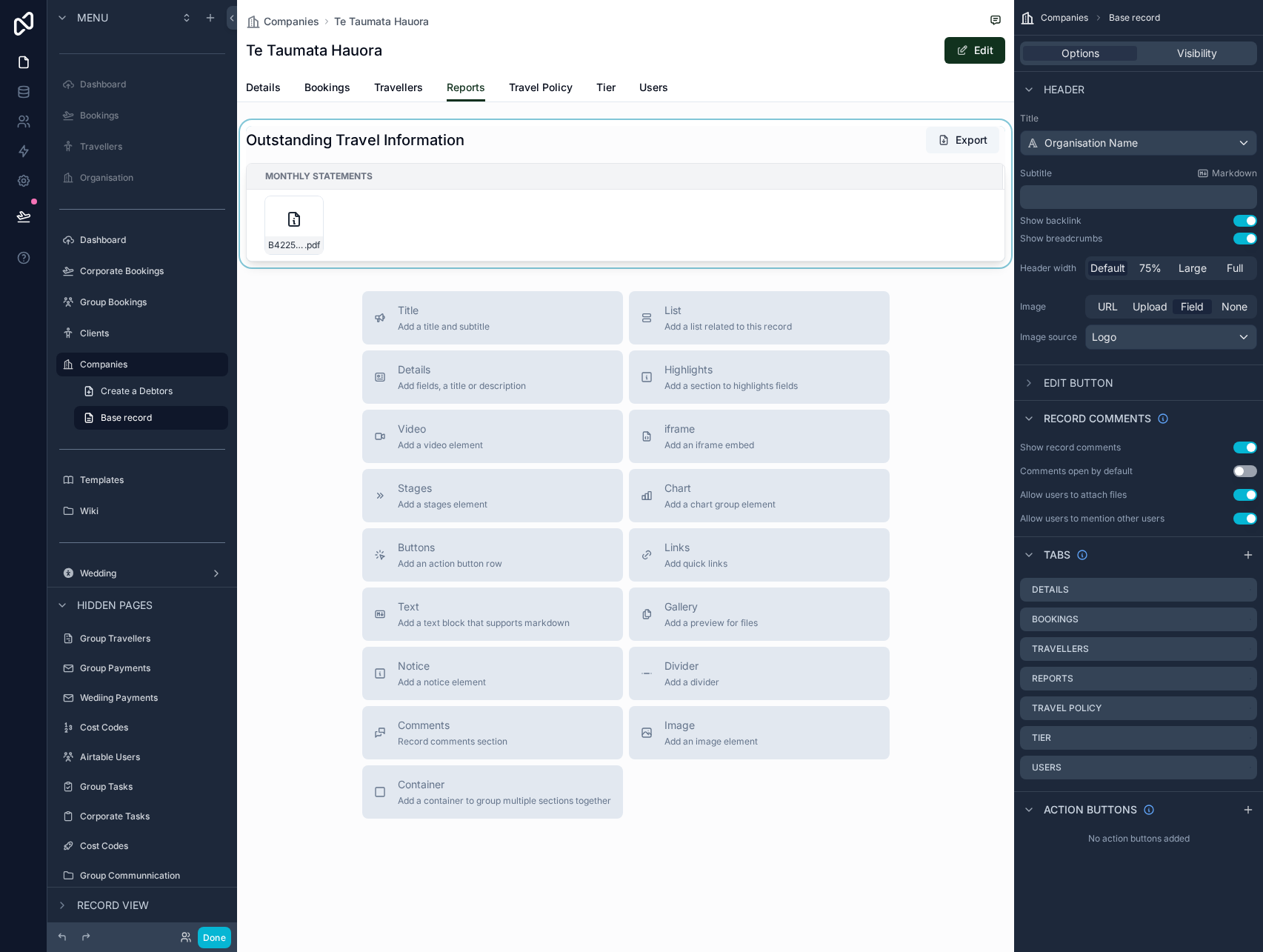
click at [840, 164] on div "Monthly Statements" at bounding box center [625, 176] width 755 height 24
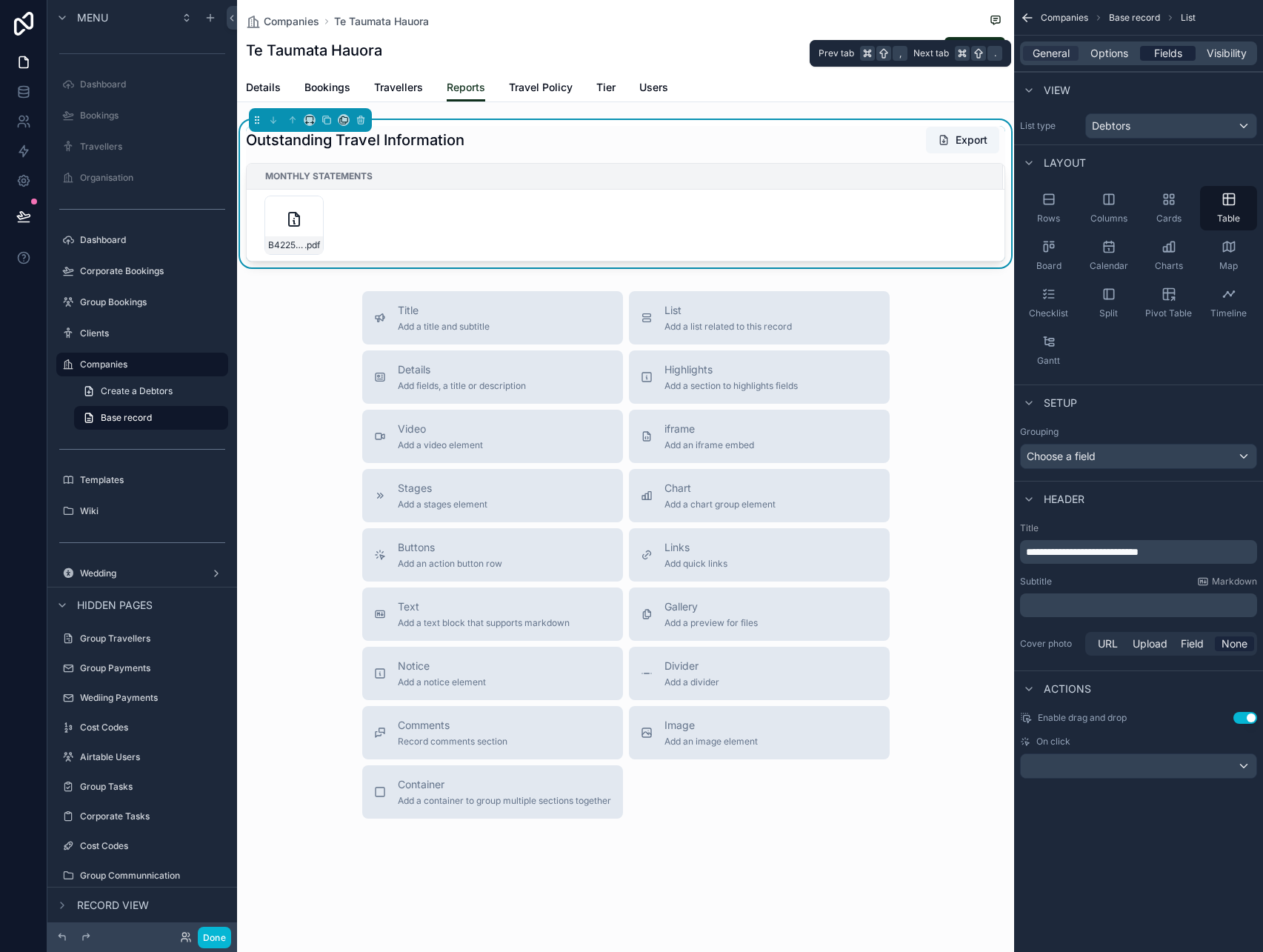
click at [1182, 55] on span "Fields" at bounding box center [1168, 53] width 28 height 15
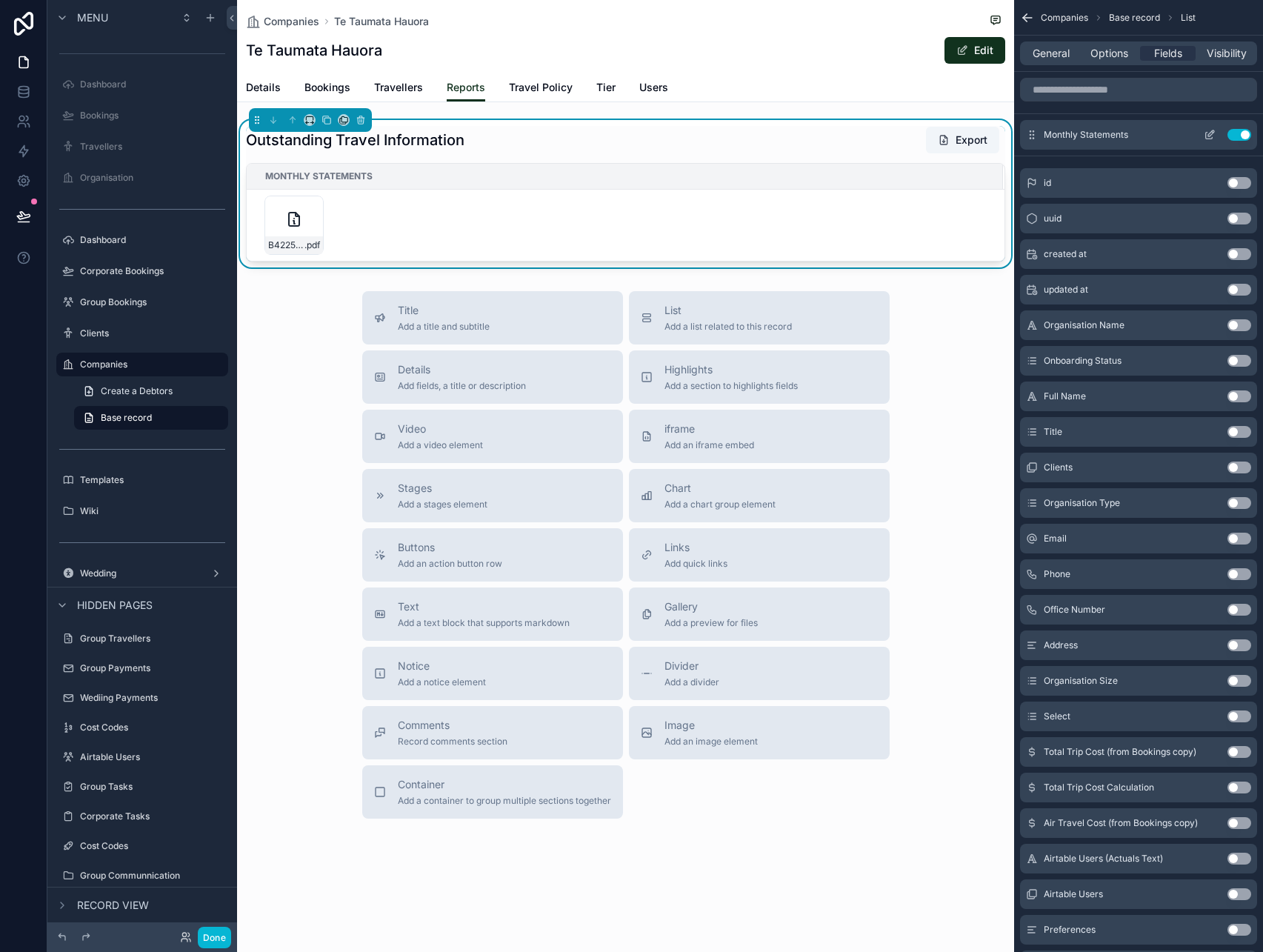
click at [1213, 132] on icon "scrollable content" at bounding box center [1213, 132] width 2 height 2
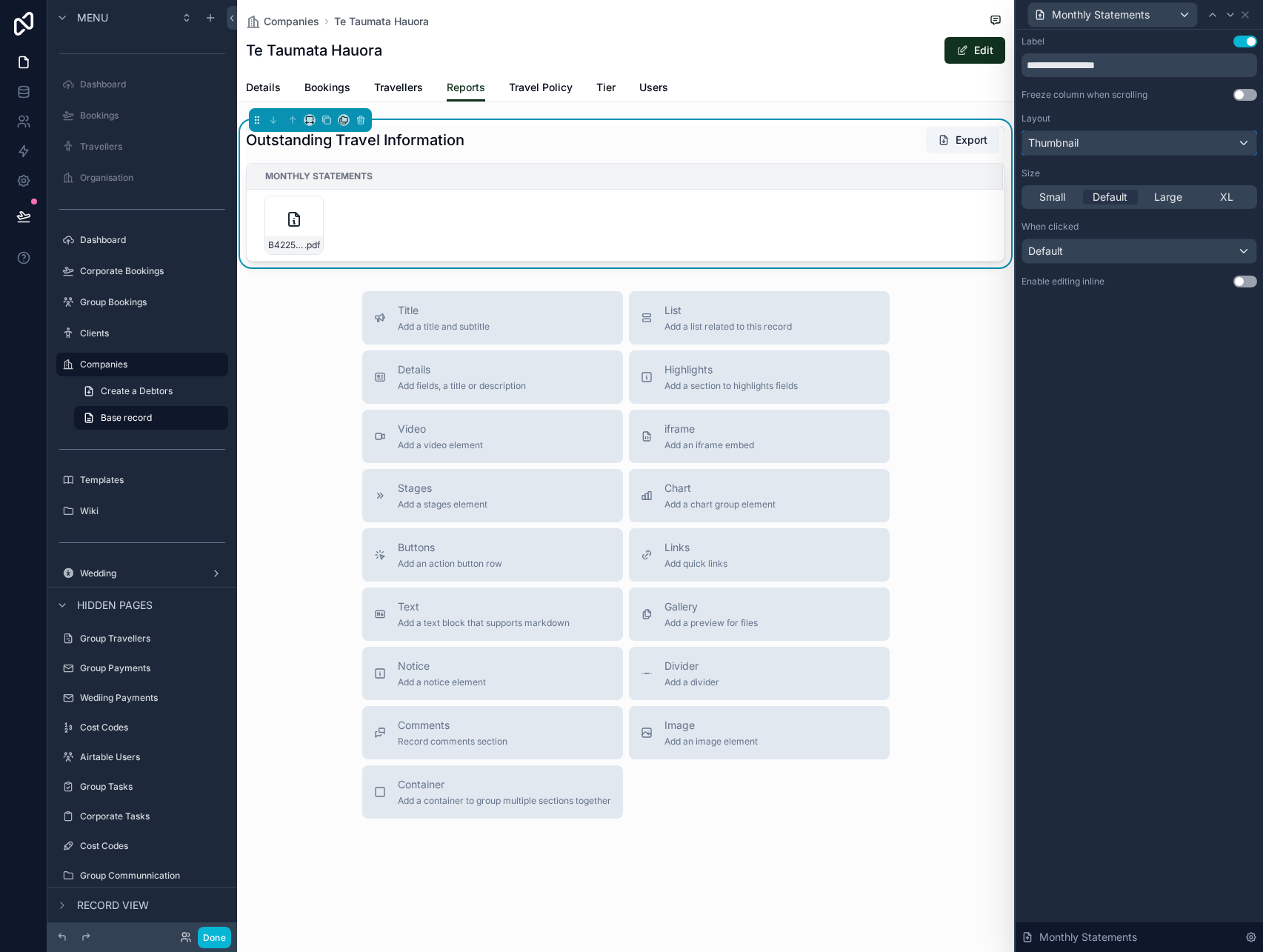
click at [1138, 149] on div "Thumbnail" at bounding box center [1139, 142] width 234 height 24
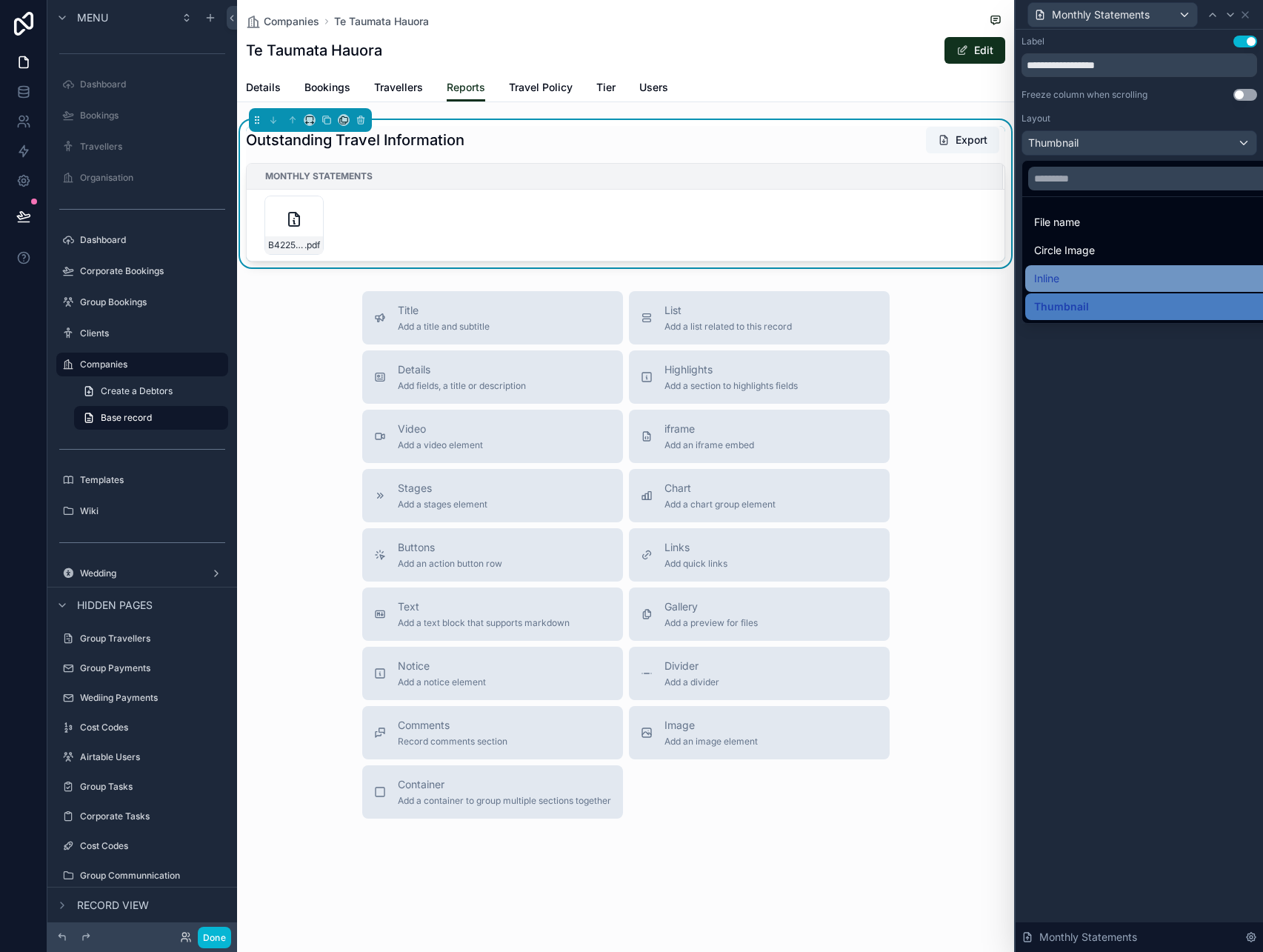
click at [1076, 273] on div "Inline" at bounding box center [1156, 278] width 245 height 18
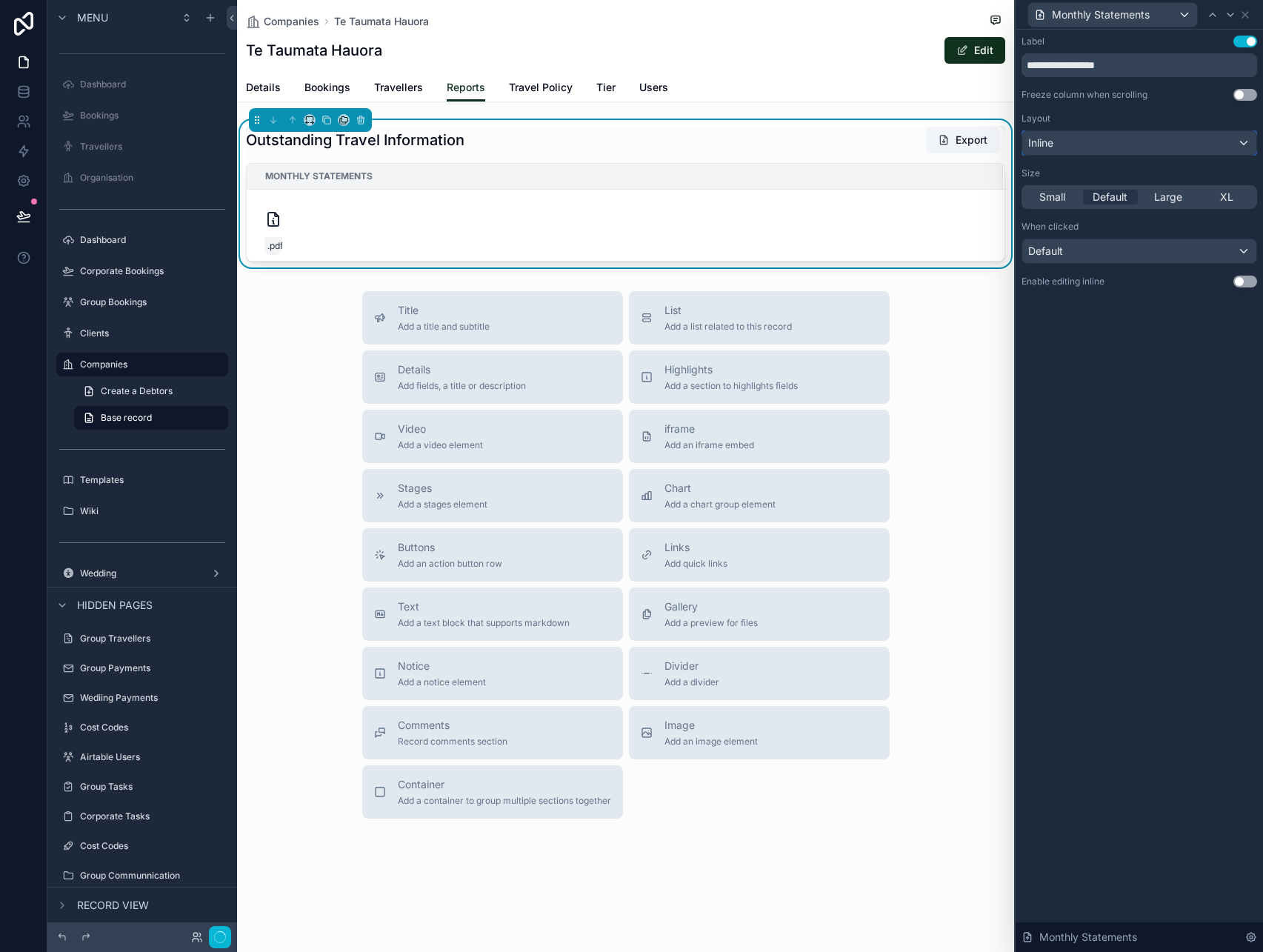
click at [1099, 152] on div "Inline" at bounding box center [1139, 142] width 234 height 24
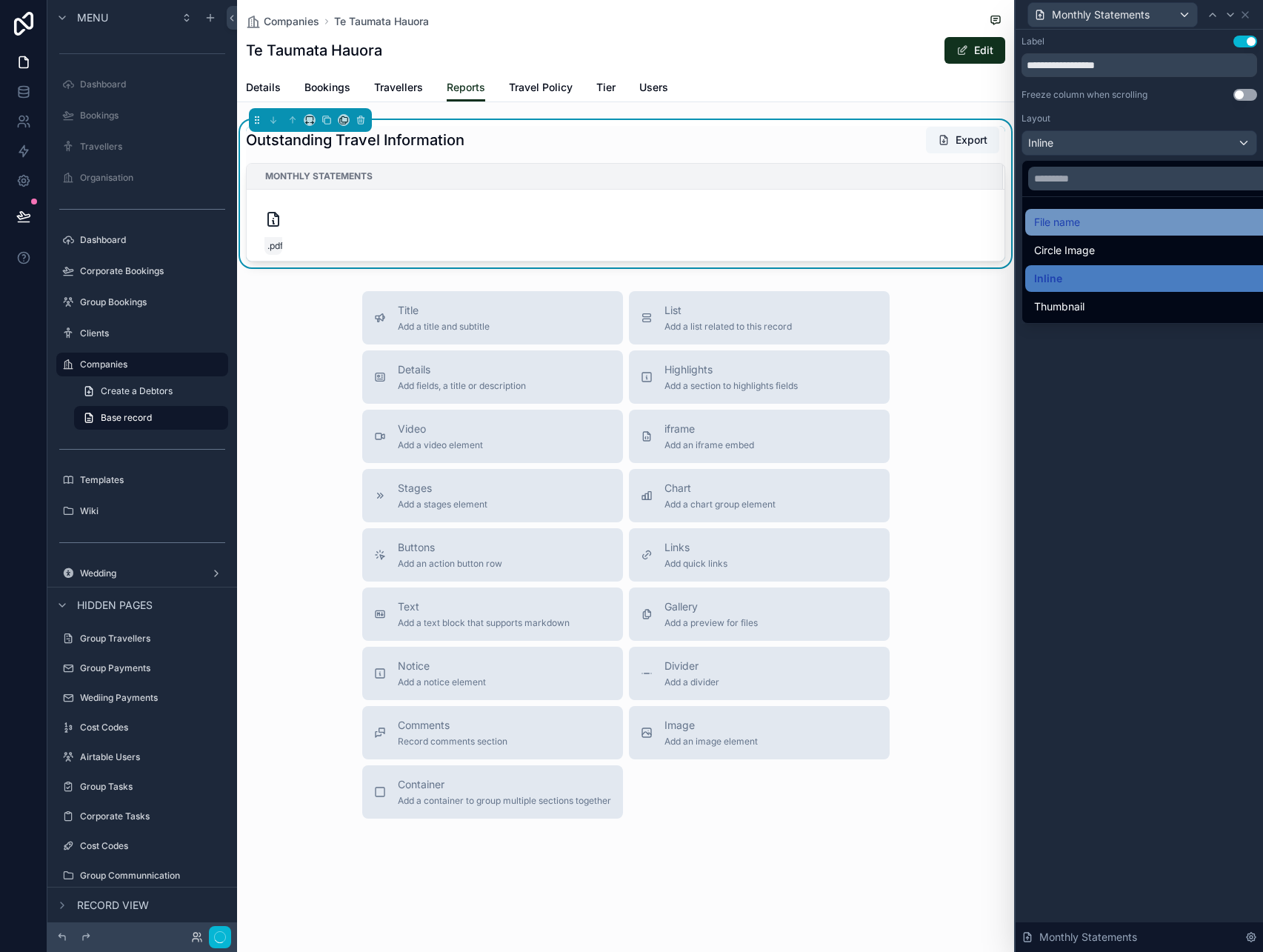
click at [1084, 227] on div "File name" at bounding box center [1156, 222] width 245 height 18
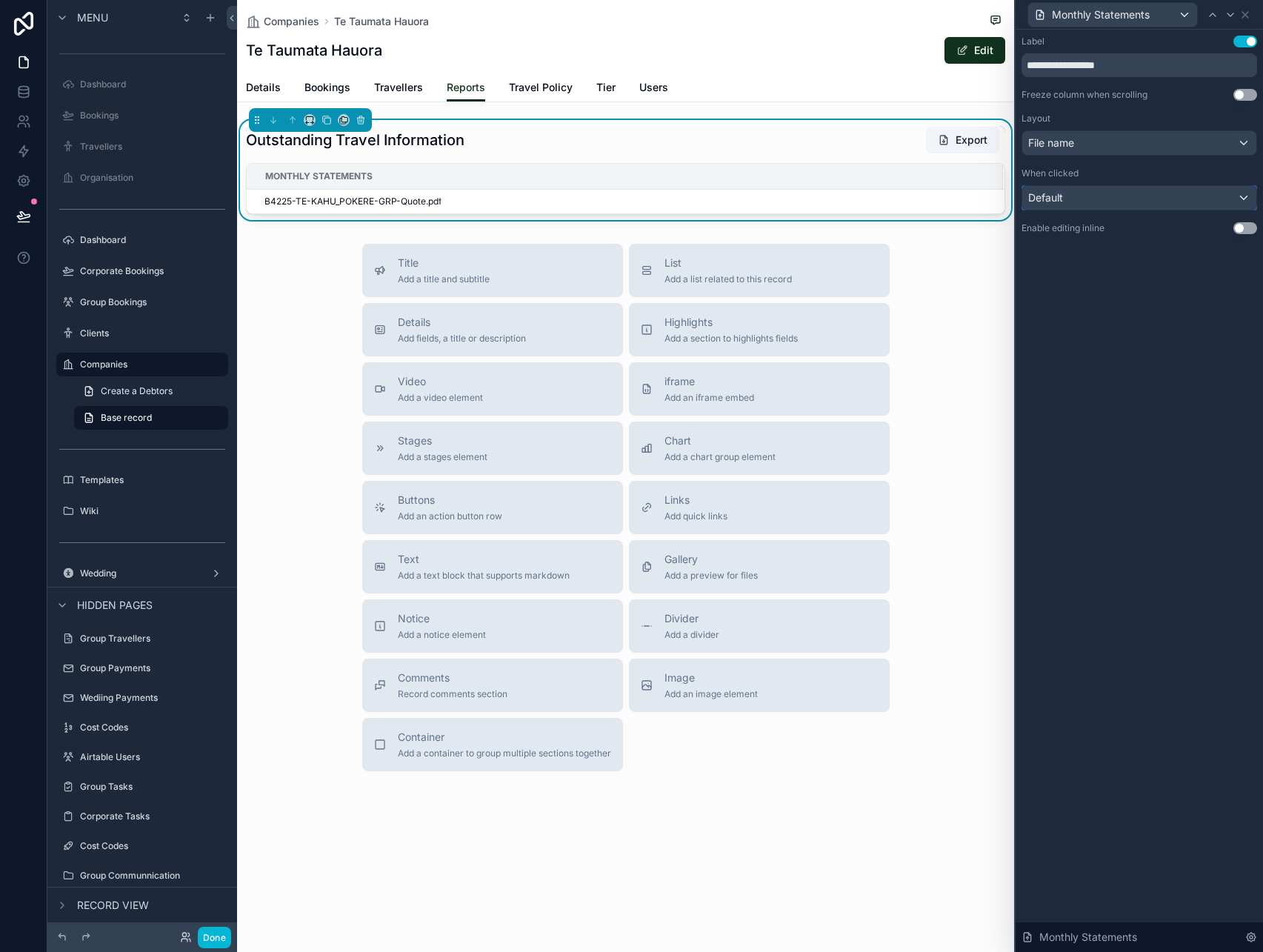
click at [1114, 196] on div "Default" at bounding box center [1139, 197] width 234 height 24
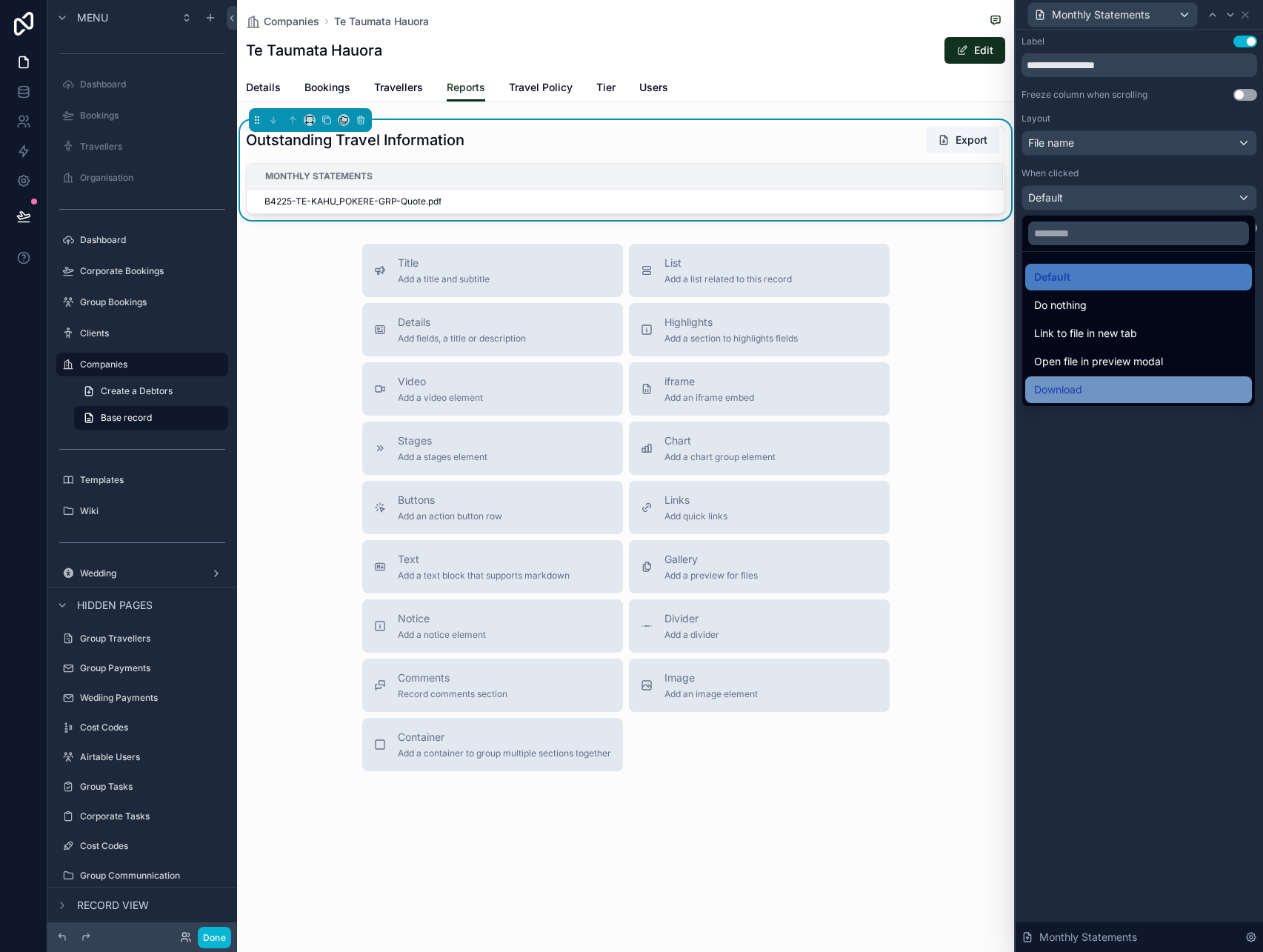
click at [1102, 378] on div "Download" at bounding box center [1138, 389] width 227 height 26
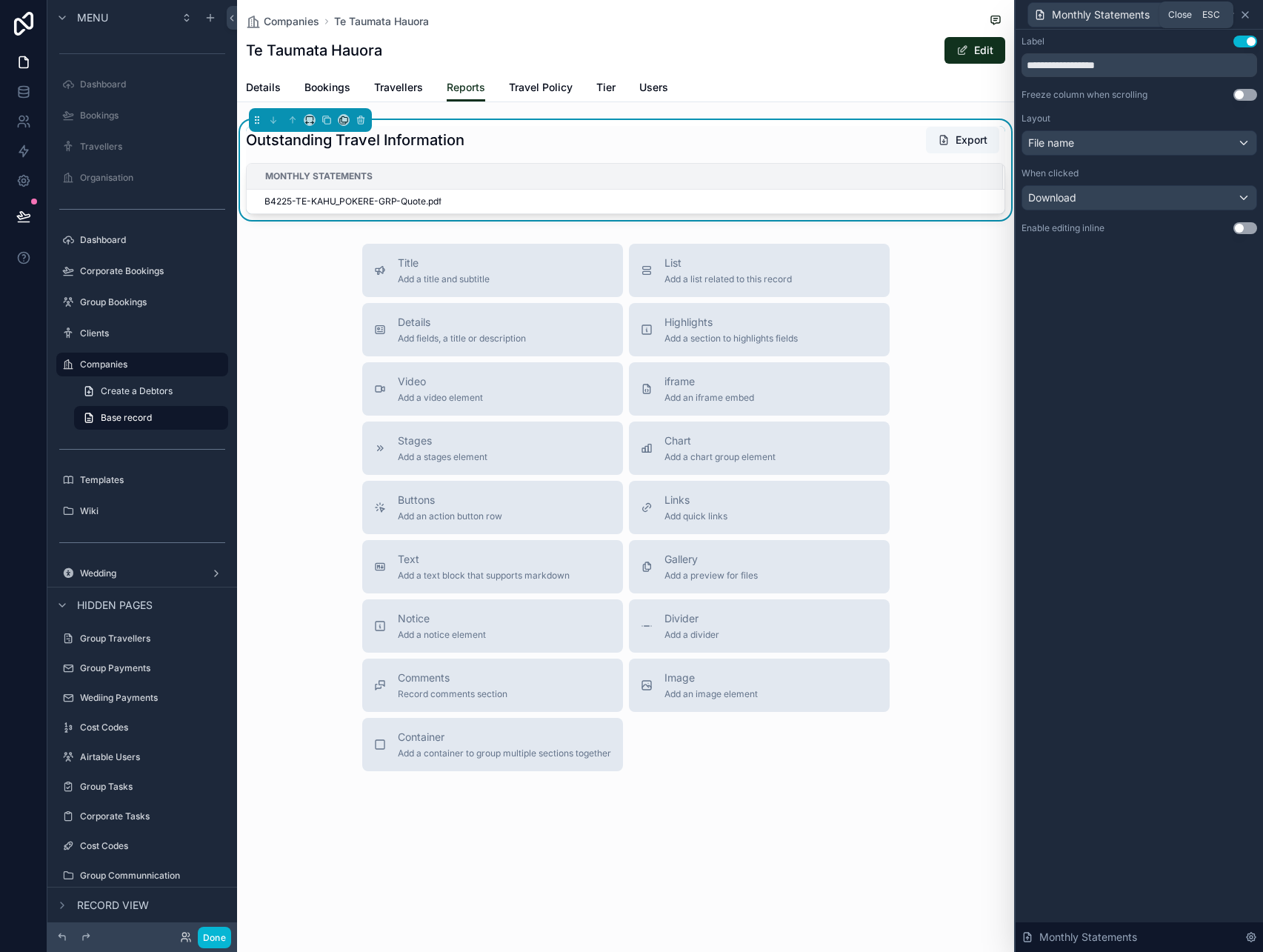
click at [1245, 15] on icon at bounding box center [1244, 14] width 12 height 12
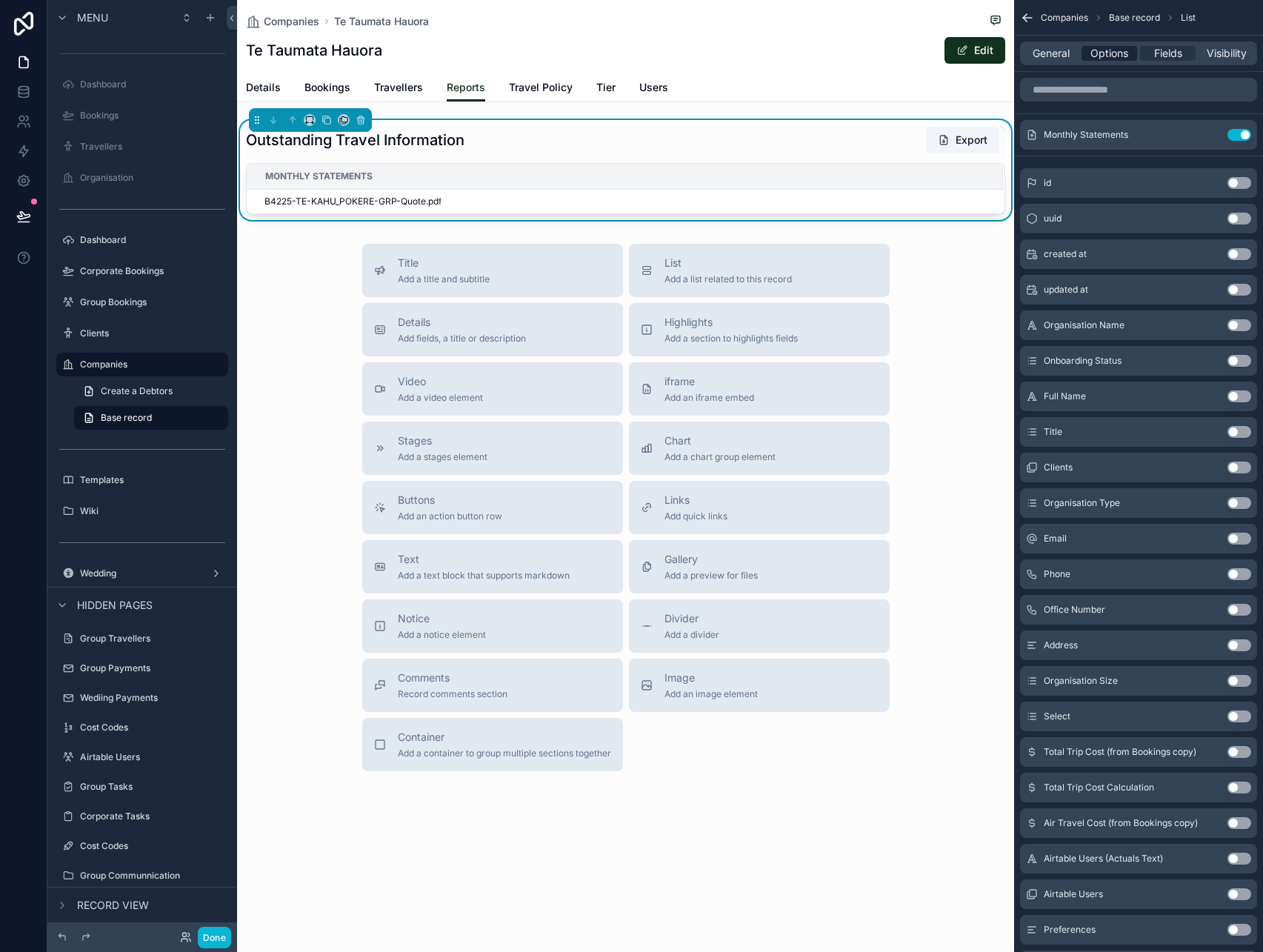
click at [1106, 46] on span "Options" at bounding box center [1109, 53] width 38 height 15
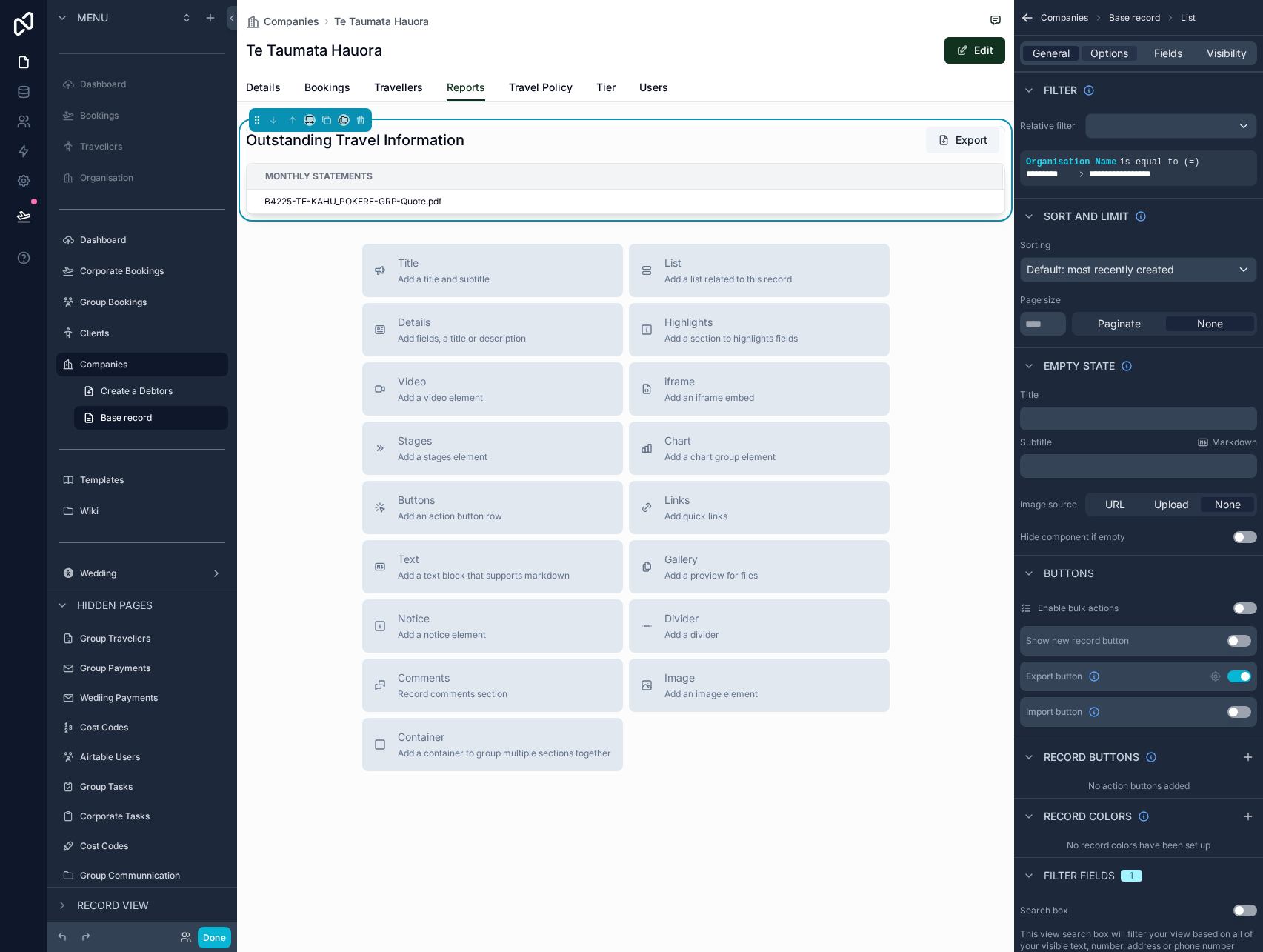
click at [1043, 51] on span "General" at bounding box center [1051, 53] width 37 height 15
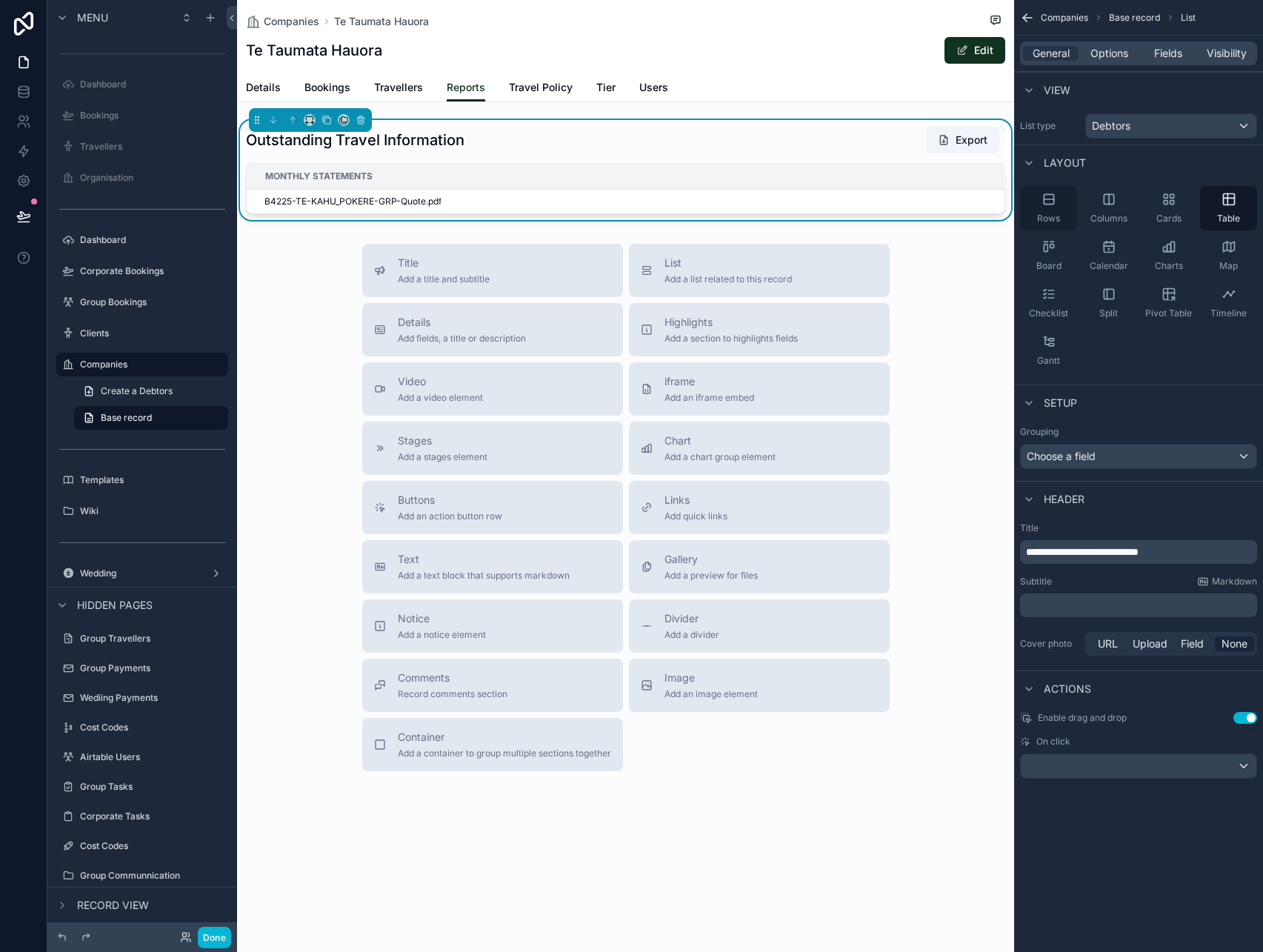
click at [1059, 213] on span "Rows" at bounding box center [1049, 218] width 23 height 12
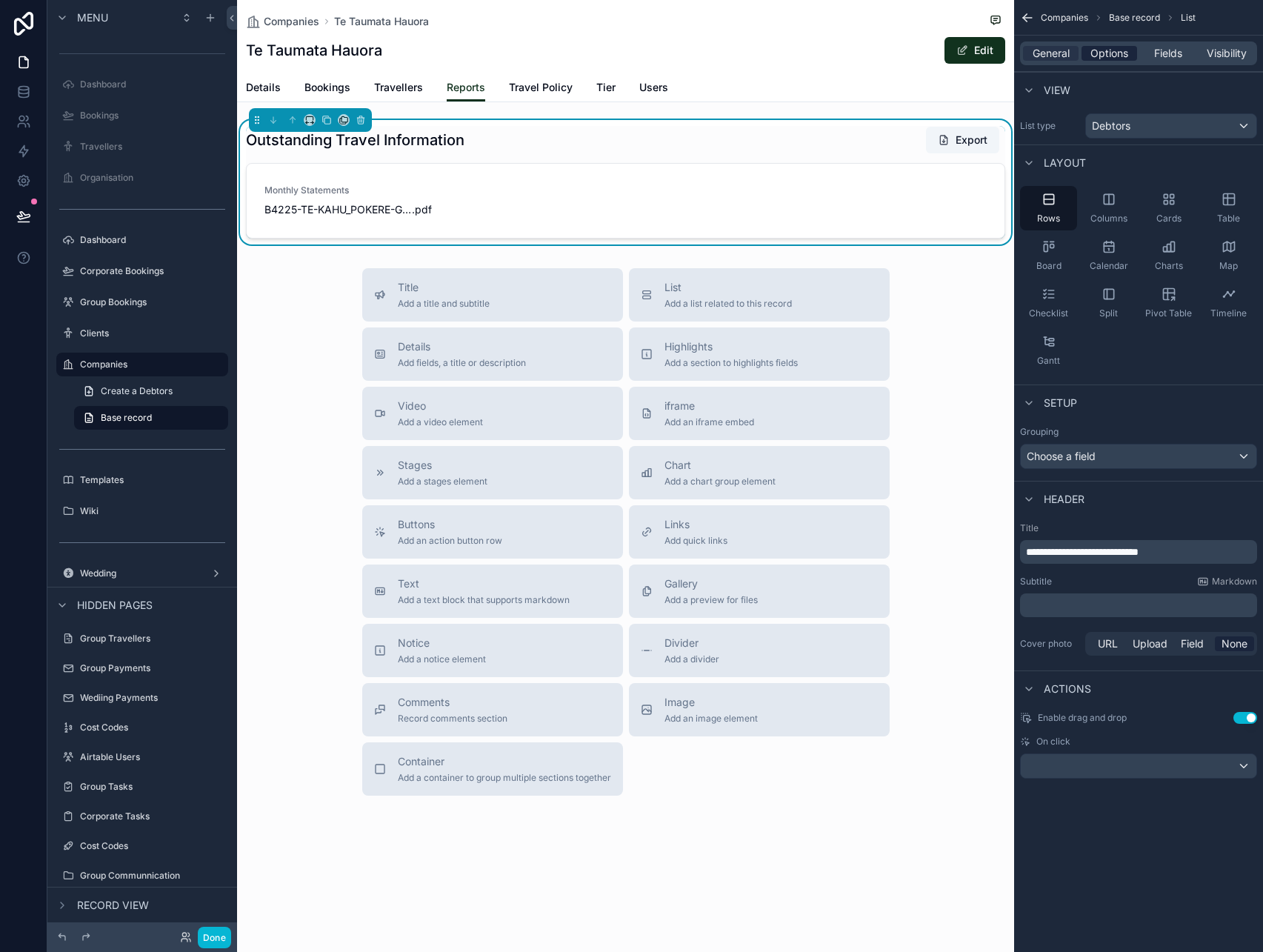
click at [1111, 57] on span "Options" at bounding box center [1109, 53] width 38 height 15
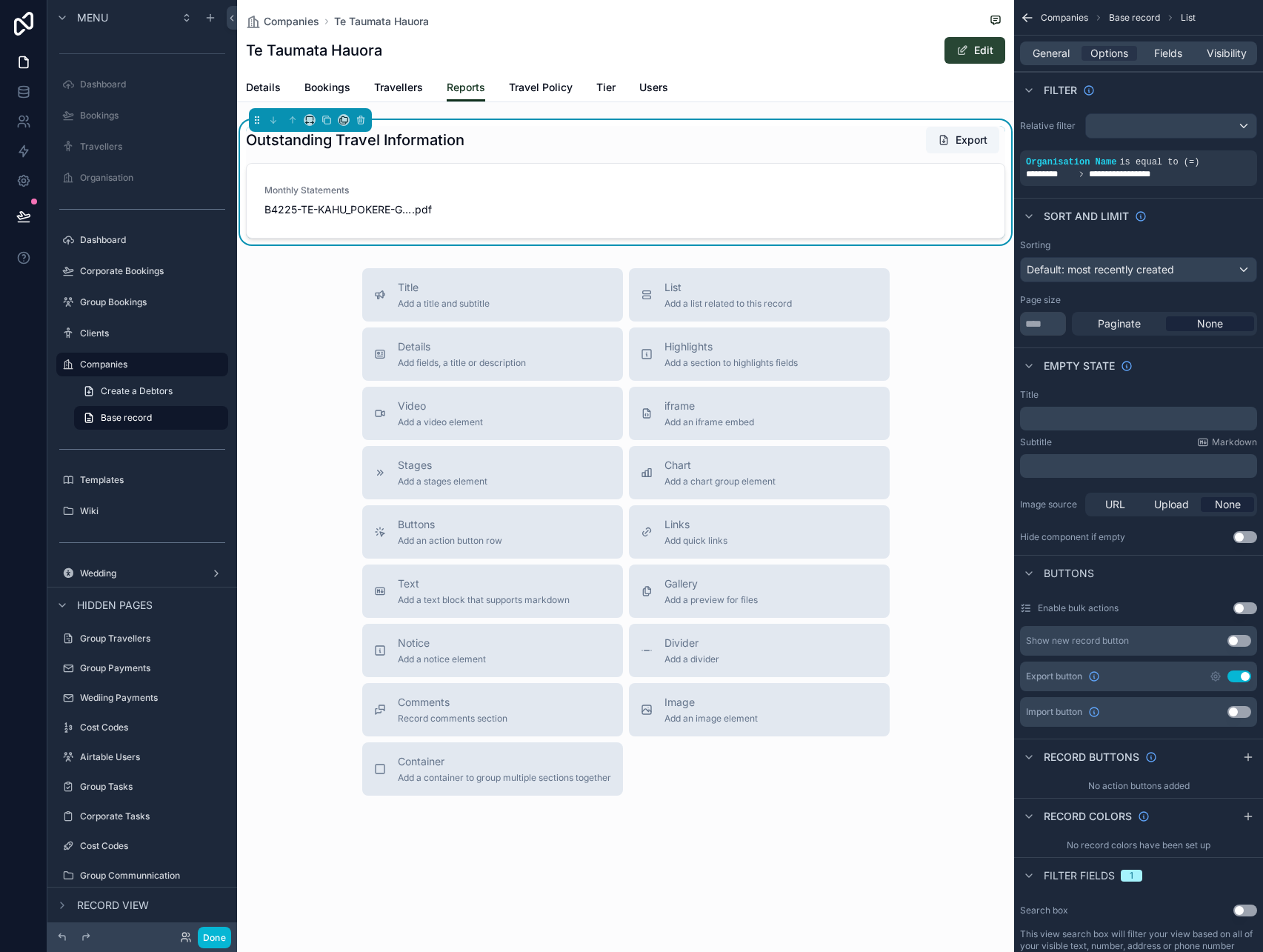
click at [965, 50] on span "scrollable content" at bounding box center [962, 50] width 12 height 12
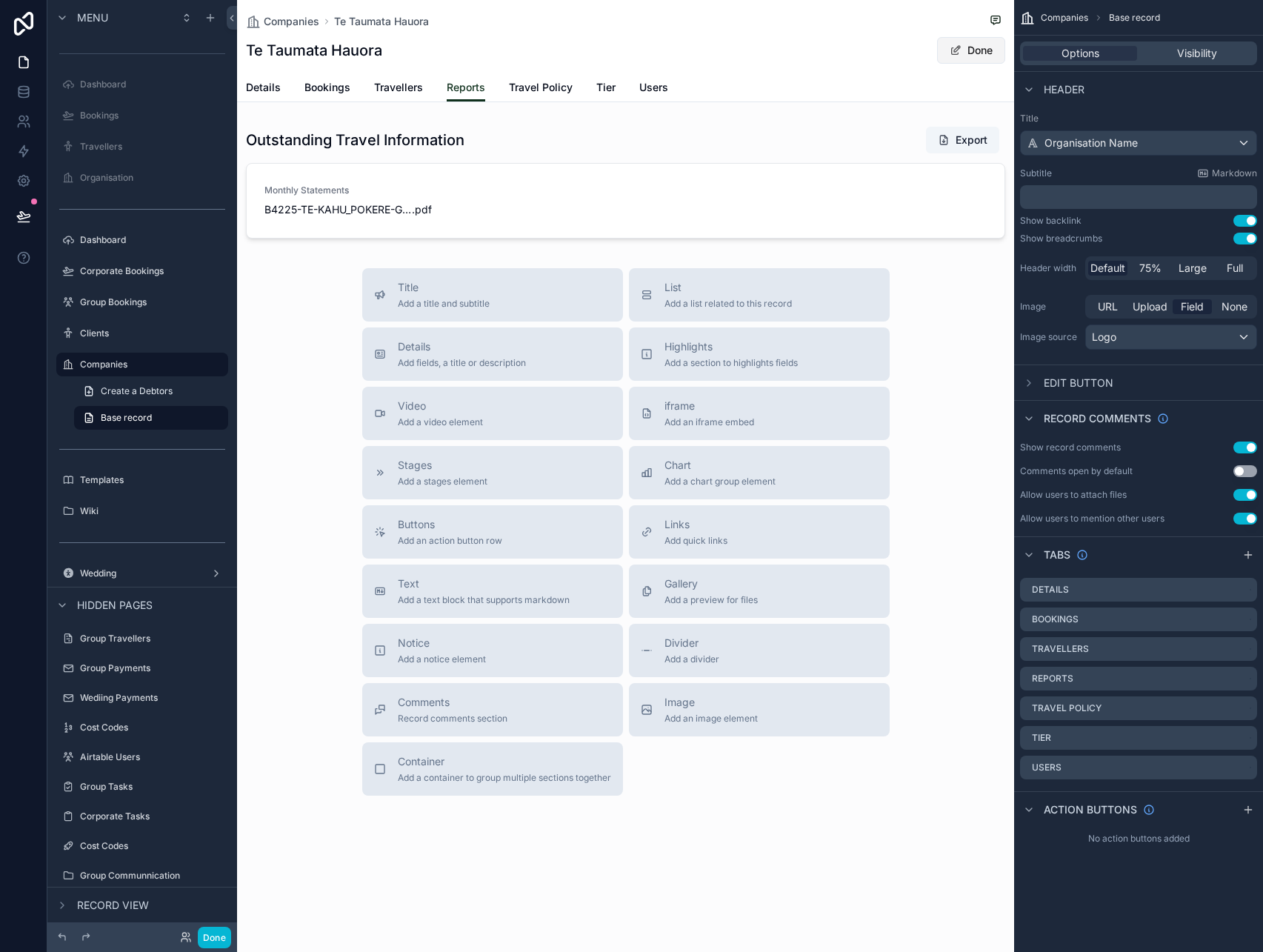
click at [965, 50] on button "Done" at bounding box center [971, 50] width 68 height 26
click at [792, 145] on div "scrollable content" at bounding box center [625, 182] width 777 height 125
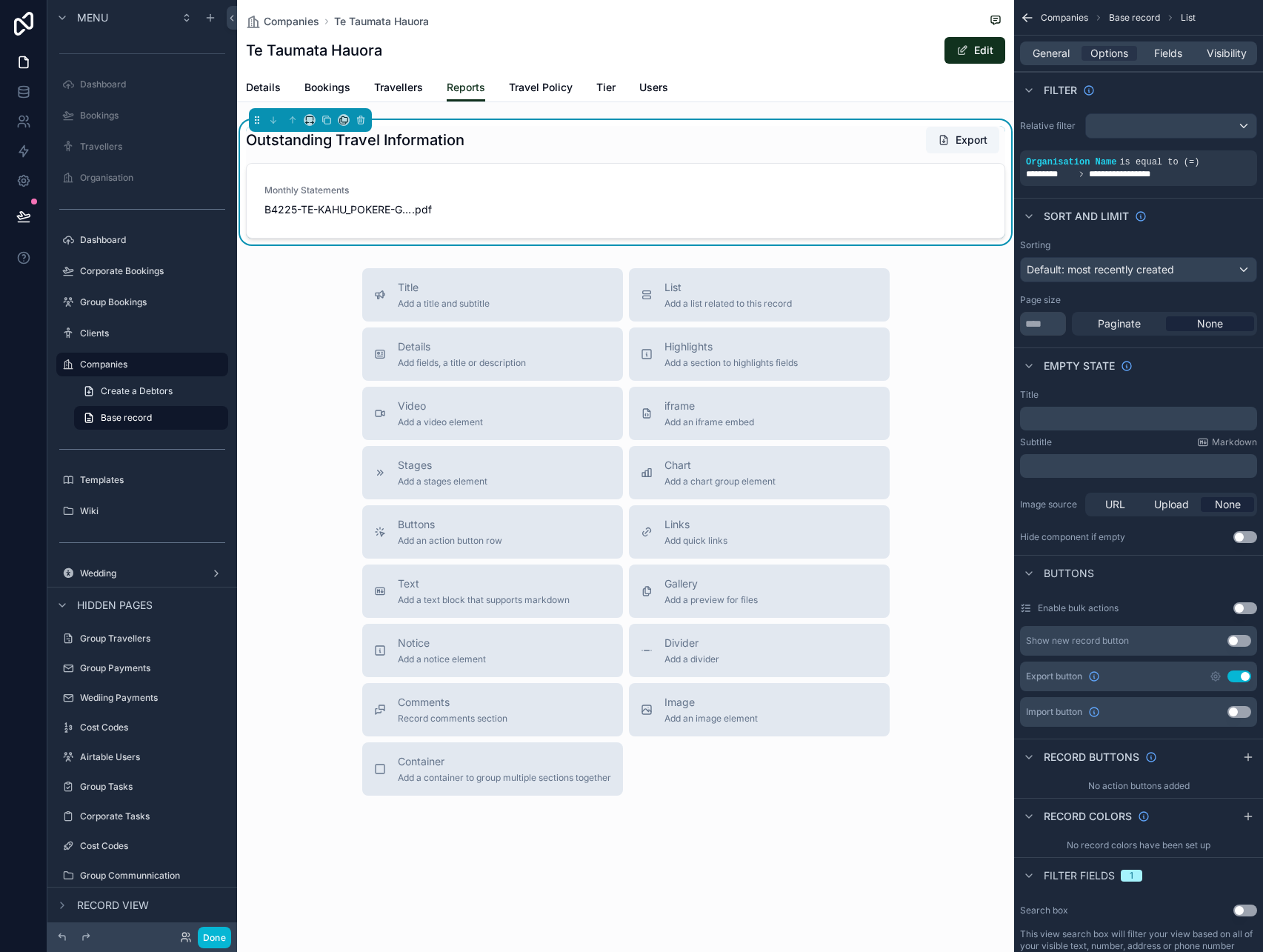
click at [1239, 636] on button "Use setting" at bounding box center [1239, 640] width 24 height 12
click at [632, 197] on div "Monthly Statements B4225-TE-KAHU_POKERE-GRP-Quote .pdf" at bounding box center [625, 200] width 722 height 33
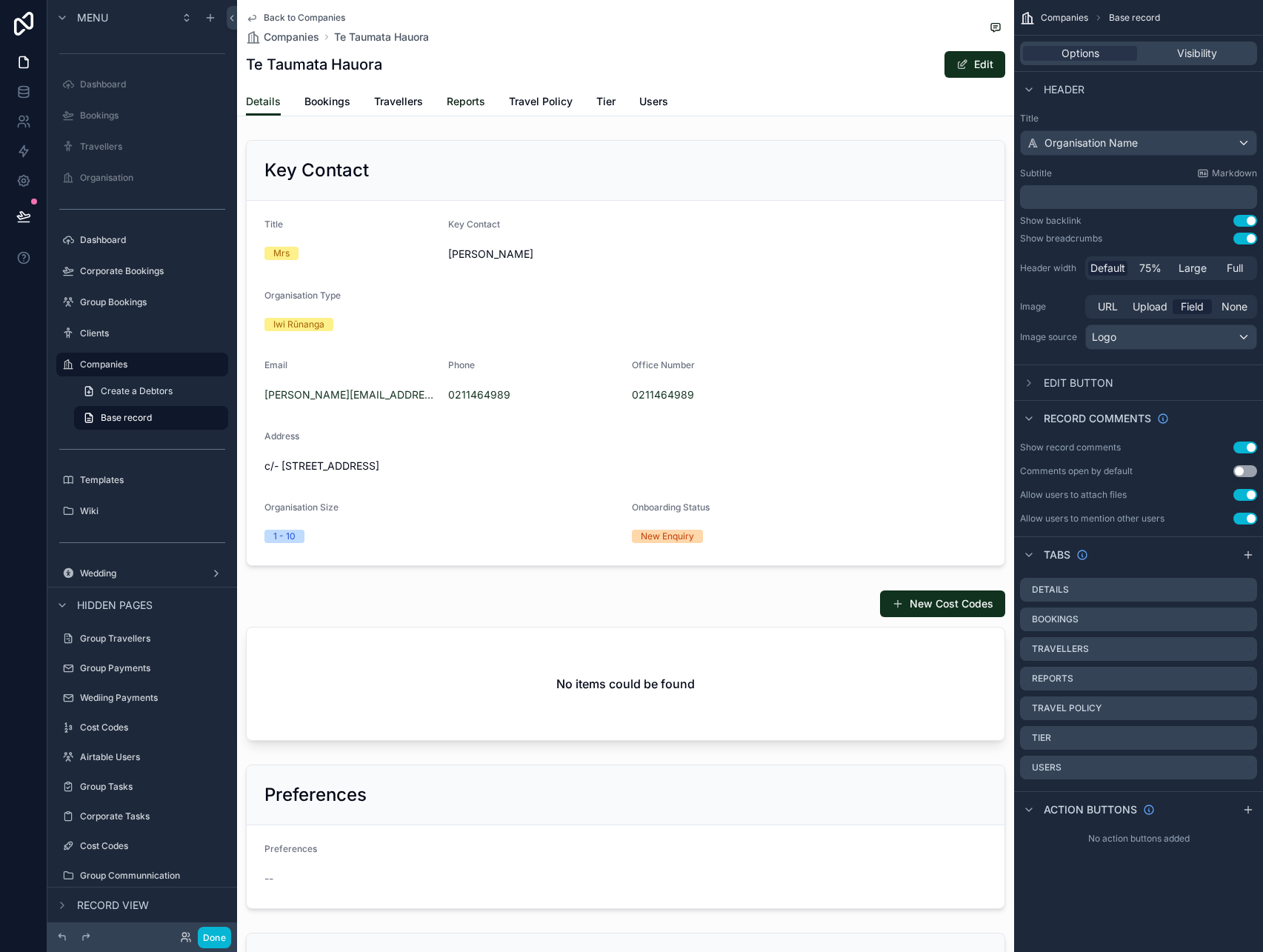
click at [475, 101] on span "Reports" at bounding box center [466, 101] width 39 height 15
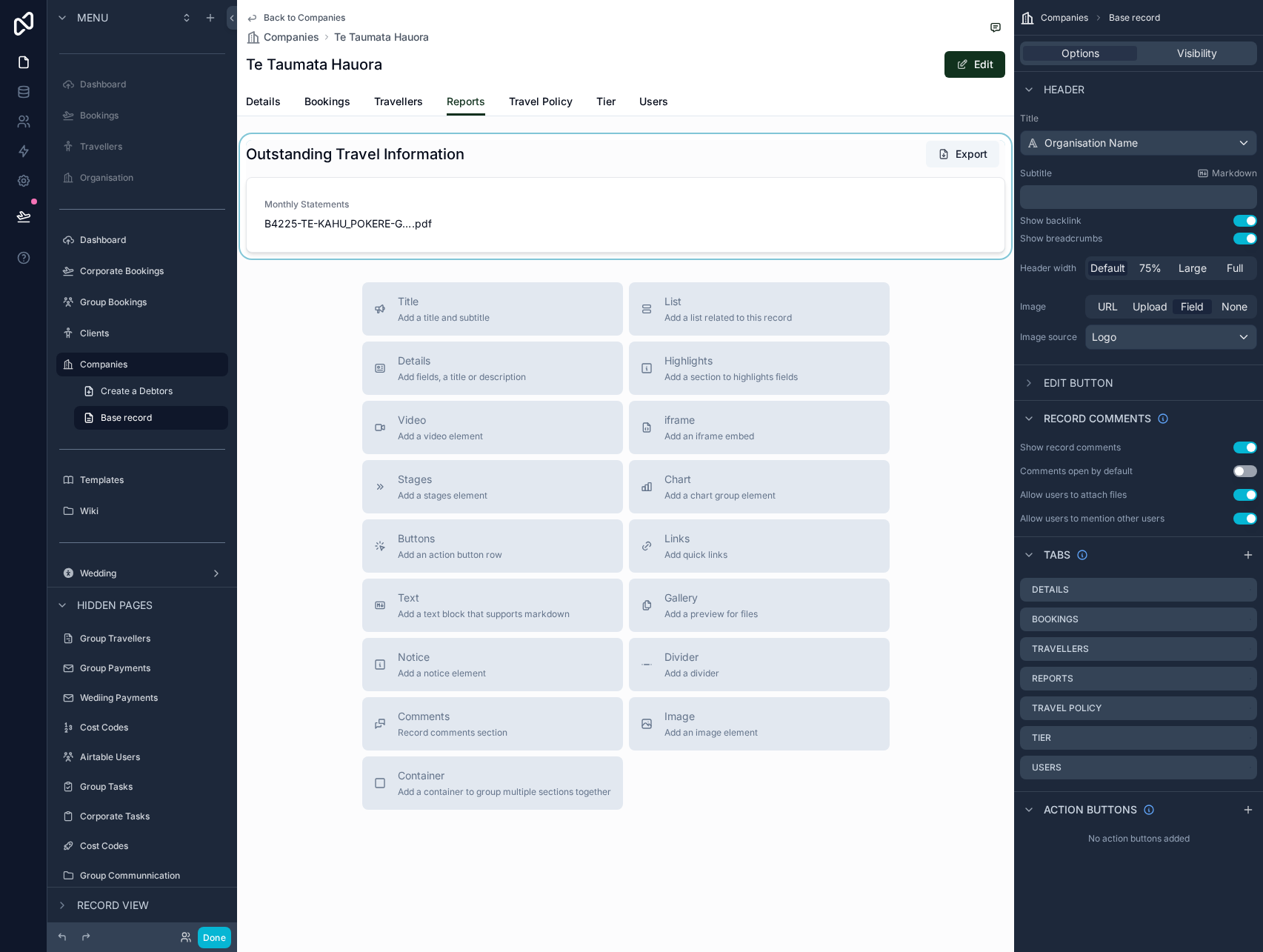
click at [672, 217] on div "scrollable content" at bounding box center [625, 196] width 777 height 125
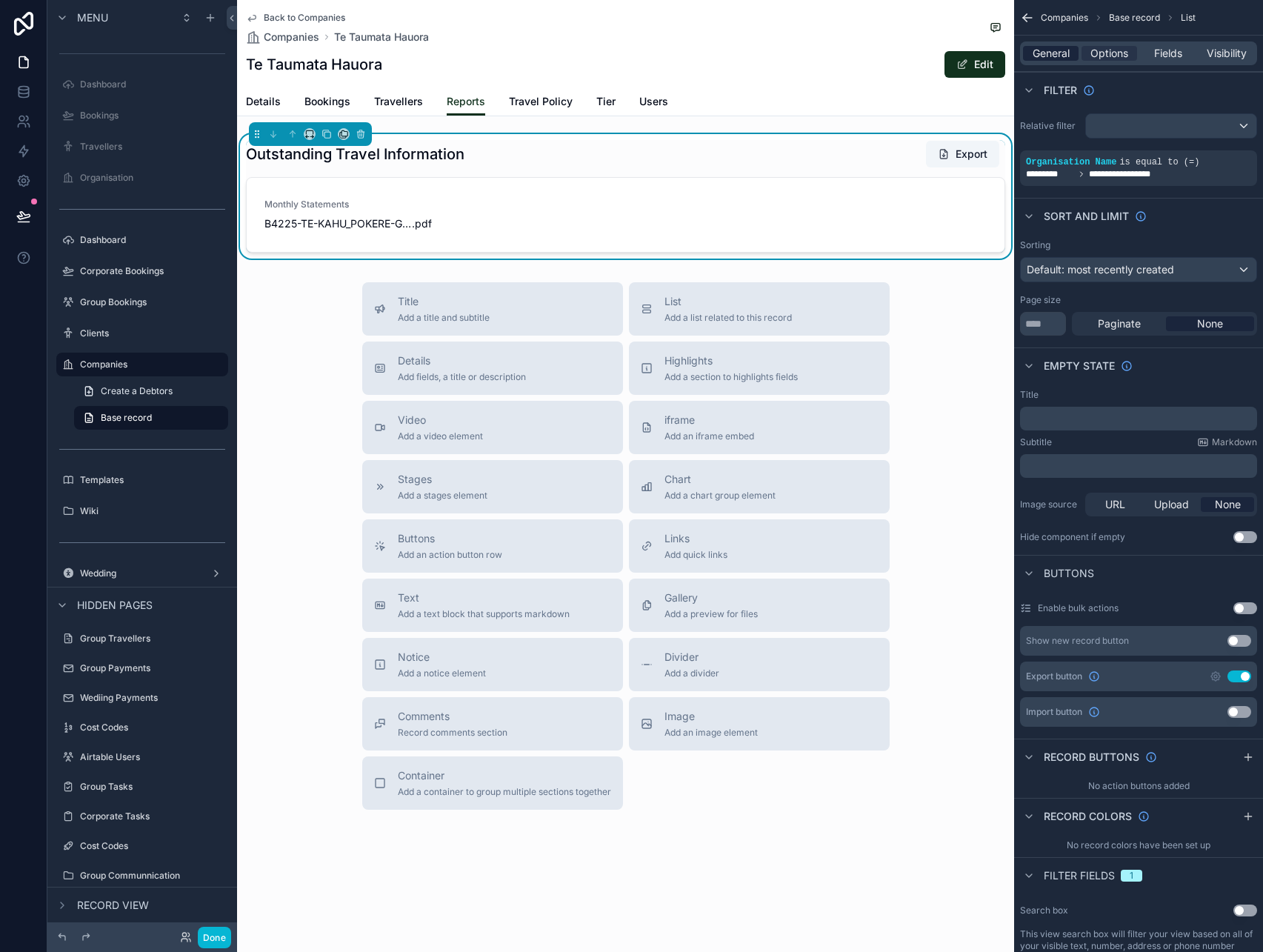
click at [1070, 53] on div "General" at bounding box center [1051, 53] width 56 height 15
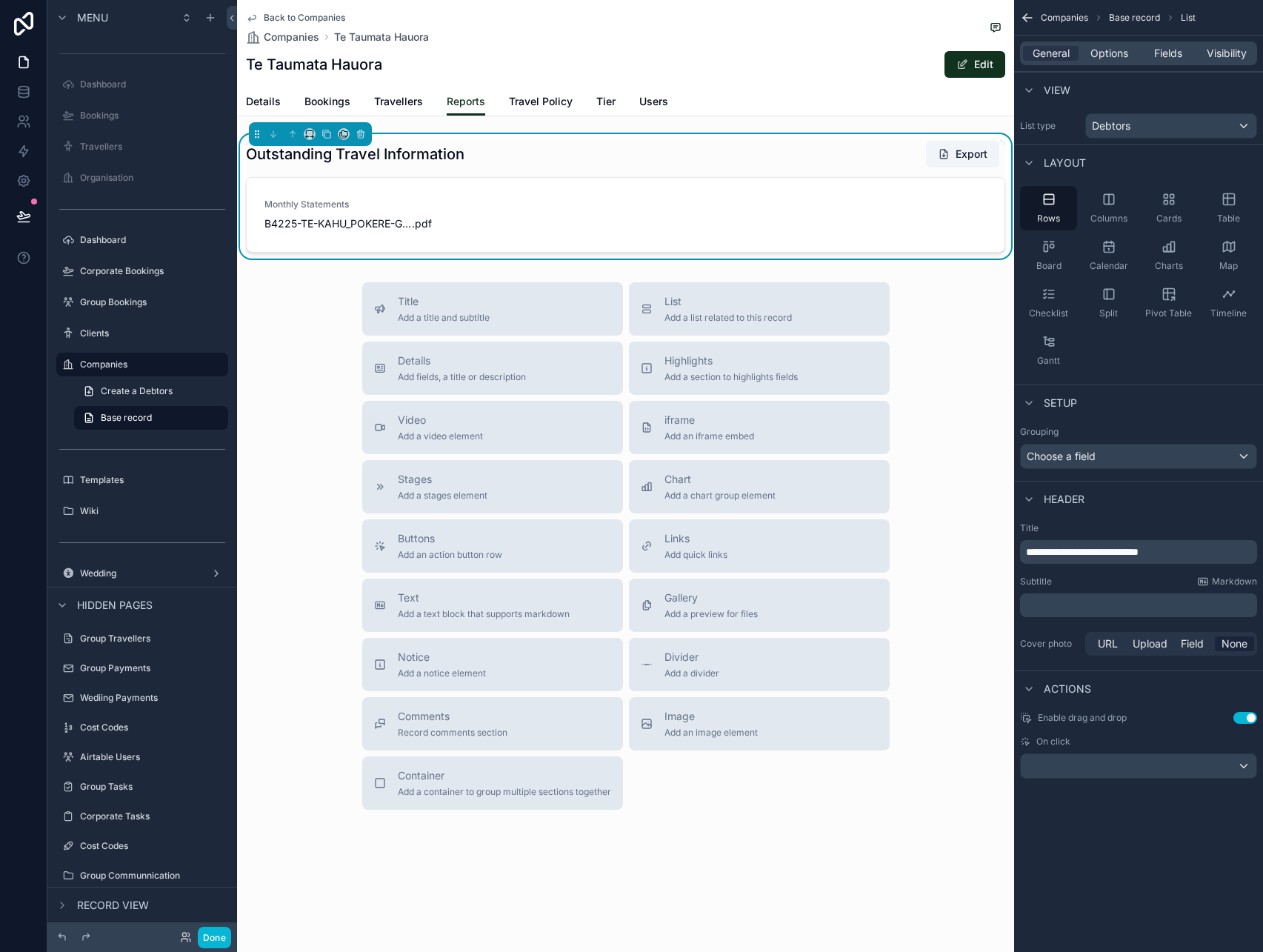
click at [1097, 552] on span "**********" at bounding box center [1082, 551] width 112 height 10
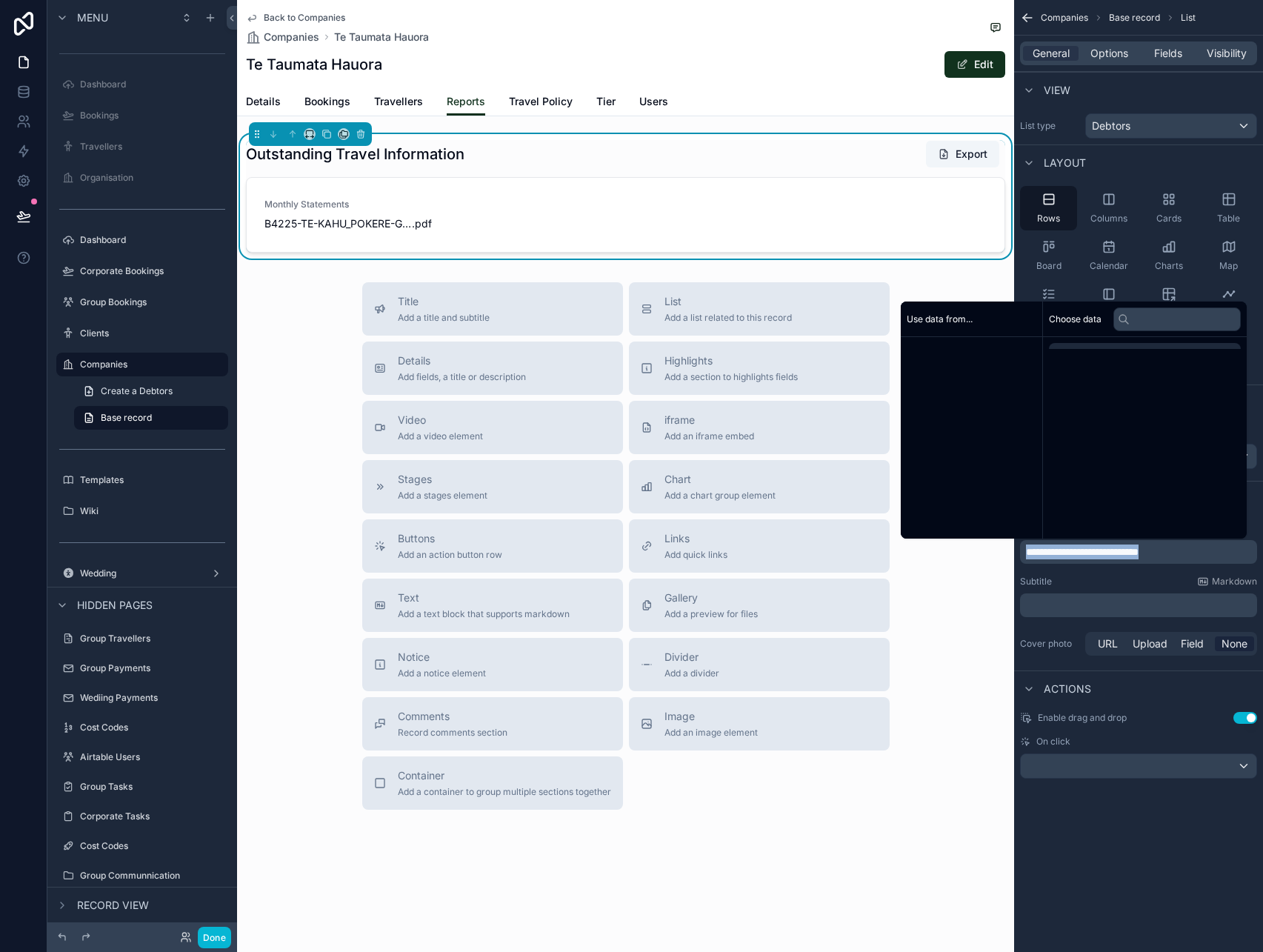
click at [1097, 552] on span "**********" at bounding box center [1082, 551] width 112 height 10
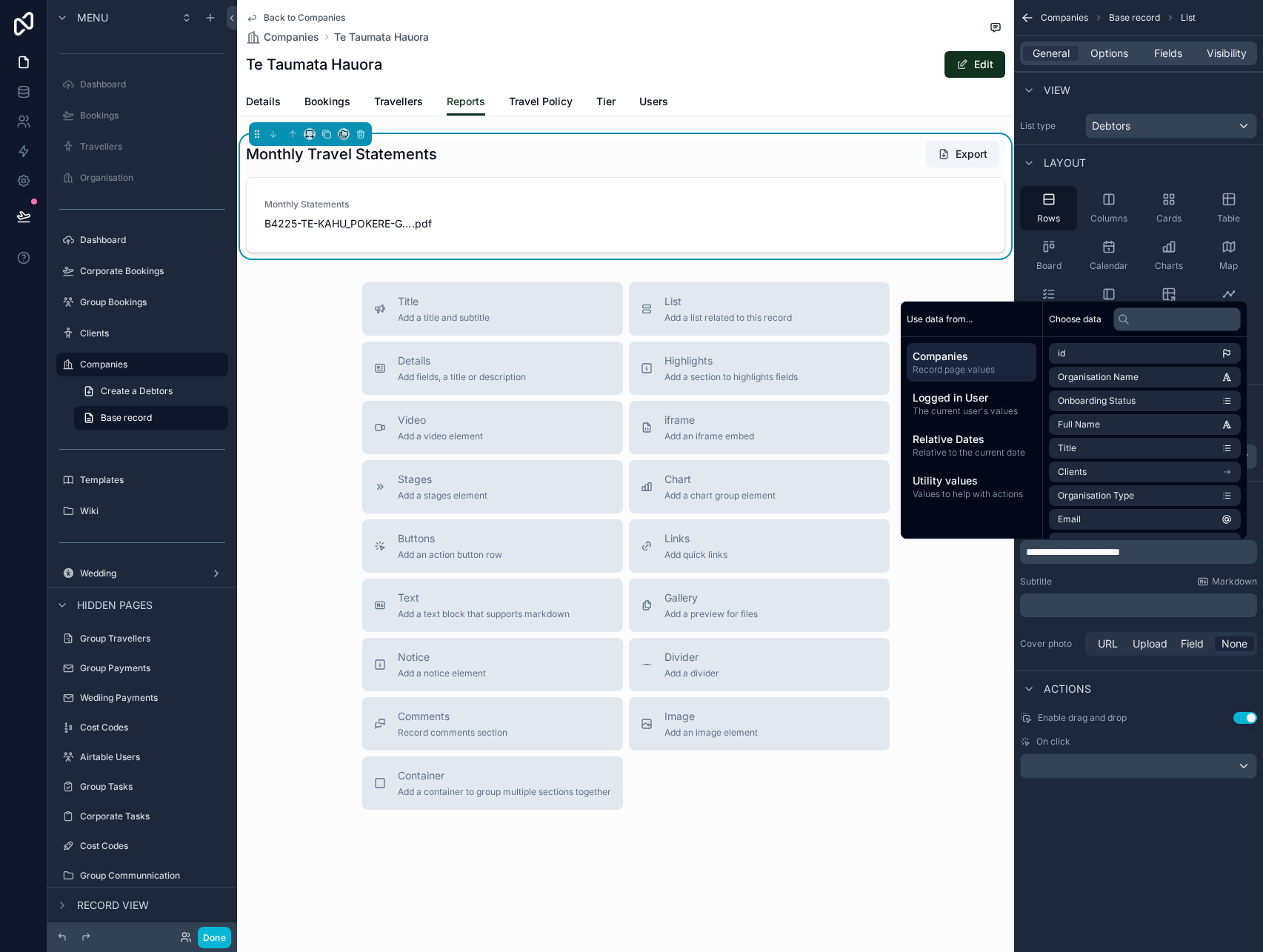
click at [1124, 876] on div "**********" at bounding box center [1138, 476] width 249 height 952
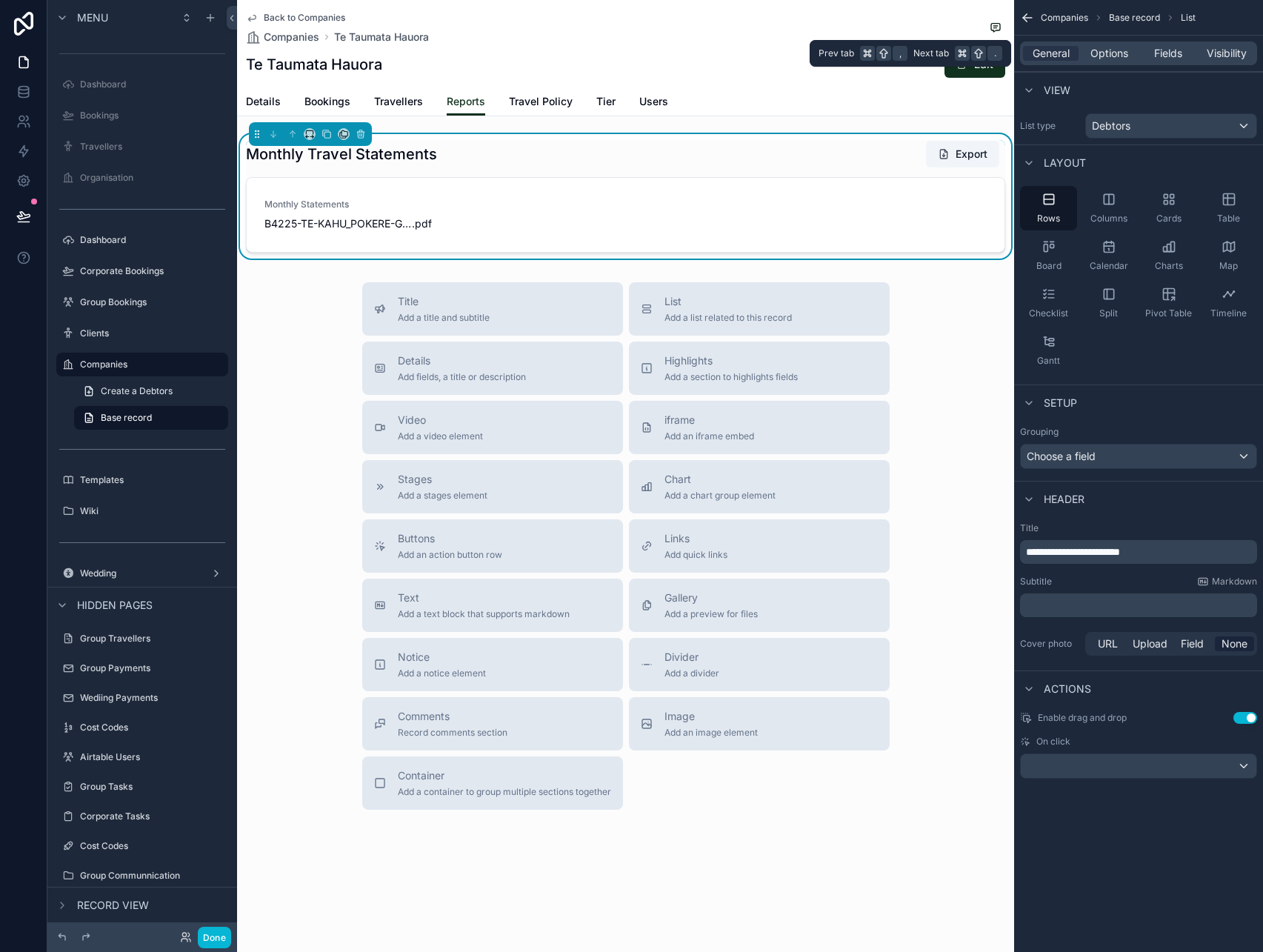
click at [1118, 62] on div "General Options Fields Visibility" at bounding box center [1138, 53] width 237 height 24
click at [1107, 50] on span "Options" at bounding box center [1109, 53] width 38 height 15
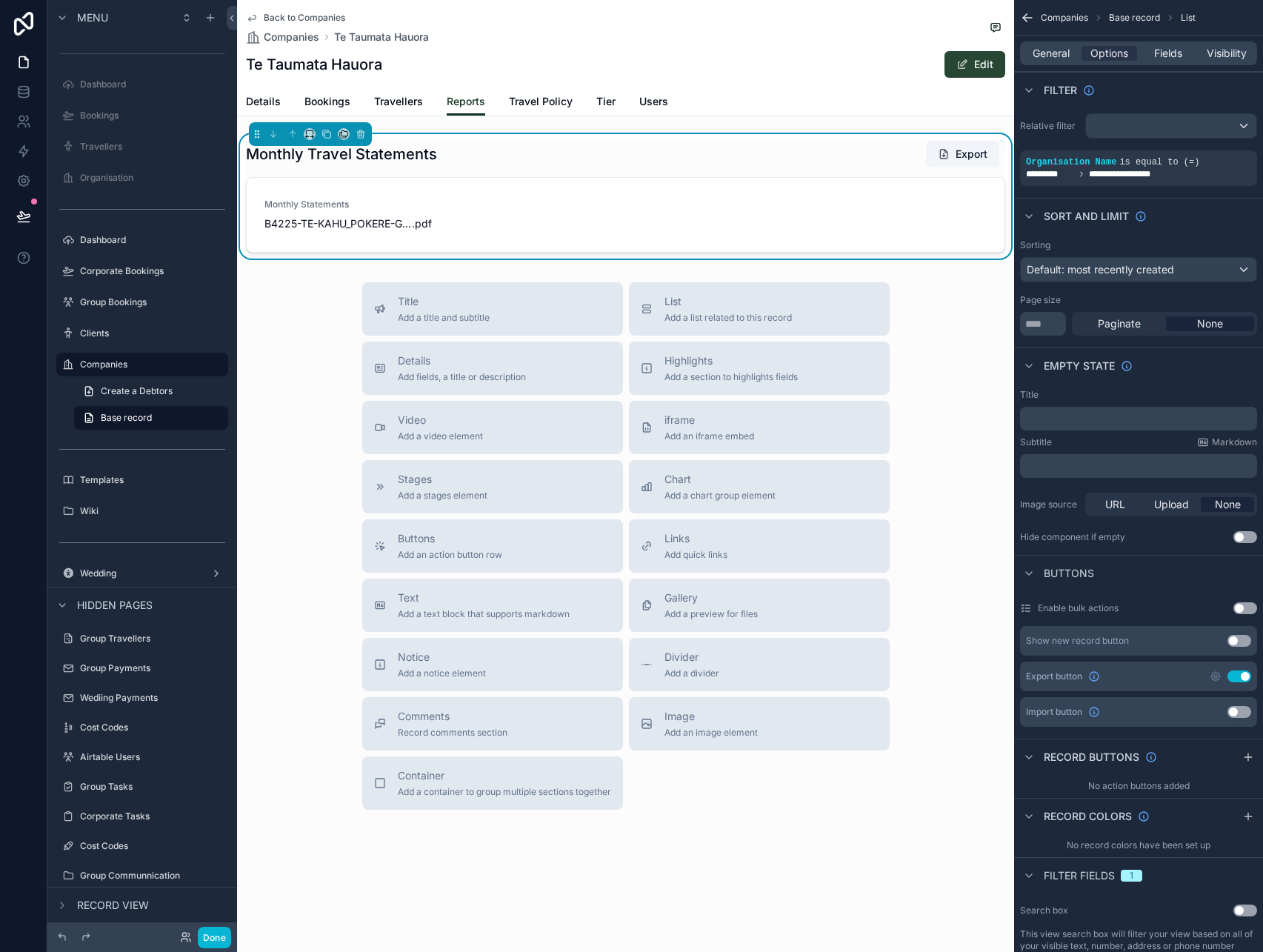
click at [976, 57] on button "Edit" at bounding box center [974, 64] width 60 height 26
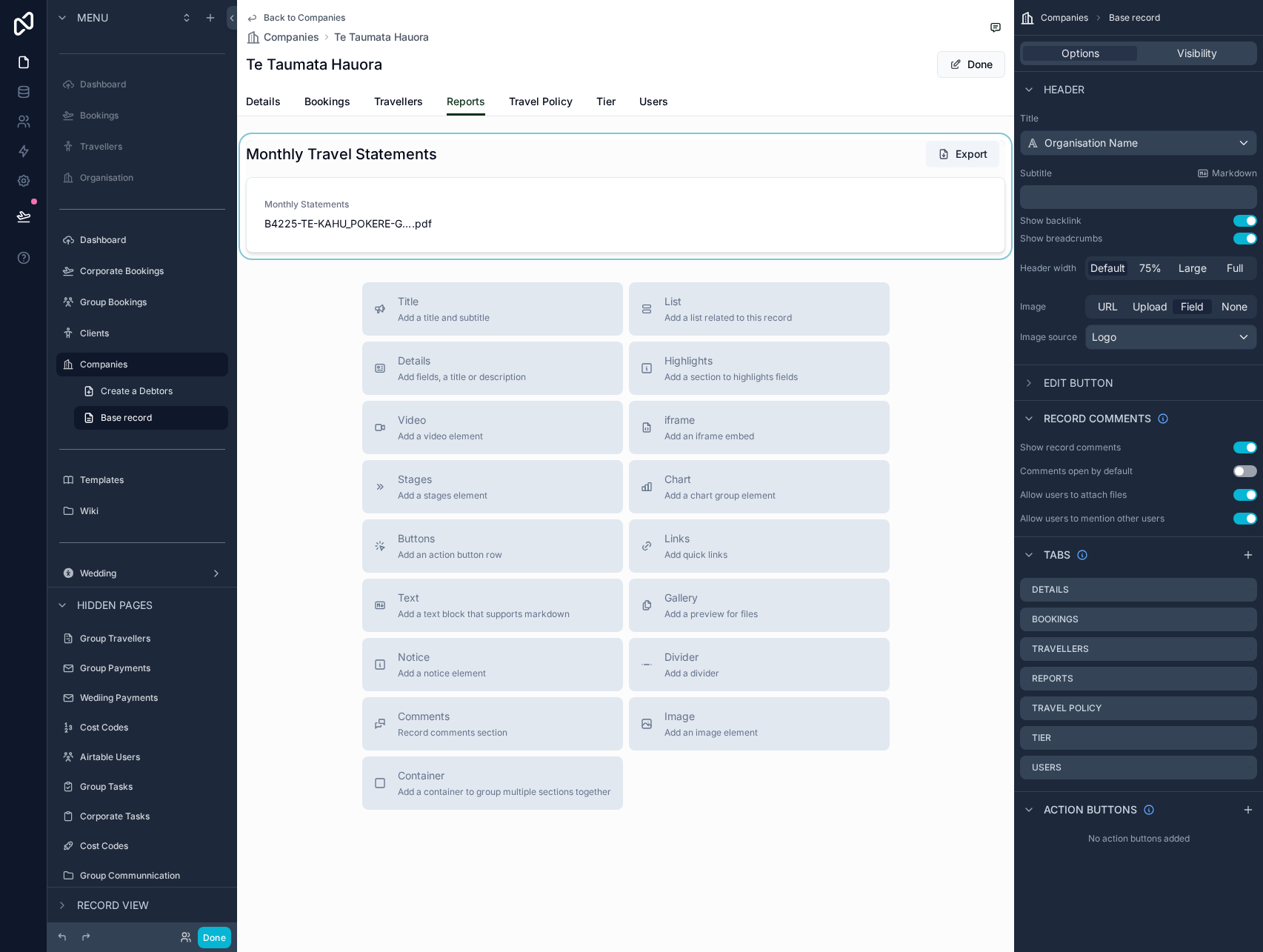
click at [789, 217] on div "scrollable content" at bounding box center [625, 196] width 777 height 125
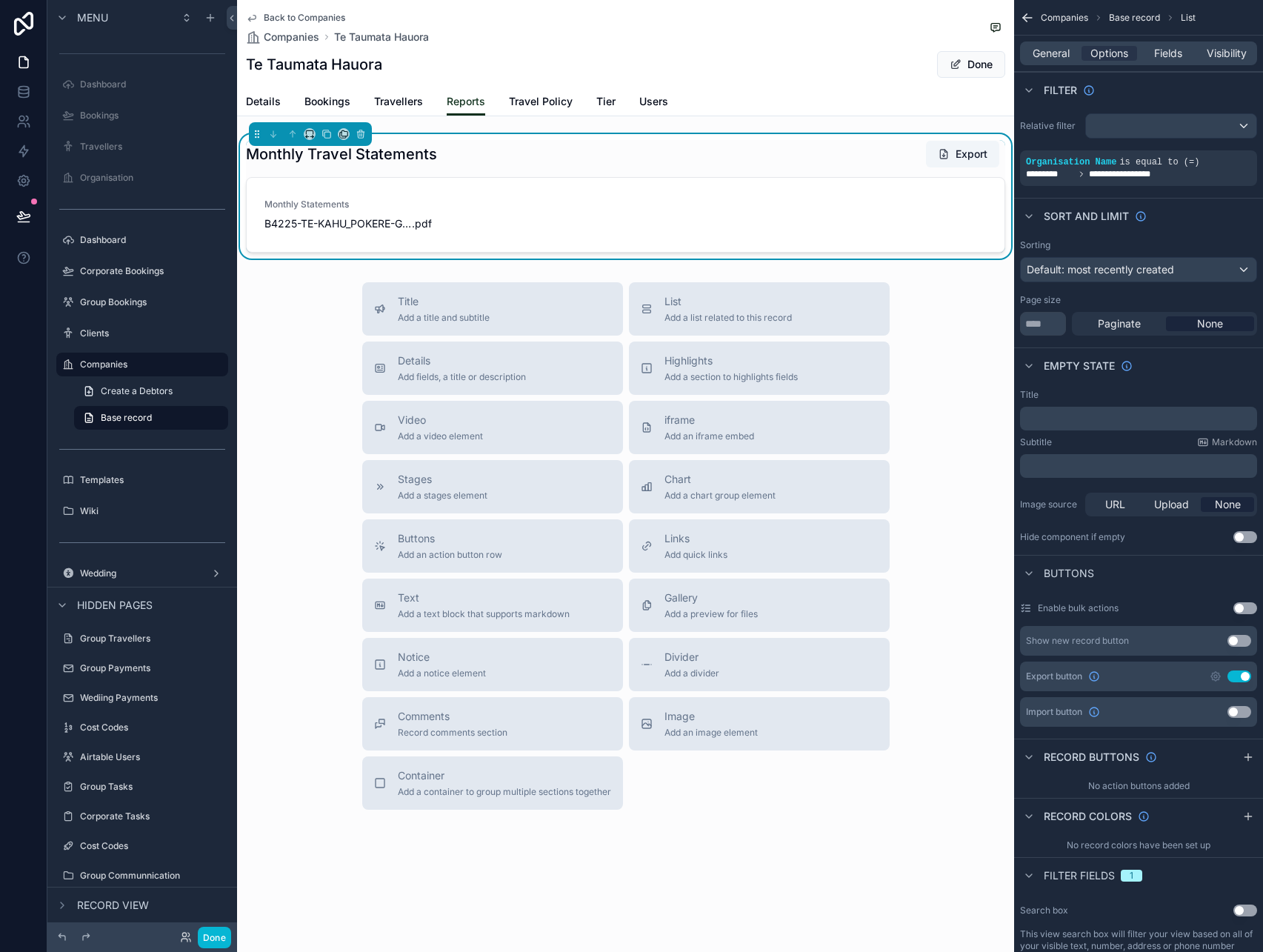
click at [846, 156] on div "Monthly Travel Statements Export" at bounding box center [625, 154] width 759 height 28
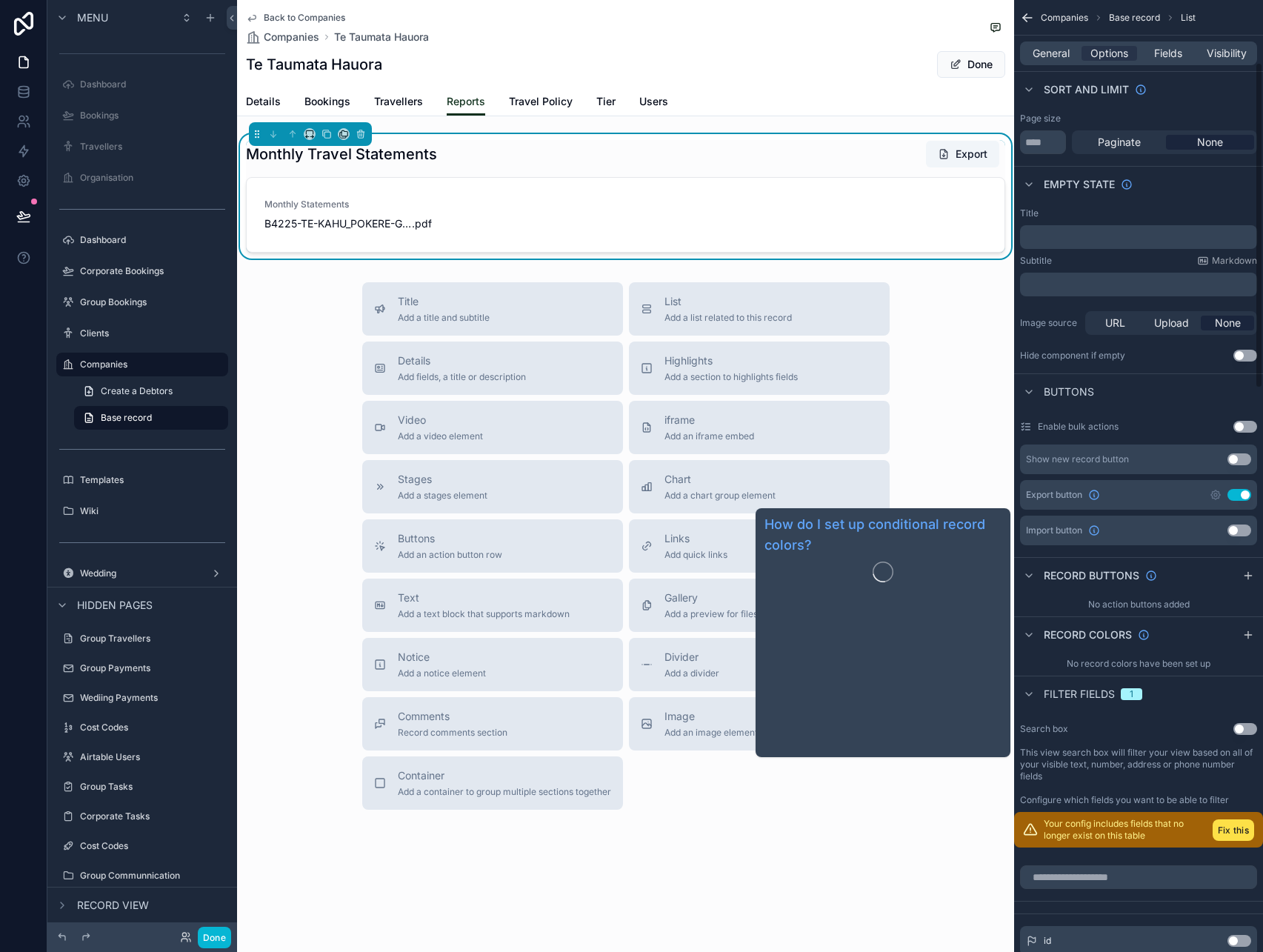
scroll to position [186, 0]
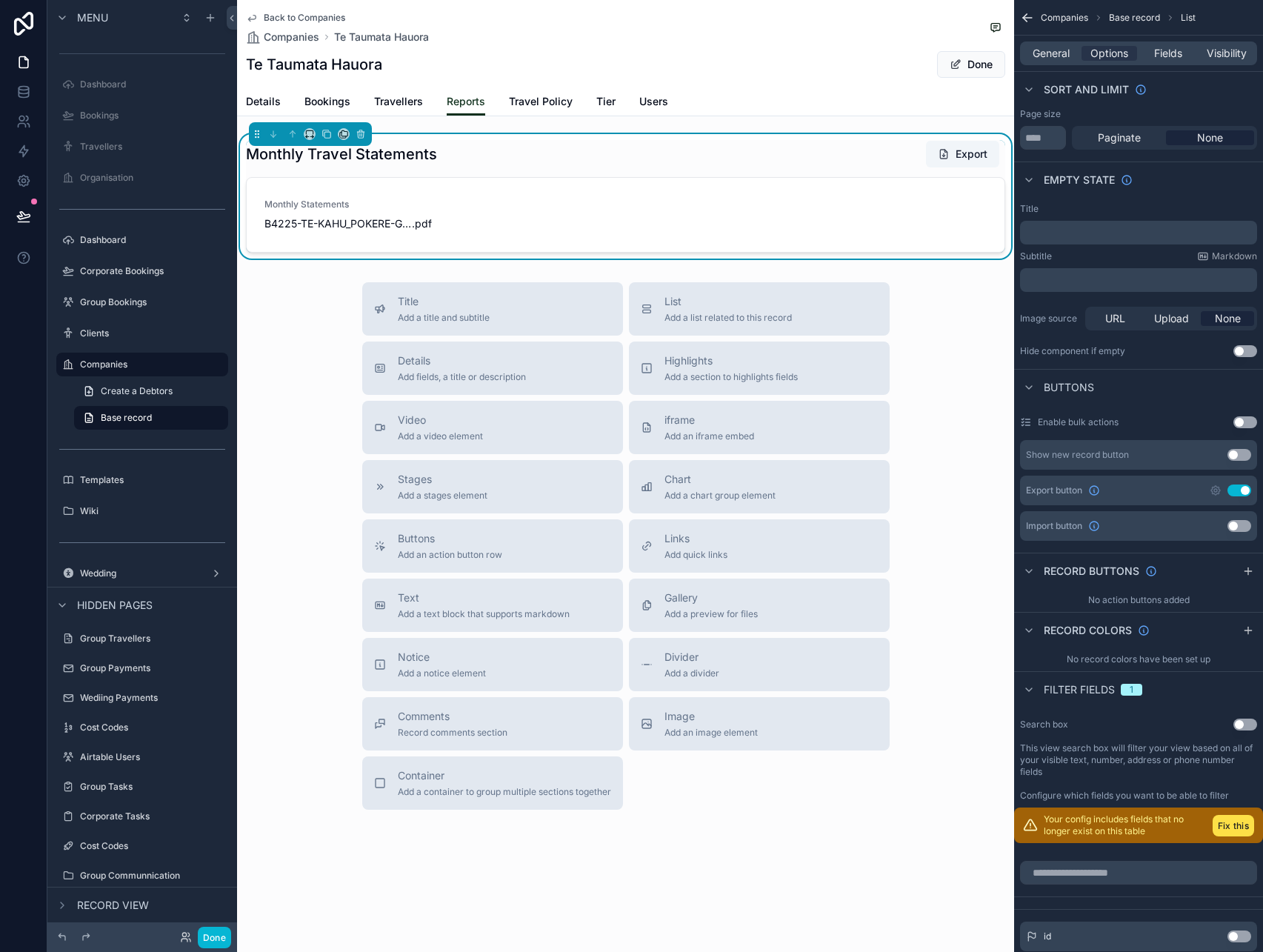
click at [1240, 494] on button "Use setting" at bounding box center [1239, 490] width 24 height 12
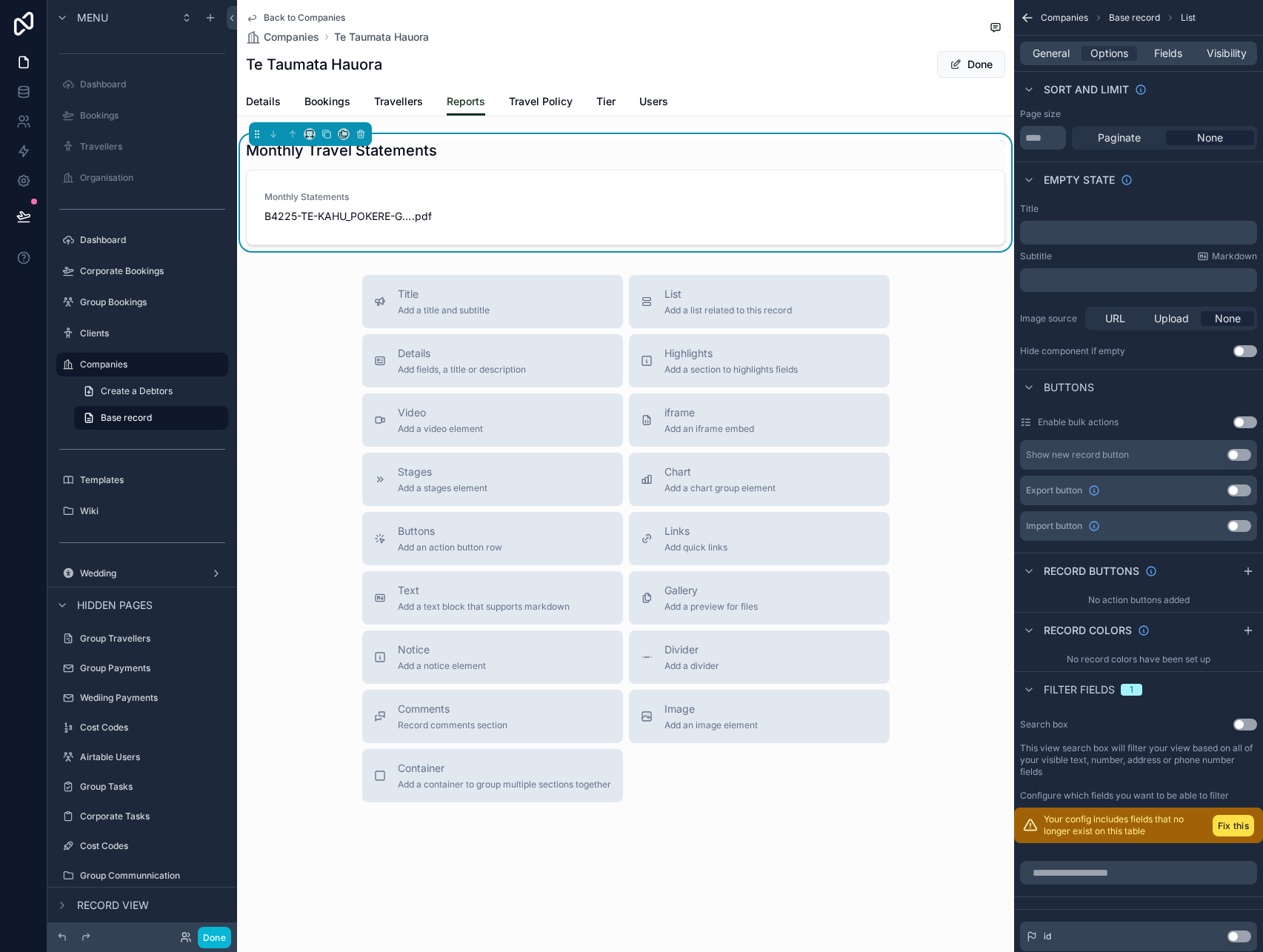
click at [1236, 455] on button "Use setting" at bounding box center [1239, 454] width 24 height 12
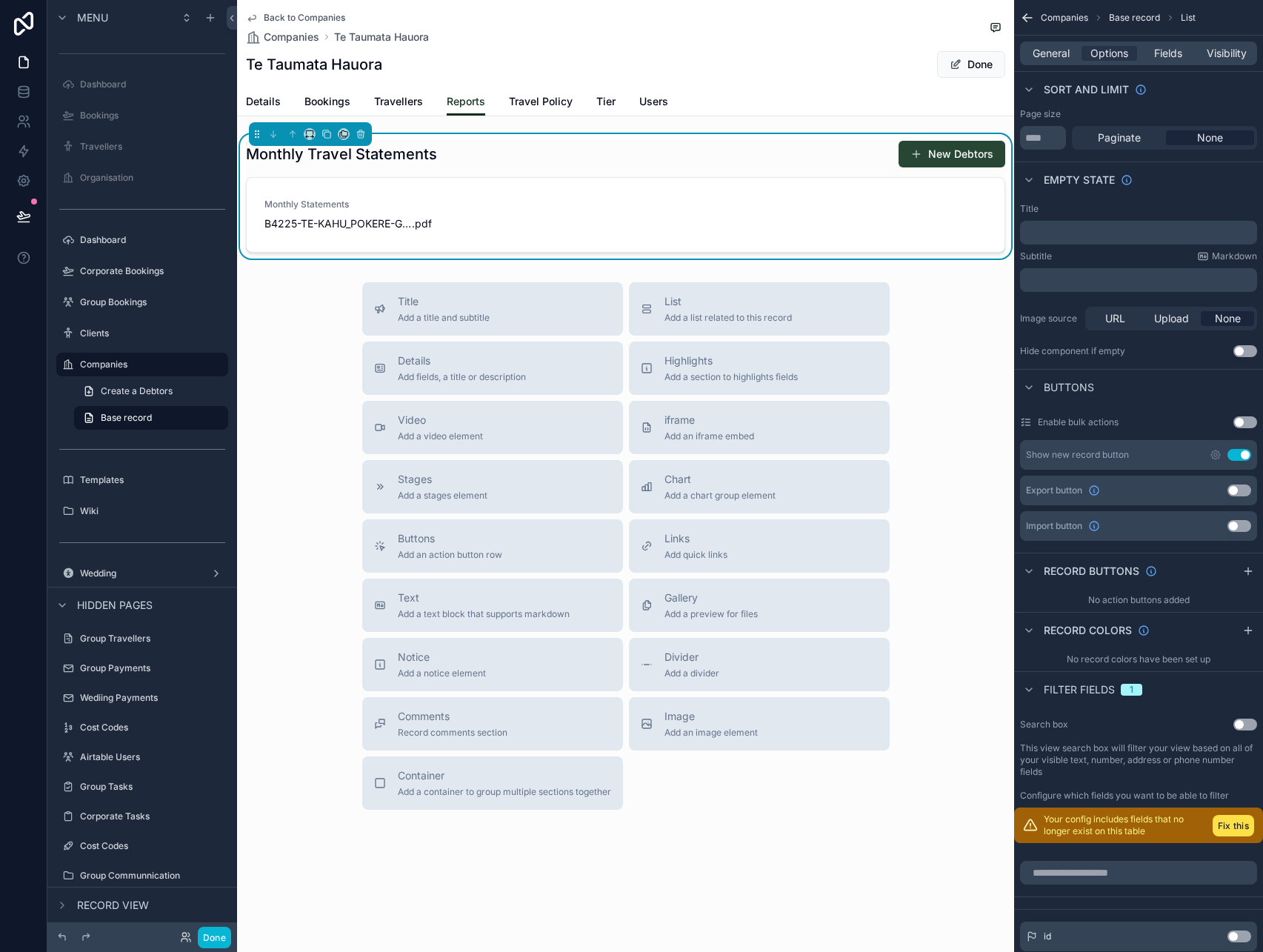
click at [938, 152] on button "New Debtors" at bounding box center [952, 154] width 107 height 26
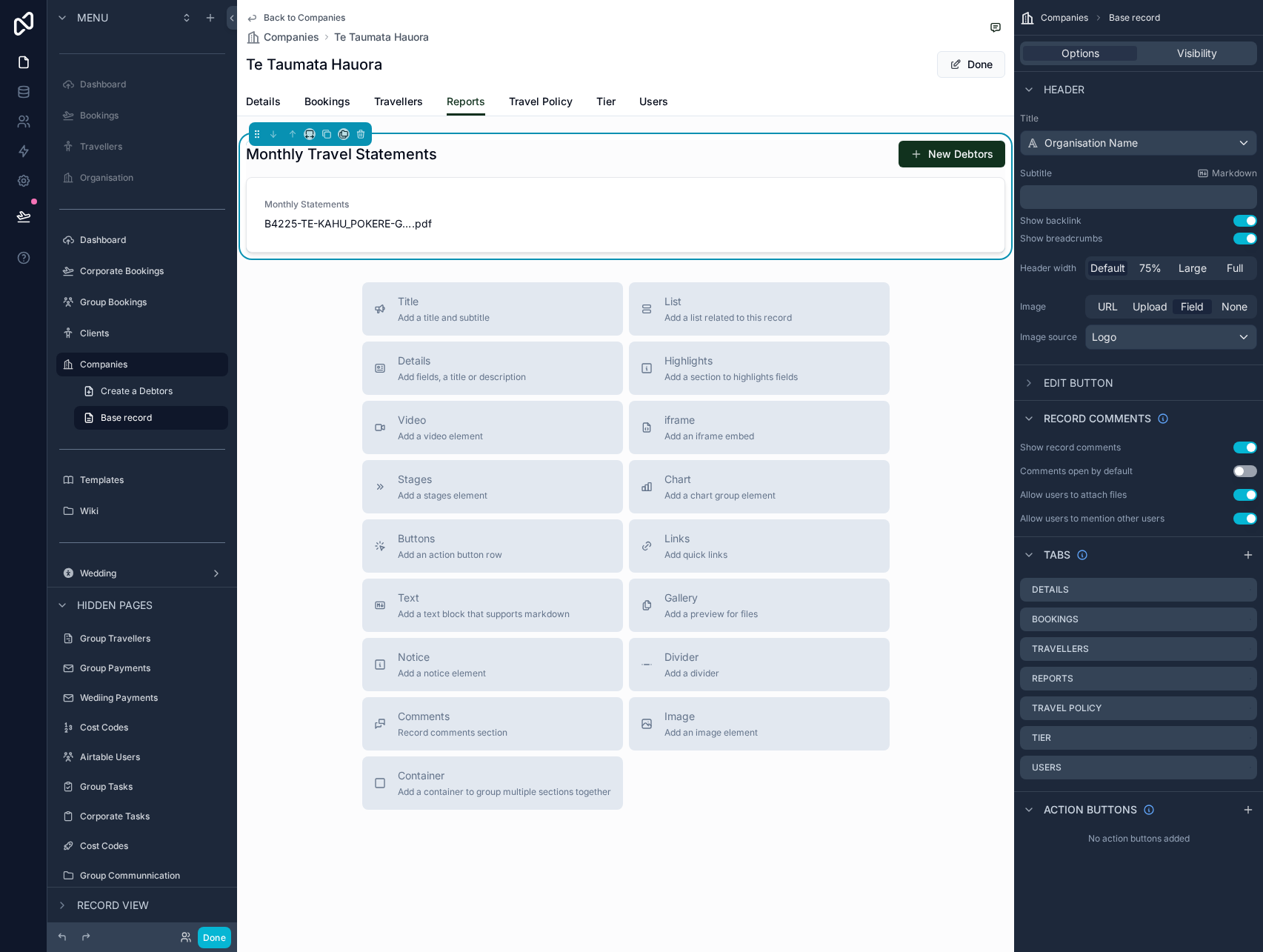
click at [748, 140] on div "Monthly Travel Statements New Debtors" at bounding box center [625, 154] width 759 height 28
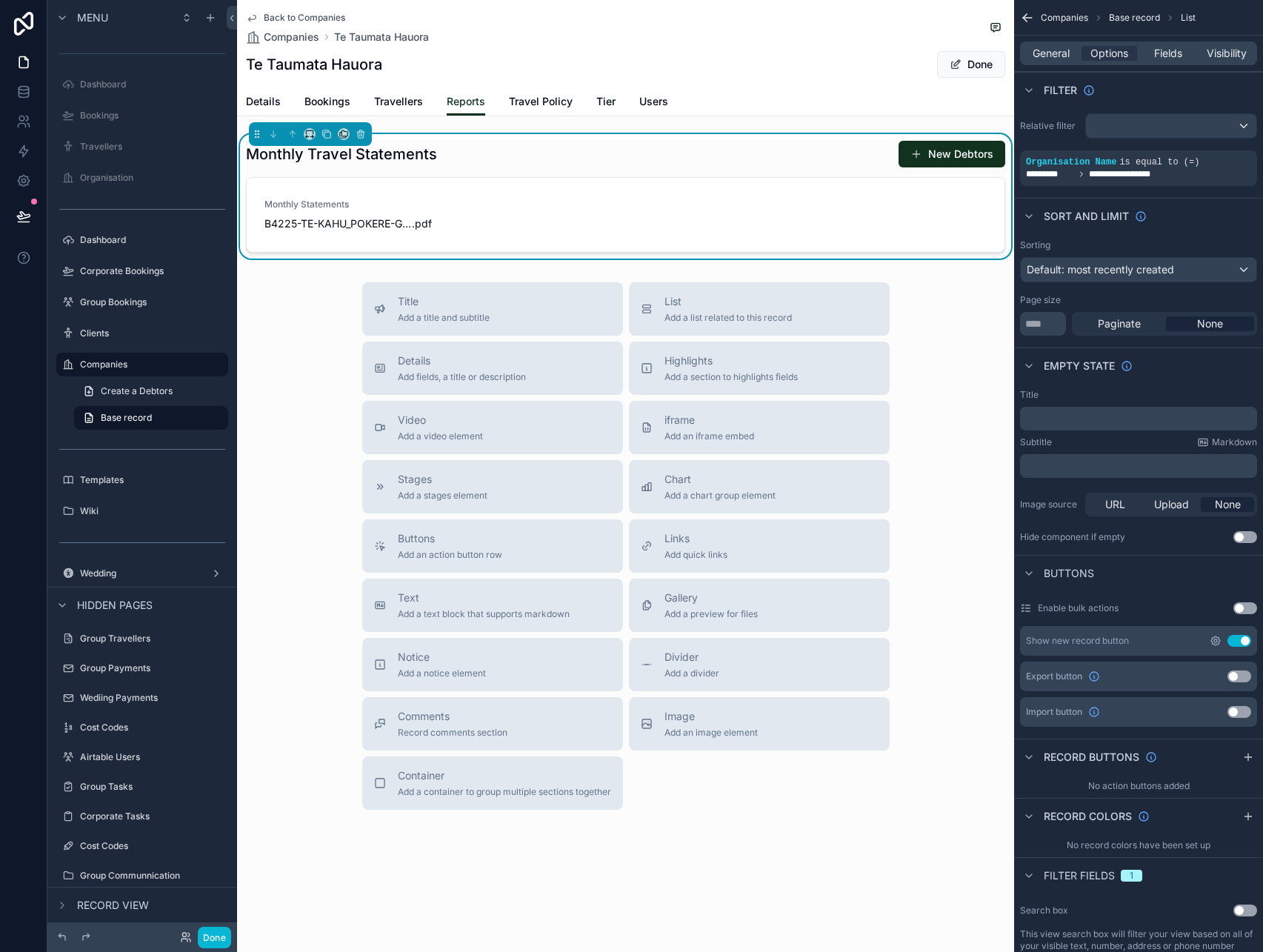
click at [1215, 642] on icon "scrollable content" at bounding box center [1215, 640] width 12 height 12
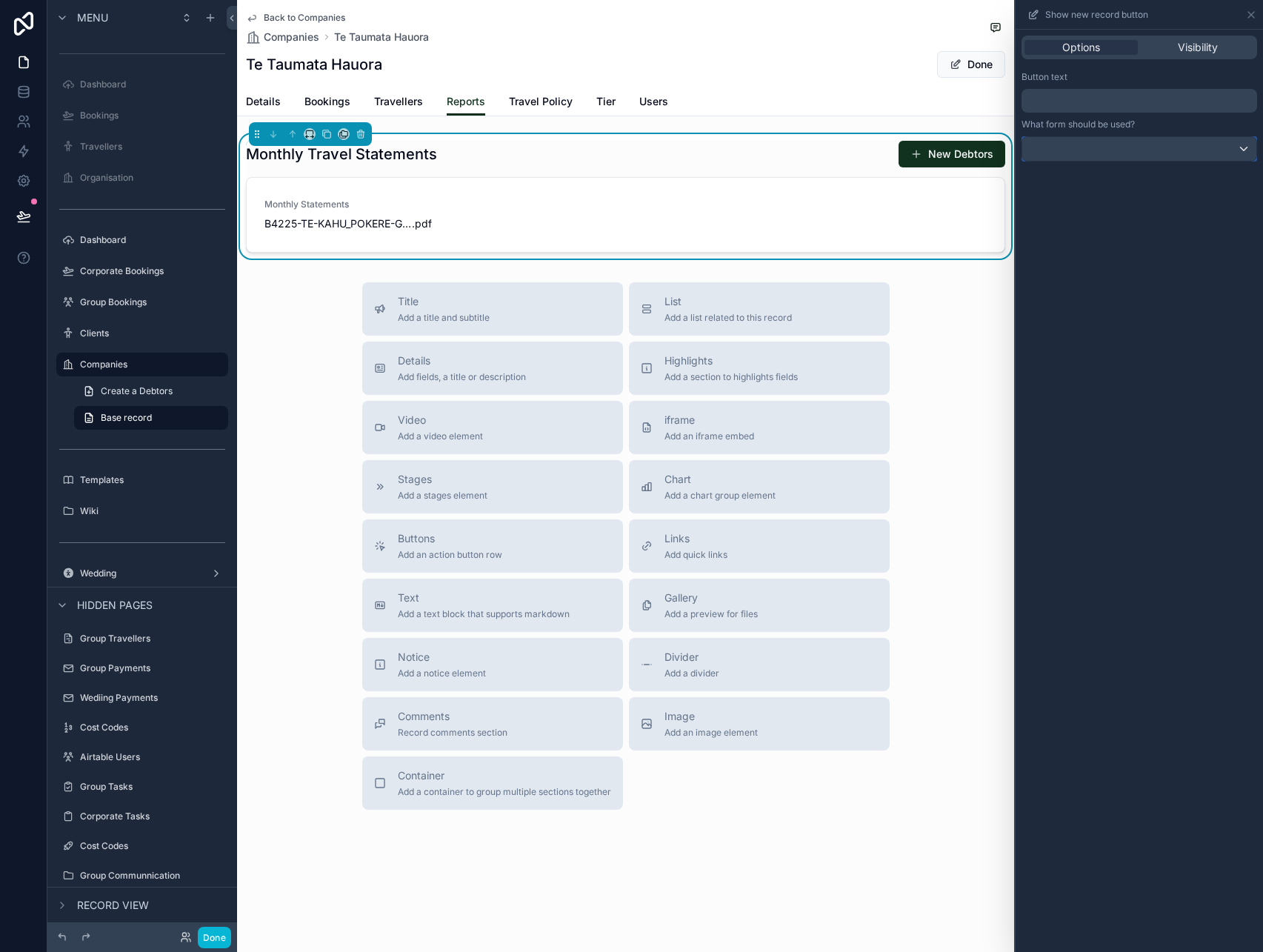
click at [1151, 153] on div at bounding box center [1139, 149] width 234 height 24
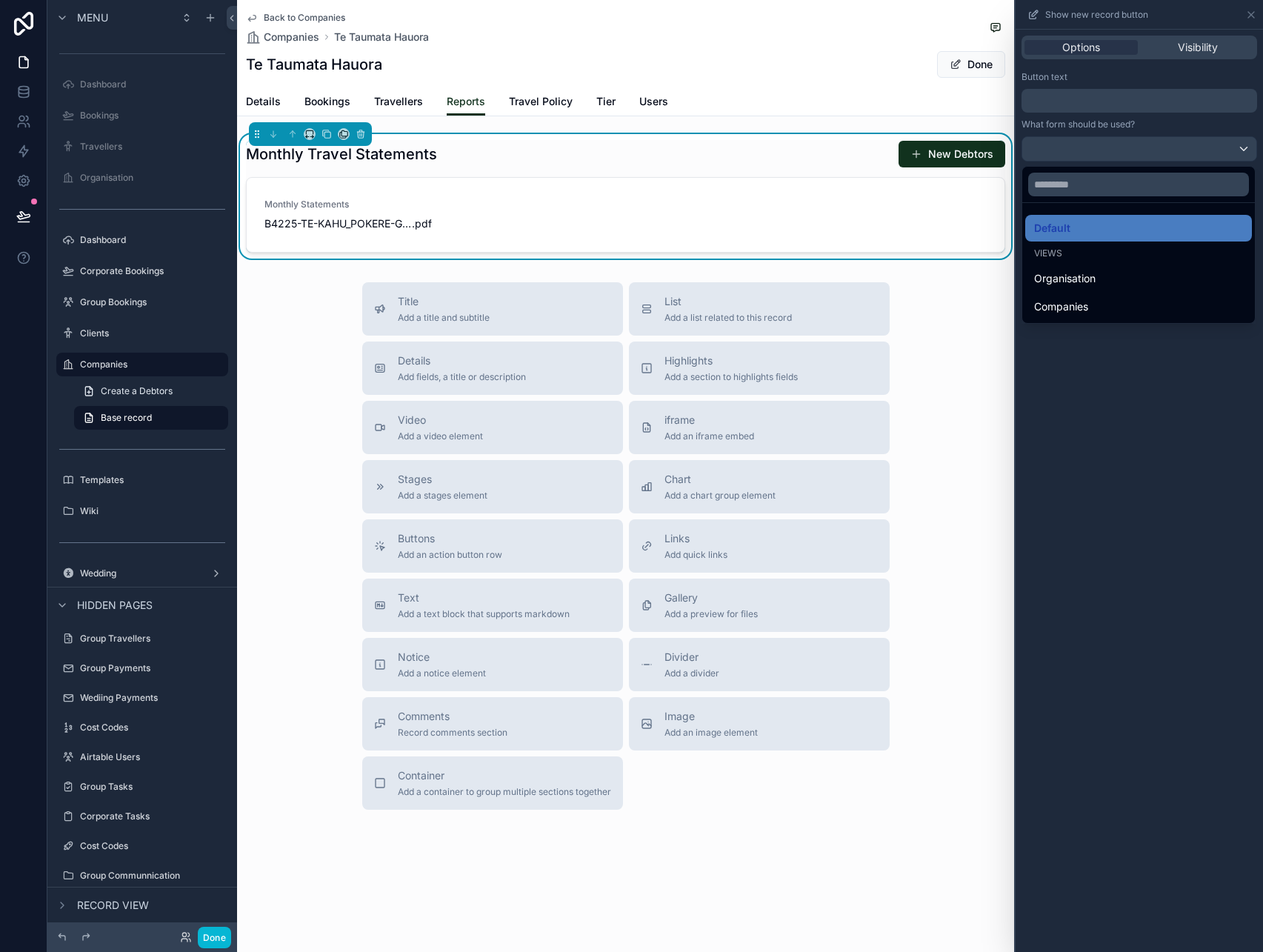
click at [1151, 153] on div at bounding box center [1139, 476] width 248 height 952
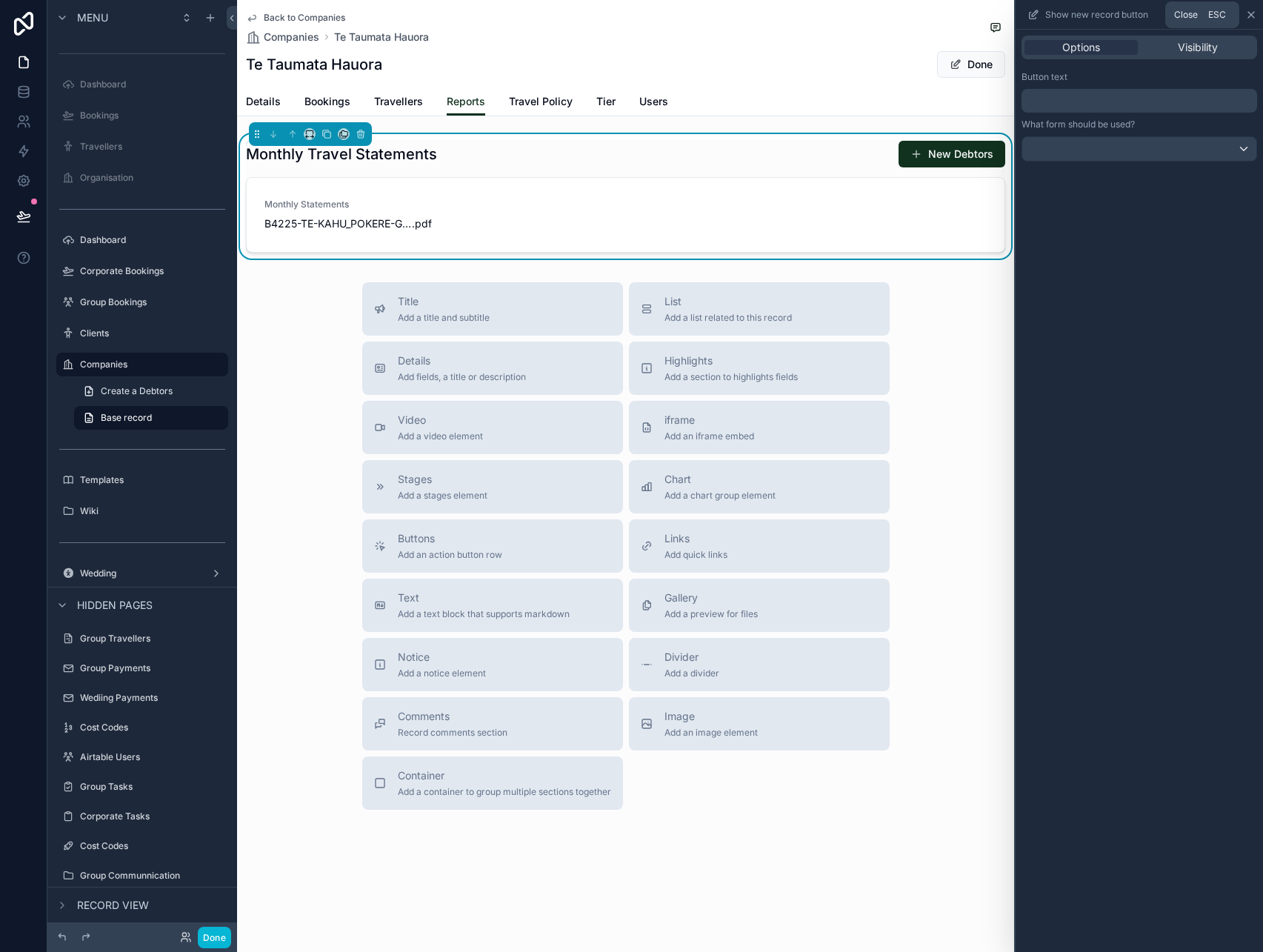
click at [1248, 15] on icon at bounding box center [1251, 14] width 12 height 12
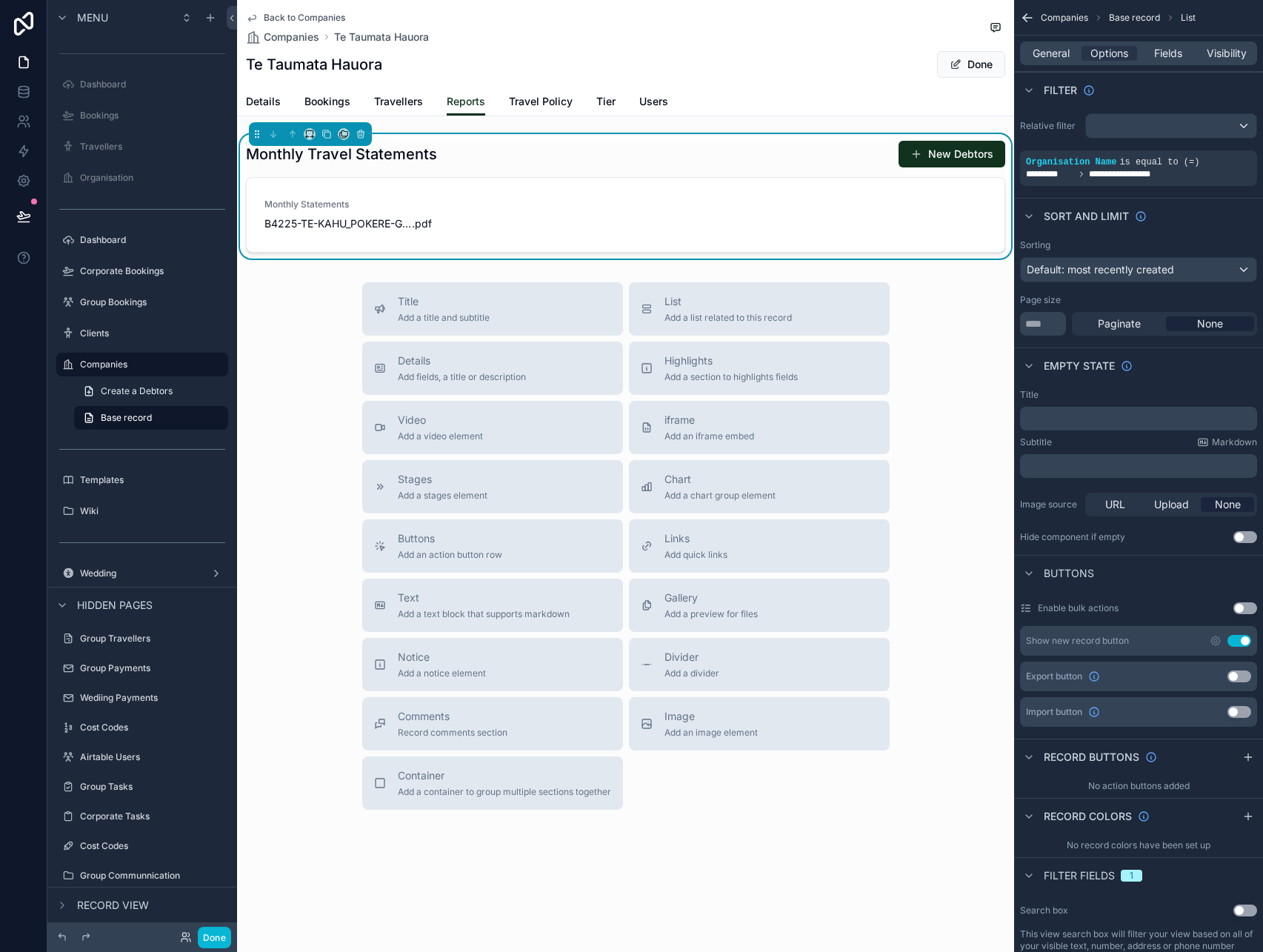
click at [1241, 643] on button "Use setting" at bounding box center [1239, 640] width 24 height 12
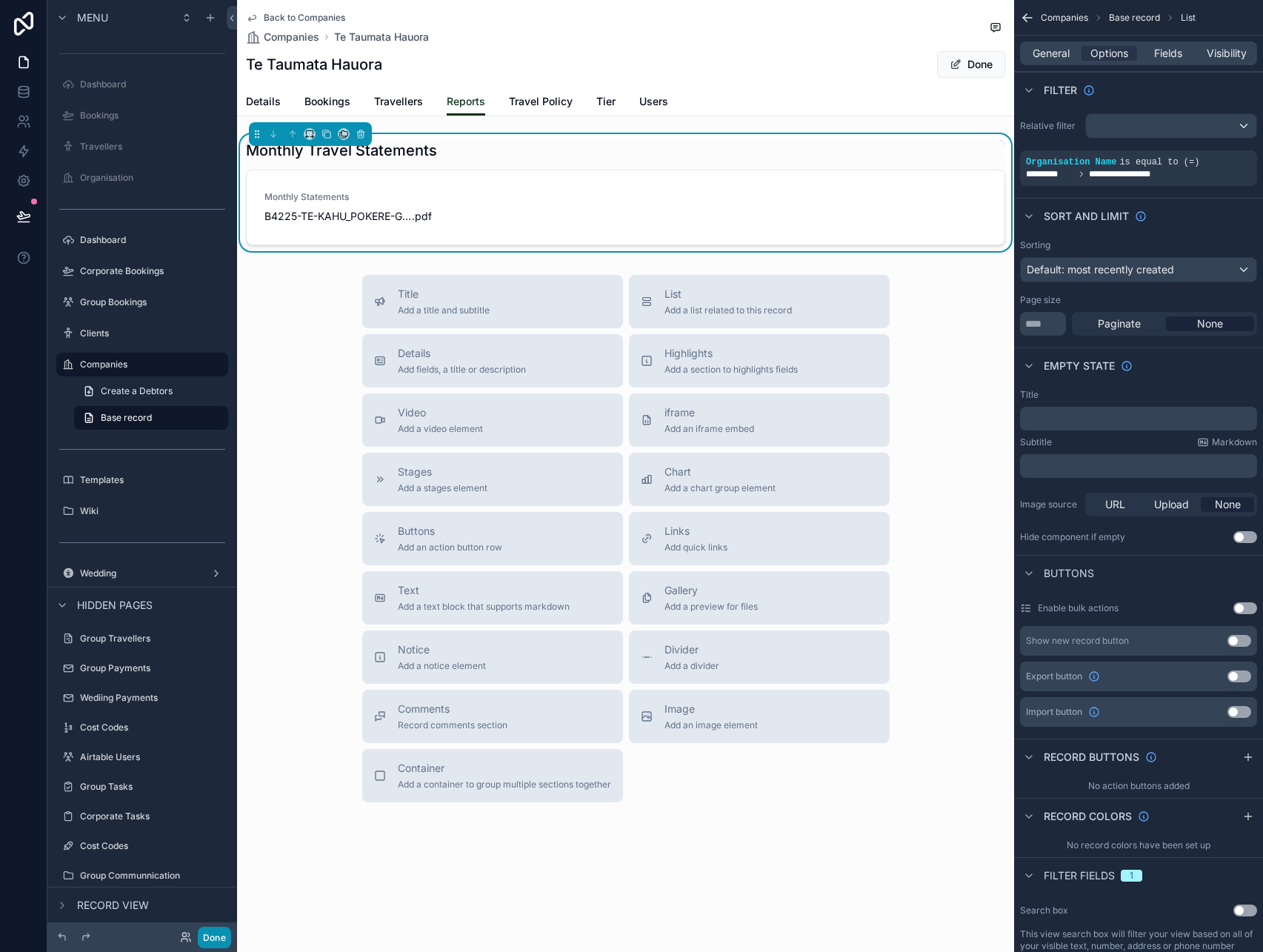
click at [208, 937] on button "Done" at bounding box center [214, 937] width 33 height 22
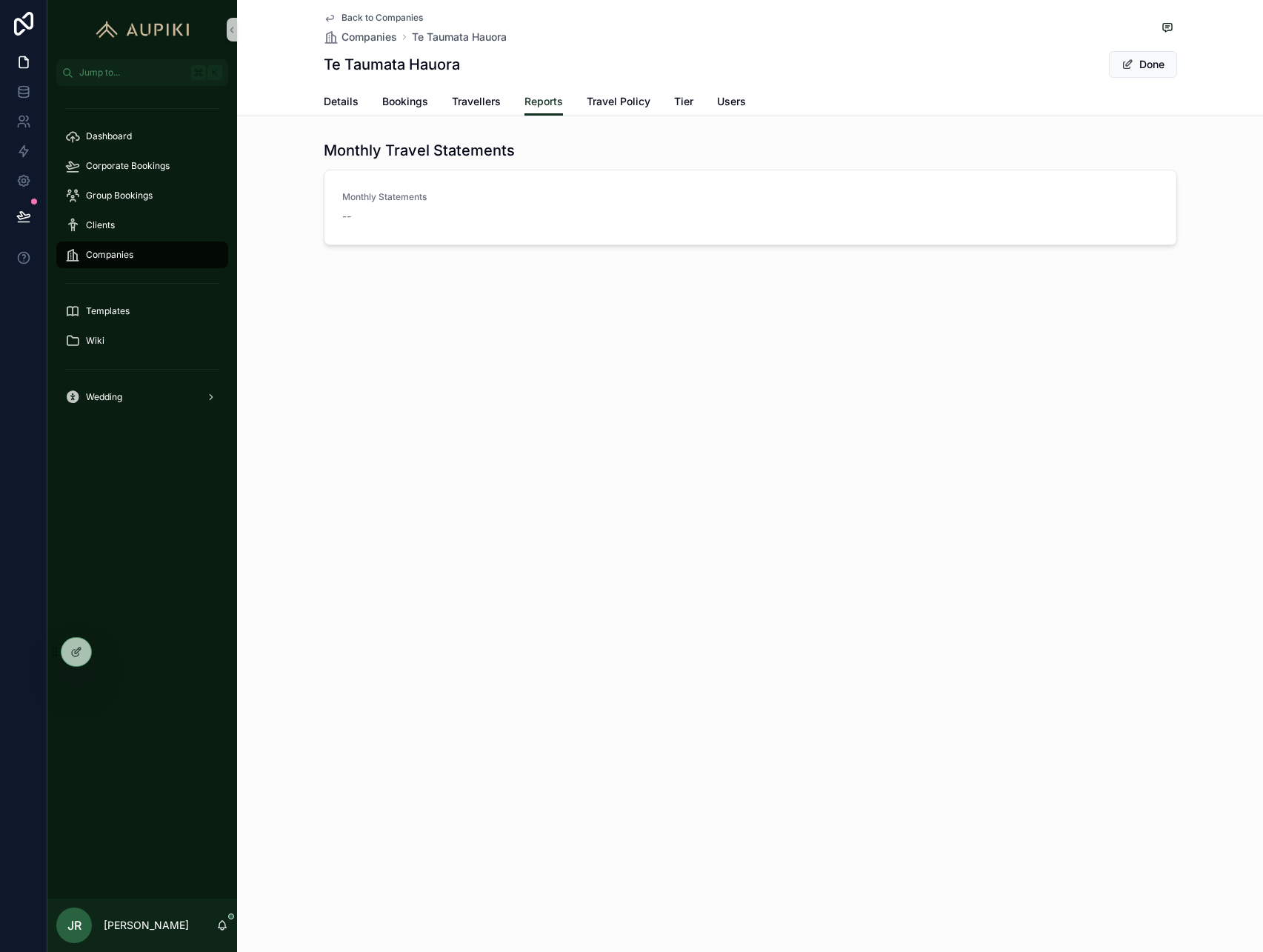
click at [74, 679] on div "Dashboard Corporate Bookings Group Bookings Clients Companies Templates Wiki We…" at bounding box center [142, 492] width 190 height 813
click at [74, 646] on icon at bounding box center [76, 652] width 12 height 12
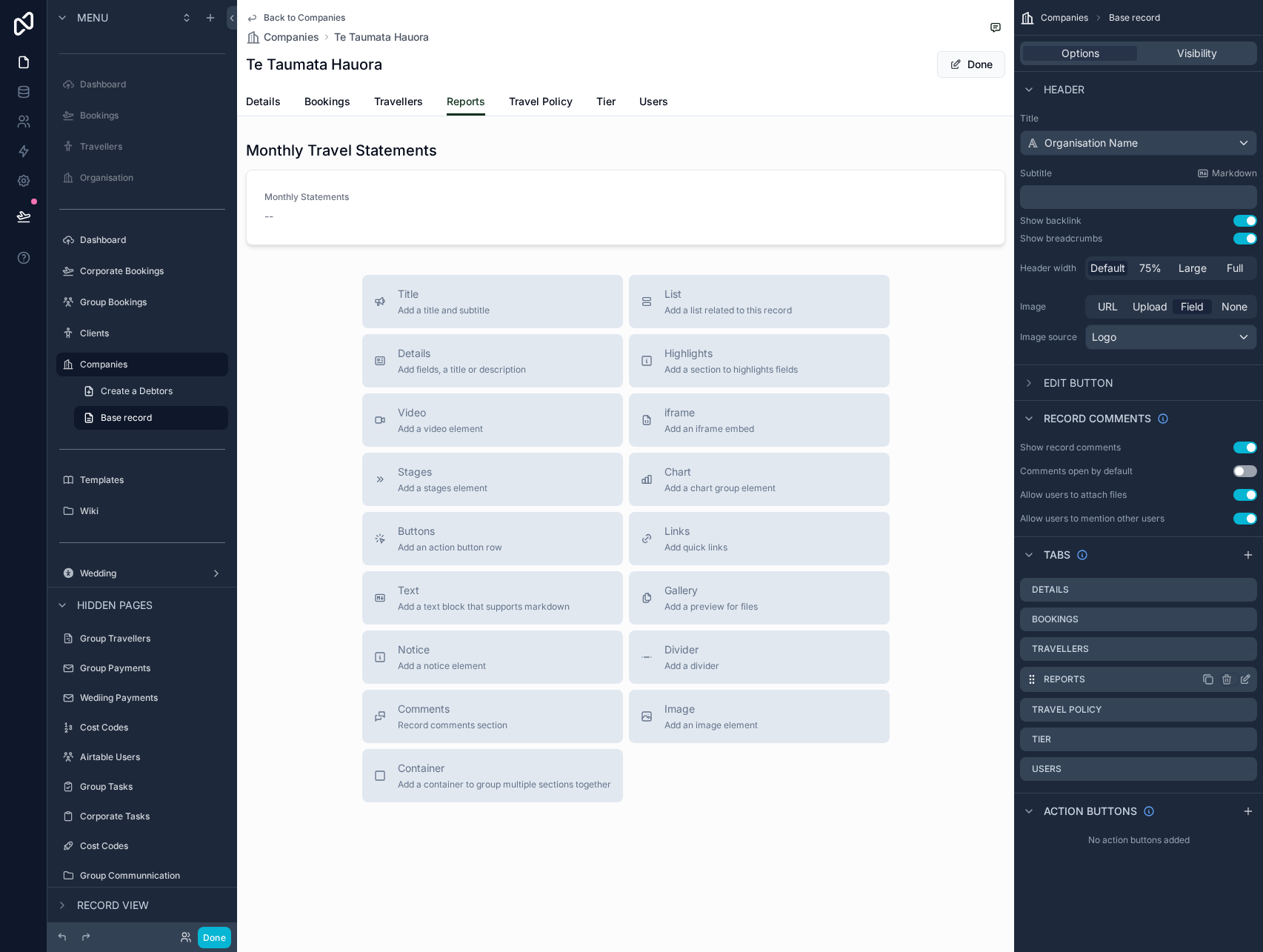
click at [1242, 678] on icon "scrollable content" at bounding box center [1244, 679] width 12 height 12
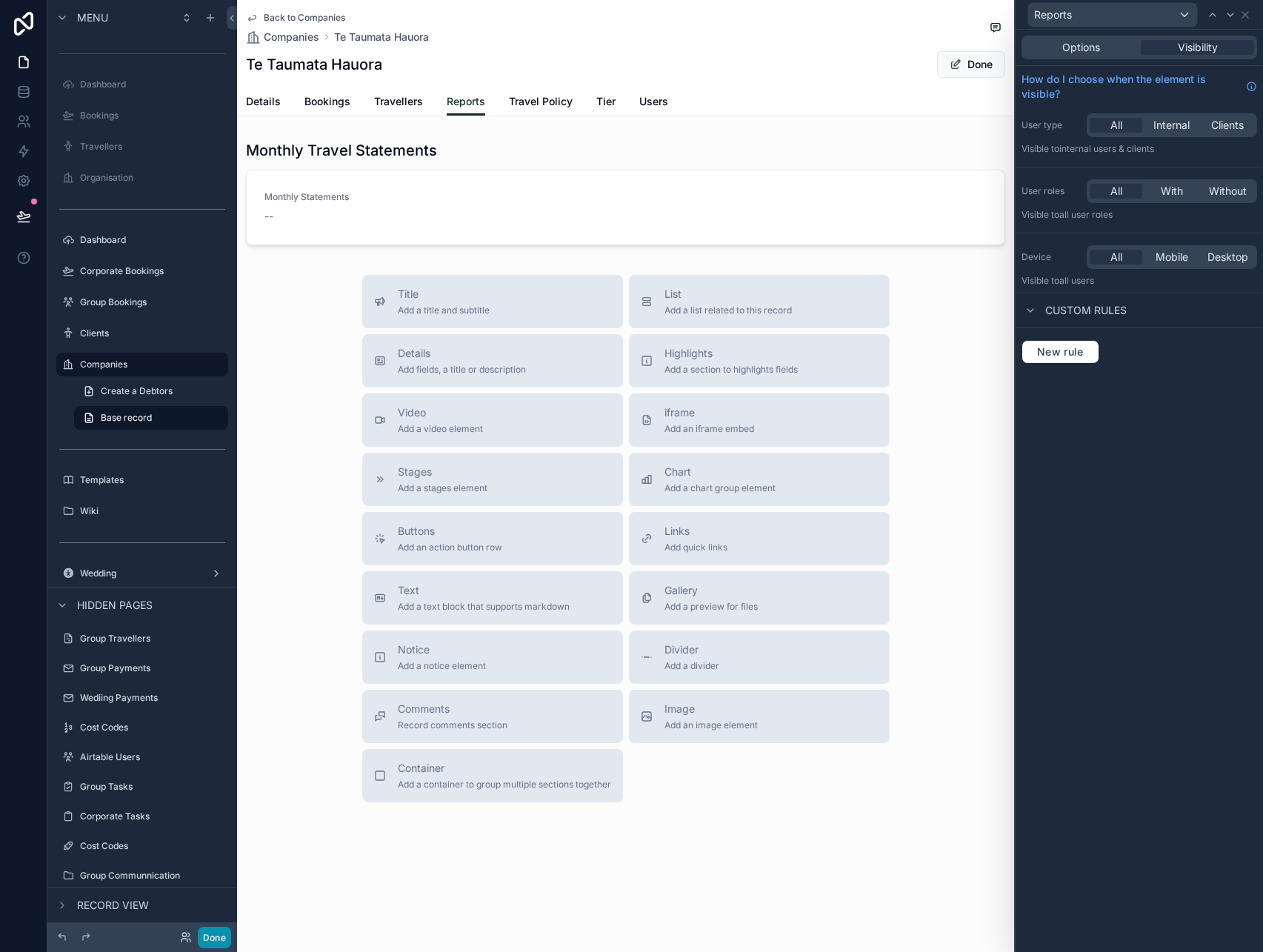
click at [210, 935] on button "Done" at bounding box center [214, 937] width 33 height 22
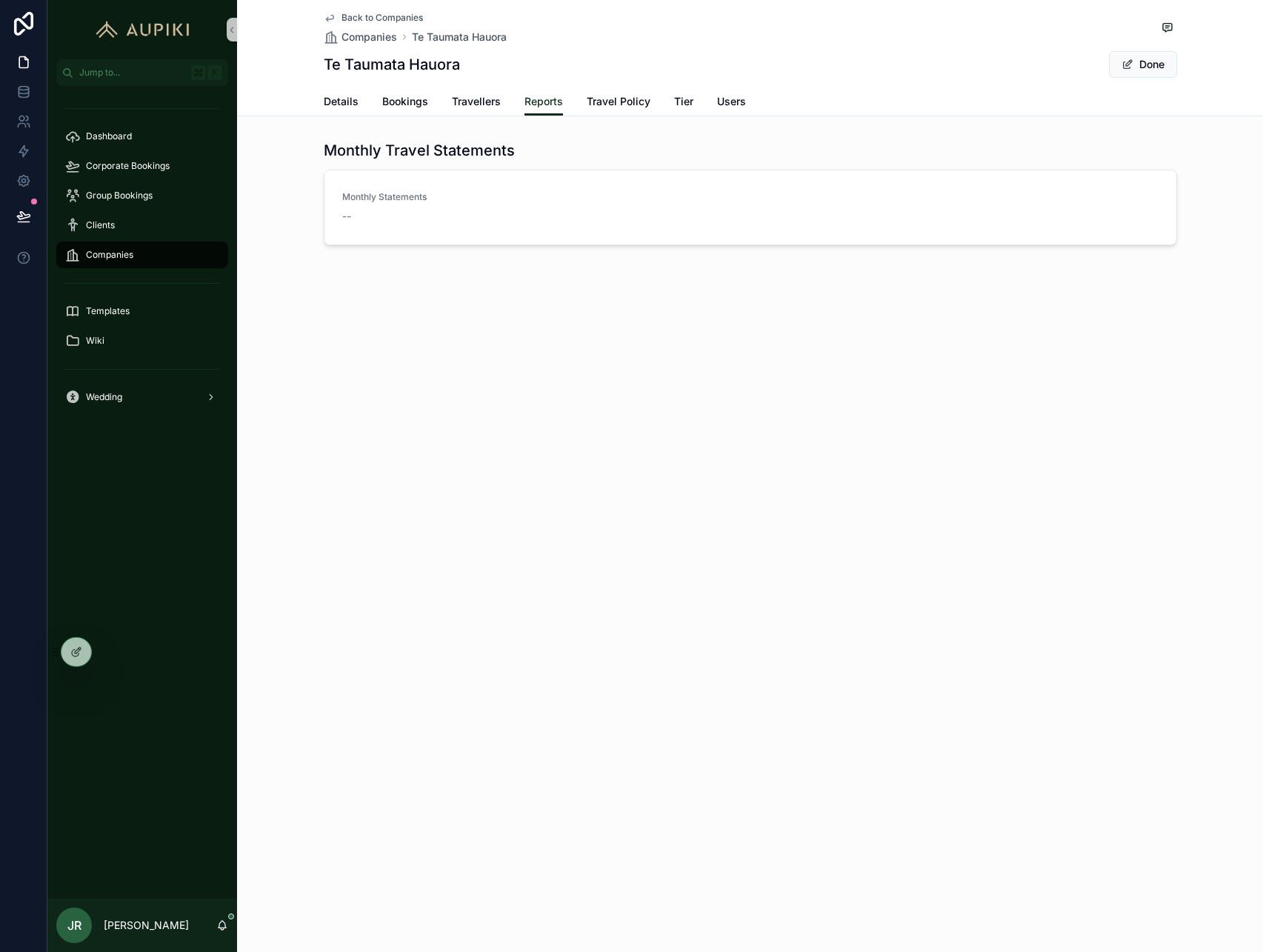
click at [383, 19] on span "Back to Companies" at bounding box center [382, 17] width 81 height 12
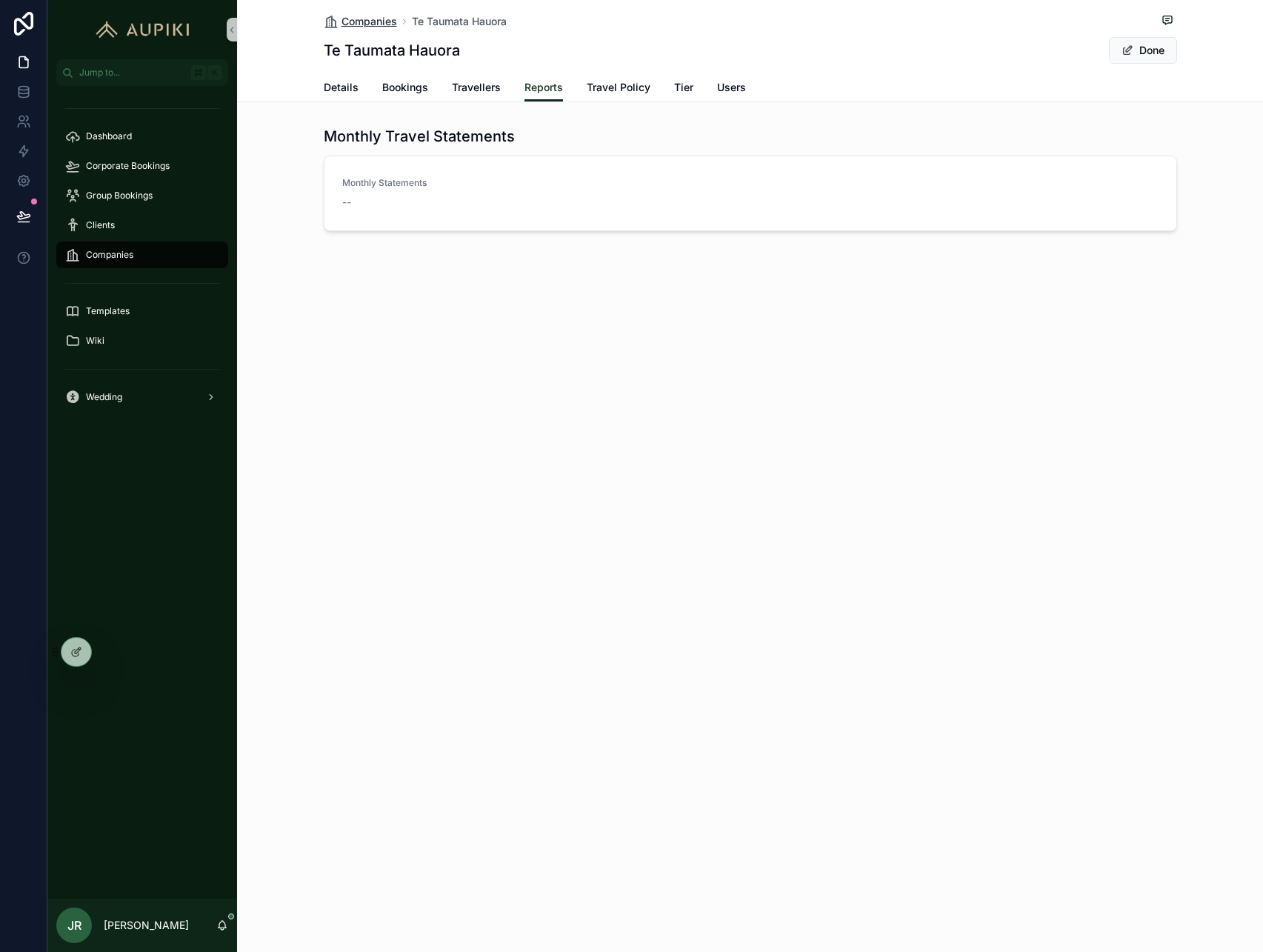
click at [378, 17] on span "Companies" at bounding box center [369, 21] width 56 height 15
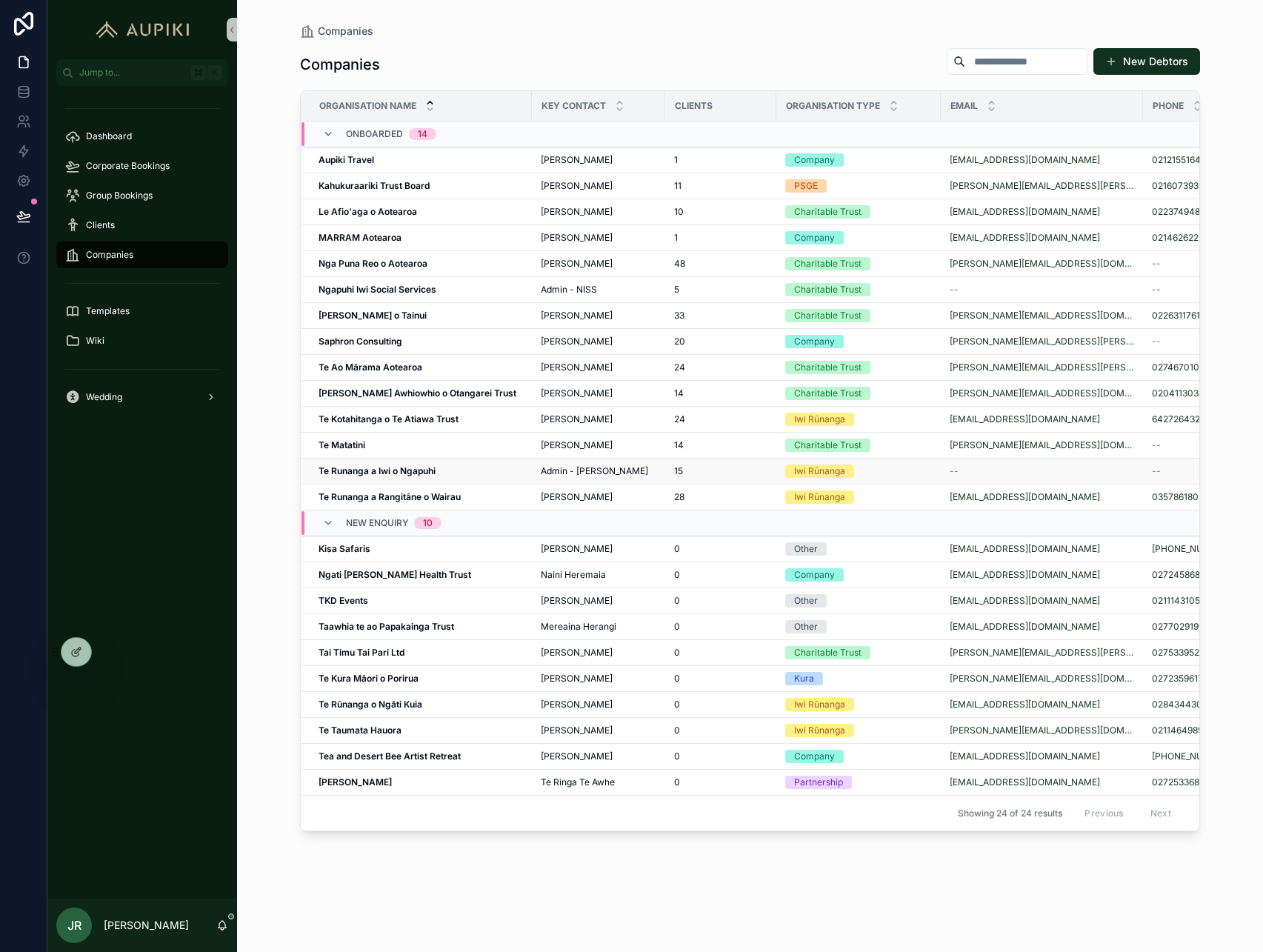
click at [392, 467] on strong "Te Runanga a Iwi o Ngapuhi" at bounding box center [377, 471] width 117 height 11
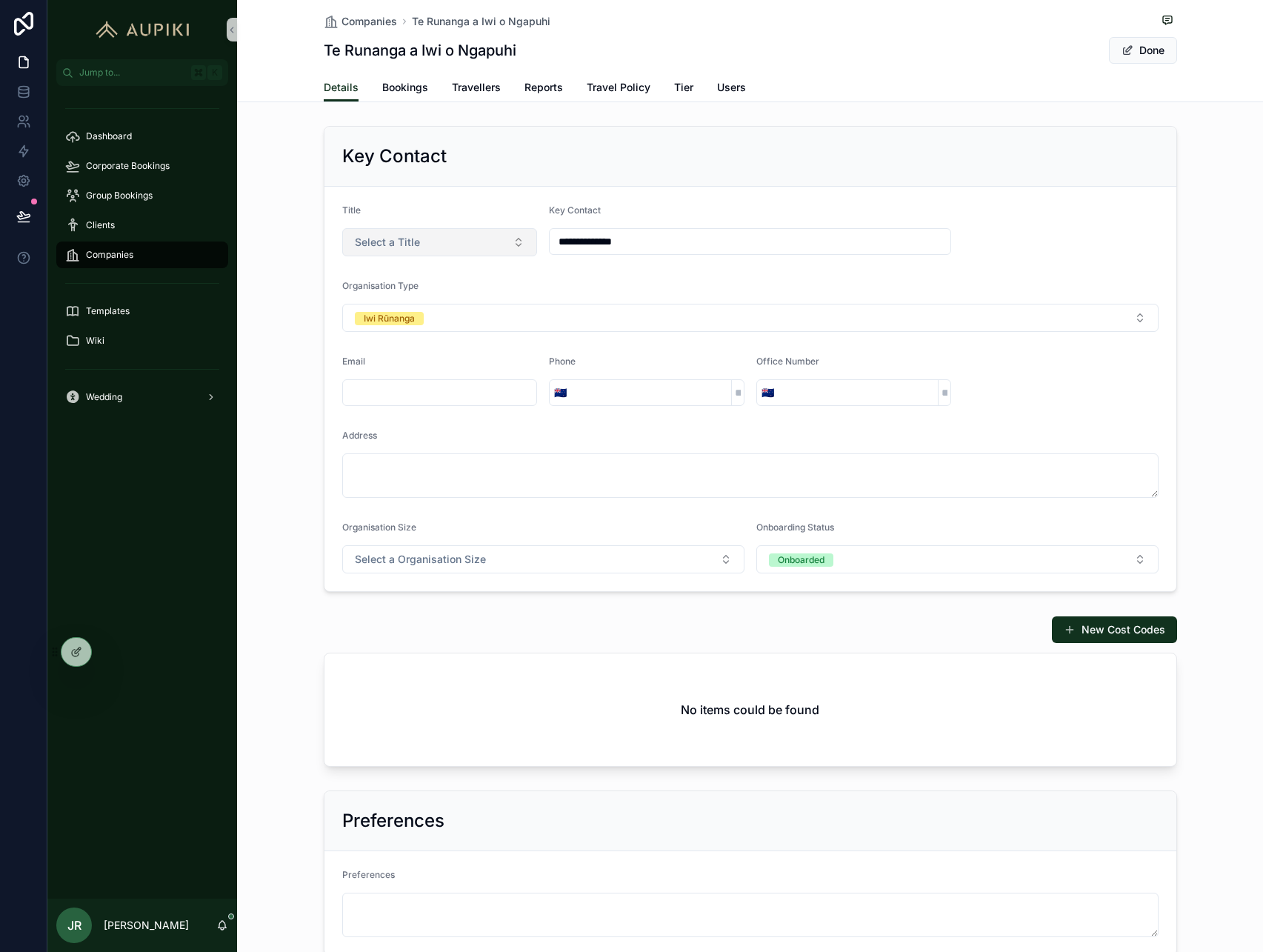
click at [425, 244] on button "Select a Title" at bounding box center [440, 242] width 196 height 28
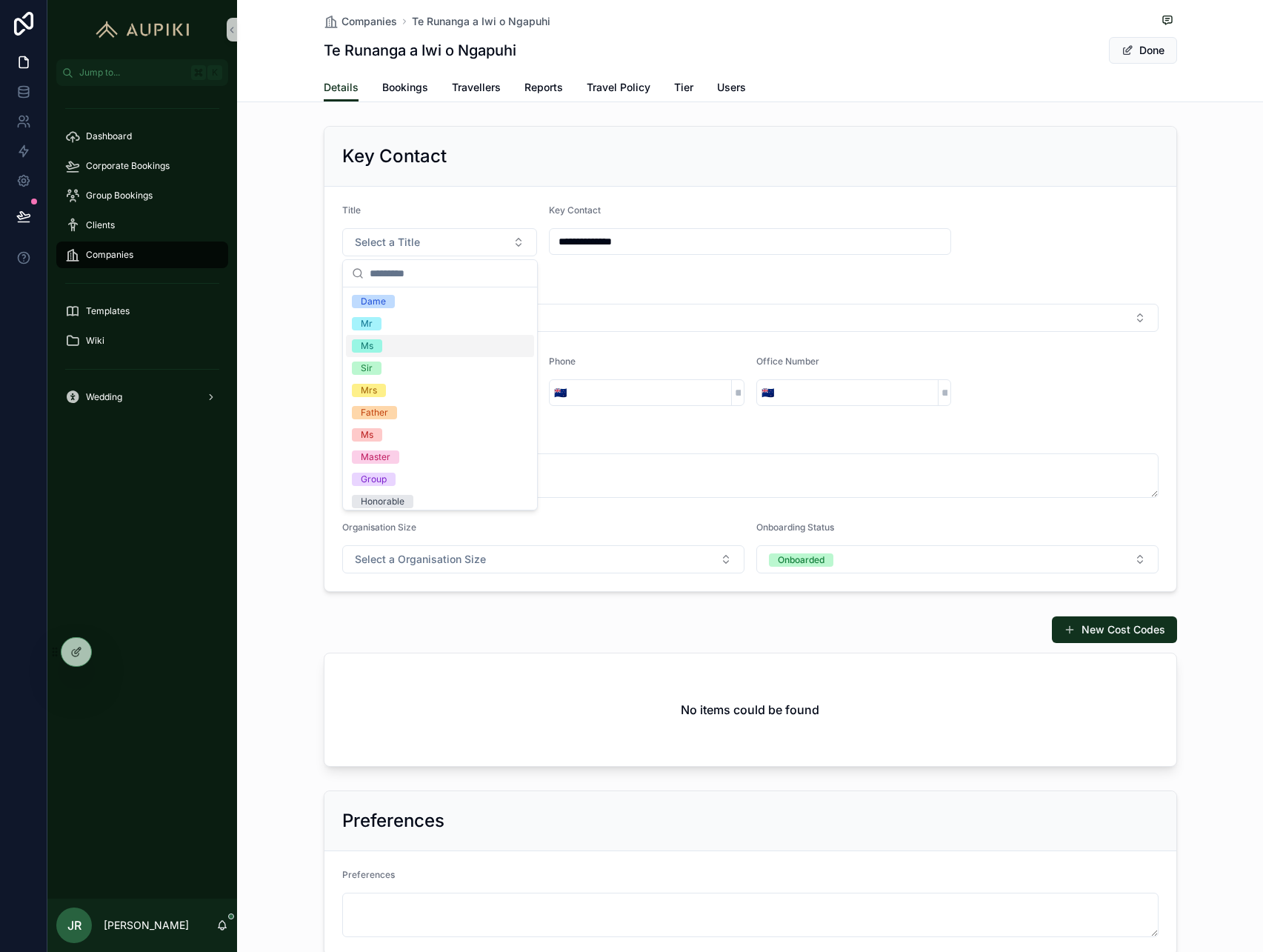
click at [393, 341] on div "Ms" at bounding box center [440, 346] width 188 height 22
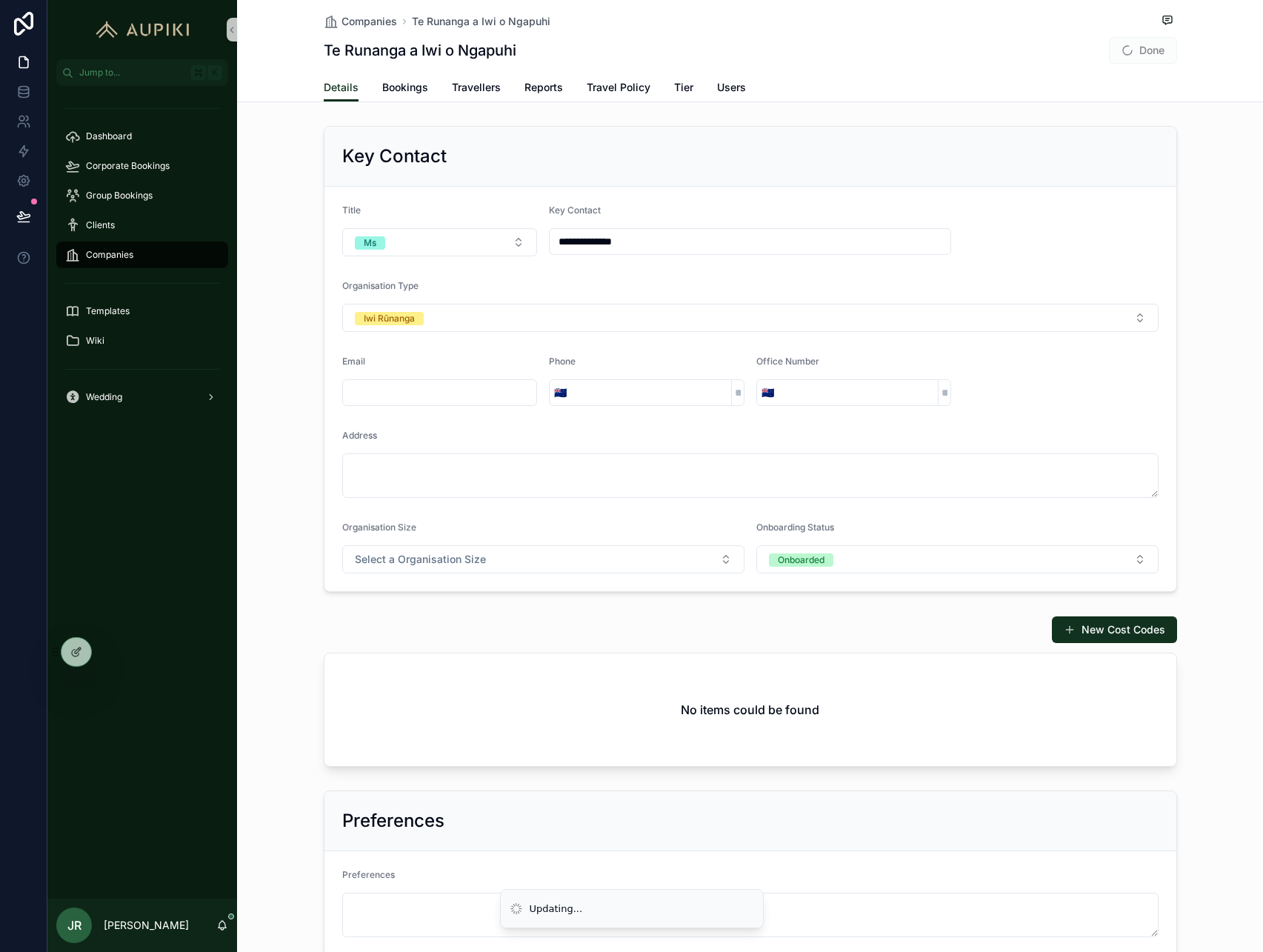
click at [616, 241] on input "**********" at bounding box center [750, 241] width 401 height 21
type input "**********"
click at [402, 389] on input "scrollable content" at bounding box center [440, 392] width 194 height 21
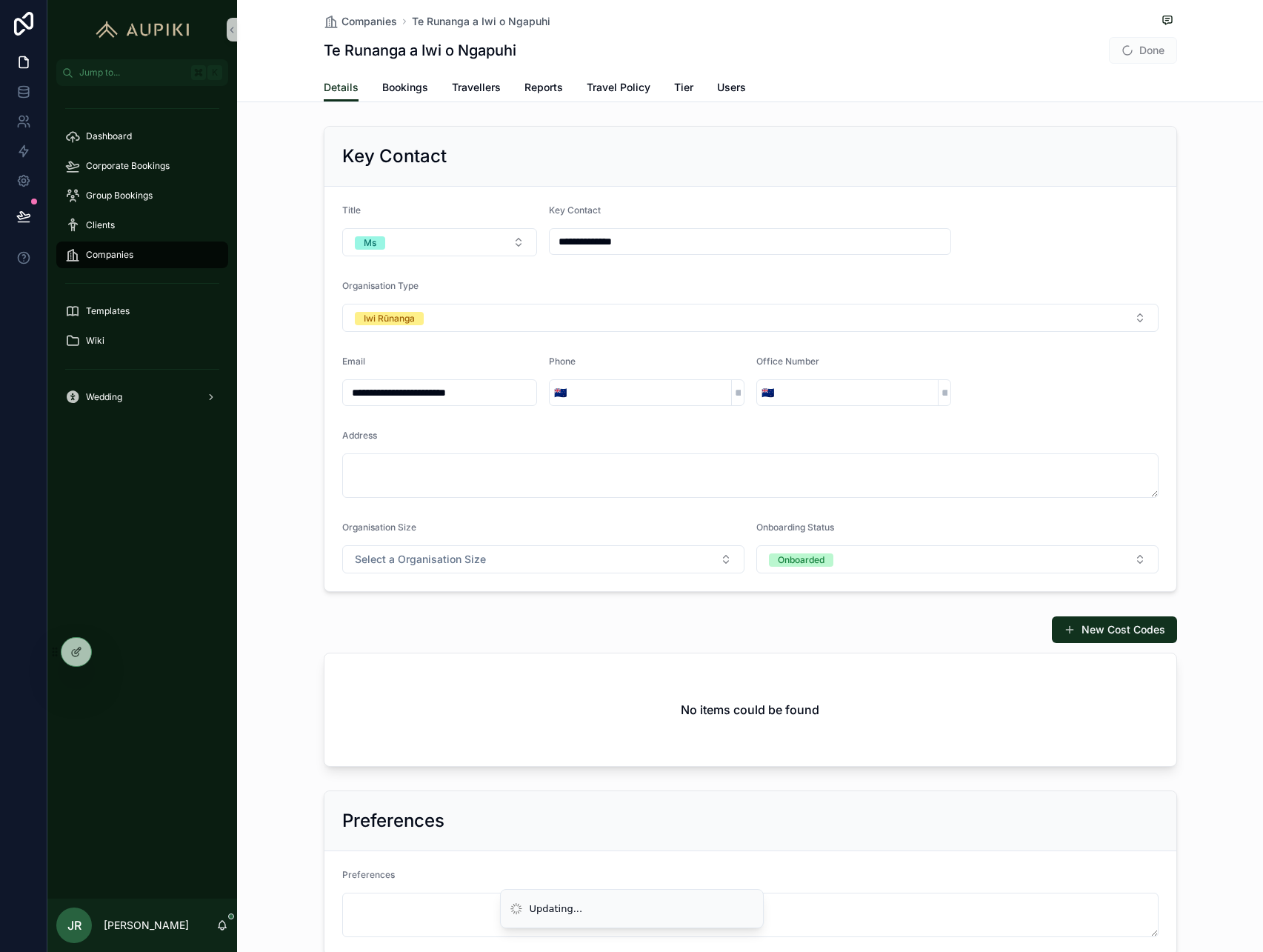
type input "**********"
click at [601, 392] on input "scrollable content" at bounding box center [651, 392] width 160 height 21
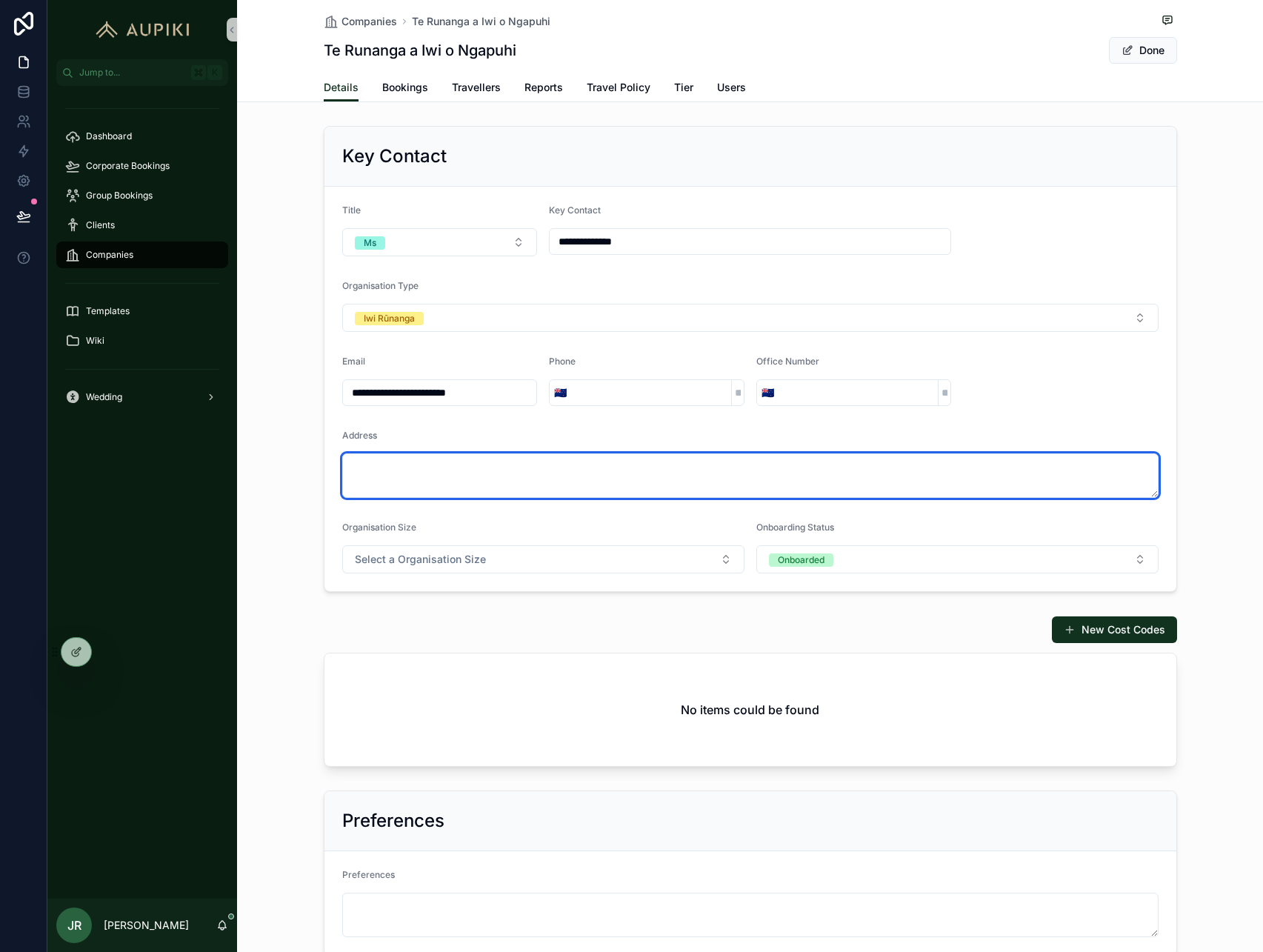
click at [439, 473] on textarea "scrollable content" at bounding box center [750, 475] width 816 height 44
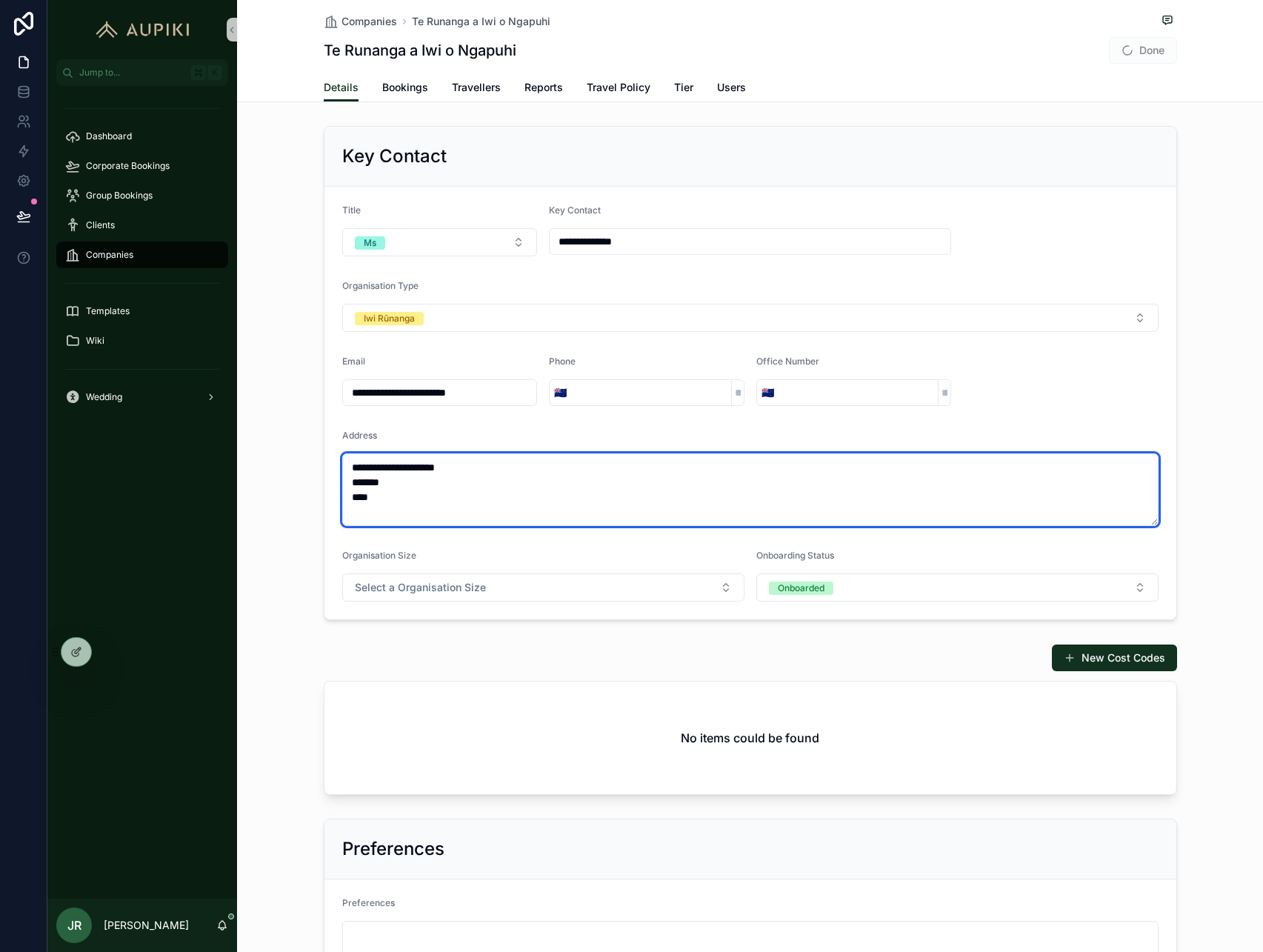
type textarea "**********"
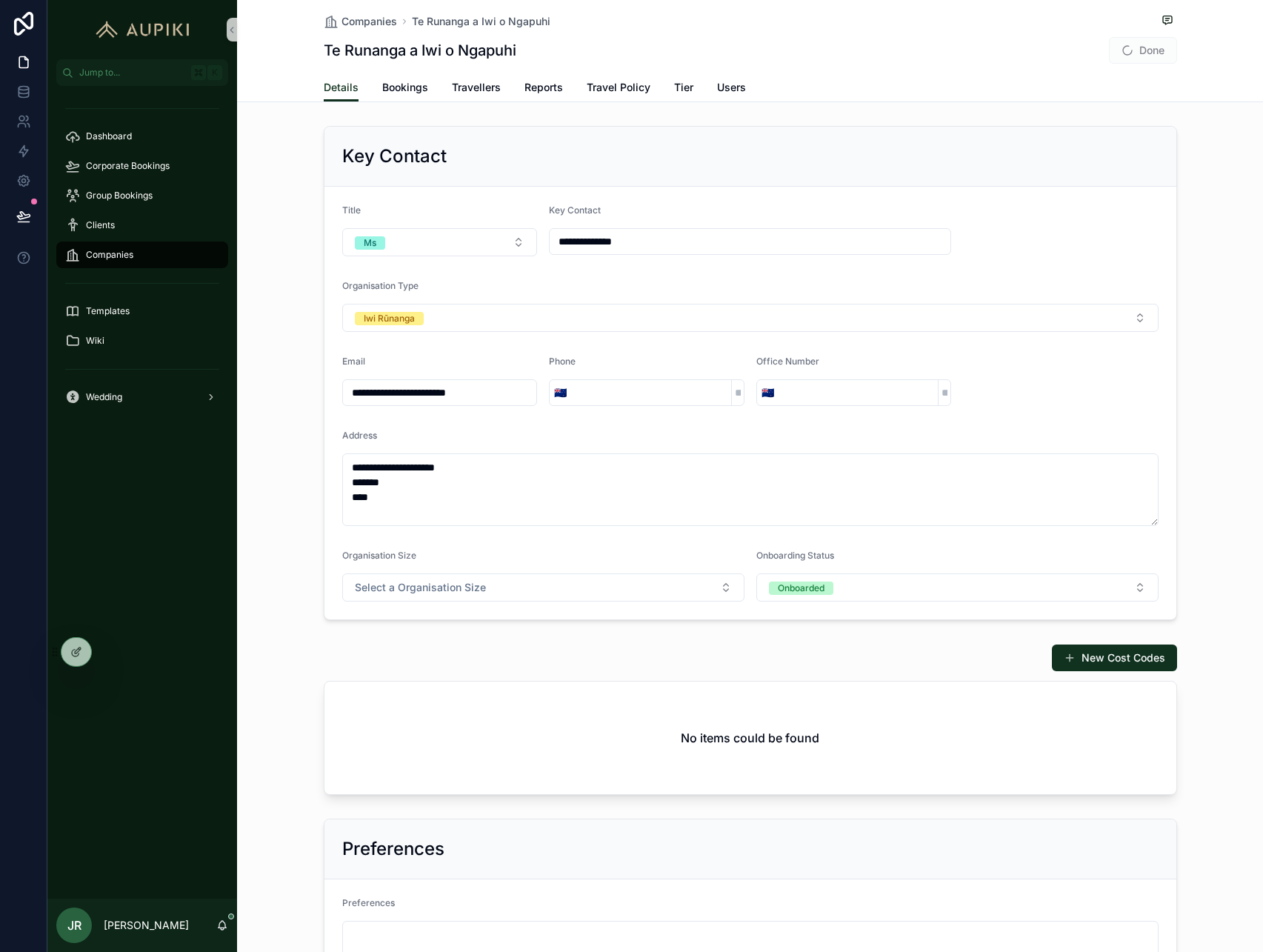
click at [244, 597] on div "**********" at bounding box center [750, 373] width 1026 height 506
click at [355, 596] on button "Select a Organisation Size" at bounding box center [543, 587] width 402 height 28
click at [406, 663] on div "11 - 25" at bounding box center [543, 669] width 395 height 22
click at [411, 84] on span "Bookings" at bounding box center [405, 87] width 46 height 15
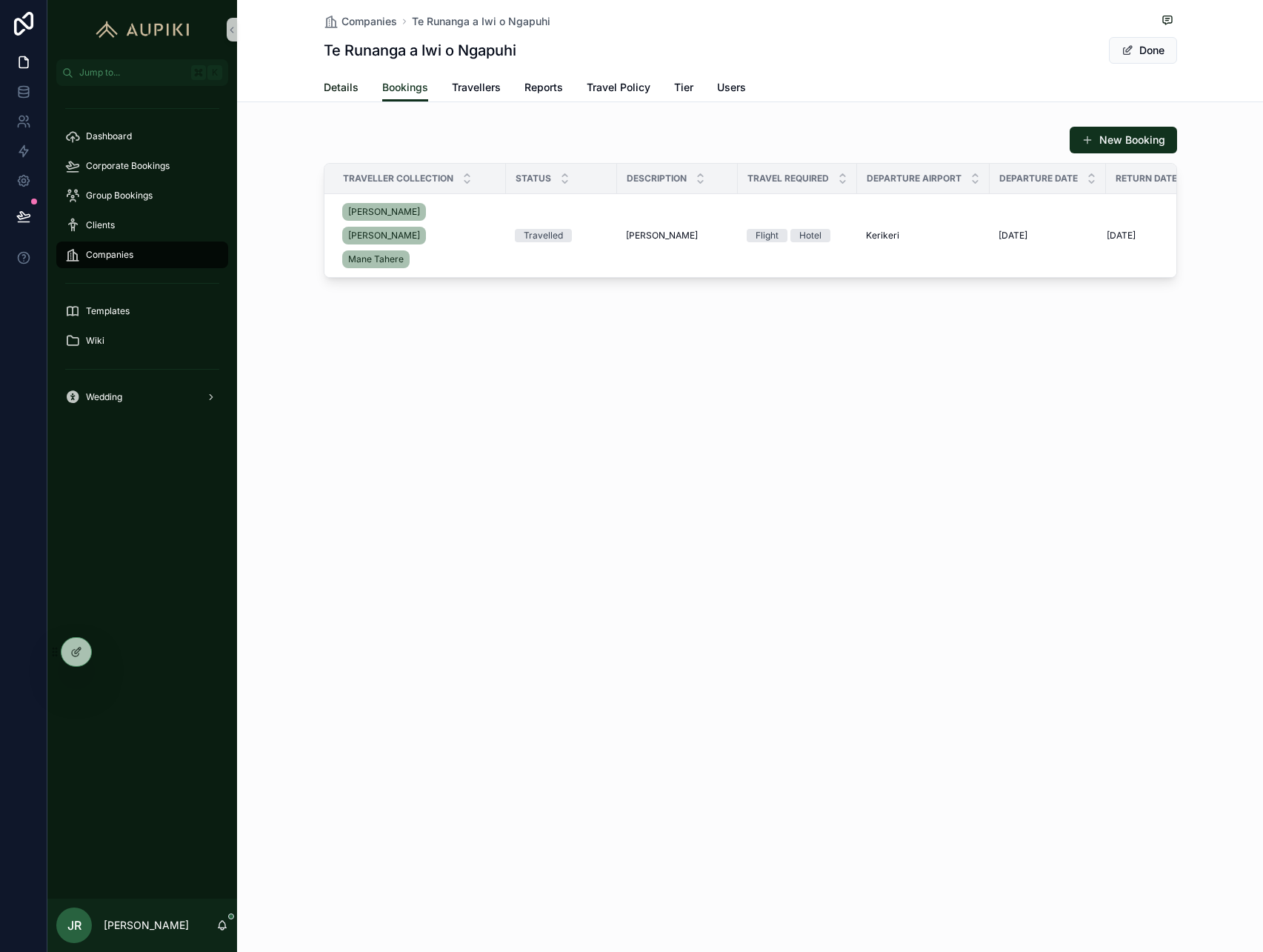
click at [341, 93] on span "Details" at bounding box center [341, 87] width 35 height 15
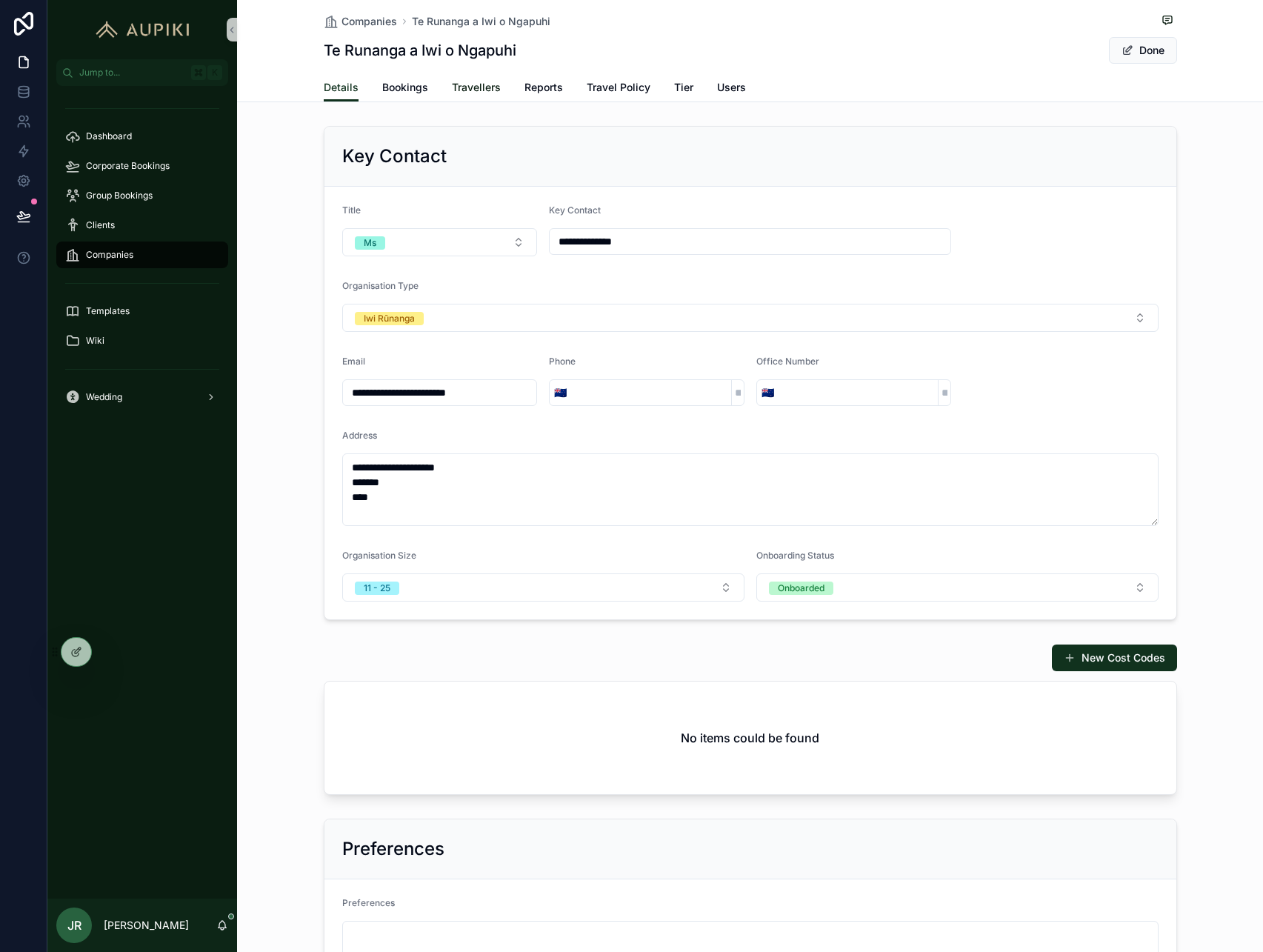
drag, startPoint x: 467, startPoint y: 91, endPoint x: 513, endPoint y: 91, distance: 46.0
click at [467, 91] on span "Travellers" at bounding box center [476, 87] width 49 height 15
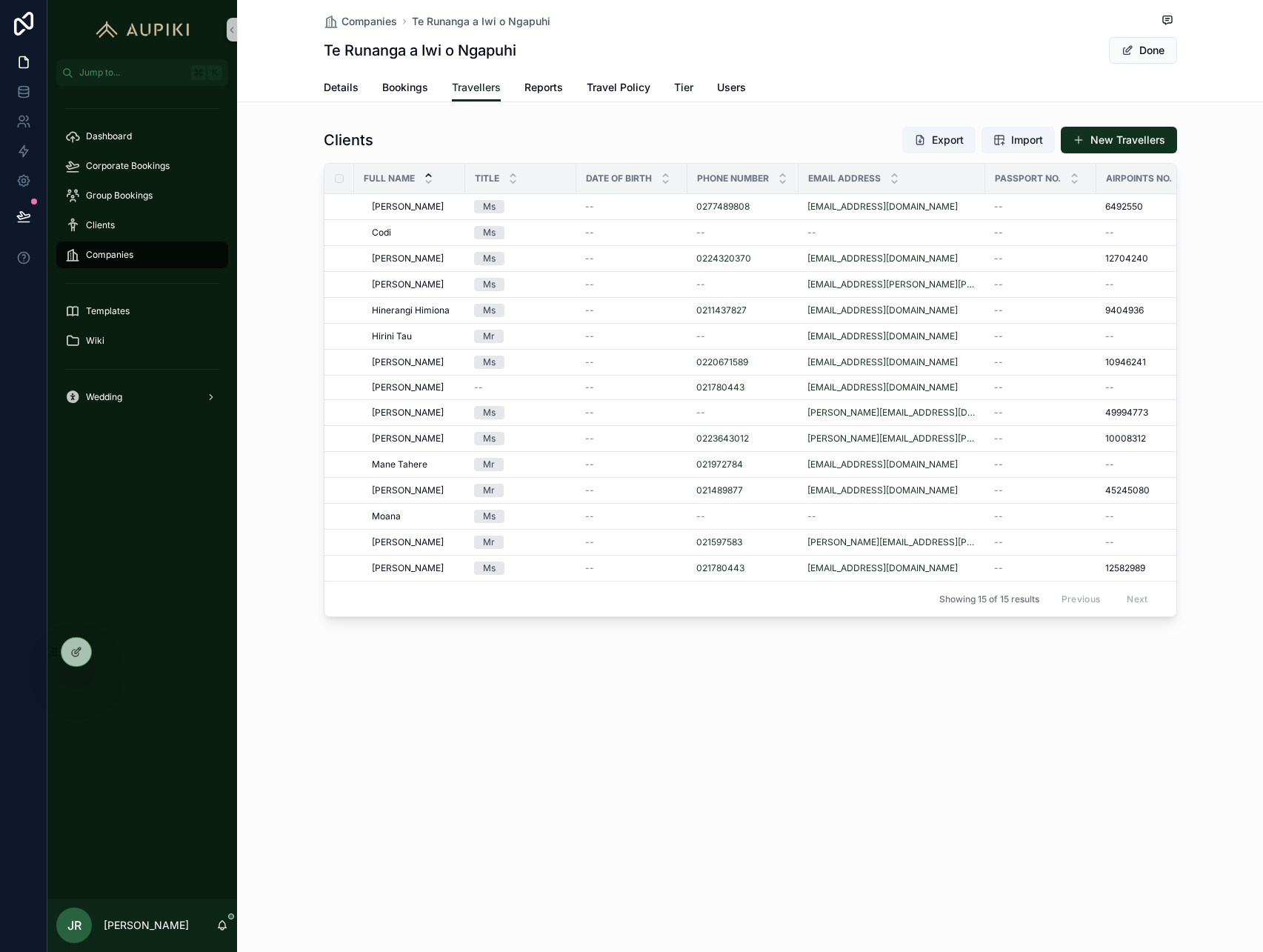
click at [689, 86] on span "Tier" at bounding box center [683, 87] width 19 height 15
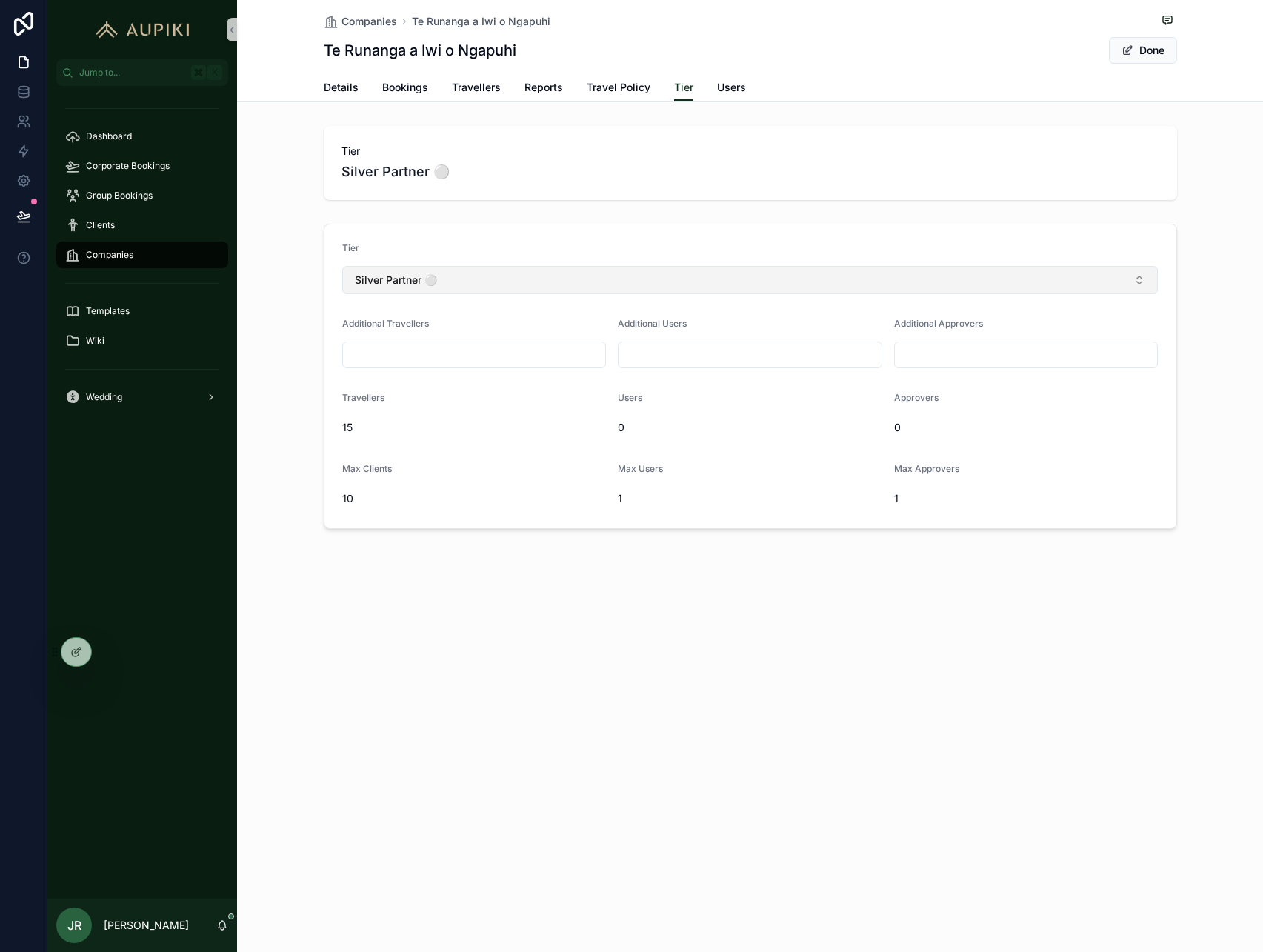
click at [540, 276] on button "Silver Partner ⚪️" at bounding box center [750, 280] width 816 height 28
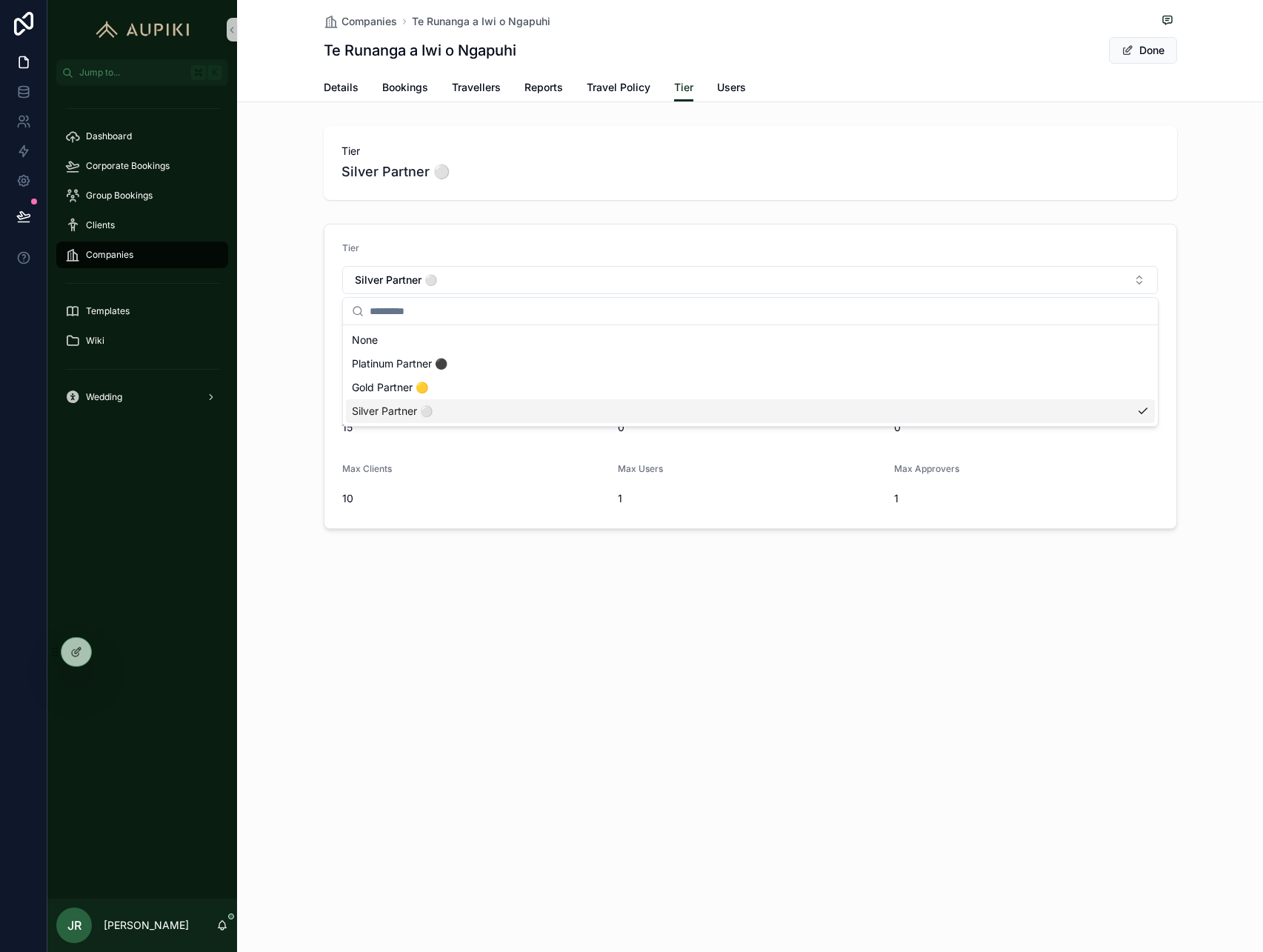
click at [419, 408] on span "Silver Partner ⚪️" at bounding box center [392, 411] width 80 height 15
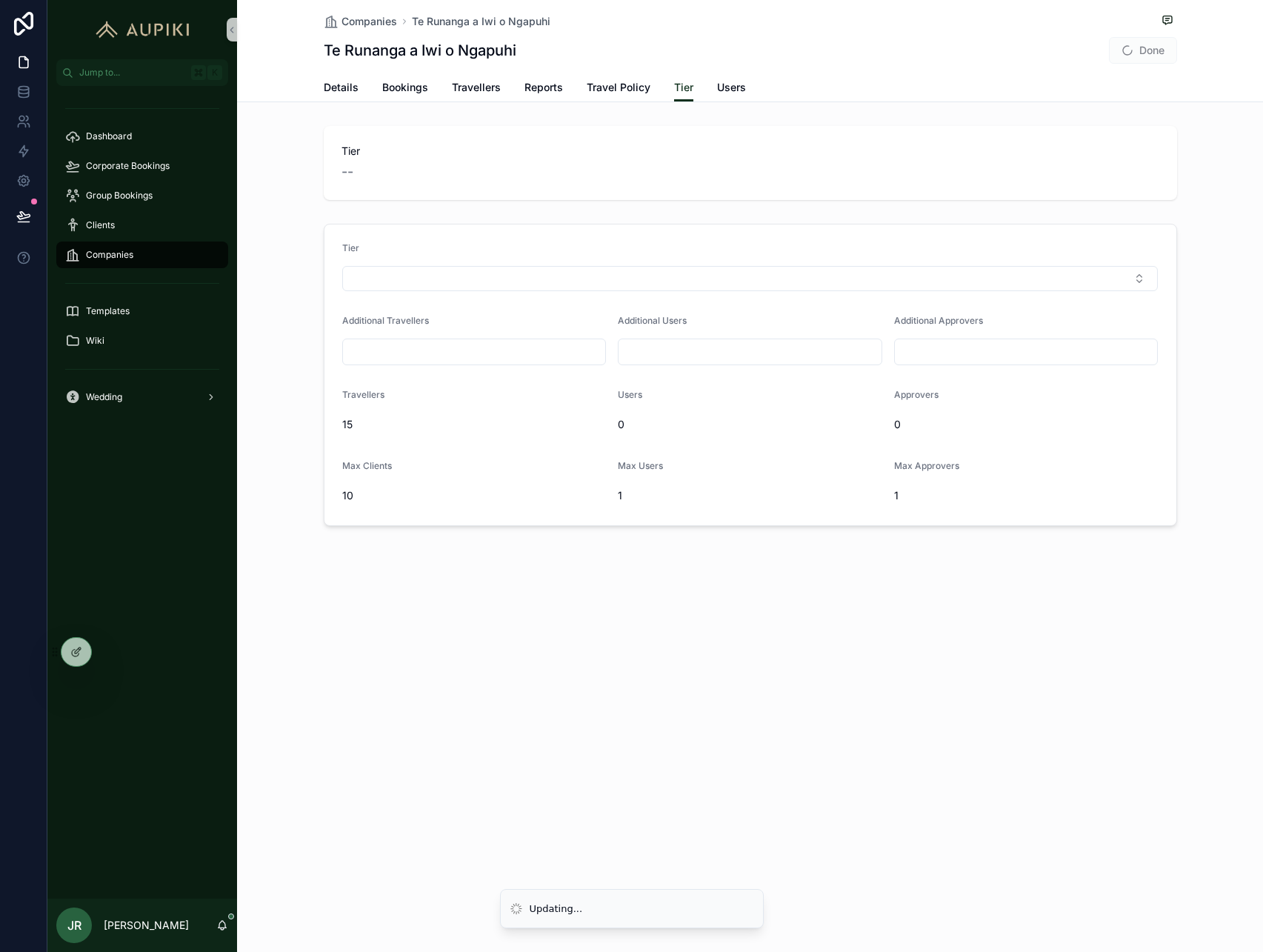
click at [401, 291] on form "Tier Additional Travellers Additional Users Additional Approvers Travellers 15 …" at bounding box center [750, 375] width 852 height 301
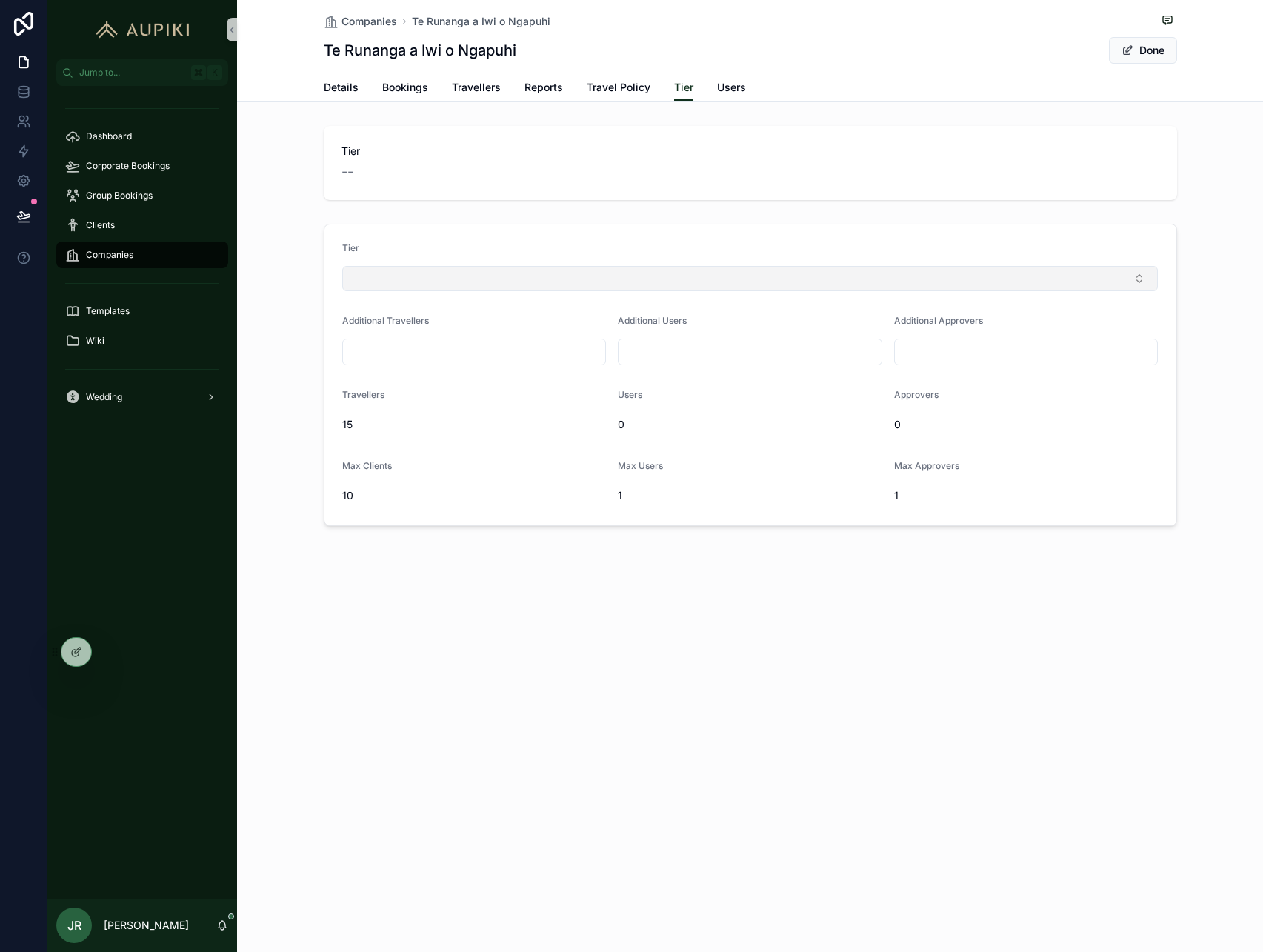
click at [412, 277] on button "Select Button" at bounding box center [750, 279] width 816 height 26
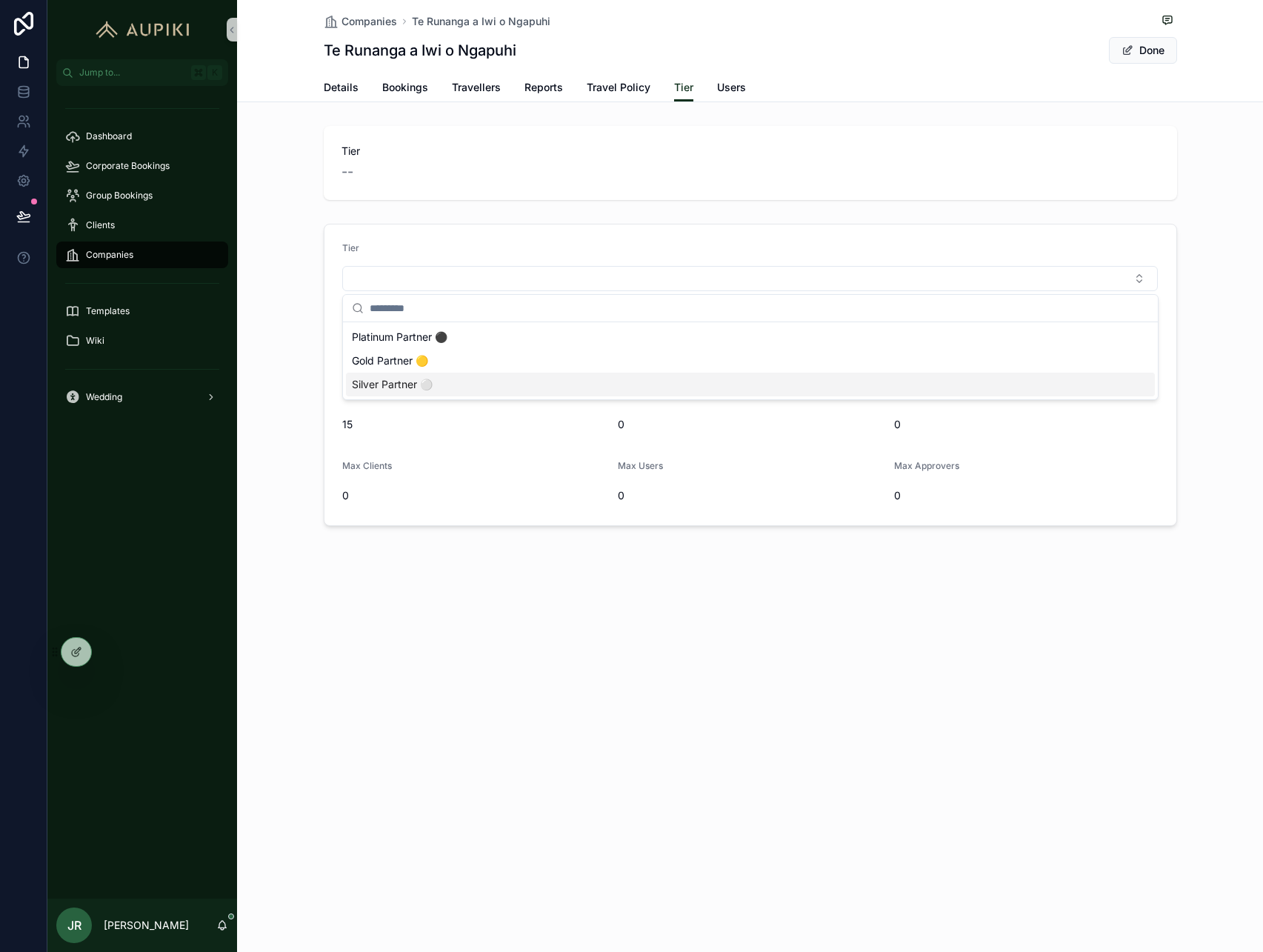
click at [384, 382] on span "Silver Partner ⚪️" at bounding box center [392, 384] width 80 height 15
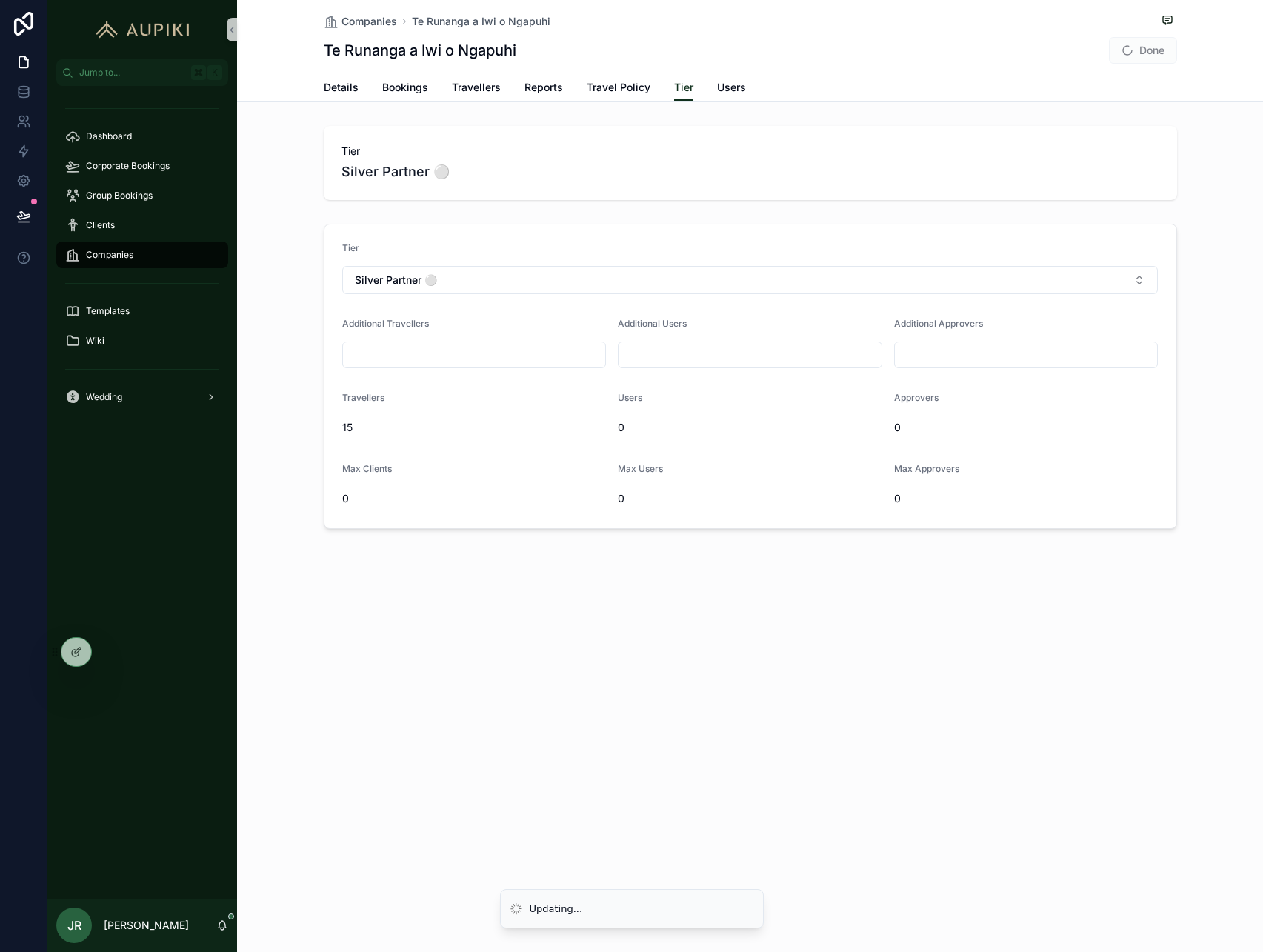
click at [301, 321] on div "Tier Silver Partner ⚪️ Additional Travellers Additional Users Additional Approv…" at bounding box center [750, 376] width 1026 height 317
click at [421, 355] on input "scrollable content" at bounding box center [474, 354] width 263 height 21
click at [364, 412] on div "Travellers 15" at bounding box center [474, 415] width 265 height 47
click at [447, 346] on input "scrollable content" at bounding box center [474, 354] width 263 height 21
type input "*"
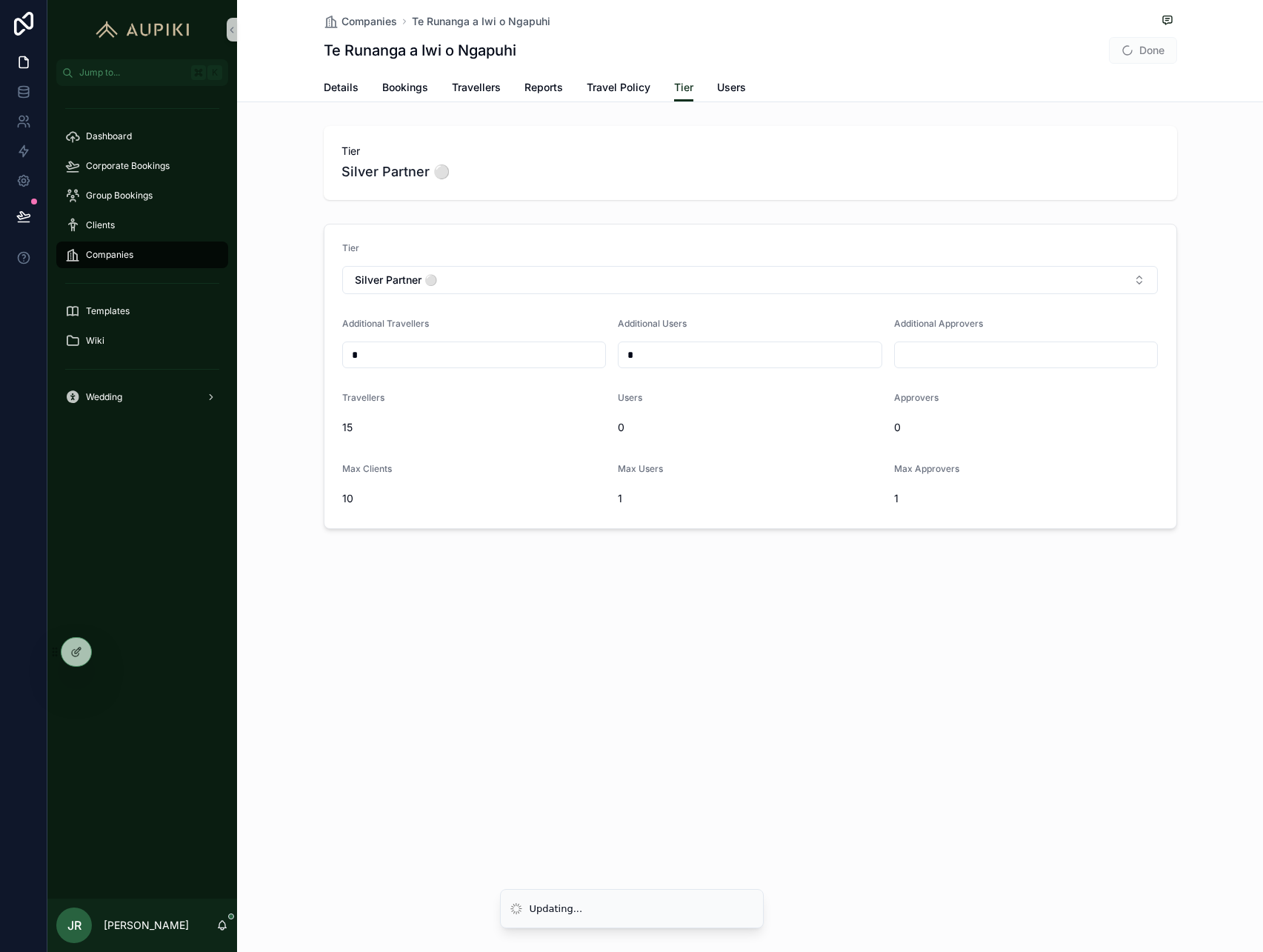
type input "*"
drag, startPoint x: 481, startPoint y: 353, endPoint x: 269, endPoint y: 353, distance: 212.0
click at [269, 353] on div "Tier Silver Partner ⚪️ Additional Travellers * Additional Users * Additional Ap…" at bounding box center [750, 376] width 1026 height 317
click at [498, 618] on div "Companies Te Runanga a Iwi o Ngapuhi Te Runanga a Iwi o Ngapuhi Done Tier Detai…" at bounding box center [750, 315] width 1026 height 630
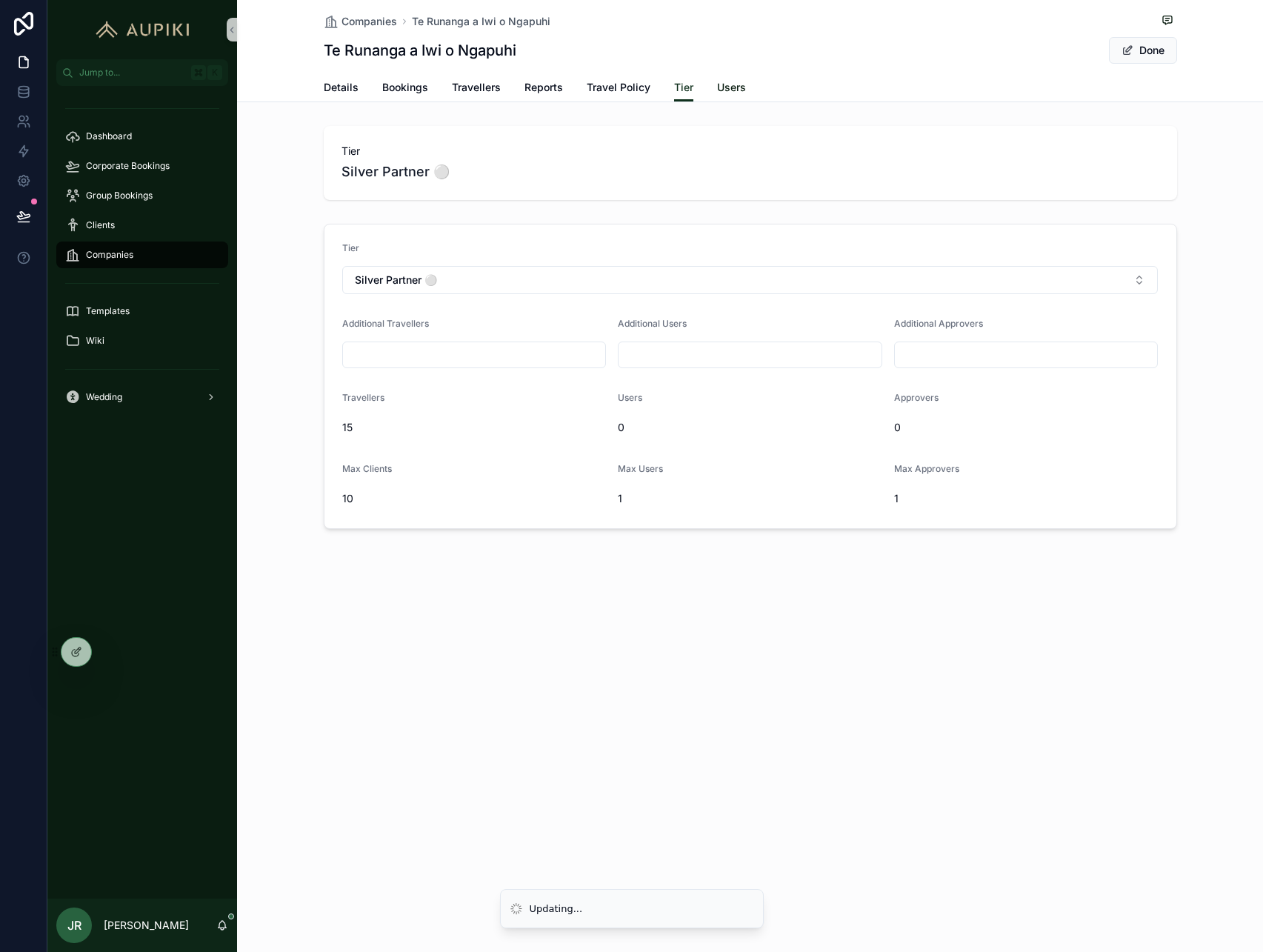
click at [727, 94] on span "Users" at bounding box center [731, 87] width 29 height 15
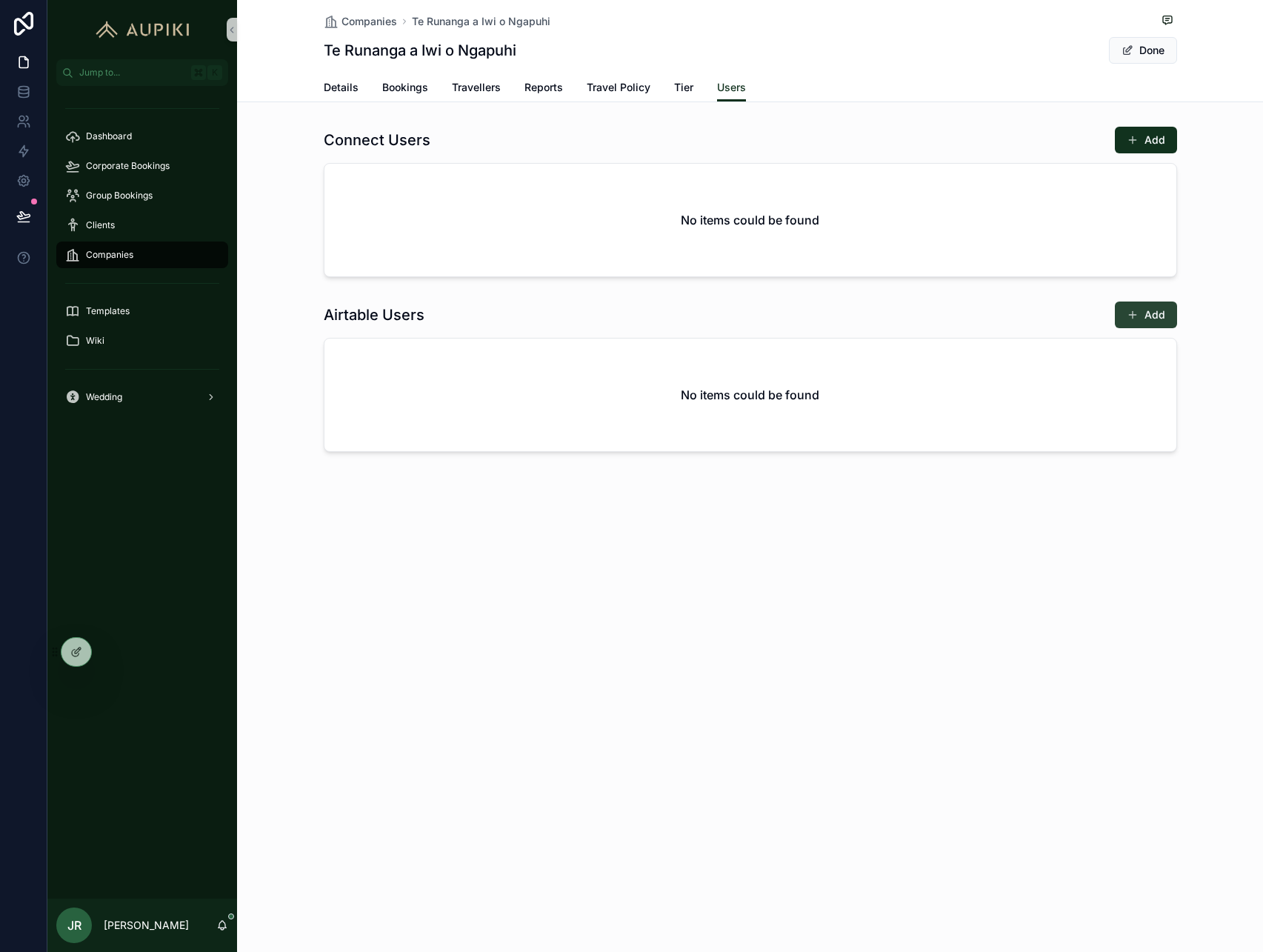
click at [1121, 318] on button "Add" at bounding box center [1146, 315] width 62 height 26
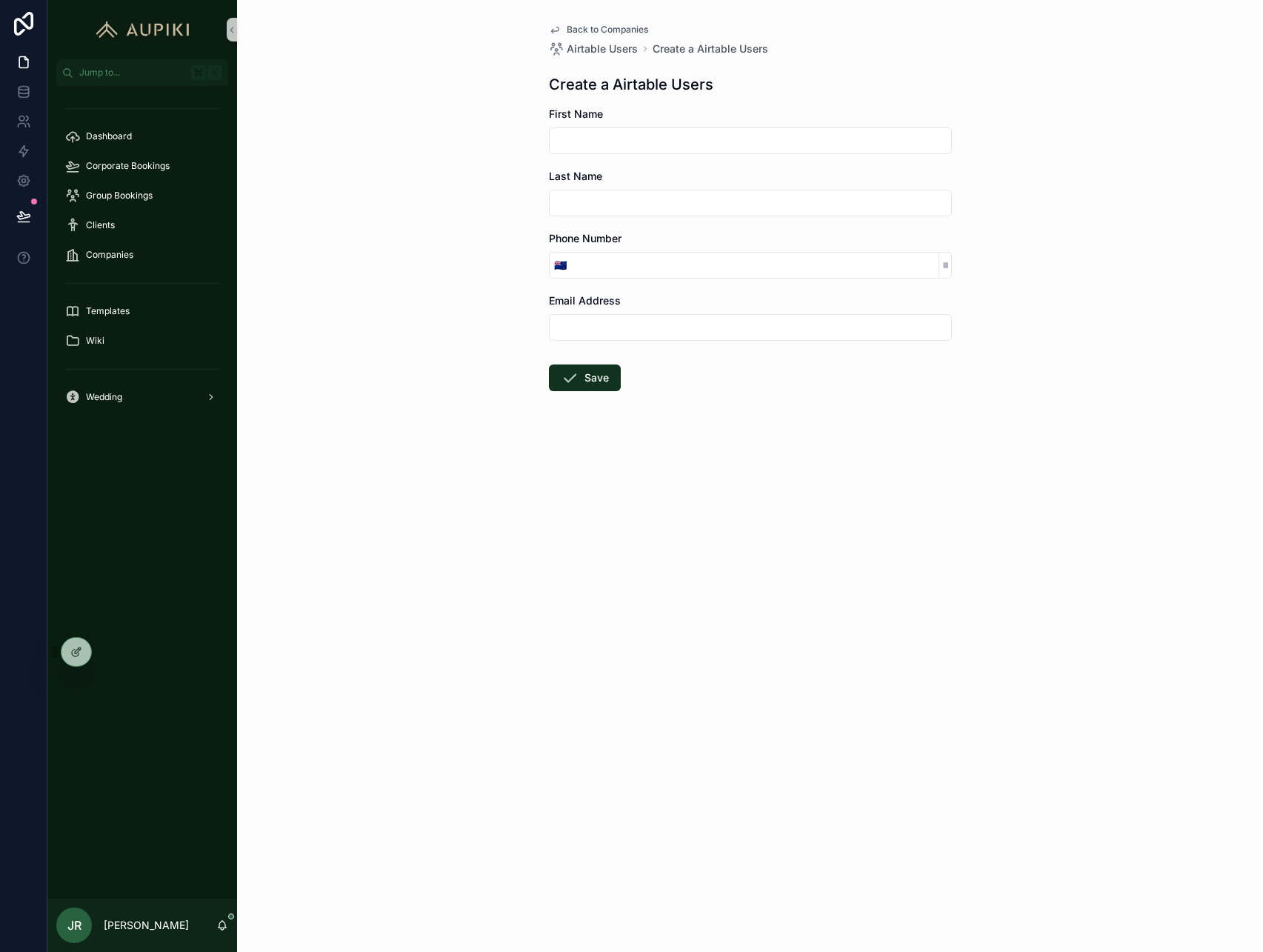
click at [697, 135] on input "scrollable content" at bounding box center [750, 140] width 402 height 21
type input "******"
type input "**********"
click at [596, 377] on button "Save" at bounding box center [584, 378] width 72 height 26
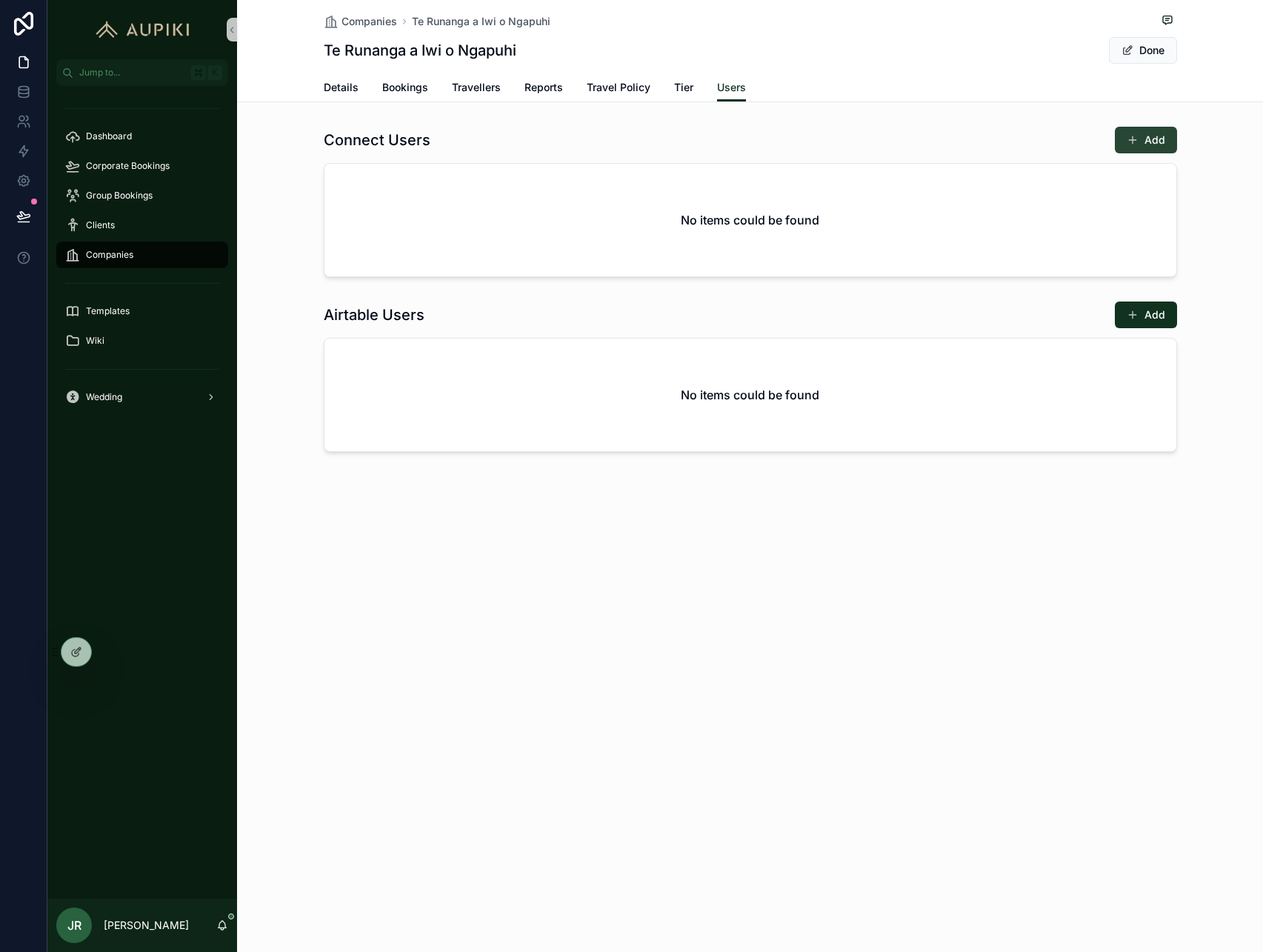
click at [1139, 143] on button "Add" at bounding box center [1146, 140] width 62 height 26
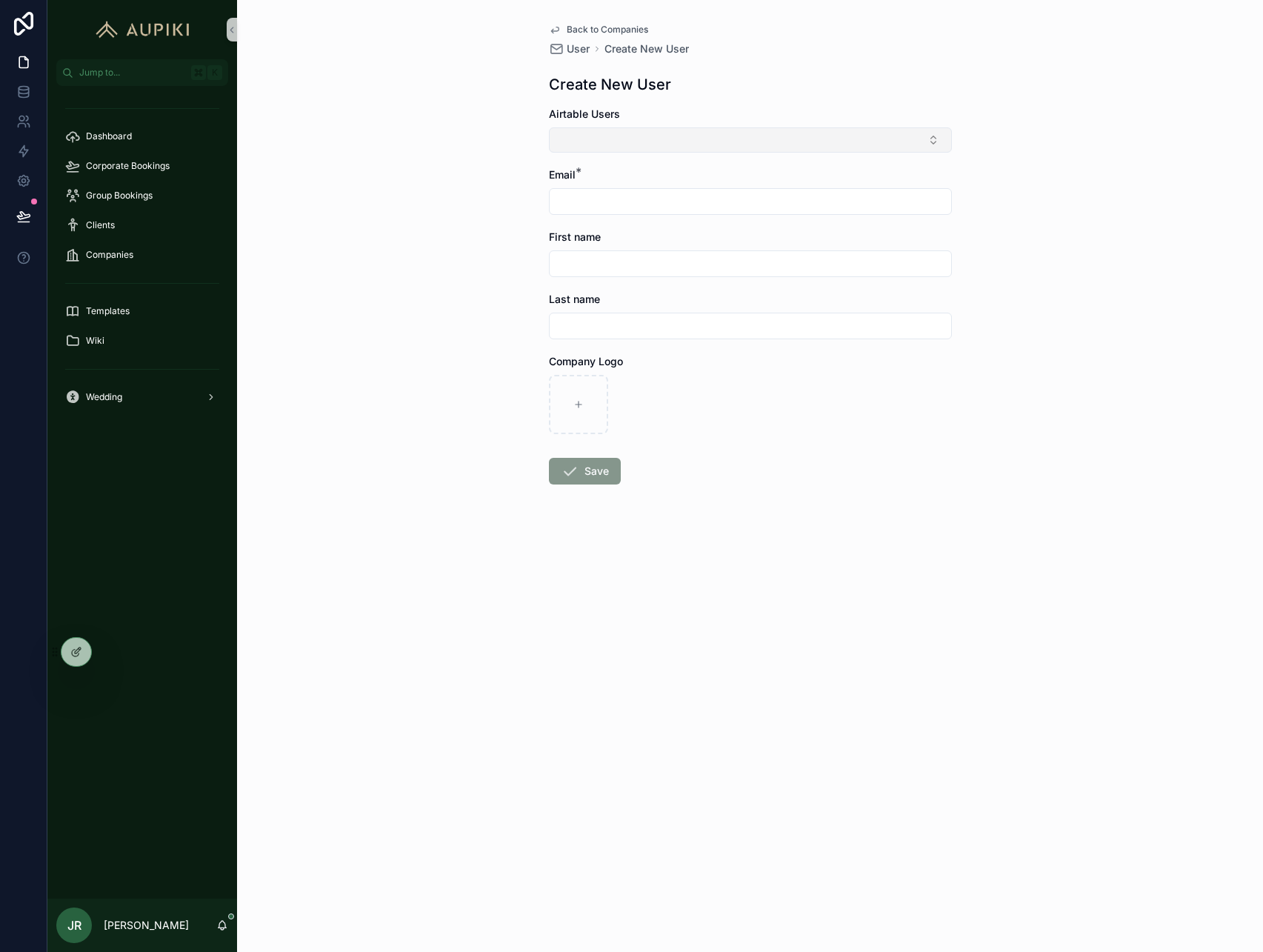
click at [610, 139] on button "Select Button" at bounding box center [750, 140] width 403 height 26
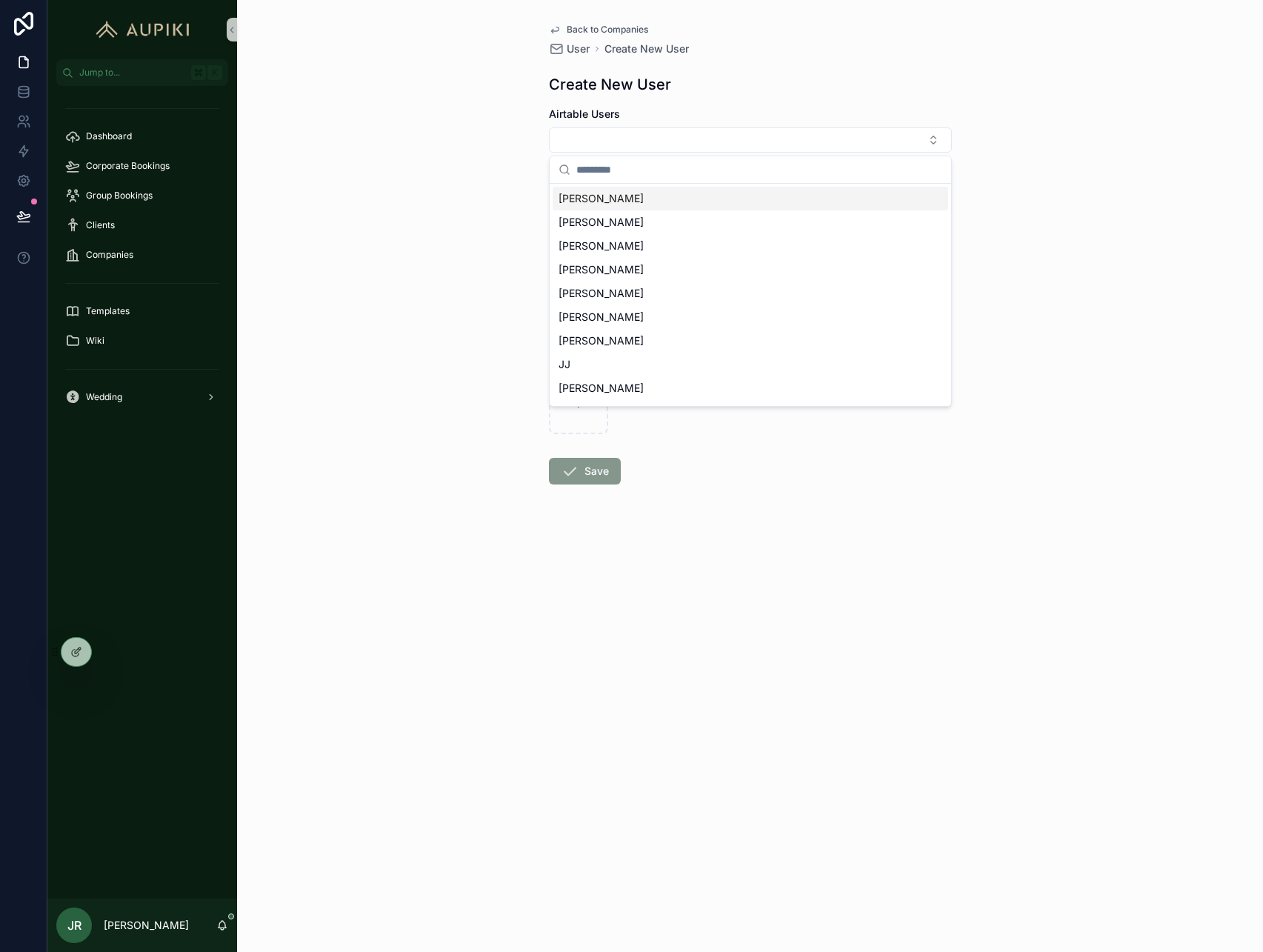
click at [618, 197] on div "Brooke" at bounding box center [750, 198] width 395 height 24
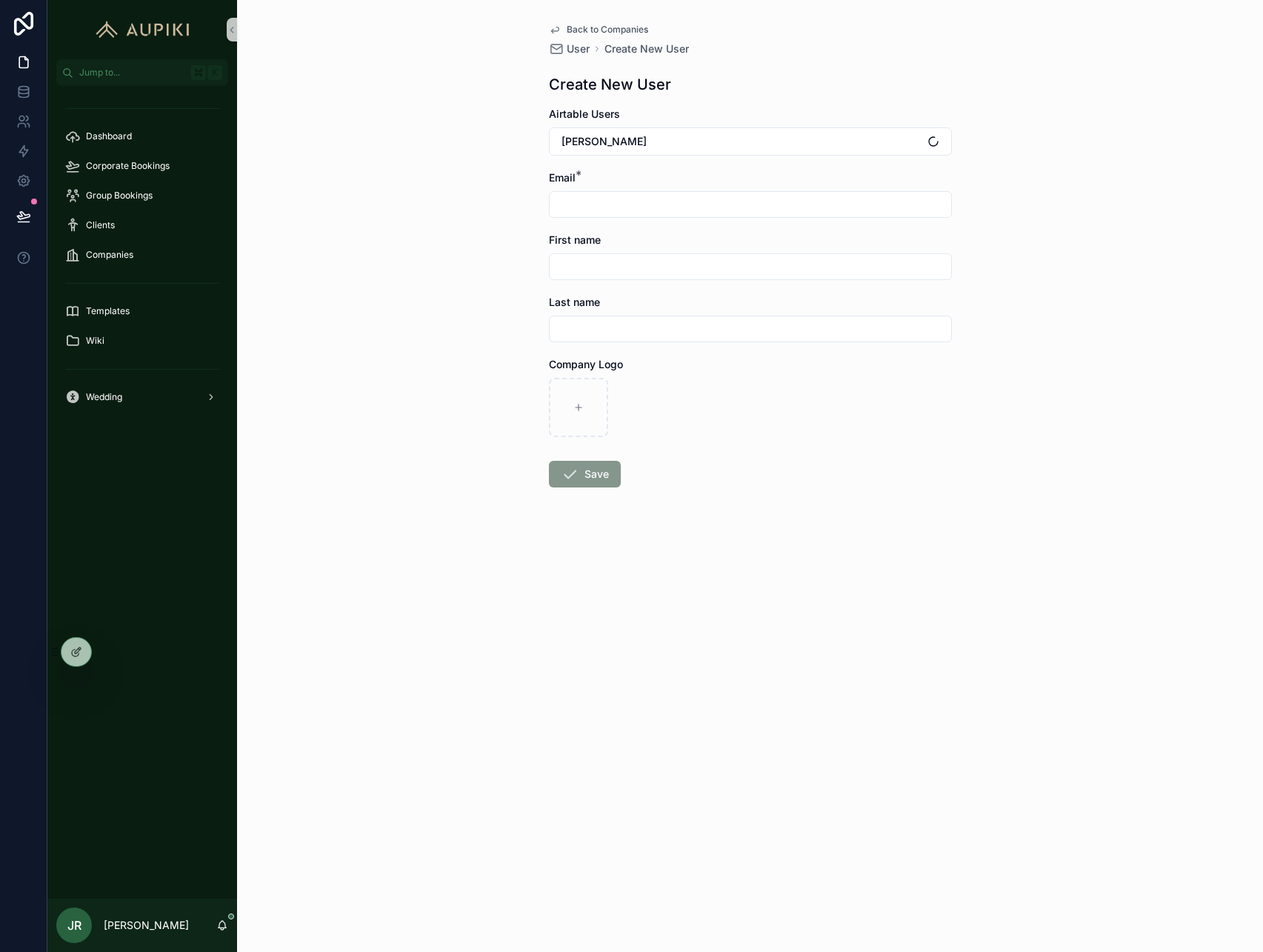
click at [605, 197] on input "scrollable content" at bounding box center [750, 204] width 402 height 21
type input "**********"
type input "******"
click at [581, 471] on button "Save" at bounding box center [584, 474] width 72 height 26
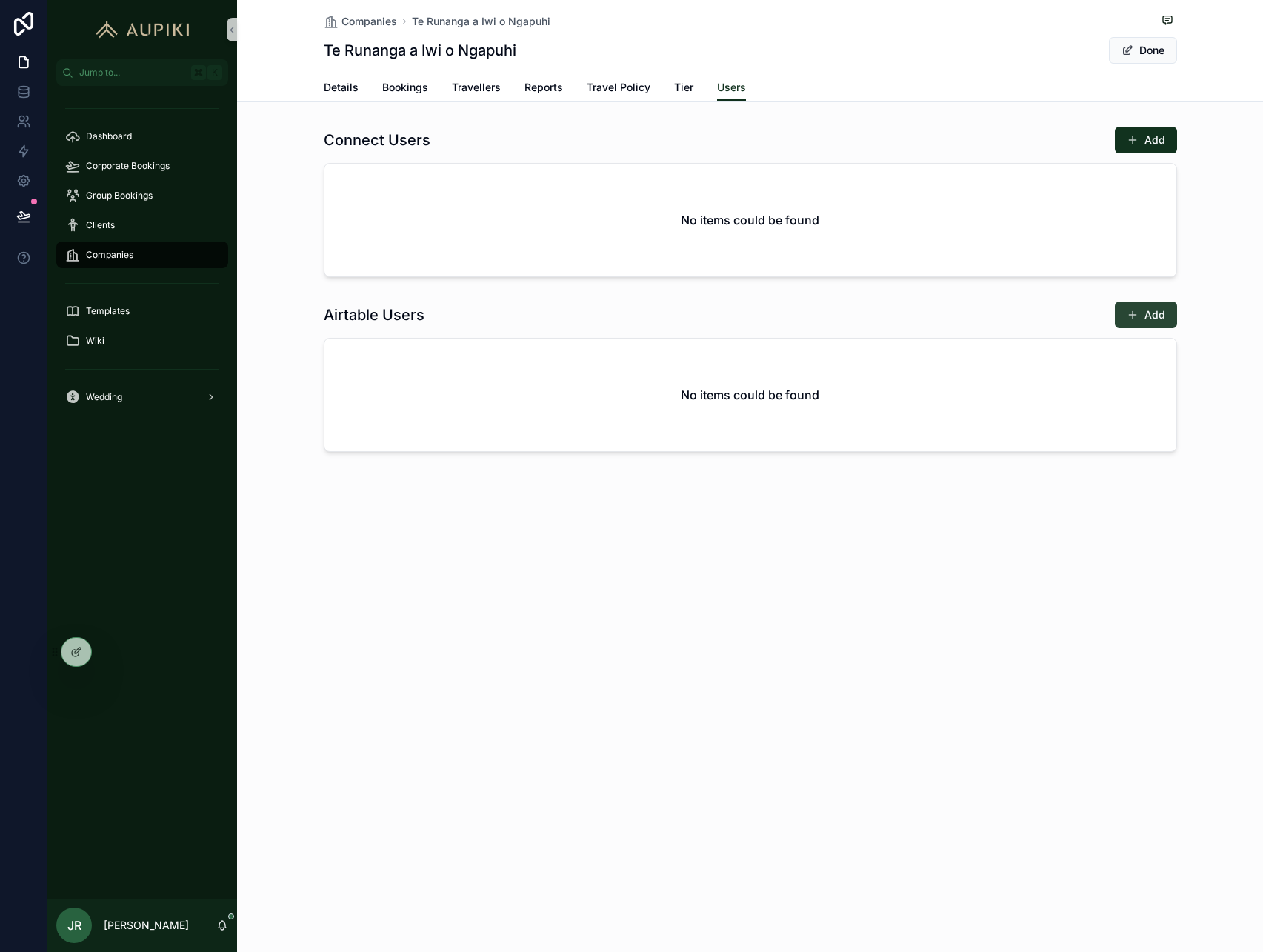
click at [1160, 311] on button "Add" at bounding box center [1146, 315] width 62 height 26
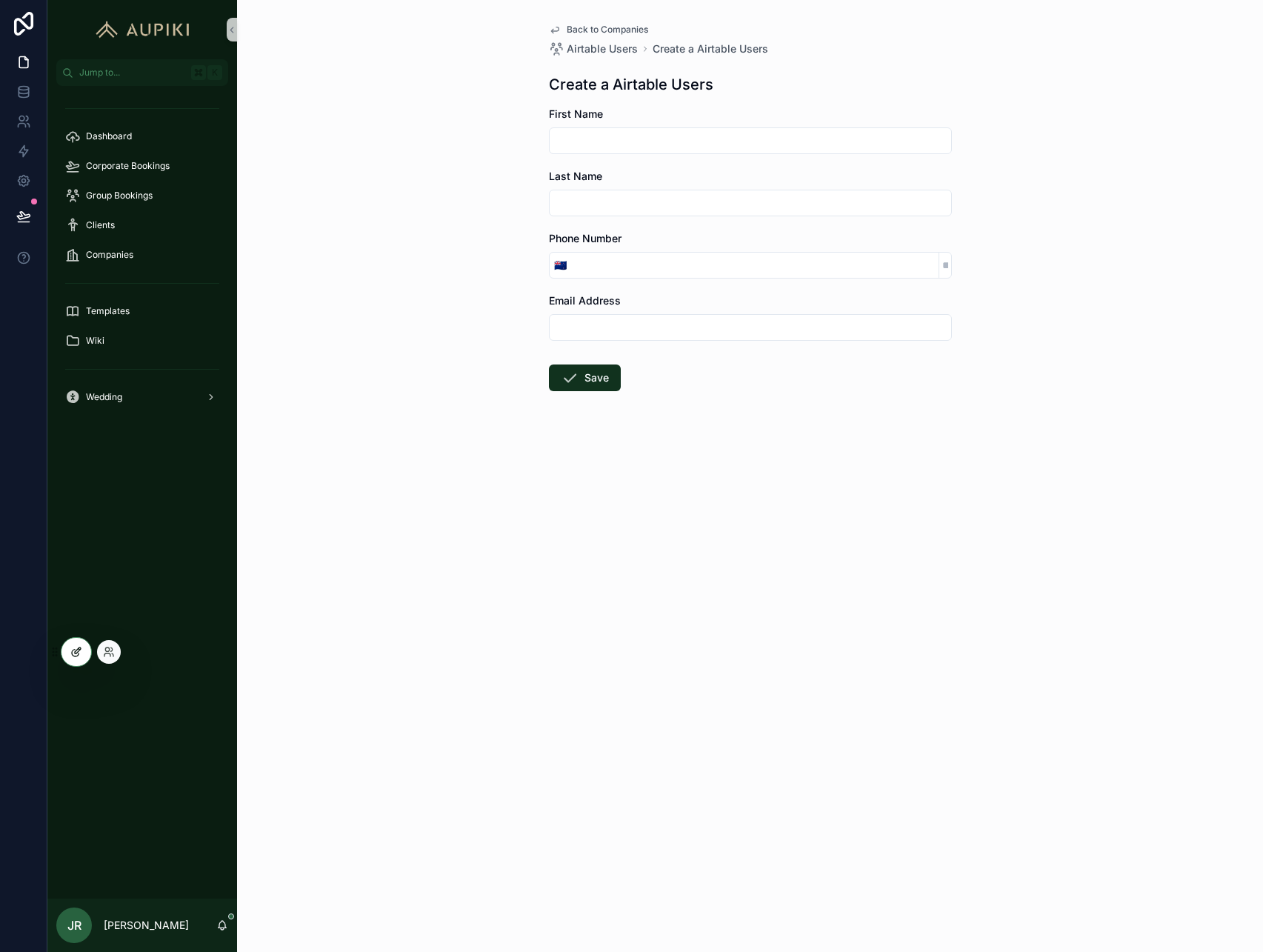
click at [80, 656] on icon at bounding box center [76, 652] width 12 height 12
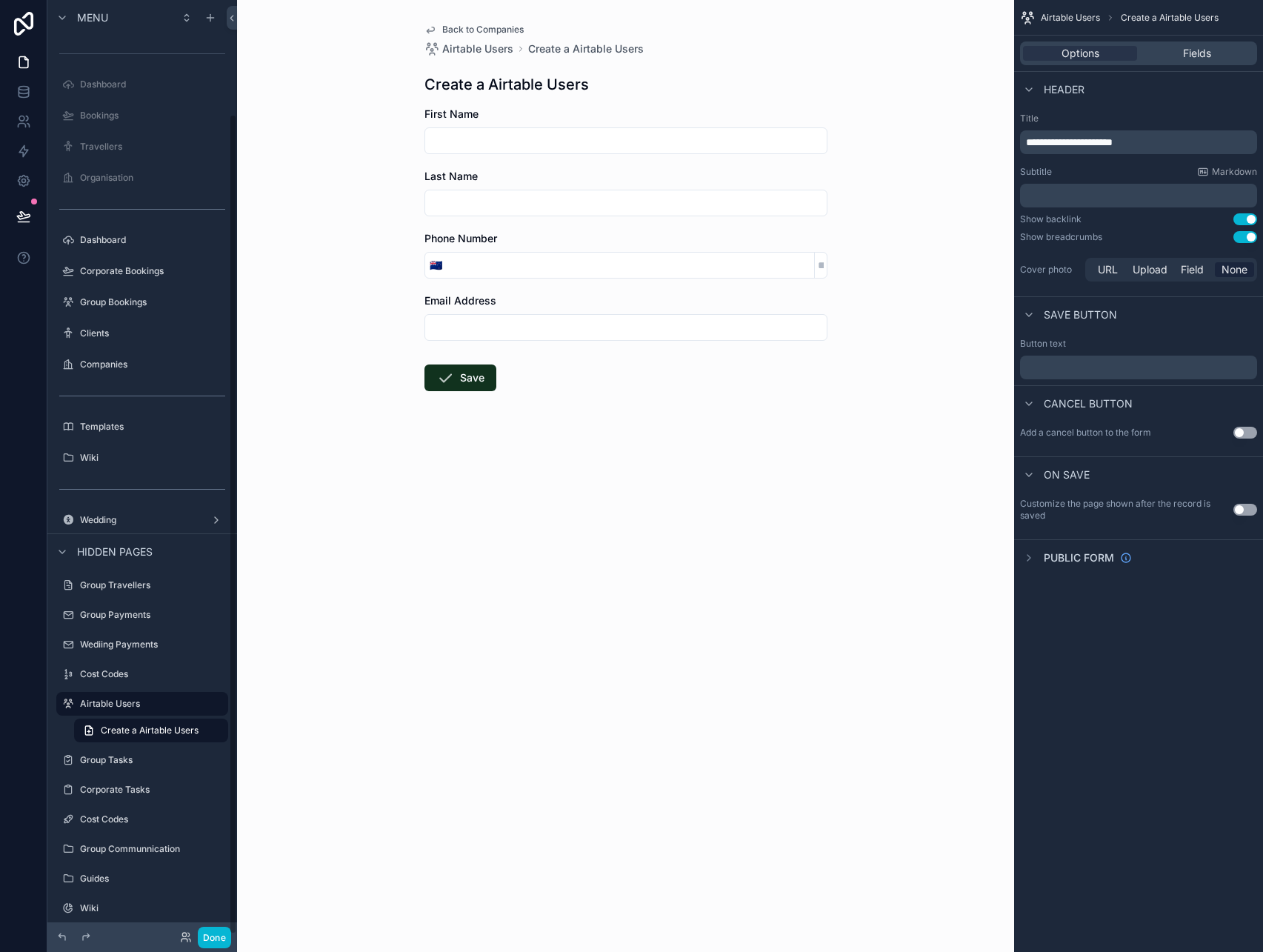
scroll to position [130, 0]
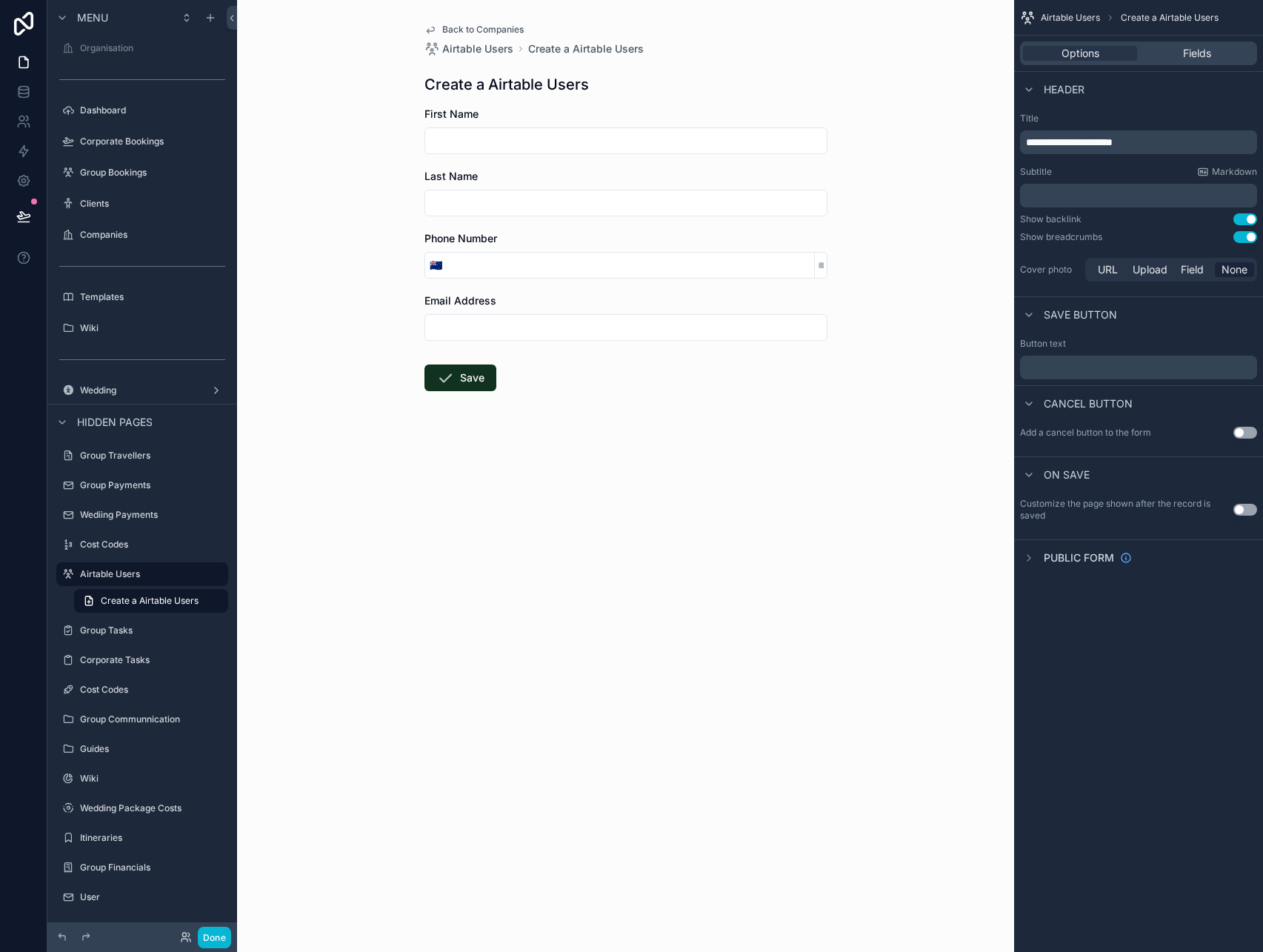
click at [824, 419] on form "First Name Last Name Phone Number 🇳🇿 Email Address Save" at bounding box center [625, 296] width 403 height 379
click at [1197, 49] on span "Fields" at bounding box center [1197, 53] width 28 height 15
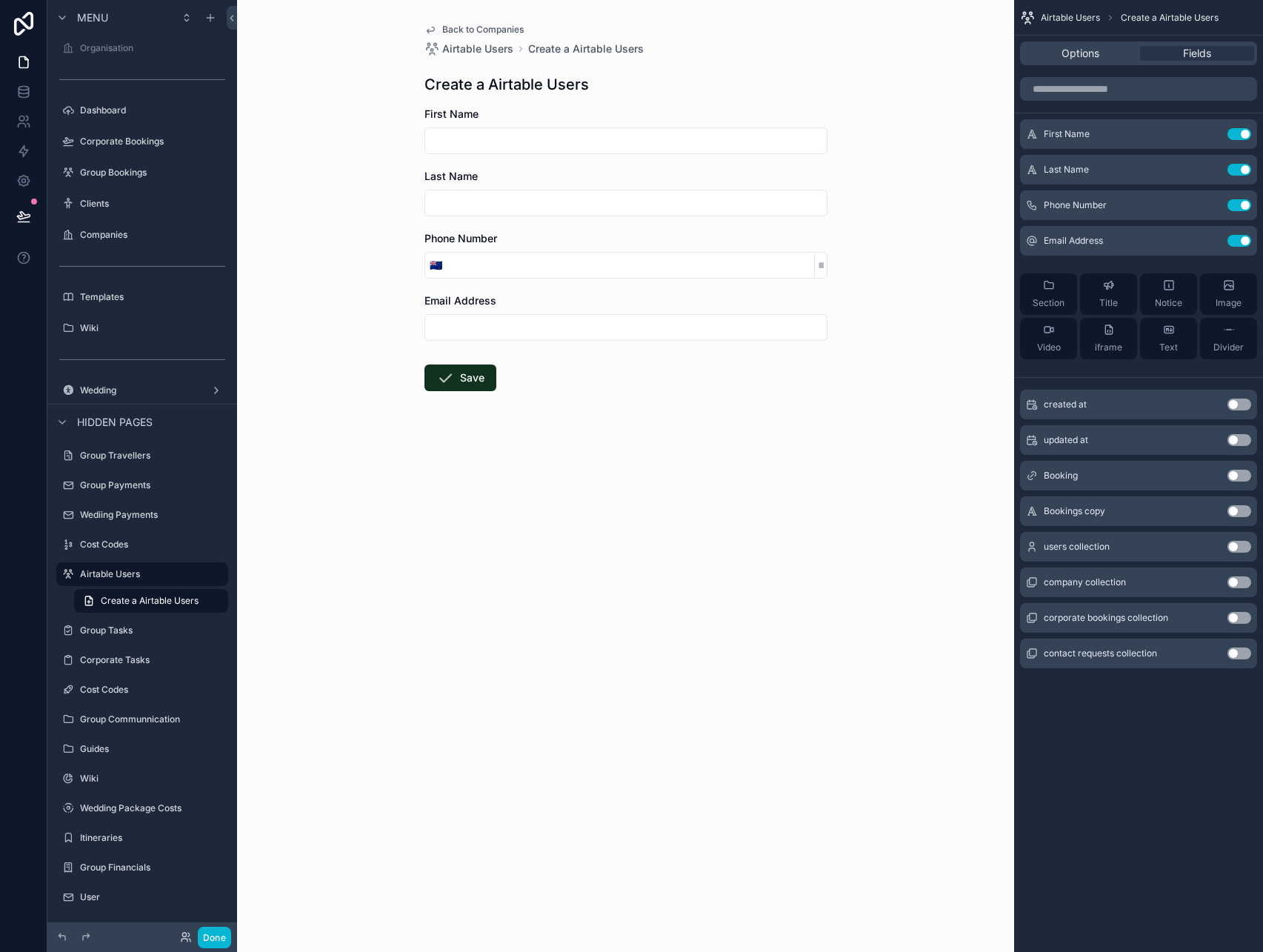
click at [1237, 578] on button "Use setting" at bounding box center [1239, 582] width 24 height 12
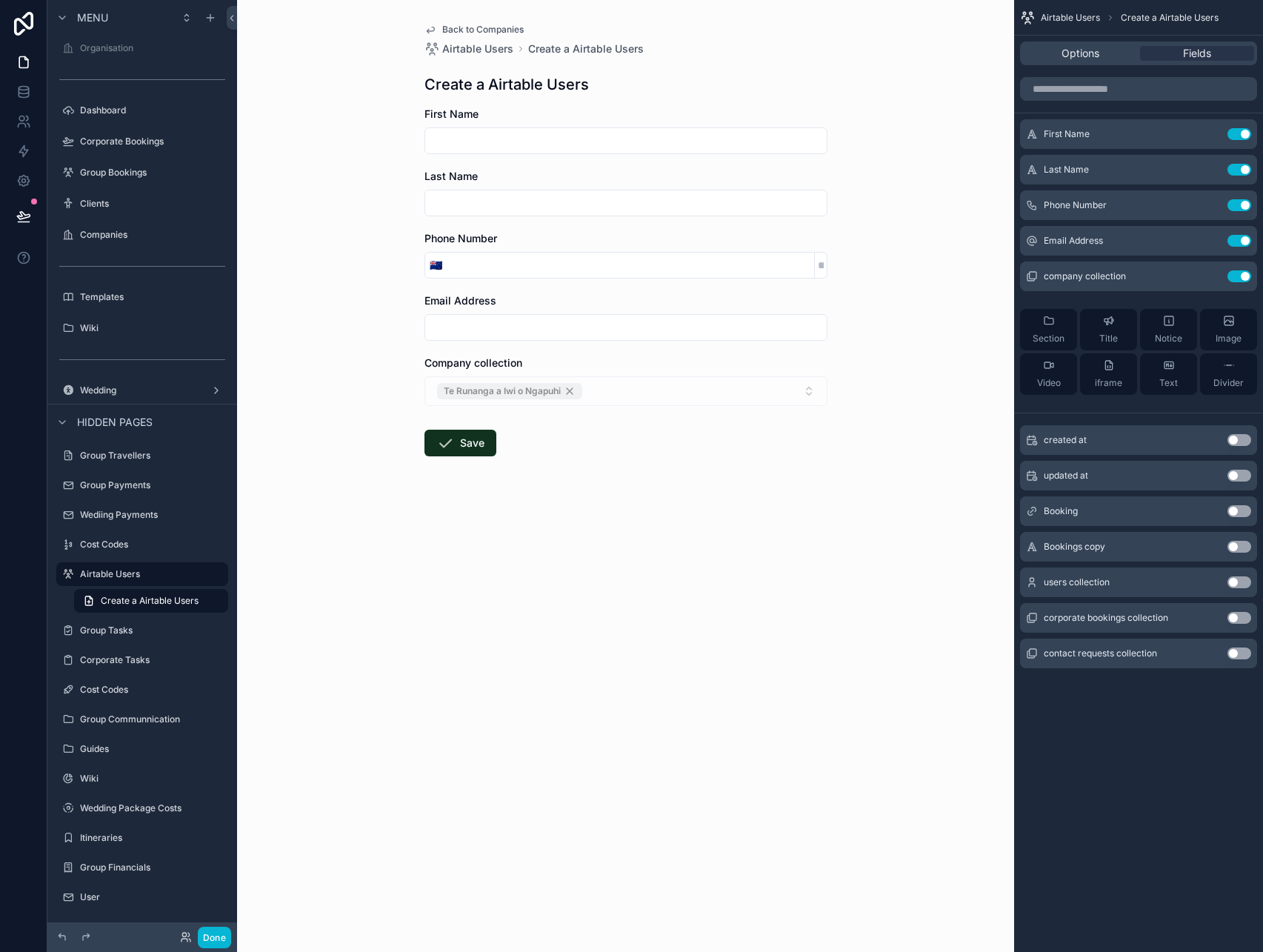
click at [477, 25] on span "Back to Companies" at bounding box center [482, 29] width 81 height 12
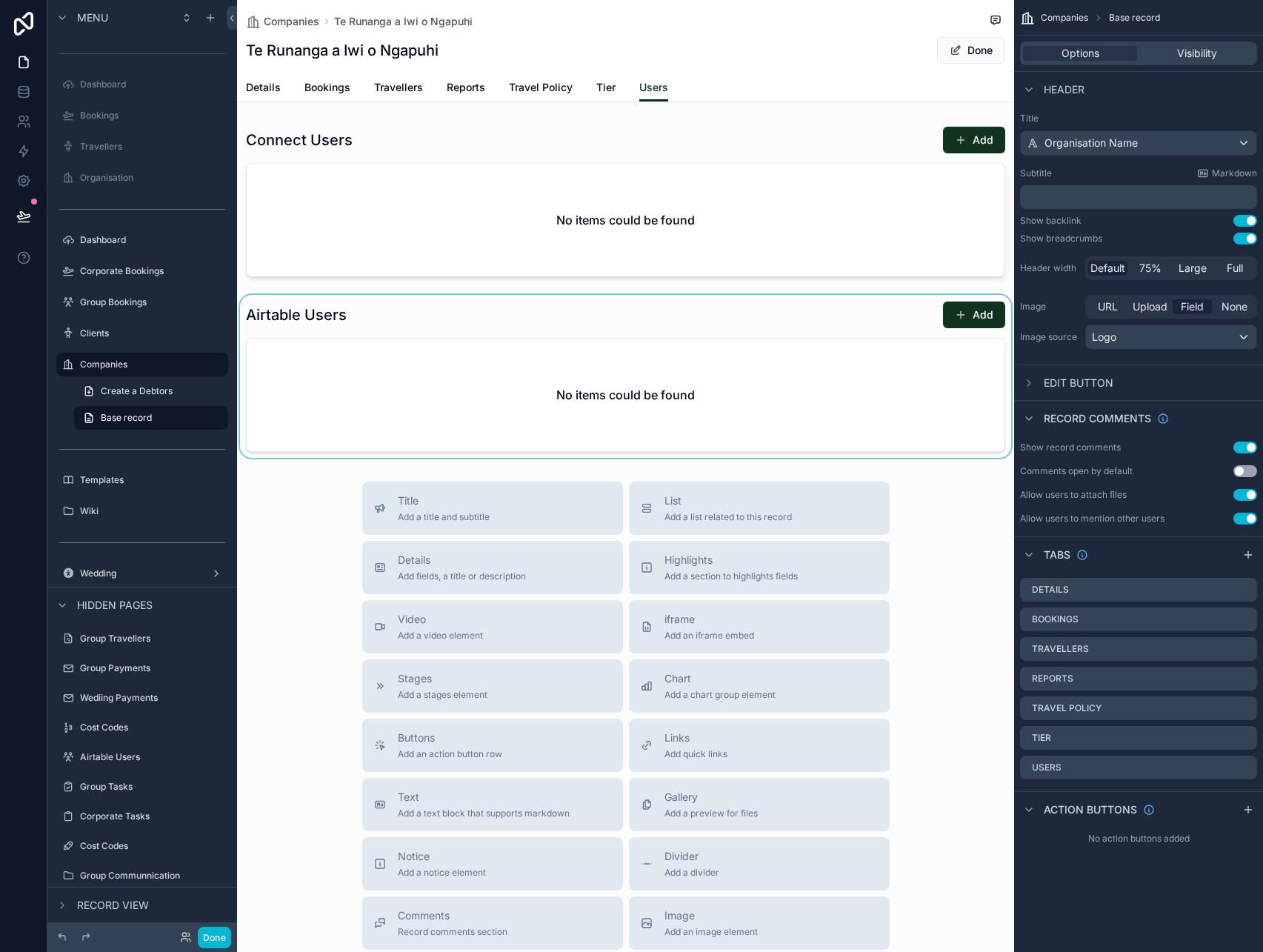
click at [966, 317] on div "scrollable content" at bounding box center [625, 376] width 777 height 163
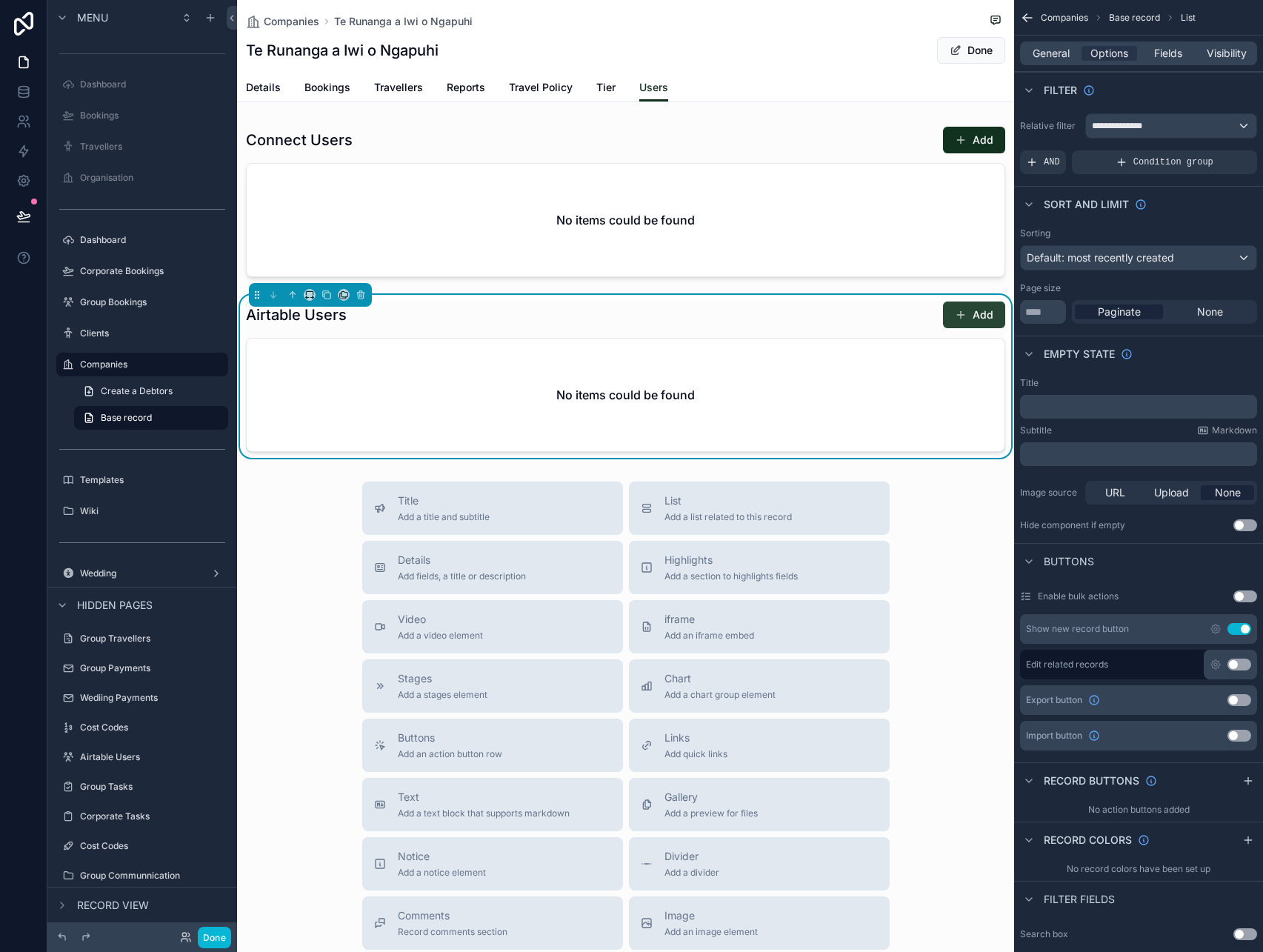
click at [984, 317] on button "Add" at bounding box center [974, 315] width 62 height 26
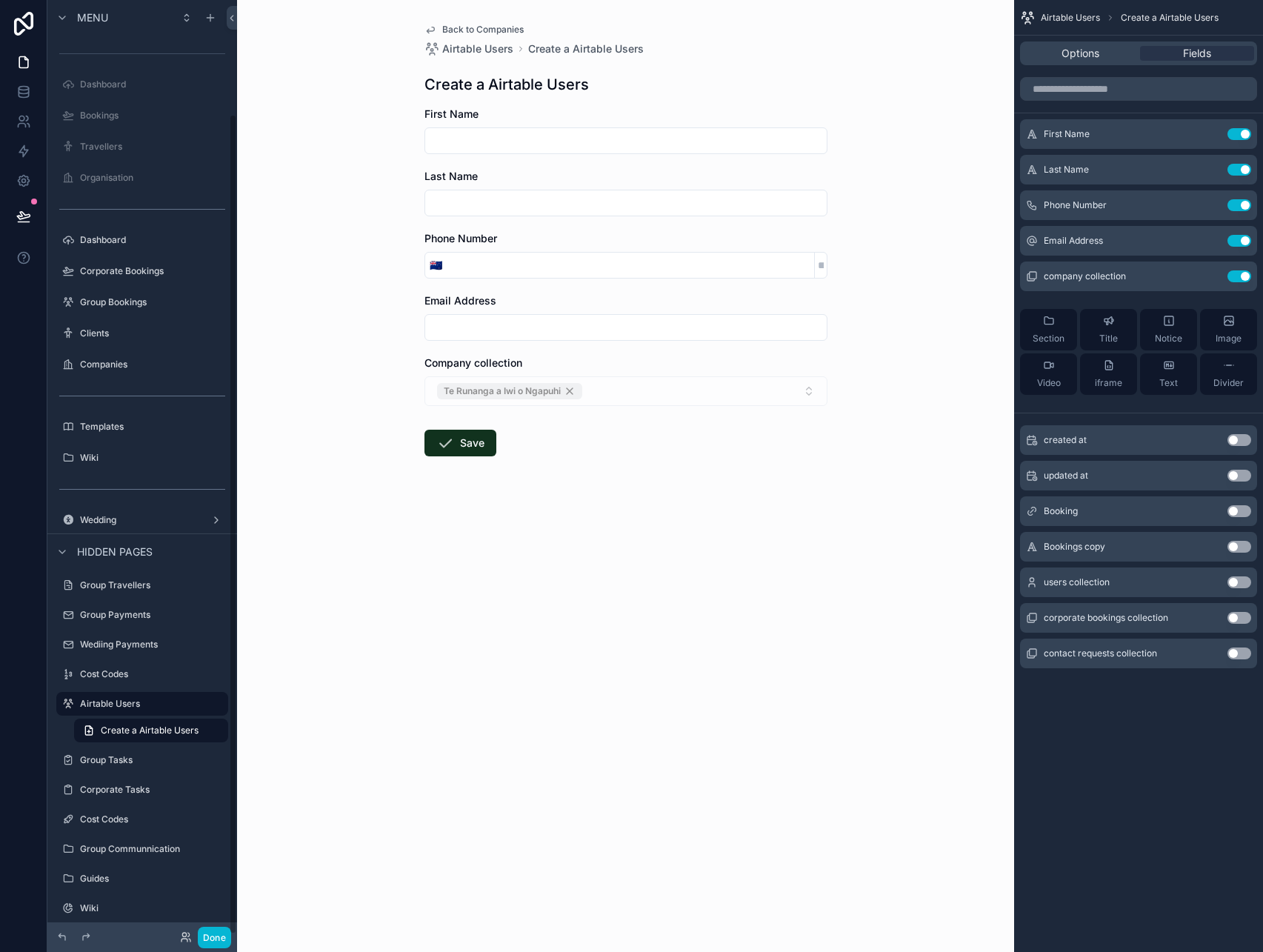
scroll to position [130, 0]
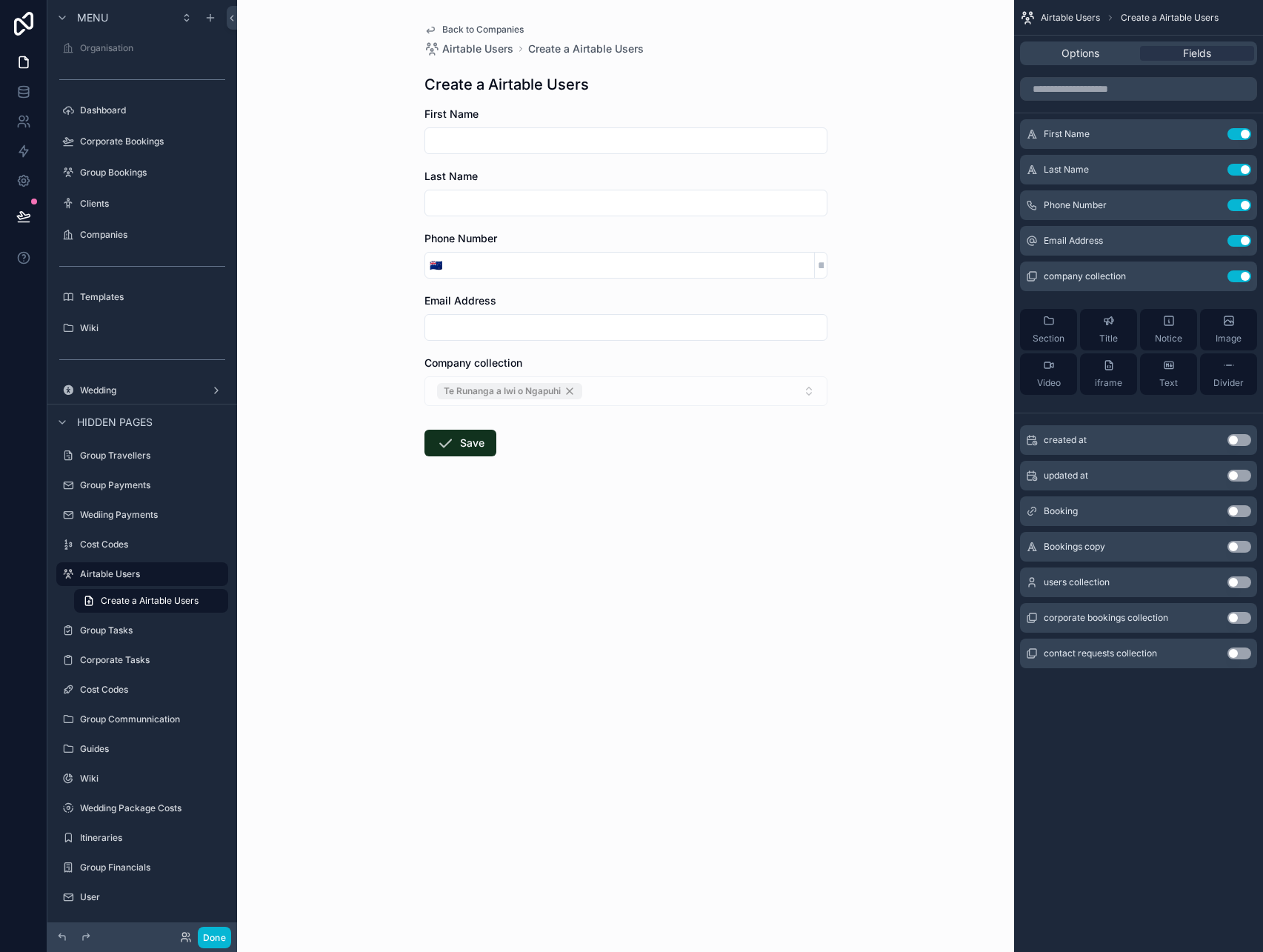
click at [468, 26] on span "Back to Companies" at bounding box center [482, 29] width 81 height 12
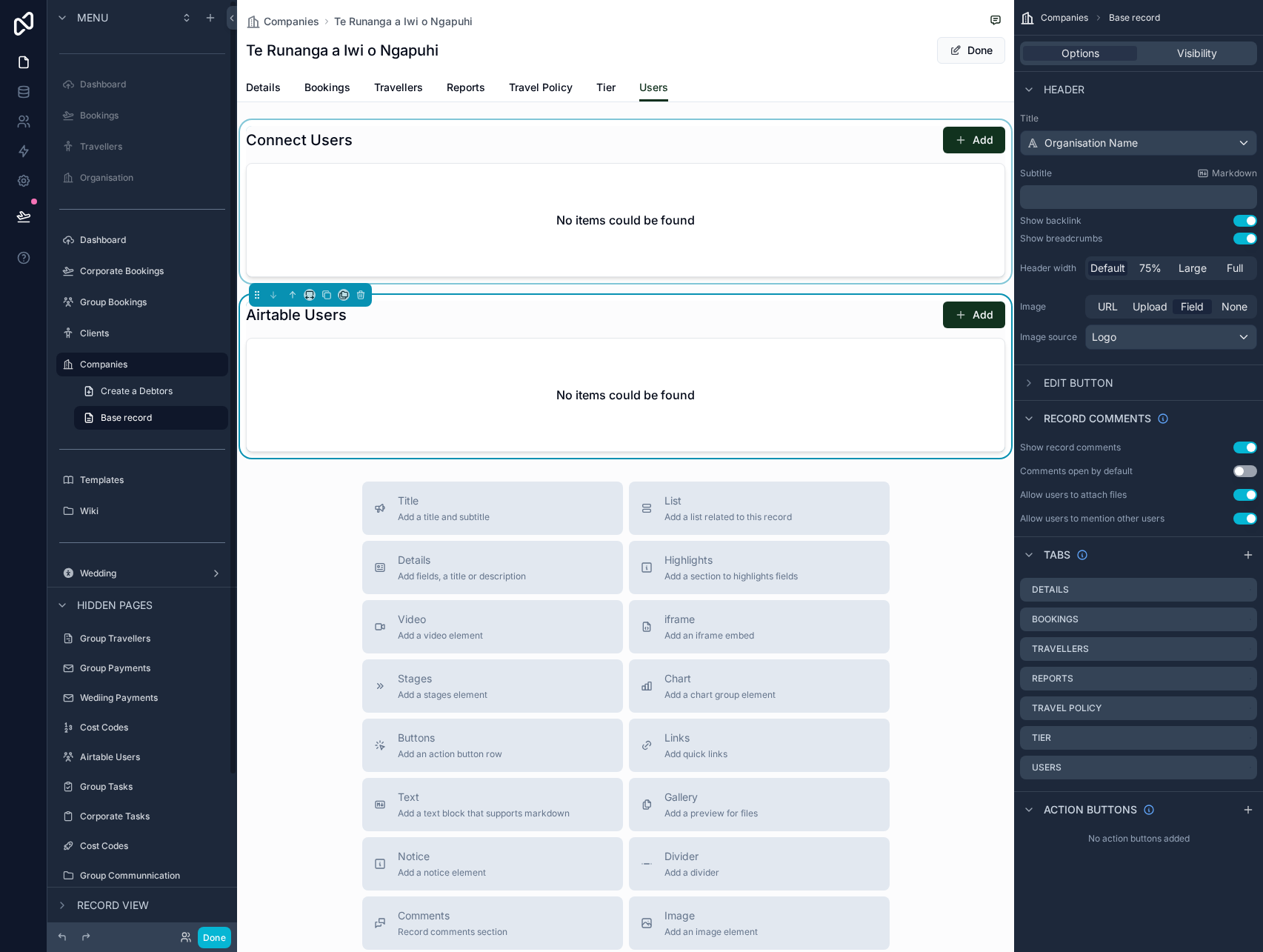
click at [967, 154] on div "scrollable content" at bounding box center [625, 201] width 777 height 163
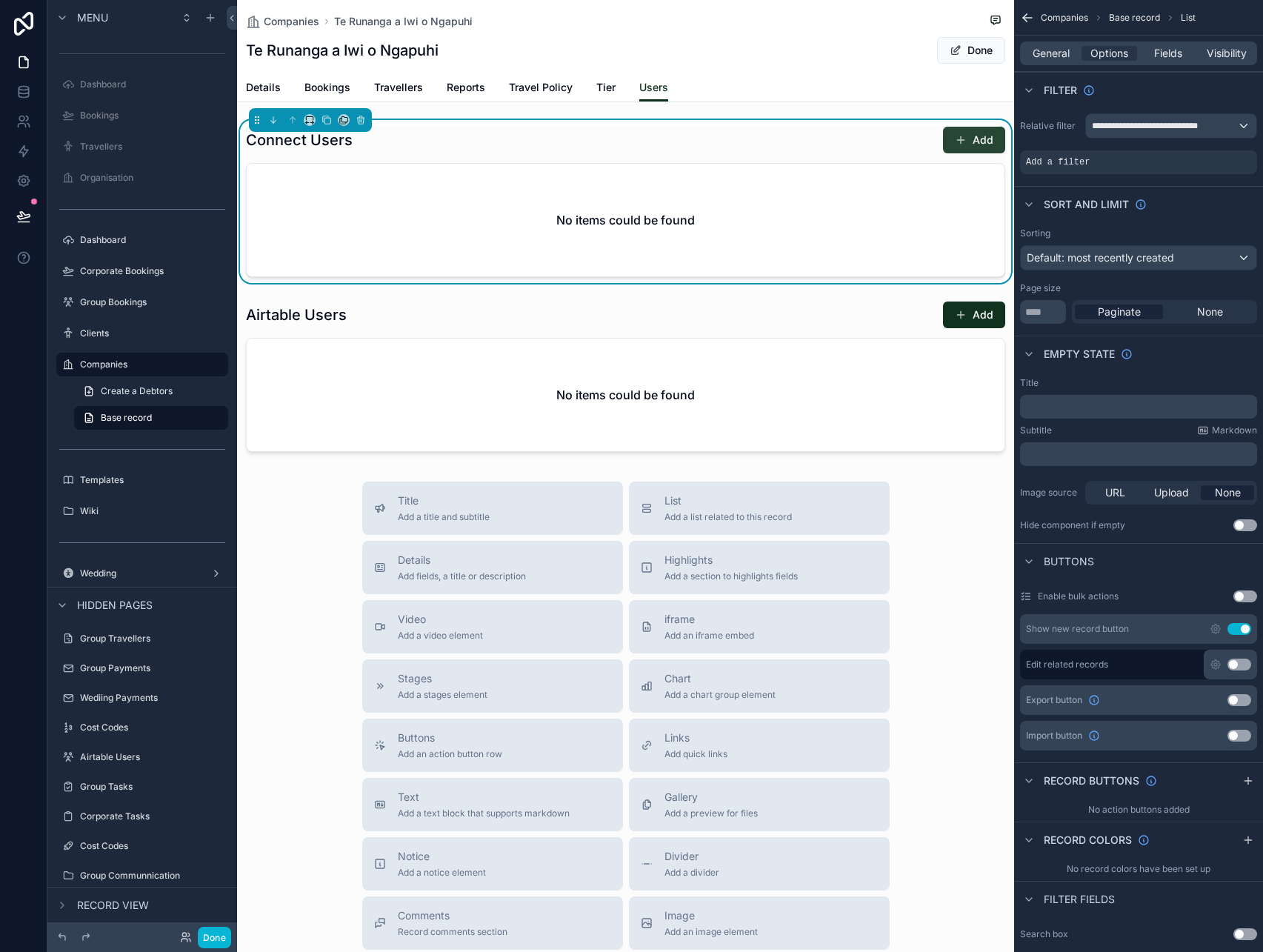
click at [968, 142] on button "Add" at bounding box center [974, 140] width 62 height 26
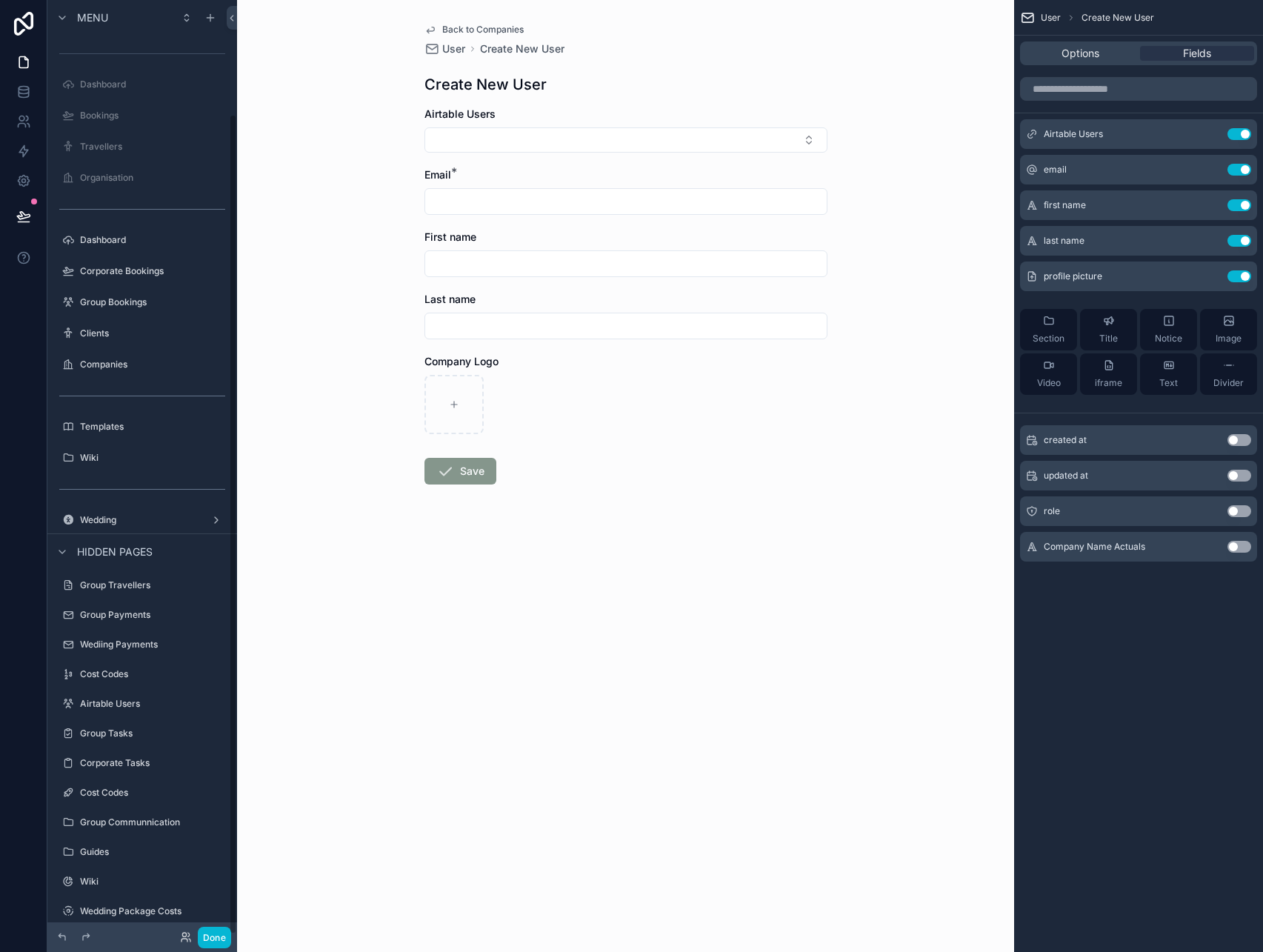
scroll to position [130, 0]
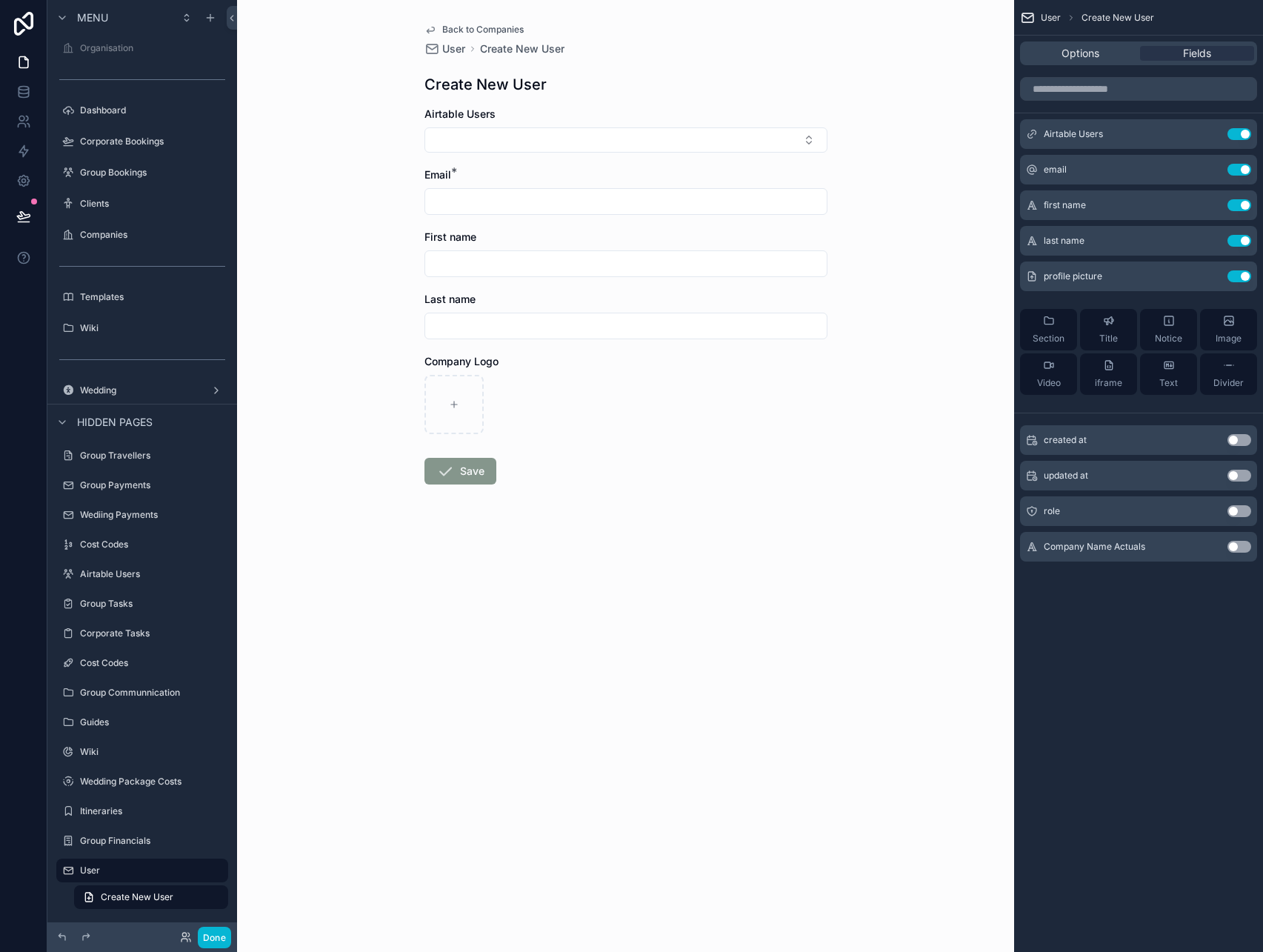
click at [1241, 546] on button "Use setting" at bounding box center [1239, 546] width 24 height 12
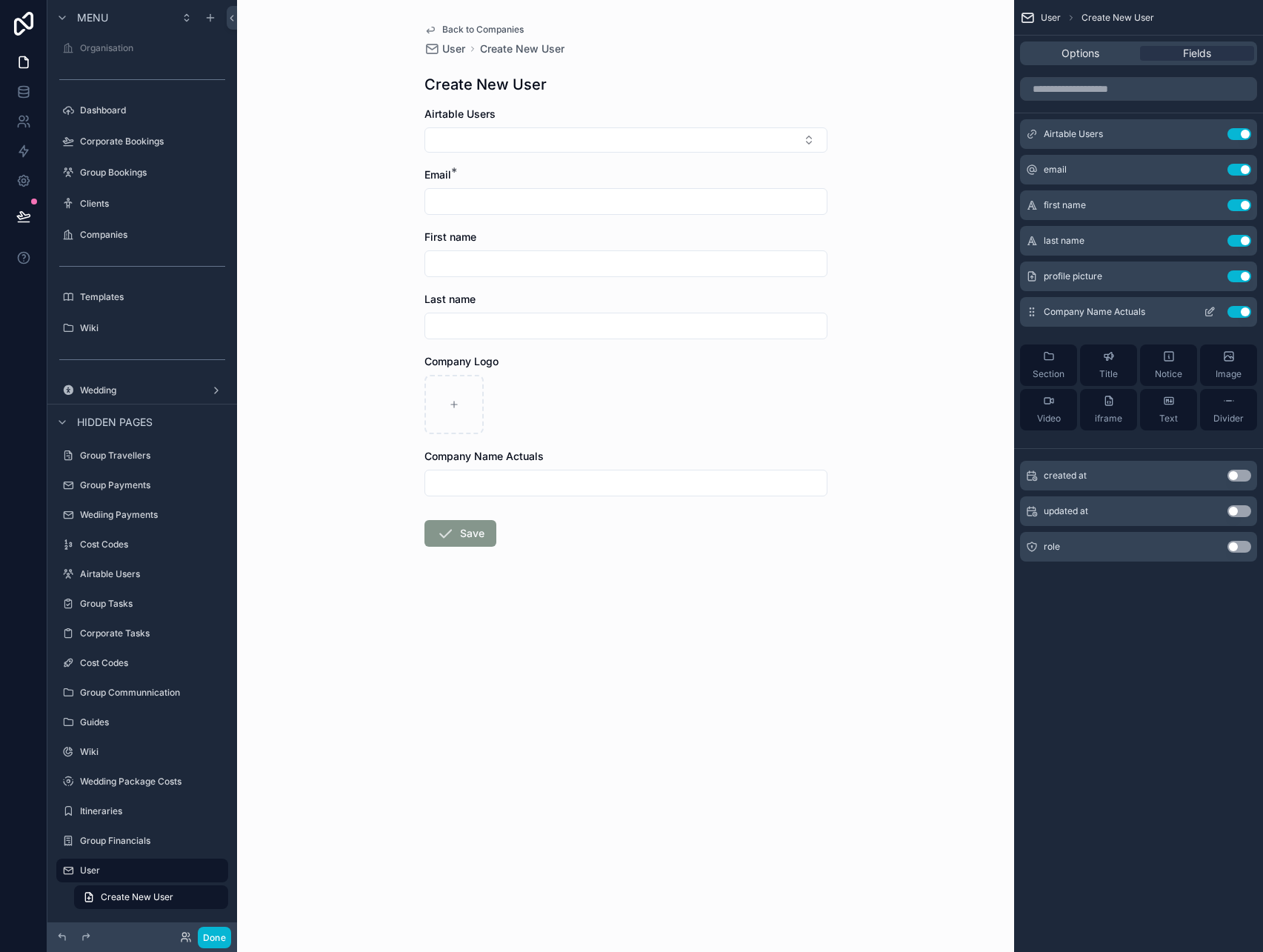
click at [1244, 310] on button "Use setting" at bounding box center [1239, 311] width 24 height 12
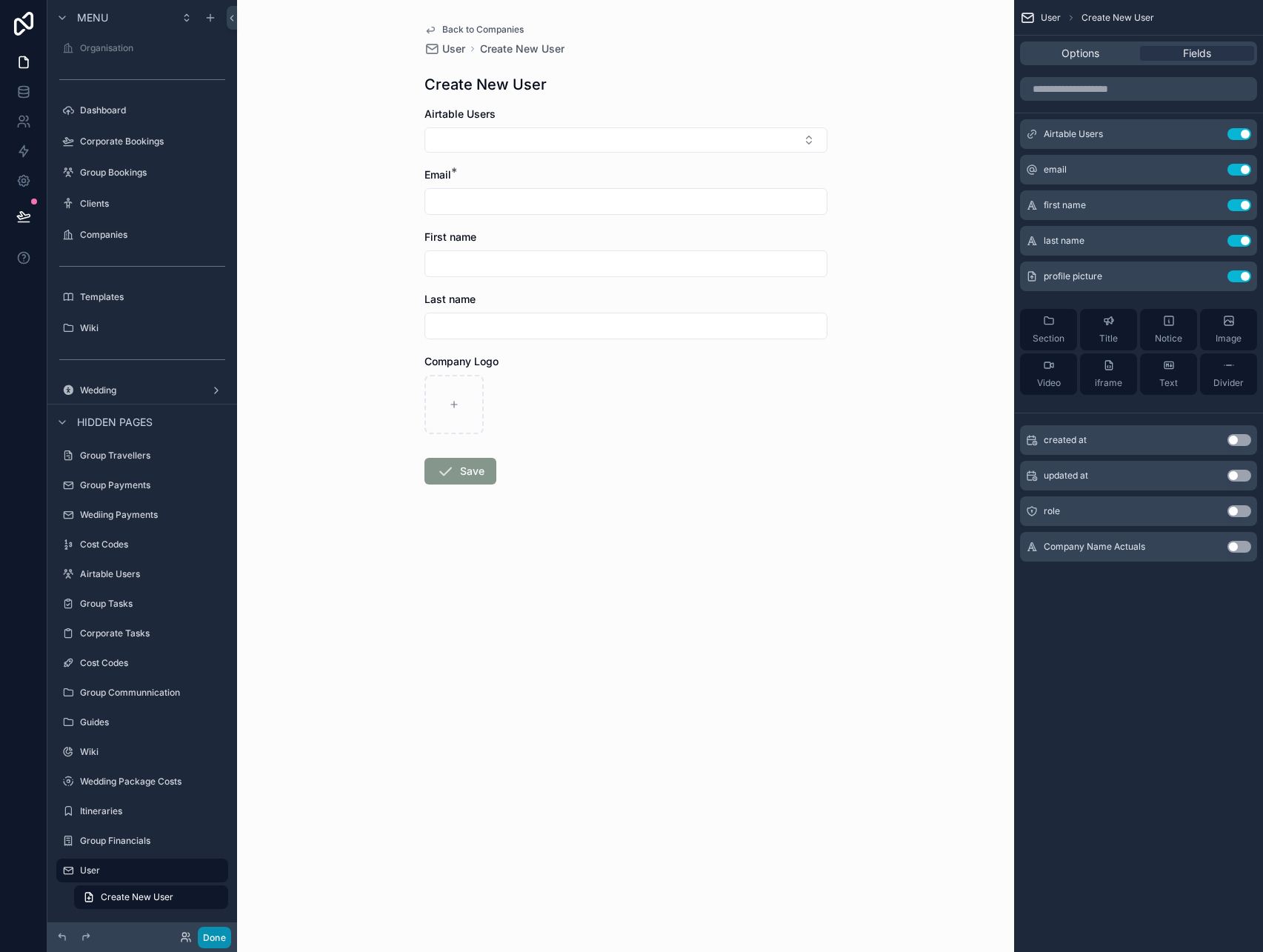
click at [207, 937] on button "Done" at bounding box center [214, 937] width 33 height 22
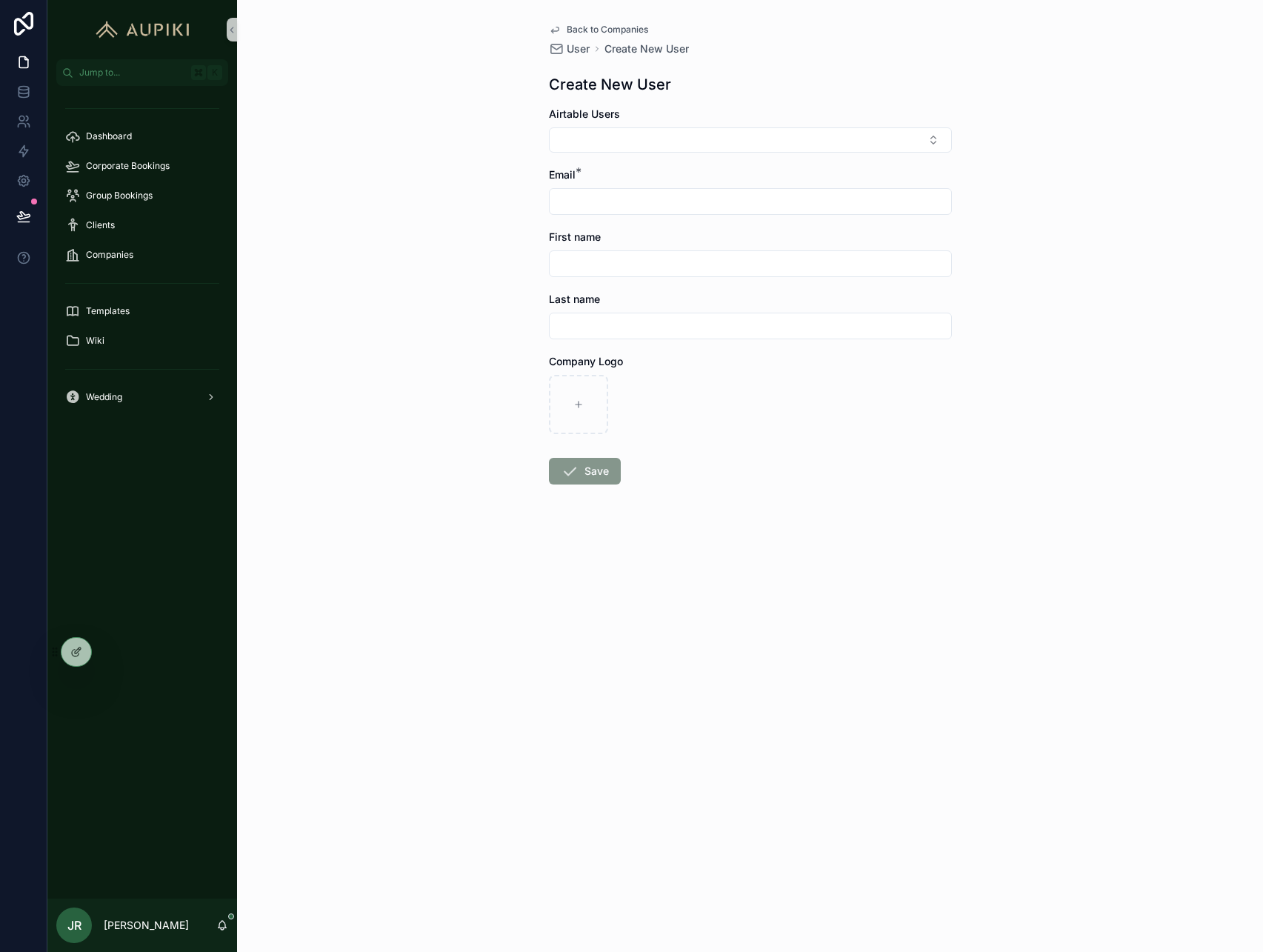
click at [628, 31] on span "Back to Companies" at bounding box center [607, 29] width 81 height 12
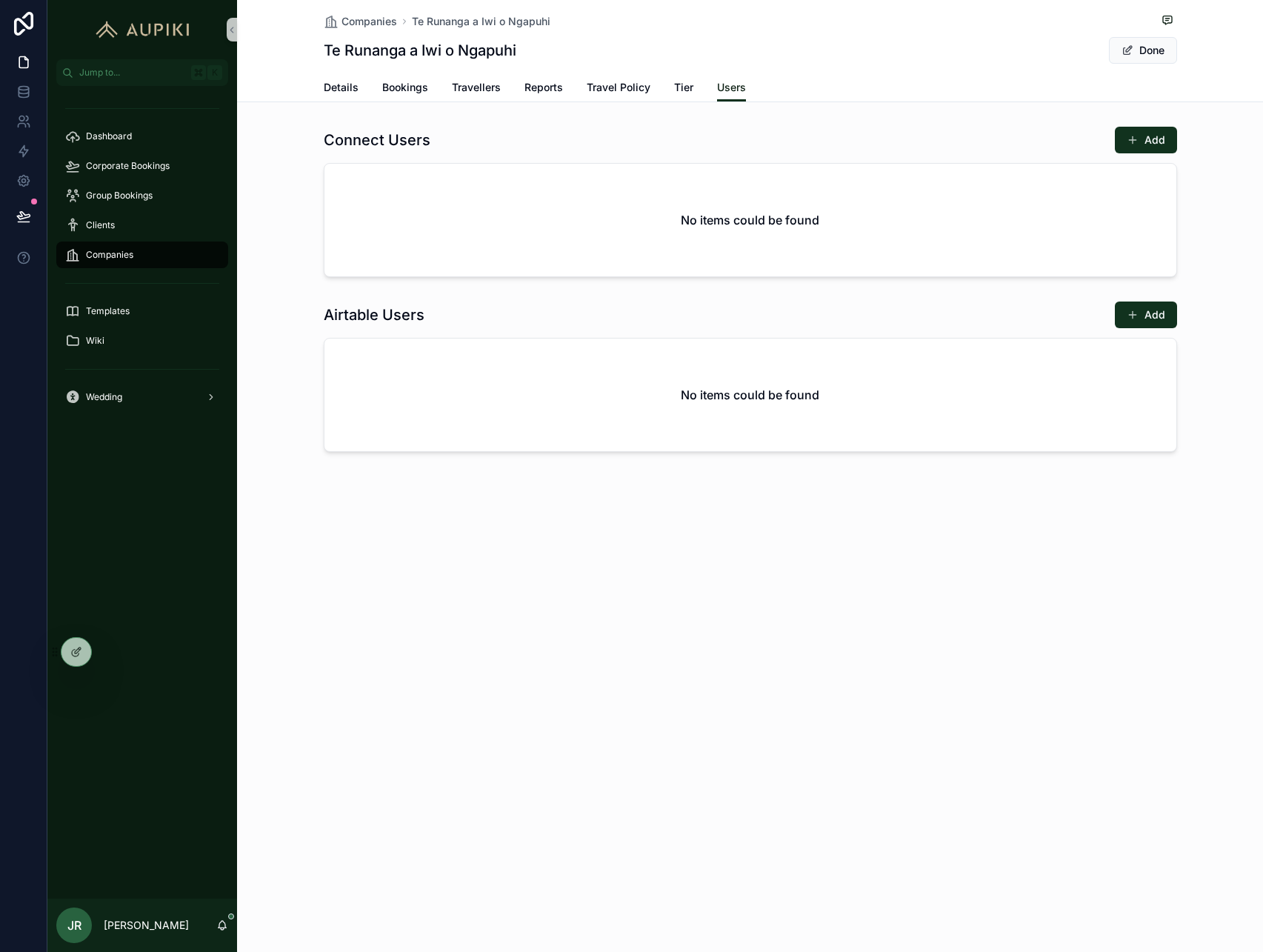
click at [735, 89] on span "Users" at bounding box center [731, 87] width 29 height 15
click at [1150, 48] on button "Done" at bounding box center [1143, 50] width 68 height 26
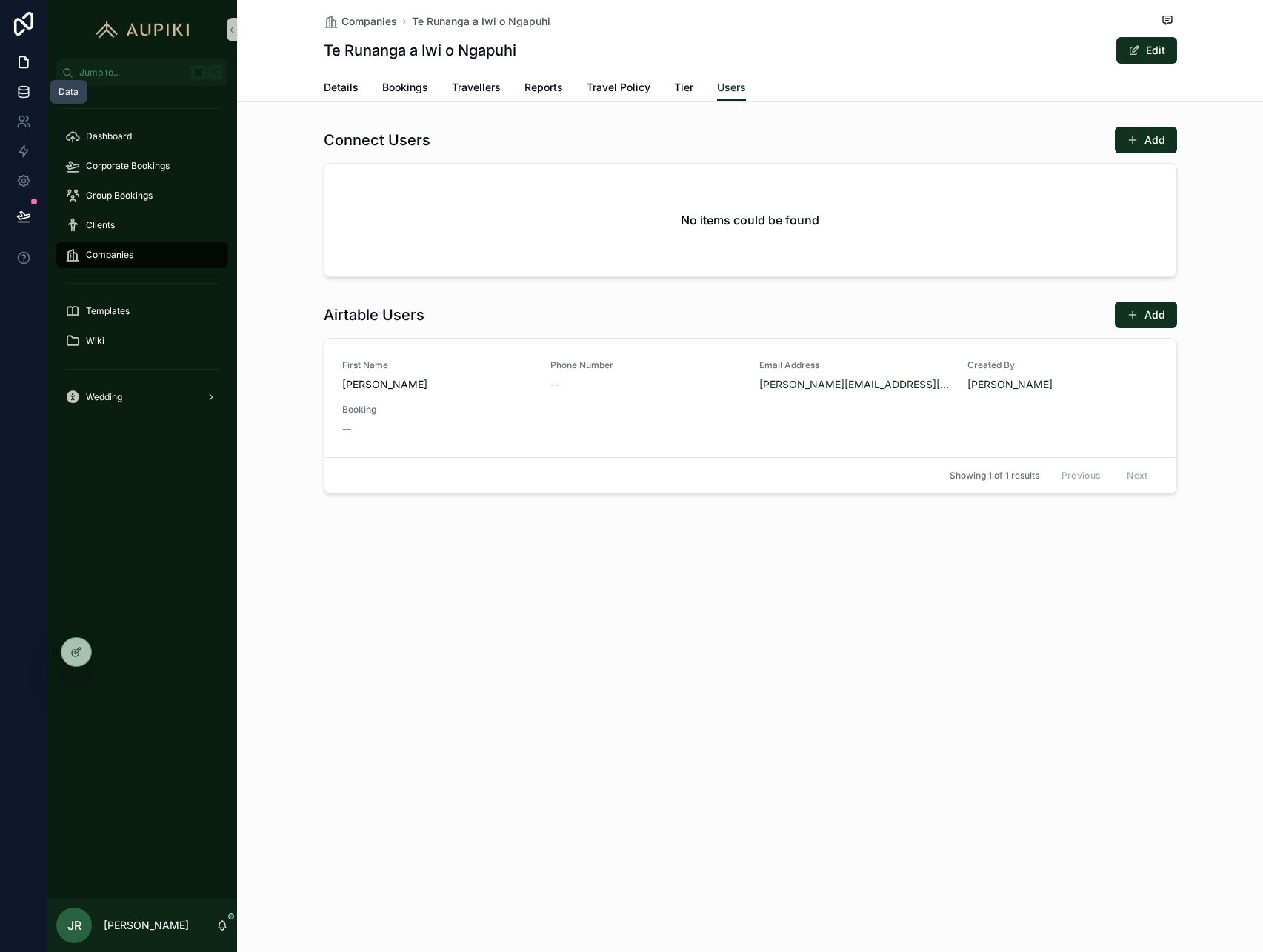
click at [12, 92] on link at bounding box center [23, 92] width 46 height 29
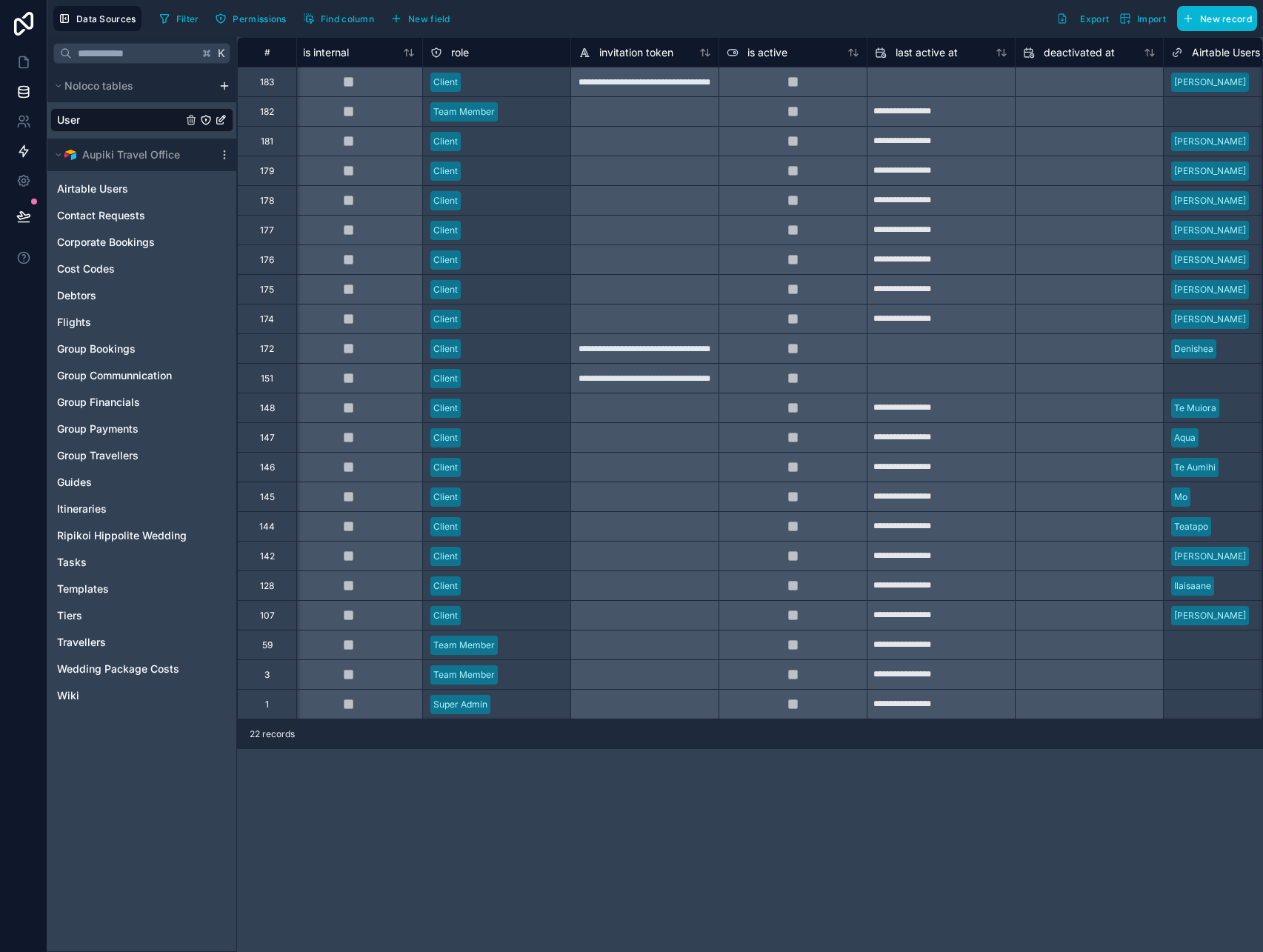
scroll to position [0, 585]
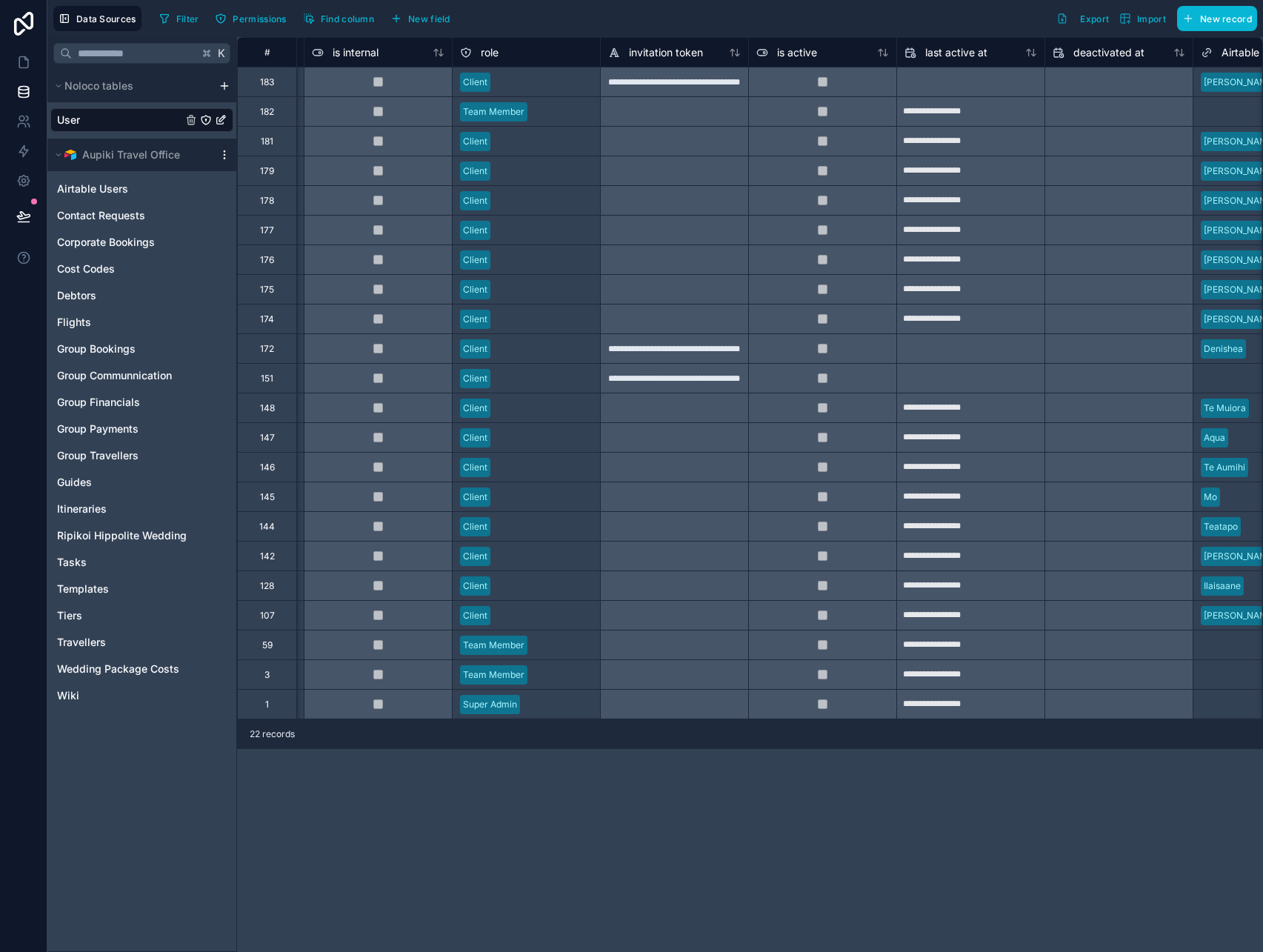
click at [226, 157] on icon "scrollable content" at bounding box center [224, 154] width 12 height 12
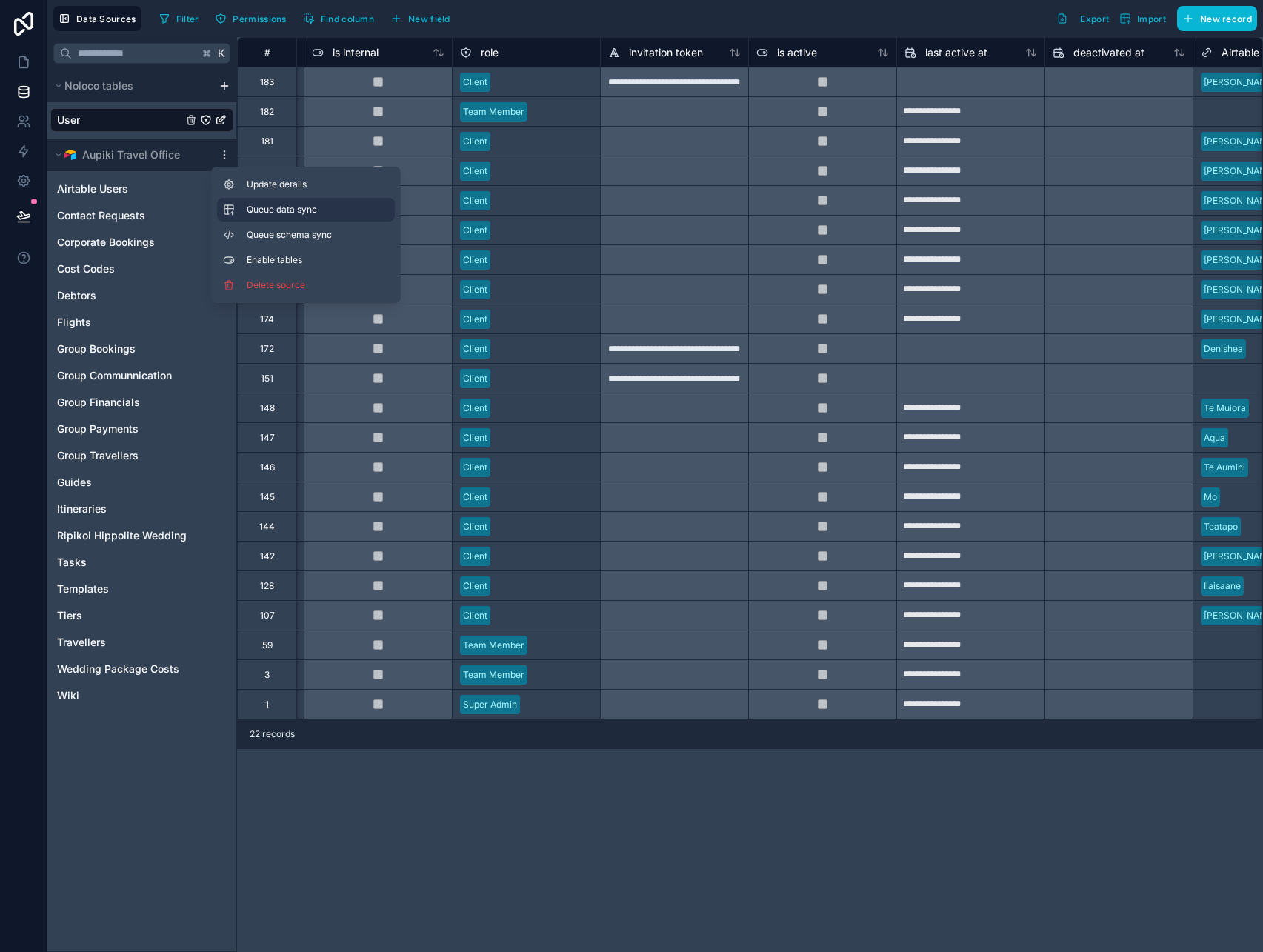
click at [251, 204] on span "Queue data sync" at bounding box center [300, 209] width 107 height 12
click at [258, 227] on button "Queue schema sync" at bounding box center [306, 235] width 178 height 24
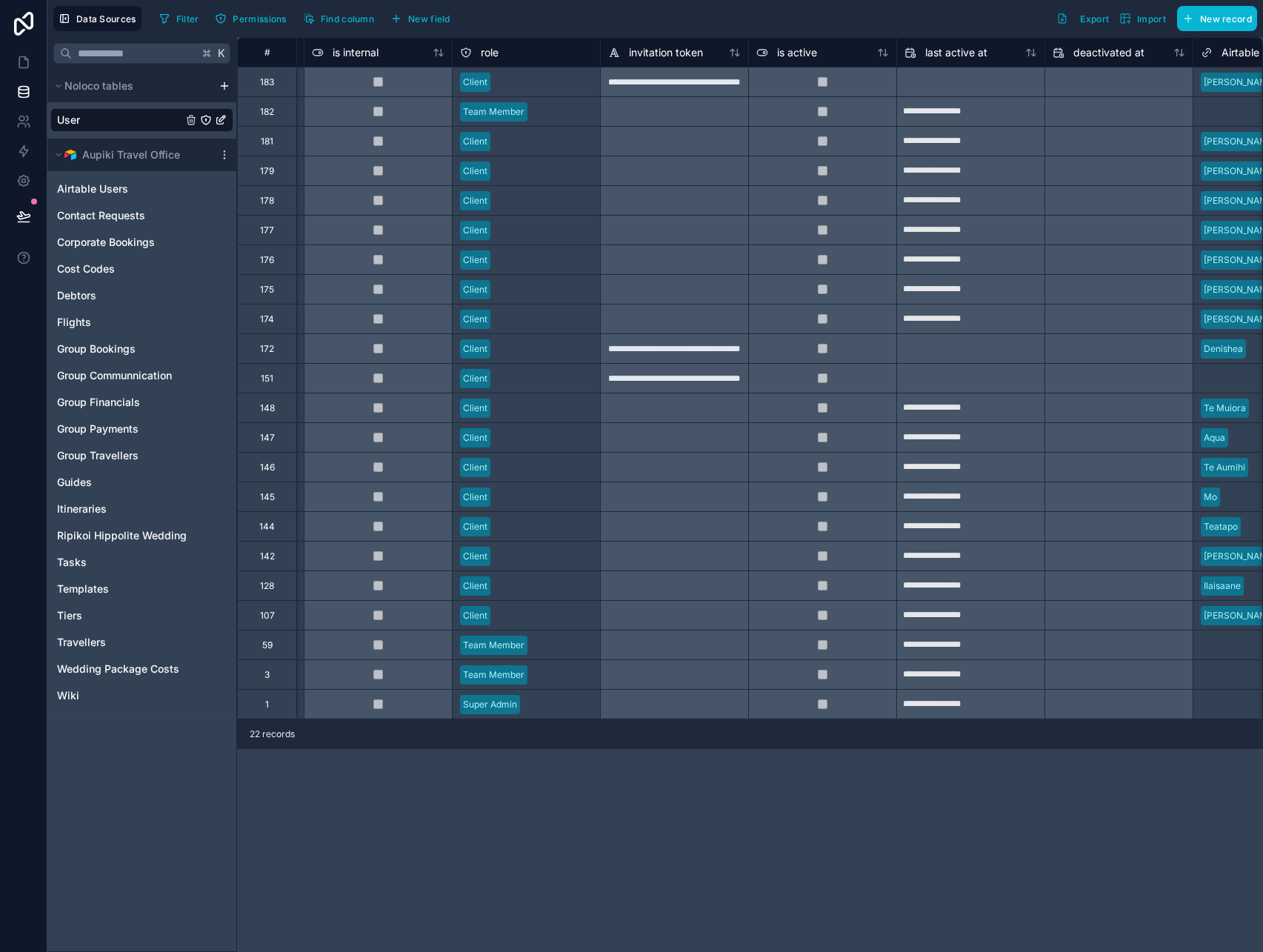
click at [97, 769] on div "K Noloco tables User Aupiki Travel Office Airtable Users Contact Requests Corpo…" at bounding box center [142, 495] width 190 height 915
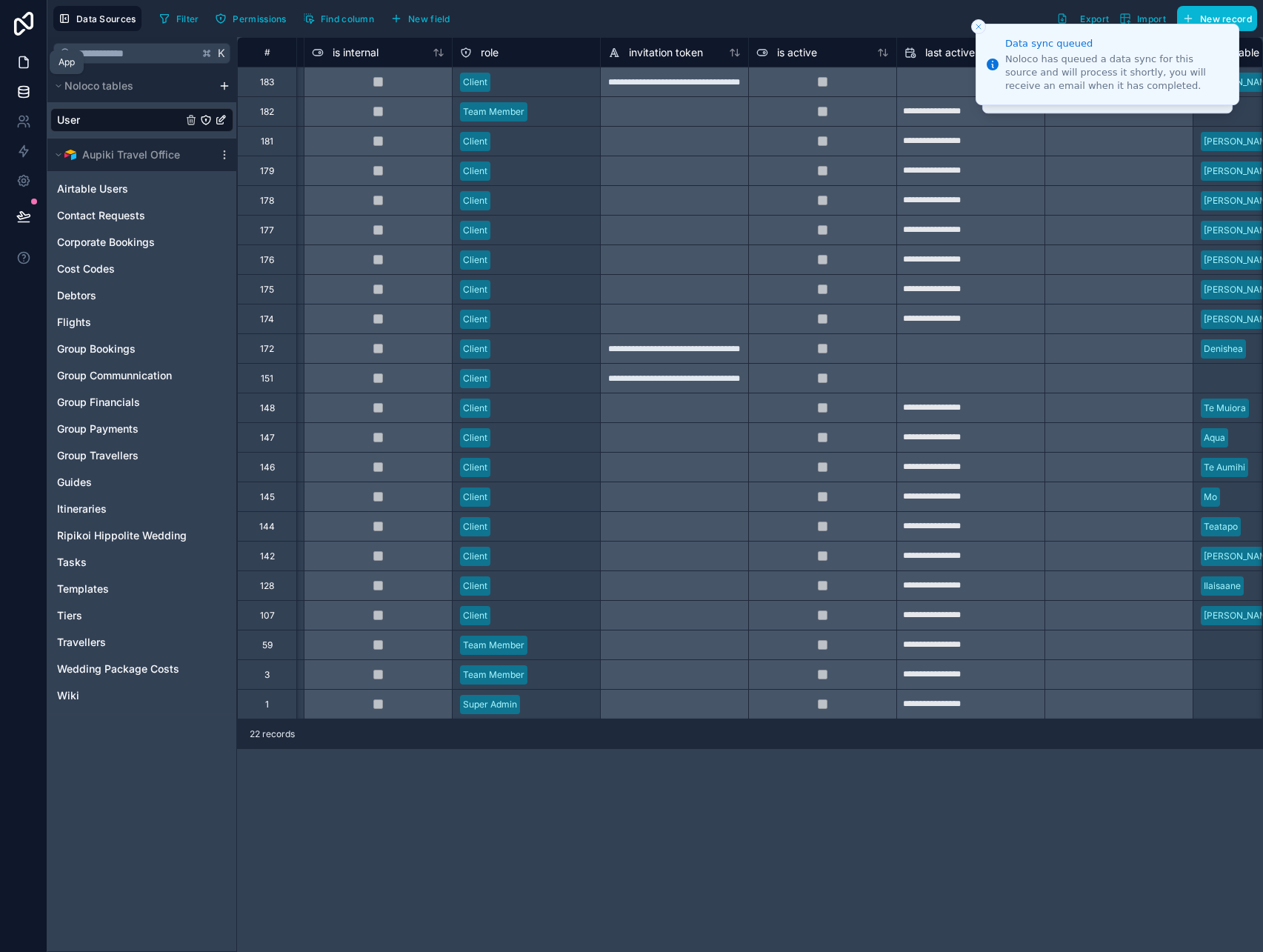
click at [26, 53] on link at bounding box center [23, 62] width 46 height 29
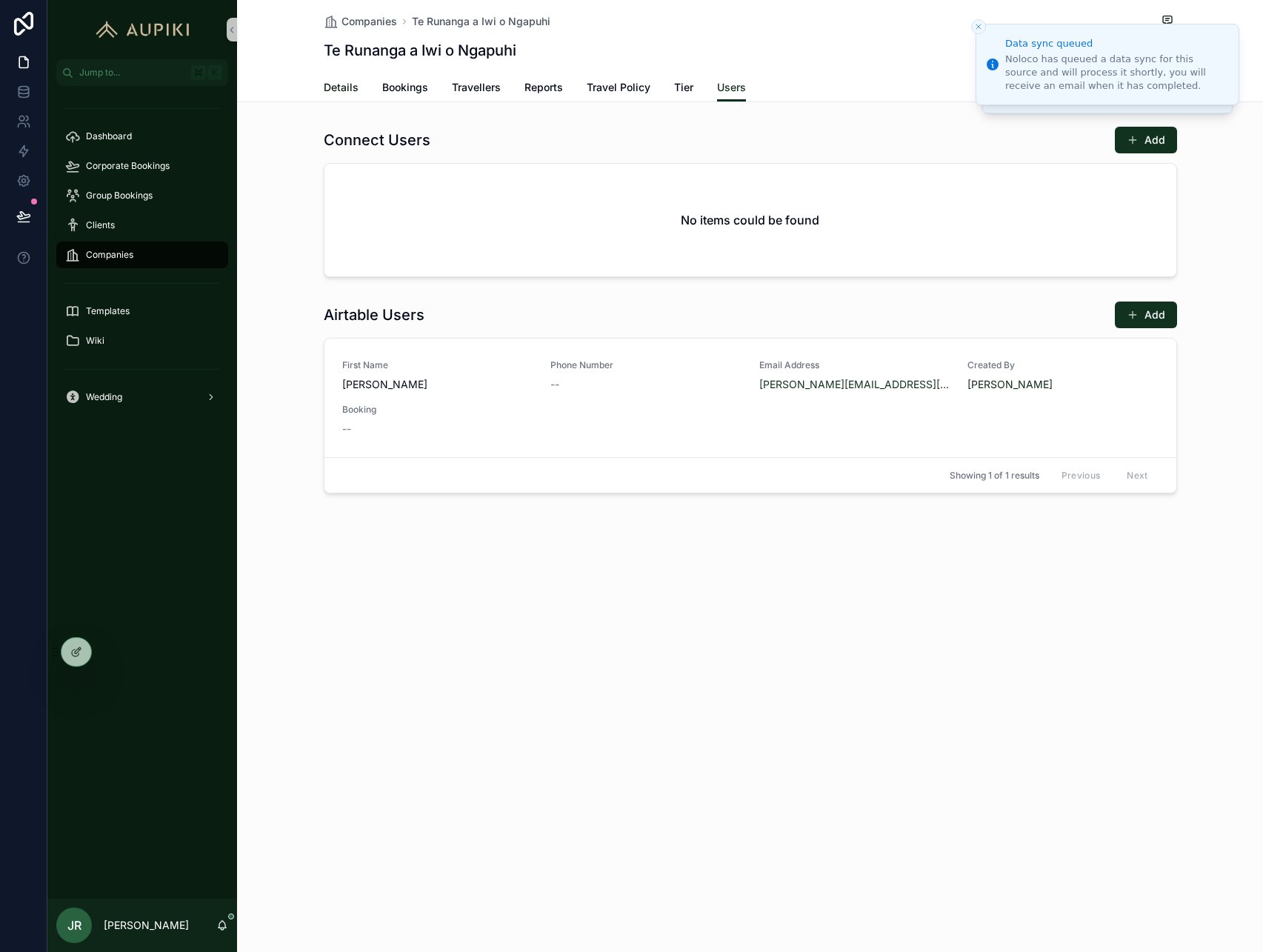
click at [351, 81] on span "Details" at bounding box center [341, 87] width 35 height 15
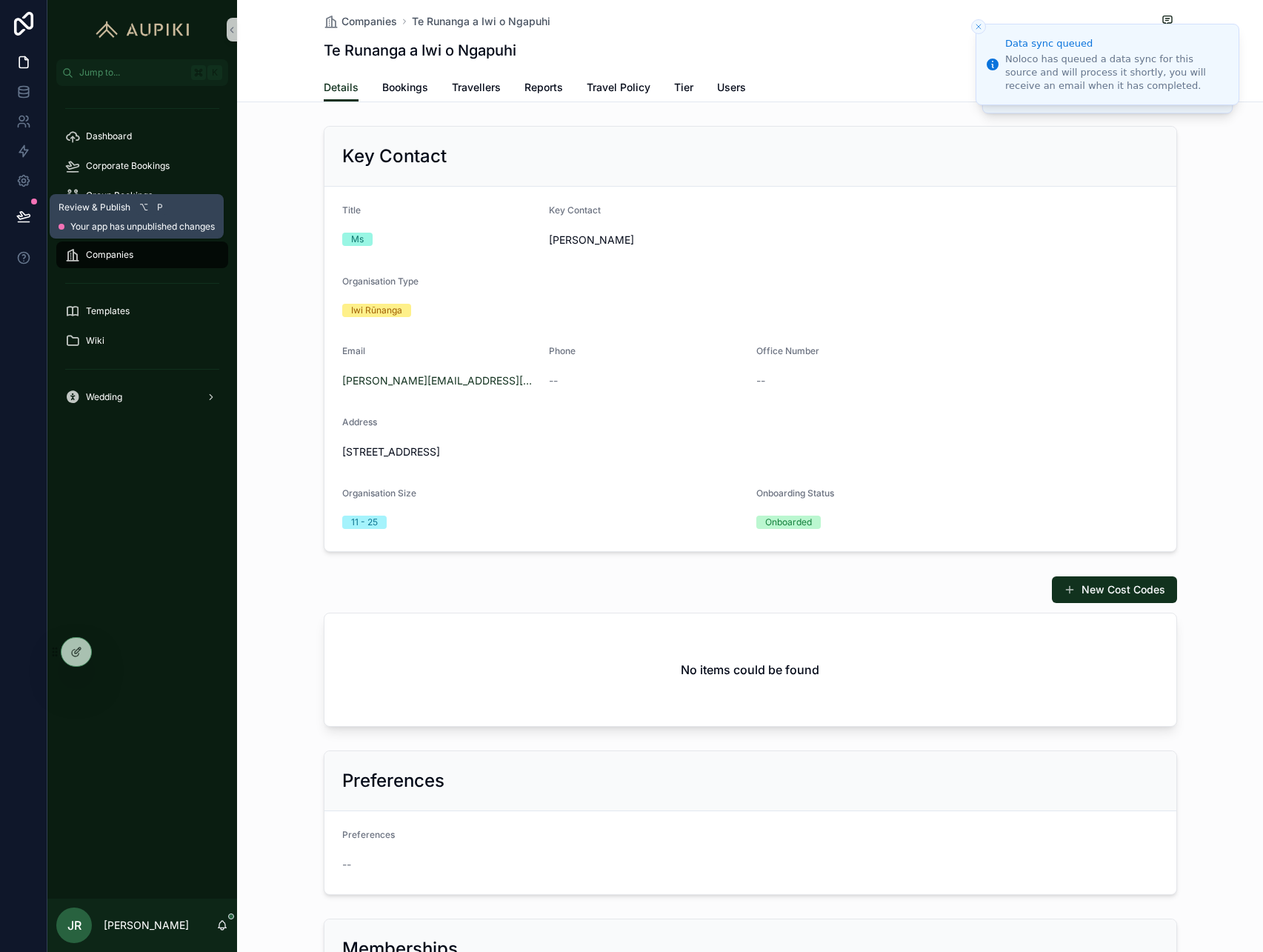
click at [29, 217] on icon at bounding box center [23, 216] width 15 height 15
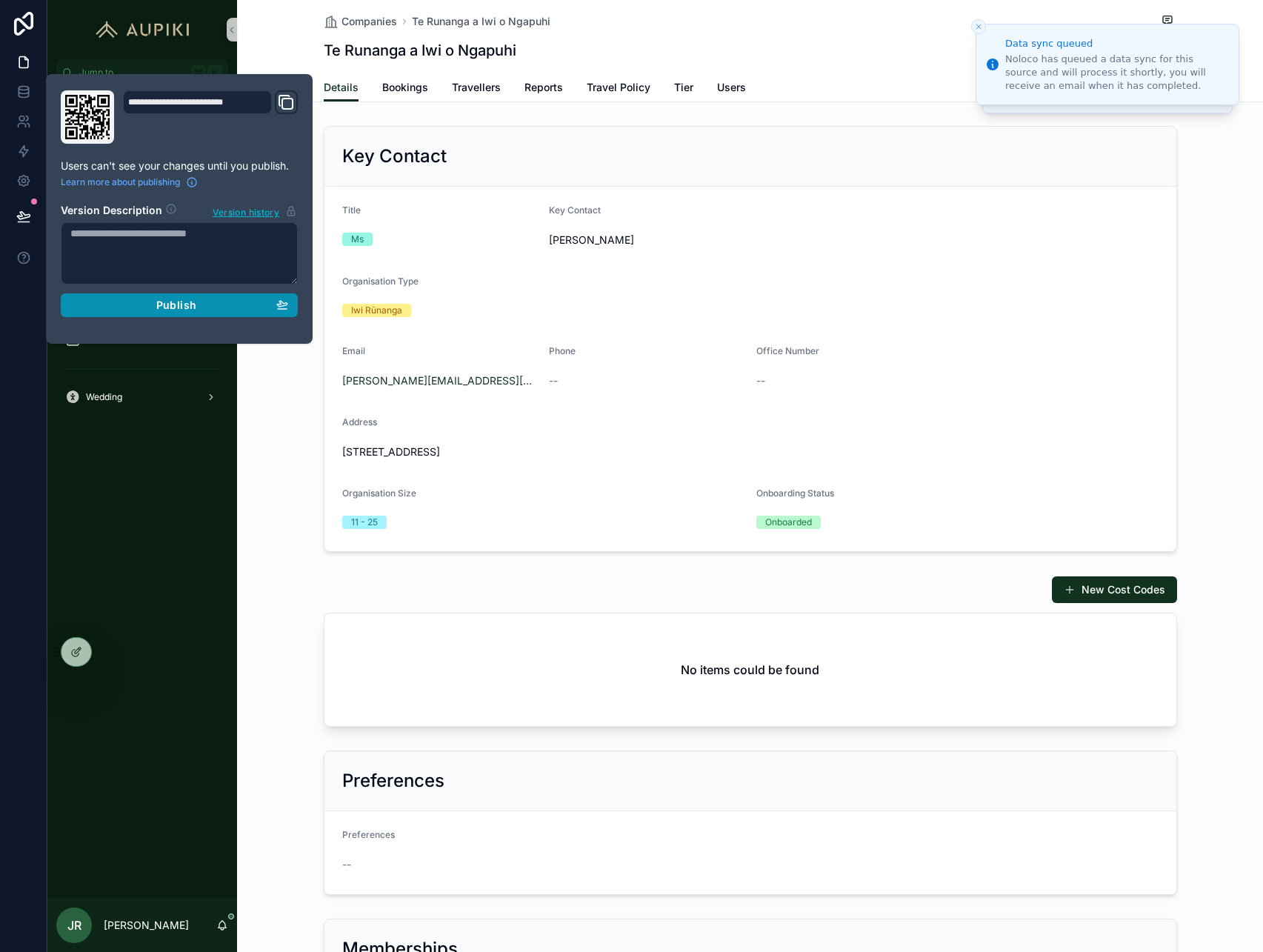
click at [222, 316] on button "Publish" at bounding box center [179, 305] width 237 height 24
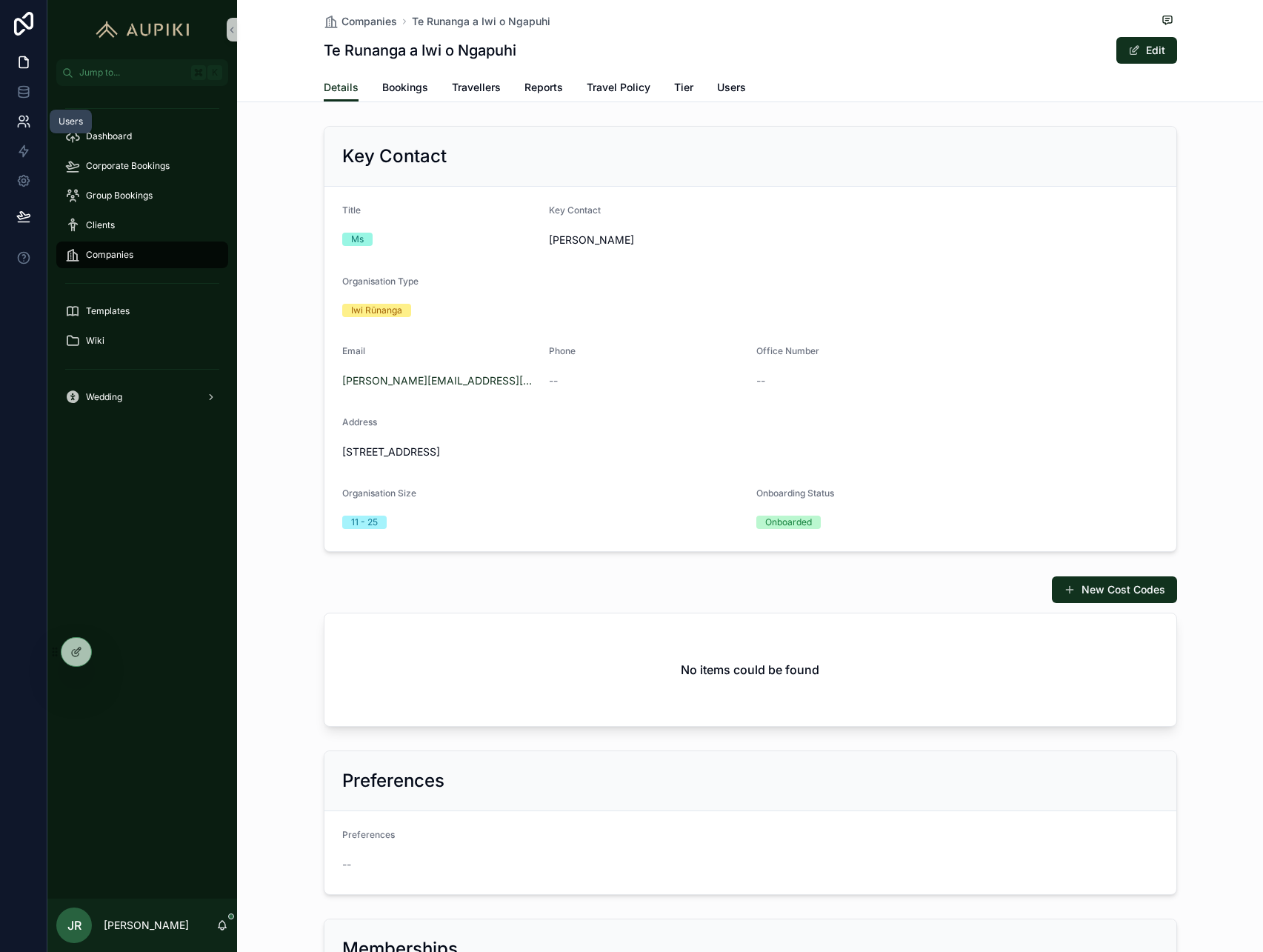
click at [28, 118] on icon at bounding box center [23, 121] width 15 height 15
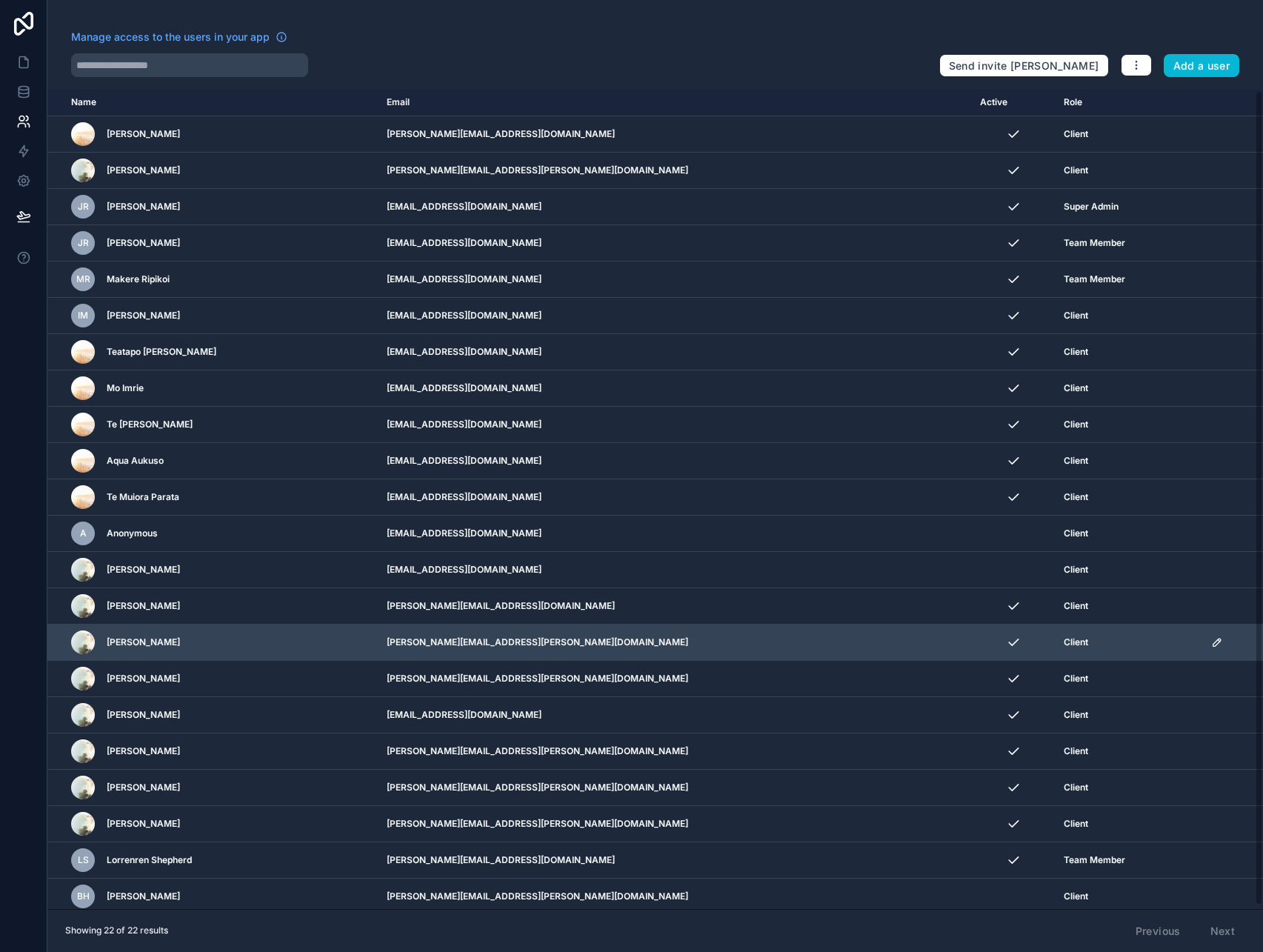
scroll to position [5, 0]
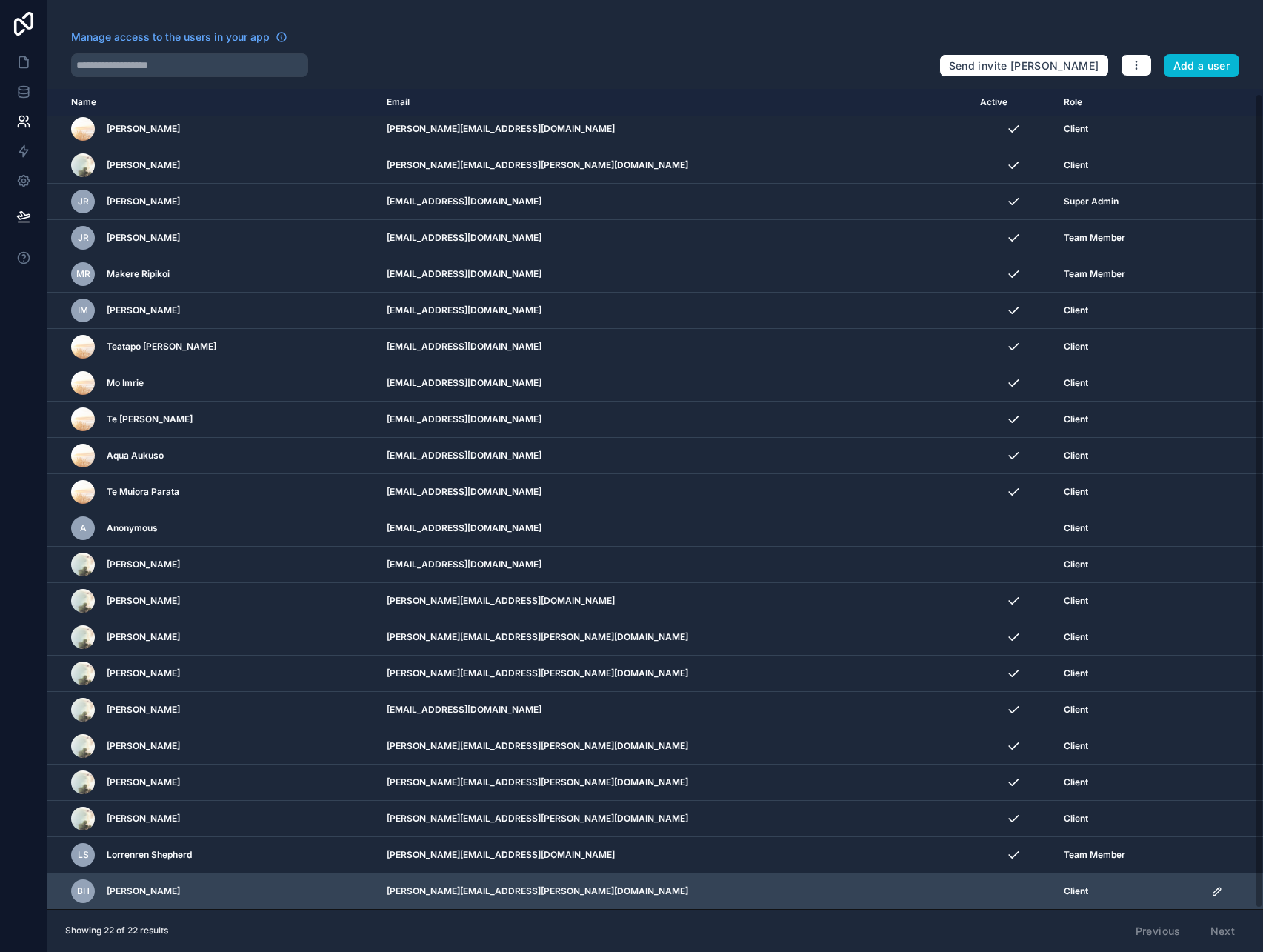
click at [1213, 890] on icon "scrollable content" at bounding box center [1217, 892] width 8 height 8
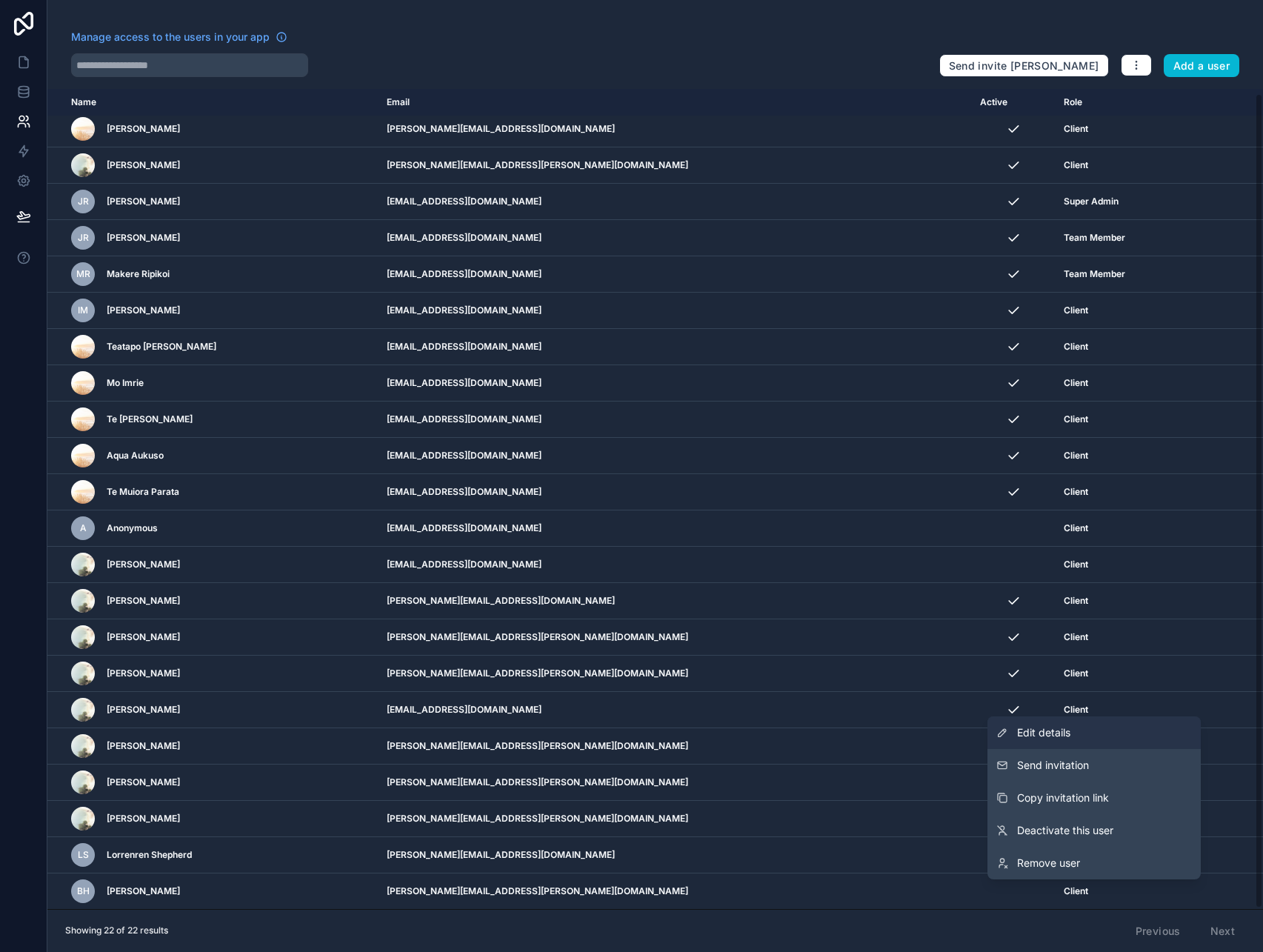
click at [1153, 730] on link "Edit details" at bounding box center [1094, 733] width 214 height 33
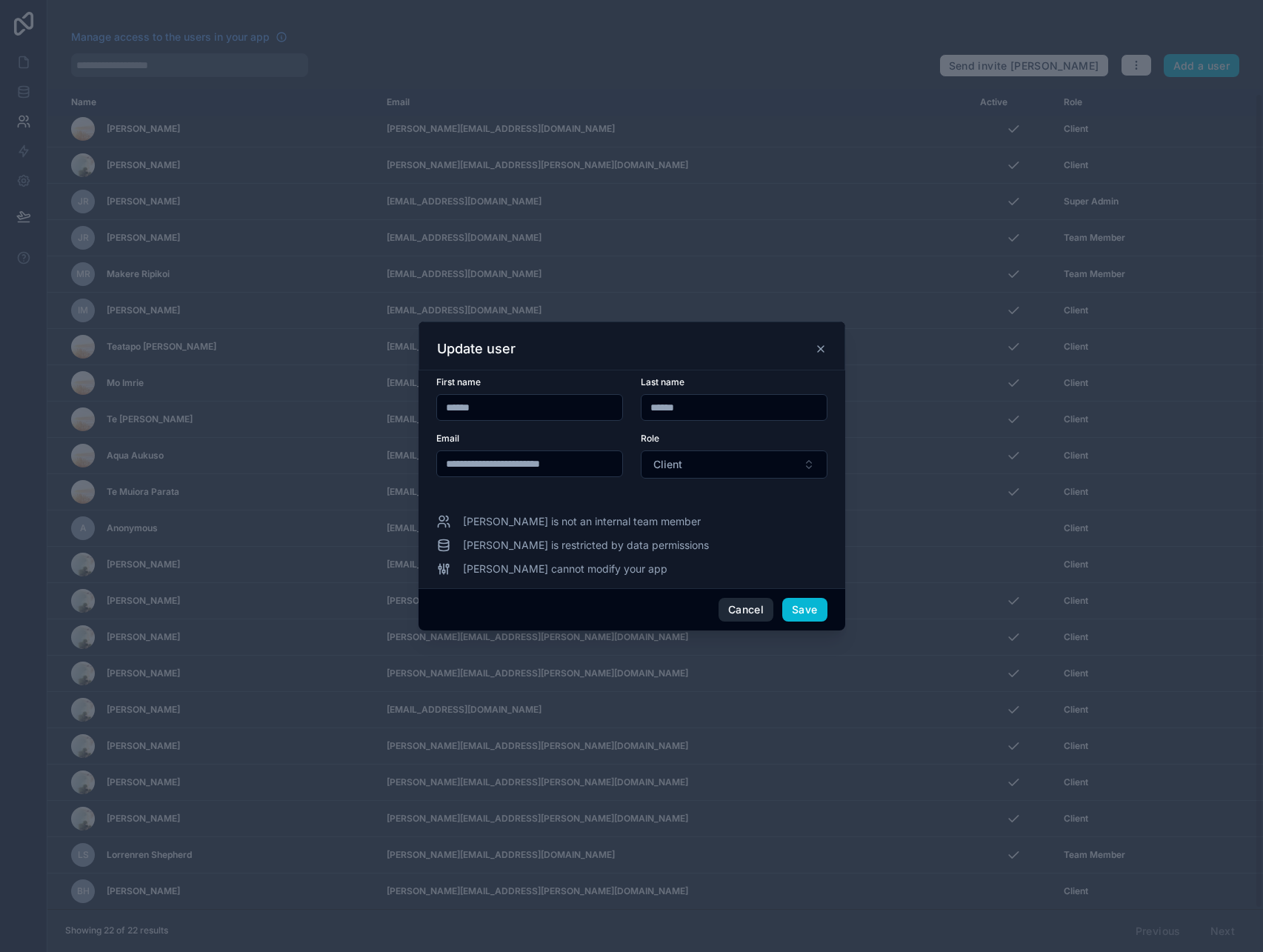
click at [754, 611] on button "Cancel" at bounding box center [745, 609] width 55 height 24
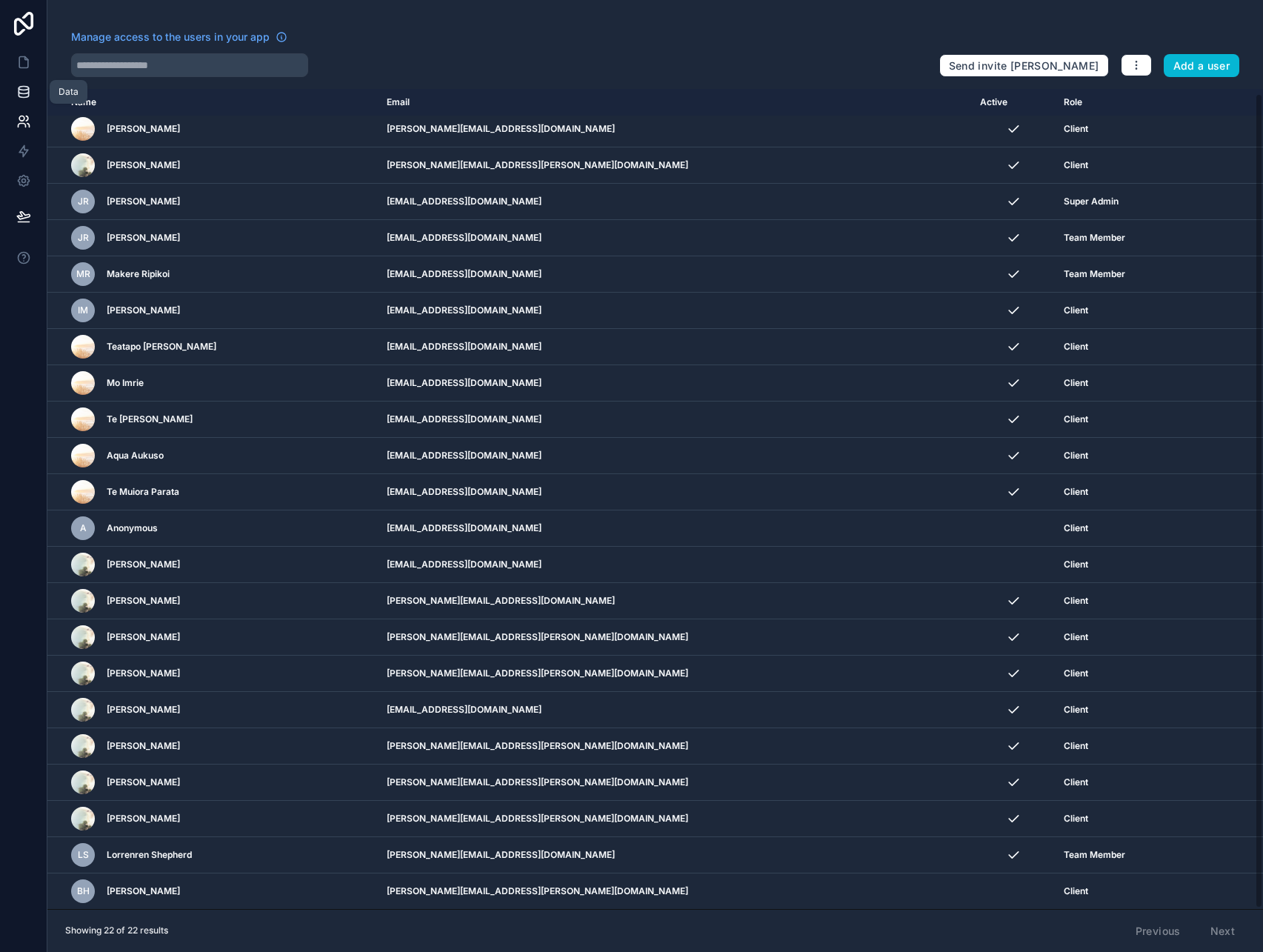
click at [22, 95] on icon at bounding box center [23, 91] width 15 height 15
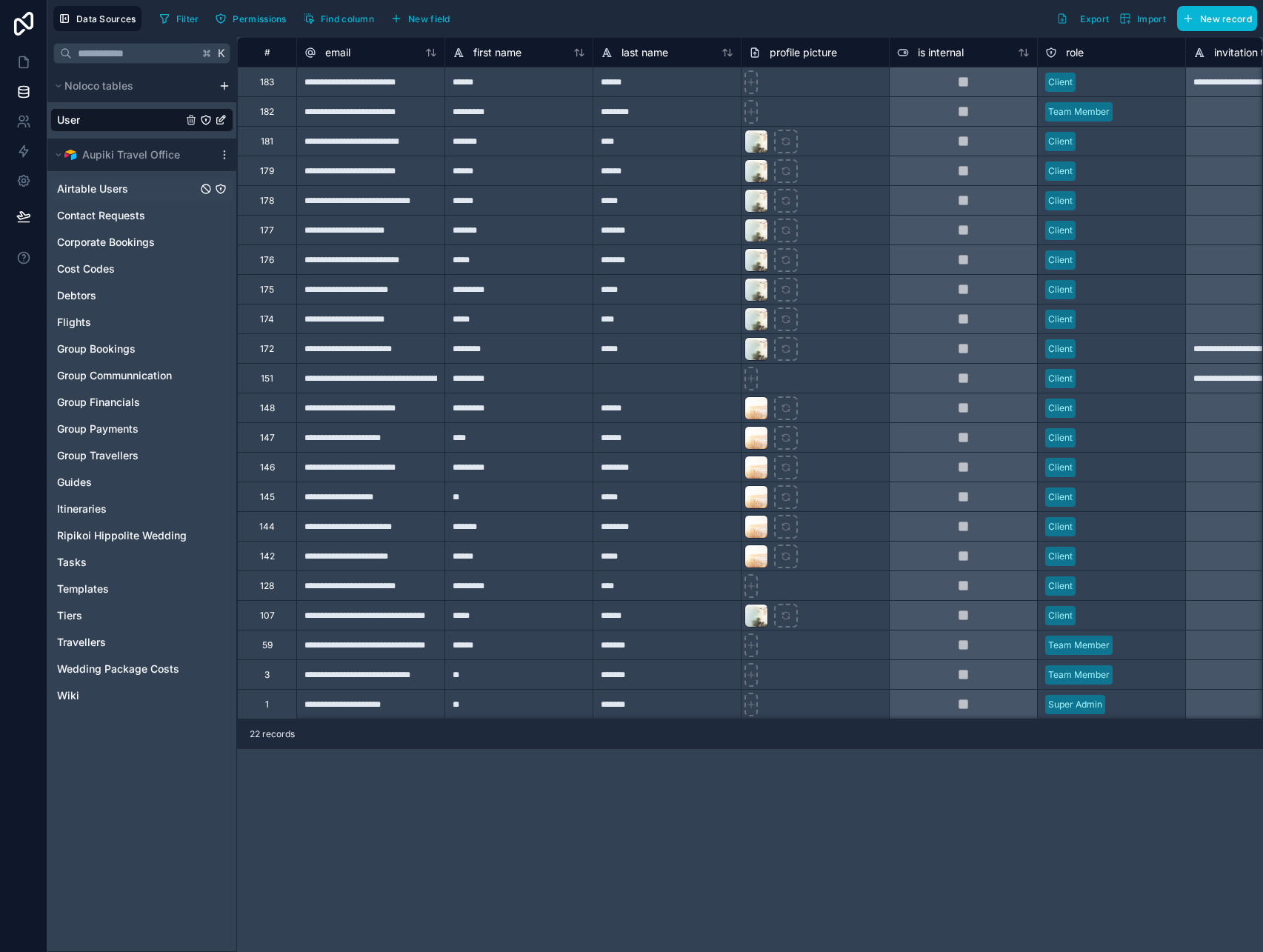
click at [108, 192] on span "Airtable Users" at bounding box center [93, 189] width 71 height 15
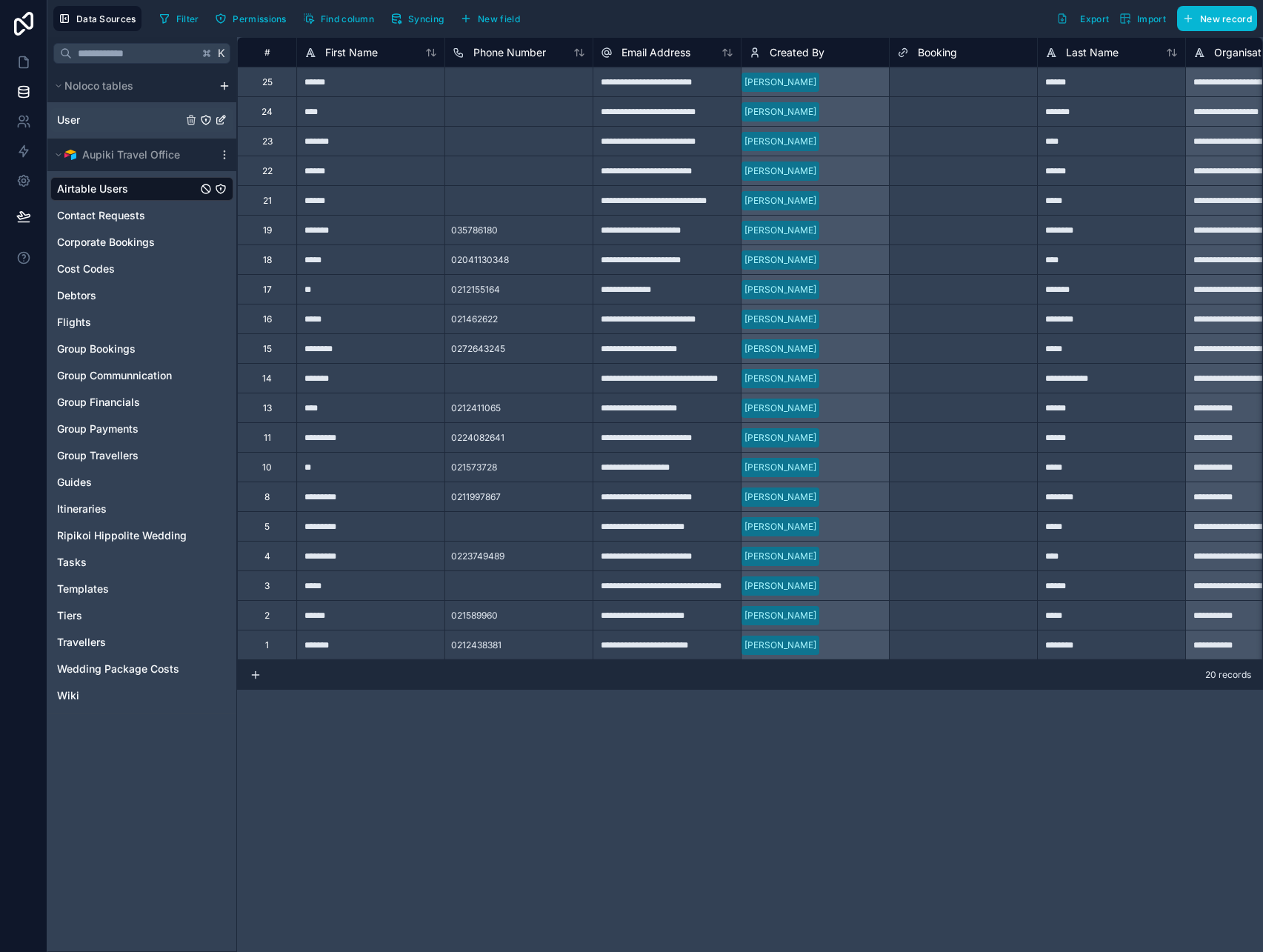
click at [91, 113] on div "User" at bounding box center [142, 120] width 183 height 24
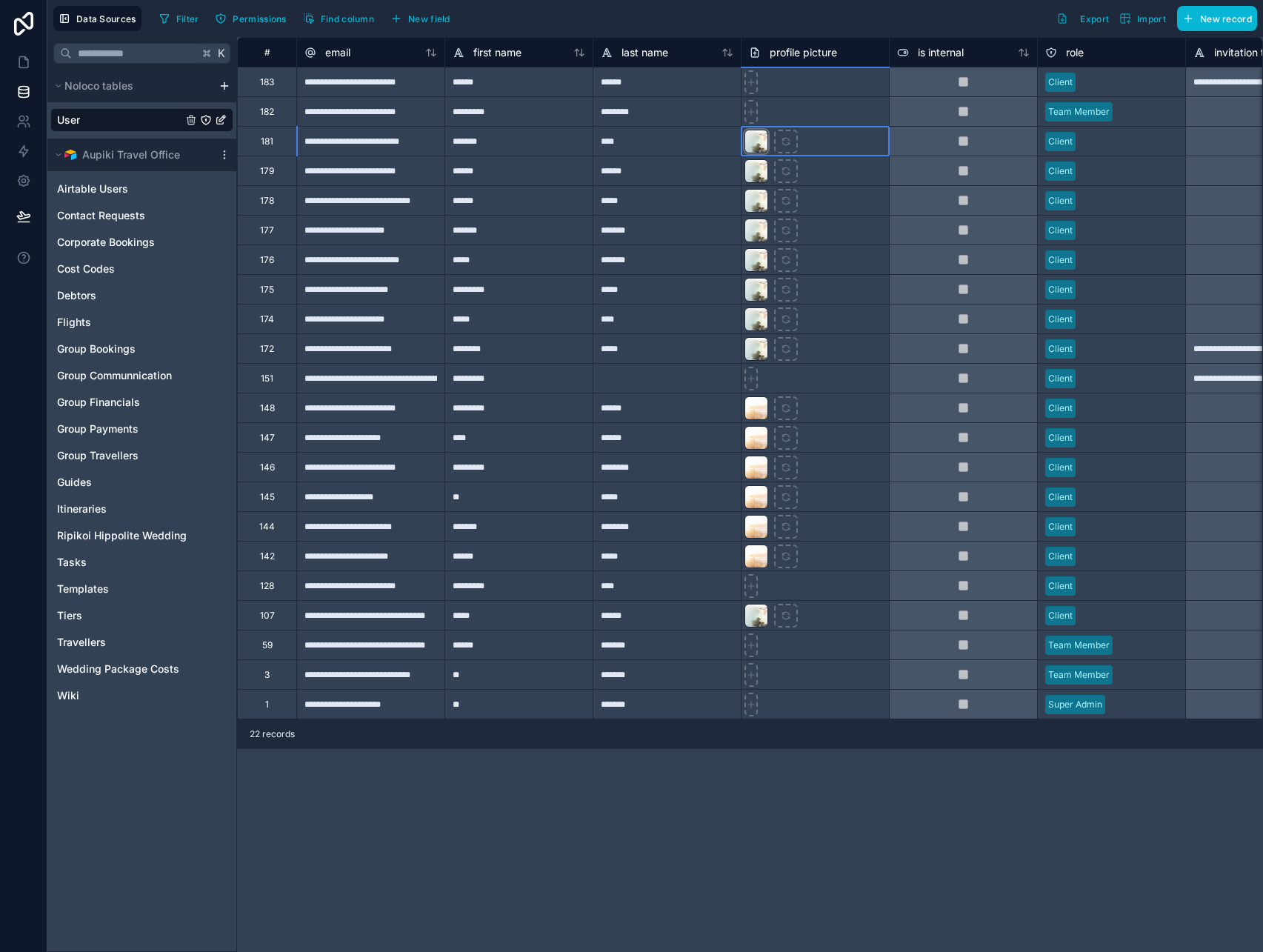
click at [755, 145] on div at bounding box center [756, 142] width 24 height 24
